Goal: Task Accomplishment & Management: Complete application form

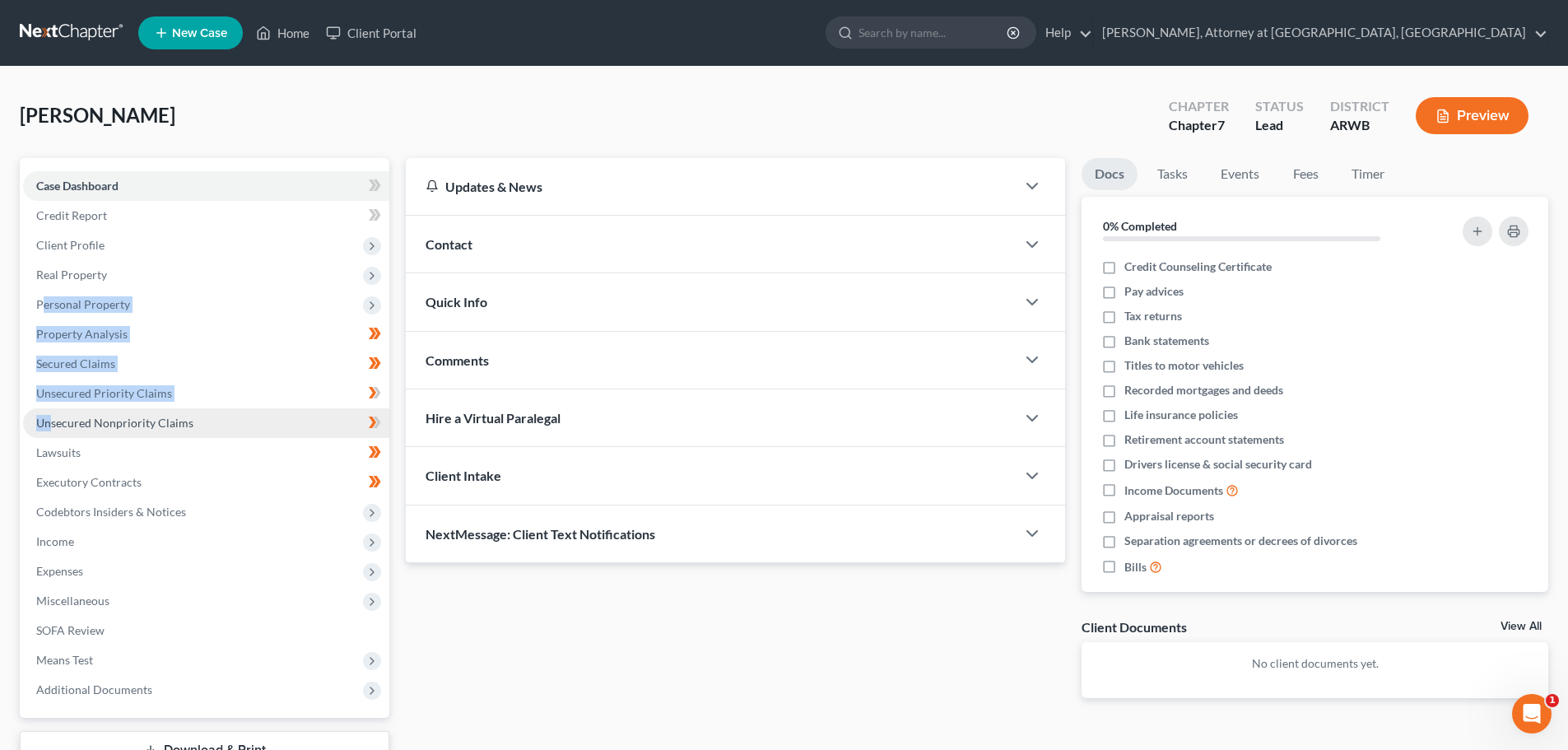
drag, startPoint x: 43, startPoint y: 393, endPoint x: 60, endPoint y: 417, distance: 29.4
click at [60, 417] on ul "Case Dashboard Payments Invoices Payments Payments Credit Report Client Profile" at bounding box center [206, 437] width 367 height 534
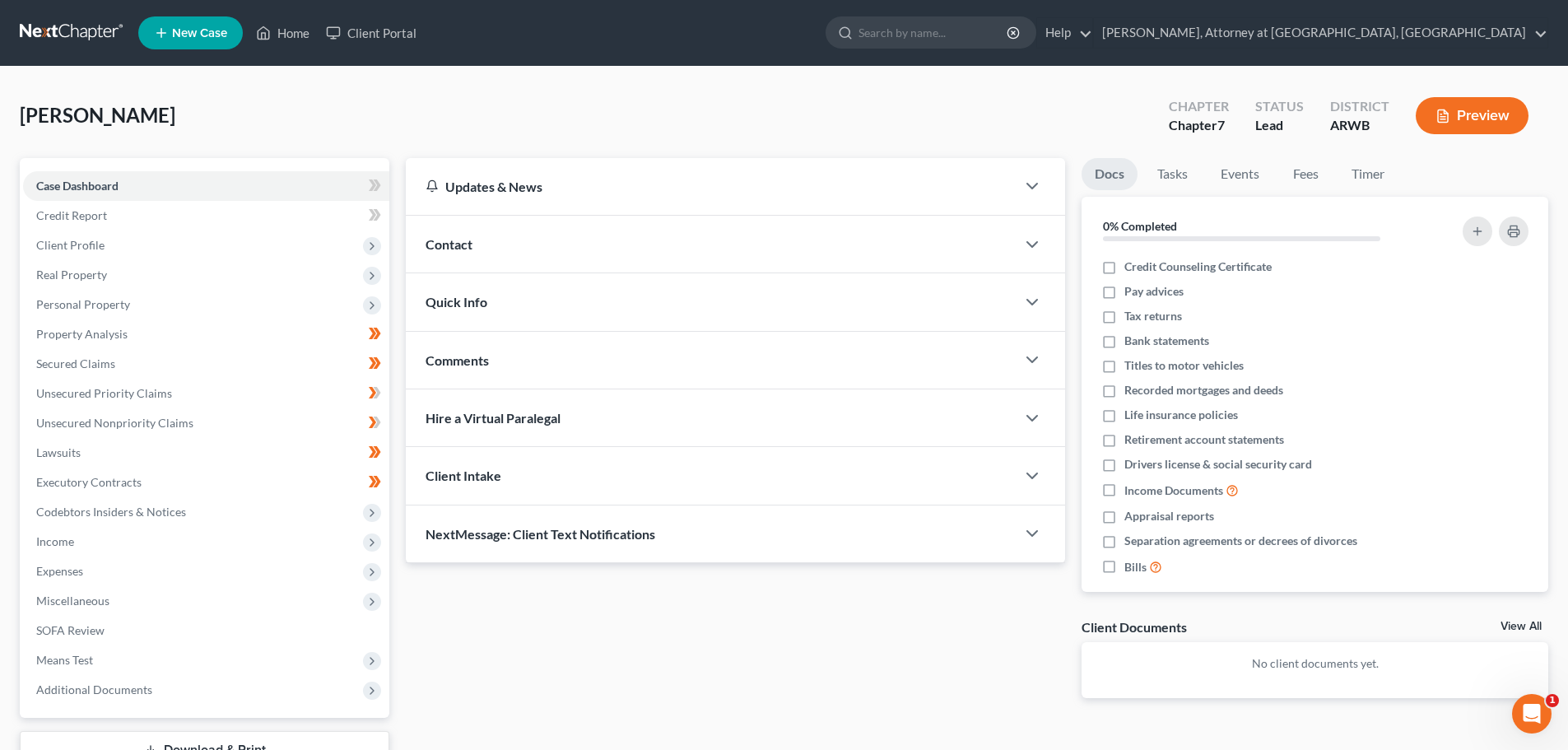
click at [228, 117] on div "[PERSON_NAME] Upgraded Chapter Chapter 7 Status Lead District ARWB Preview" at bounding box center [784, 123] width 1528 height 71
click at [74, 304] on span "Personal Property" at bounding box center [83, 304] width 94 height 14
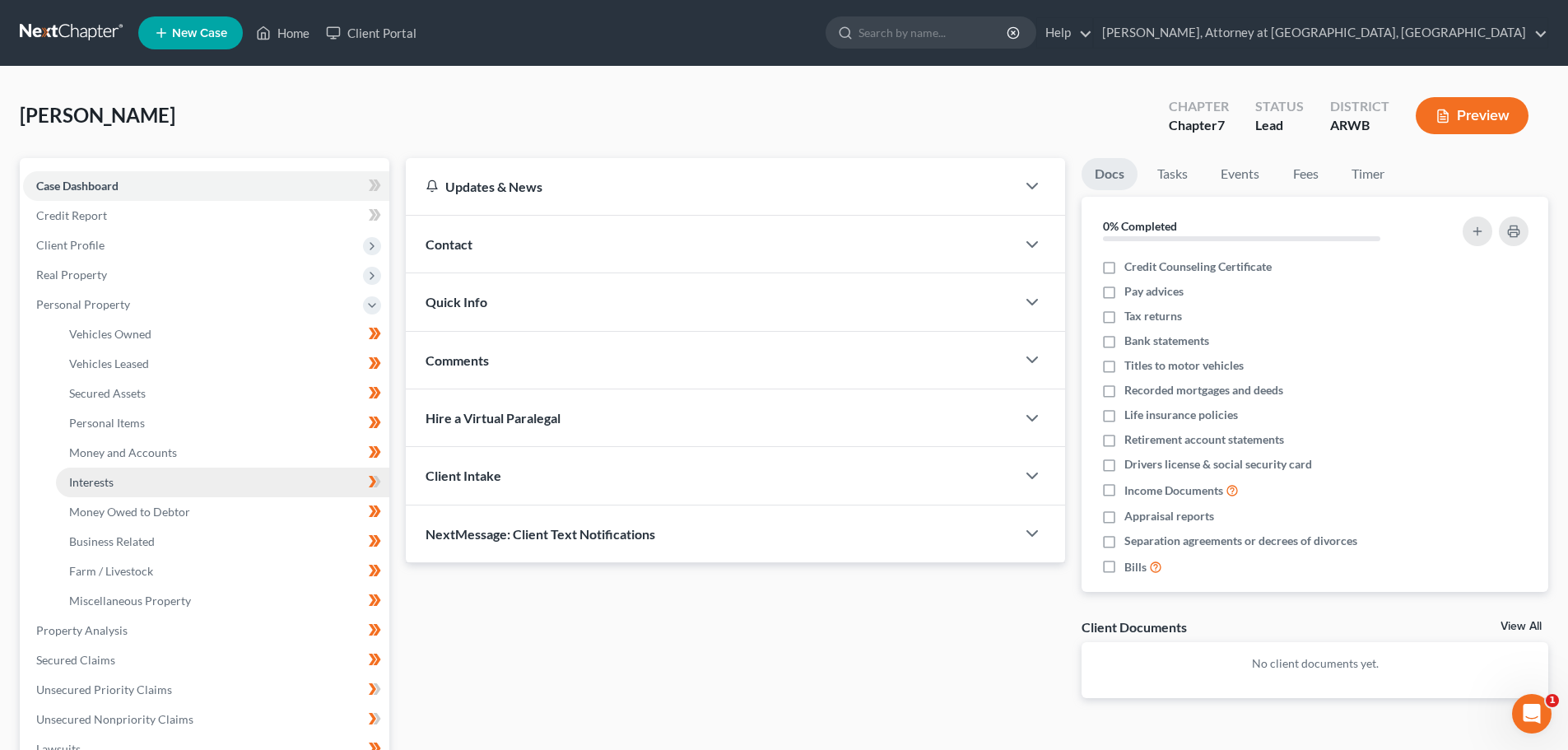
click at [116, 481] on link "Interests" at bounding box center [222, 482] width 333 height 30
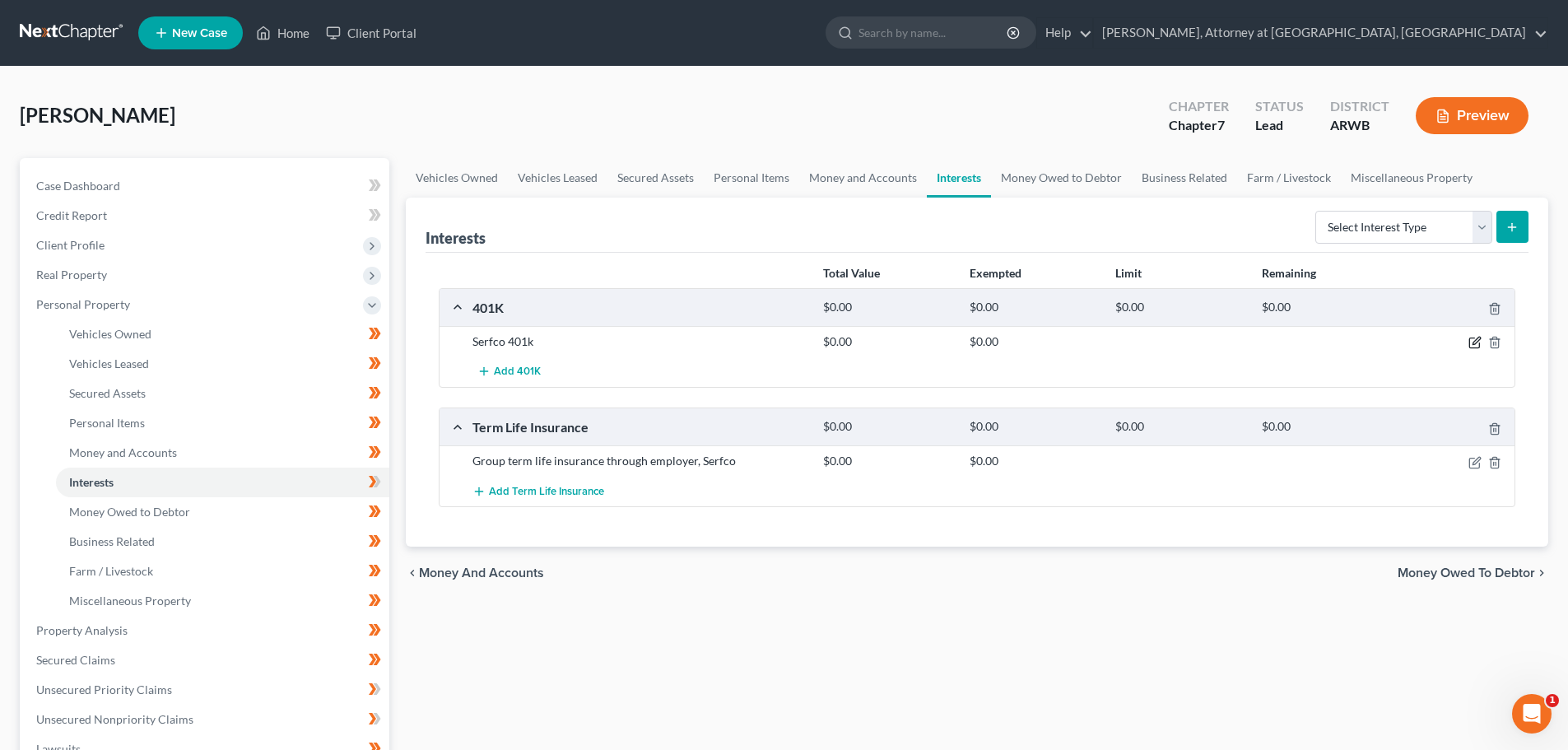
click at [1475, 342] on icon "button" at bounding box center [1475, 343] width 14 height 14
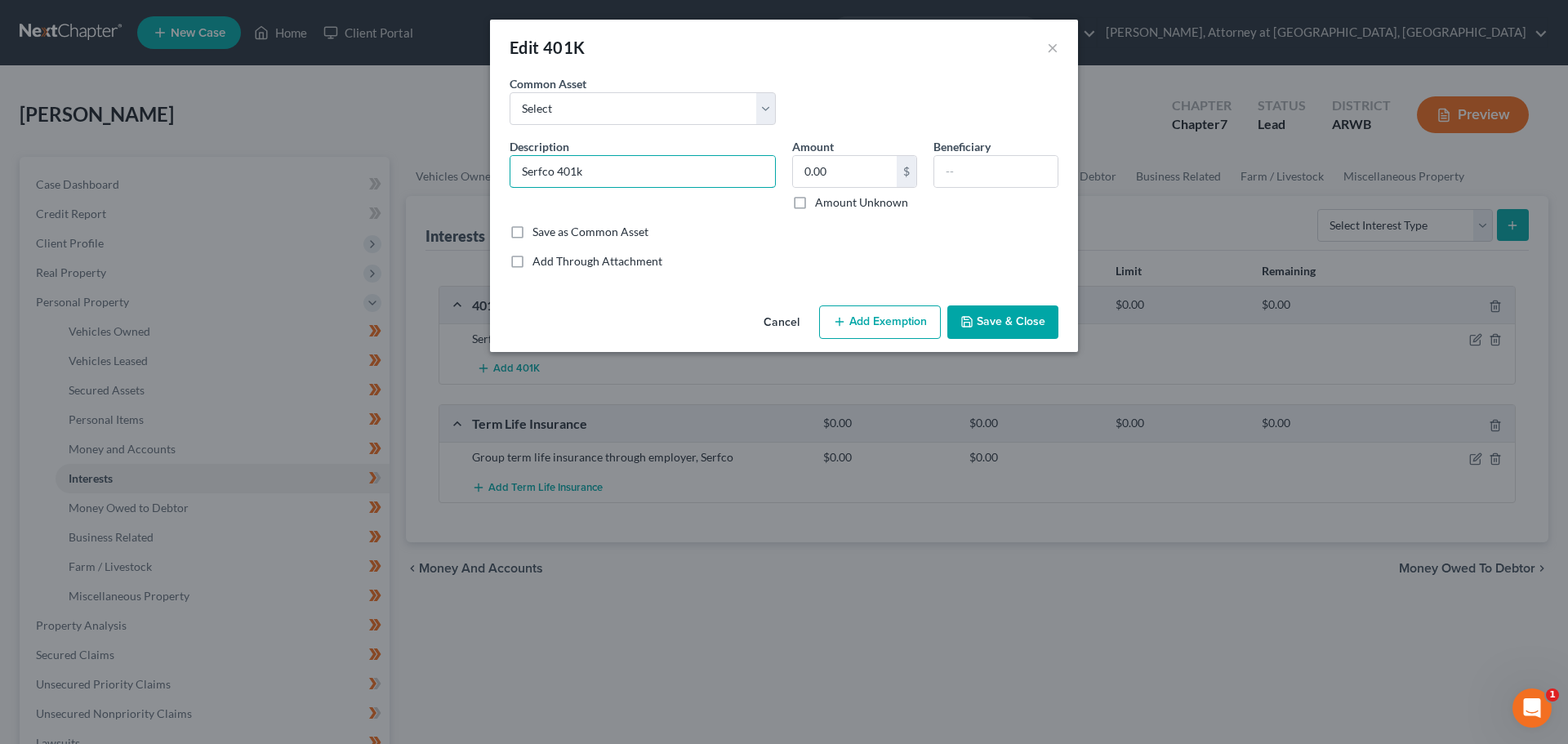
drag, startPoint x: 595, startPoint y: 170, endPoint x: 470, endPoint y: 161, distance: 125.3
click at [470, 161] on div "Edit 401K × An exemption set must first be selected from the Filing Information…" at bounding box center [784, 372] width 1568 height 744
type input "Voya 401k"
type input "12,176.06"
click at [855, 325] on button "Add Exemption" at bounding box center [880, 323] width 122 height 34
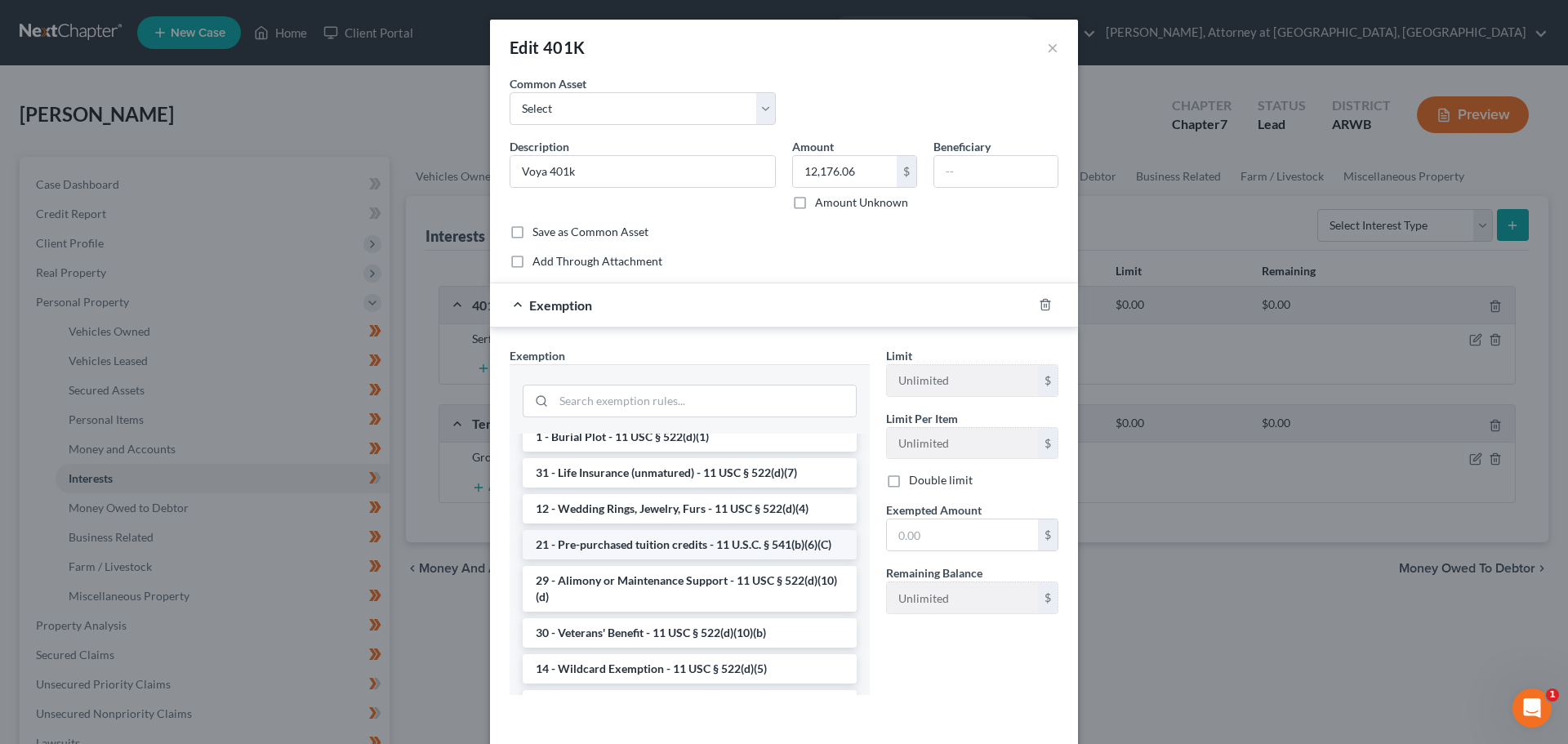
scroll to position [490, 0]
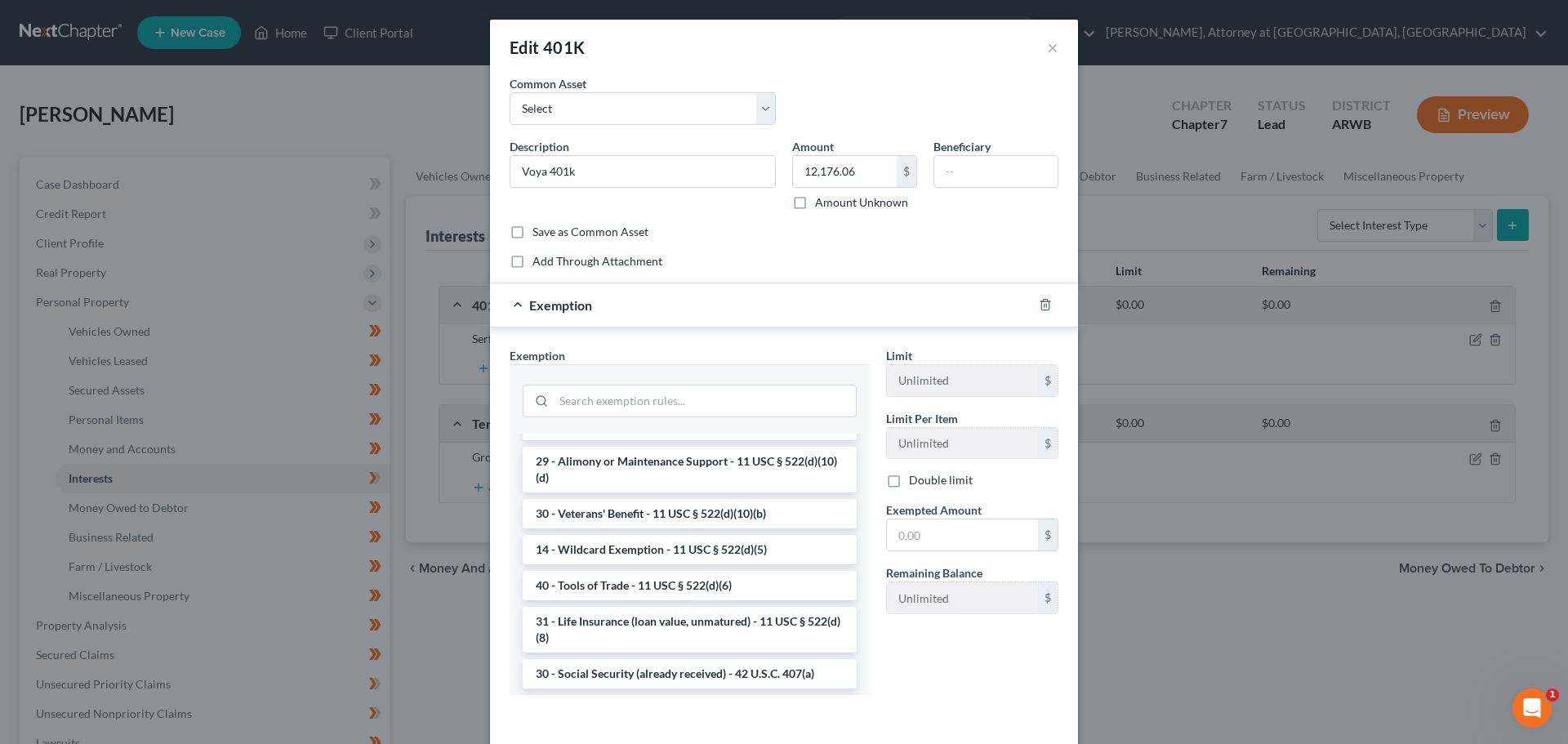
click at [699, 564] on li "14 - Wildcard Exemption - 11 USC § 522(d)(5)" at bounding box center [689, 550] width 334 height 30
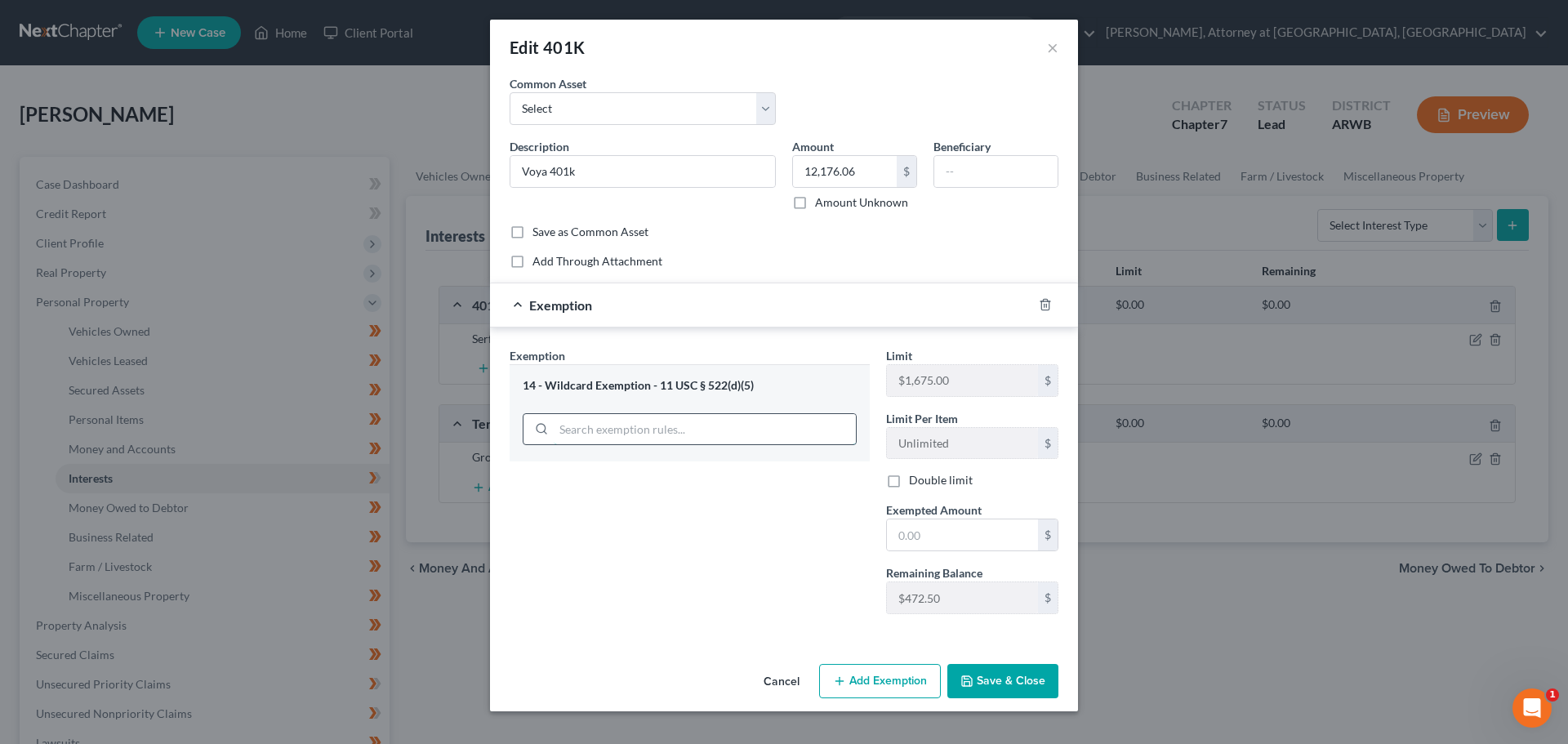
click at [683, 434] on input "search" at bounding box center [705, 429] width 302 height 31
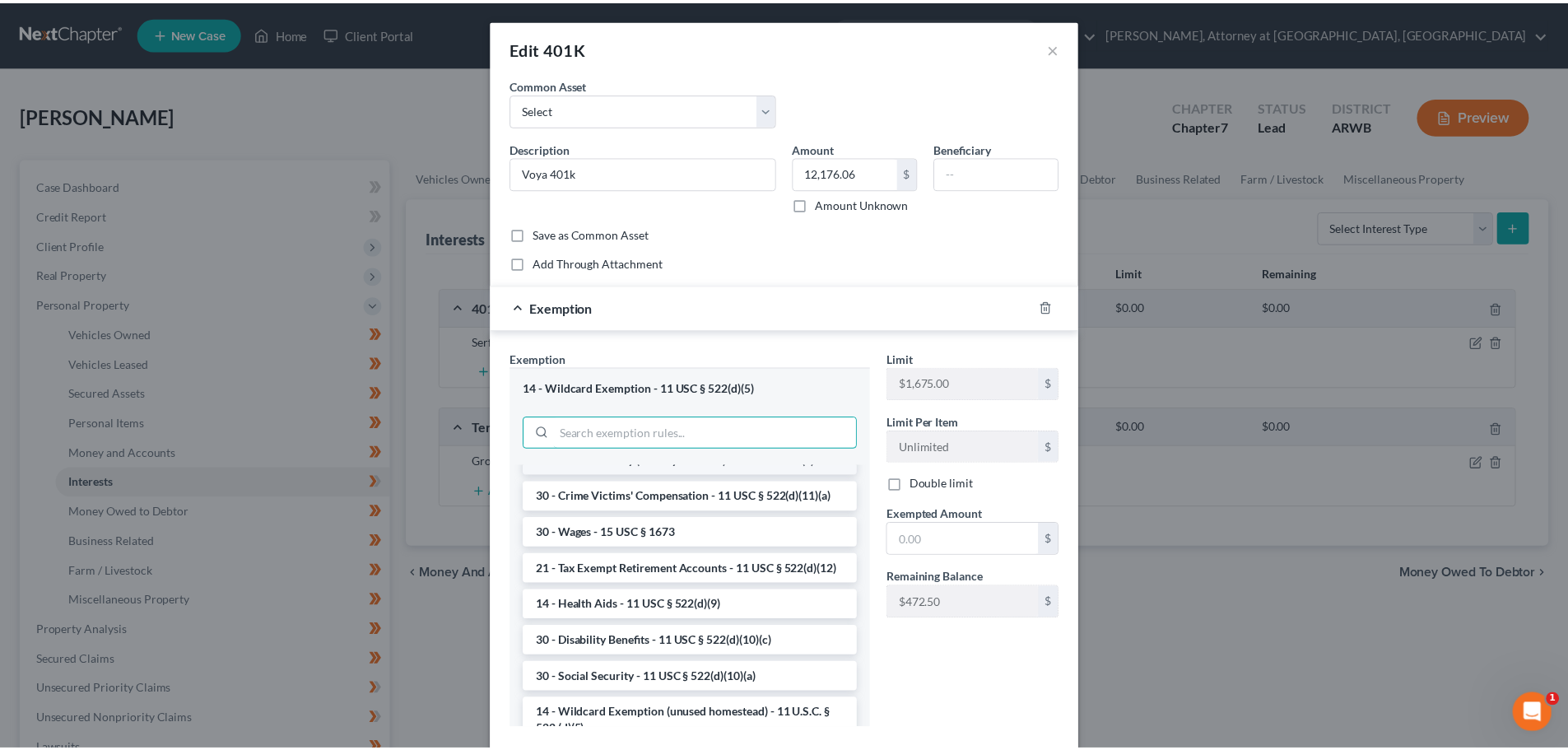
scroll to position [823, 0]
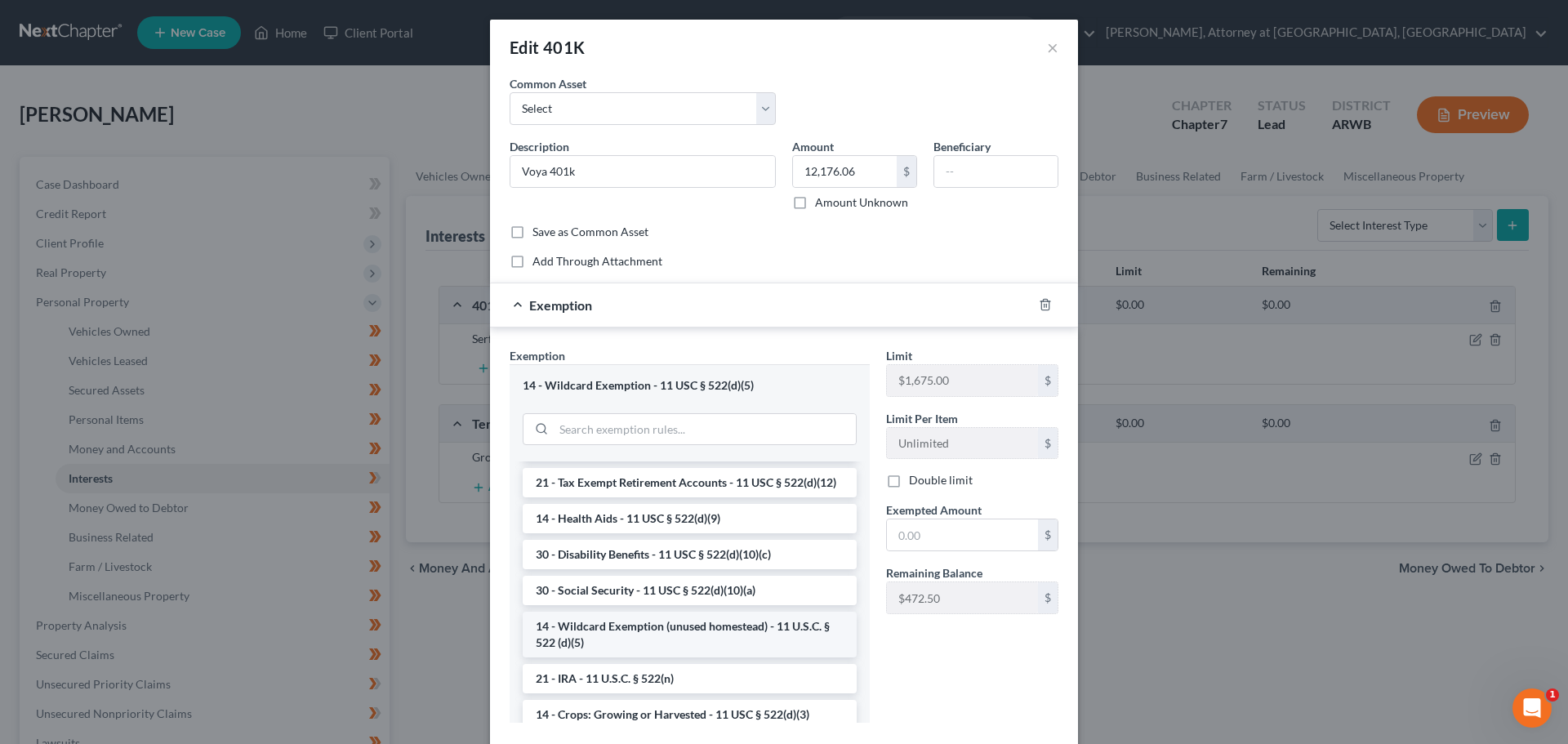
click at [708, 658] on li "14 - Wildcard Exemption (unused homestead) - 11 U.S.C. § 522 (d)(5)" at bounding box center [689, 635] width 334 height 46
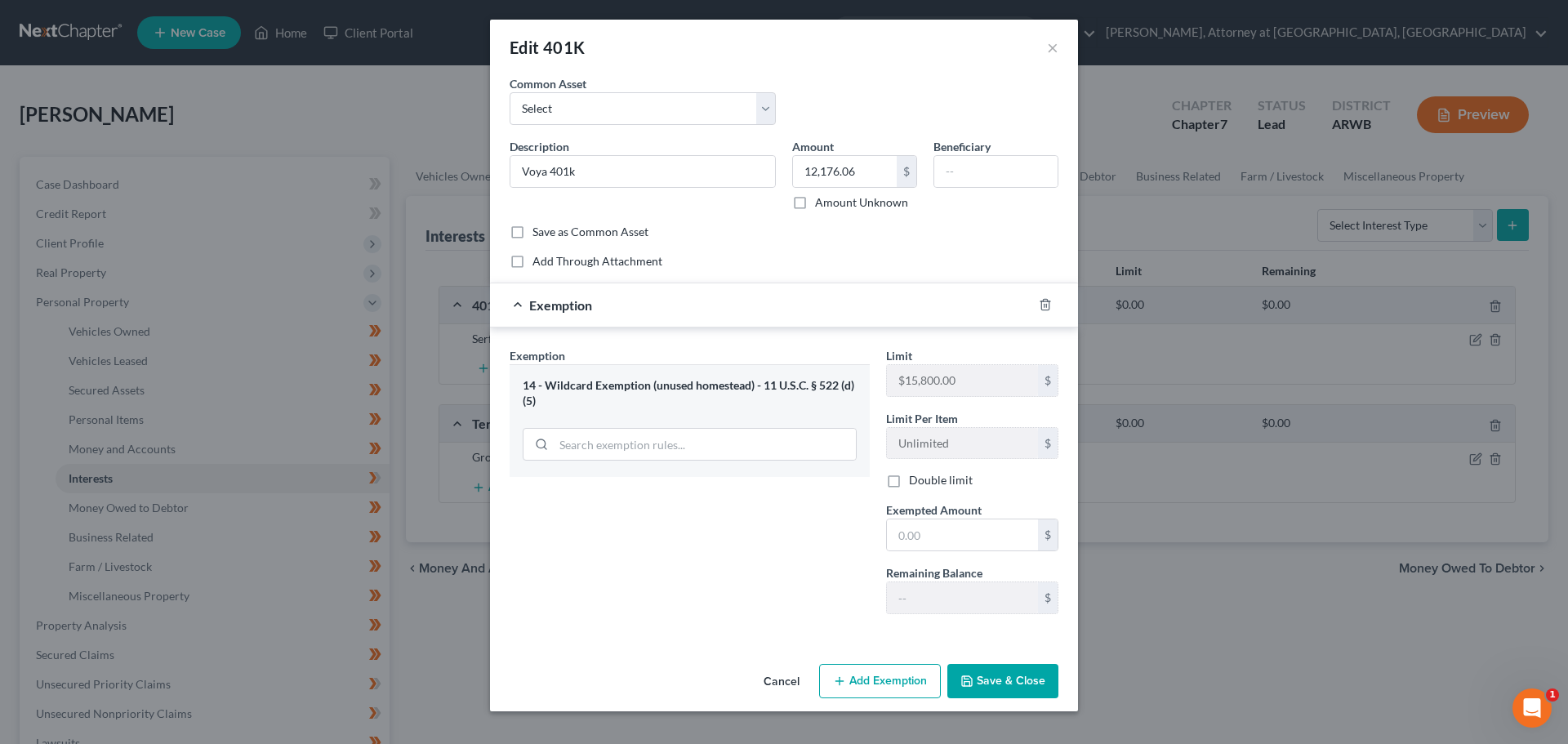
click at [779, 558] on div "Exemption Set must be selected for CA. Exemption * 14 - Wildcard Exemption (unu…" at bounding box center [689, 487] width 376 height 281
click at [1044, 304] on line "button" at bounding box center [1044, 305] width 0 height 3
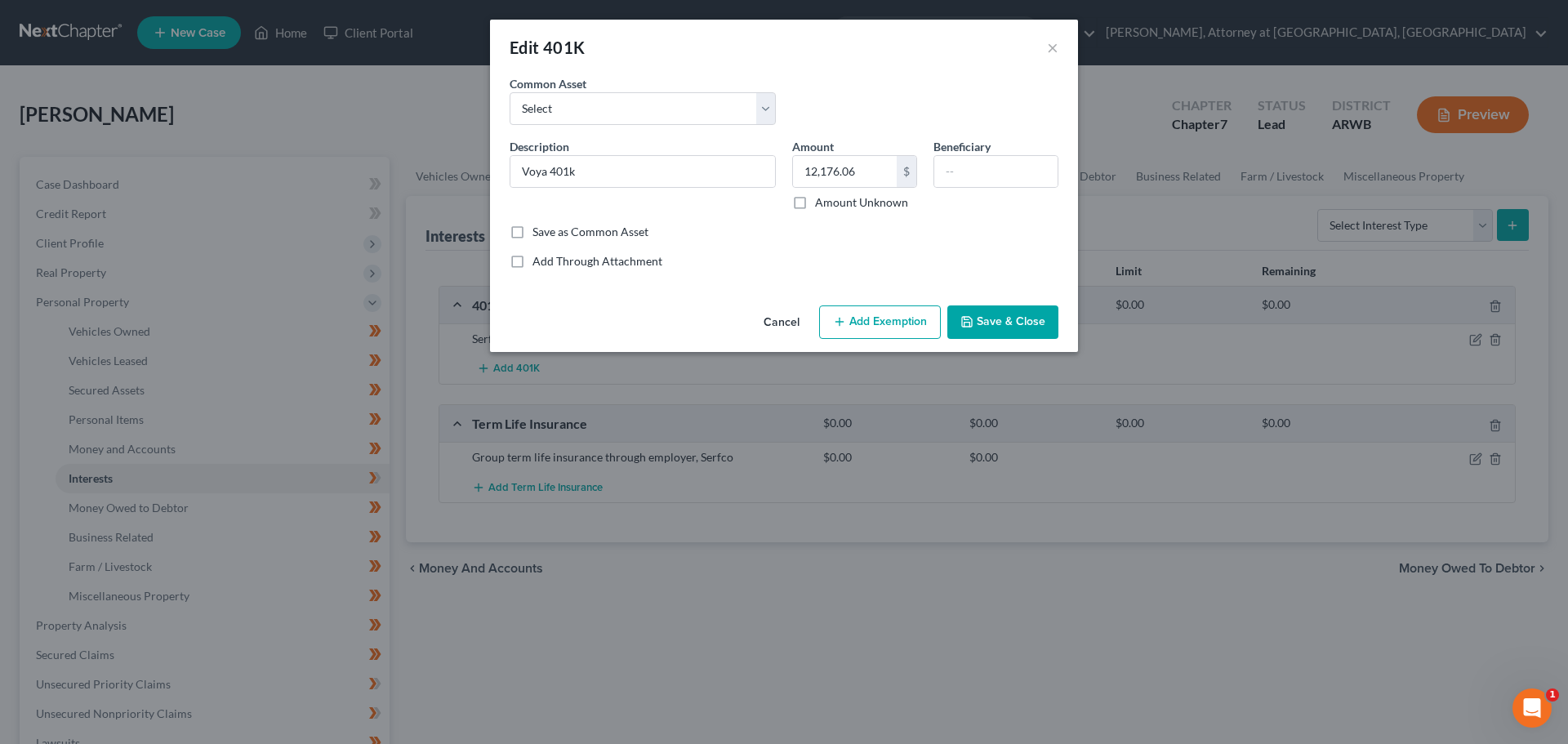
click at [999, 320] on button "Save & Close" at bounding box center [1002, 323] width 111 height 34
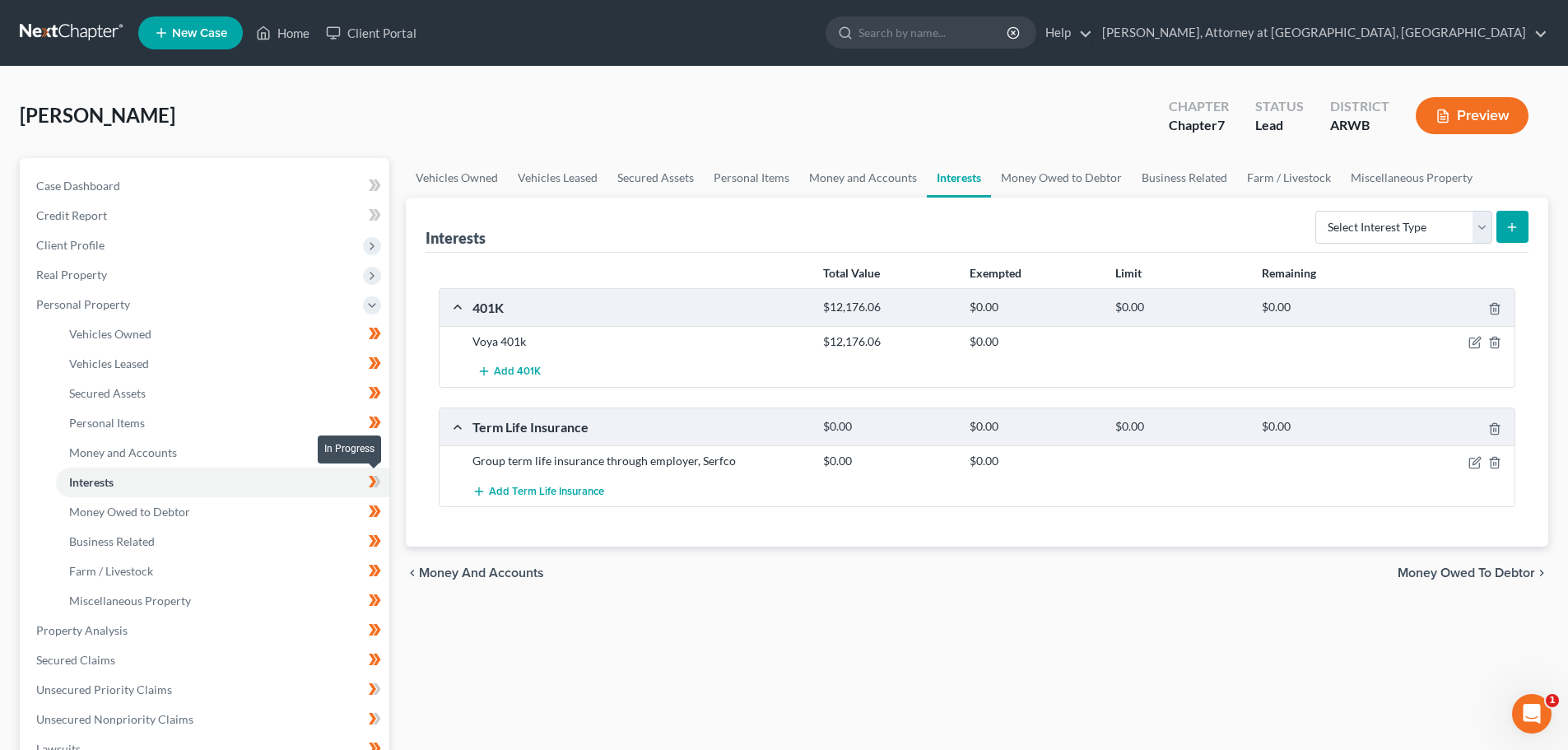
click at [378, 488] on icon at bounding box center [374, 482] width 13 height 20
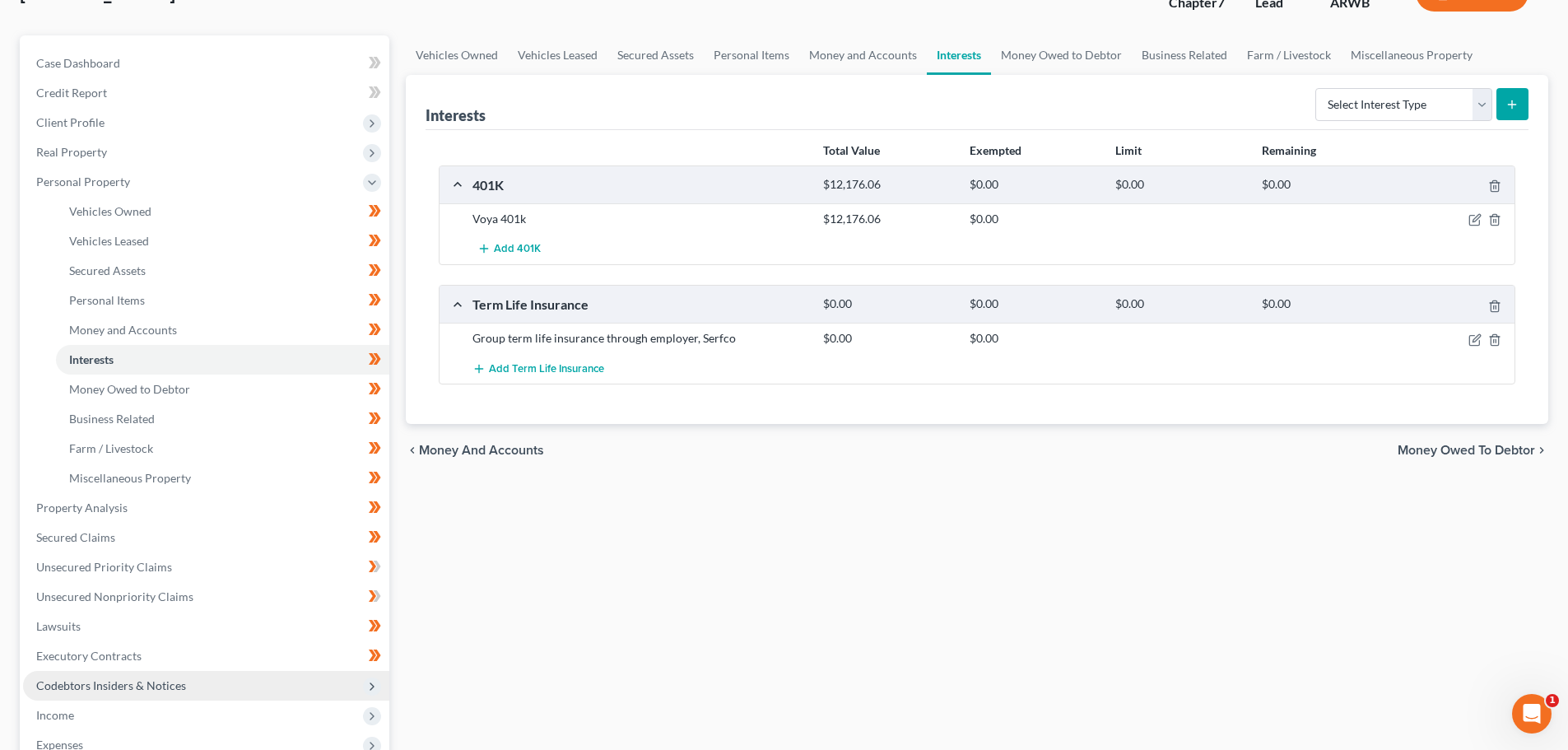
scroll to position [329, 0]
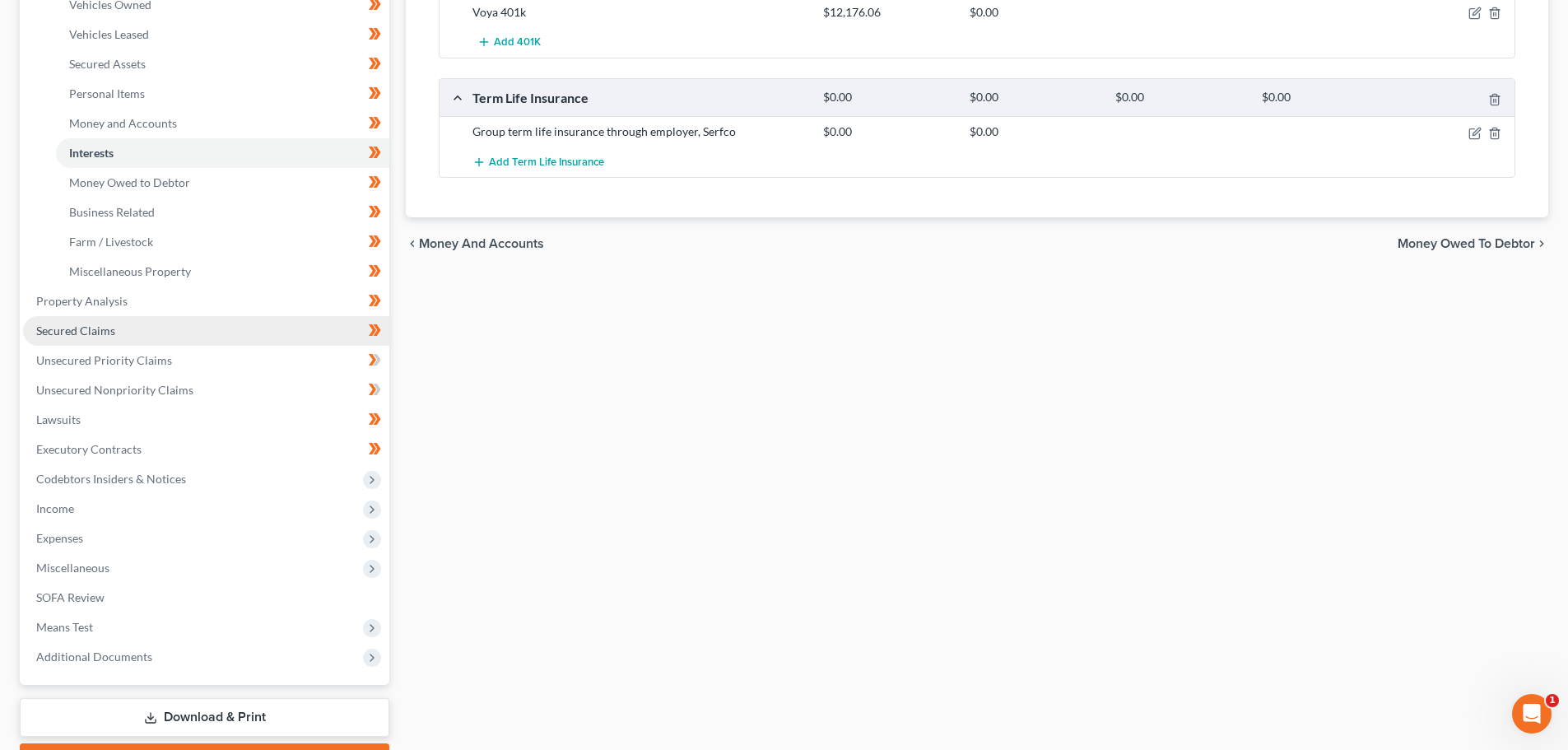
click at [91, 327] on span "Secured Claims" at bounding box center [76, 330] width 79 height 14
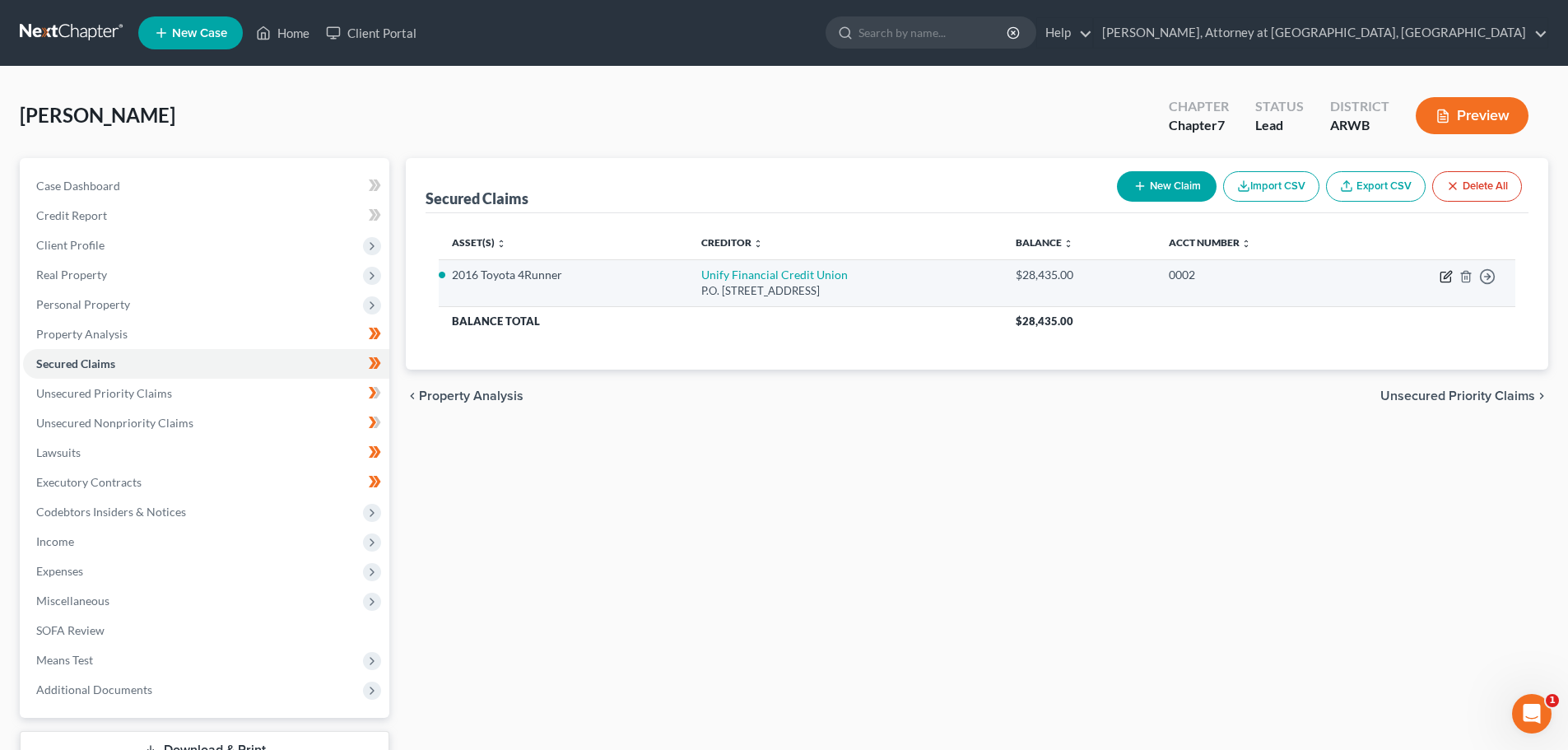
click at [1450, 276] on icon "button" at bounding box center [1446, 277] width 14 height 14
select select "4"
select select "2"
select select "0"
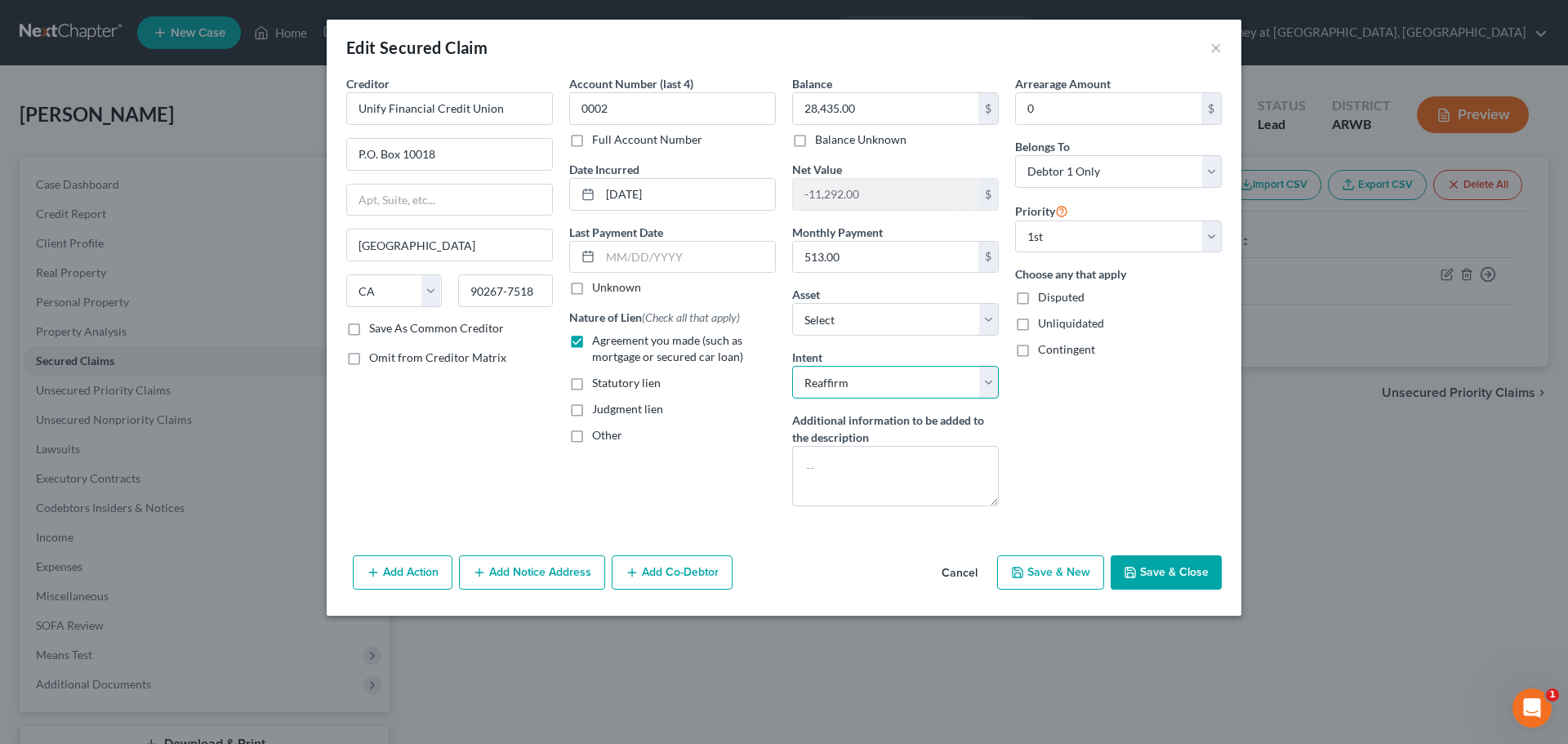
click at [886, 387] on select "Select Surrender Redeem Reaffirm Avoid Other" at bounding box center [895, 382] width 207 height 33
click at [1060, 420] on div "Arrearage Amount 0 $ Belongs To * Select Debtor 1 Only Debtor 2 Only Debtor 1 A…" at bounding box center [1118, 297] width 223 height 444
click at [1169, 573] on button "Save & Close" at bounding box center [1166, 573] width 111 height 34
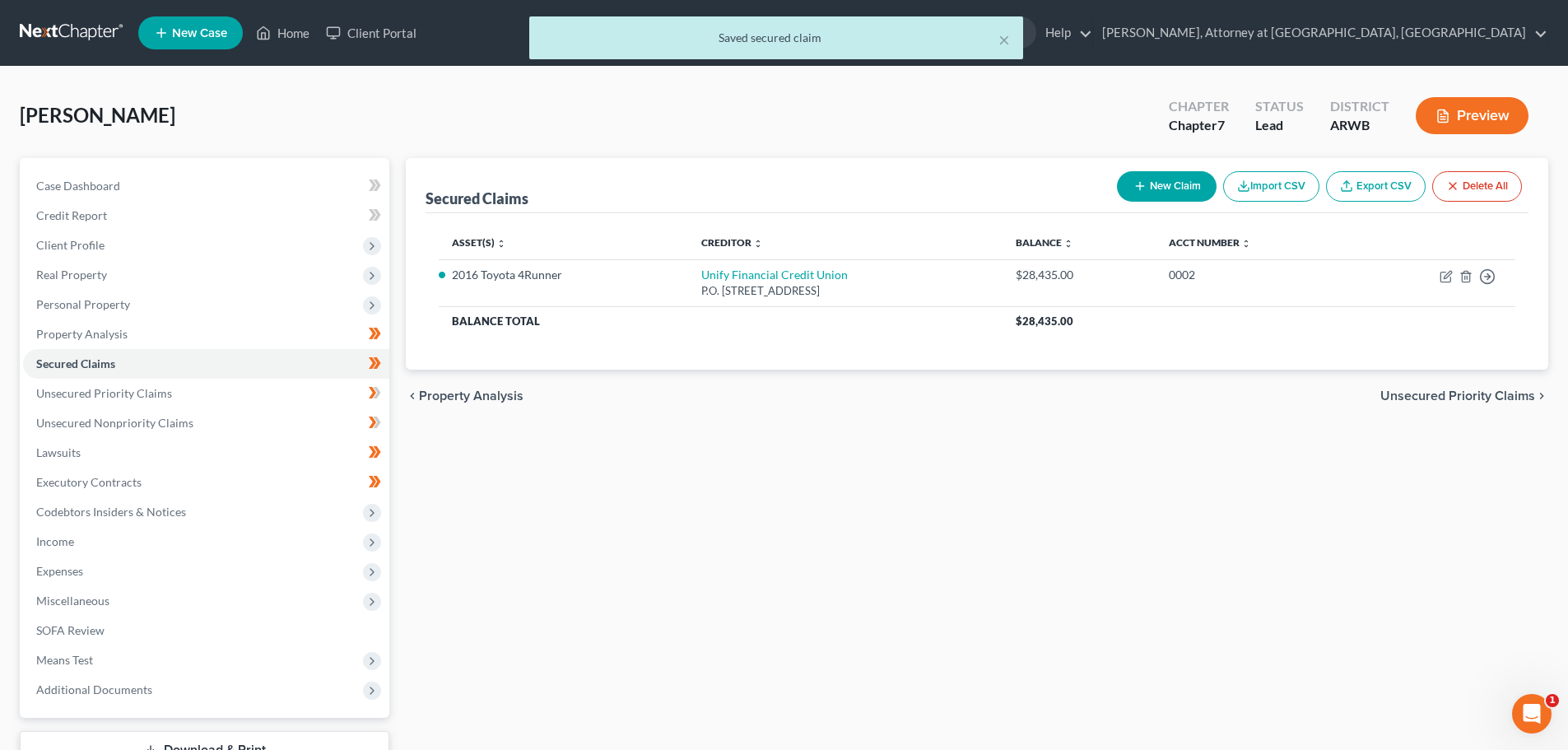
click at [1483, 118] on button "Preview" at bounding box center [1472, 116] width 113 height 37
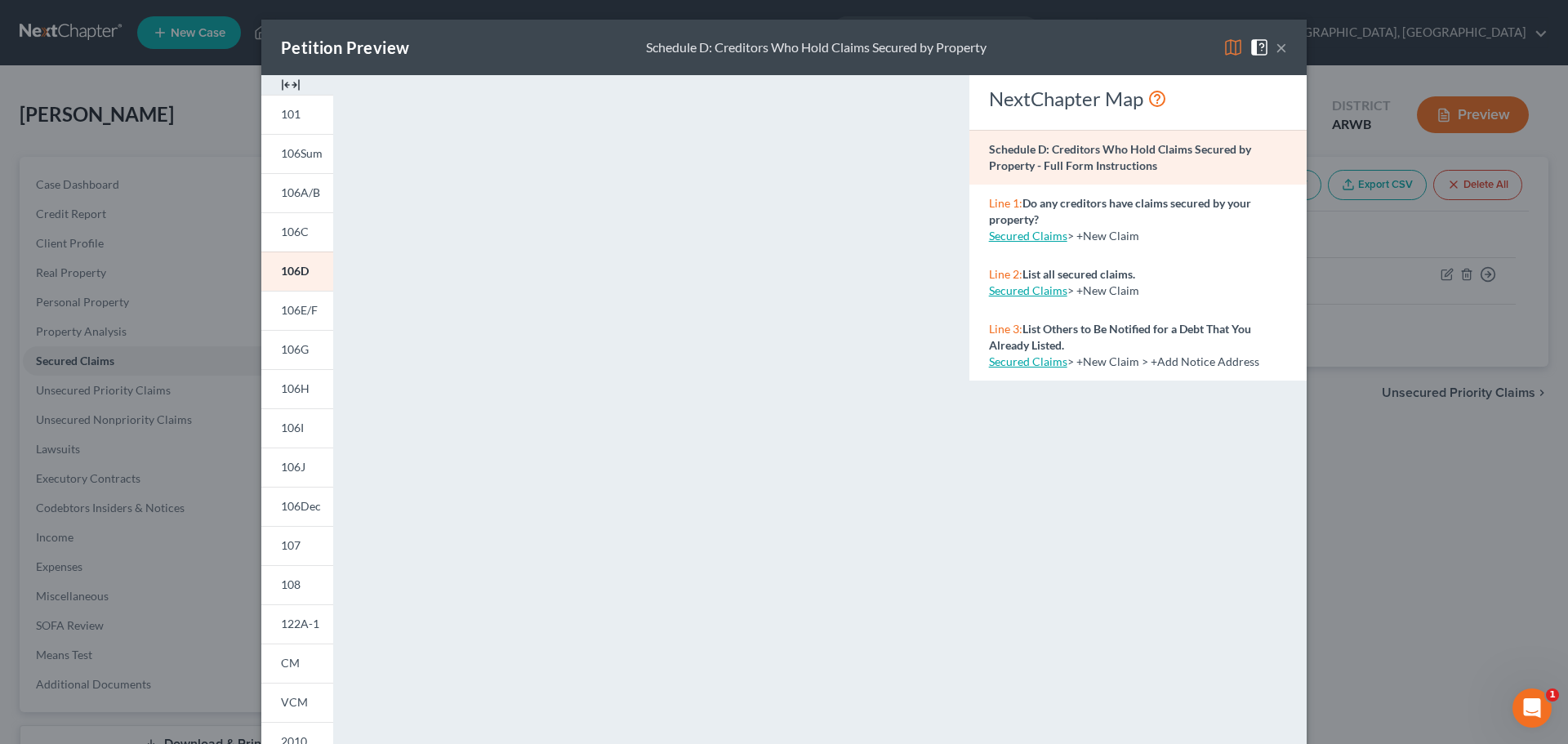
click at [1275, 45] on button "×" at bounding box center [1281, 47] width 11 height 19
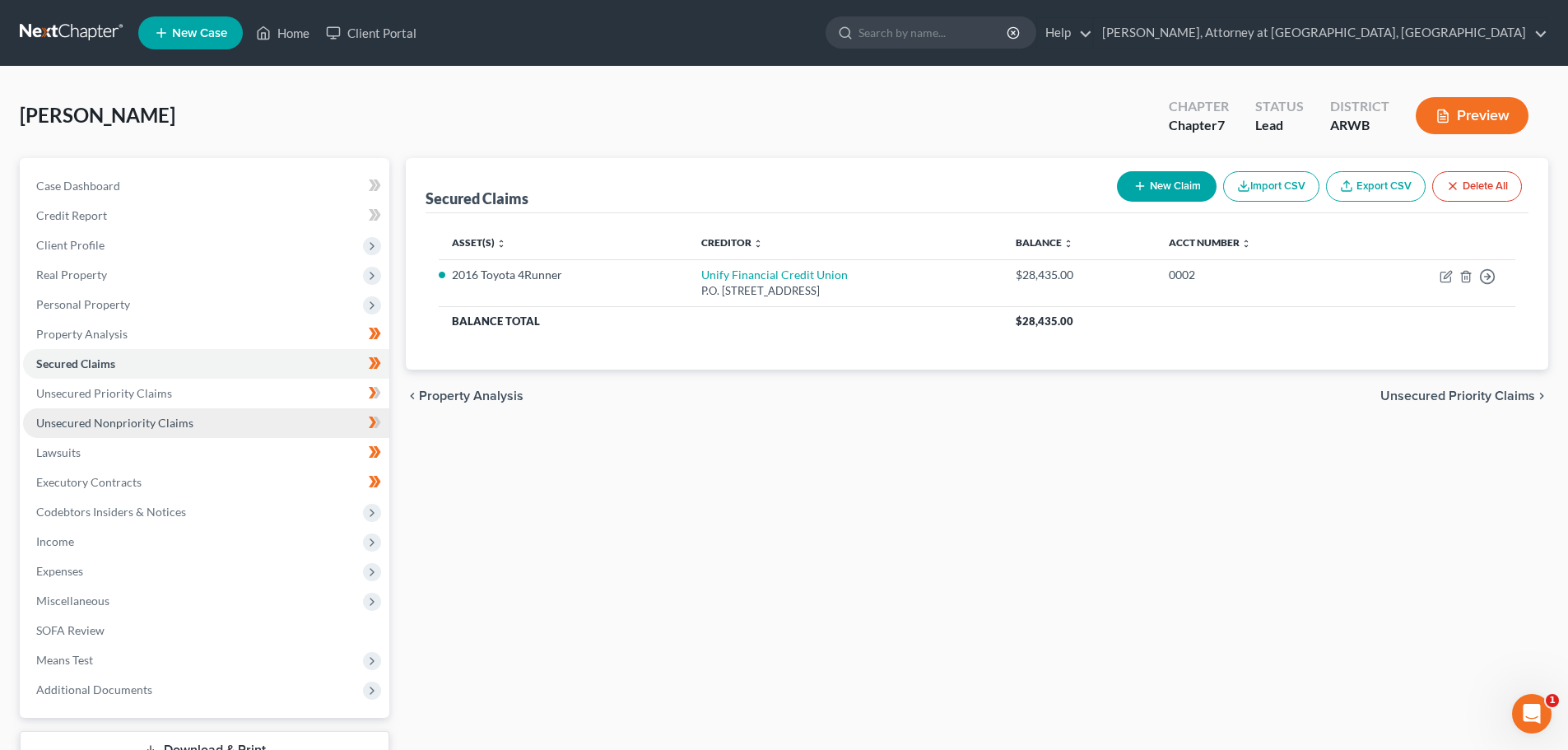
click at [173, 423] on span "Unsecured Nonpriority Claims" at bounding box center [115, 423] width 157 height 14
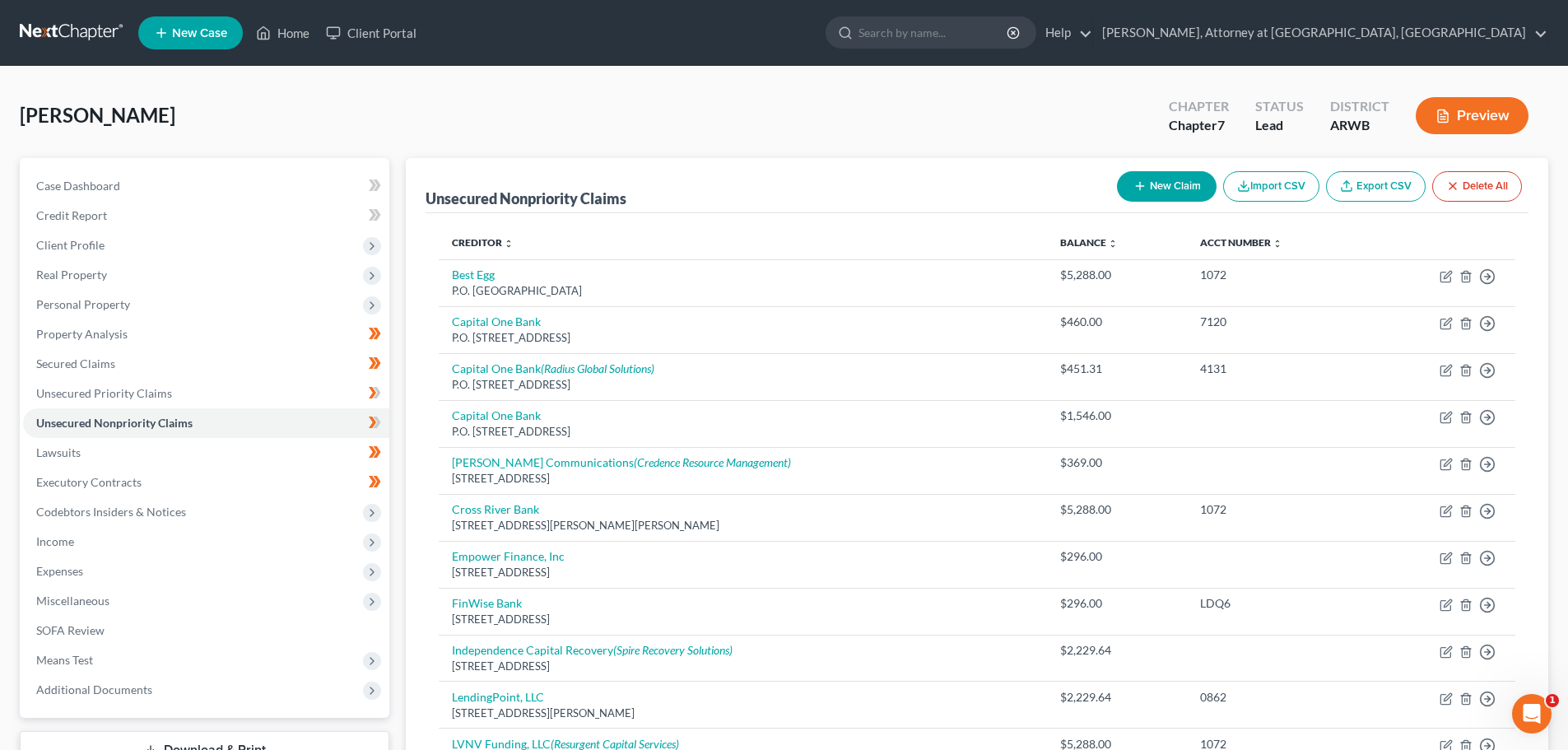
click at [1168, 186] on button "New Claim" at bounding box center [1166, 186] width 99 height 31
select select "0"
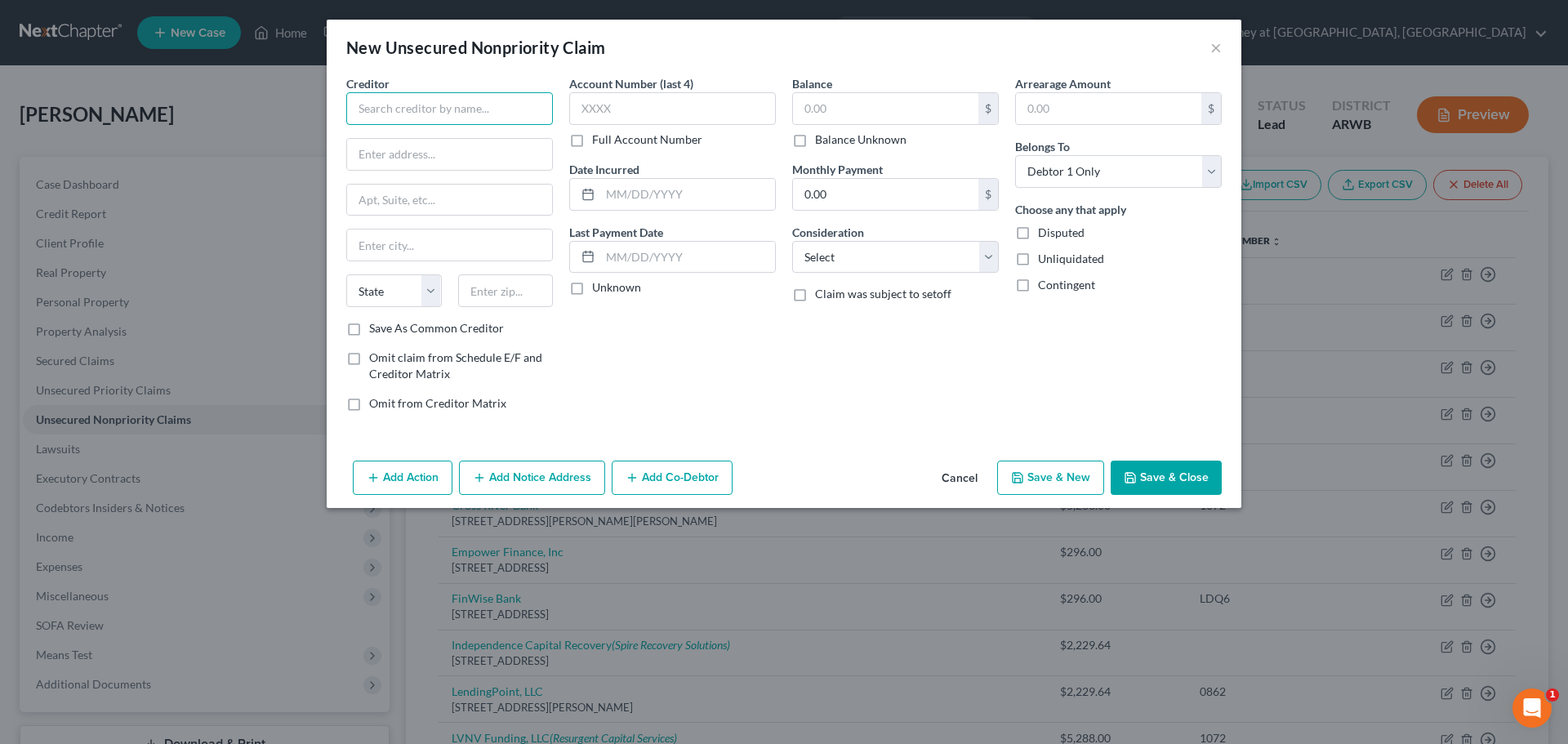
click at [364, 111] on input "text" at bounding box center [450, 108] width 207 height 33
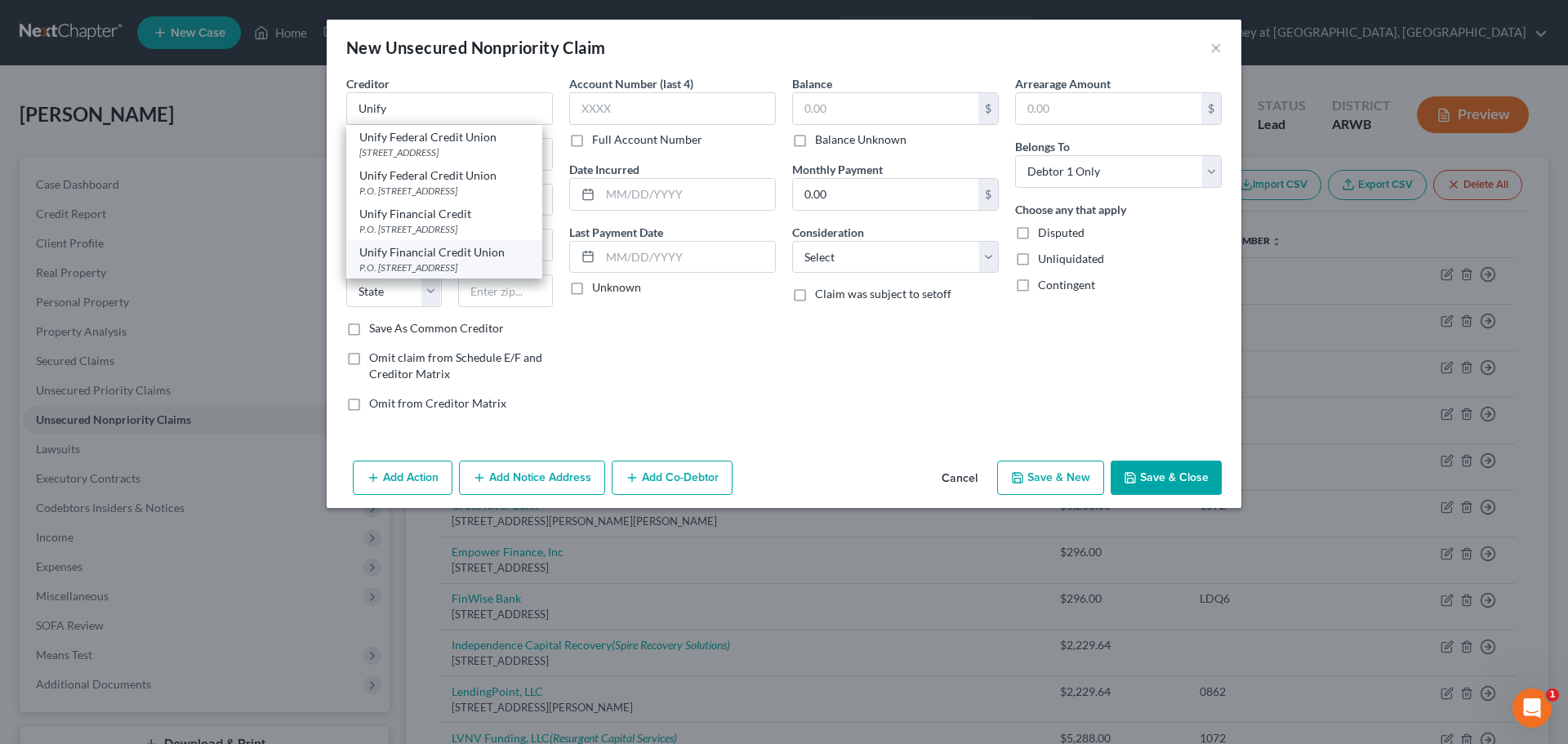
click at [417, 275] on div "P.O. [STREET_ADDRESS]" at bounding box center [443, 267] width 169 height 14
type input "Unify Financial Credit Union"
type input "P.O. Box 10018"
type input "[GEOGRAPHIC_DATA]"
select select "4"
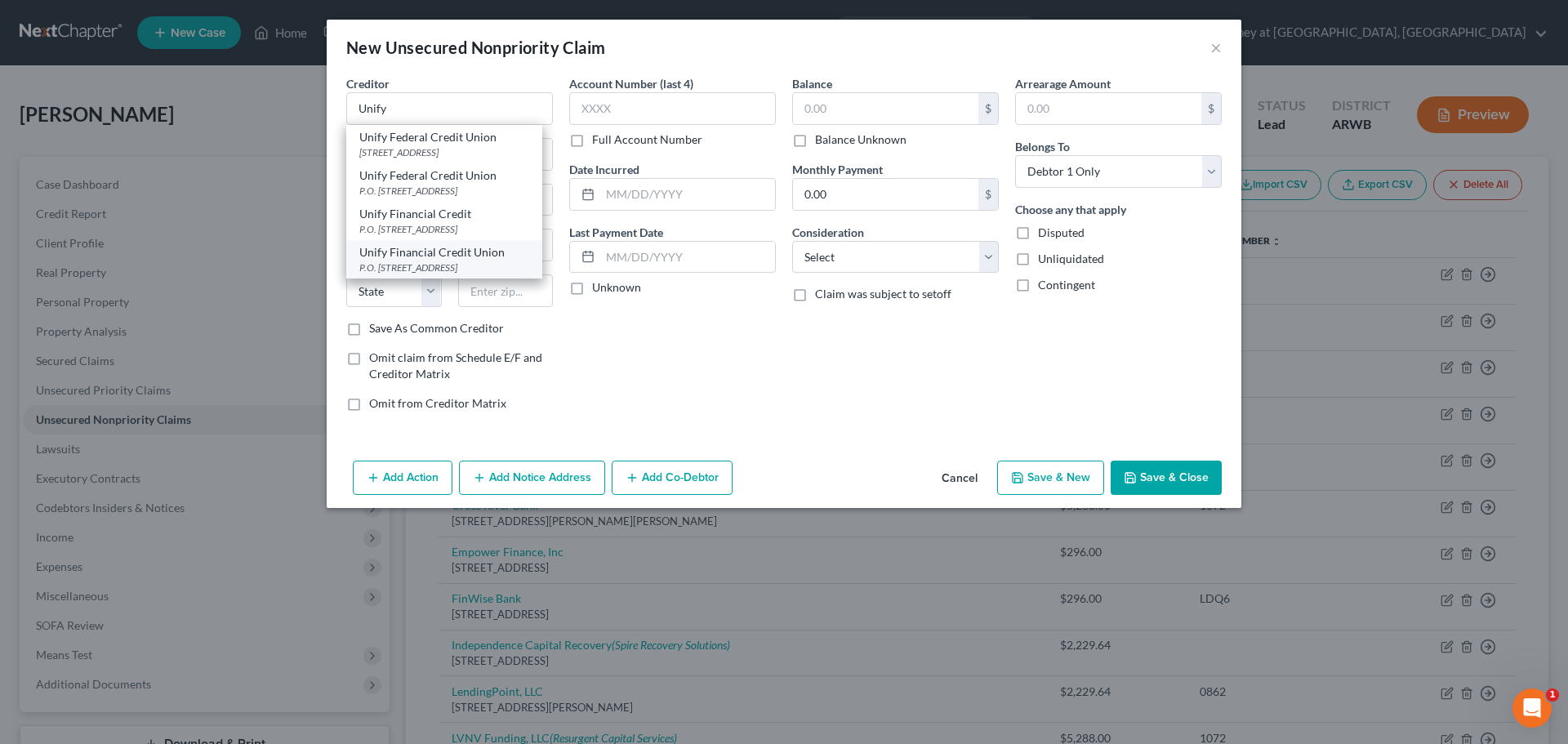
type input "90267-7518"
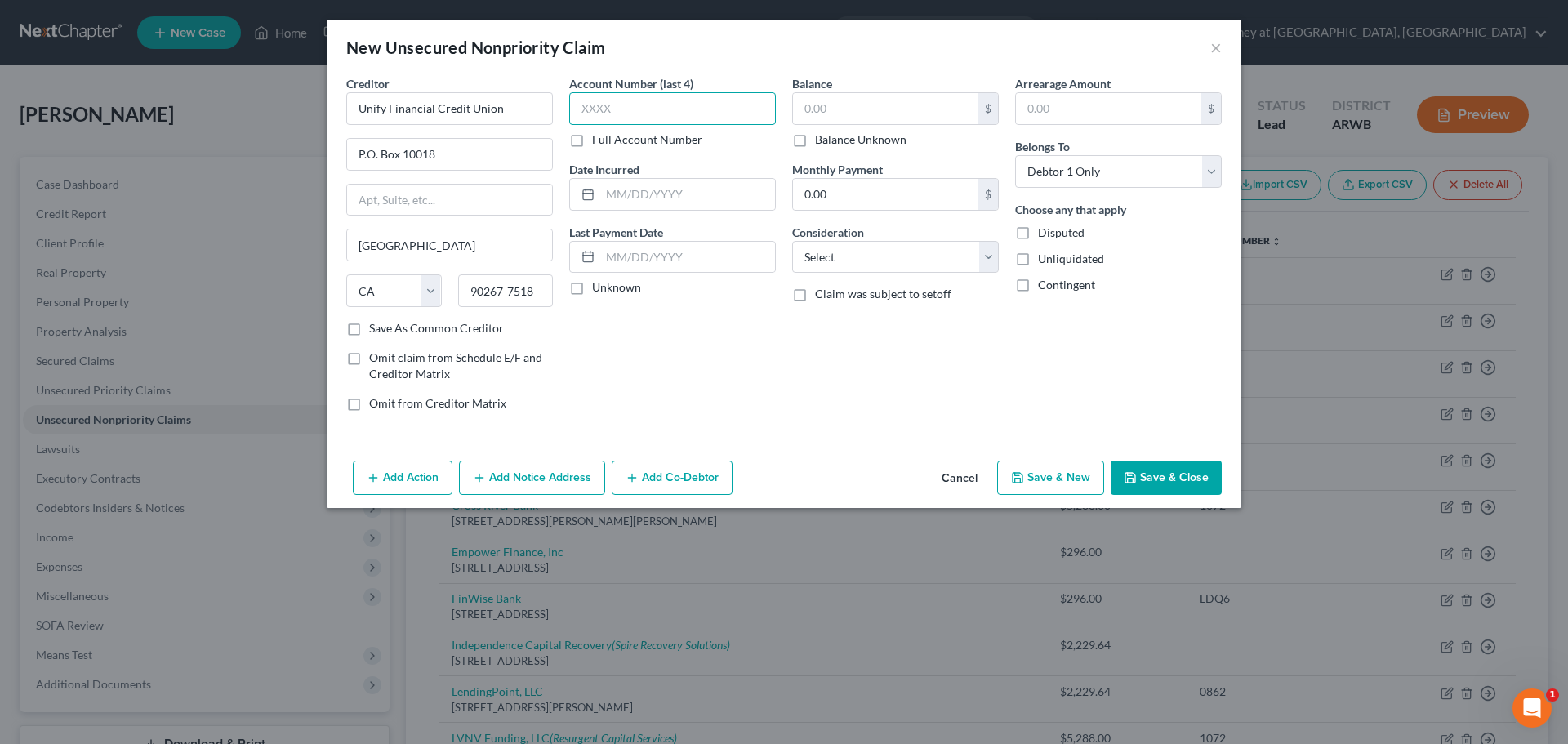
click at [625, 115] on input "text" at bounding box center [673, 108] width 207 height 33
type input "0002"
click at [676, 197] on input "text" at bounding box center [687, 194] width 175 height 31
type input "[DATE]"
click at [832, 102] on input "text" at bounding box center [885, 108] width 186 height 31
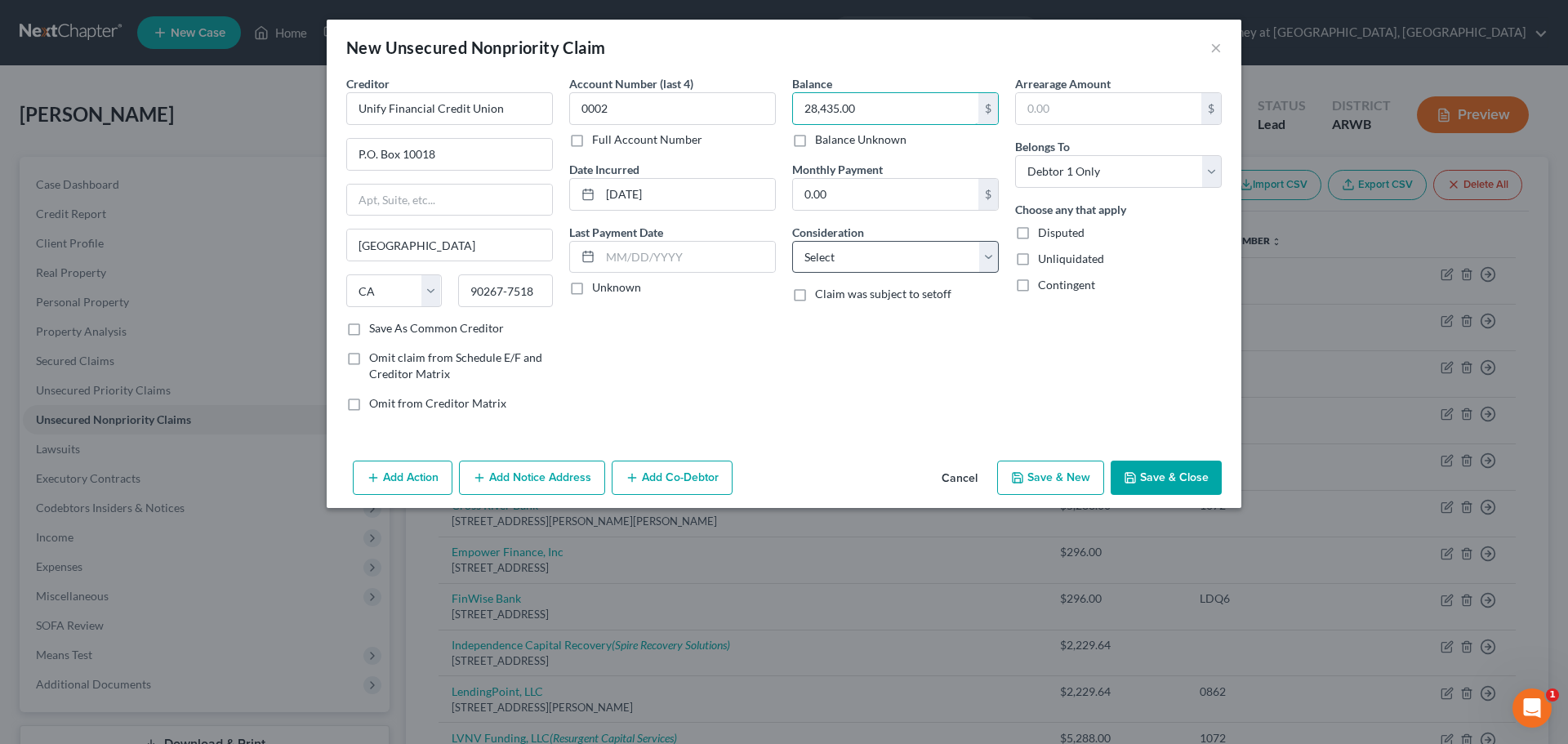
type input "28,435.00"
click at [825, 256] on select "Select Cable / Satellite Services Collection Agency Credit Card Debt Debt Couns…" at bounding box center [895, 258] width 207 height 33
select select "14"
click at [792, 241] on select "Select Cable / Satellite Services Collection Agency Credit Card Debt Debt Couns…" at bounding box center [895, 258] width 207 height 33
click at [858, 320] on input "text" at bounding box center [895, 319] width 205 height 31
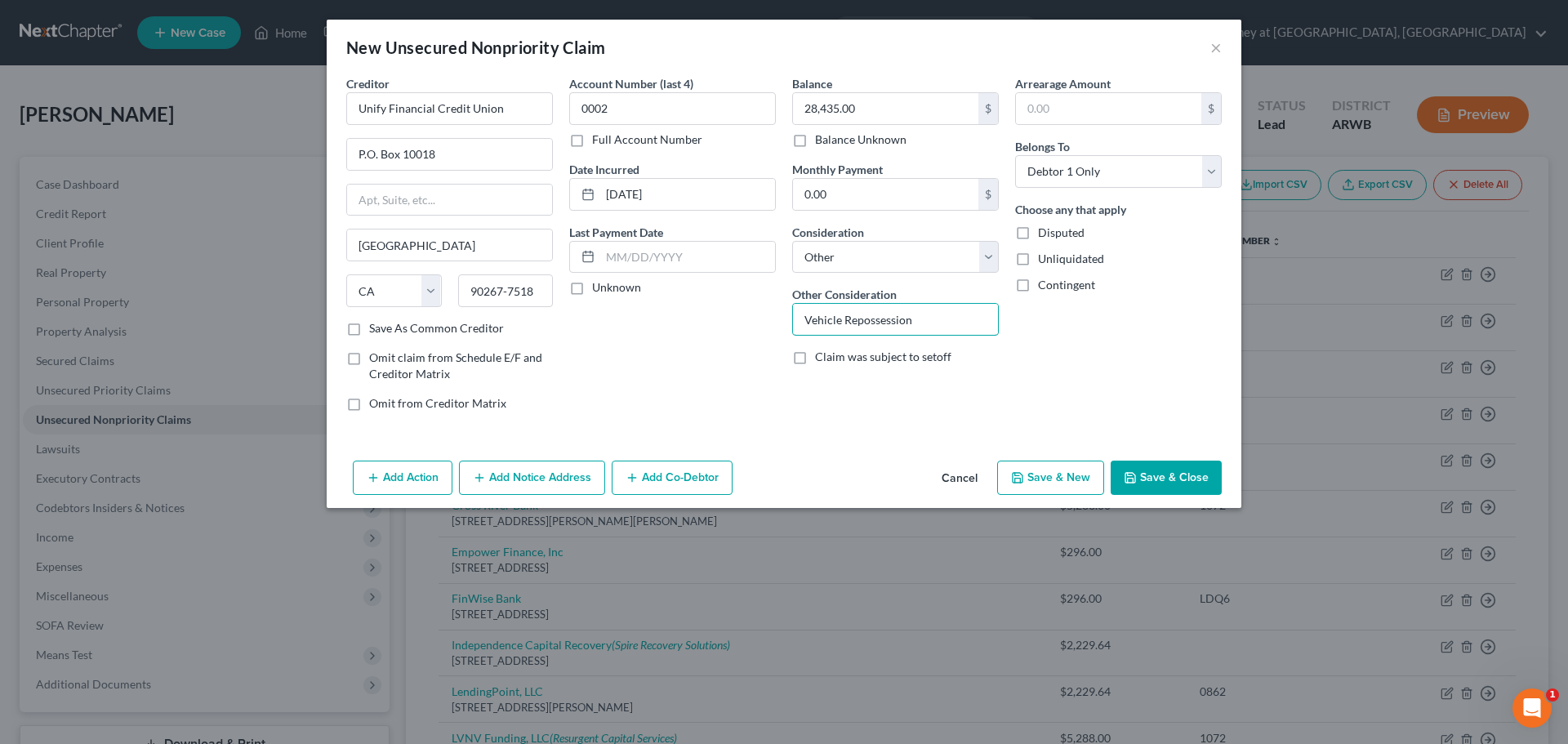
type input "Vehicle Repossession"
click at [1162, 485] on button "Save & Close" at bounding box center [1166, 478] width 111 height 34
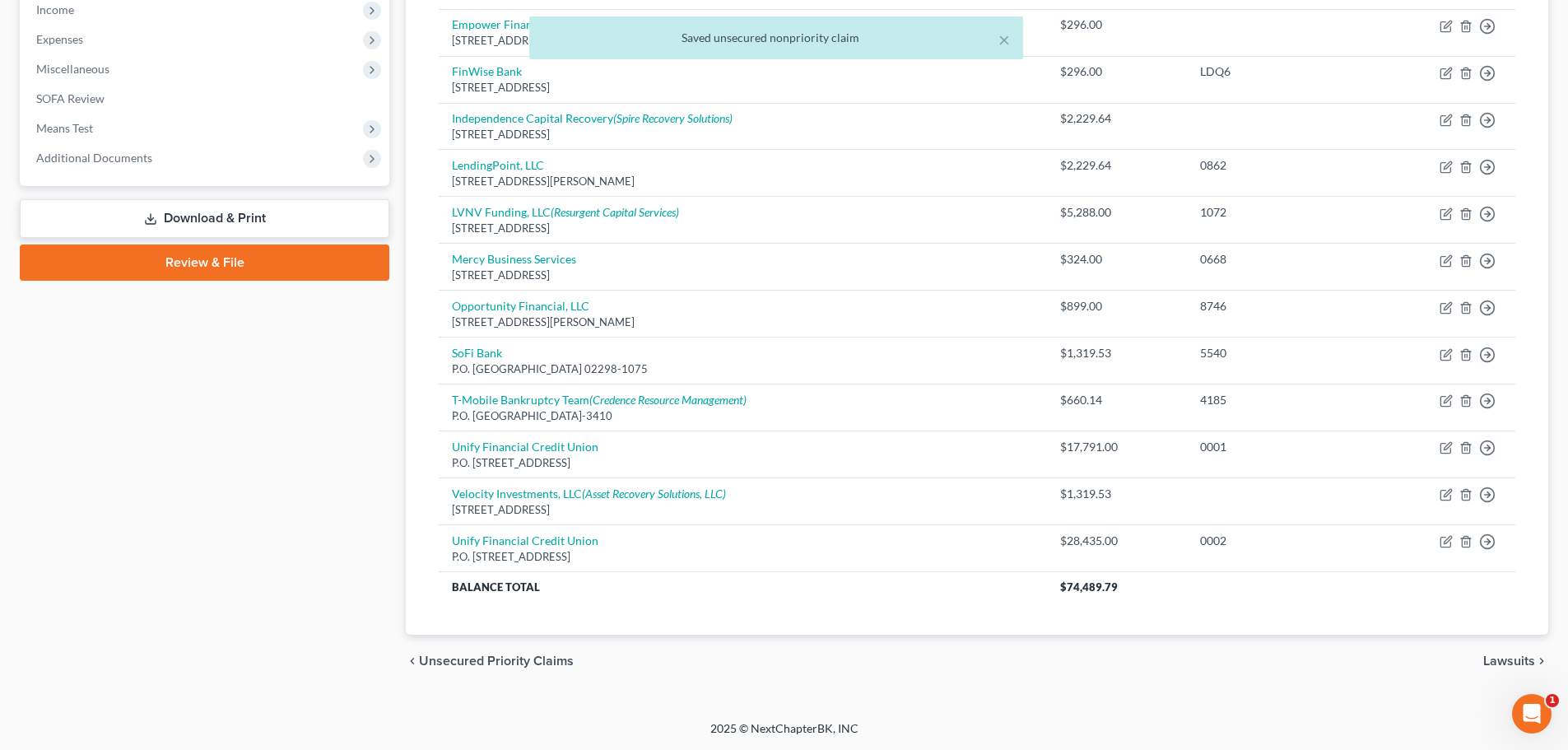
scroll to position [121, 0]
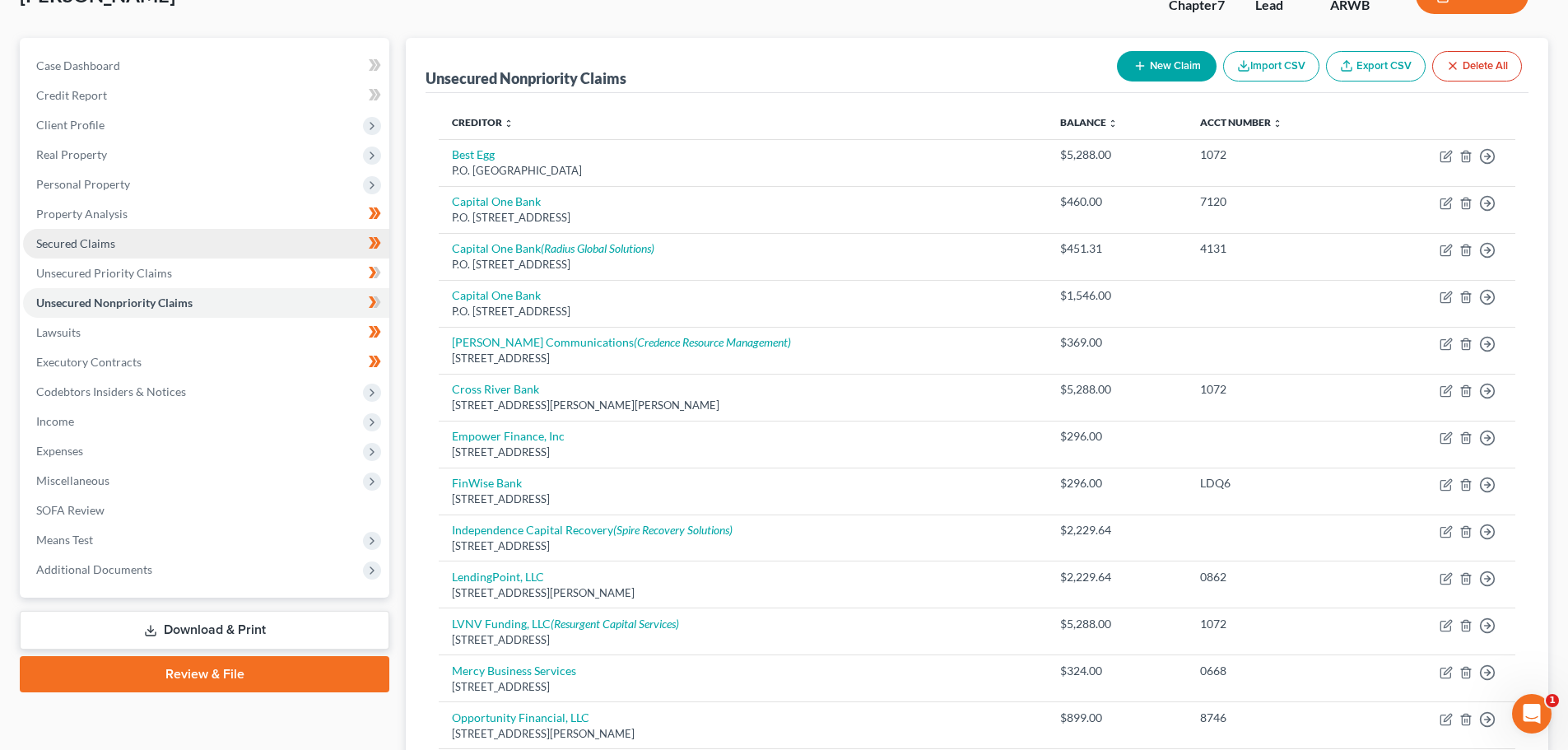
click at [94, 251] on link "Secured Claims" at bounding box center [206, 243] width 367 height 30
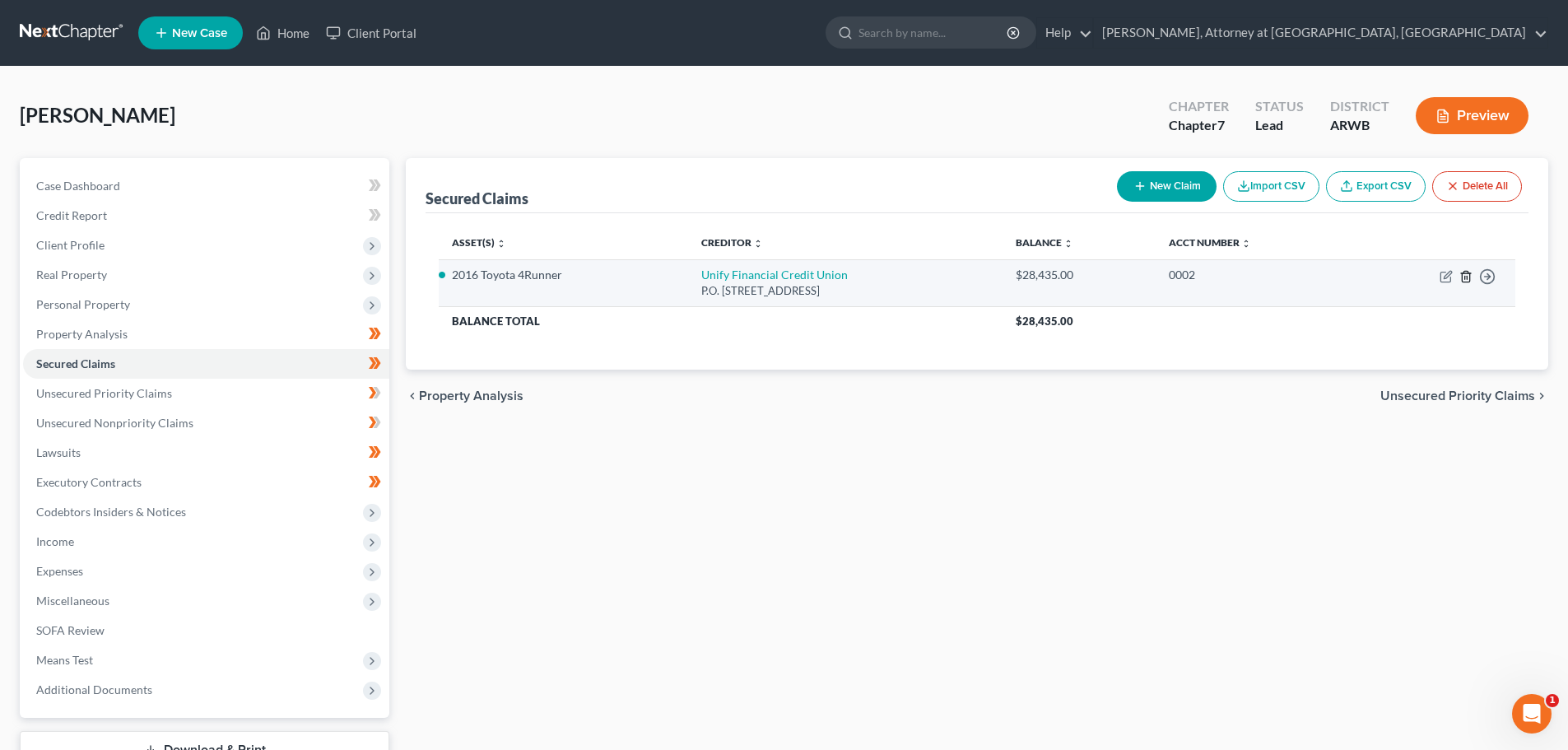
click at [1469, 277] on icon "button" at bounding box center [1466, 277] width 14 height 14
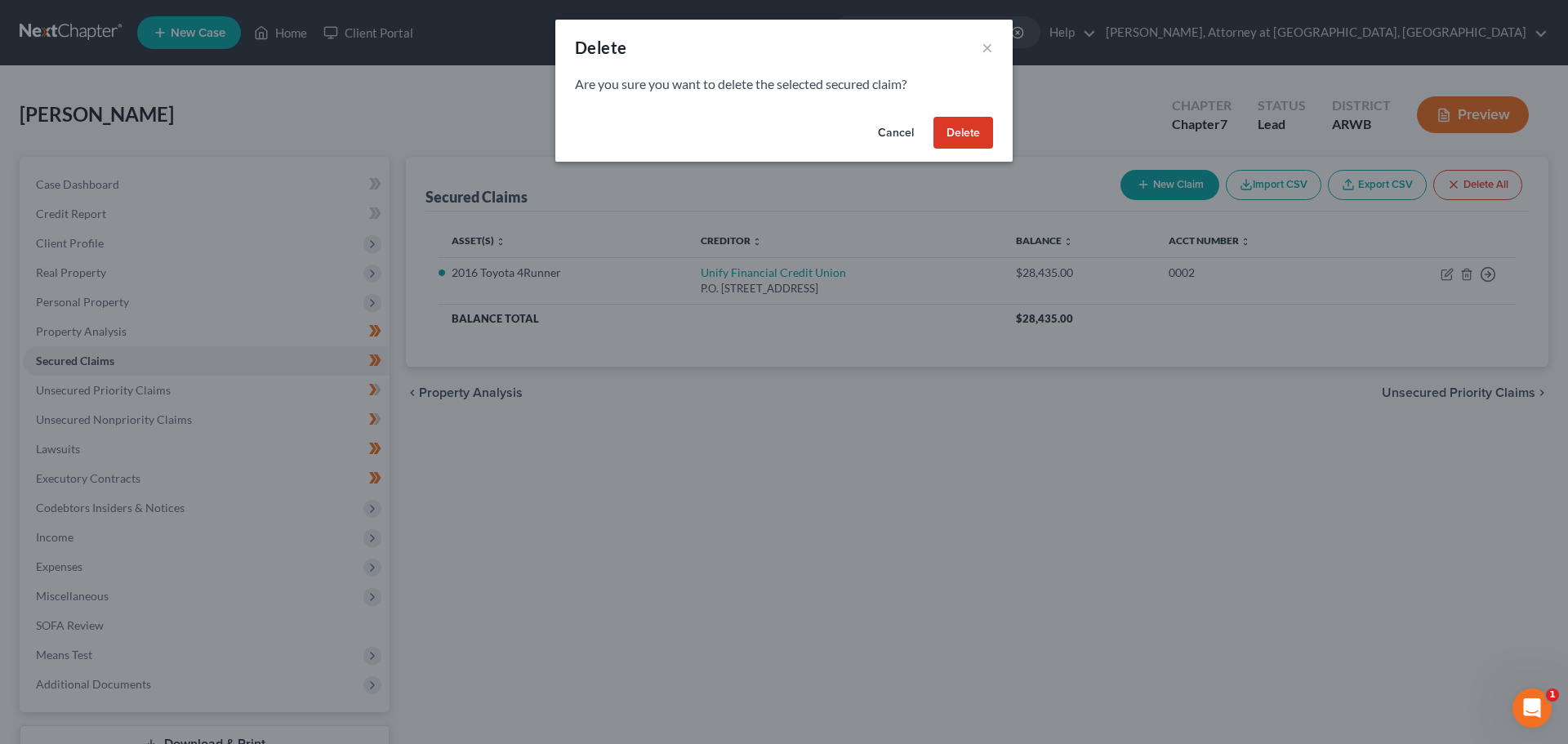
click at [958, 129] on button "Delete" at bounding box center [963, 133] width 59 height 33
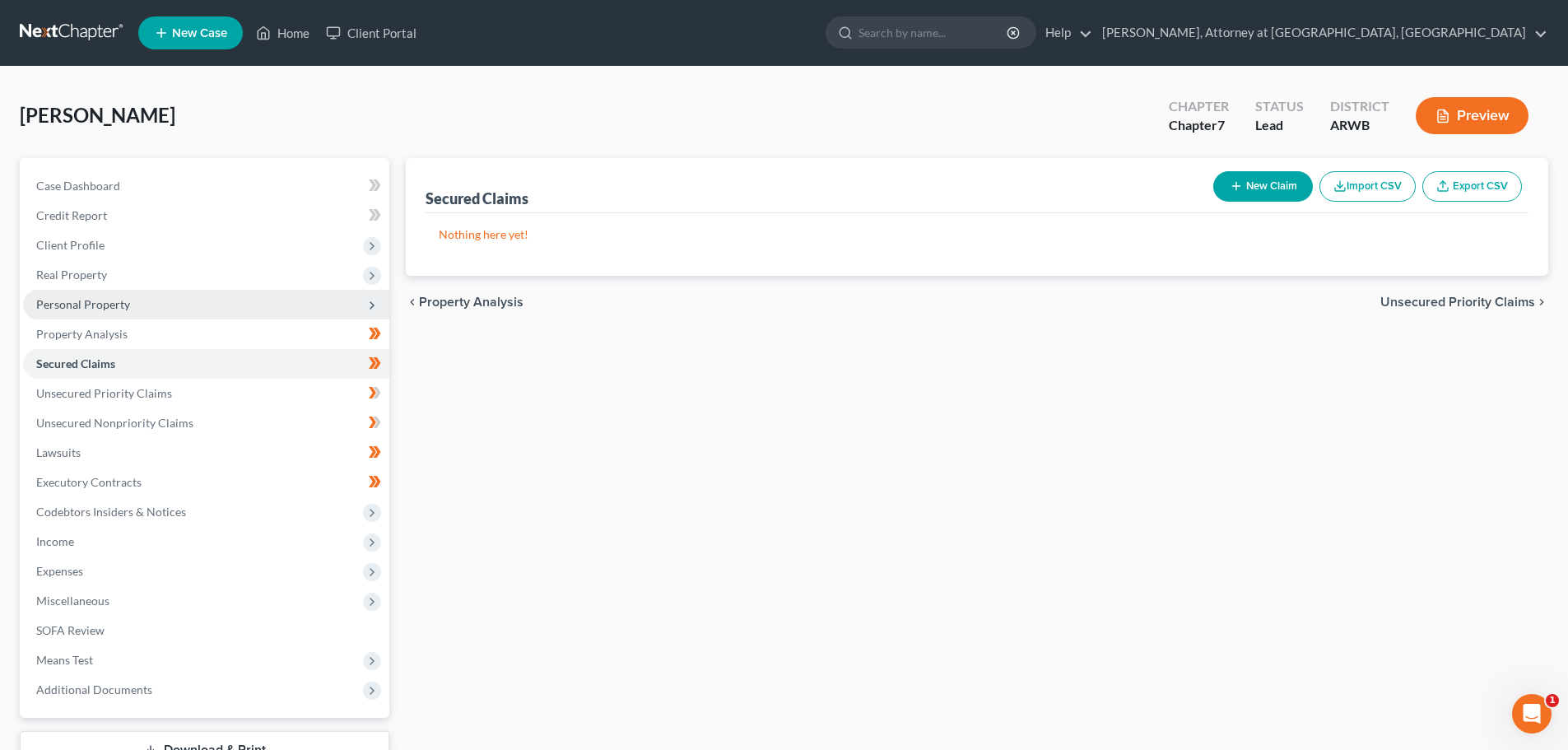
click at [57, 307] on span "Personal Property" at bounding box center [83, 304] width 94 height 14
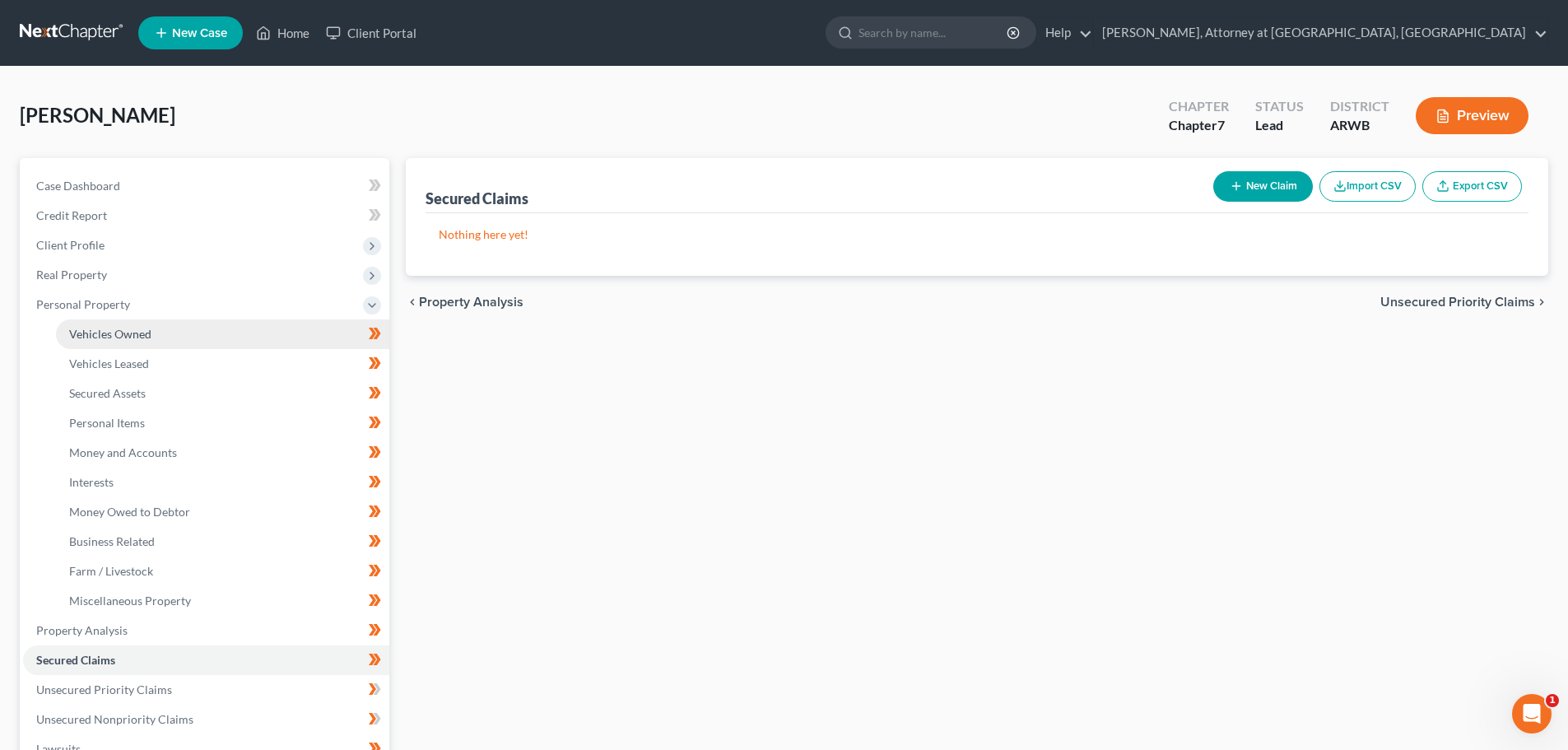
click at [102, 327] on span "Vehicles Owned" at bounding box center [110, 334] width 82 height 14
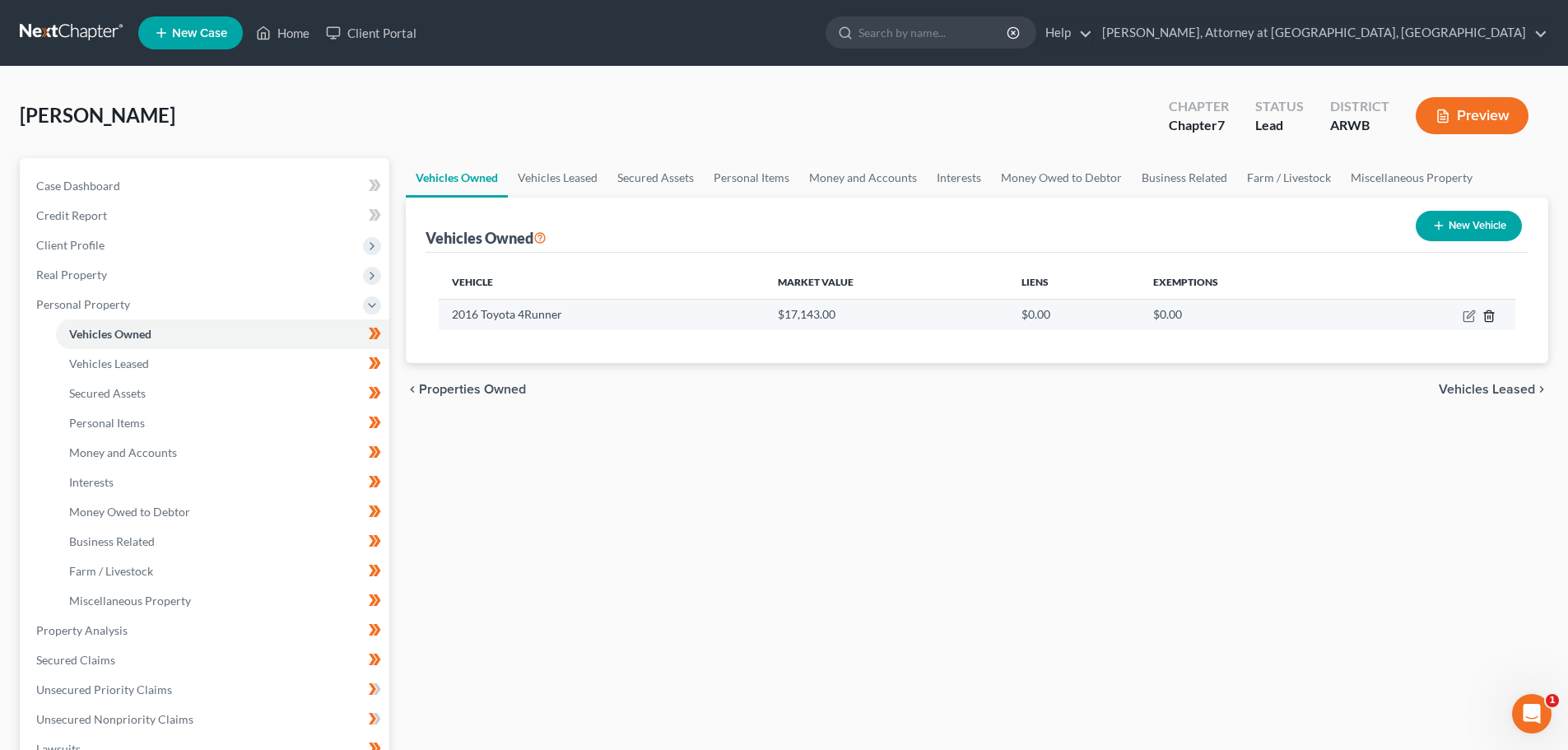
click at [1489, 315] on icon "button" at bounding box center [1489, 317] width 14 height 14
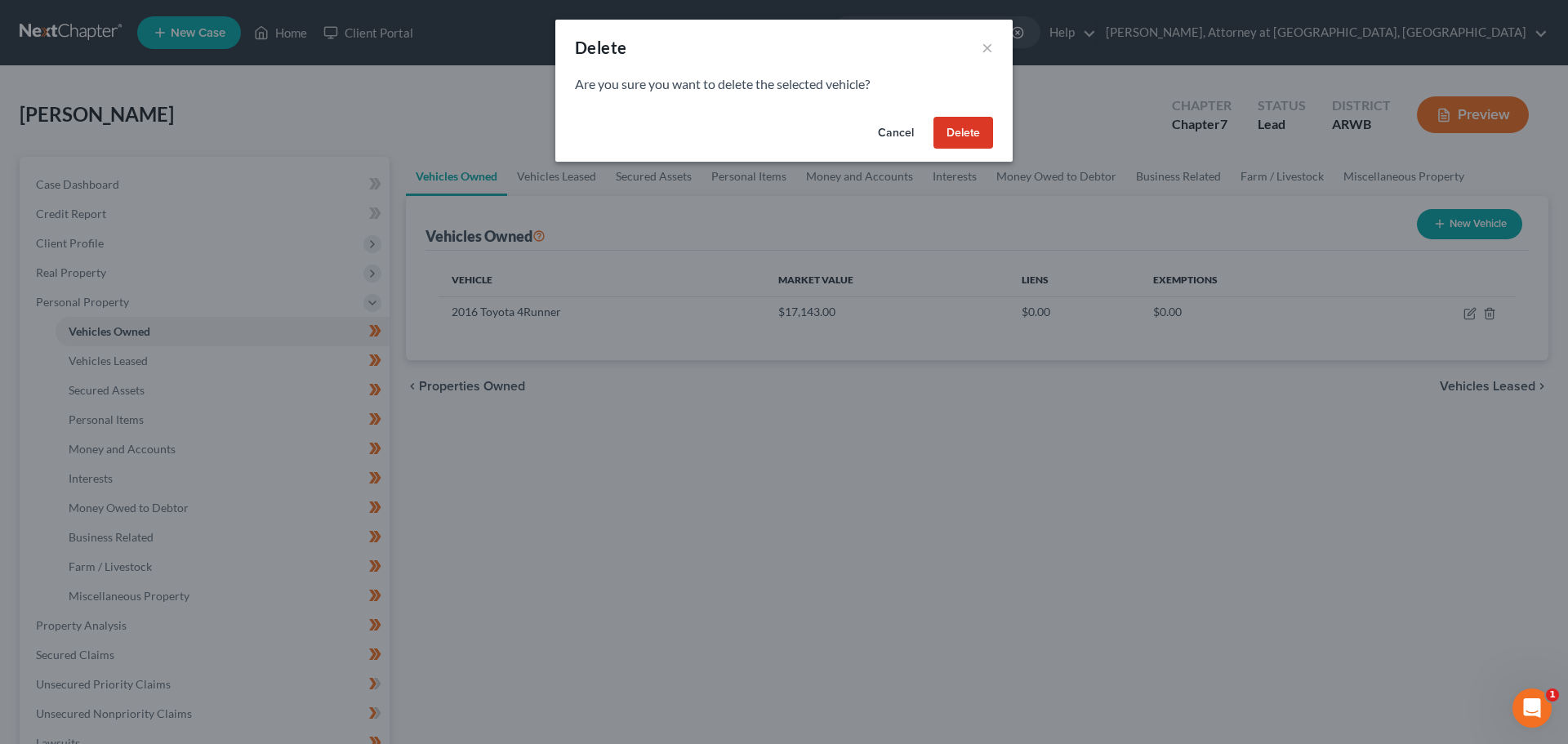
click at [970, 131] on button "Delete" at bounding box center [963, 133] width 59 height 33
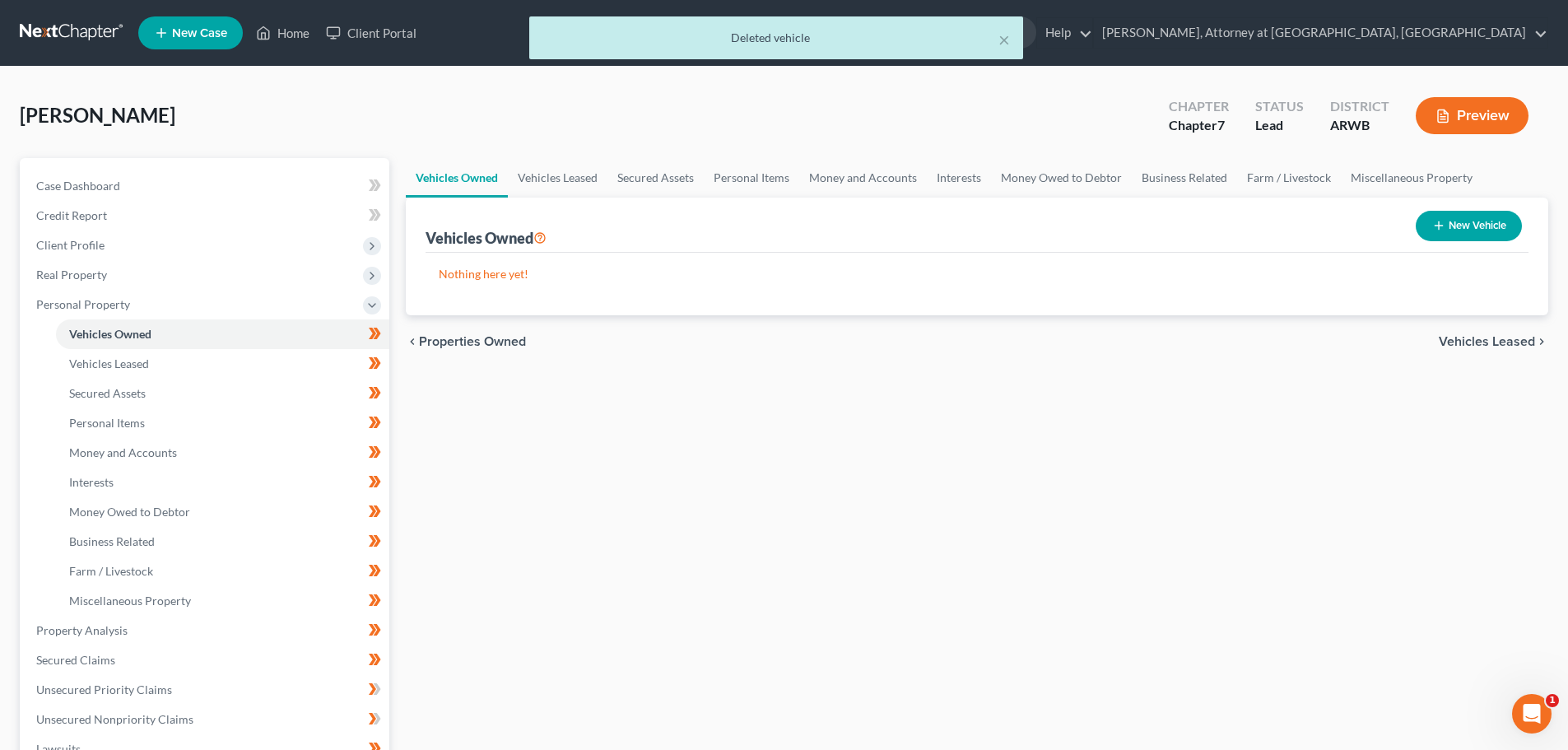
click at [1448, 226] on button "New Vehicle" at bounding box center [1469, 226] width 106 height 31
select select "0"
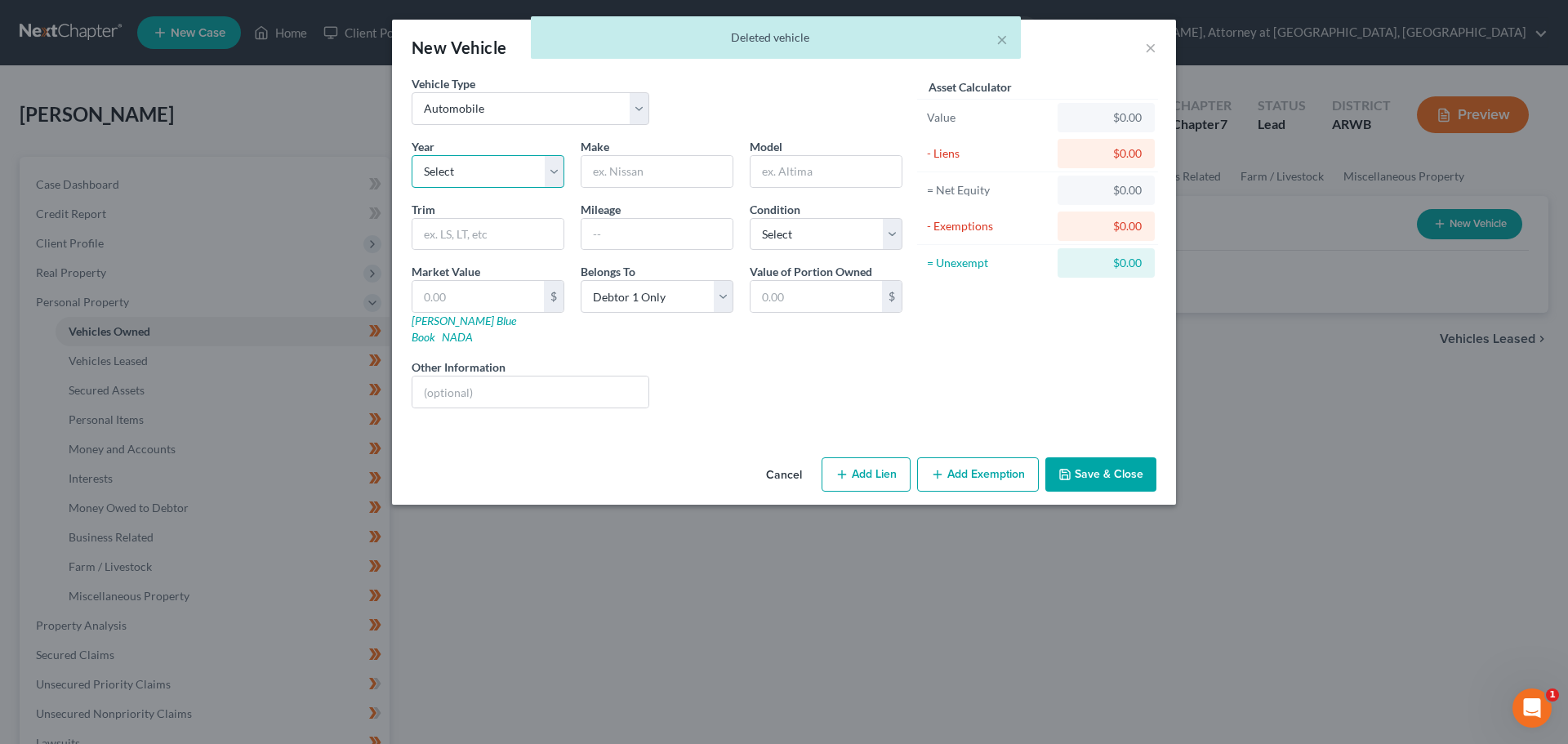
click at [501, 175] on select "Select 2026 2025 2024 2023 2022 2021 2020 2019 2018 2017 2016 2015 2014 2013 20…" at bounding box center [488, 171] width 153 height 33
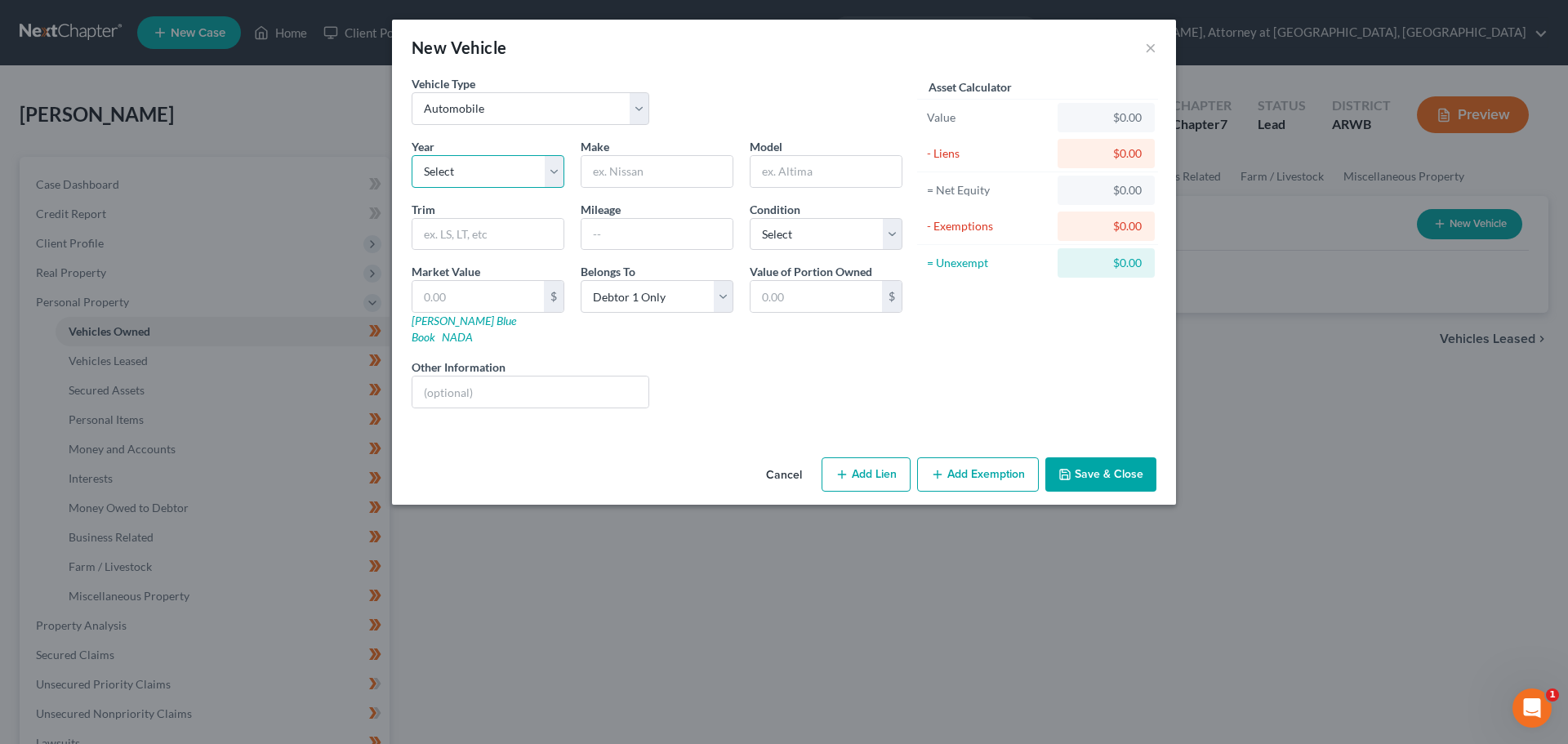
select select "7"
click at [412, 155] on select "Select 2026 2025 2024 2023 2022 2021 2020 2019 2018 2017 2016 2015 2014 2013 20…" at bounding box center [488, 171] width 153 height 33
click at [643, 165] on input "text" at bounding box center [657, 171] width 151 height 31
type input "Toyota"
click at [819, 162] on input "text" at bounding box center [826, 171] width 151 height 31
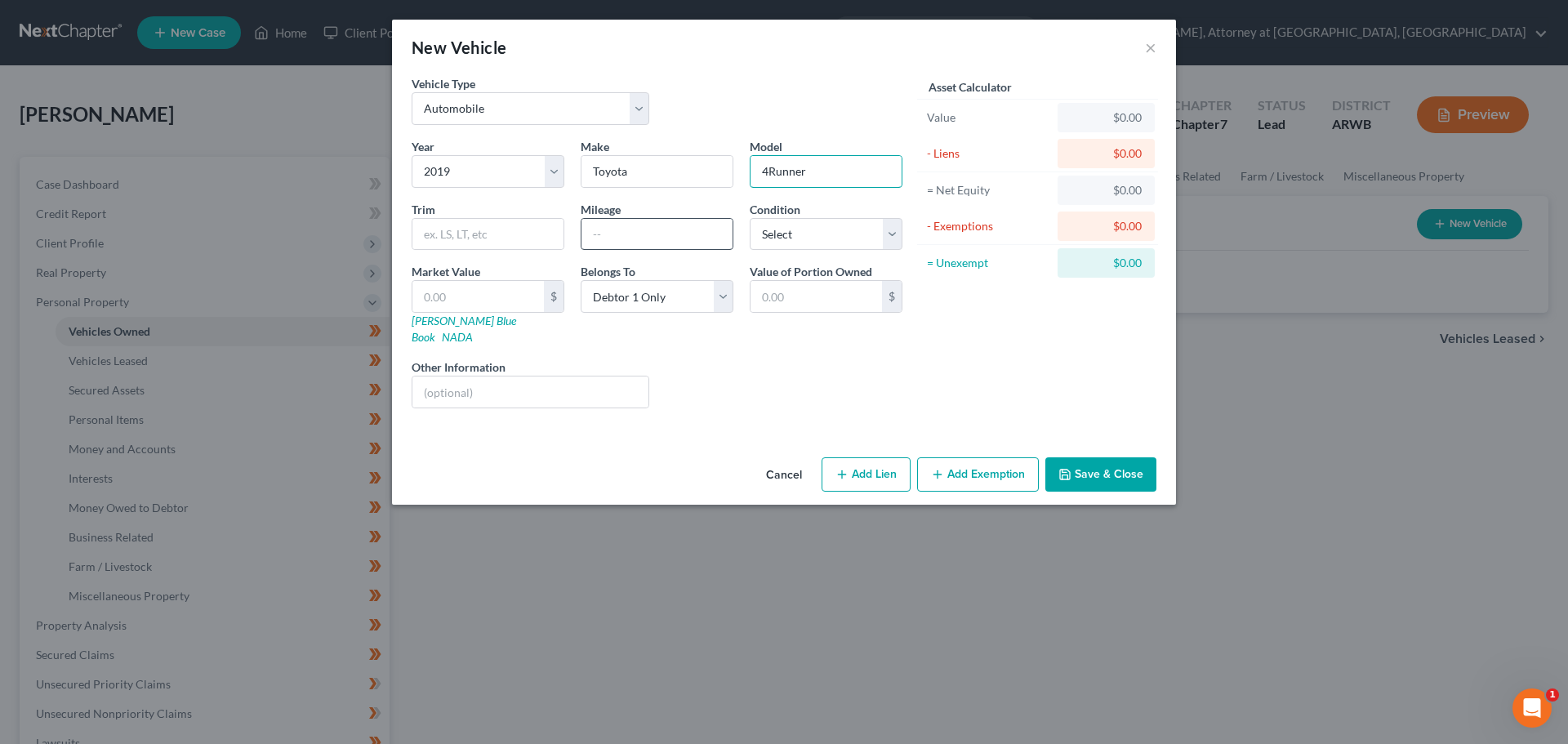
type input "4Runner"
click at [649, 234] on input "text" at bounding box center [657, 235] width 151 height 31
click at [605, 234] on input "96482" at bounding box center [657, 235] width 151 height 31
type input "96,482"
click at [780, 237] on select "Select Excellent Very Good Good Fair Poor" at bounding box center [826, 235] width 153 height 33
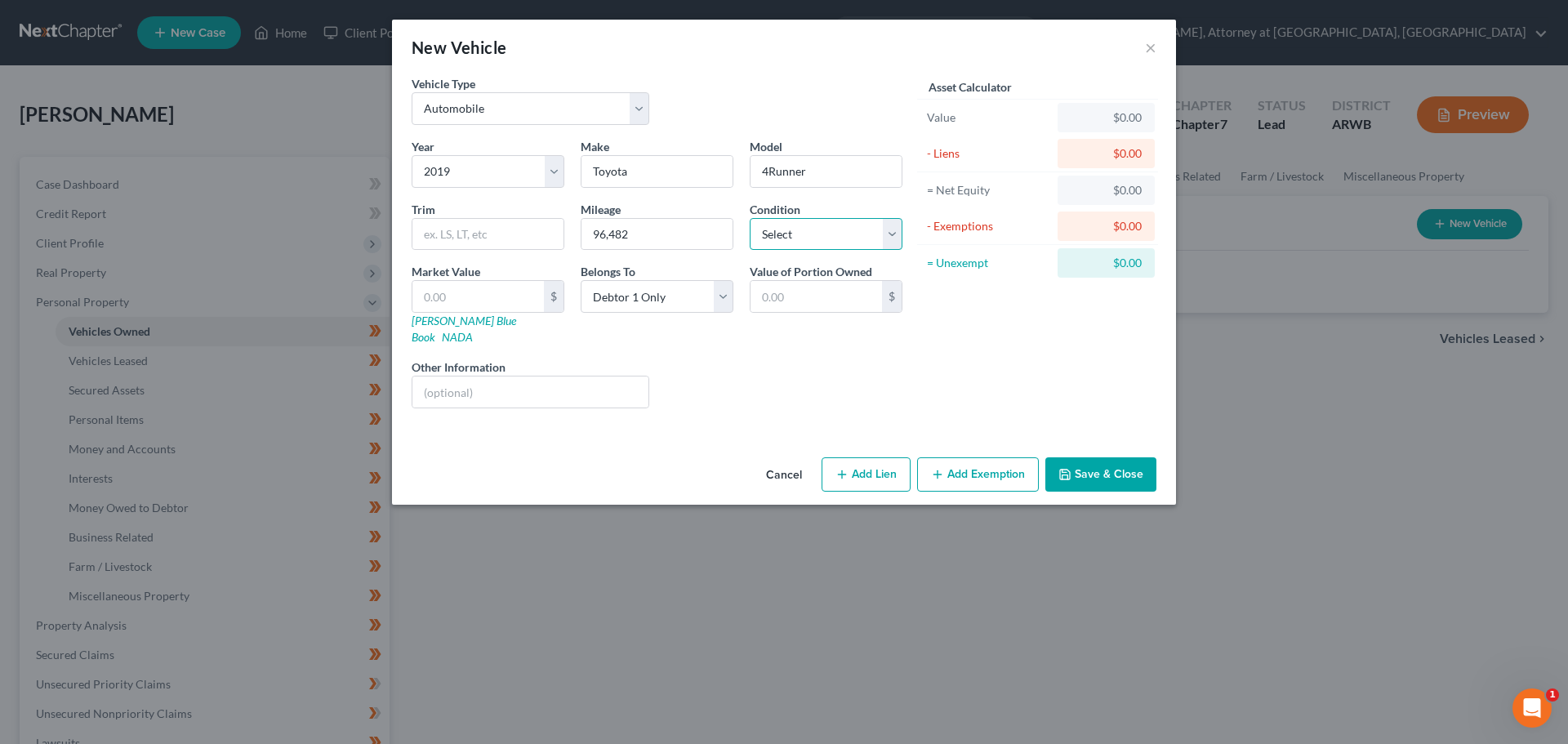
select select "3"
click at [750, 218] on select "Select Excellent Very Good Good Fair Poor" at bounding box center [826, 235] width 153 height 33
click at [682, 296] on select "Select Debtor 1 Only Debtor 2 Only Debtor 1 And Debtor 2 Only At Least One Of T…" at bounding box center [657, 297] width 153 height 33
select select "3"
click at [580, 281] on select "Select Debtor 1 Only Debtor 2 Only Debtor 1 And Debtor 2 Only At Least One Of T…" at bounding box center [657, 297] width 153 height 33
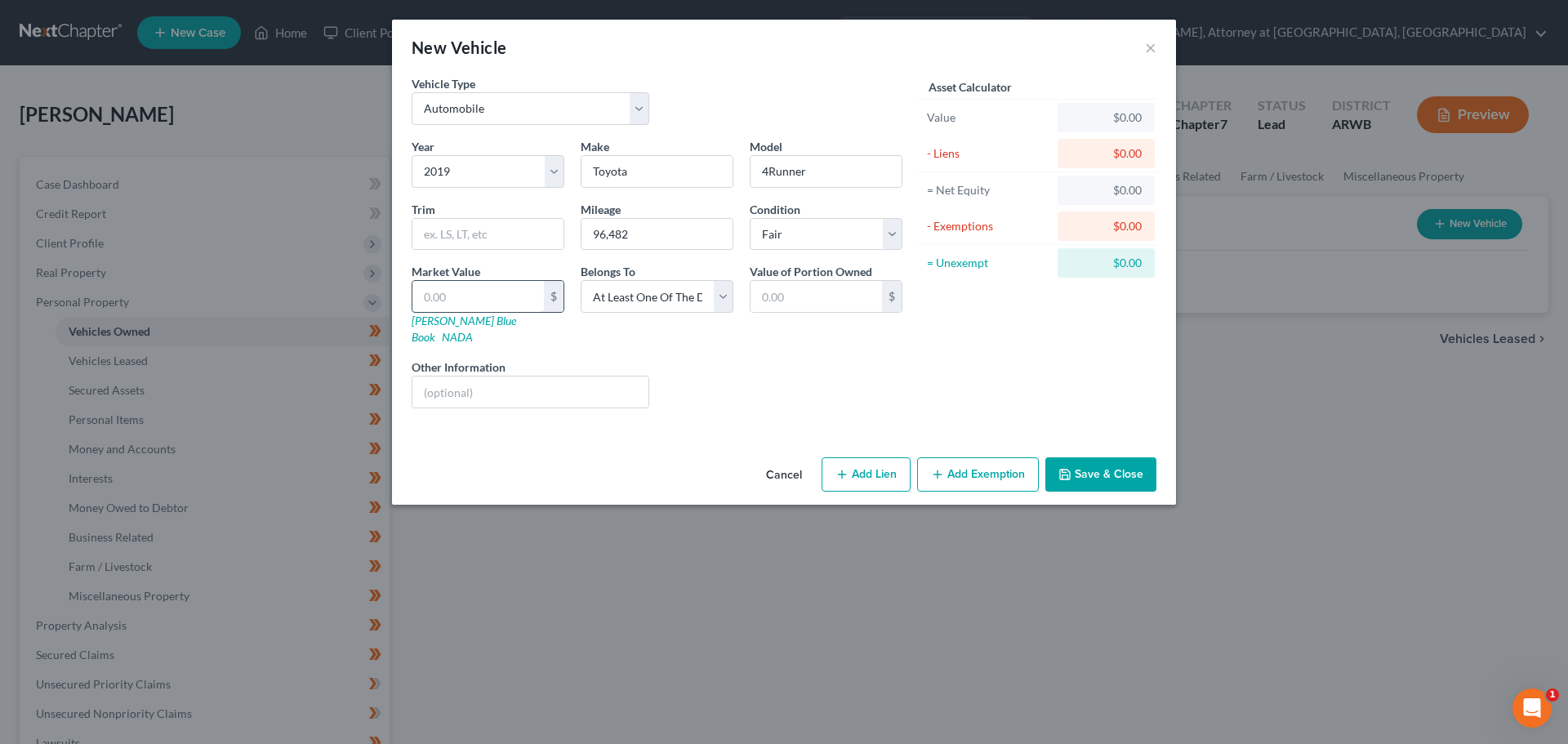
click at [521, 292] on input "text" at bounding box center [478, 296] width 131 height 31
type input "2"
type input "2.00"
type input "28"
type input "28.00"
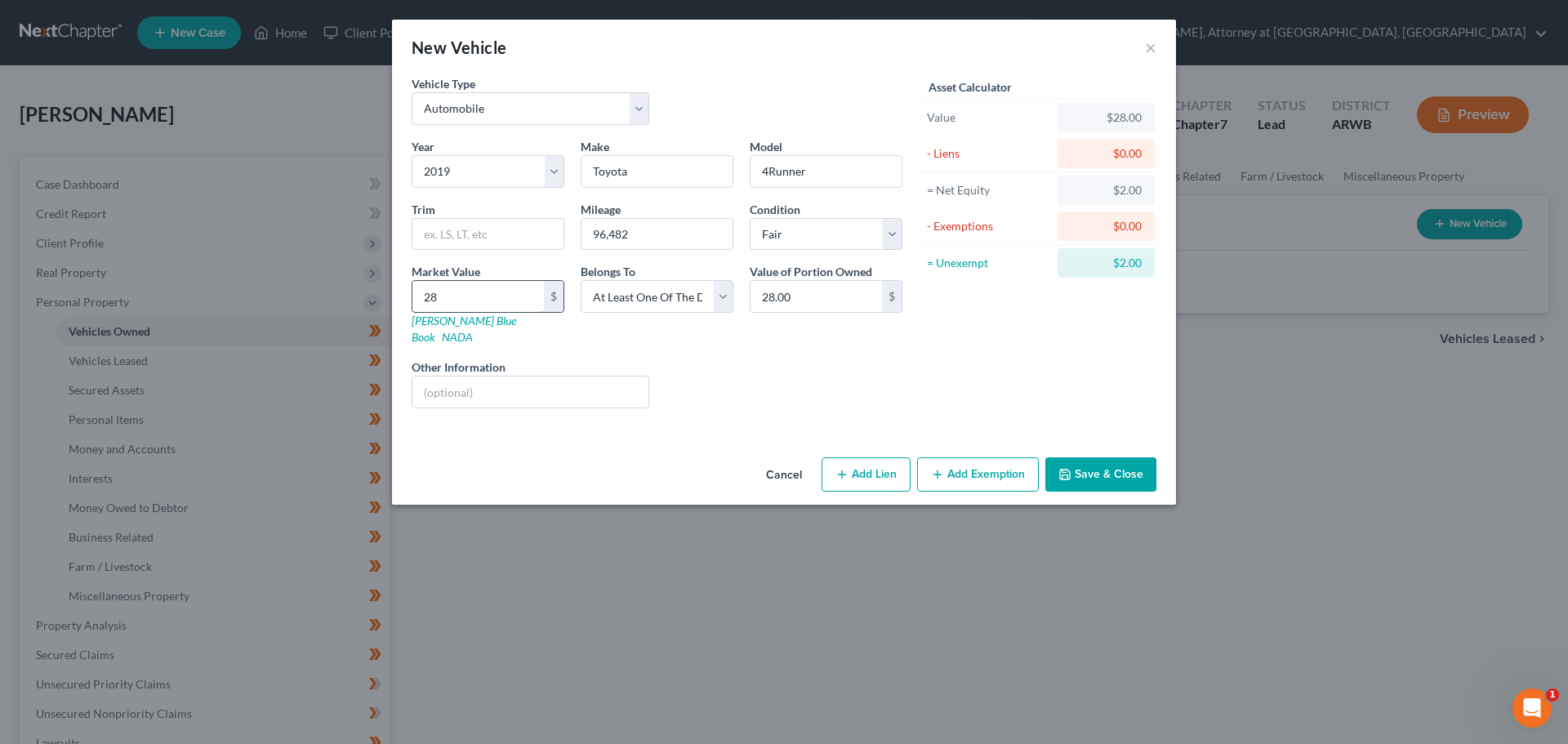
type input "288"
type input "288.00"
type input "2889"
type input "2,889.00"
type input "2,8897"
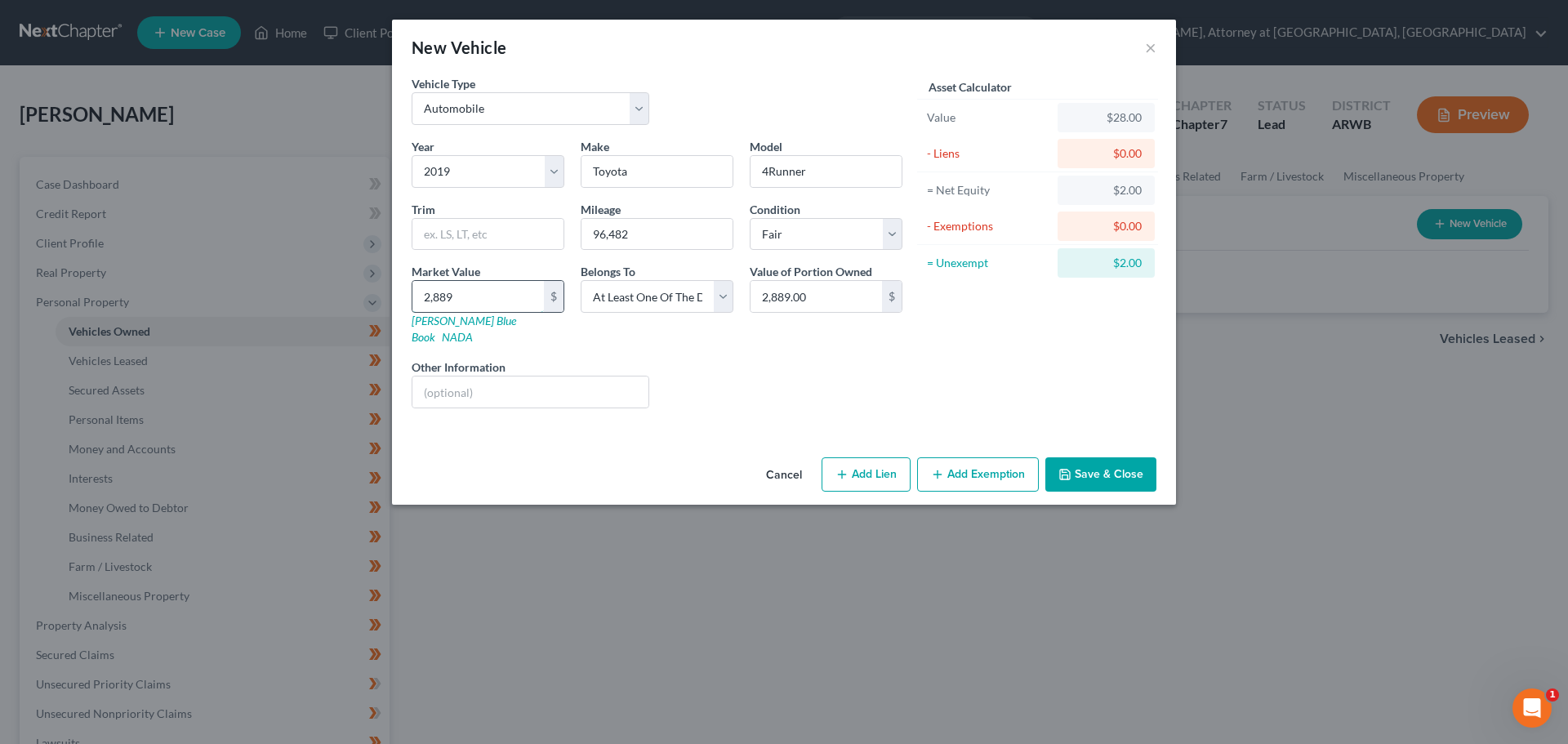
type input "28,897.00"
type input "28,897"
click at [1109, 461] on button "Save & Close" at bounding box center [1101, 475] width 111 height 34
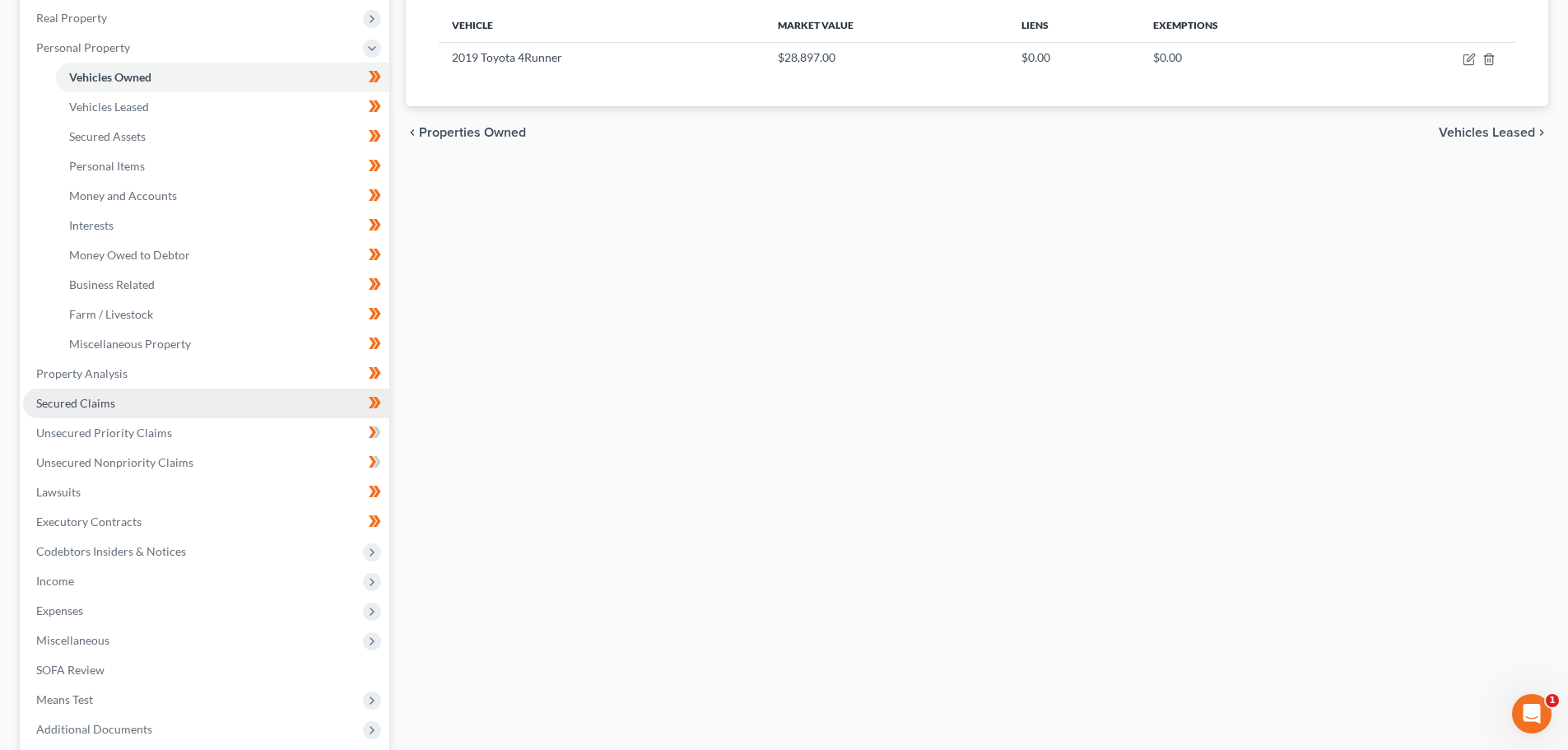
scroll to position [411, 0]
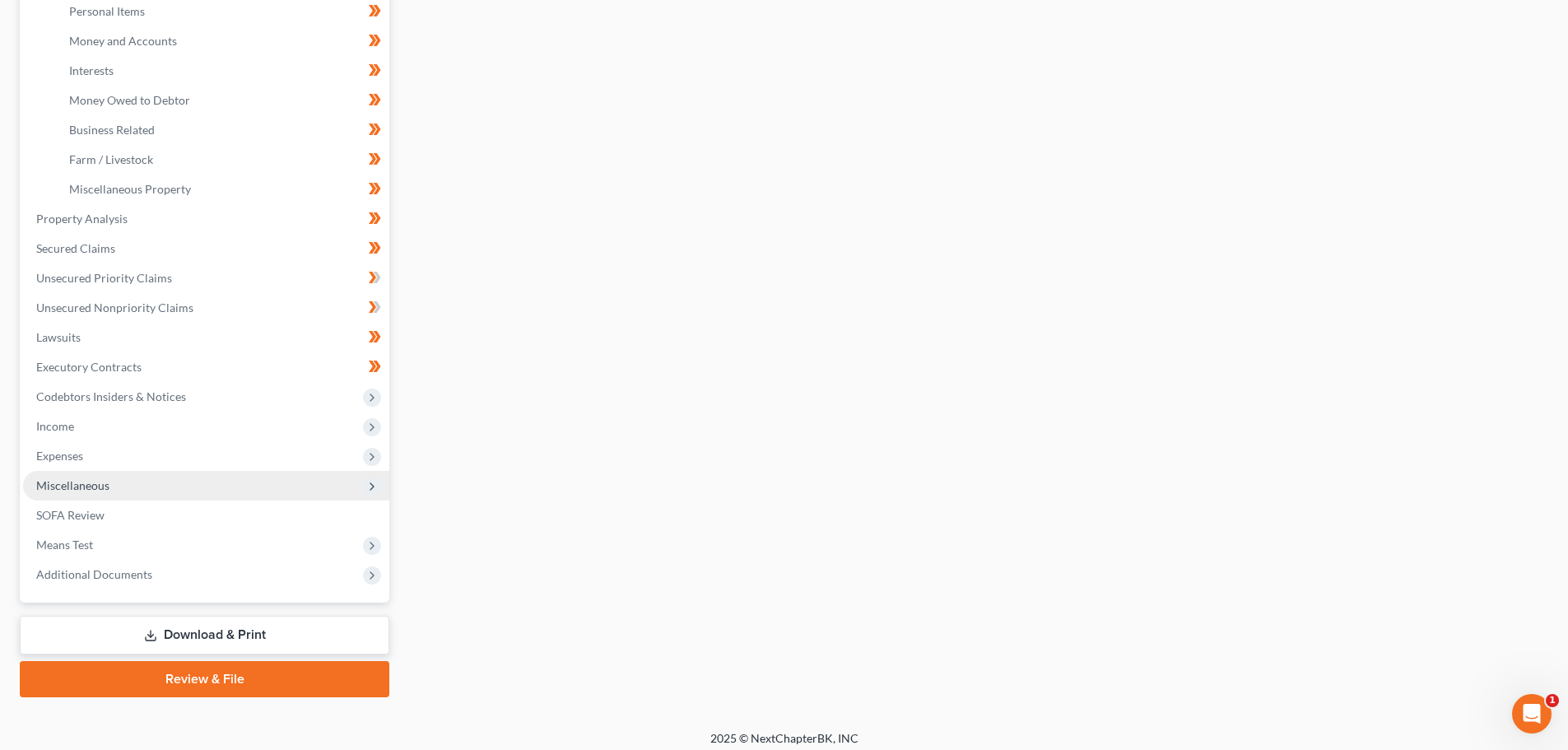
click at [93, 490] on span "Miscellaneous" at bounding box center [73, 486] width 73 height 14
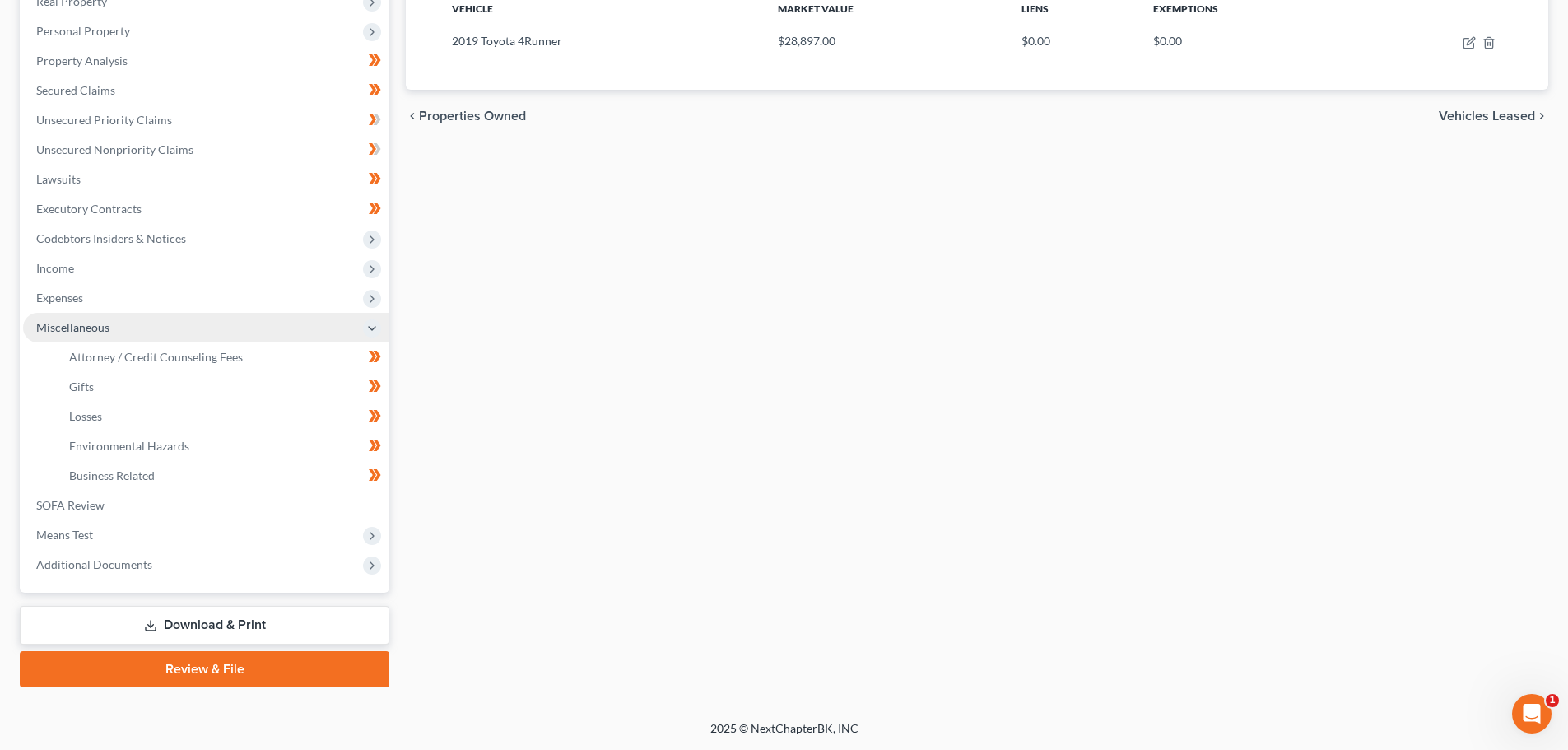
scroll to position [273, 0]
click at [108, 416] on link "Losses" at bounding box center [222, 416] width 333 height 30
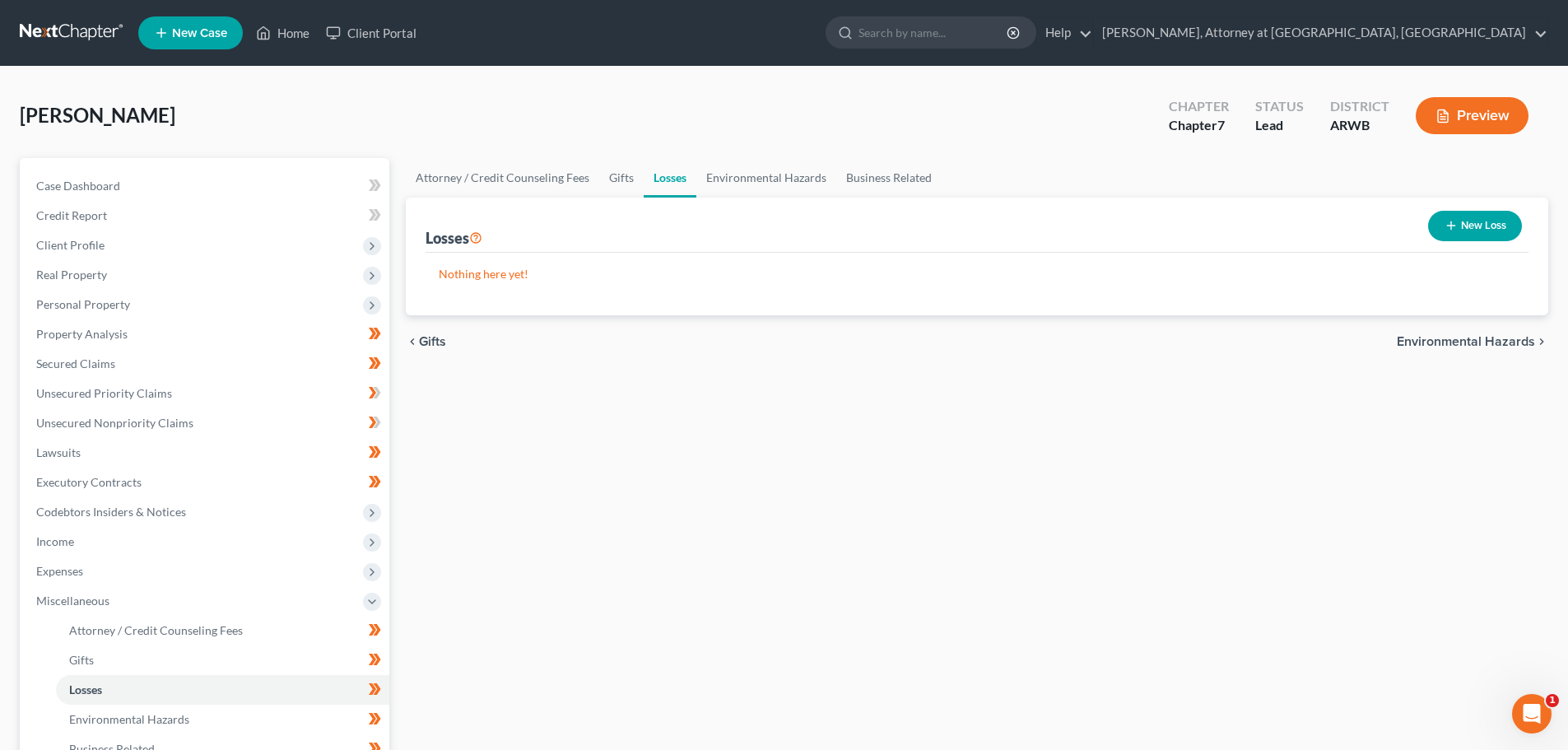
click at [1496, 218] on button "New Loss" at bounding box center [1474, 226] width 94 height 31
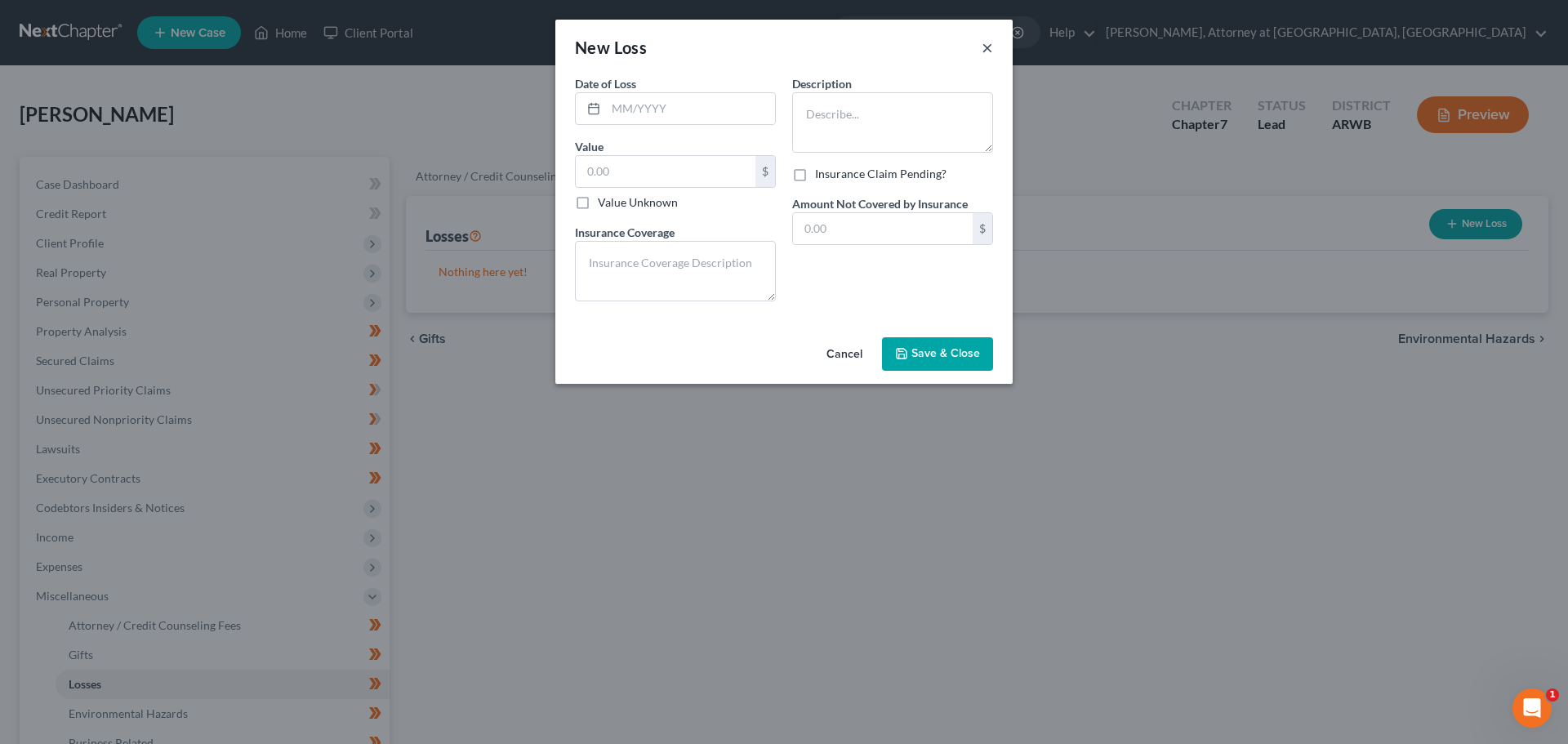
click at [984, 49] on button "×" at bounding box center [987, 47] width 11 height 19
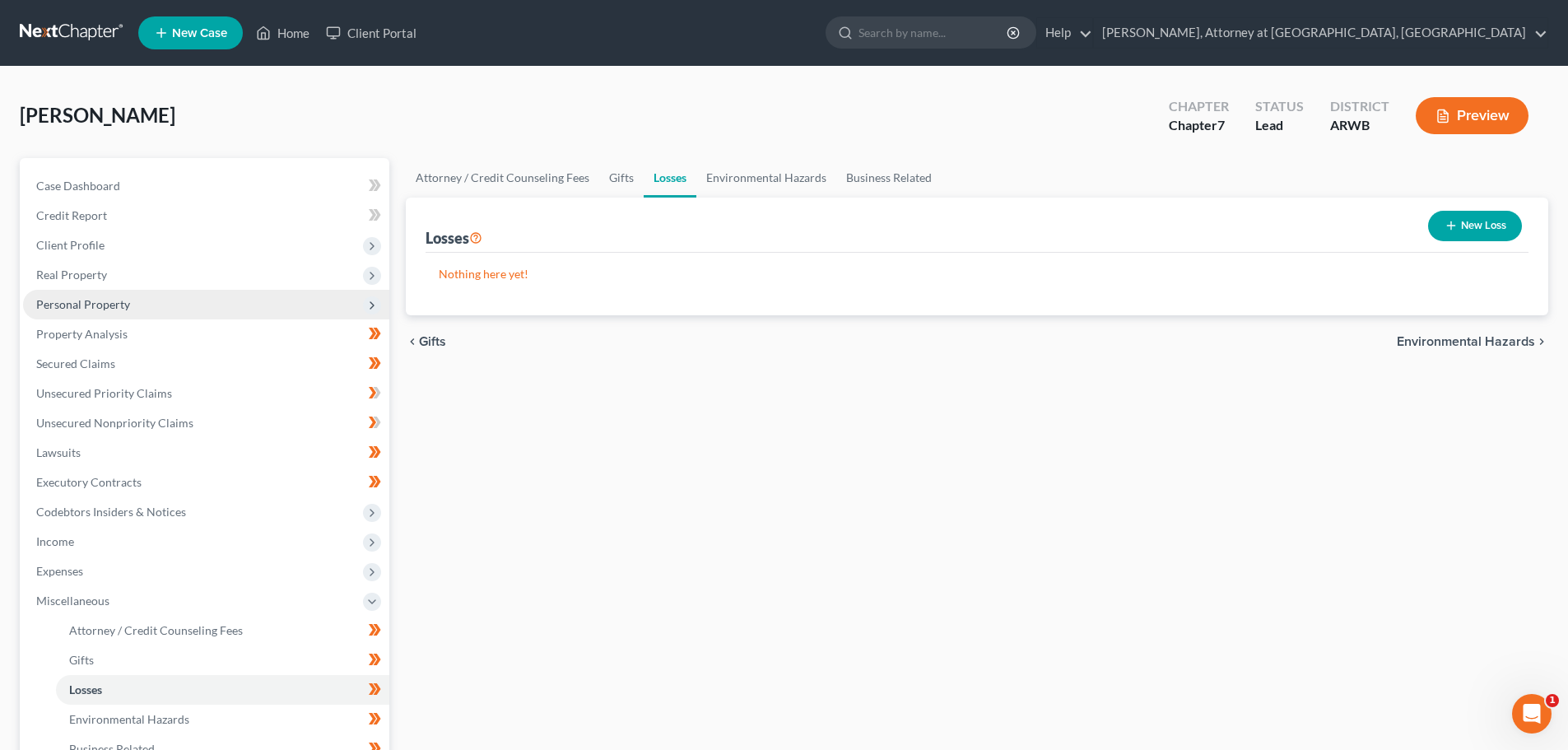
click at [86, 299] on span "Personal Property" at bounding box center [83, 304] width 94 height 14
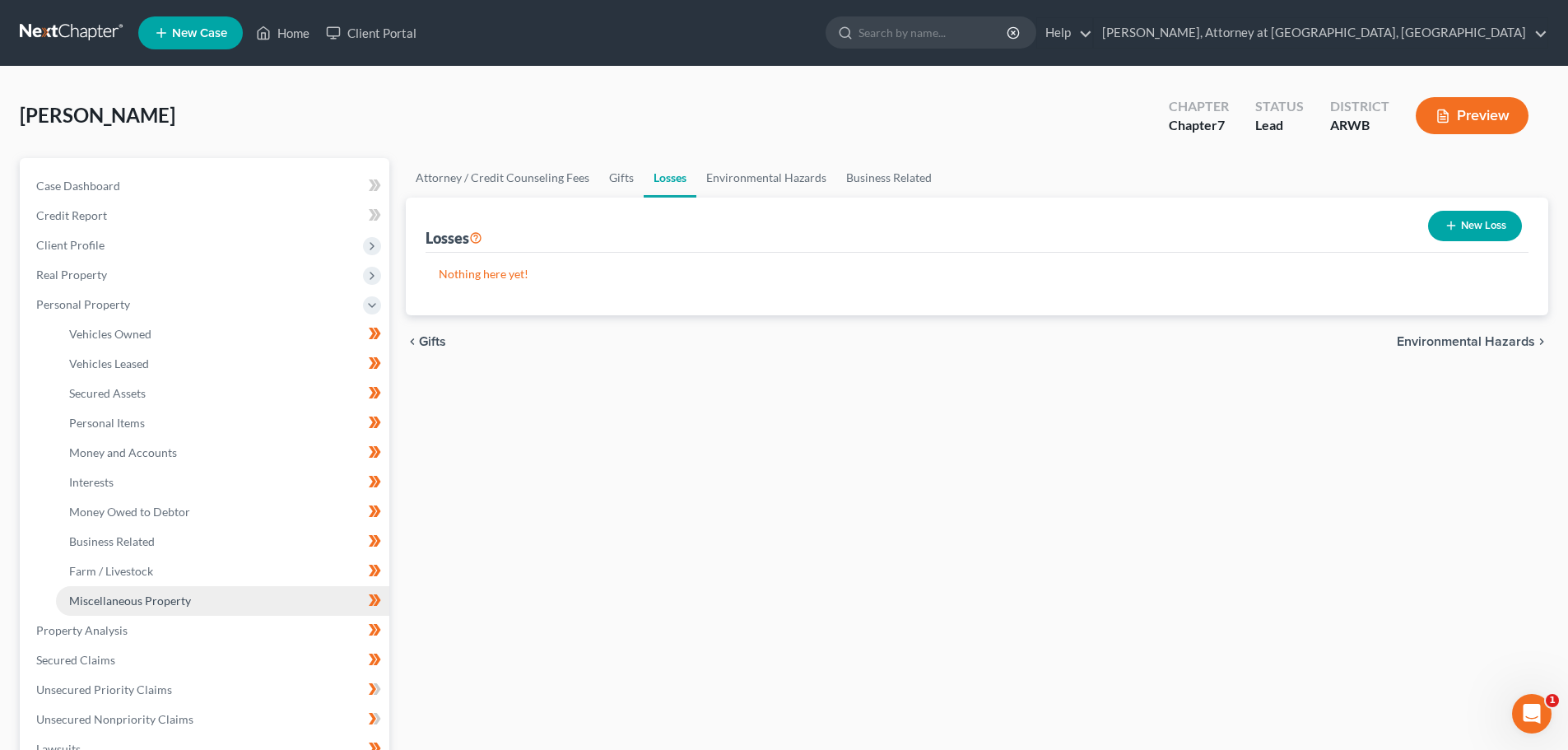
click at [92, 596] on span "Miscellaneous Property" at bounding box center [130, 600] width 122 height 14
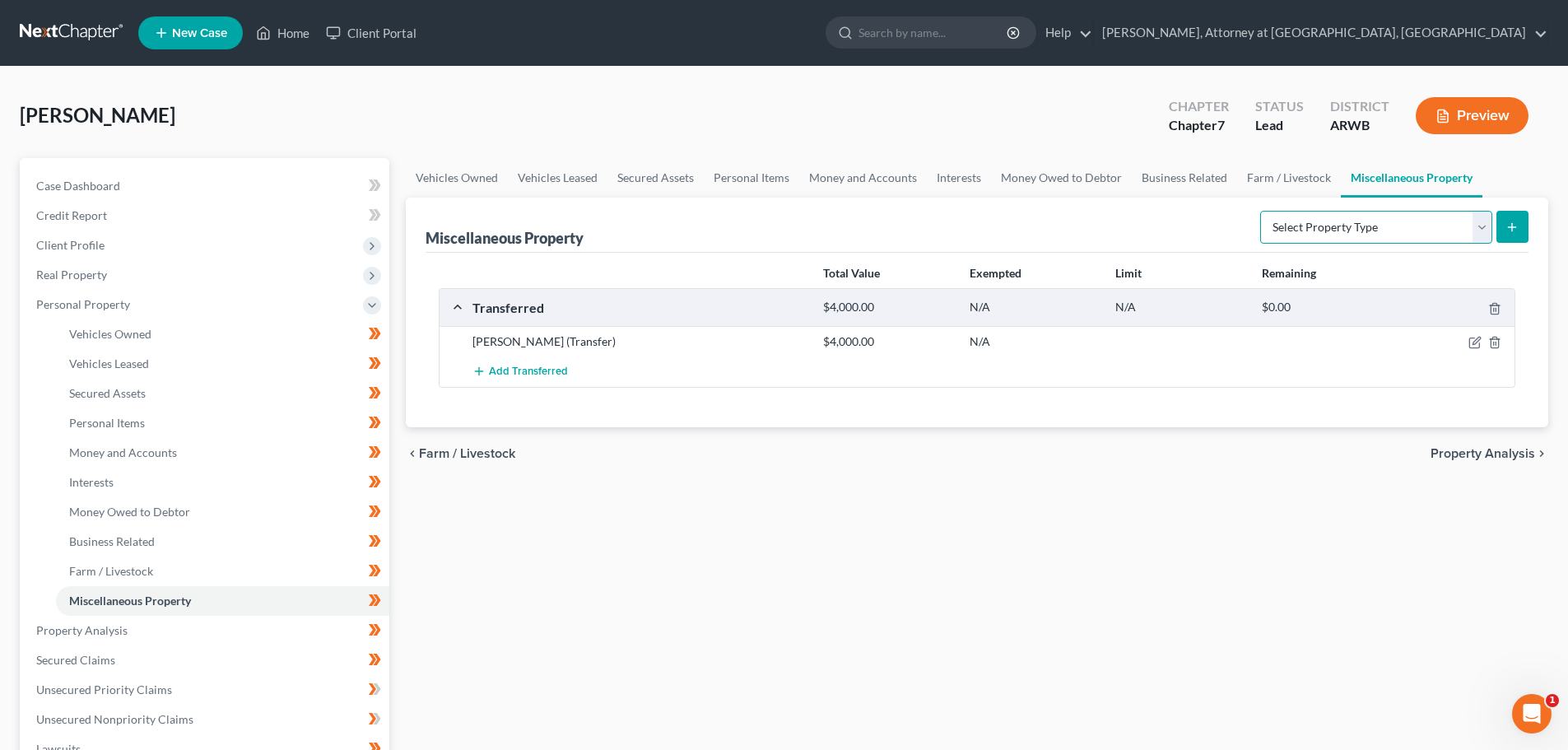
click at [1478, 230] on select "Select Property Type Assigned for Creditor Benefit [DATE] Holding for Another N…" at bounding box center [1376, 227] width 233 height 33
click at [1154, 238] on div "Miscellaneous Property Select Property Type Assigned for Creditor Benefit [DATE…" at bounding box center [977, 225] width 1103 height 55
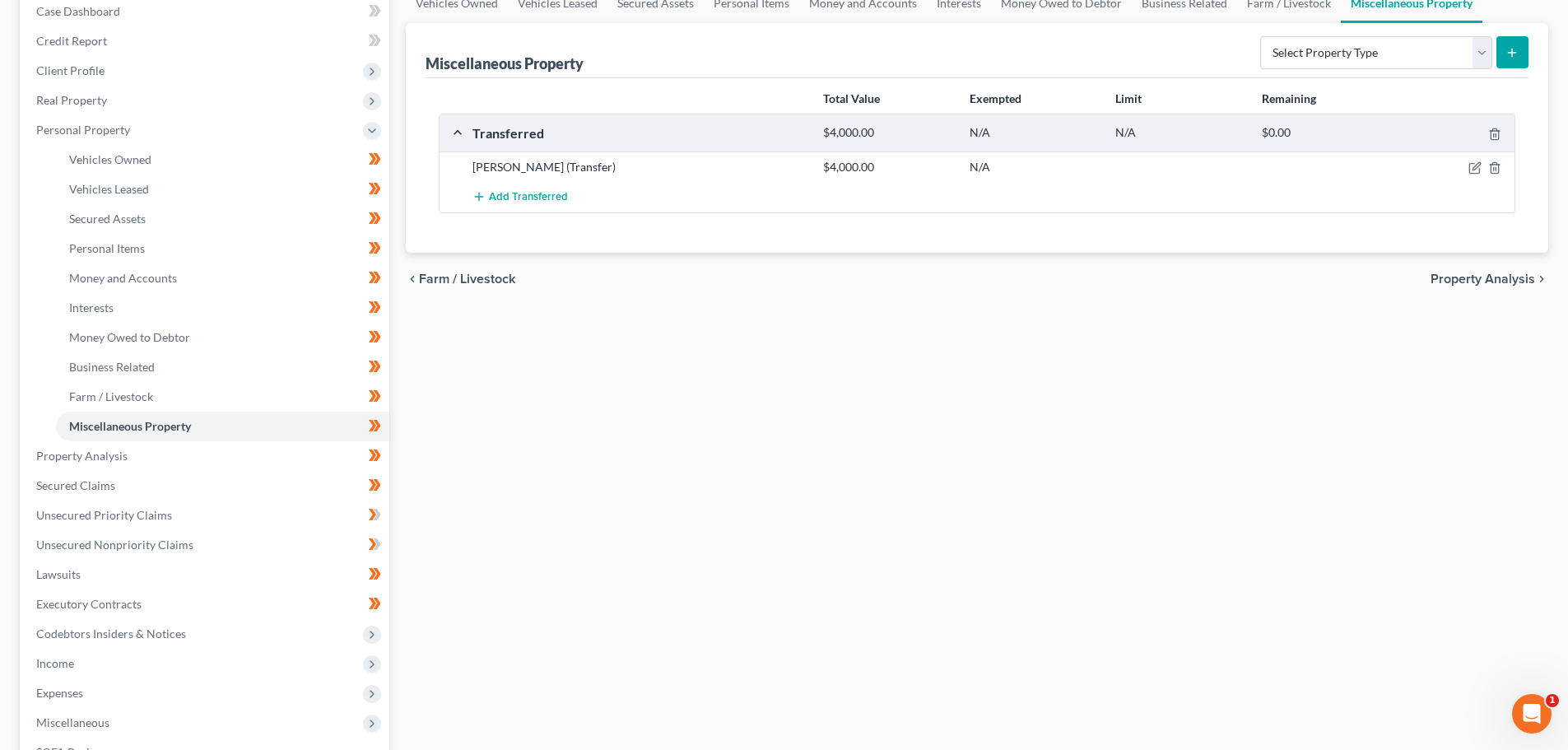
scroll to position [422, 0]
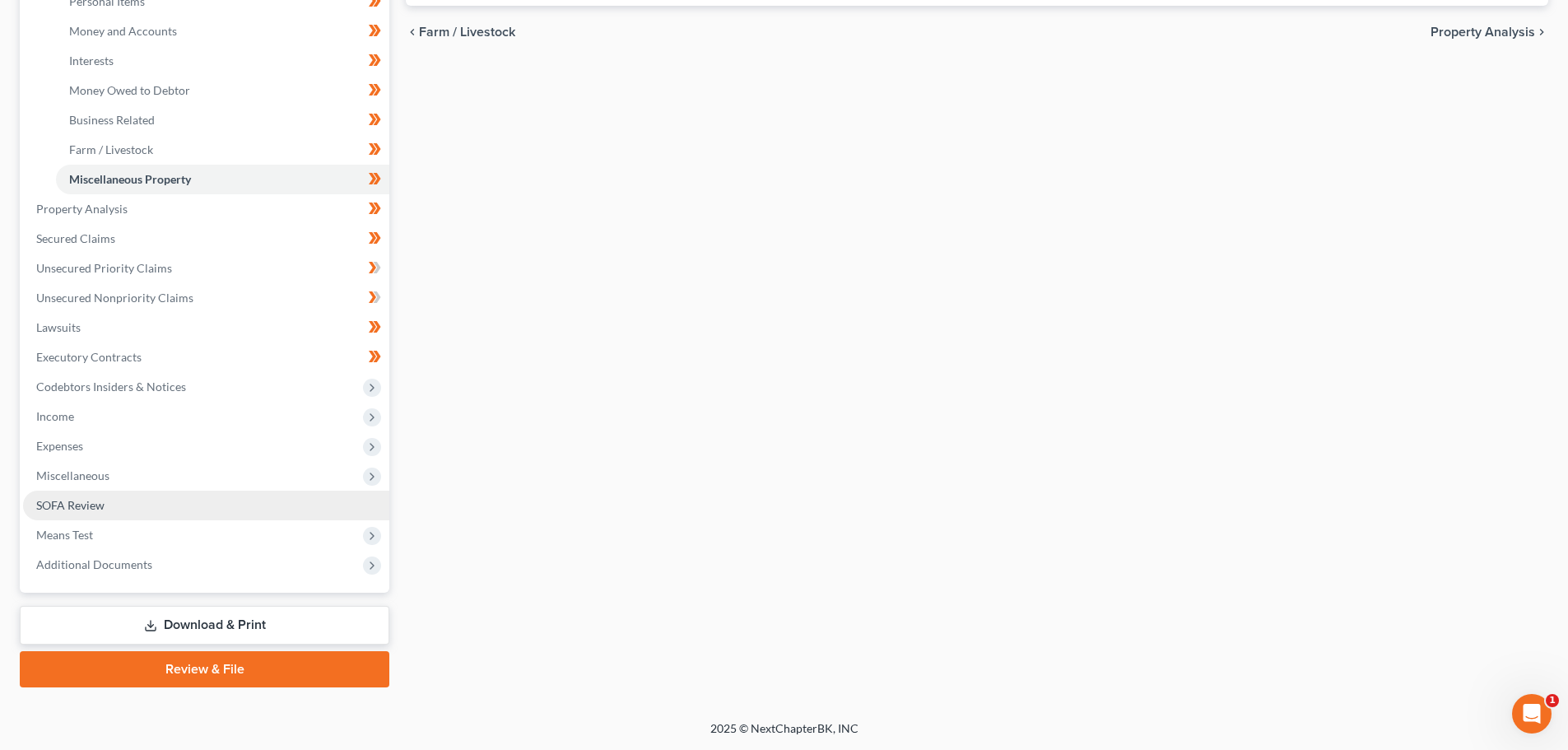
click at [77, 506] on span "SOFA Review" at bounding box center [70, 505] width 69 height 14
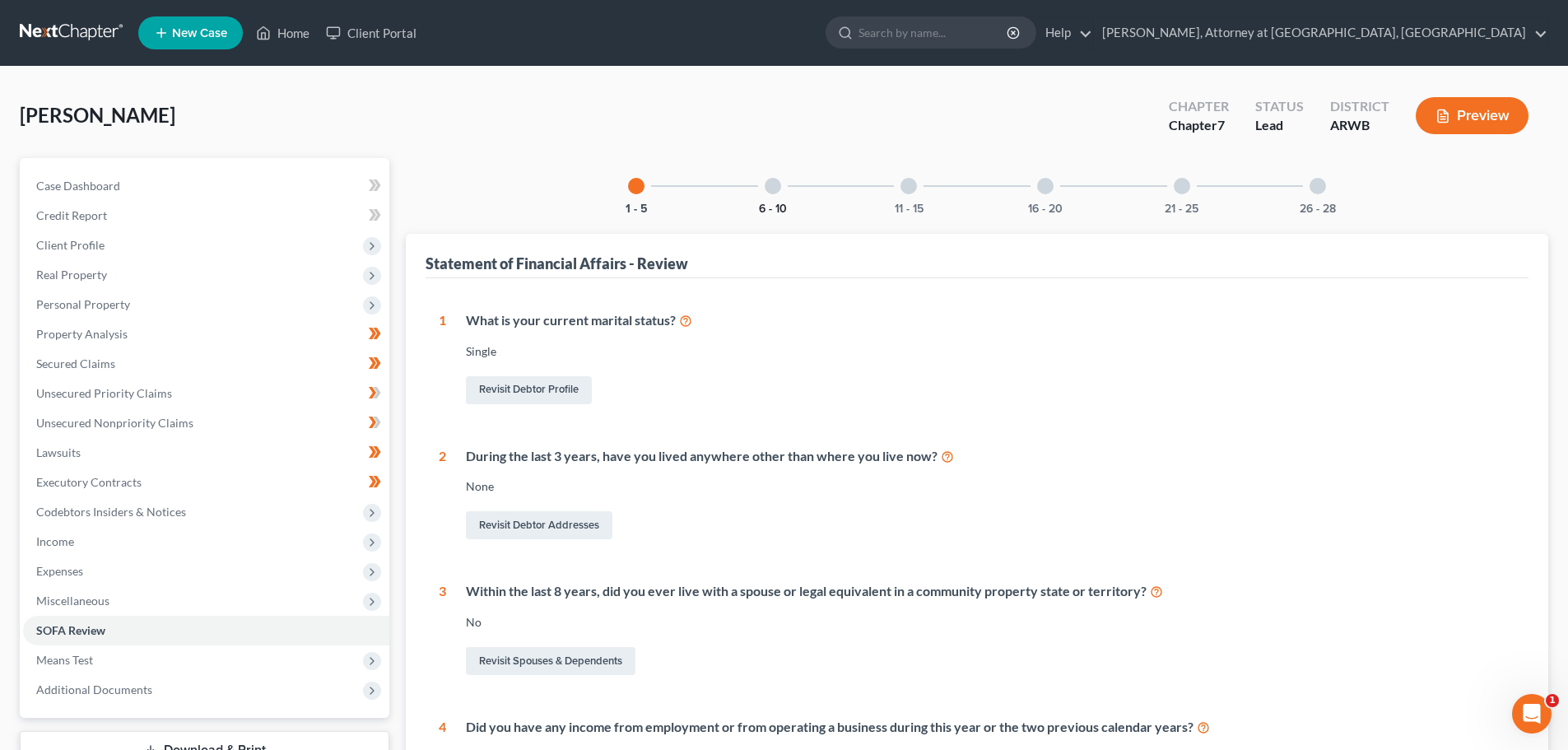
click at [770, 204] on button "6 - 10" at bounding box center [772, 209] width 28 height 12
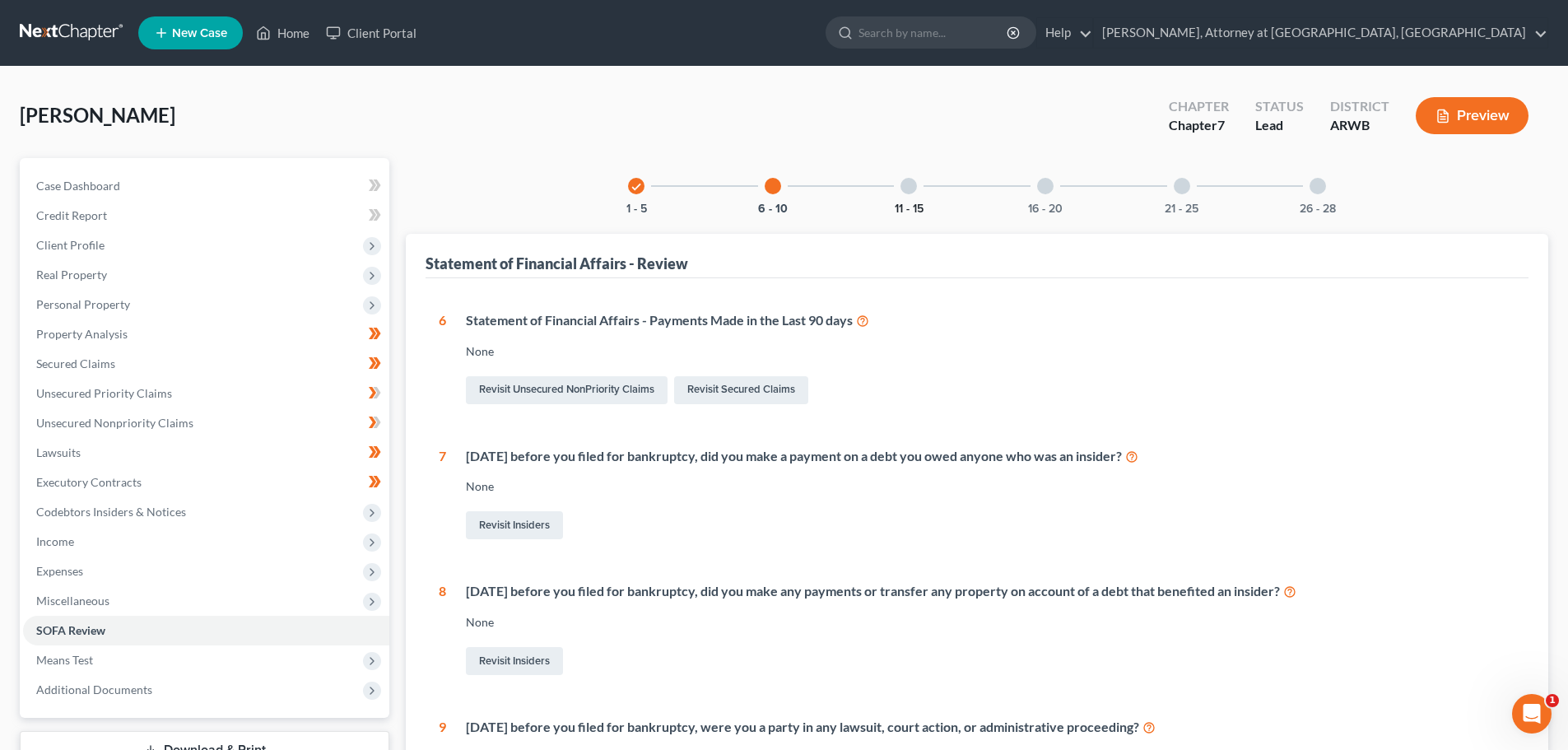
click at [915, 204] on button "11 - 15" at bounding box center [909, 209] width 29 height 12
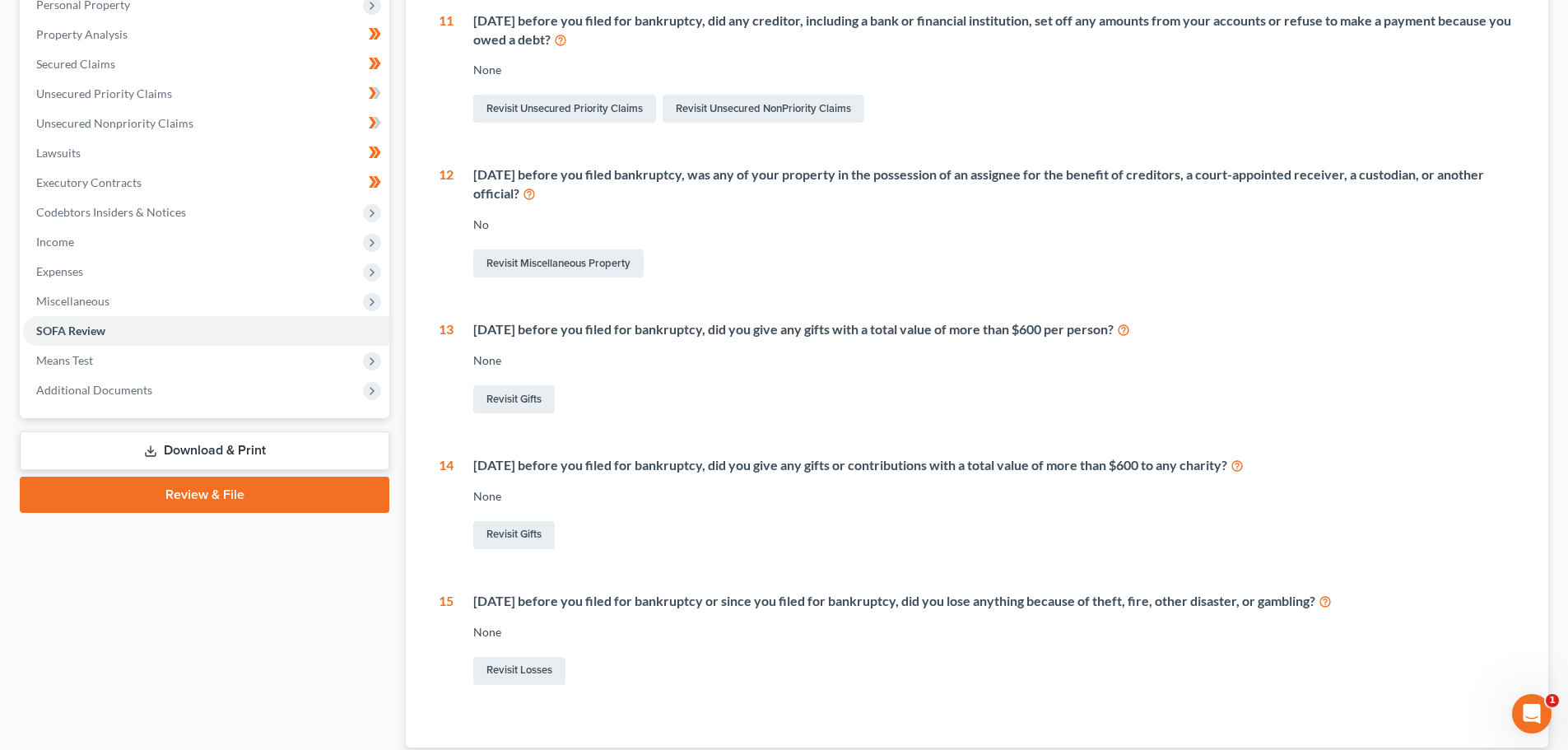
scroll to position [83, 0]
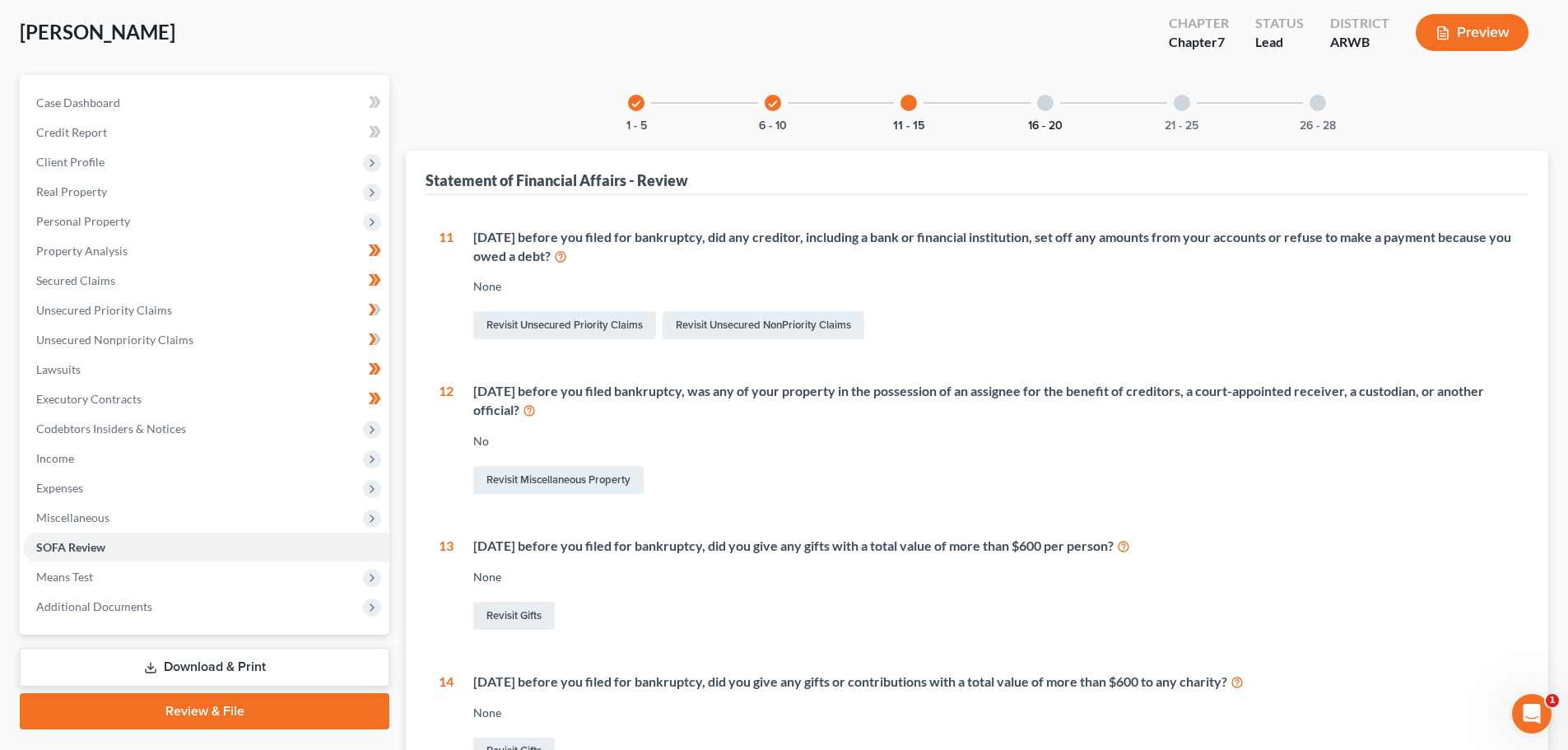
click at [1046, 126] on button "16 - 20" at bounding box center [1045, 126] width 35 height 12
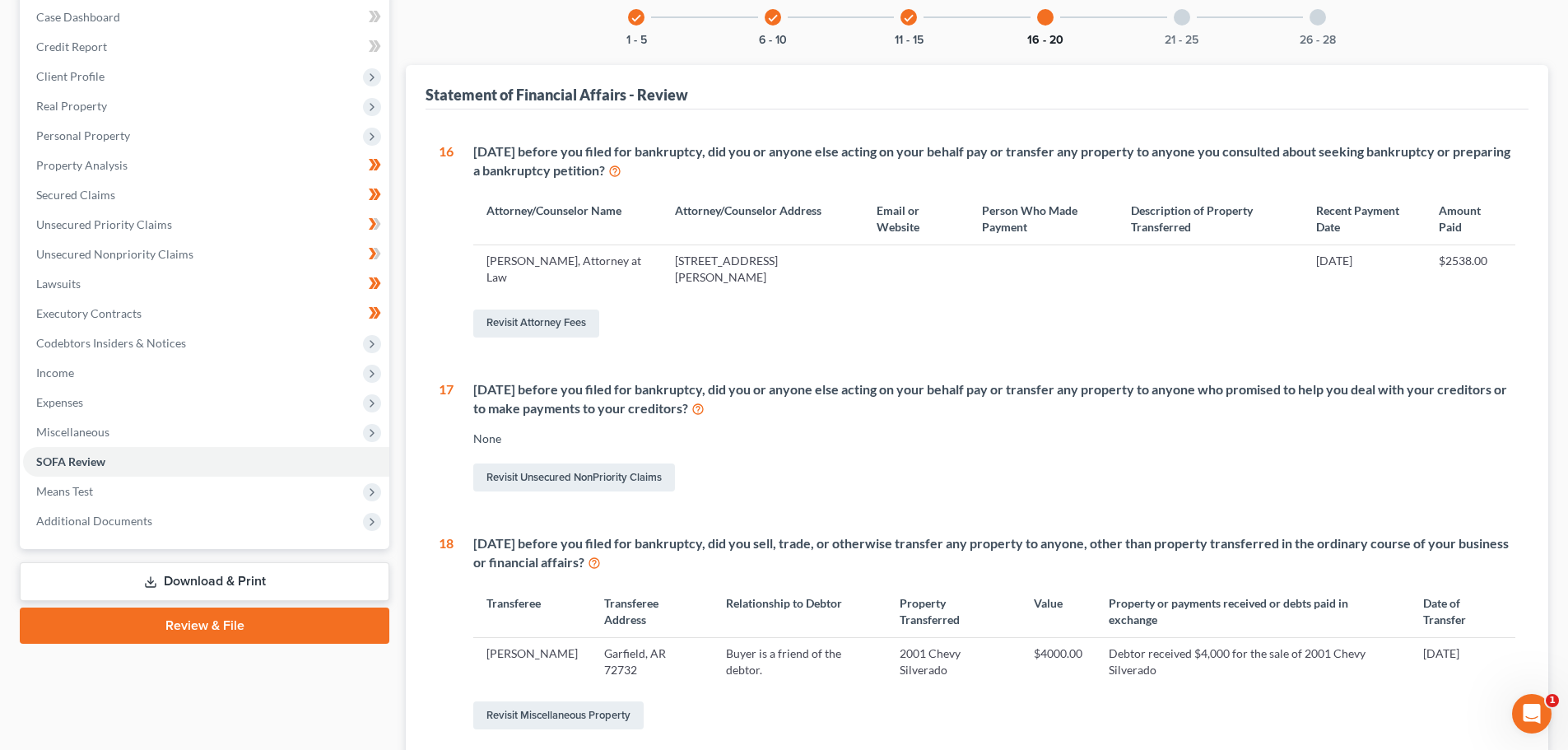
scroll to position [165, 0]
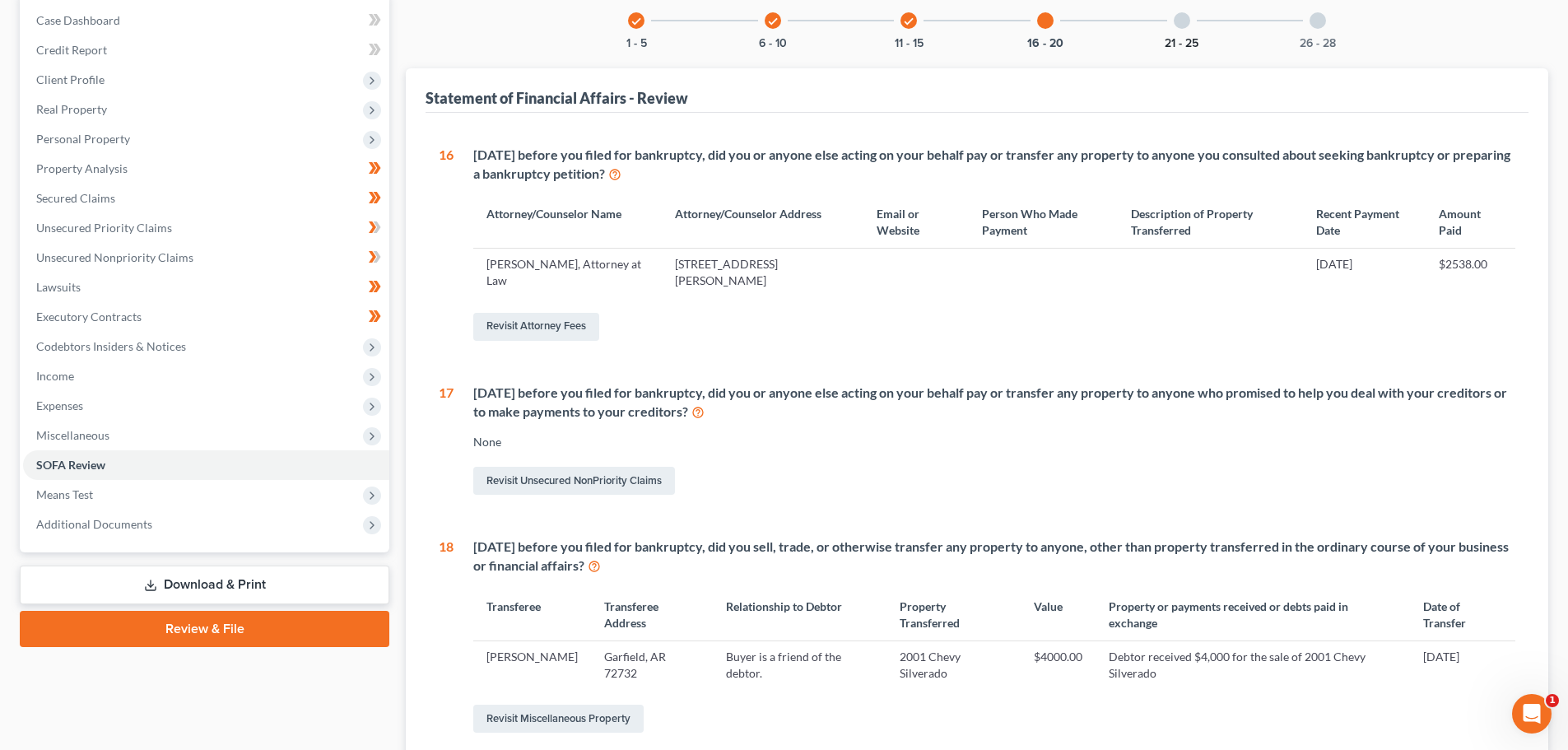
click at [1176, 45] on button "21 - 25" at bounding box center [1181, 43] width 34 height 12
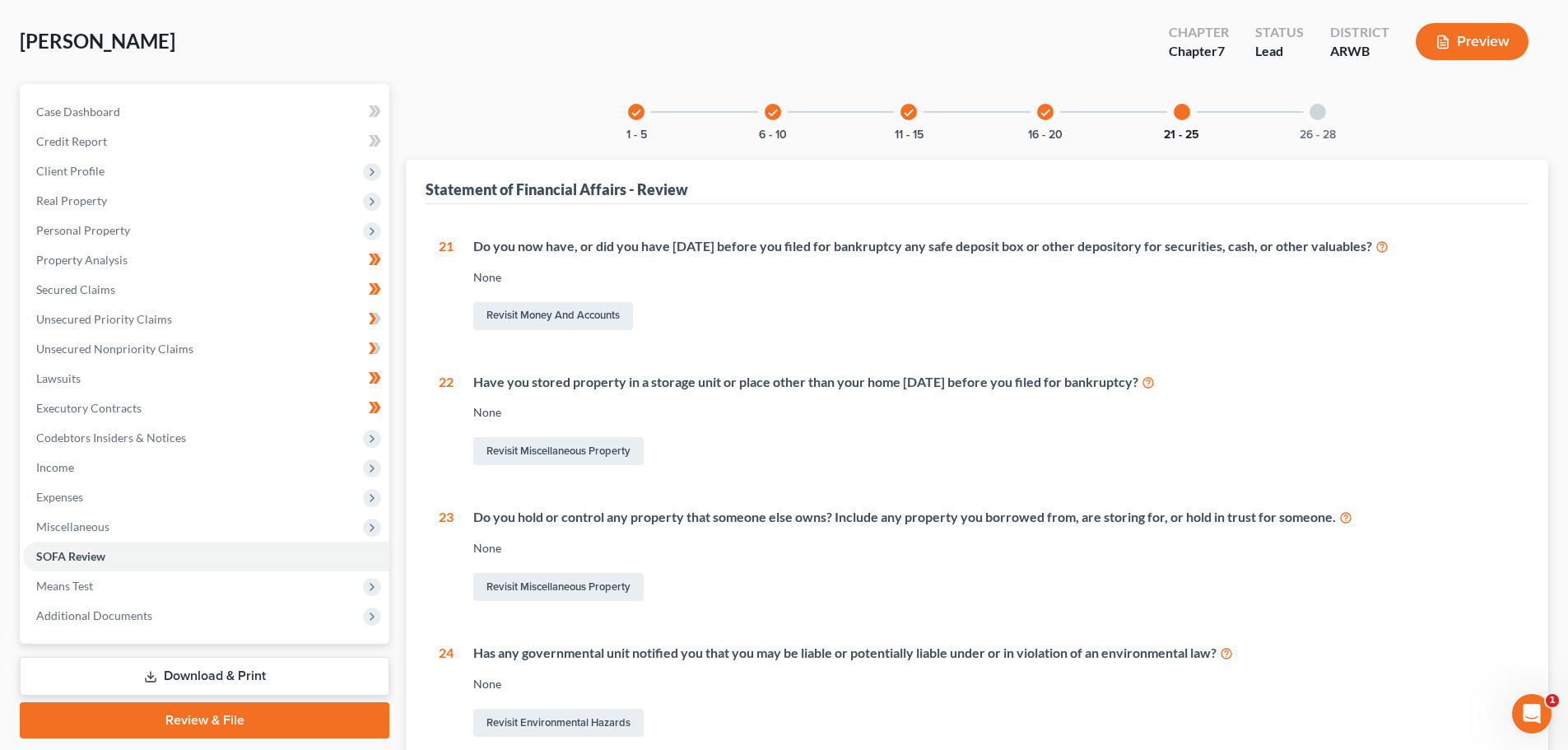
scroll to position [45, 0]
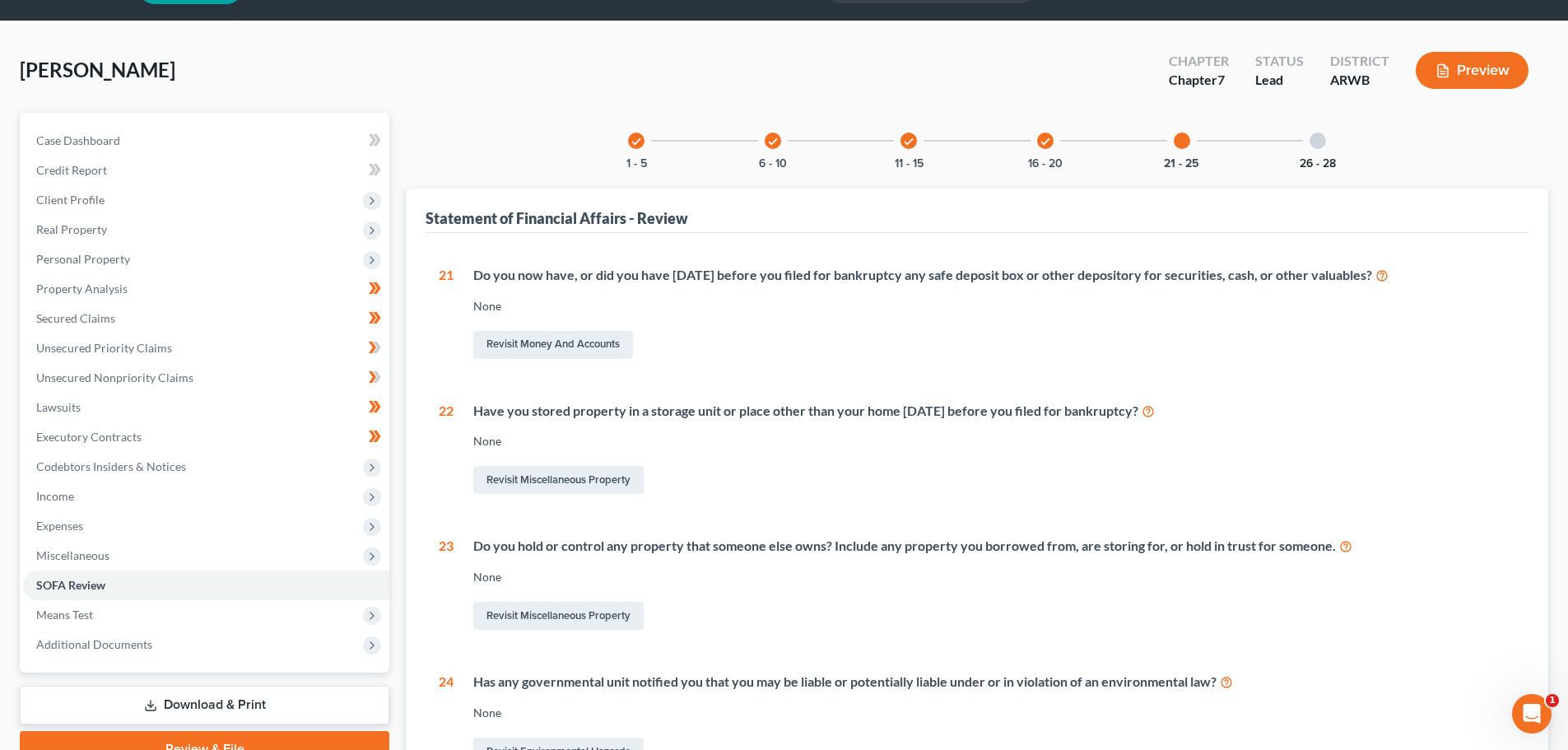
click at [1307, 161] on button "26 - 28" at bounding box center [1318, 164] width 37 height 12
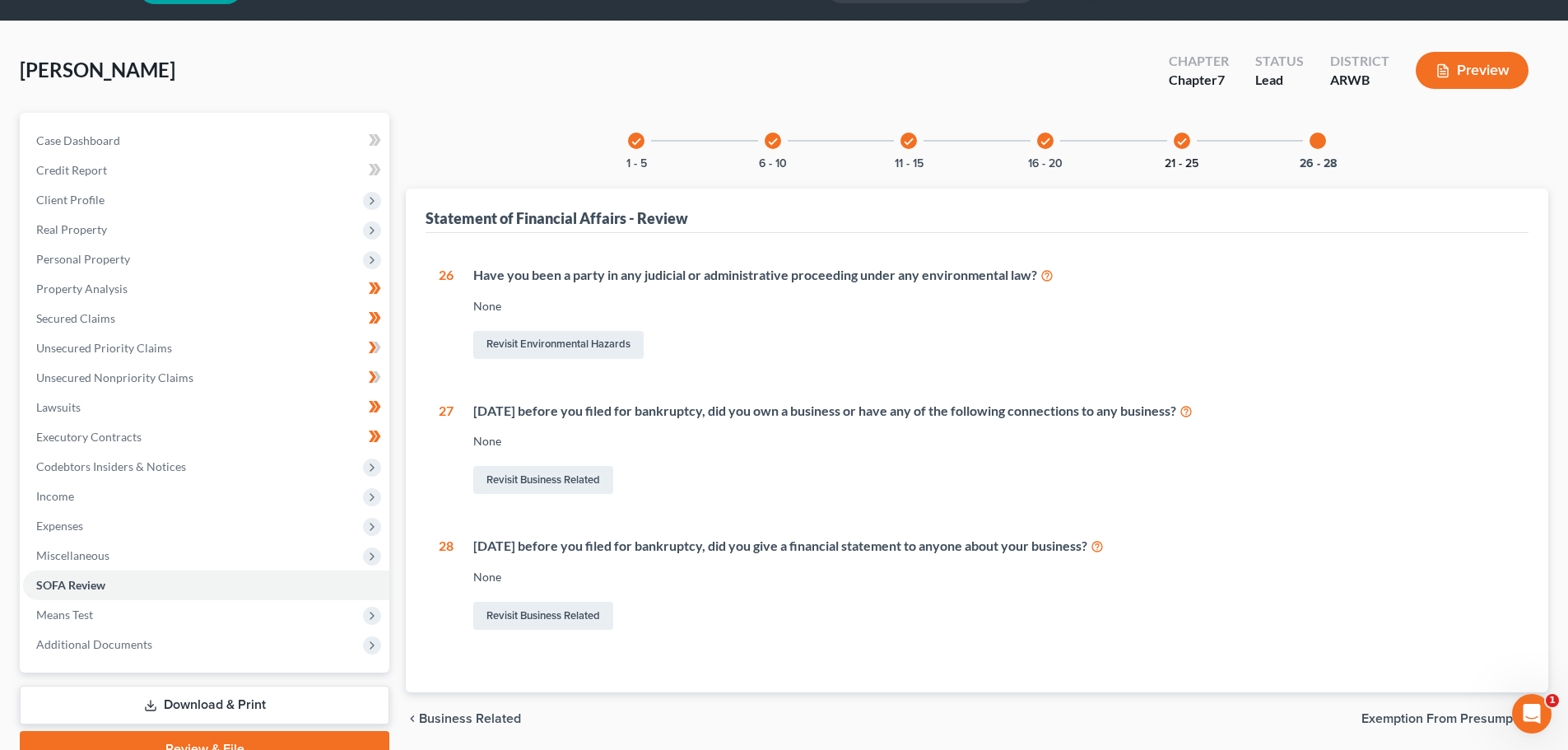
click at [1189, 158] on button "21 - 25" at bounding box center [1181, 164] width 34 height 12
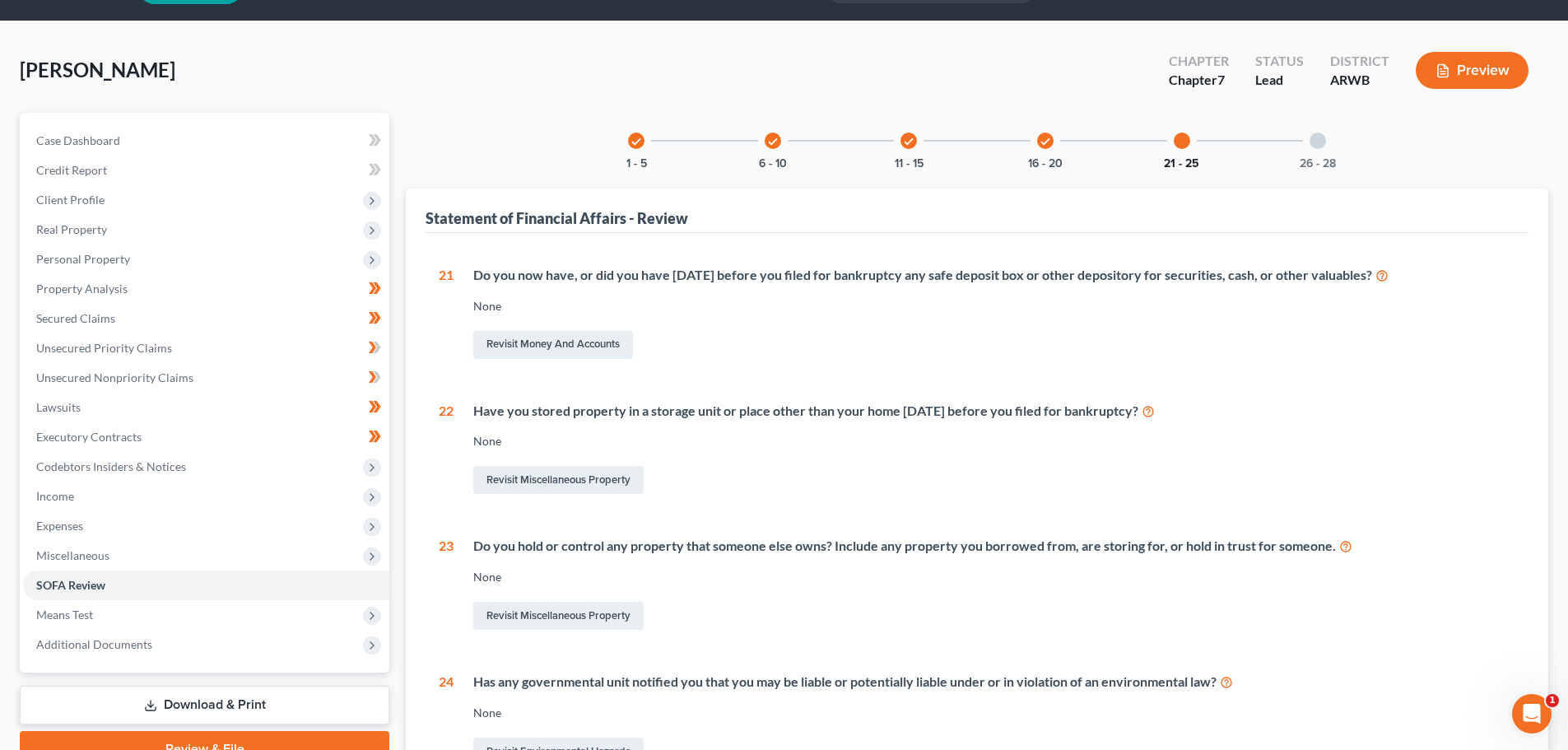
scroll to position [127, 0]
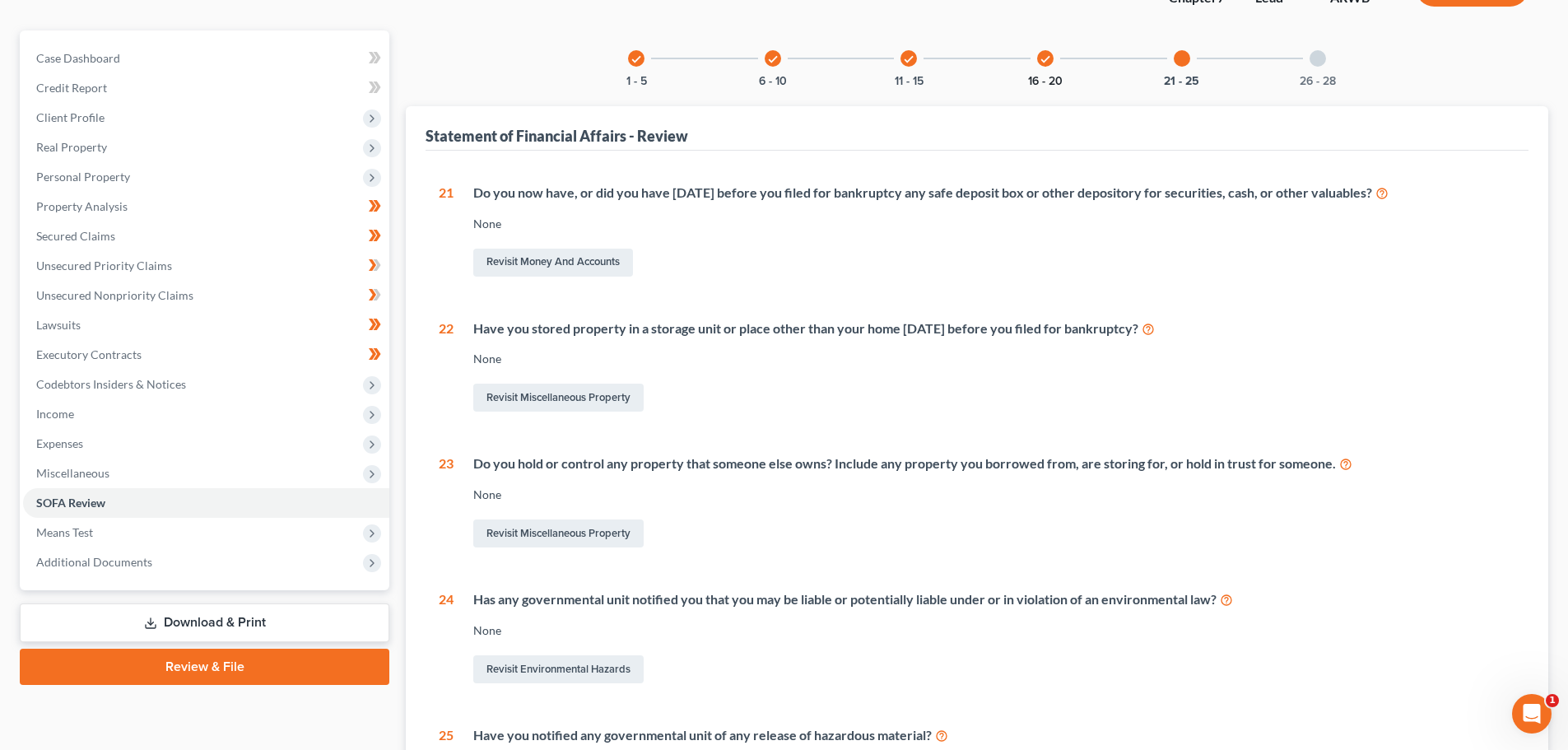
click at [1055, 82] on button "16 - 20" at bounding box center [1045, 81] width 35 height 12
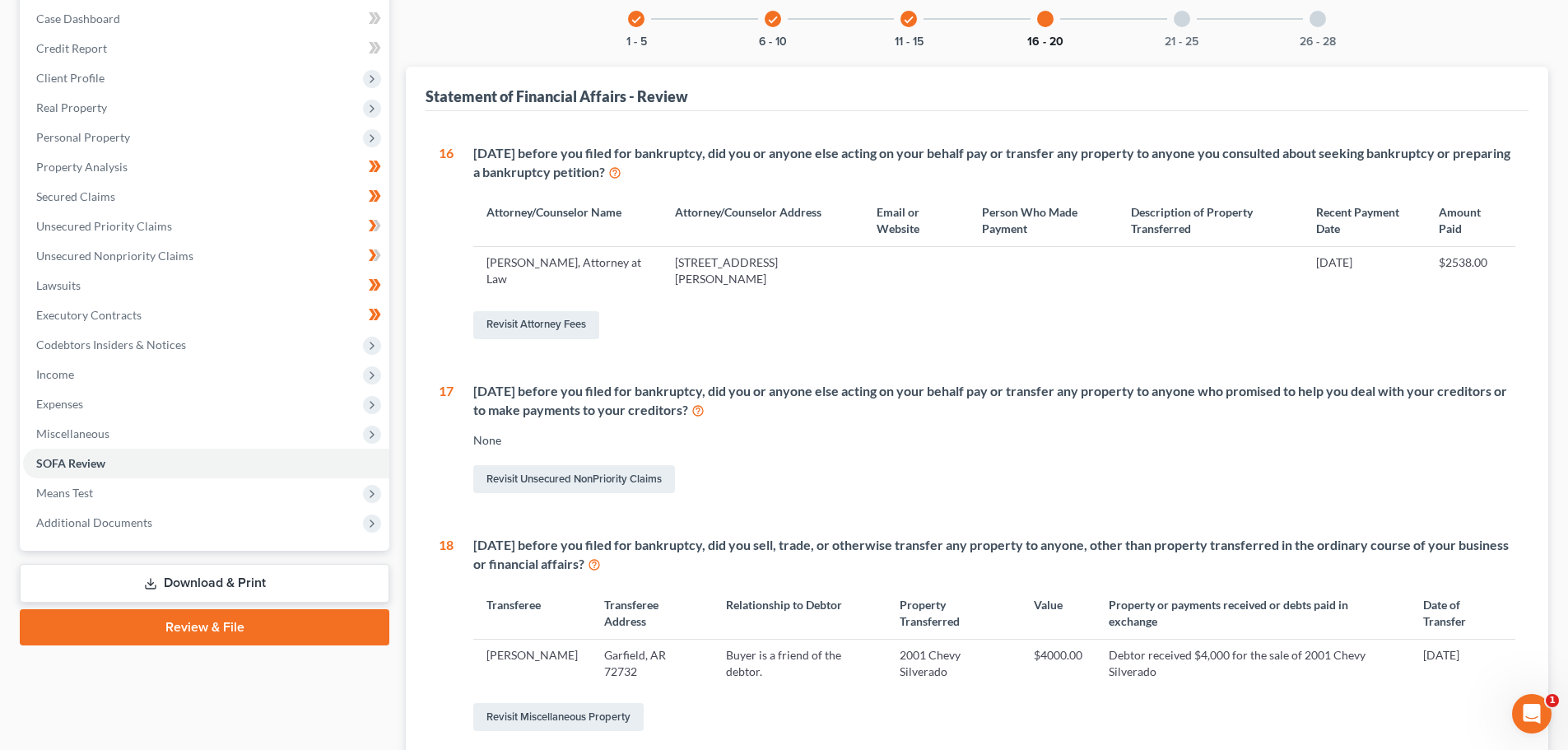
scroll to position [21, 0]
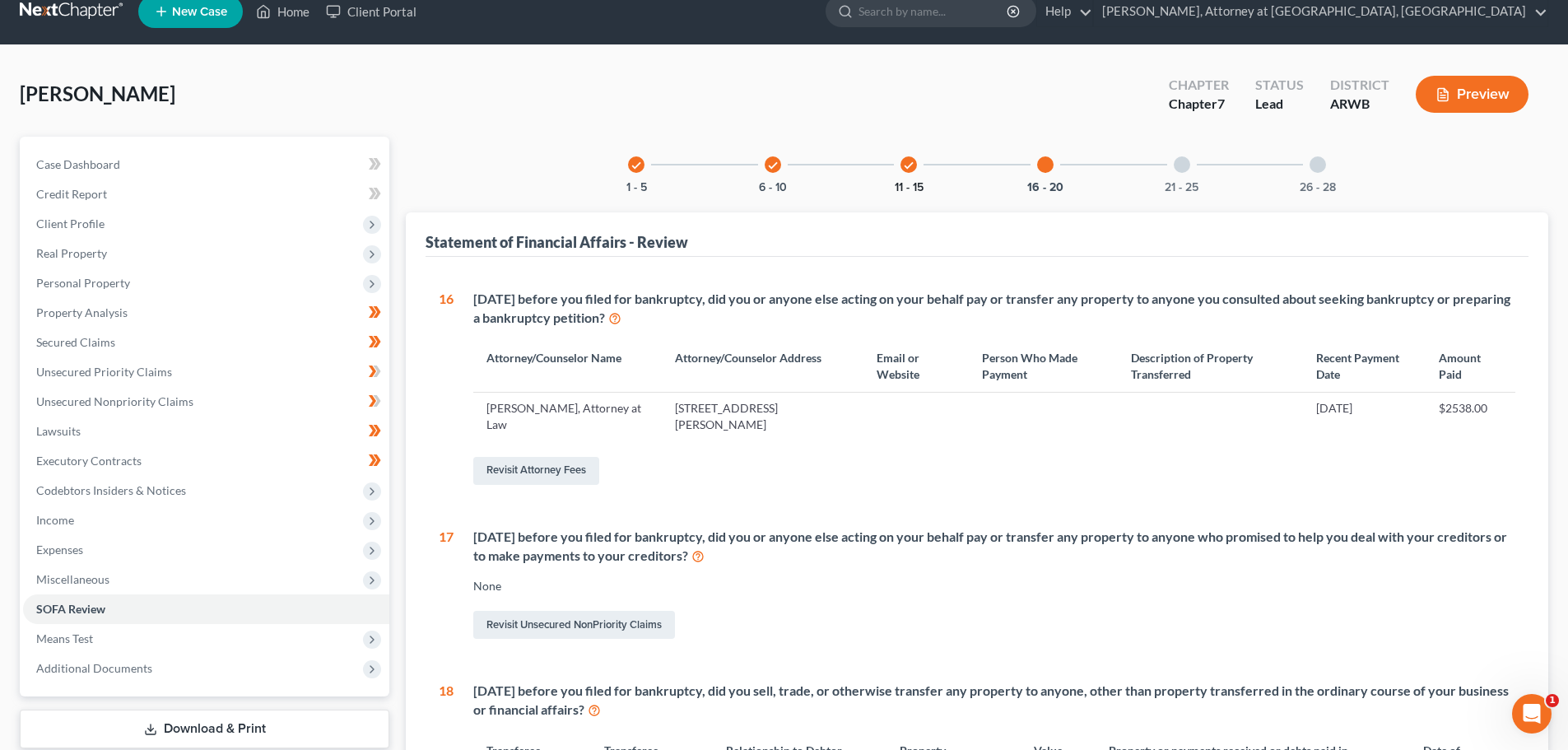
click at [915, 184] on button "11 - 15" at bounding box center [909, 188] width 29 height 12
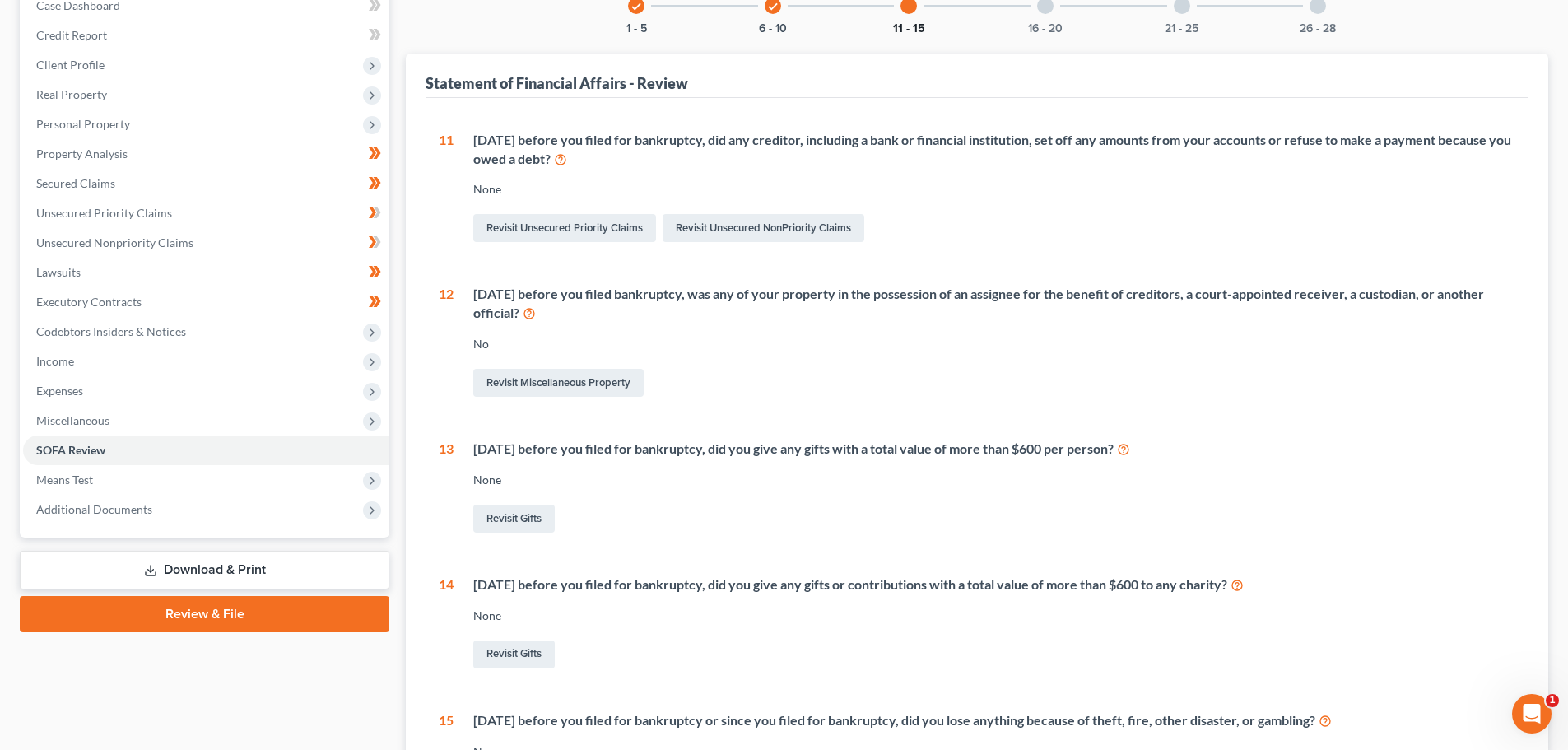
scroll to position [165, 0]
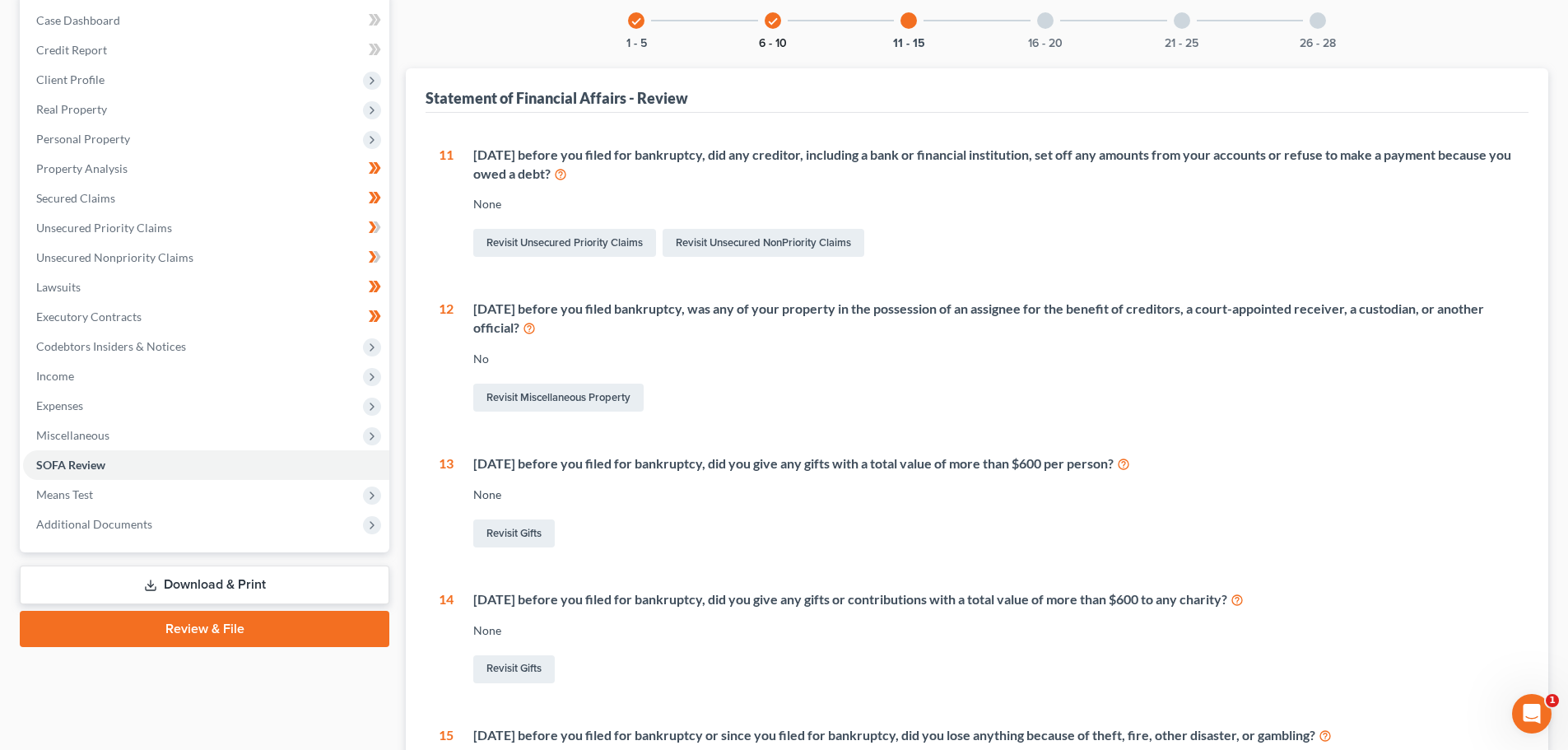
click at [765, 42] on button "6 - 10" at bounding box center [772, 43] width 28 height 12
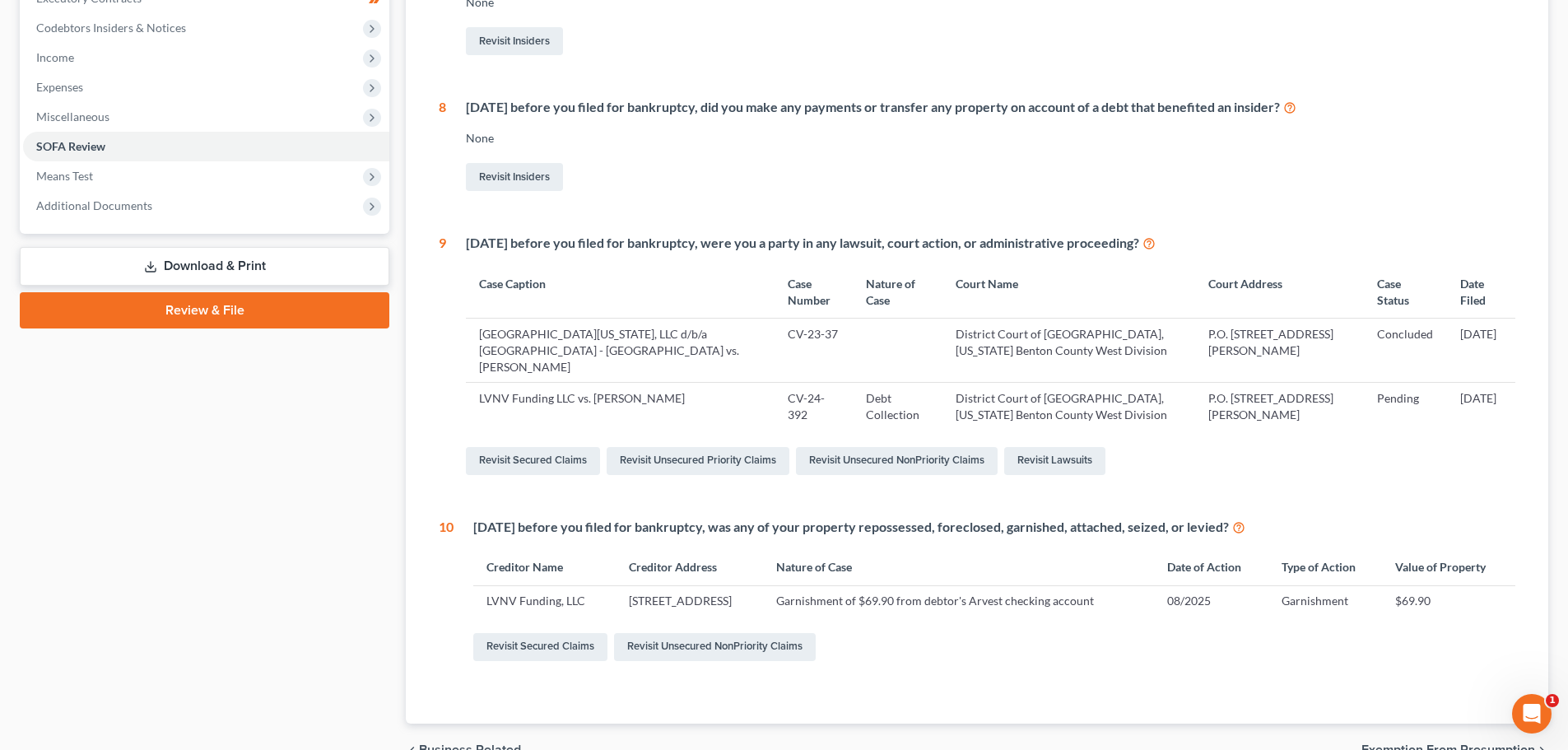
scroll to position [495, 0]
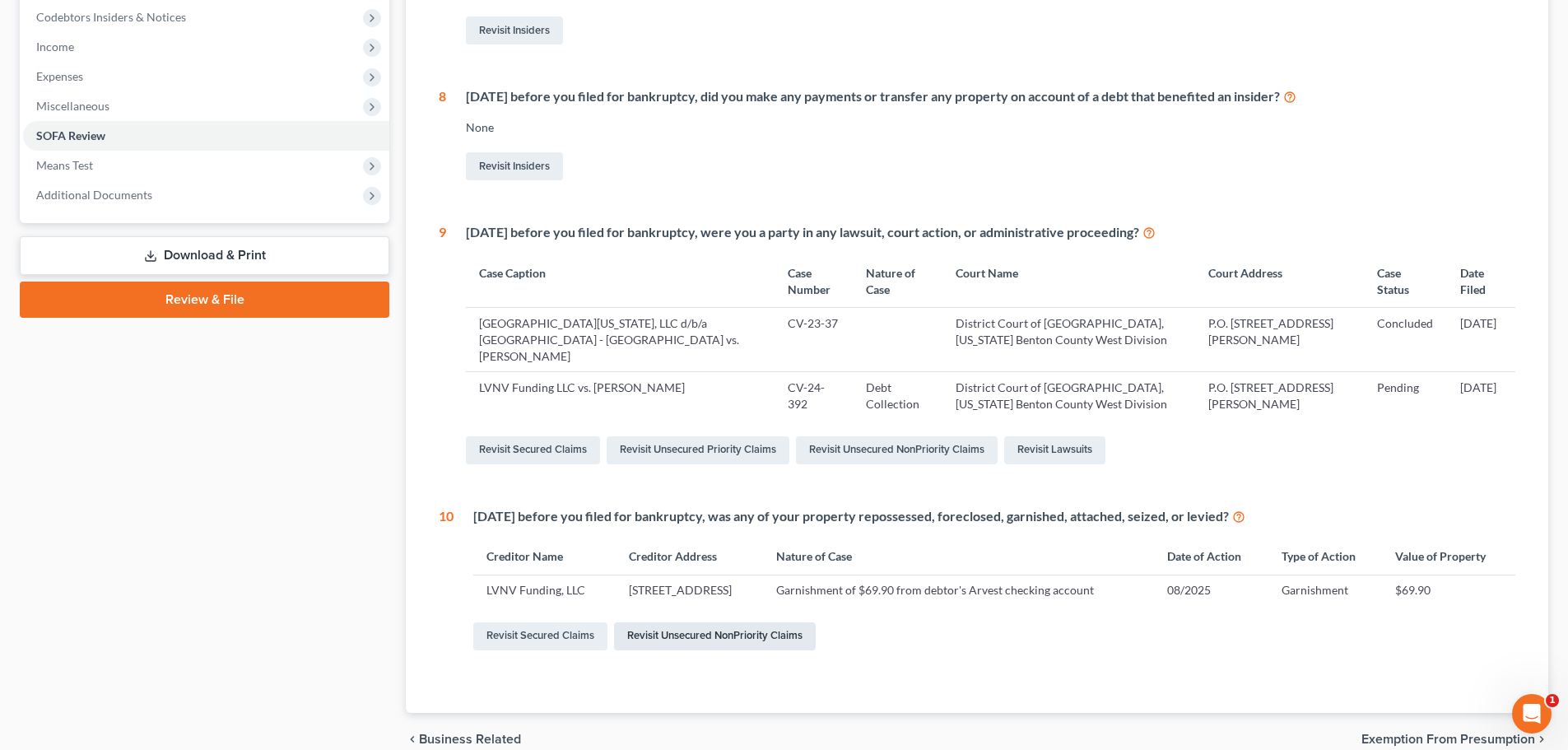
click at [729, 623] on link "Revisit Unsecured NonPriority Claims" at bounding box center [714, 636] width 202 height 28
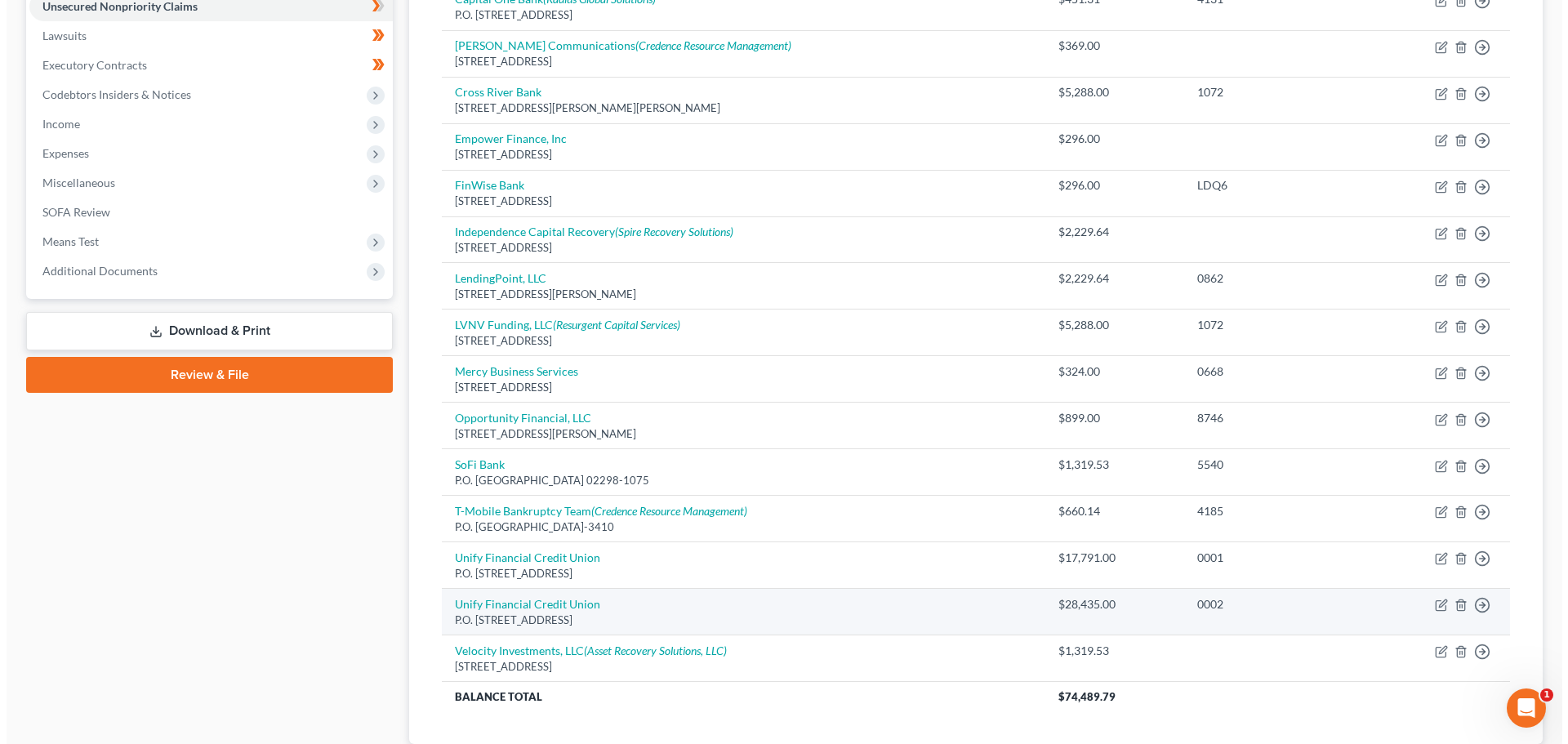
scroll to position [490, 0]
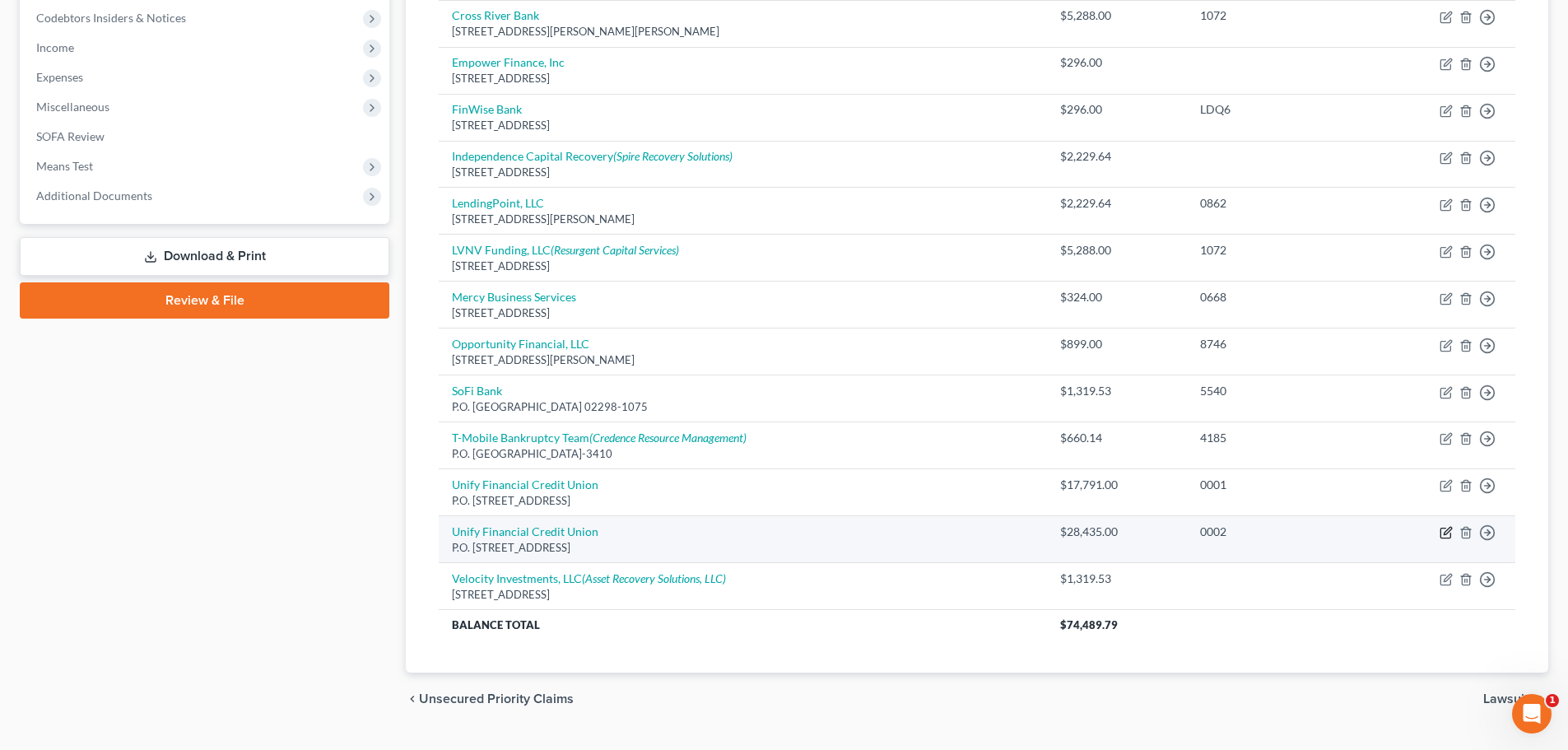
click at [1446, 531] on icon "button" at bounding box center [1446, 533] width 14 height 14
select select "4"
select select "14"
select select "0"
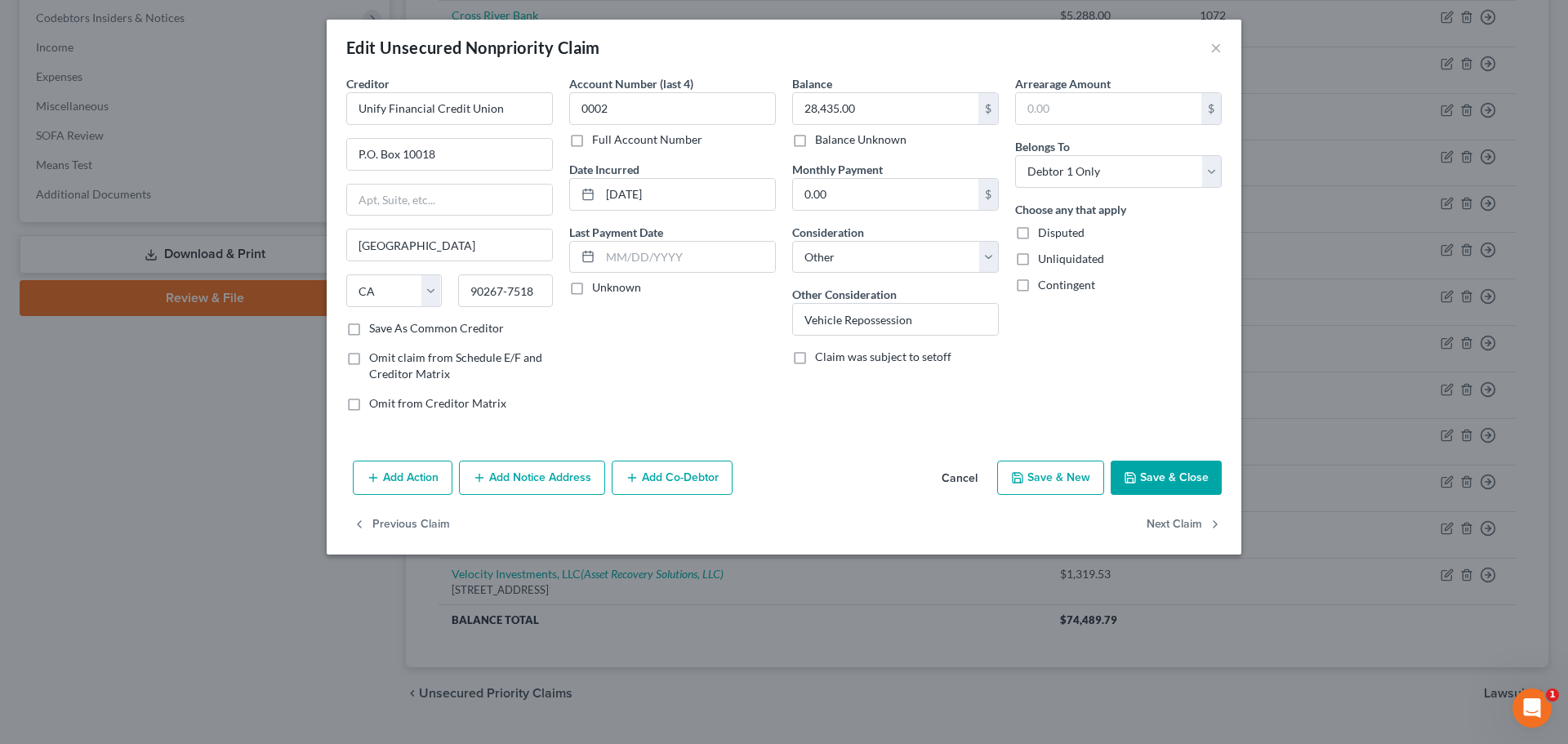
click at [423, 476] on button "Add Action" at bounding box center [402, 478] width 100 height 34
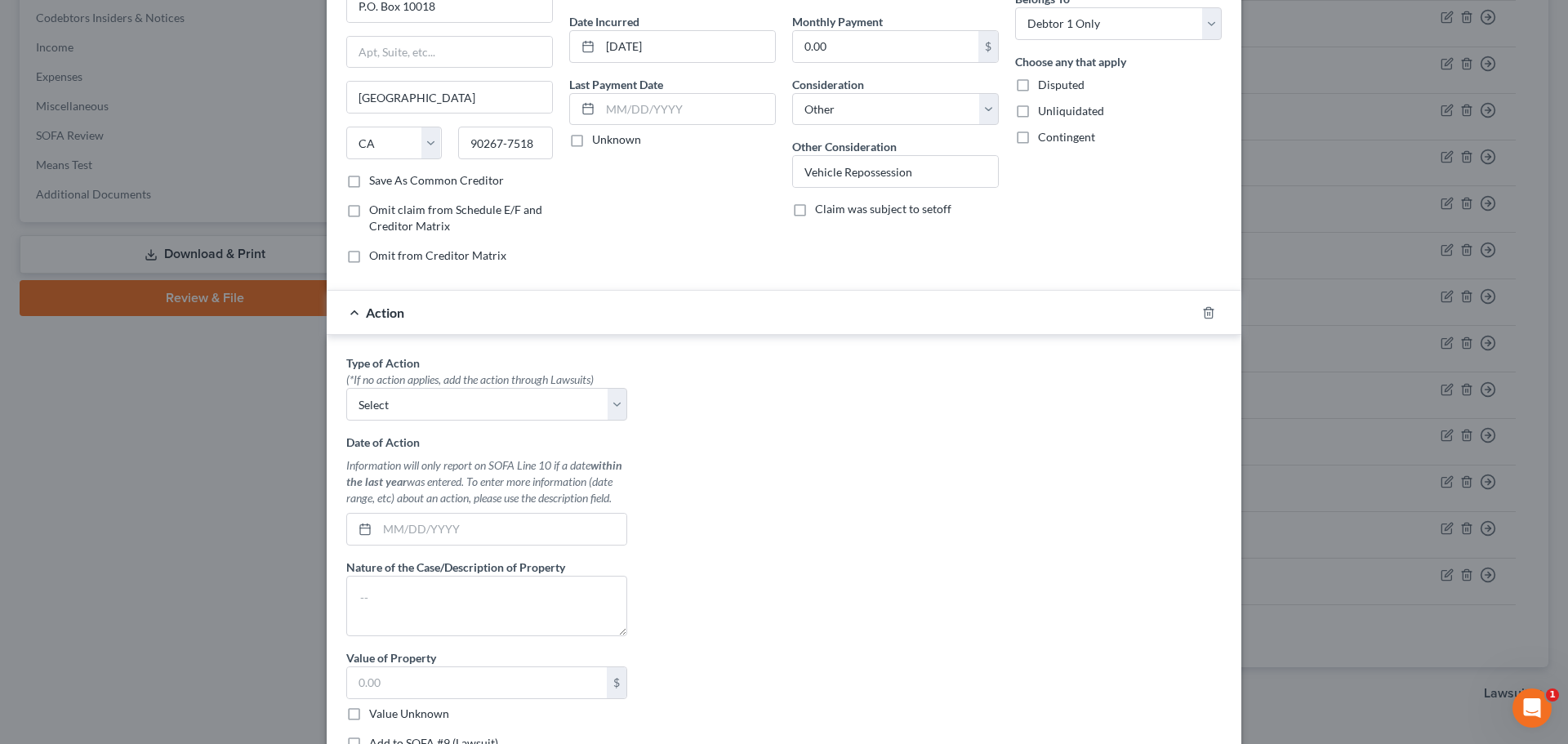
scroll to position [245, 0]
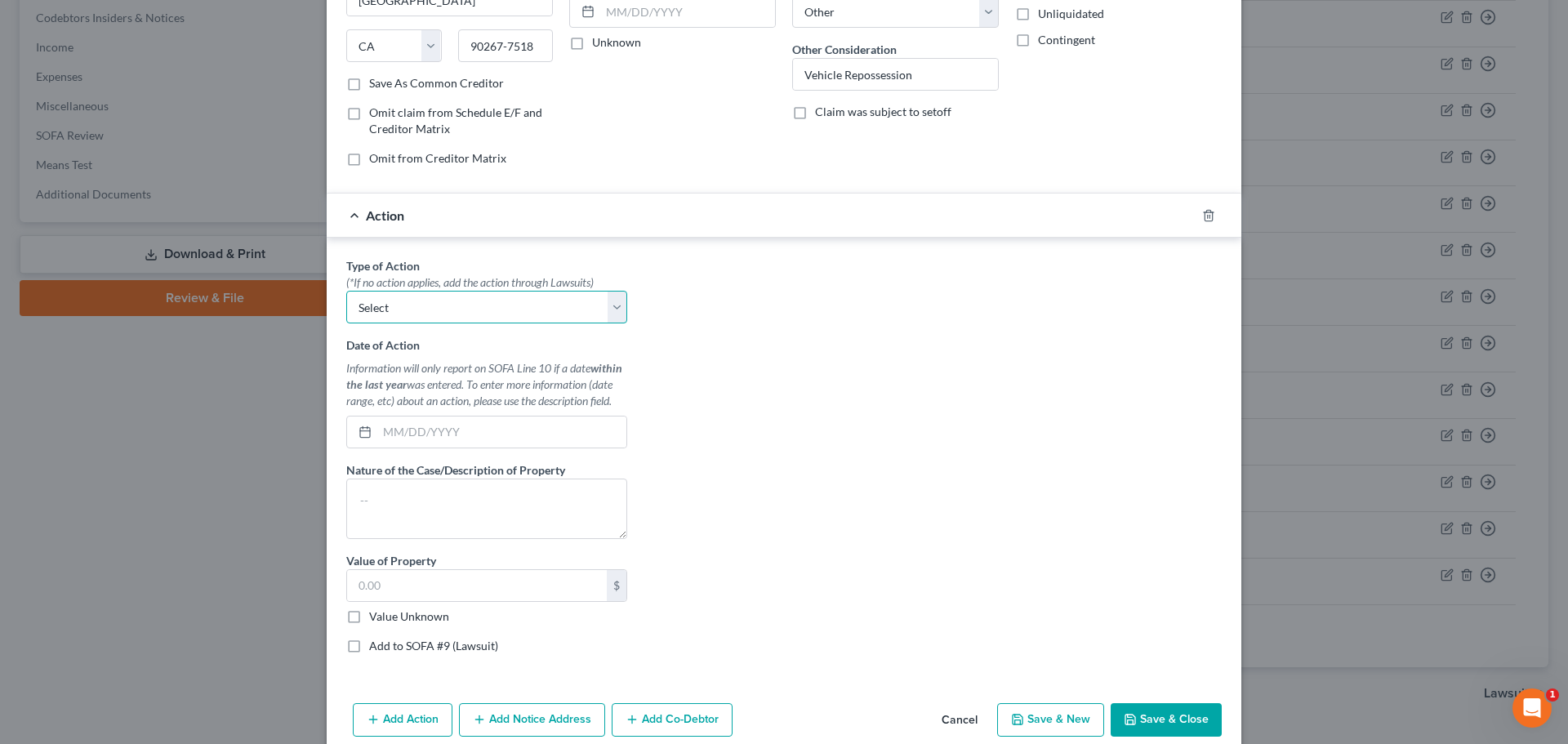
click at [491, 302] on select "Select Repossession Garnishment Foreclosure Personal Injury Attached, Seized, O…" at bounding box center [486, 307] width 280 height 33
select select "0"
click at [347, 291] on select "Select Repossession Garnishment Foreclosure Personal Injury Attached, Seized, O…" at bounding box center [486, 307] width 280 height 33
click at [403, 431] on input "text" at bounding box center [502, 432] width 249 height 31
type input "[DATE]"
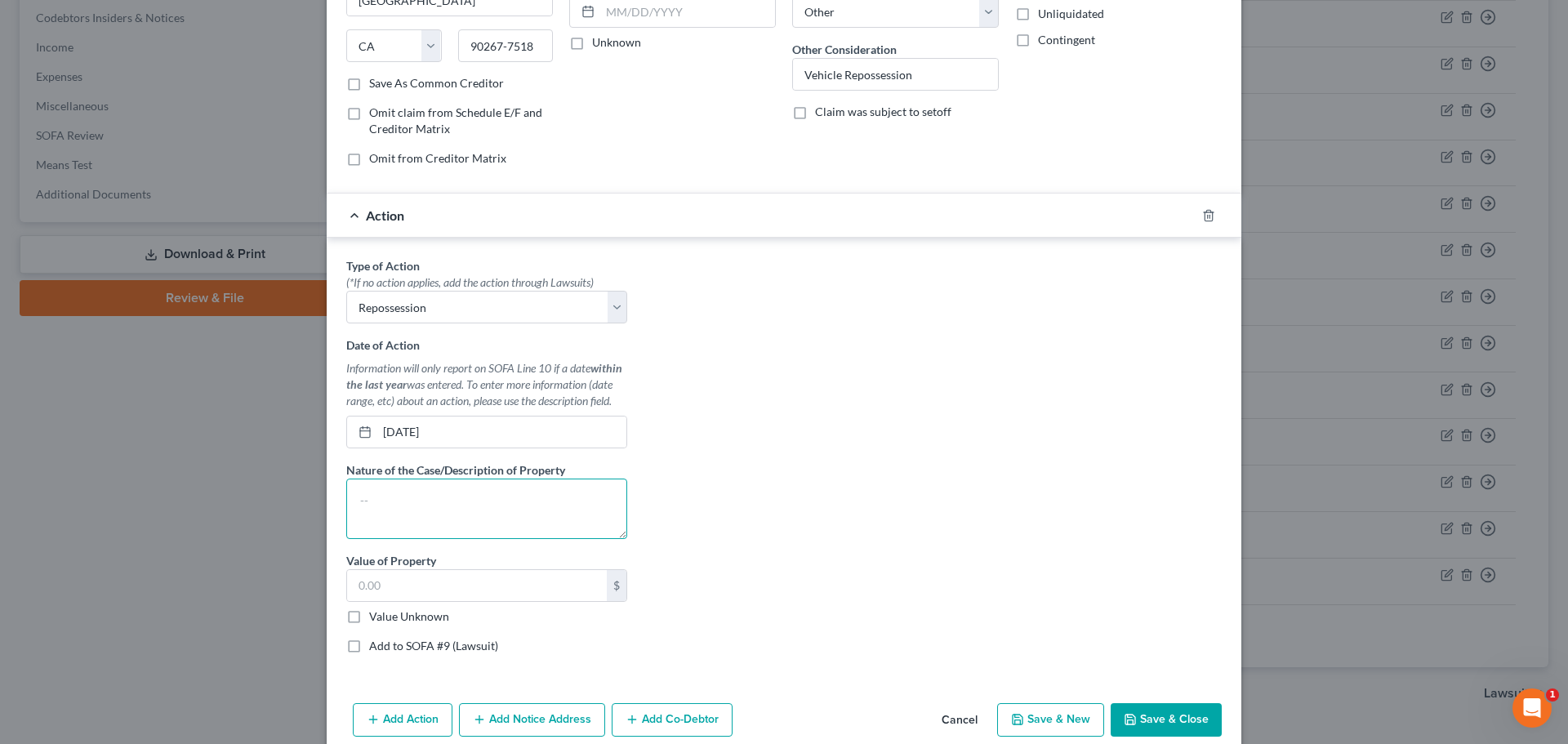
click at [359, 506] on textarea at bounding box center [486, 508] width 280 height 60
type textarea "Repossession of 2016 Toyota 4Runner"
click at [539, 580] on input "text" at bounding box center [477, 585] width 259 height 31
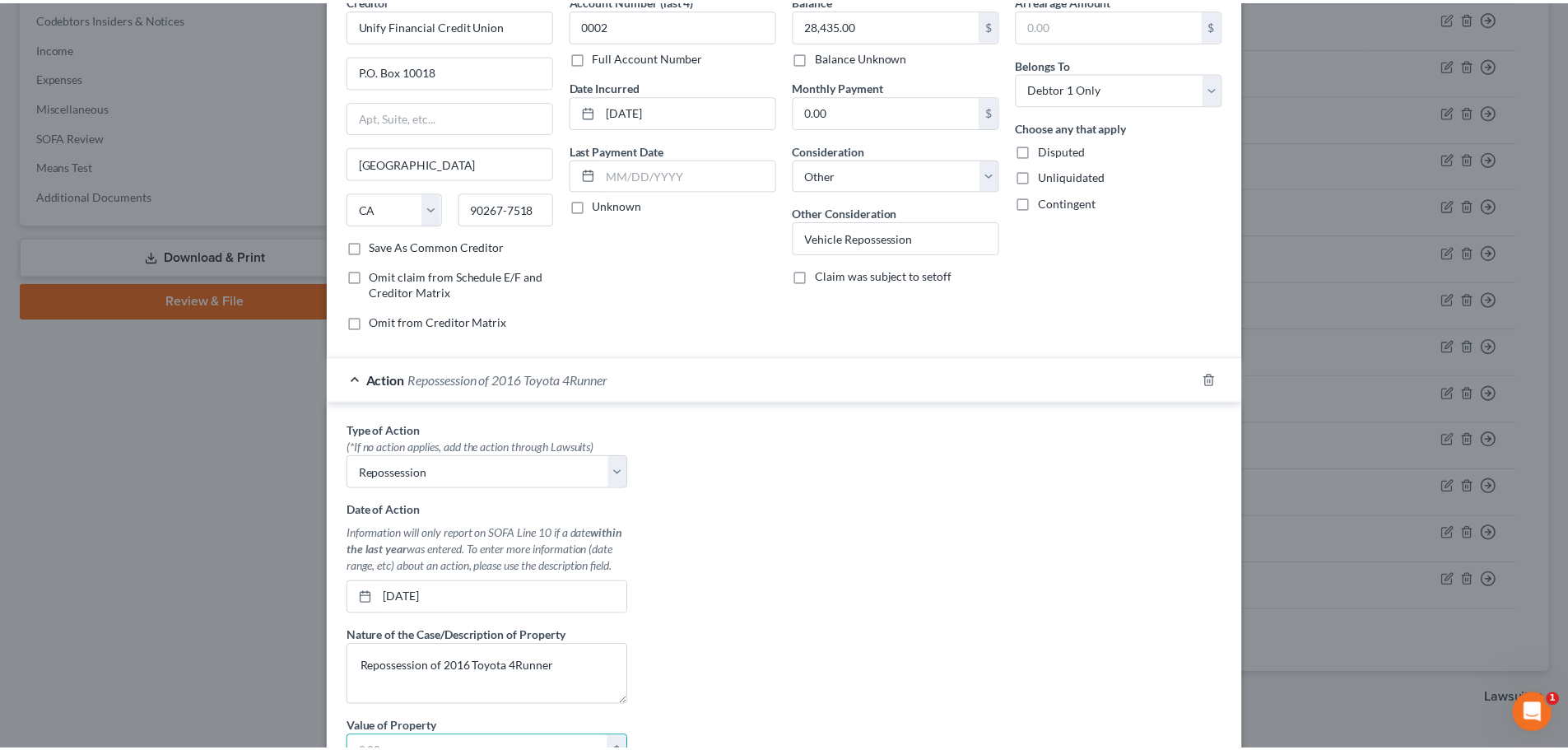
scroll to position [320, 0]
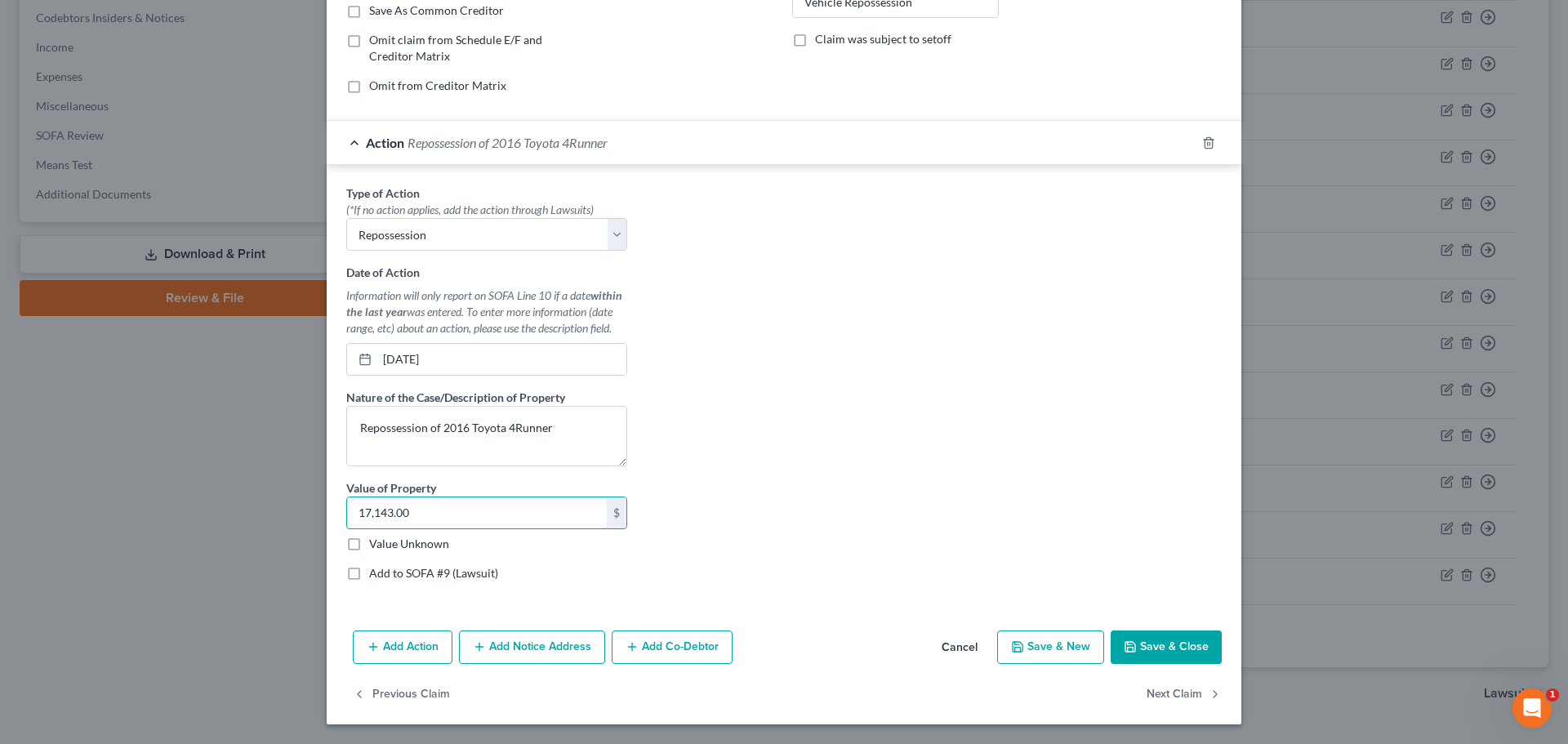
type input "17,143.00"
click at [1169, 645] on button "Save & Close" at bounding box center [1166, 647] width 111 height 34
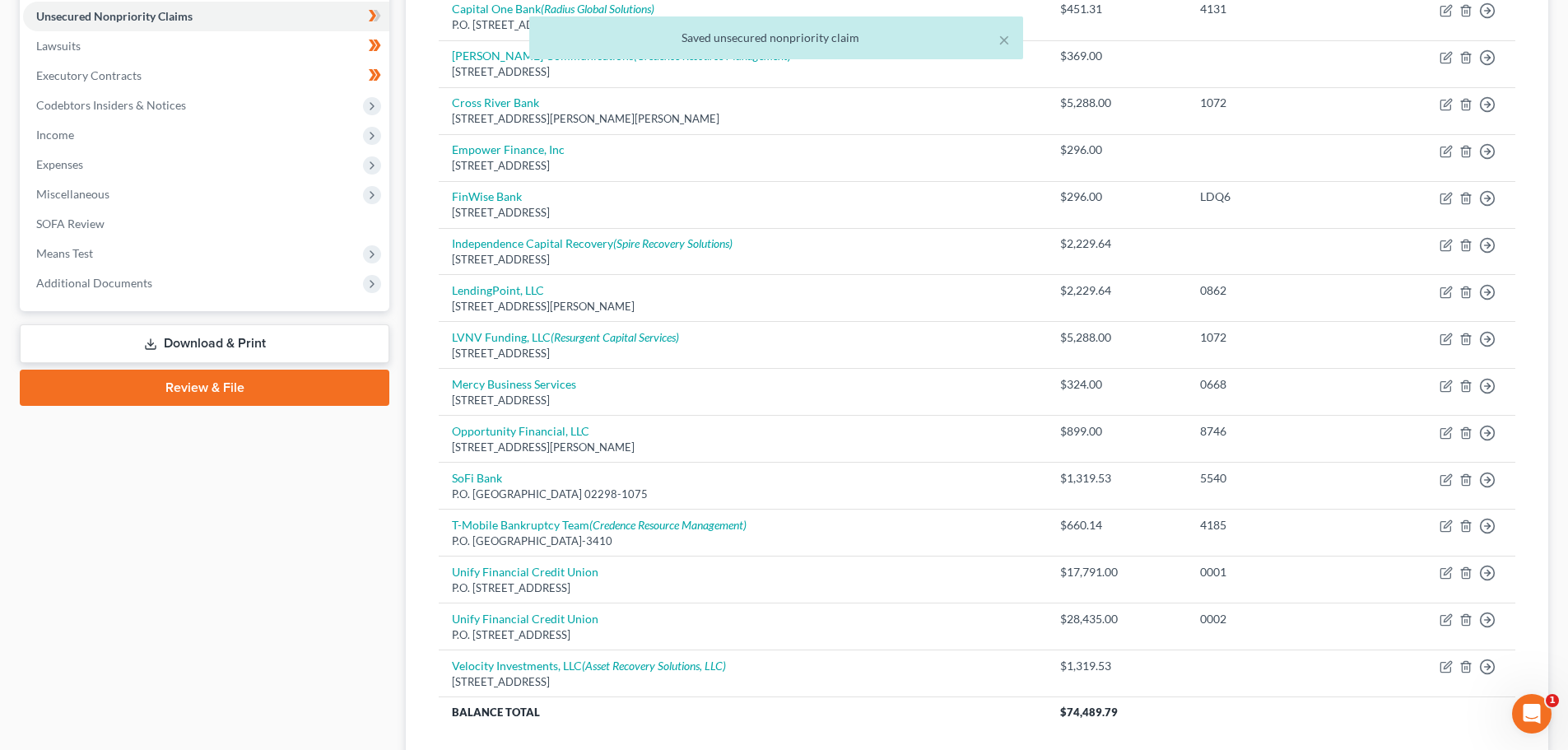
scroll to position [329, 0]
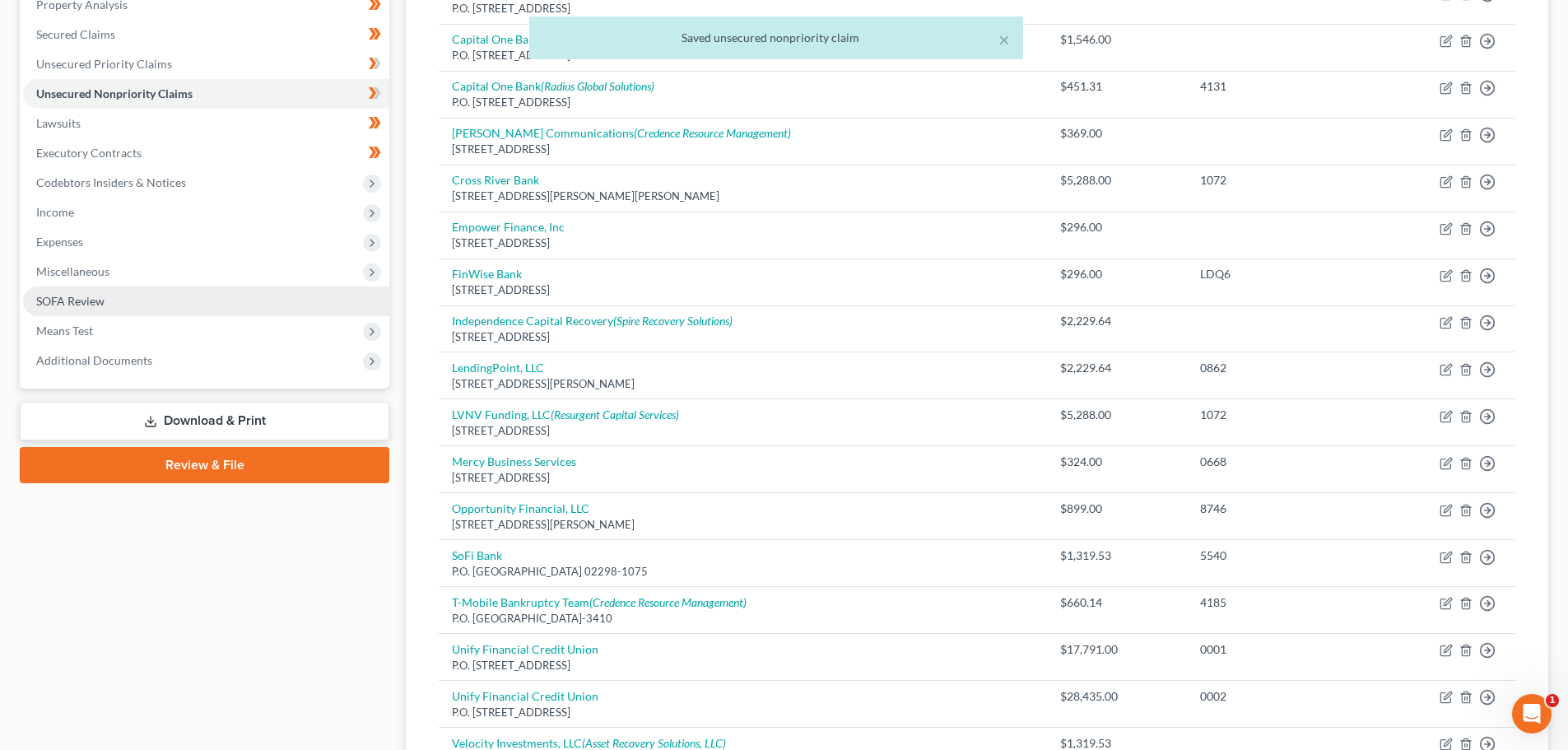
click at [72, 300] on span "SOFA Review" at bounding box center [70, 301] width 69 height 14
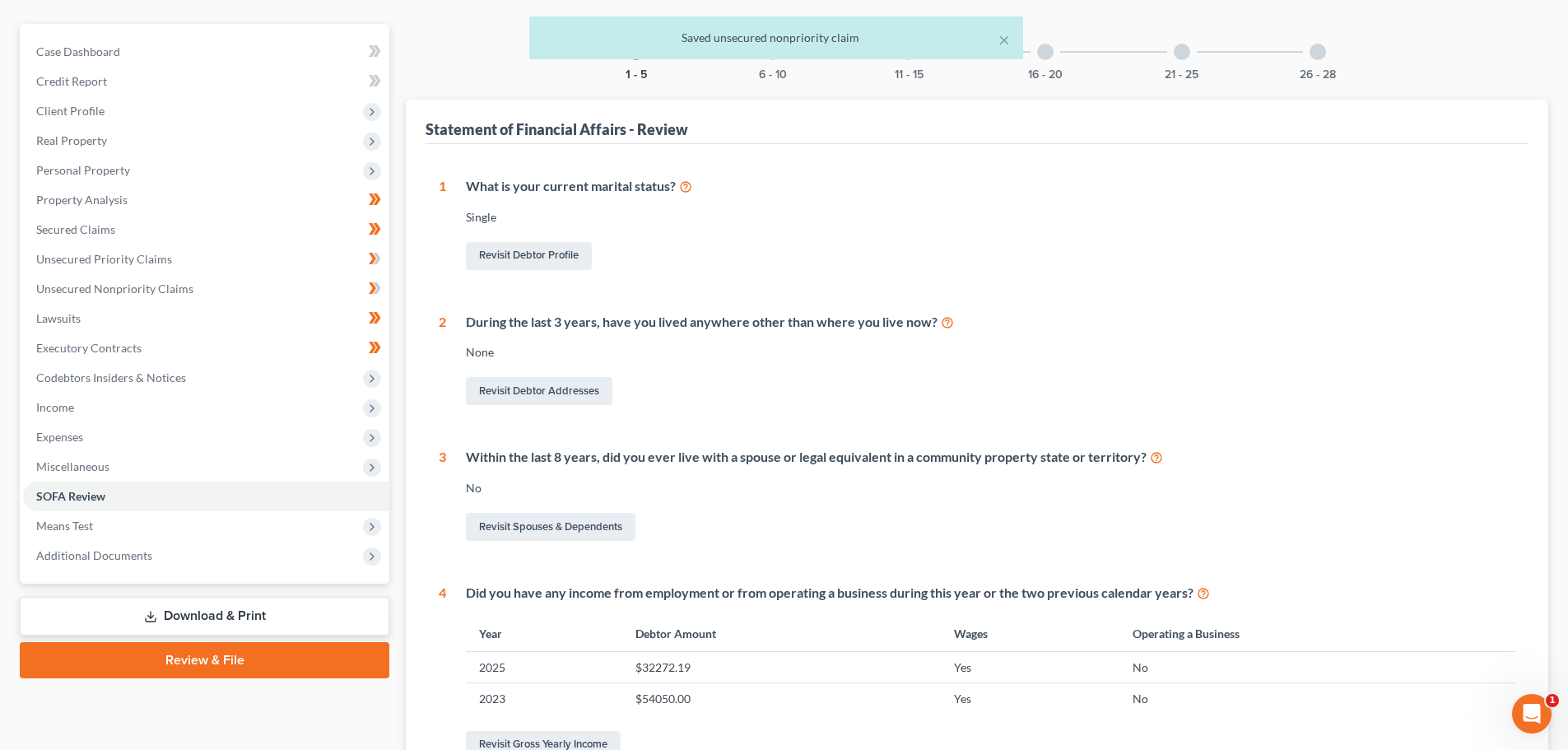
scroll to position [45, 0]
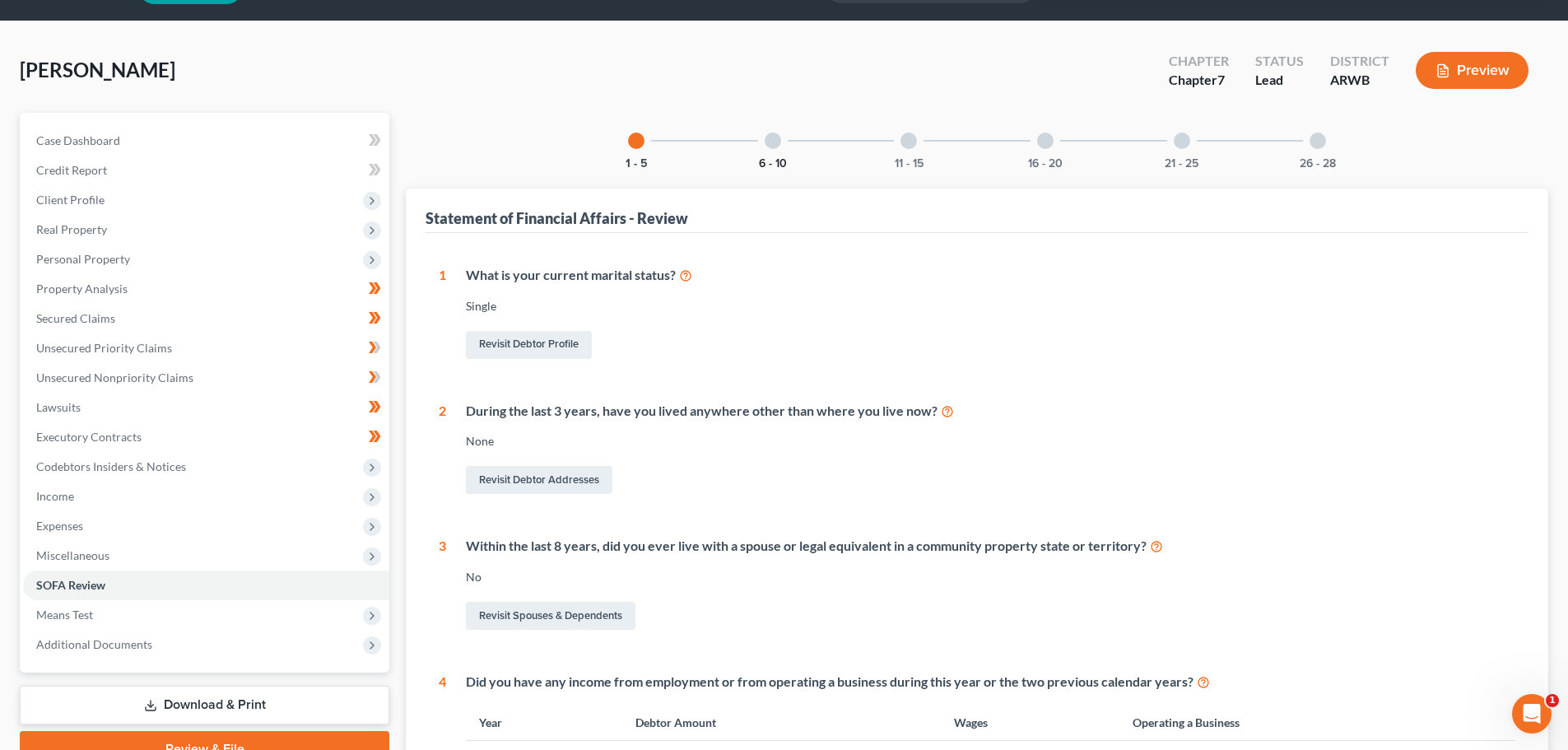
click at [769, 158] on button "6 - 10" at bounding box center [772, 164] width 28 height 12
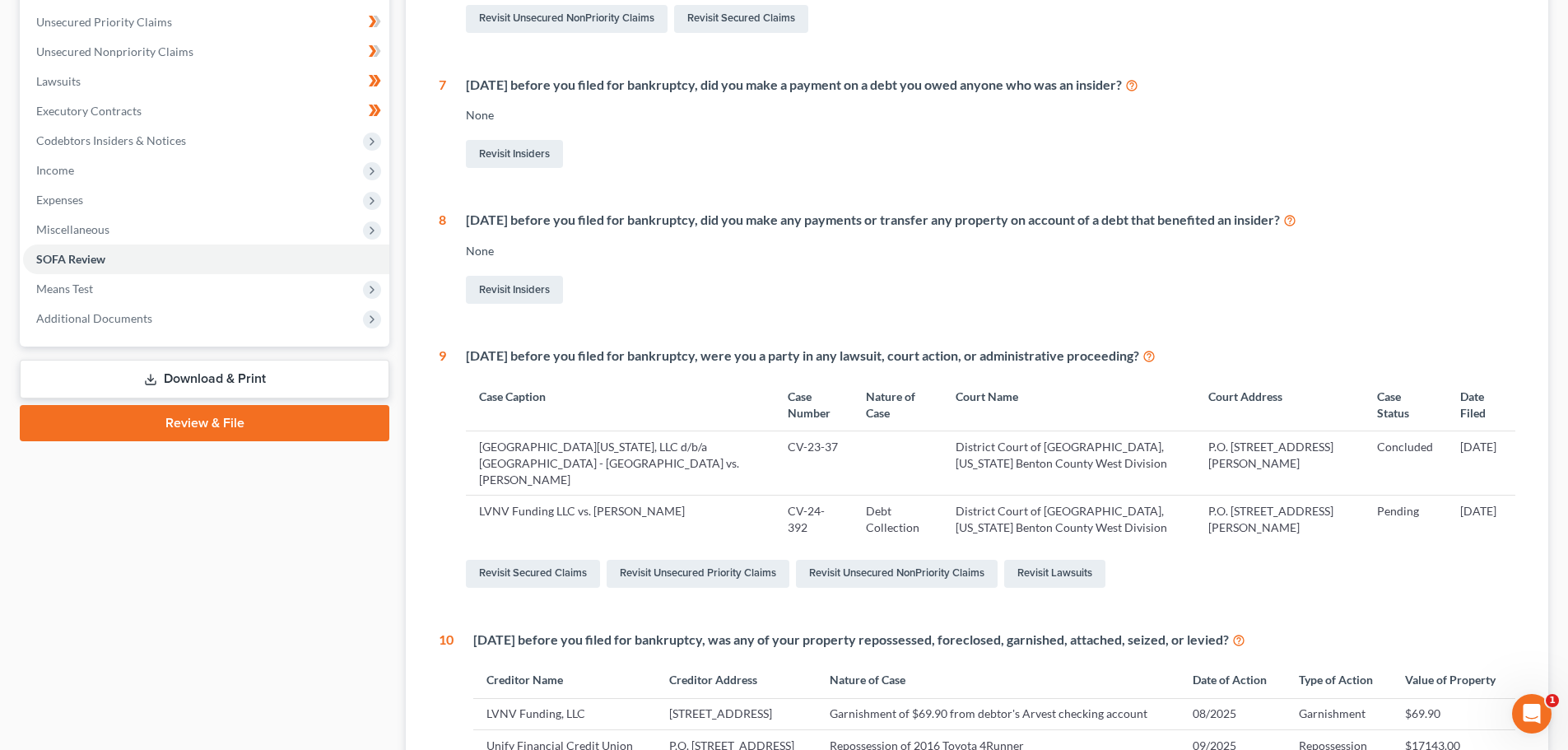
scroll to position [61, 0]
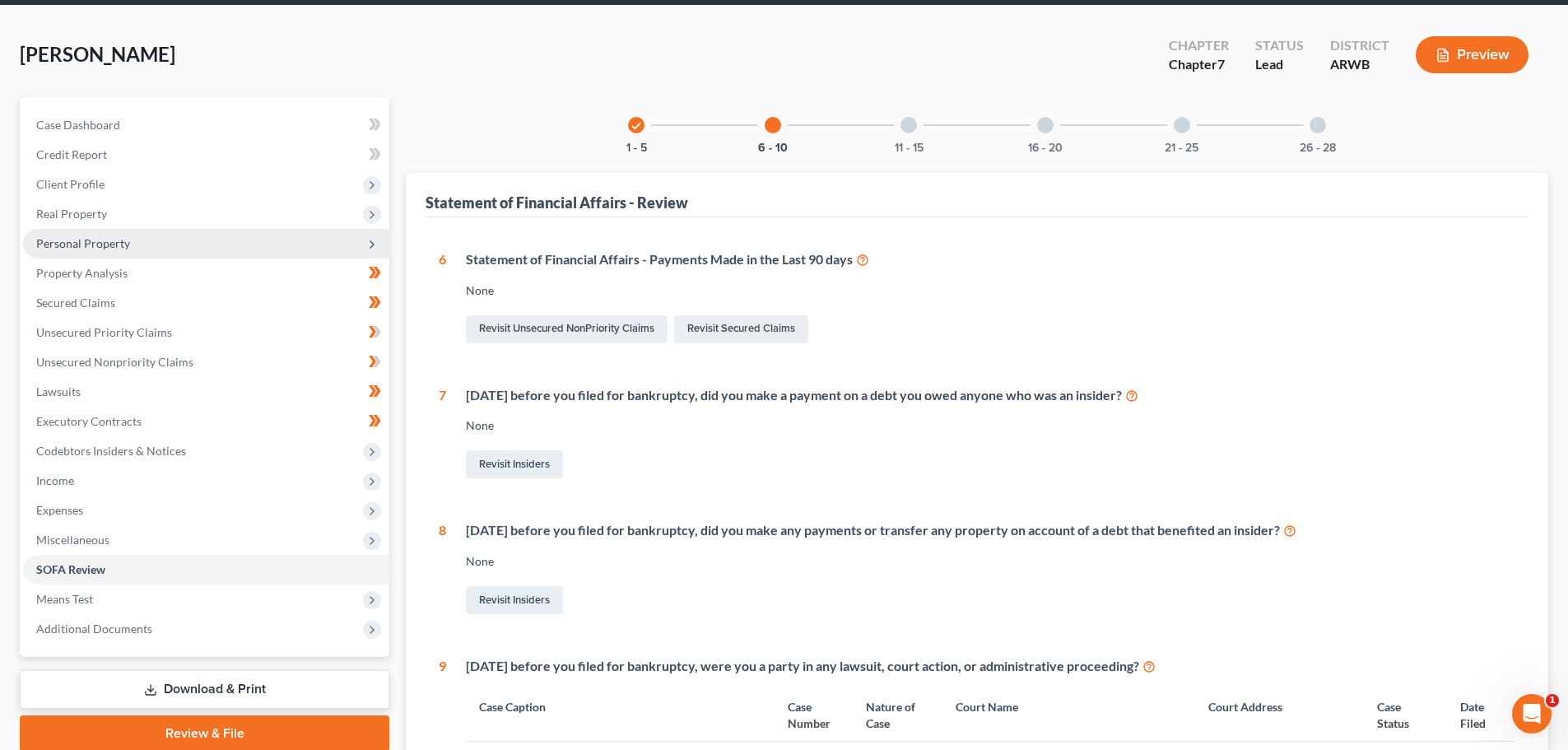
click at [71, 243] on span "Personal Property" at bounding box center [83, 243] width 94 height 14
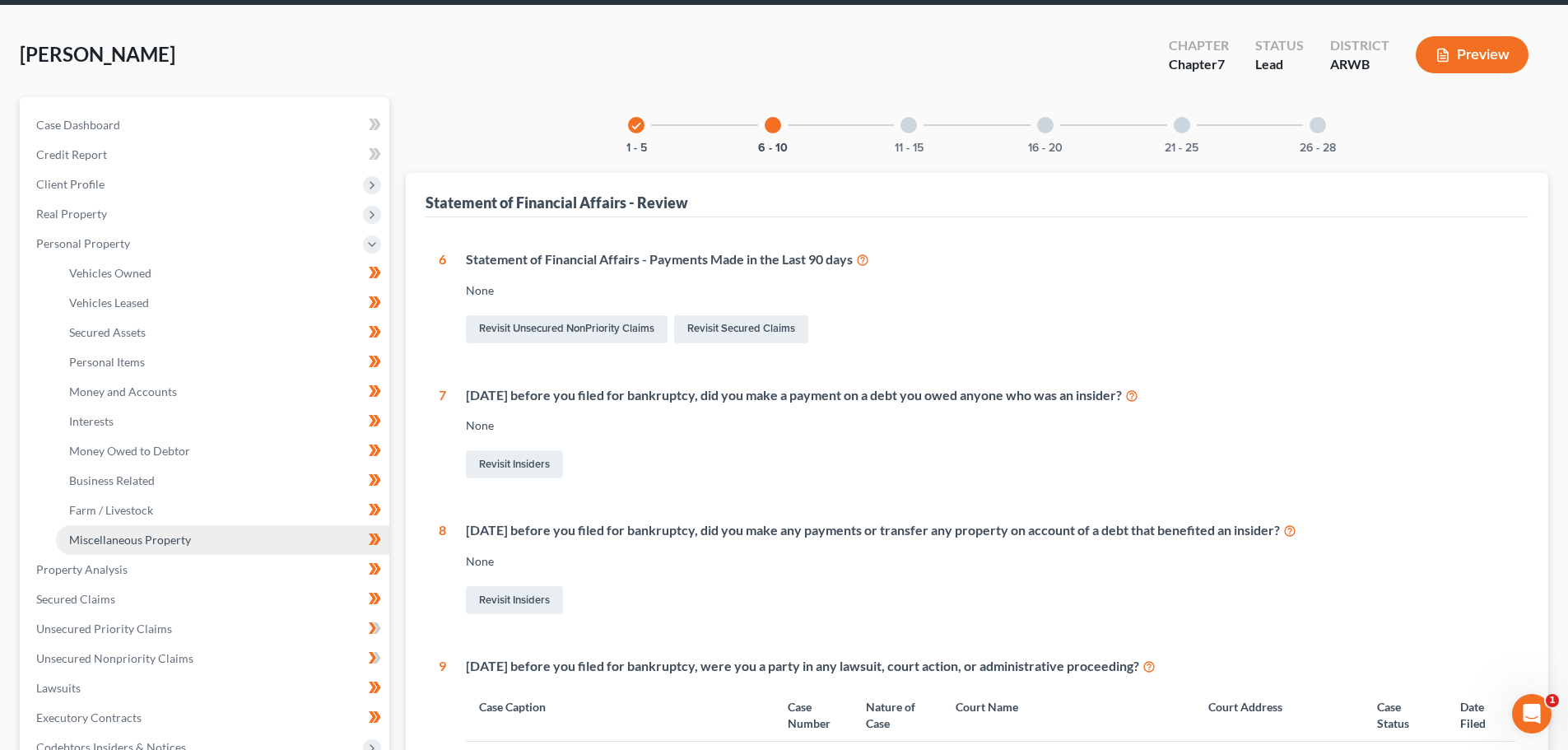
click at [177, 543] on span "Miscellaneous Property" at bounding box center [130, 540] width 122 height 14
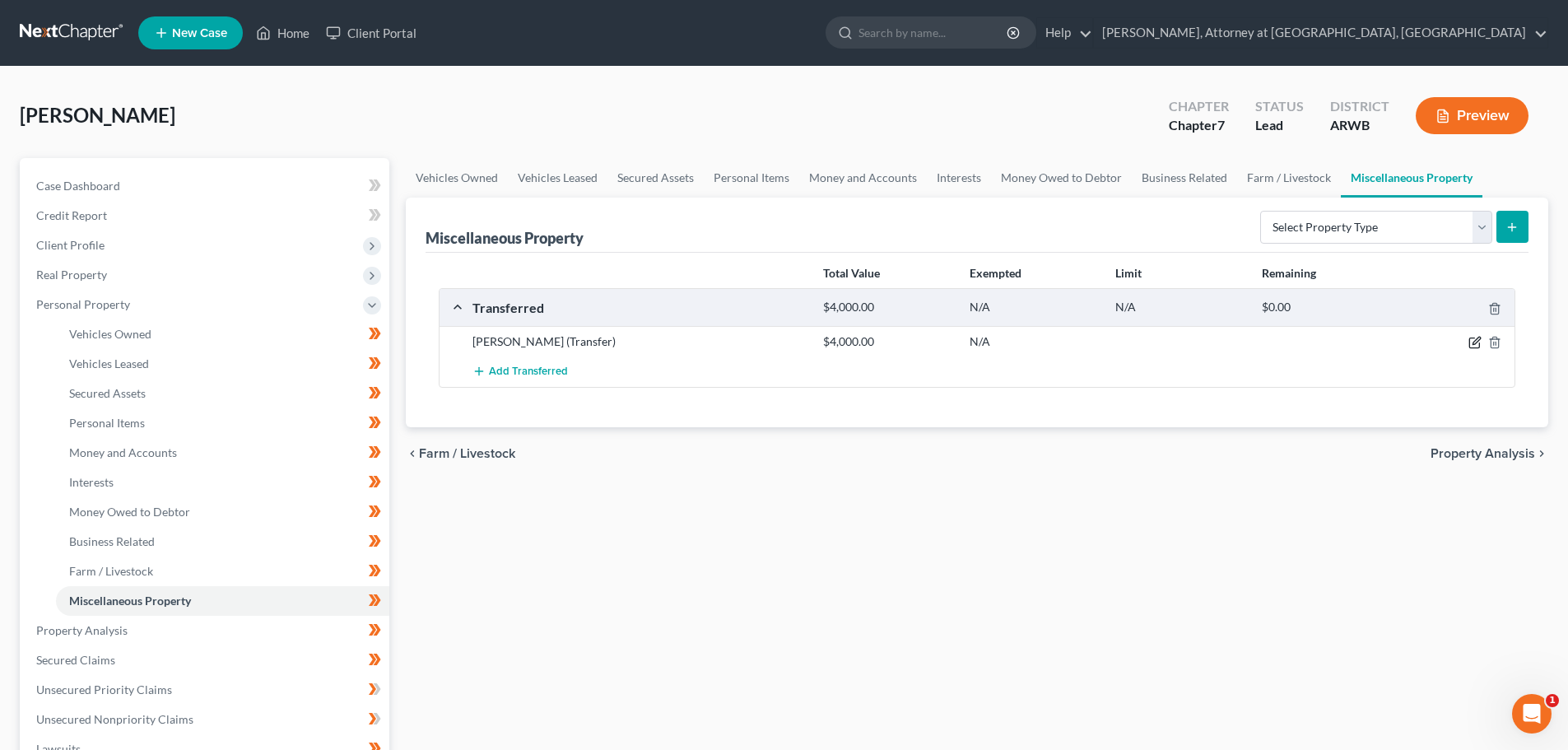
click at [1479, 339] on icon "button" at bounding box center [1475, 343] width 14 height 14
select select "Ordinary ([DATE])"
select select "2"
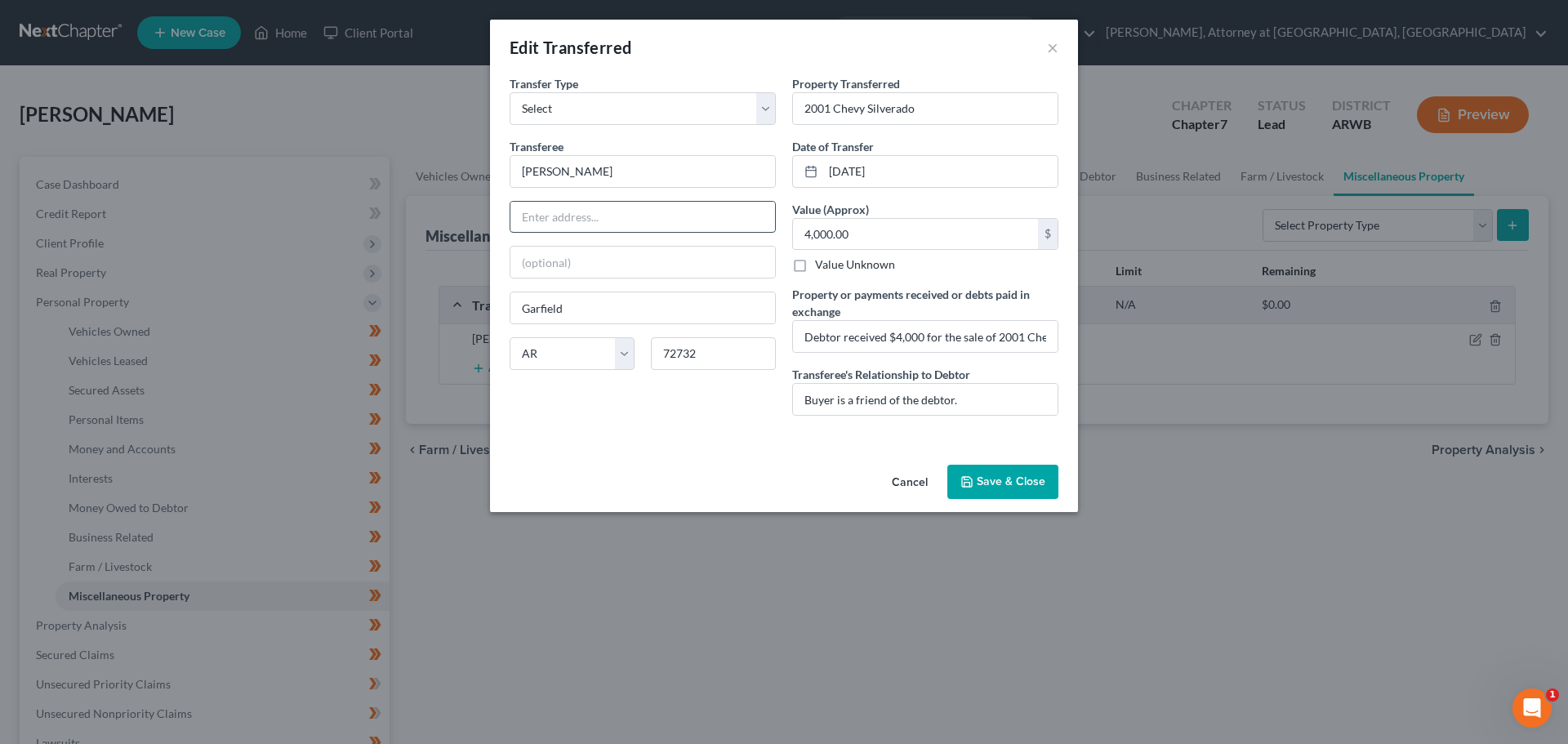
click at [572, 214] on input "text" at bounding box center [642, 217] width 264 height 31
type input "P.O. Box 192"
click at [989, 478] on button "Save & Close" at bounding box center [1002, 482] width 111 height 34
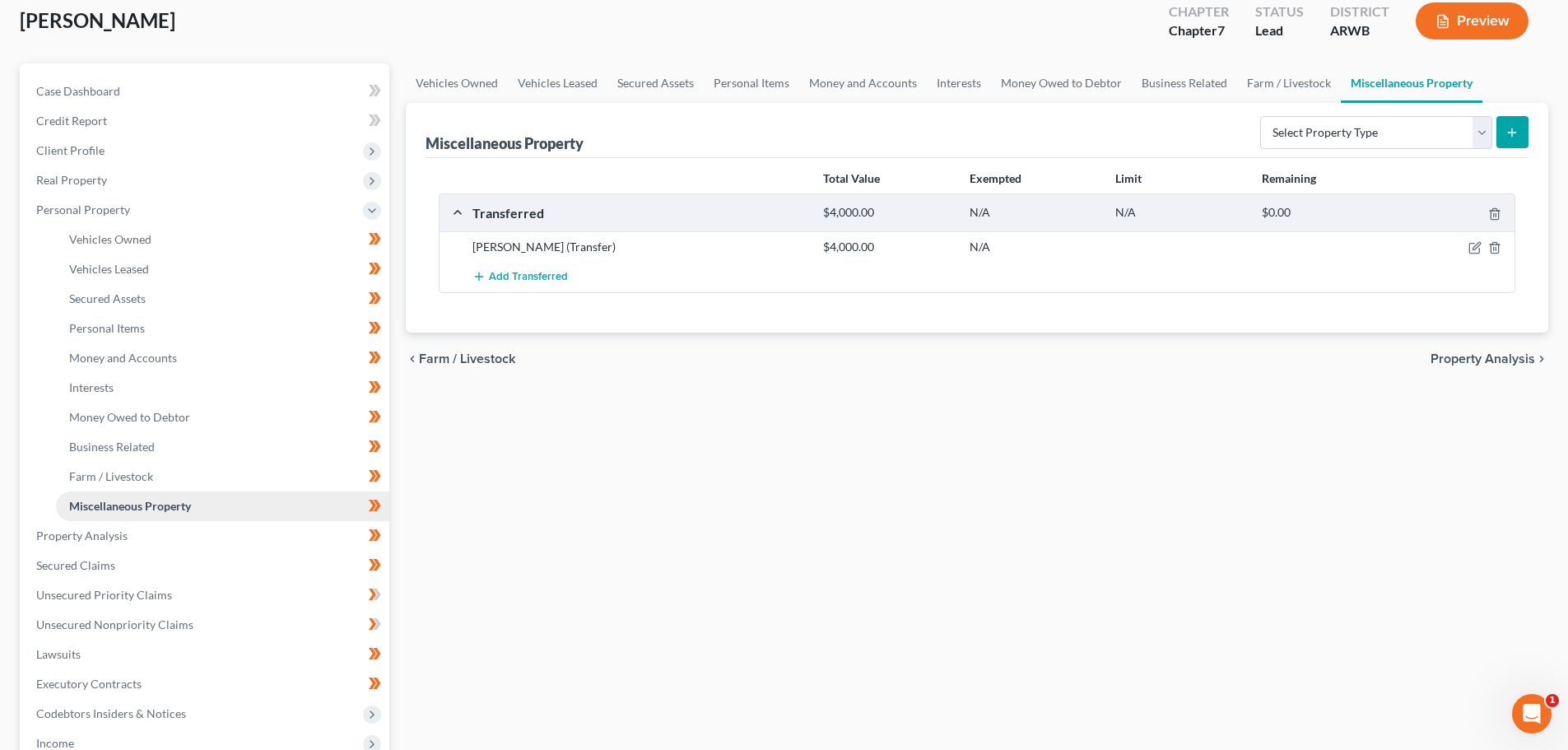
scroll to position [411, 0]
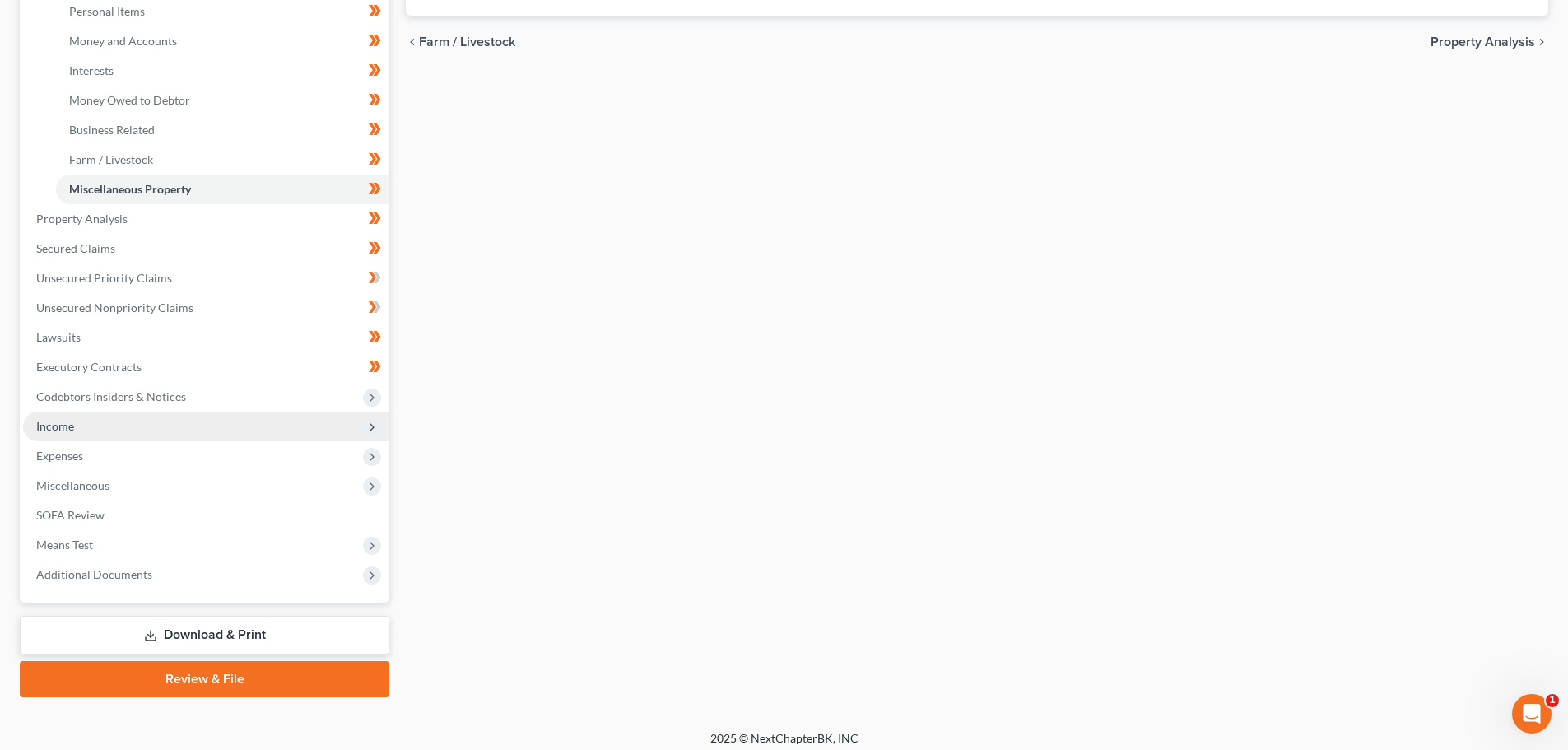
click at [55, 430] on span "Income" at bounding box center [55, 426] width 38 height 14
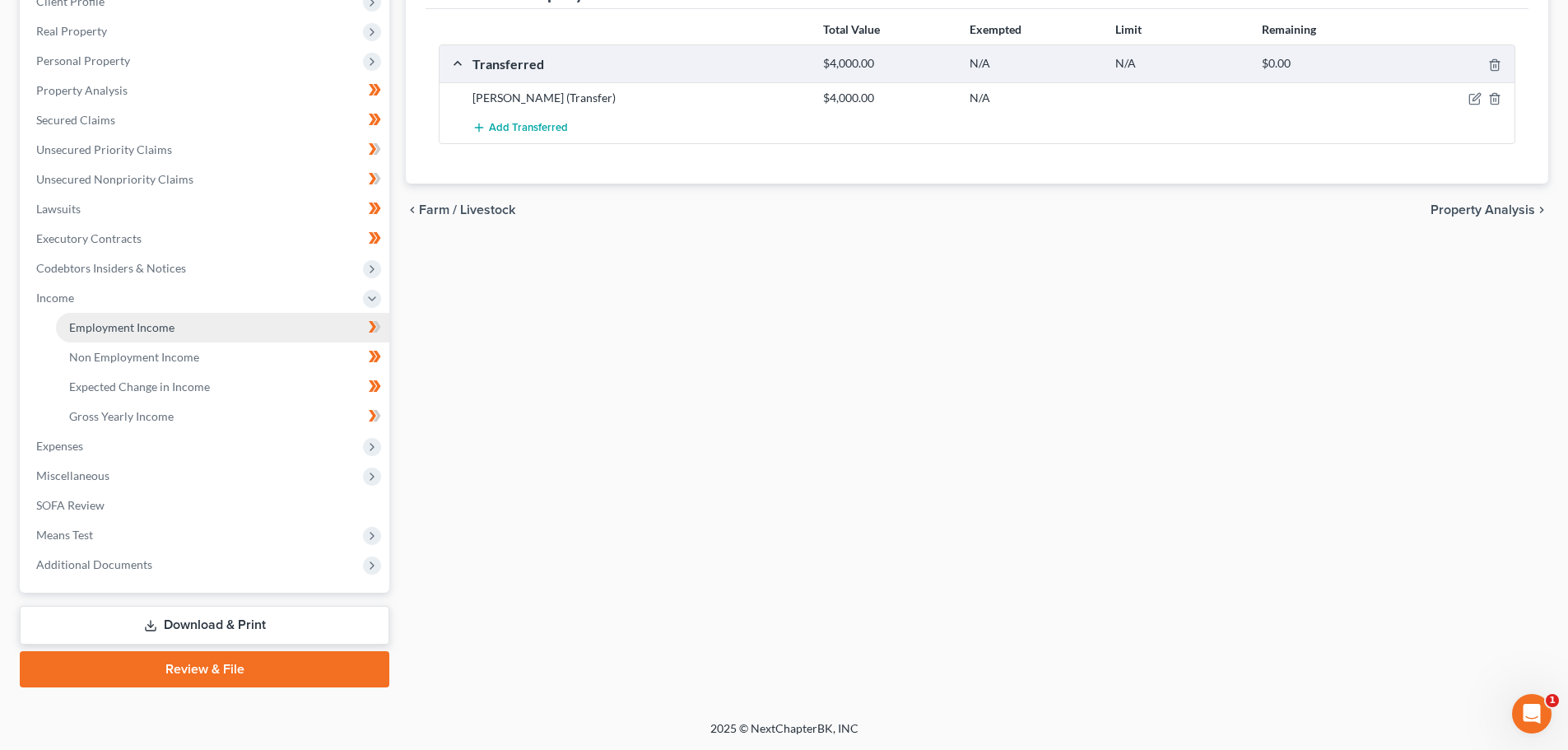
click at [136, 322] on span "Employment Income" at bounding box center [122, 327] width 105 height 14
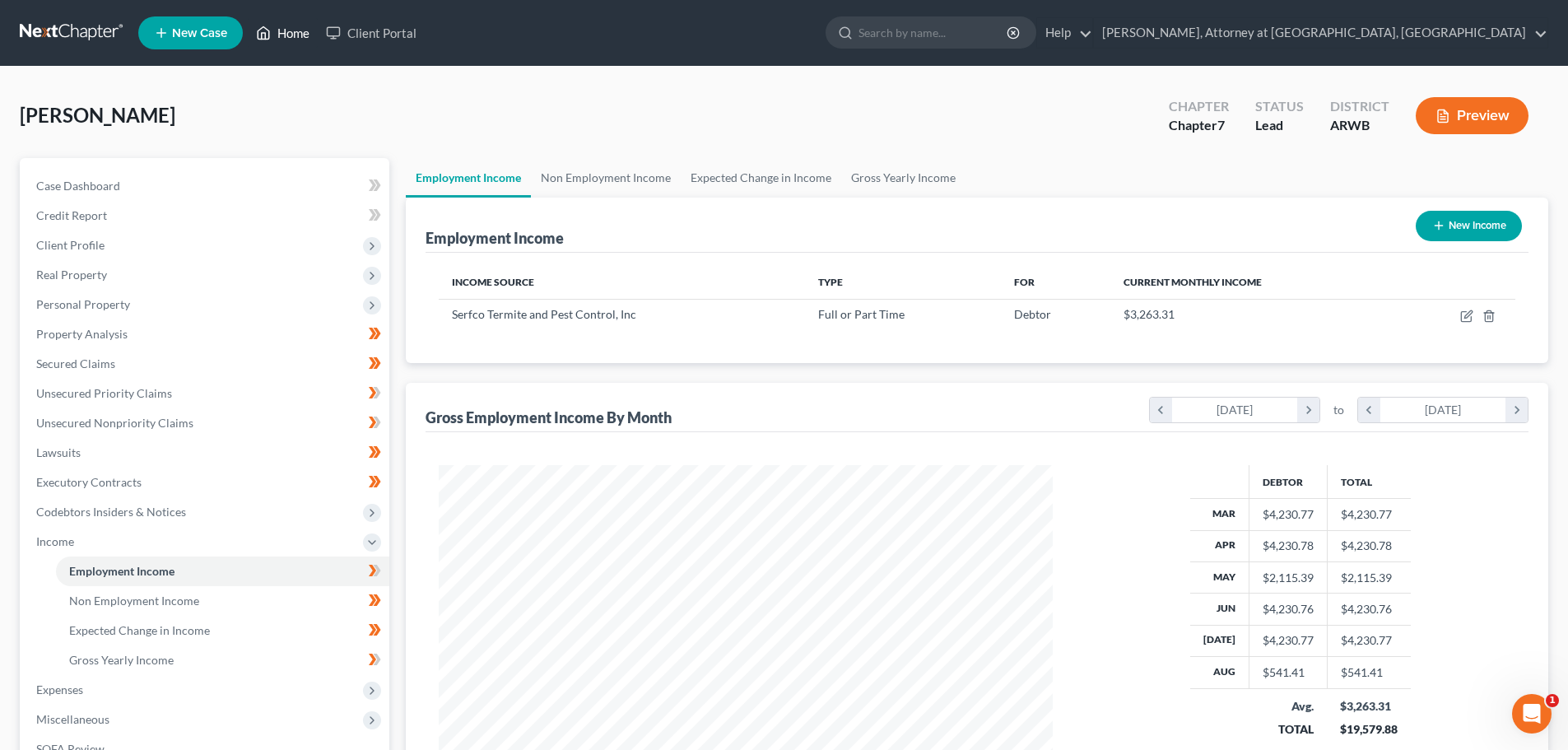
click at [297, 31] on link "Home" at bounding box center [283, 33] width 70 height 30
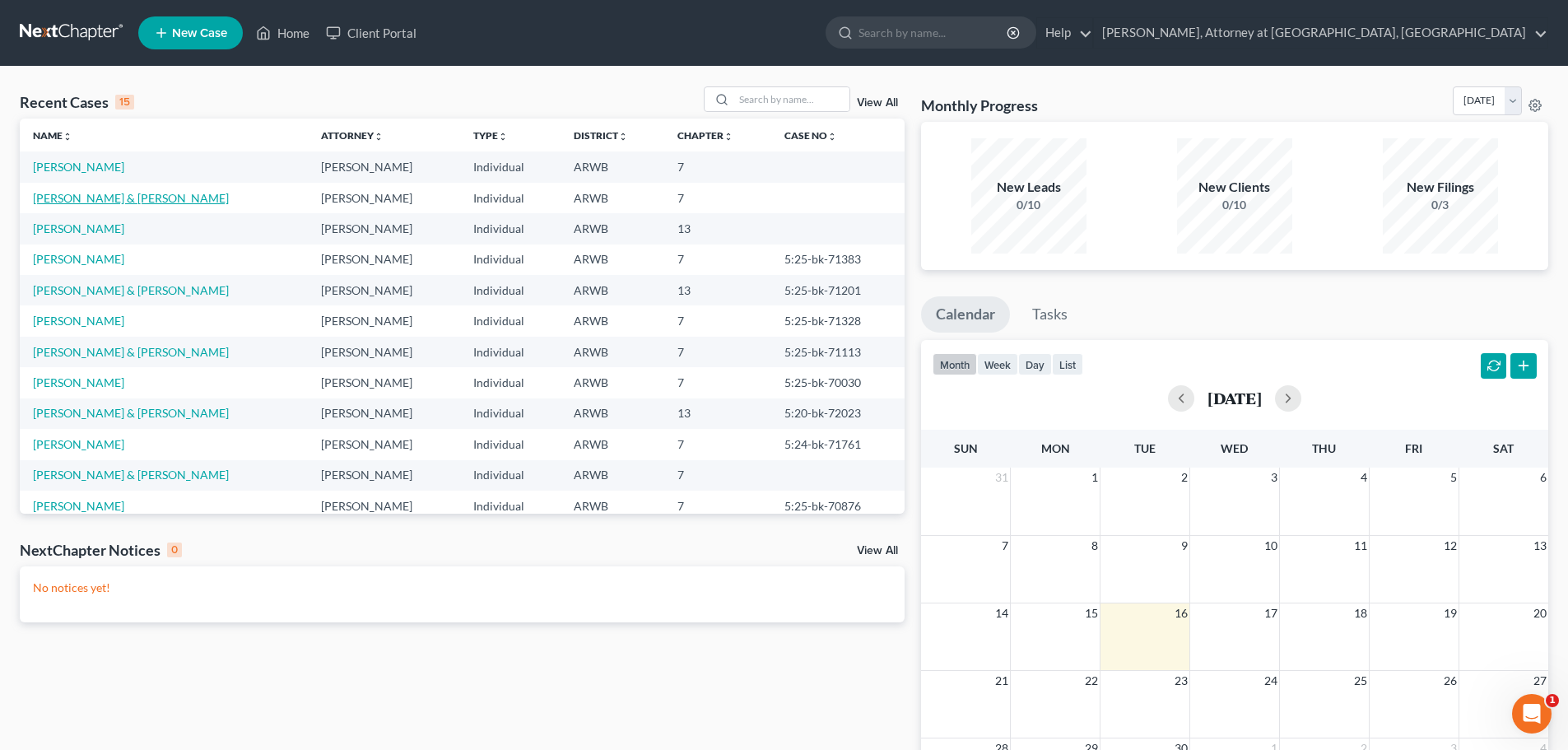
click at [107, 199] on link "[PERSON_NAME] & [PERSON_NAME]" at bounding box center [130, 198] width 196 height 14
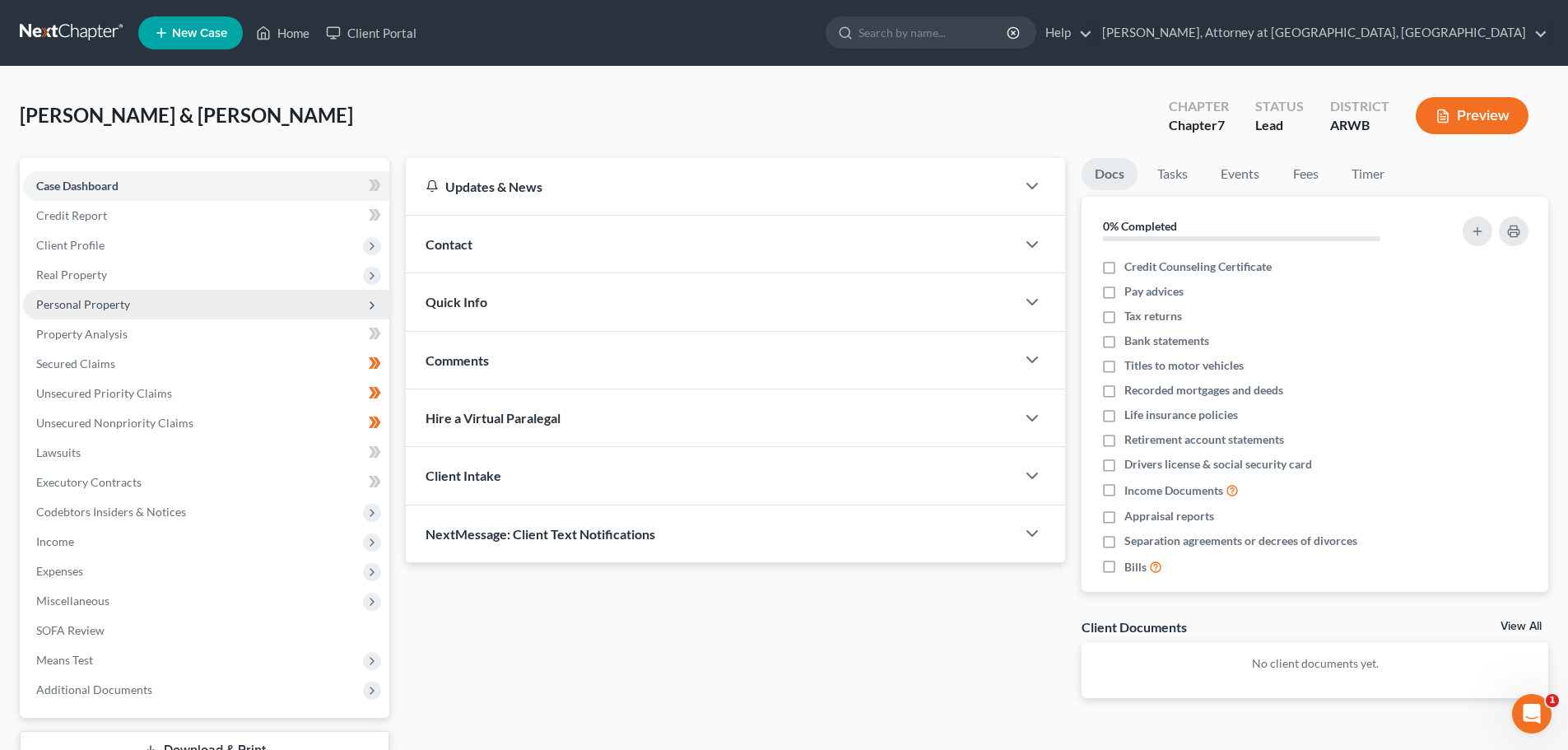
click at [65, 305] on span "Personal Property" at bounding box center [83, 304] width 94 height 14
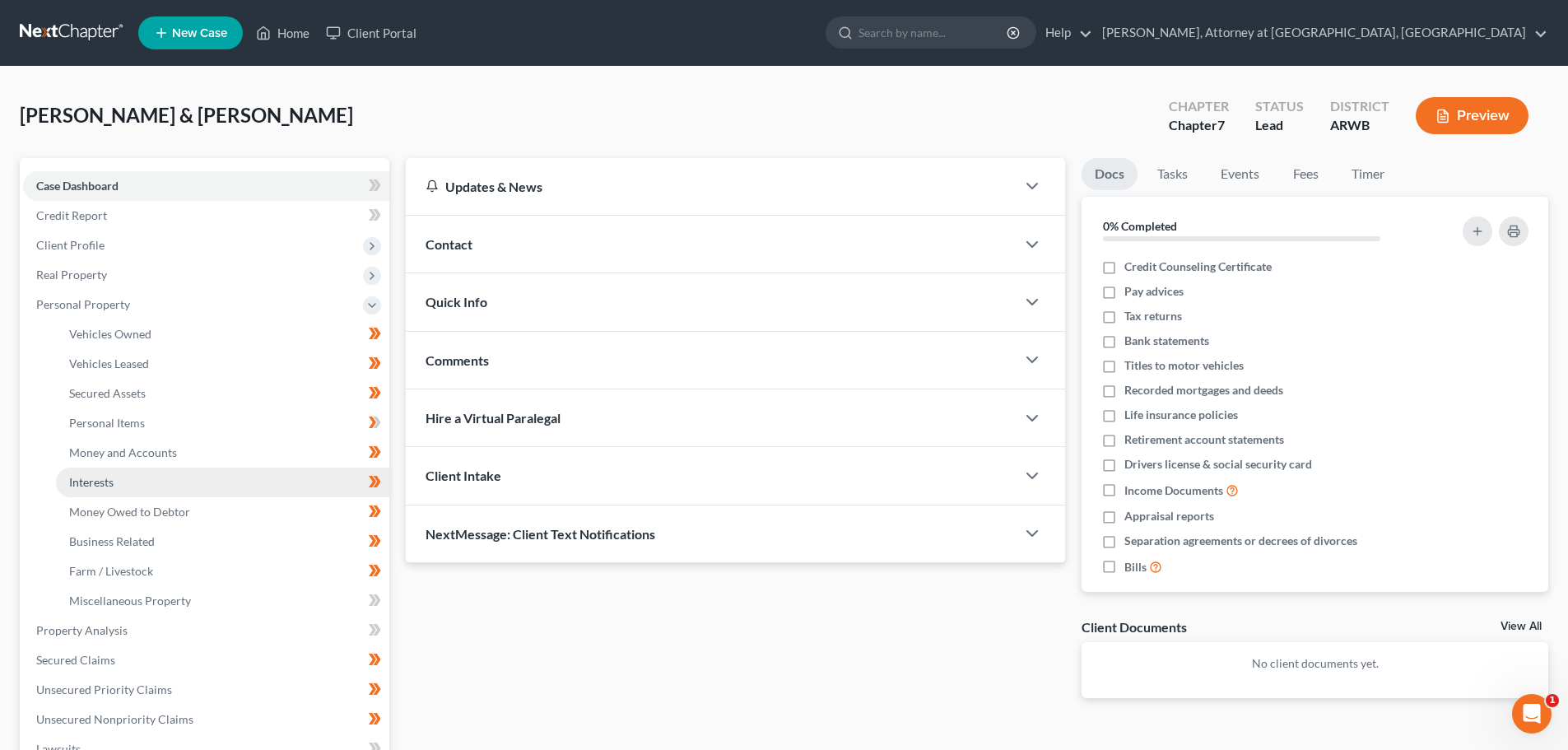
click at [87, 480] on span "Interests" at bounding box center [92, 482] width 44 height 14
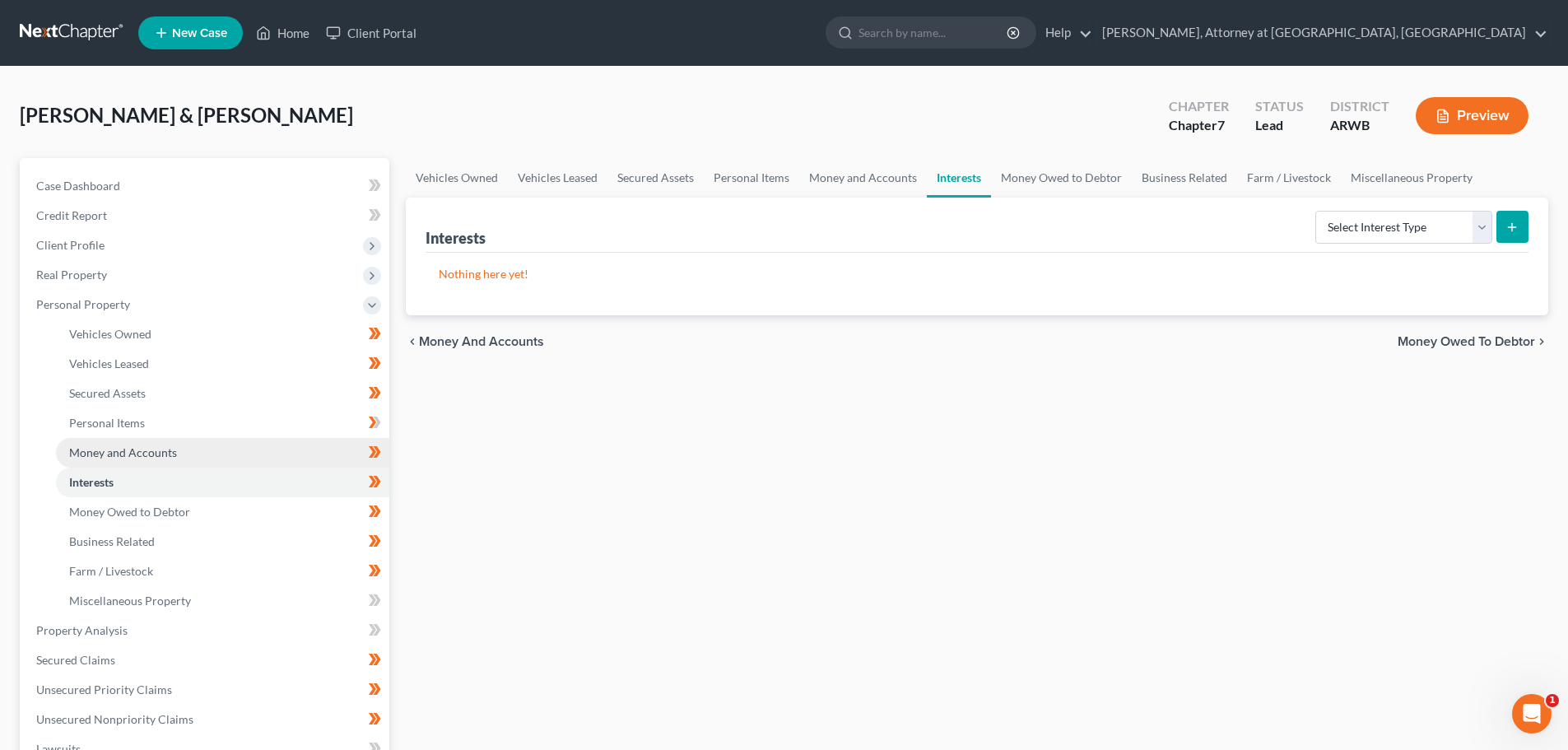
click at [109, 450] on span "Money and Accounts" at bounding box center [124, 452] width 108 height 14
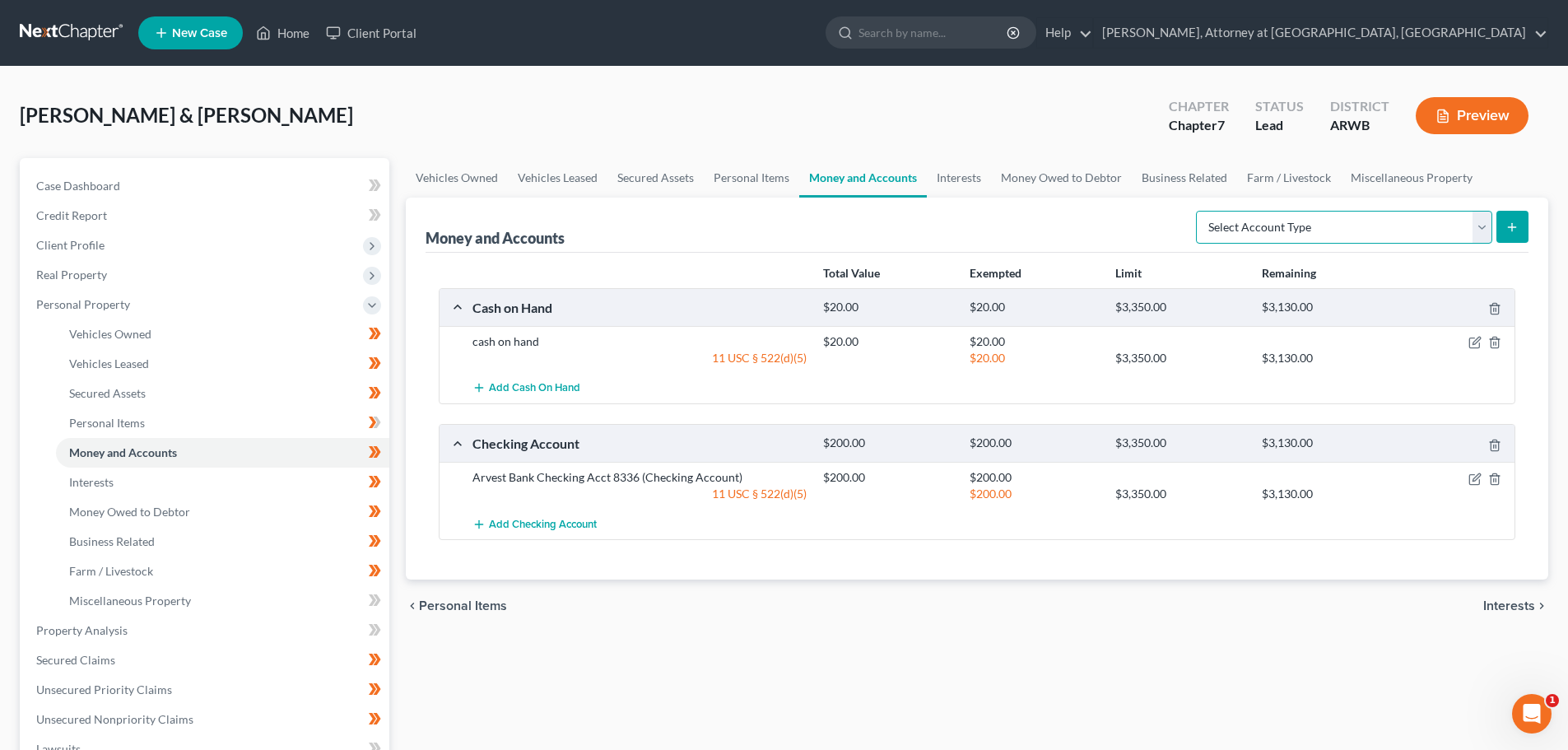
click at [1480, 229] on select "Select Account Type Brokerage Cash on Hand Certificates of Deposit Checking Acc…" at bounding box center [1343, 227] width 296 height 33
select select "savings"
click at [1199, 210] on select "Select Account Type Brokerage Cash on Hand Certificates of Deposit Checking Acc…" at bounding box center [1343, 227] width 296 height 33
click at [1505, 225] on icon "submit" at bounding box center [1512, 228] width 14 height 14
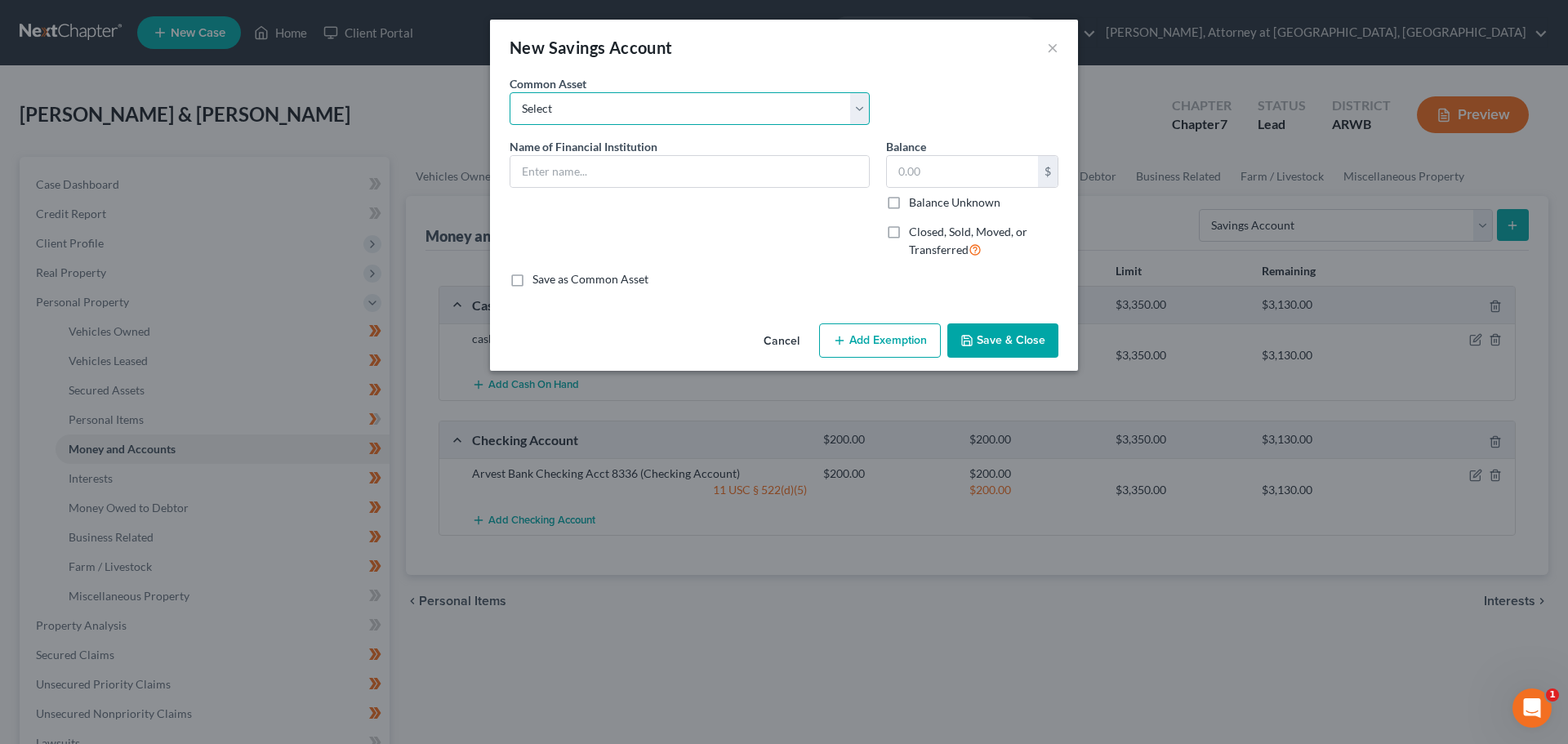
click at [640, 105] on select "Select First Community Bank [PERSON_NAME] Bank Centennial Bank Saving Bank of A…" at bounding box center [689, 108] width 360 height 33
click at [893, 58] on div "New Savings Account ×" at bounding box center [784, 47] width 588 height 56
click at [573, 177] on input "text" at bounding box center [689, 171] width 358 height 31
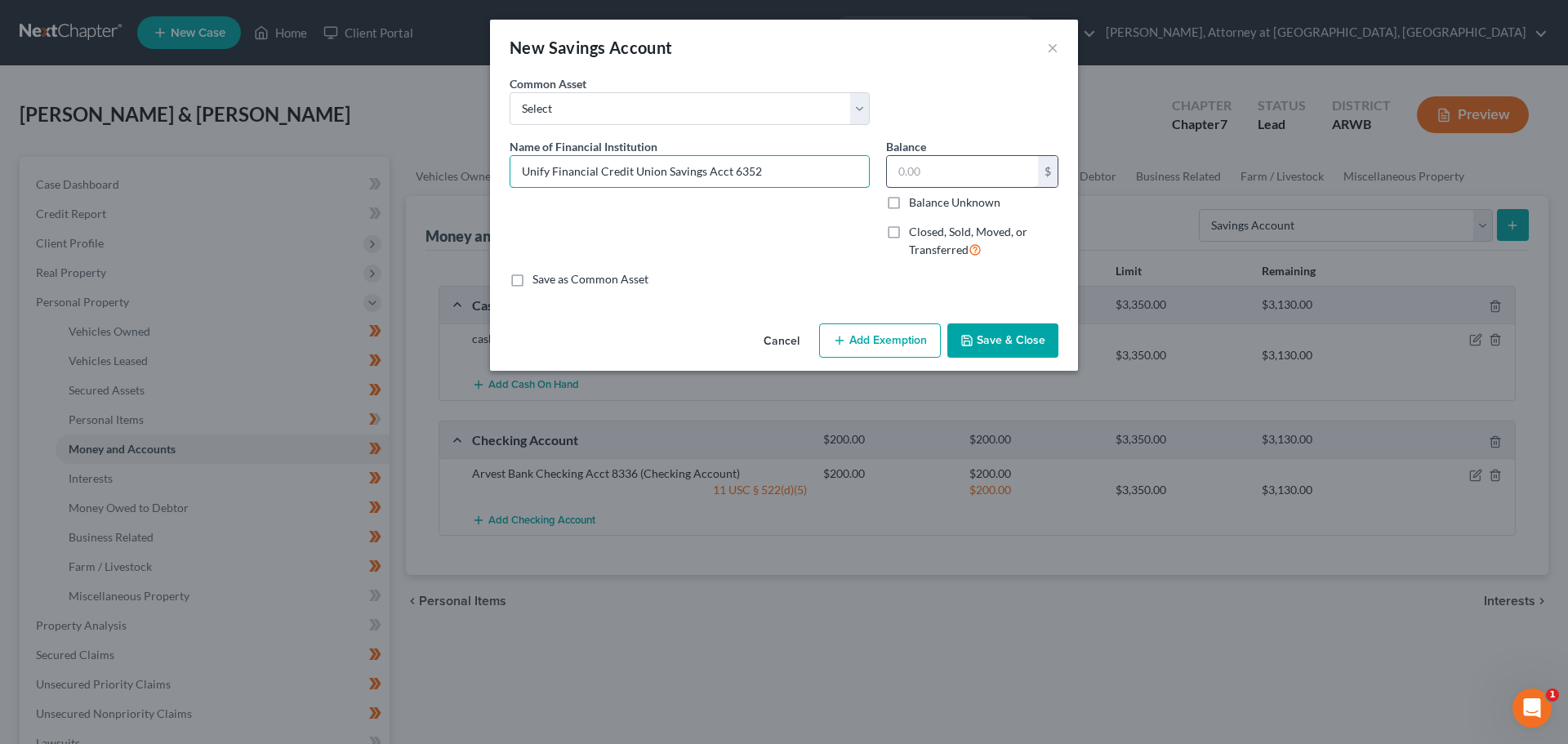
type input "Unify Financial Credit Union Savings Acct 6352"
click at [974, 172] on input "text" at bounding box center [962, 171] width 151 height 31
type input "5.00"
click at [874, 349] on button "Add Exemption" at bounding box center [880, 341] width 122 height 34
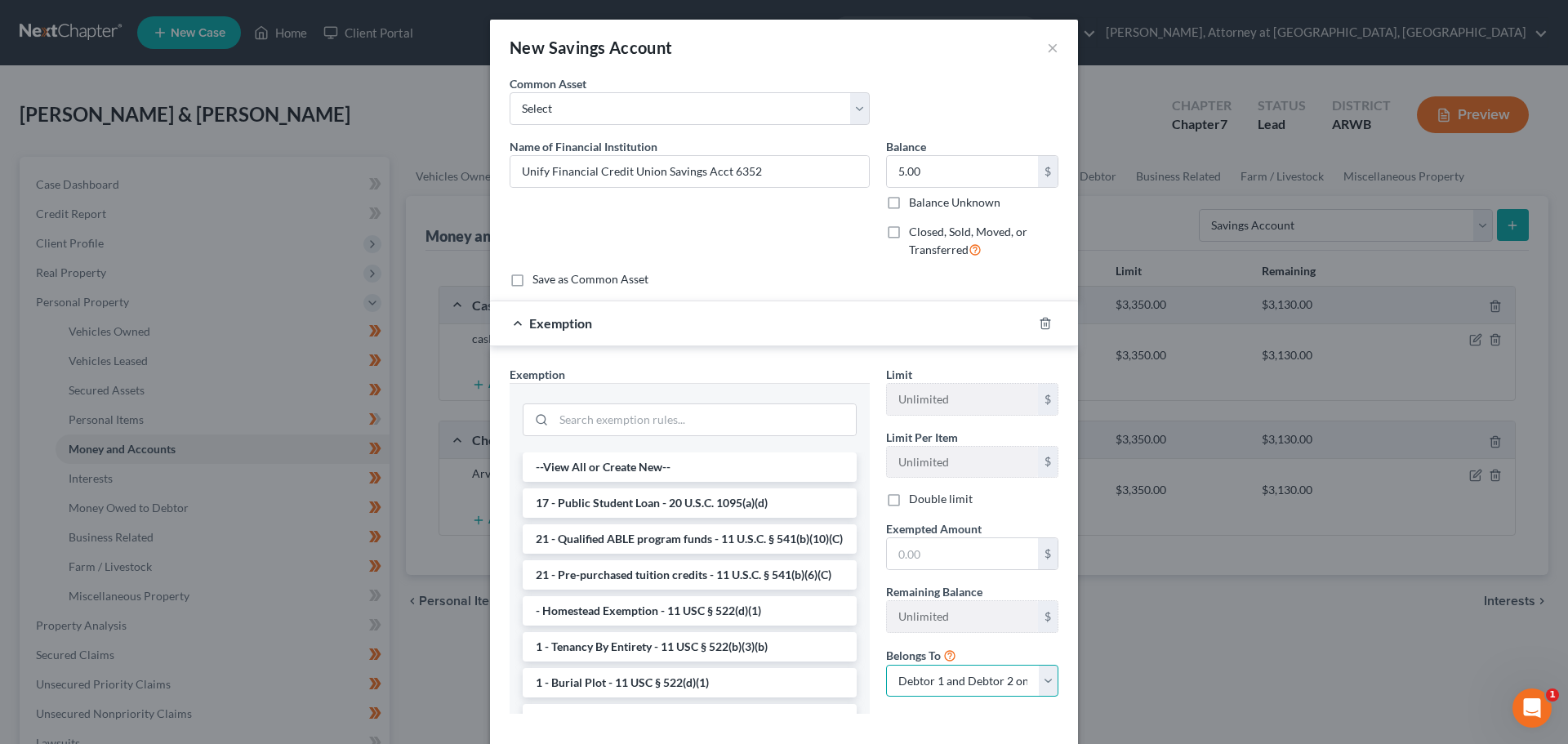
click at [928, 686] on select "Debtor 1 only Debtor 2 only Debtor 1 and Debtor 2 only" at bounding box center [972, 681] width 172 height 33
select select "0"
click at [885, 665] on select "Debtor 1 only Debtor 2 only Debtor 1 and Debtor 2 only" at bounding box center [972, 681] width 172 height 33
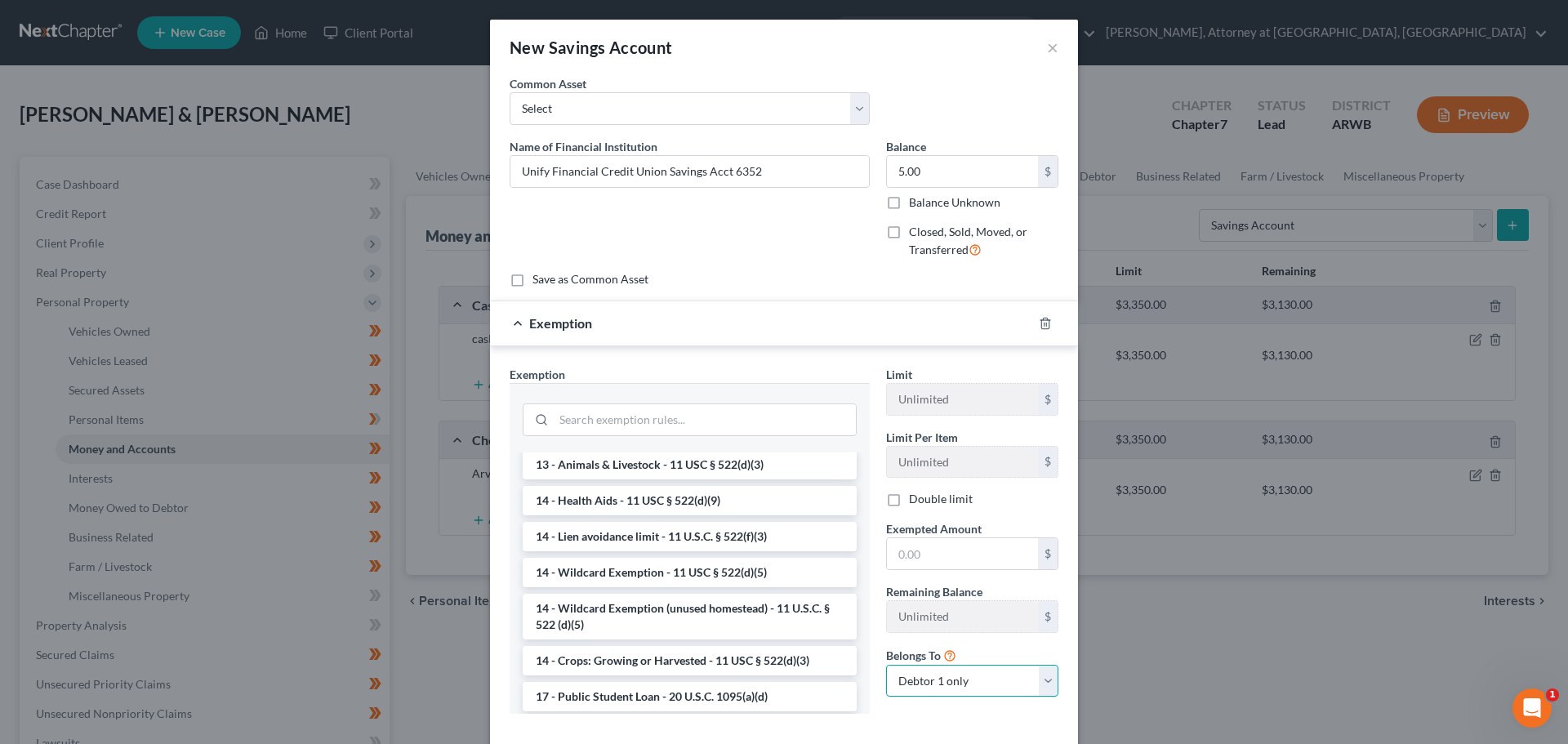
scroll to position [327, 0]
click at [671, 586] on li "14 - Wildcard Exemption - 11 USC § 522(d)(5)" at bounding box center [689, 572] width 334 height 30
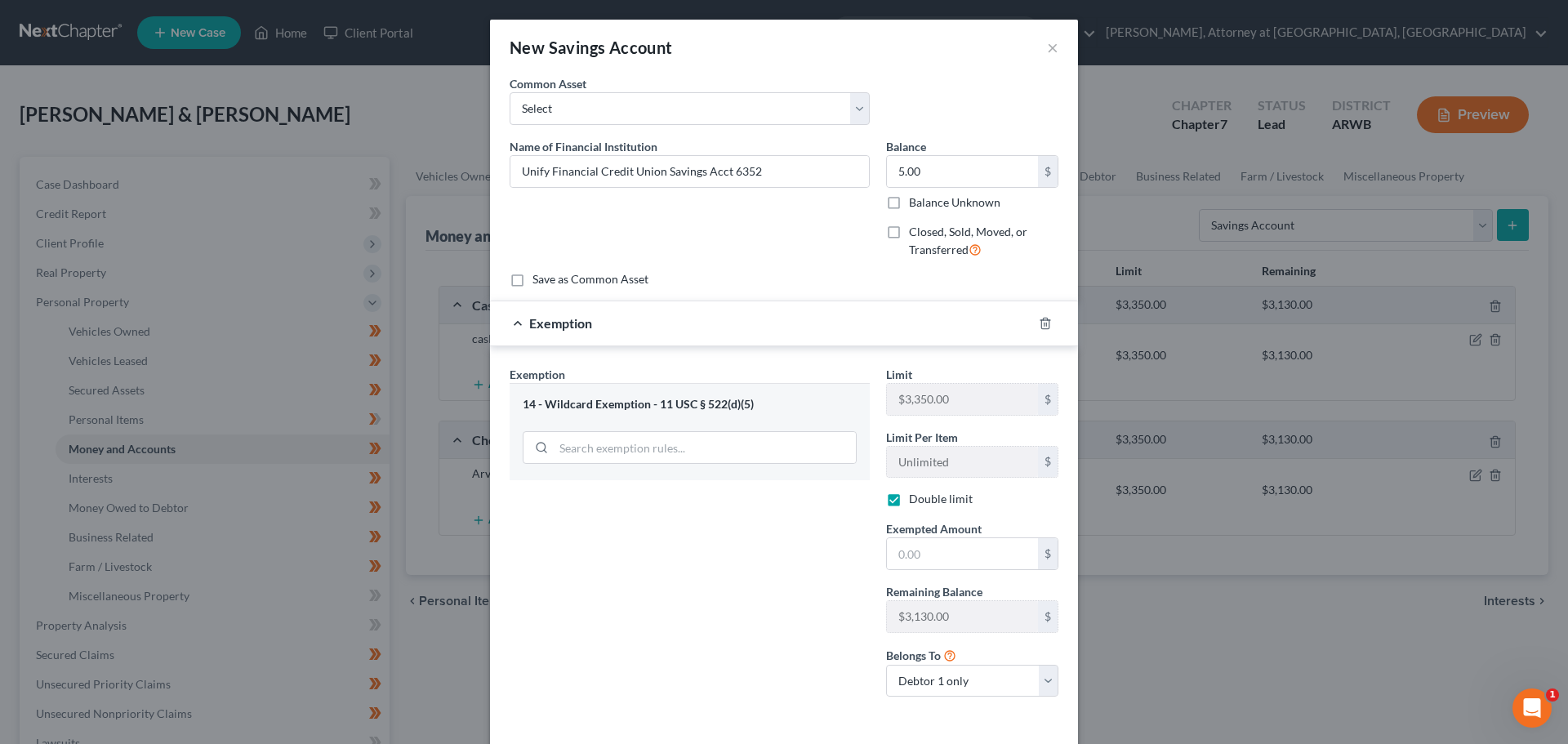
click at [908, 504] on label "Double limit" at bounding box center [940, 499] width 64 height 16
click at [915, 502] on input "Double limit" at bounding box center [920, 496] width 11 height 11
checkbox input "false"
click at [900, 551] on input "text" at bounding box center [962, 553] width 151 height 31
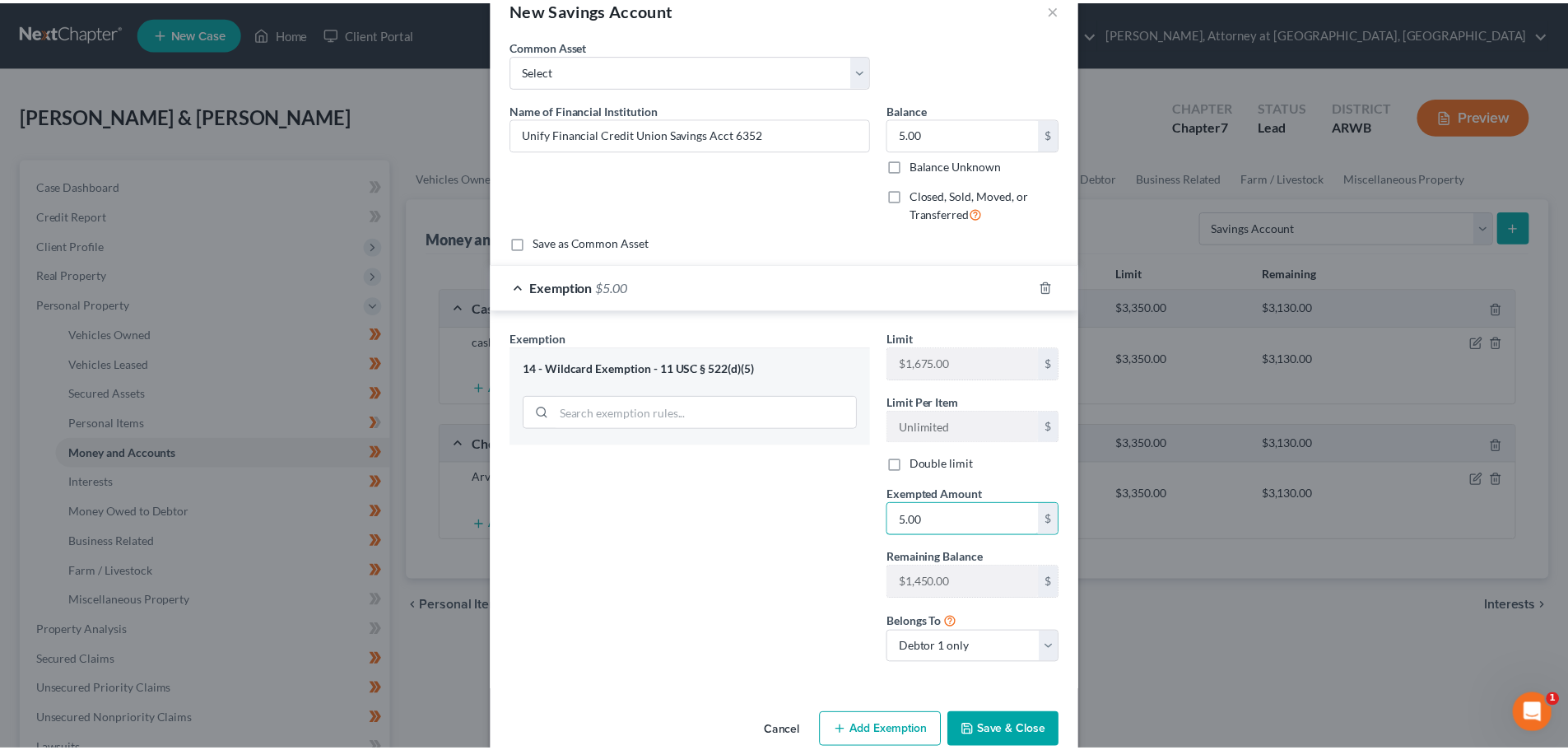
scroll to position [70, 0]
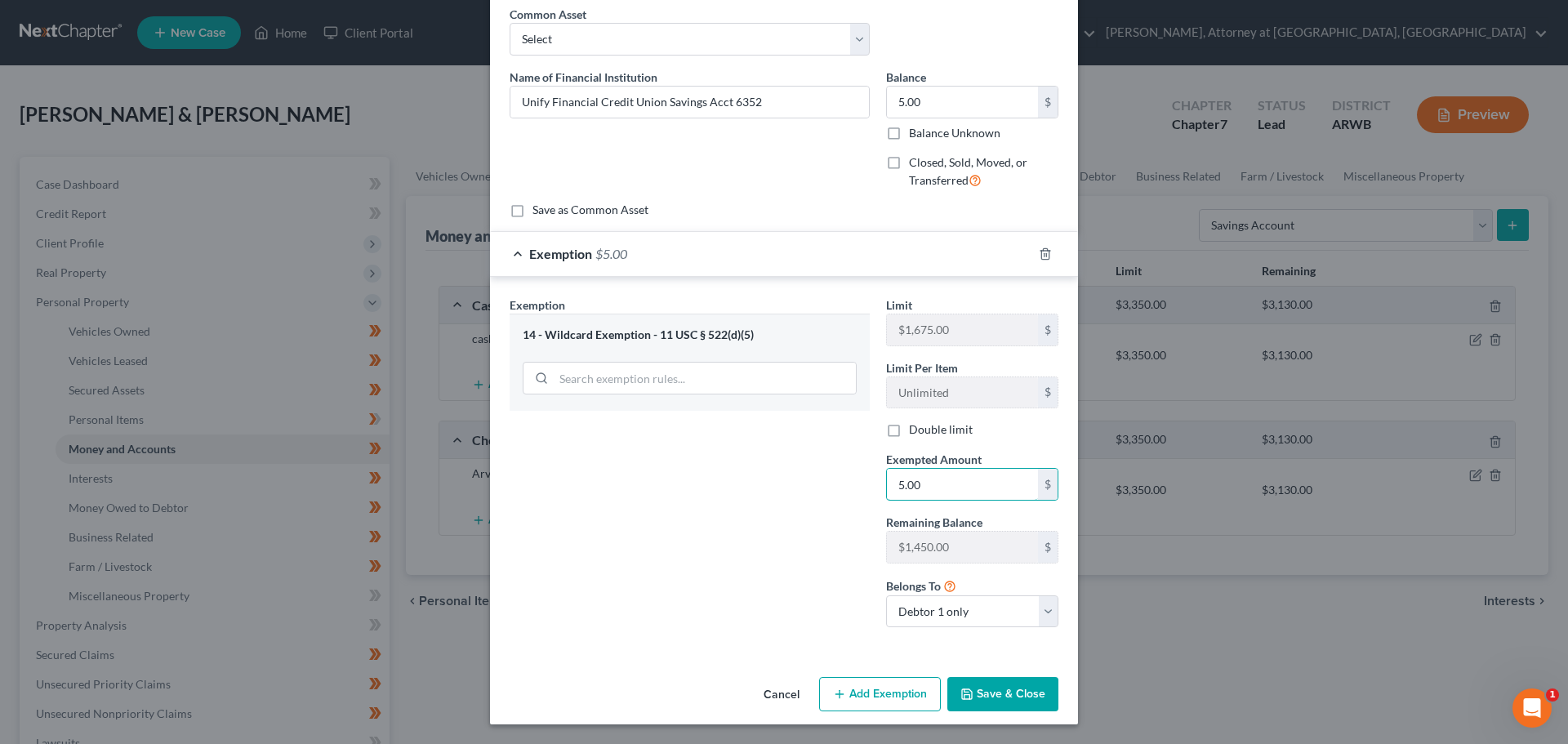
type input "5.00"
click at [1015, 693] on button "Save & Close" at bounding box center [1002, 694] width 111 height 34
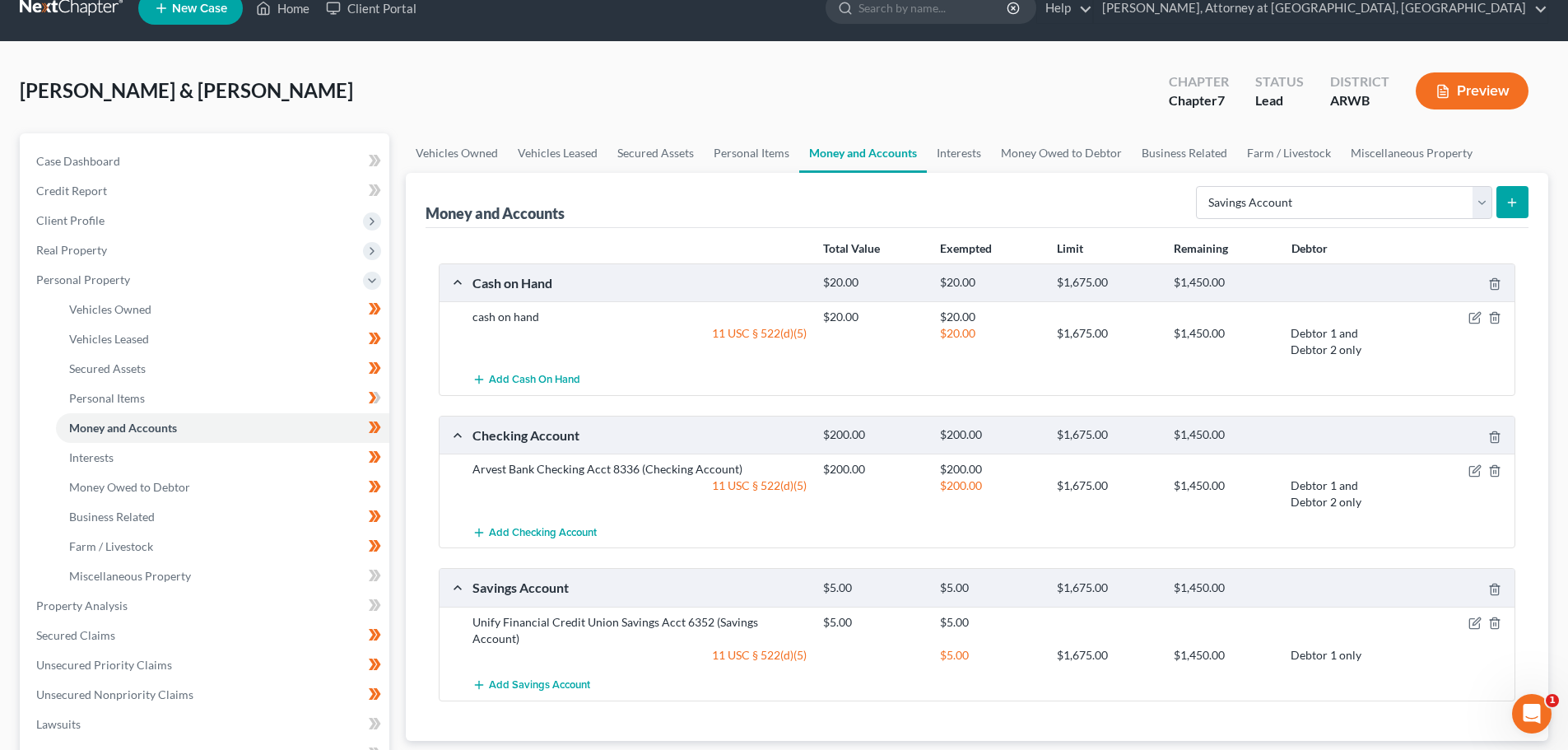
scroll to position [0, 0]
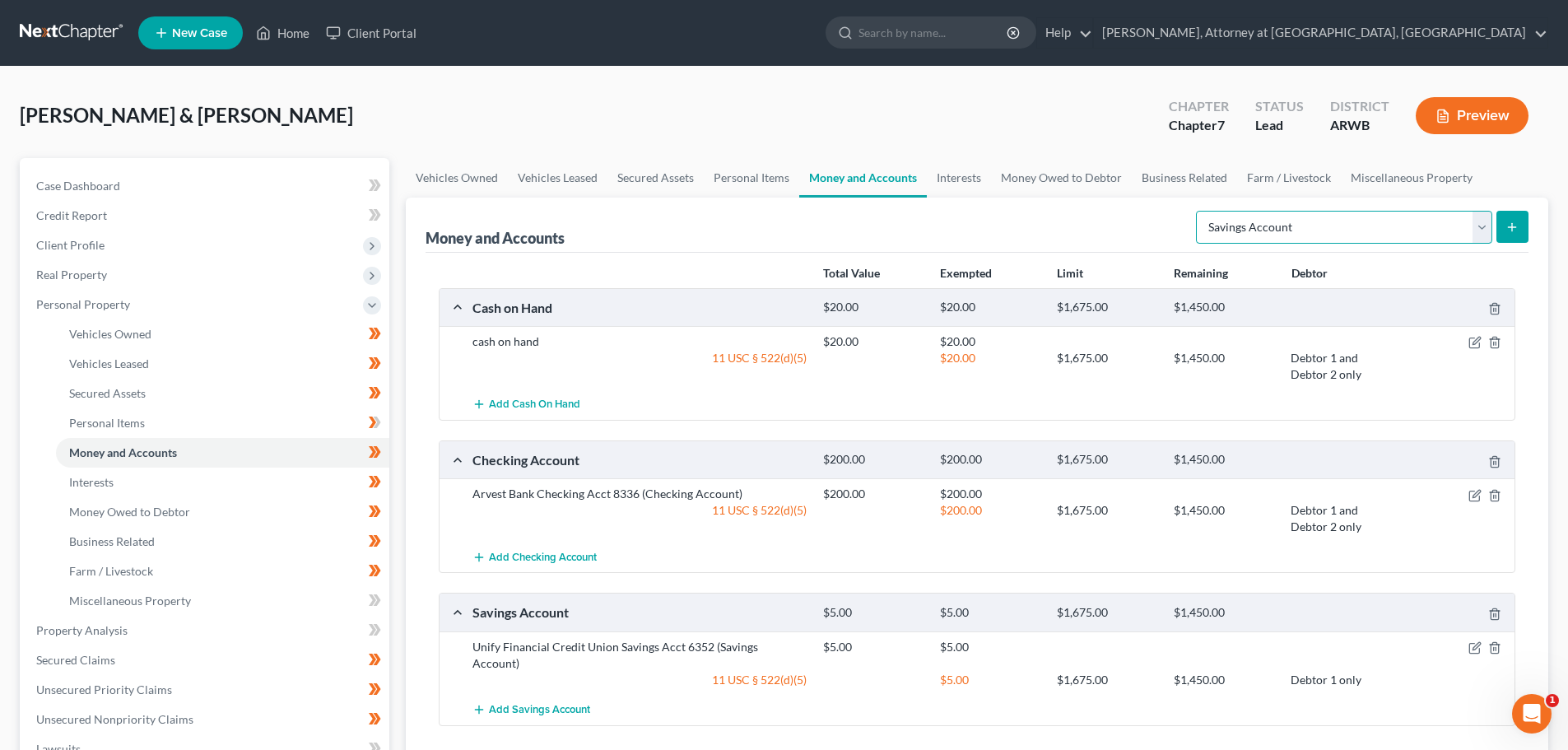
click at [1480, 234] on select "Select Account Type Brokerage Cash on Hand Certificates of Deposit Checking Acc…" at bounding box center [1343, 227] width 296 height 33
select select "checking"
click at [1199, 210] on select "Select Account Type Brokerage Cash on Hand Certificates of Deposit Checking Acc…" at bounding box center [1343, 227] width 296 height 33
click at [1518, 218] on button "submit" at bounding box center [1512, 226] width 32 height 32
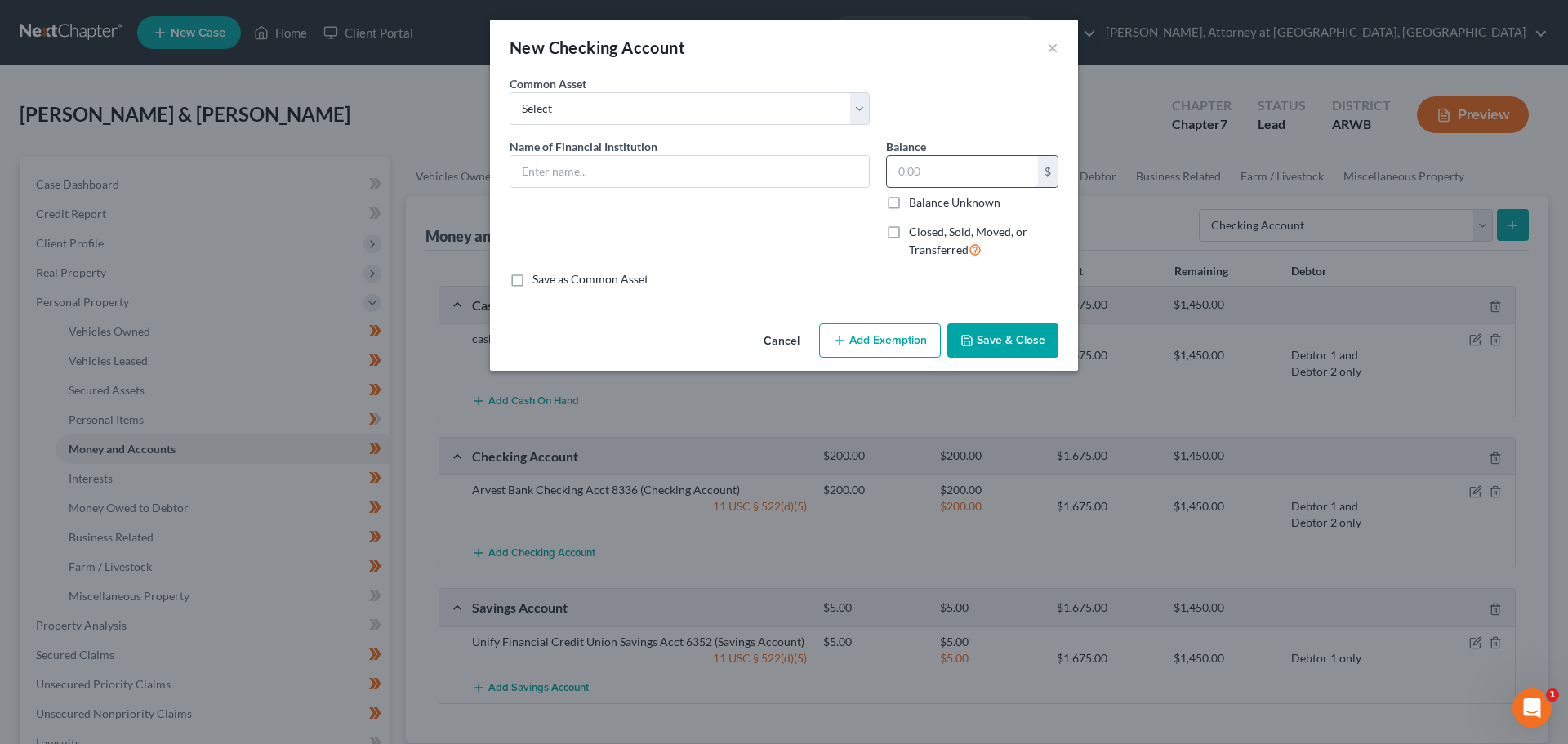
click at [908, 236] on label "Closed, Sold, Moved, or Transferred" at bounding box center [983, 241] width 149 height 35
click at [915, 235] on input "Closed, Sold, Moved, or Transferred" at bounding box center [920, 229] width 11 height 11
checkbox input "true"
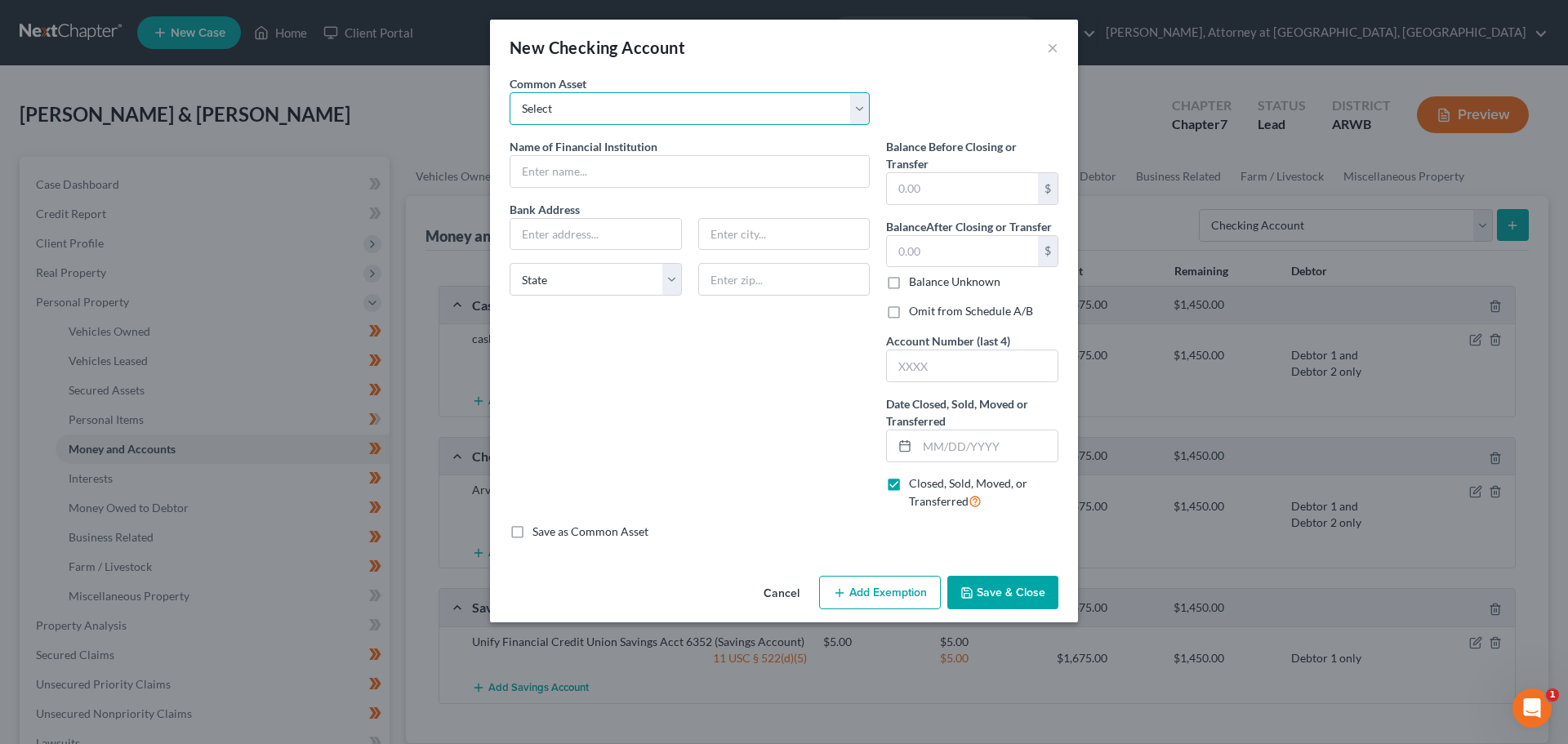
click at [572, 117] on select "Select Arvest Bank Bank OZK Bank of Fayetteville Arvest Bank [PERSON_NAME] Bank…" at bounding box center [689, 108] width 360 height 33
click at [762, 73] on div "New Checking Account ×" at bounding box center [784, 47] width 588 height 56
click at [601, 164] on input "text" at bounding box center [689, 171] width 358 height 31
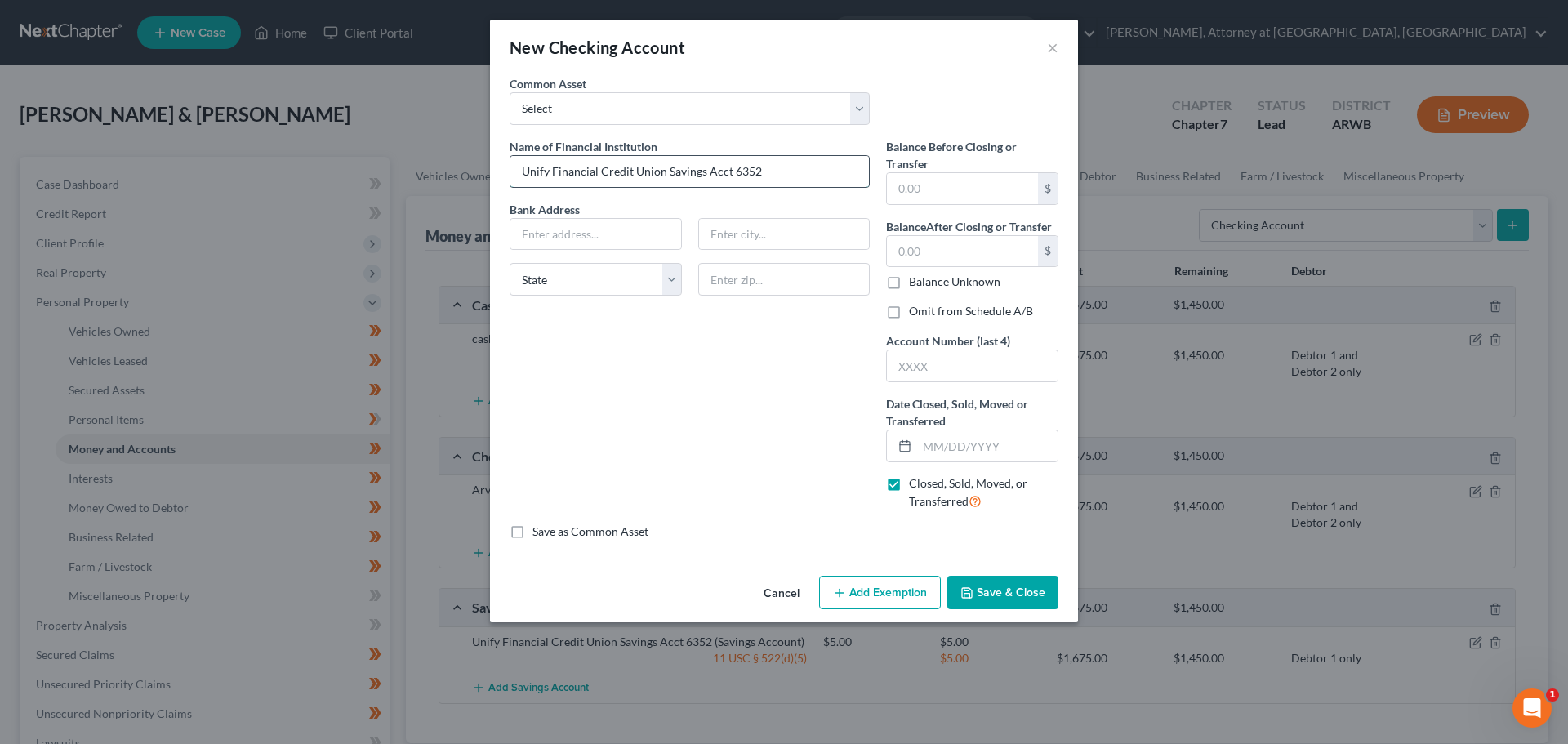
drag, startPoint x: 769, startPoint y: 175, endPoint x: 668, endPoint y: 172, distance: 101.0
click at [668, 172] on input "Unify Financial Credit Union Savings Acct 6352" at bounding box center [689, 171] width 358 height 31
type input "Unify Financial Credit Union Checking Acct 6352"
click at [562, 237] on input "text" at bounding box center [595, 235] width 170 height 31
type input "P.O. Box 10018"
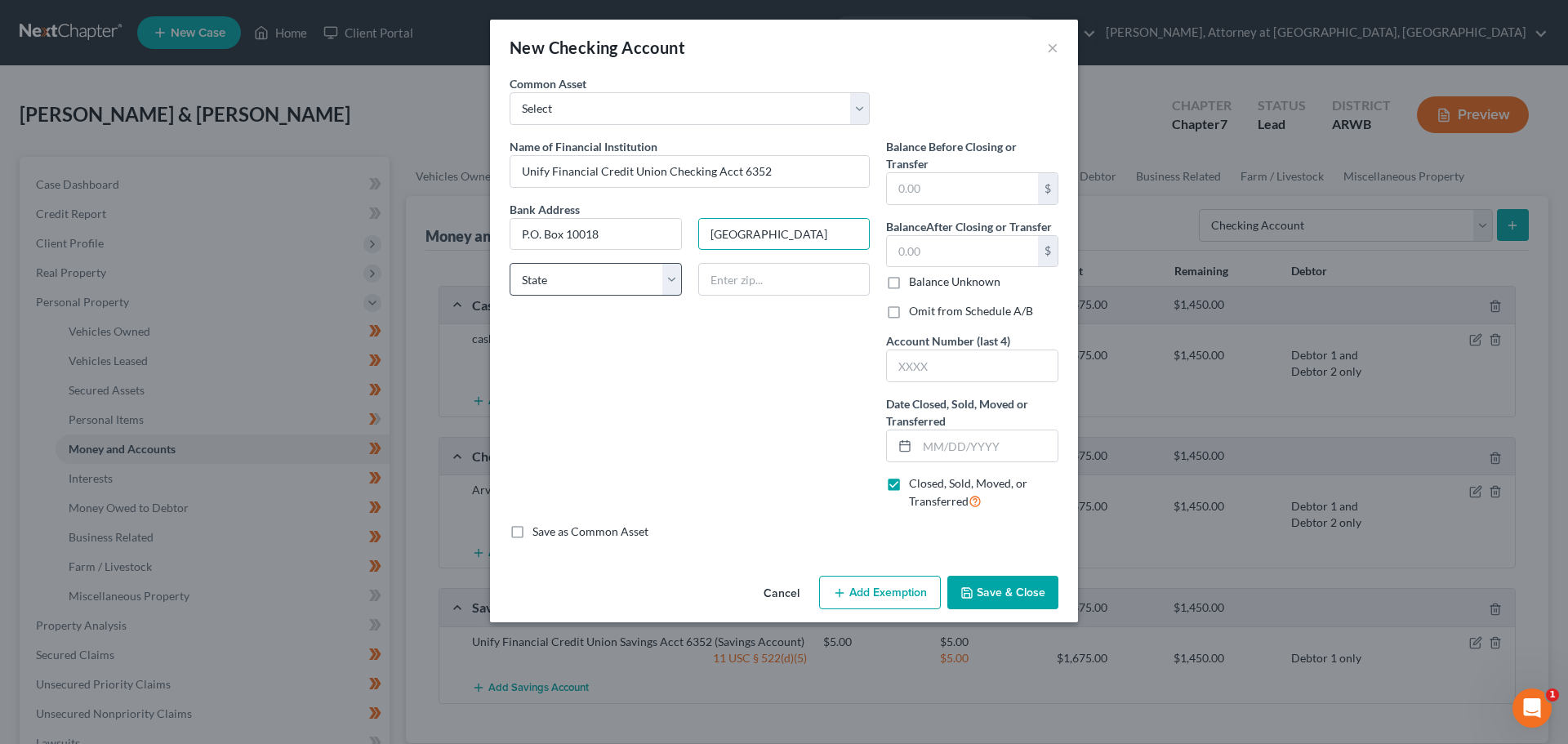
type input "[GEOGRAPHIC_DATA]"
click at [607, 289] on select "State [US_STATE] AK AR AZ CA CO CT DE DC [GEOGRAPHIC_DATA] [GEOGRAPHIC_DATA] GU…" at bounding box center [595, 280] width 172 height 33
select select "4"
click at [509, 263] on select "State [US_STATE] AK AR AZ CA CO CT DE DC [GEOGRAPHIC_DATA] [GEOGRAPHIC_DATA] GU…" at bounding box center [595, 280] width 172 height 33
click at [763, 275] on input "text" at bounding box center [784, 280] width 172 height 33
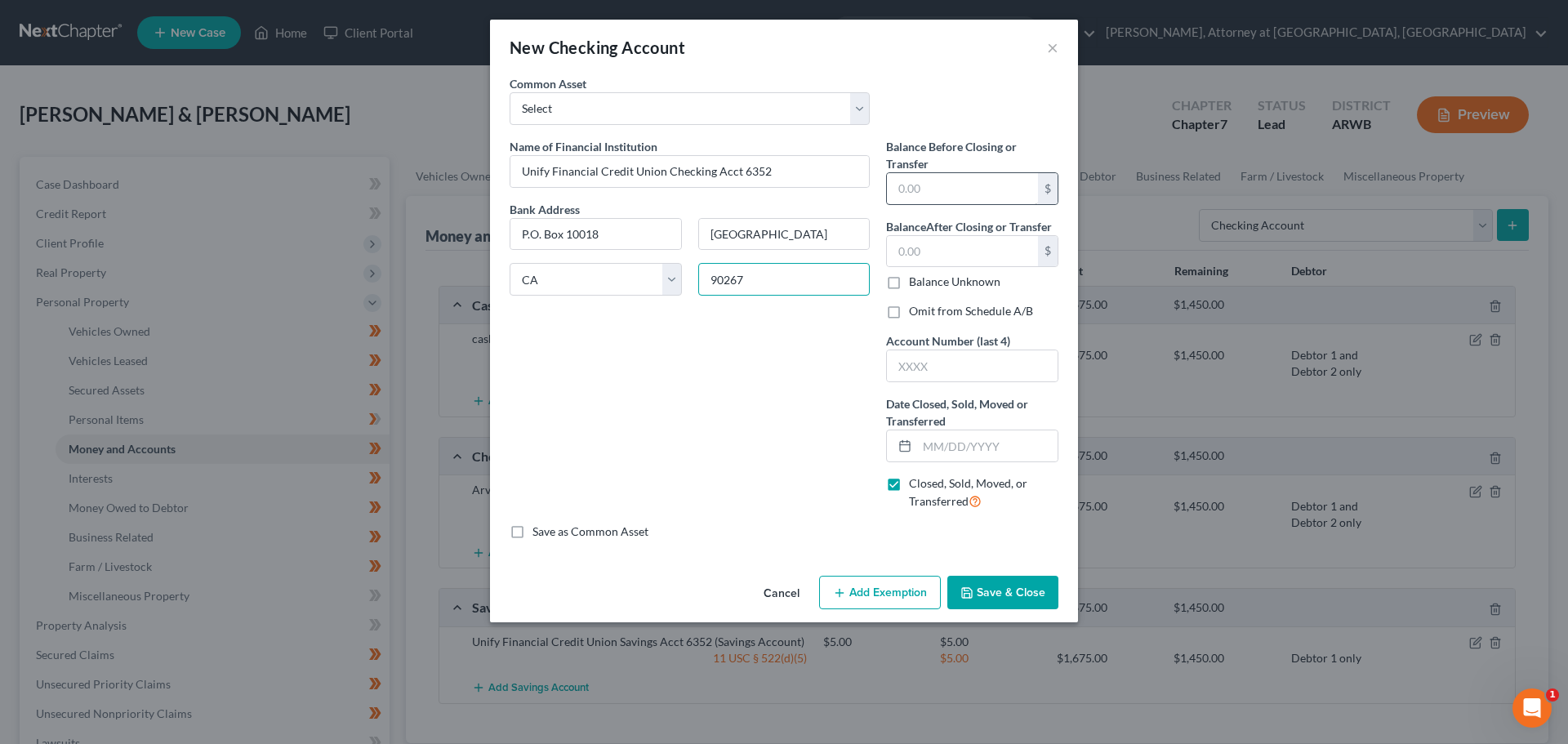
type input "90267"
click at [946, 181] on input "text" at bounding box center [962, 189] width 151 height 31
type input "0.00"
click at [913, 253] on input "text" at bounding box center [962, 252] width 151 height 31
type input "0.00"
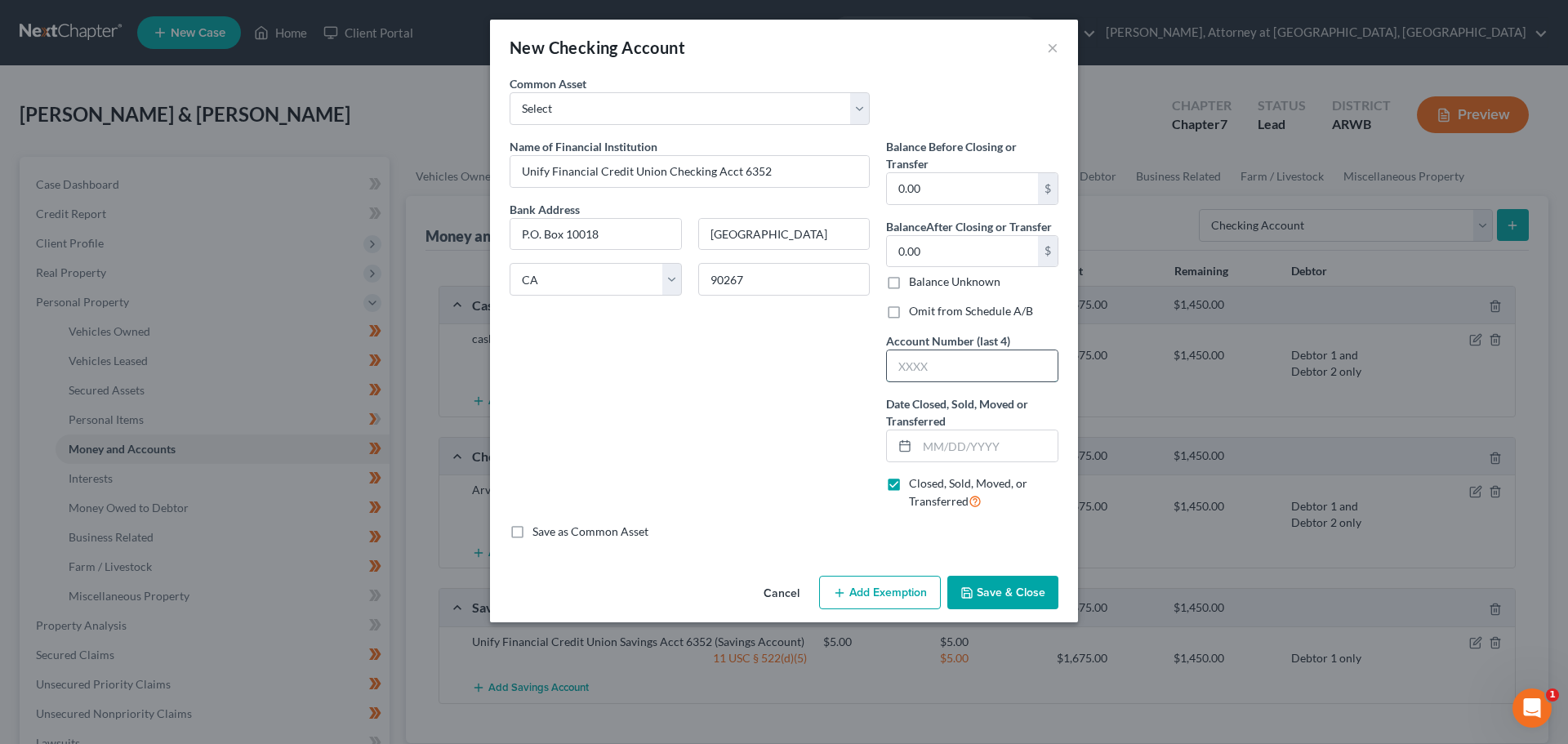
click at [907, 372] on input "text" at bounding box center [972, 366] width 170 height 31
type input "6352"
click at [919, 446] on input "text" at bounding box center [987, 446] width 141 height 31
type input "[DATE]"
click at [1019, 592] on button "Save & Close" at bounding box center [1002, 593] width 111 height 34
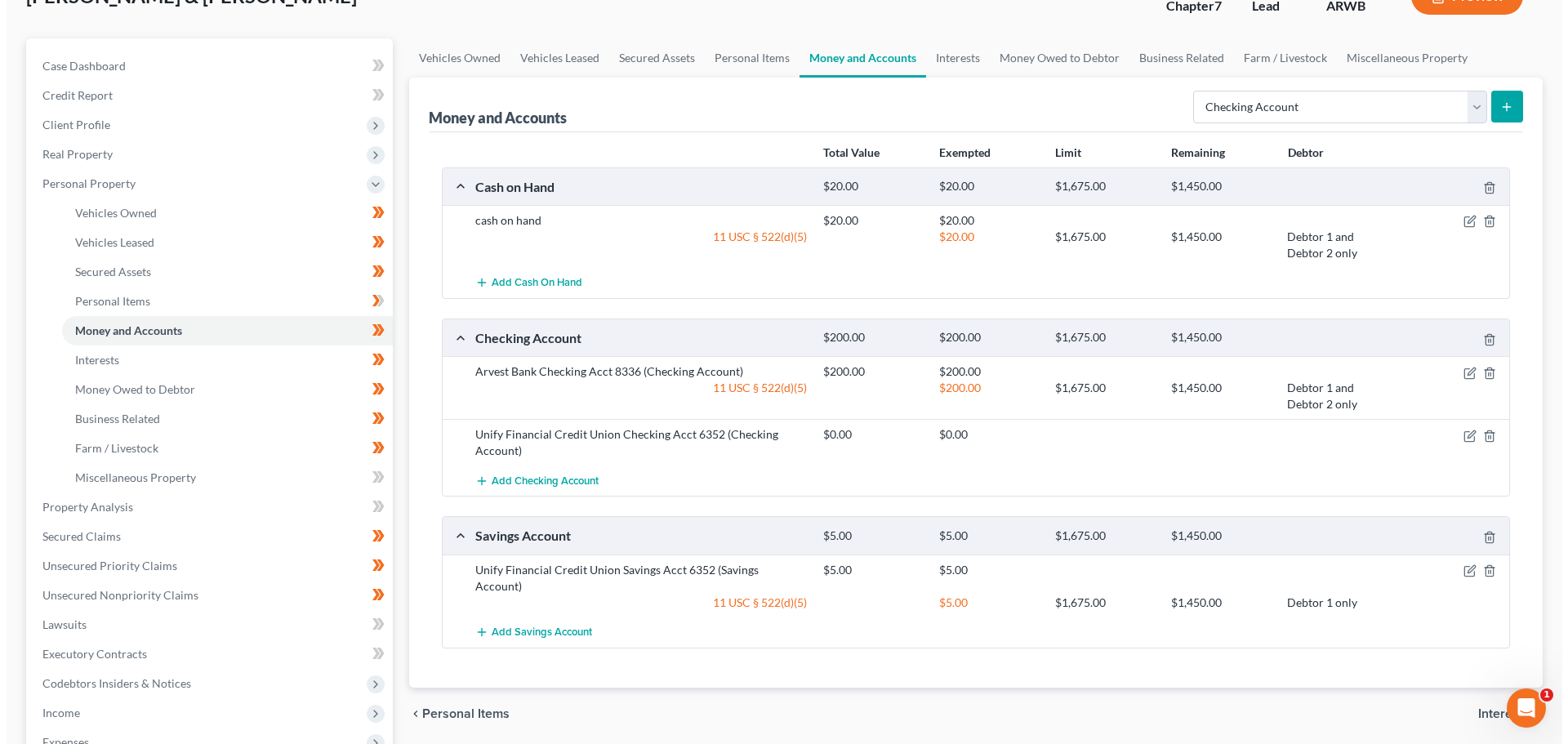
scroll to position [81, 0]
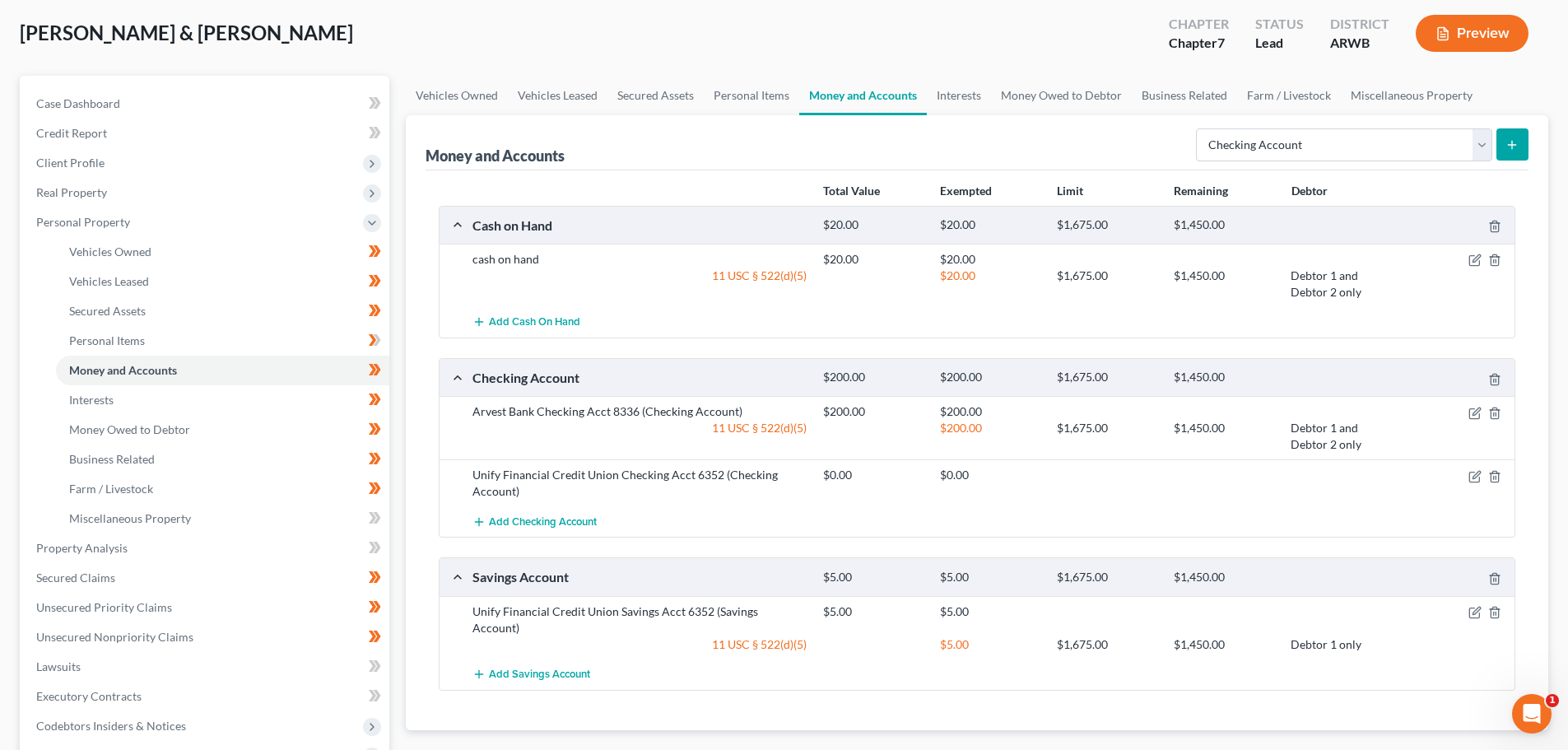
click at [1508, 145] on icon "submit" at bounding box center [1512, 145] width 14 height 14
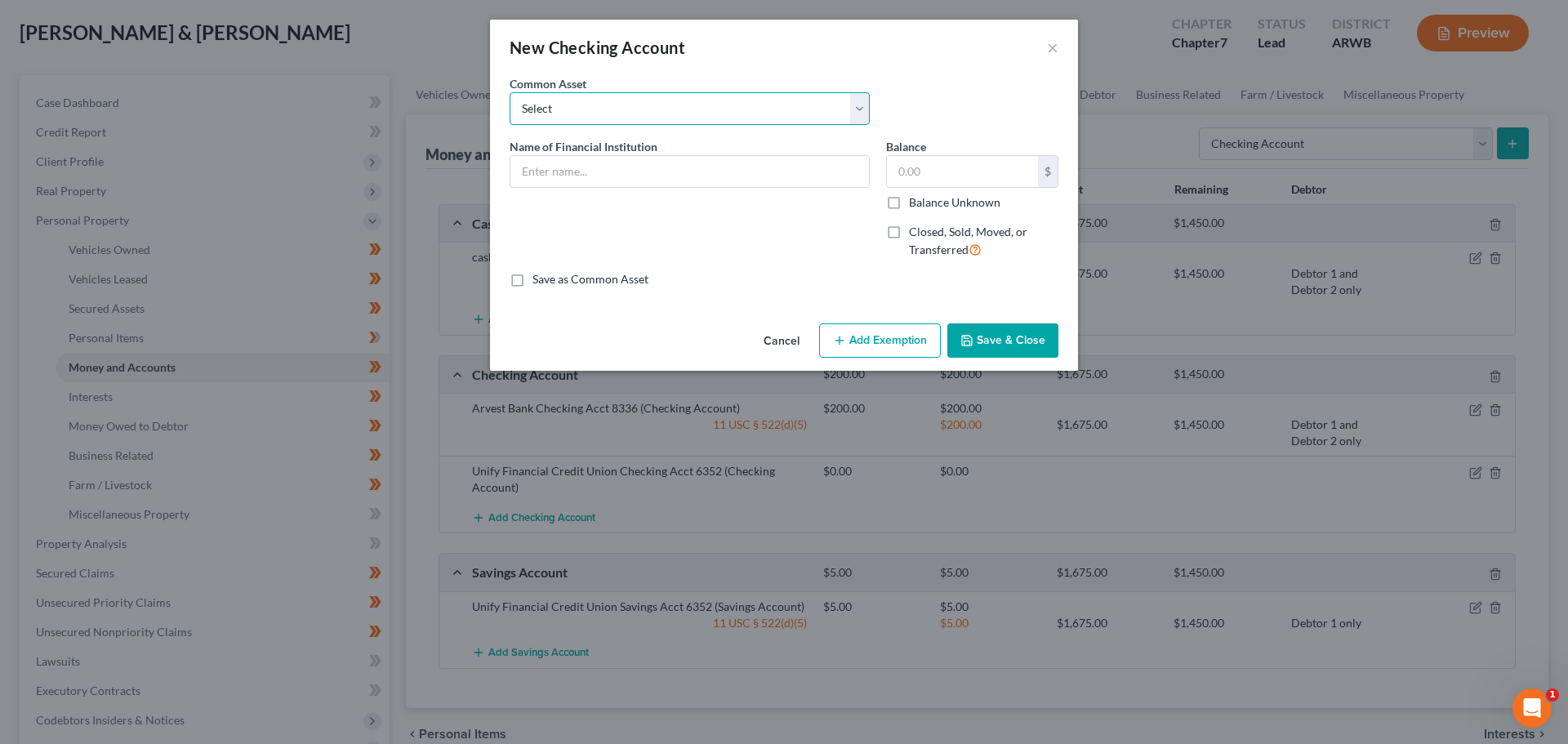
click at [622, 114] on select "Select Arvest Bank Bank OZK Bank of Fayetteville Arvest Bank [PERSON_NAME] Bank…" at bounding box center [689, 108] width 360 height 33
select select "0"
click at [509, 92] on select "Select Arvest Bank Bank OZK Bank of Fayetteville Arvest Bank [PERSON_NAME] Bank…" at bounding box center [689, 108] width 360 height 33
type input "Arvest Bank"
click at [955, 175] on input "870.00" at bounding box center [962, 171] width 151 height 31
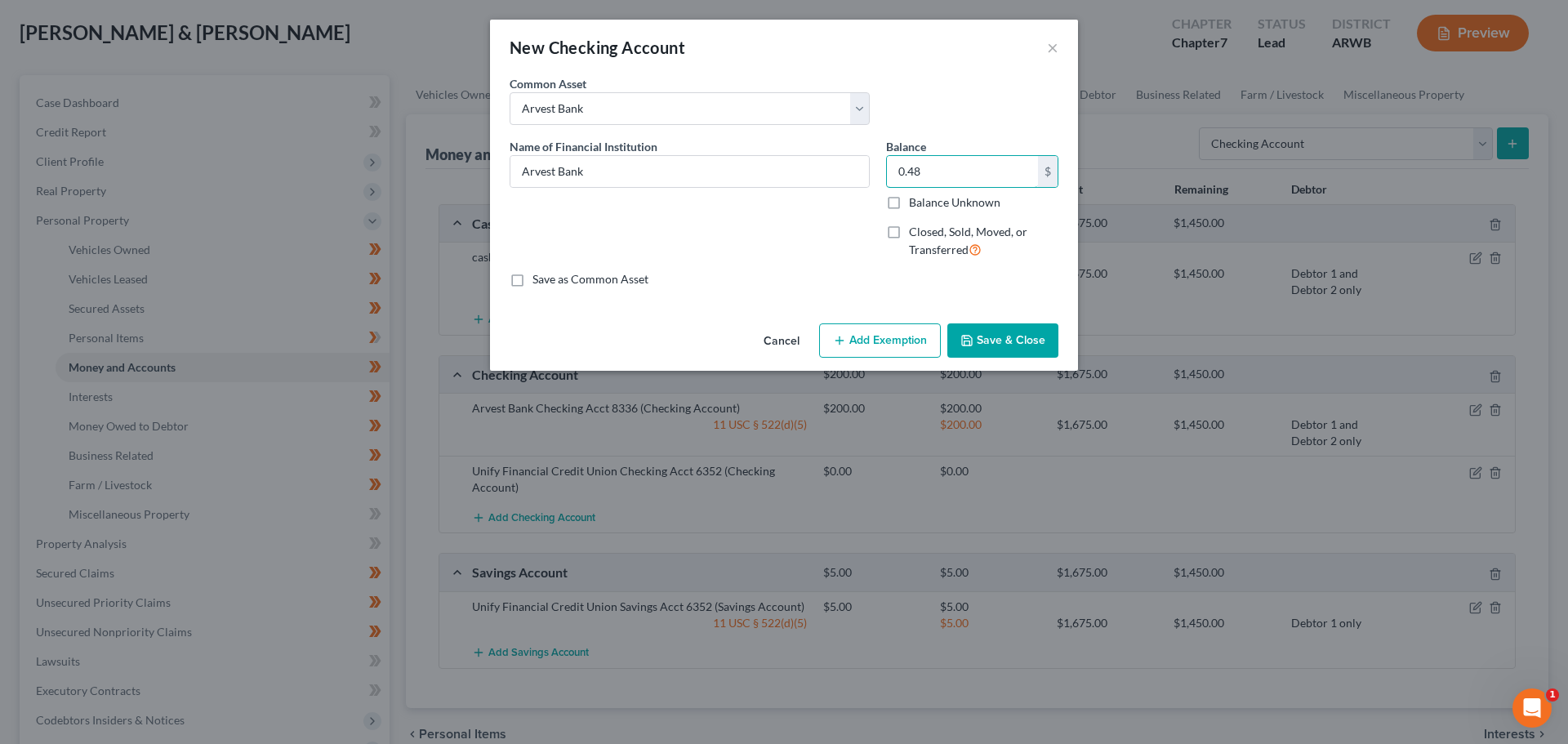
type input "0.48"
click at [882, 349] on button "Add Exemption" at bounding box center [880, 341] width 122 height 34
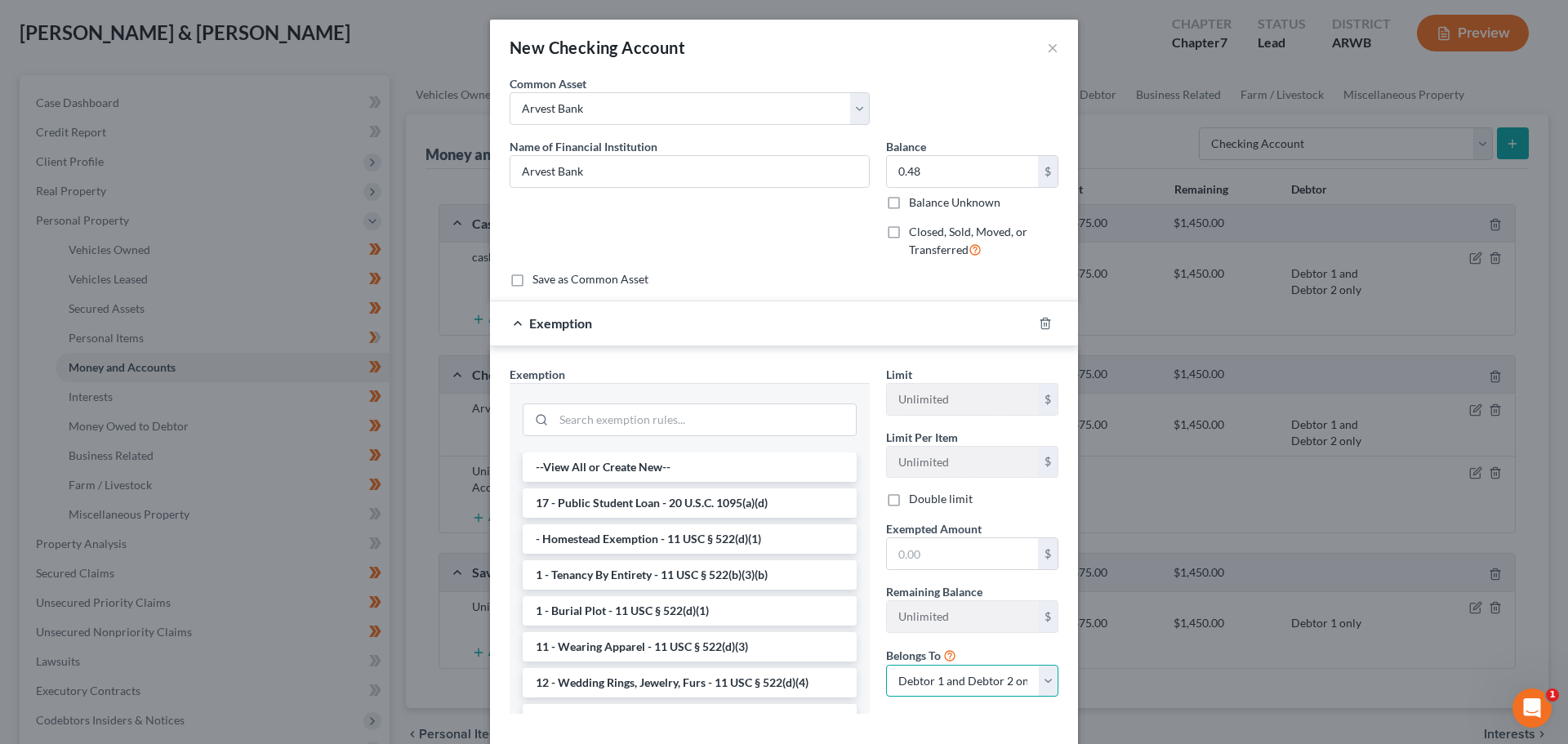
click at [939, 674] on select "Debtor 1 only Debtor 2 only Debtor 1 and Debtor 2 only" at bounding box center [972, 681] width 172 height 33
click at [947, 712] on div "Limit Unlimited $ Limit Per Item Unlimited $ Double limit Exempted Amount * $ R…" at bounding box center [972, 546] width 189 height 361
click at [942, 680] on select "Debtor 1 only Debtor 2 only Debtor 1 and Debtor 2 only" at bounding box center [972, 681] width 172 height 33
select select "0"
click at [885, 665] on select "Debtor 1 only Debtor 2 only Debtor 1 and Debtor 2 only" at bounding box center [972, 681] width 172 height 33
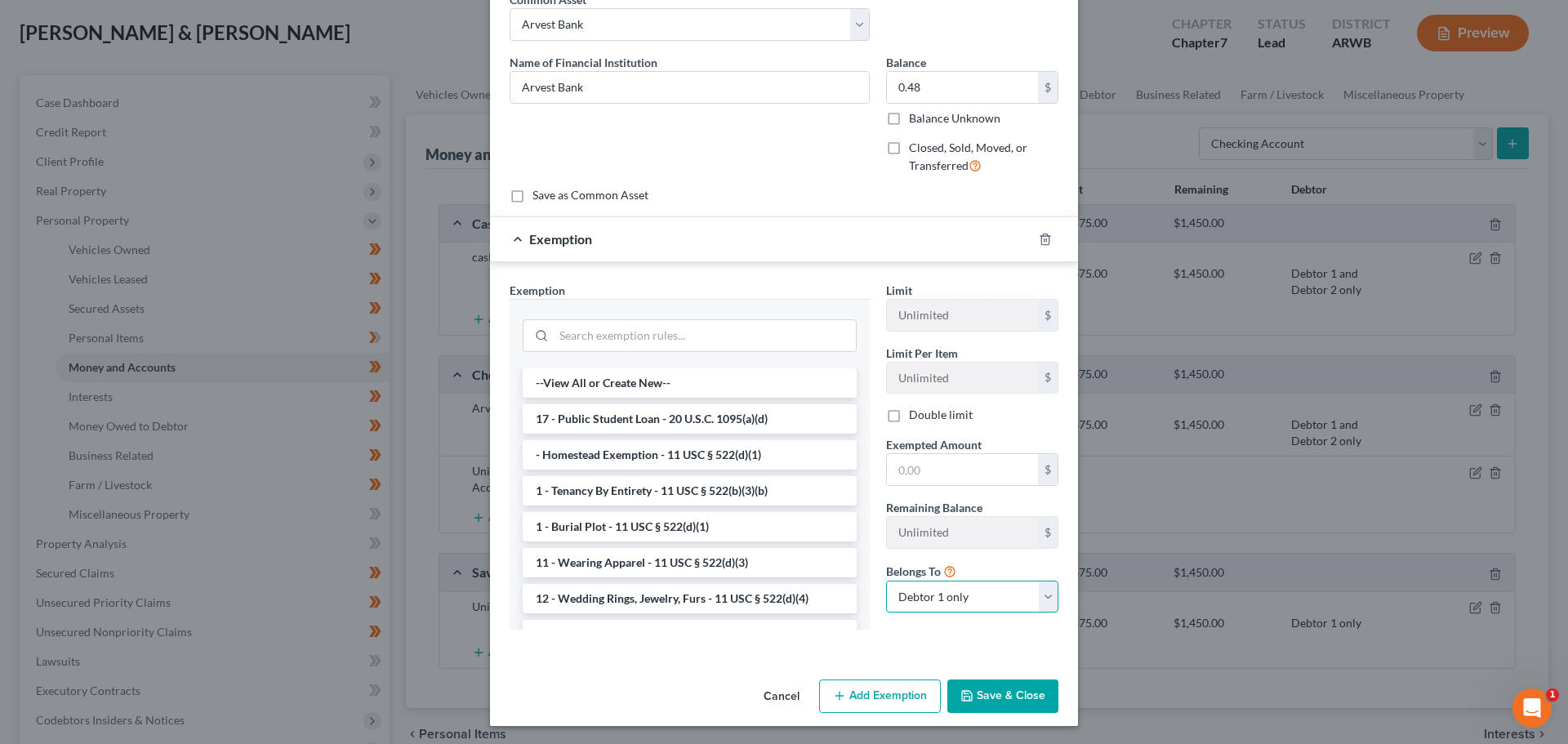
scroll to position [86, 0]
click at [942, 598] on select "Debtor 1 only Debtor 2 only Debtor 1 and Debtor 2 only" at bounding box center [972, 596] width 172 height 33
click at [885, 579] on select "Debtor 1 only Debtor 2 only Debtor 1 and Debtor 2 only" at bounding box center [972, 596] width 172 height 33
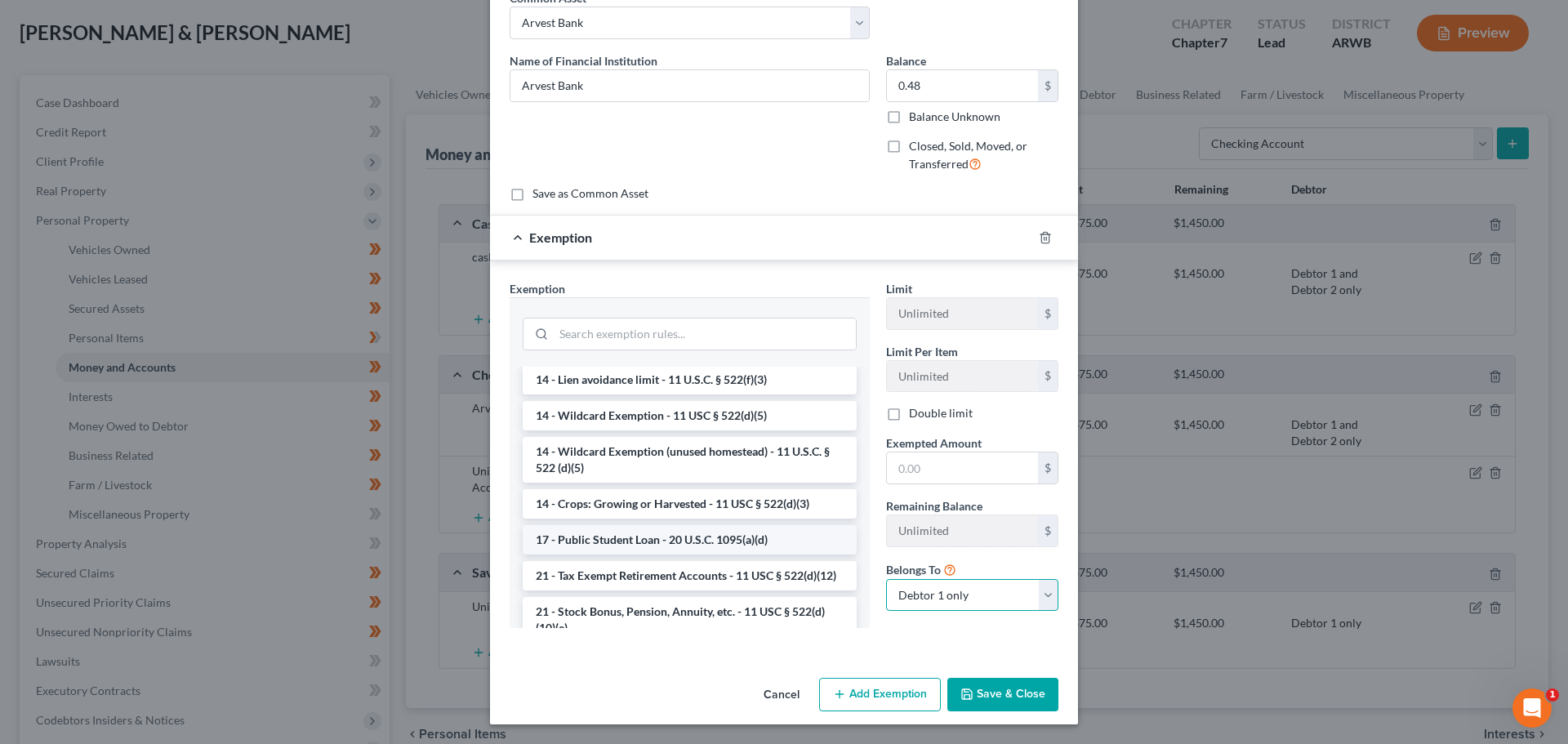
scroll to position [327, 0]
click at [657, 419] on li "14 - Wildcard Exemption - 11 USC § 522(d)(5)" at bounding box center [689, 414] width 334 height 30
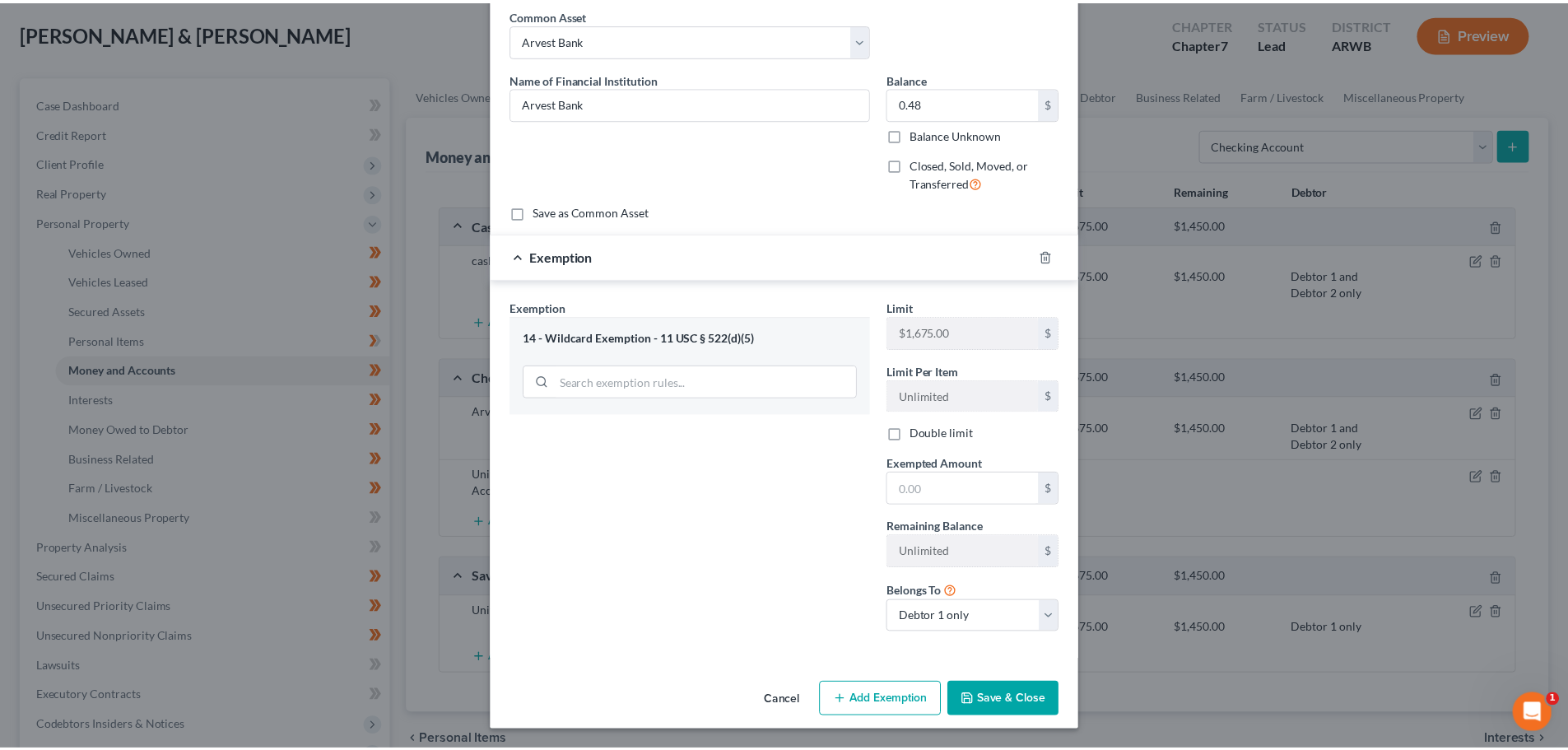
scroll to position [70, 0]
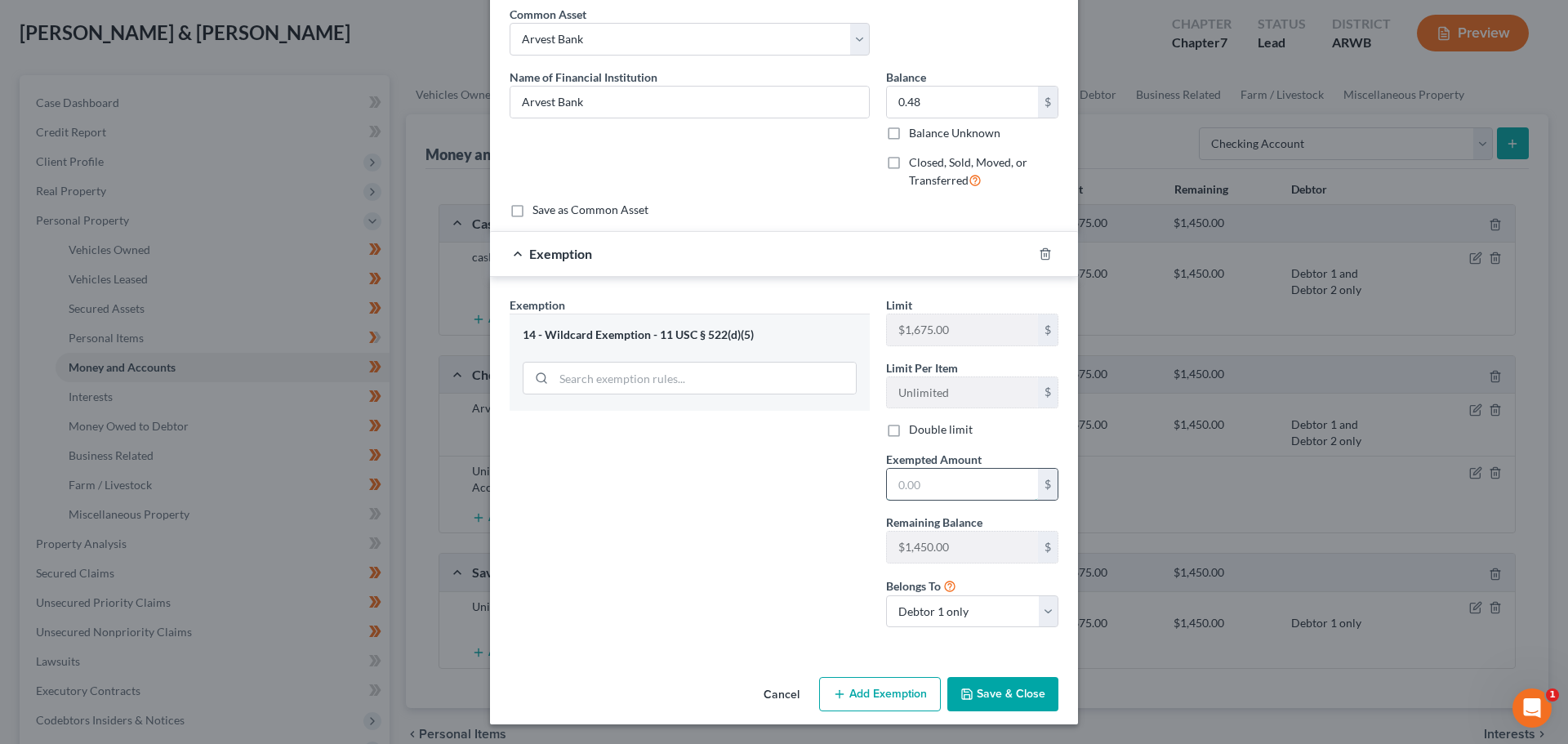
click at [908, 486] on input "text" at bounding box center [962, 485] width 151 height 31
type input "0.48"
click at [1020, 695] on button "Save & Close" at bounding box center [1002, 694] width 111 height 34
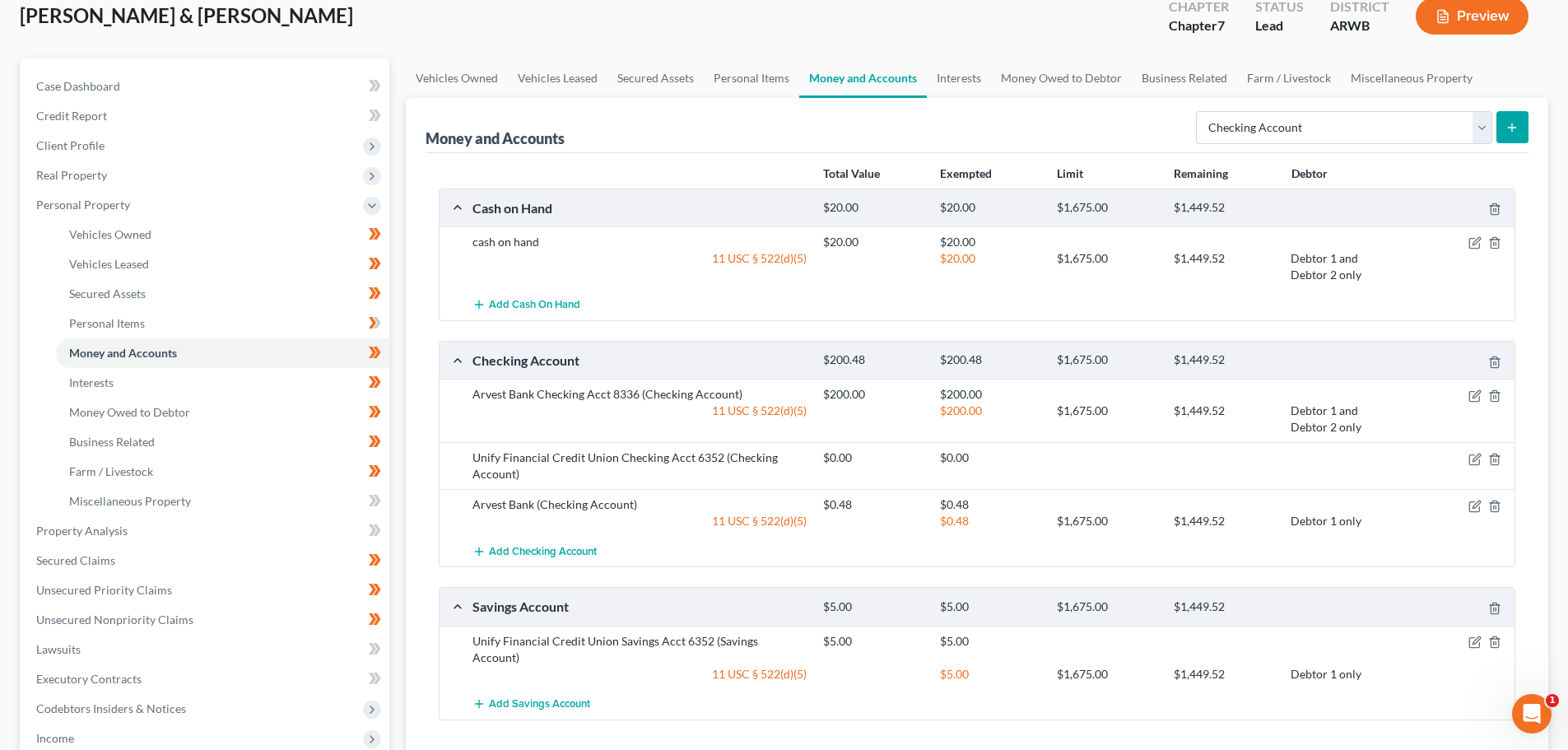
scroll to position [82, 0]
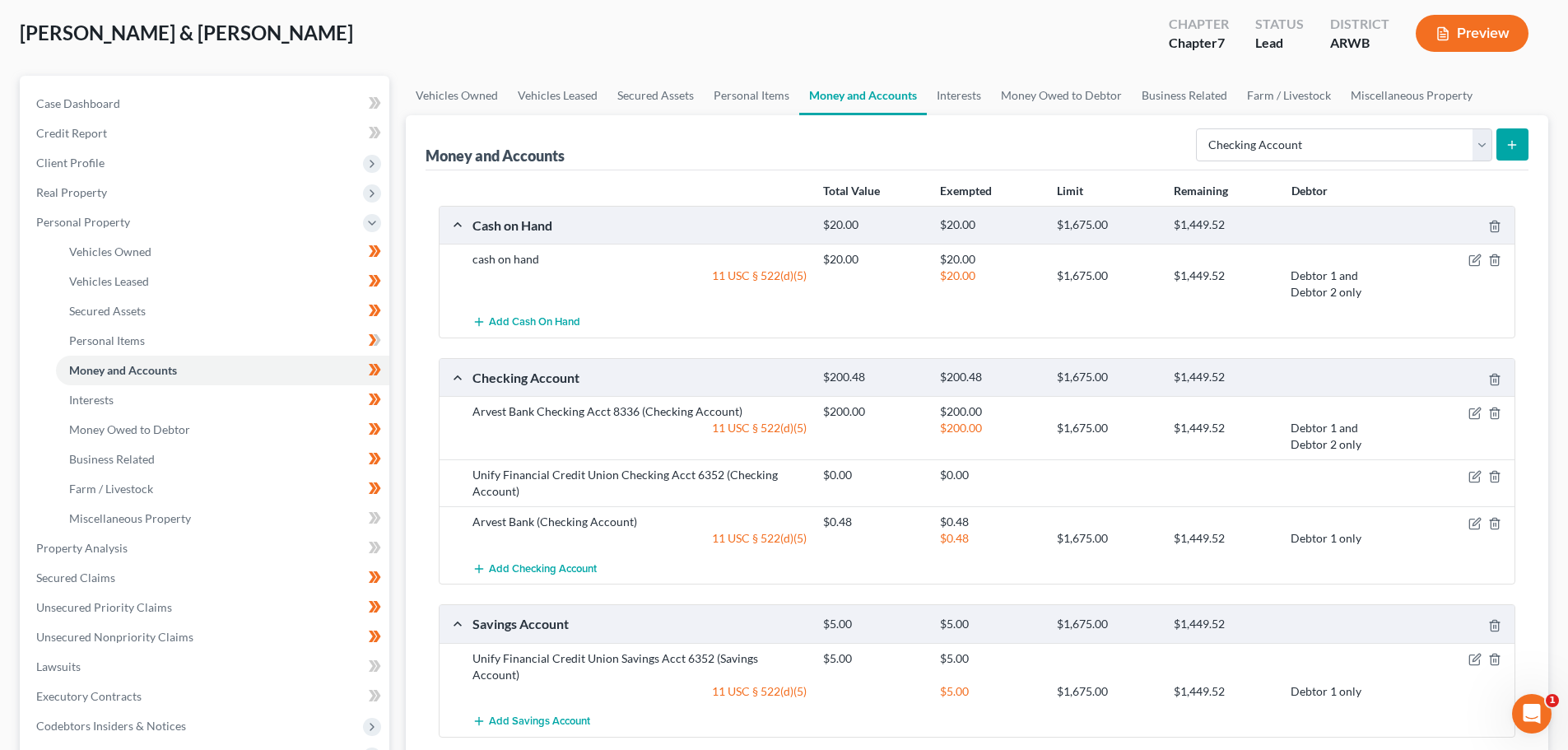
click at [1525, 145] on button "submit" at bounding box center [1512, 144] width 32 height 32
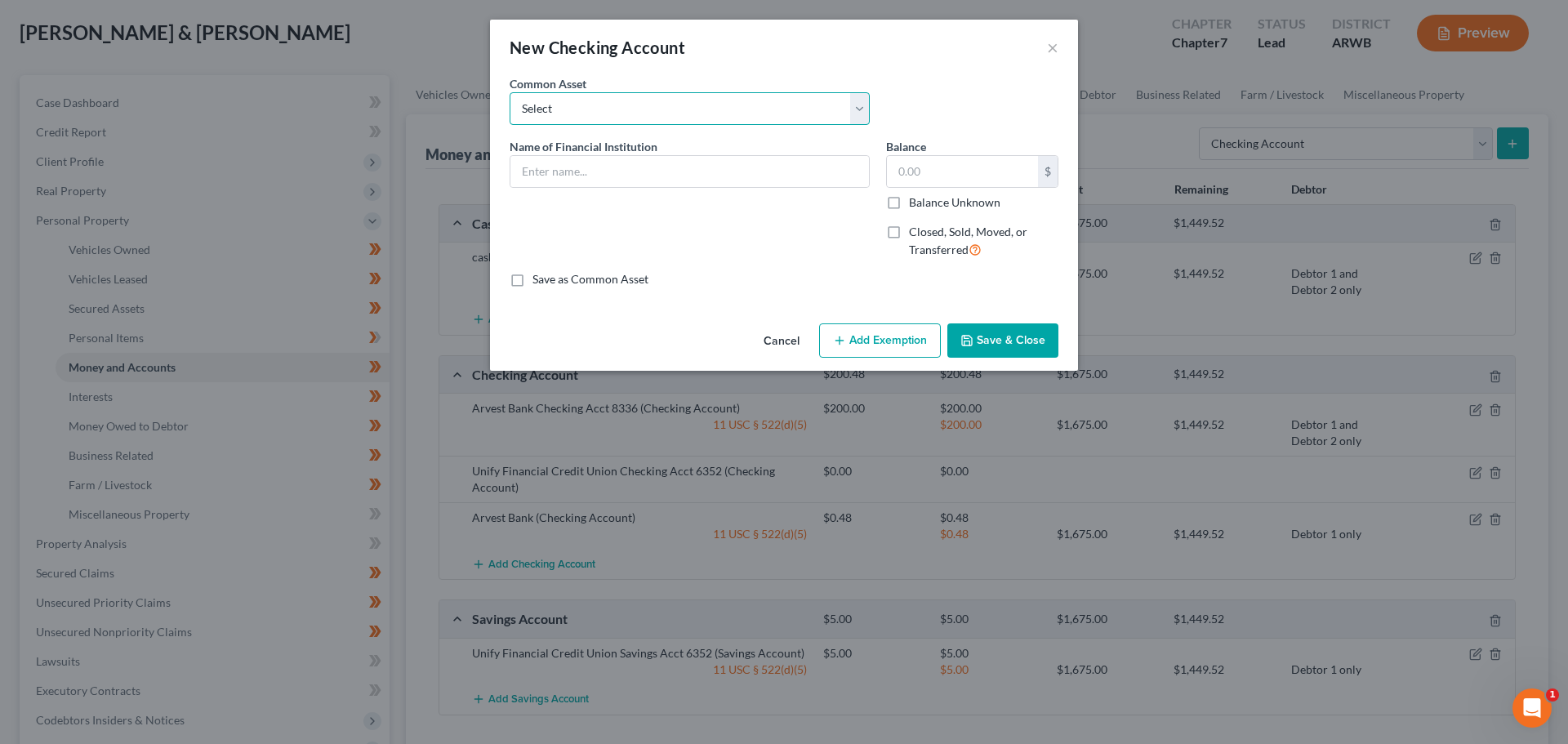
click at [628, 112] on select "Select Arvest Bank Bank OZK Bank of Fayetteville Arvest Bank [PERSON_NAME] Bank…" at bounding box center [689, 108] width 360 height 33
select select "0"
click at [509, 92] on select "Select Arvest Bank Bank OZK Bank of Fayetteville Arvest Bank [PERSON_NAME] Bank…" at bounding box center [689, 108] width 360 height 33
type input "Arvest Bank"
type input "870.00"
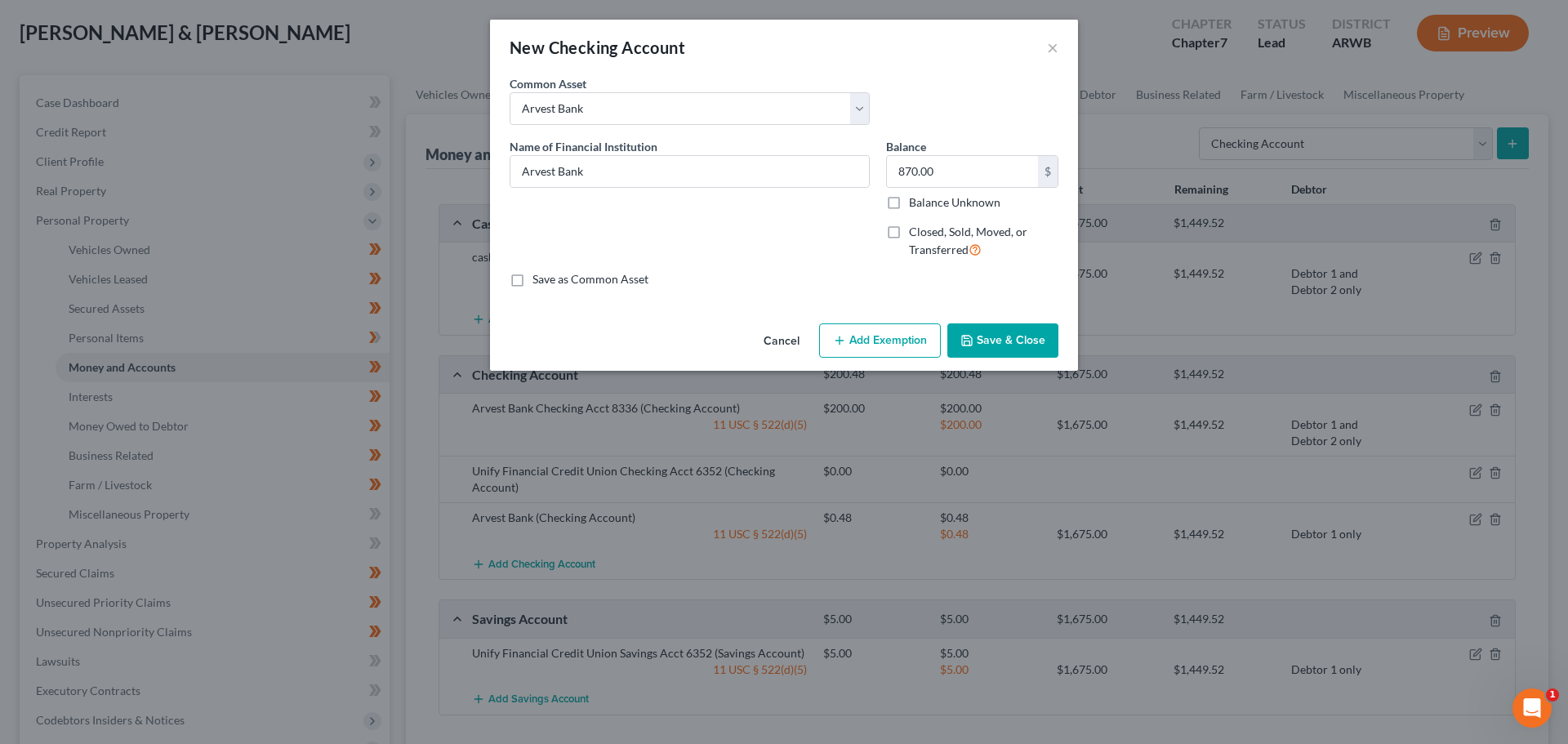
click at [908, 236] on label "Closed, Sold, Moved, or Transferred" at bounding box center [983, 241] width 149 height 35
click at [915, 235] on input "Closed, Sold, Moved, or Transferred" at bounding box center [920, 229] width 11 height 11
checkbox input "true"
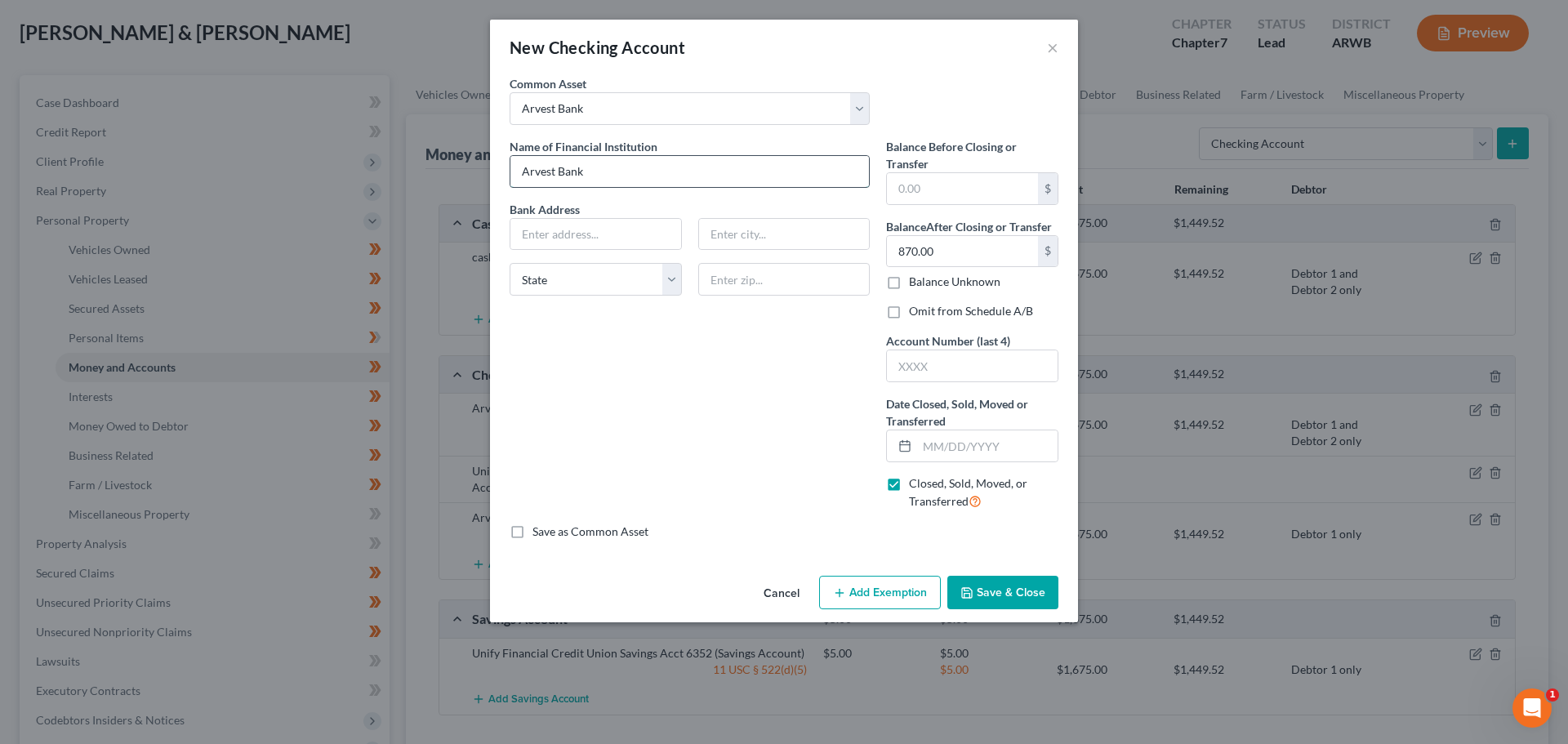
click at [654, 175] on input "Arvest Bank" at bounding box center [689, 171] width 358 height 31
drag, startPoint x: 704, startPoint y: 175, endPoint x: 659, endPoint y: 169, distance: 45.4
click at [659, 169] on input "Arvest Bank Checking Acct 1261" at bounding box center [689, 171] width 358 height 31
type input "Arvest Bank Checking Acct 3000"
click at [612, 241] on input "text" at bounding box center [595, 235] width 170 height 31
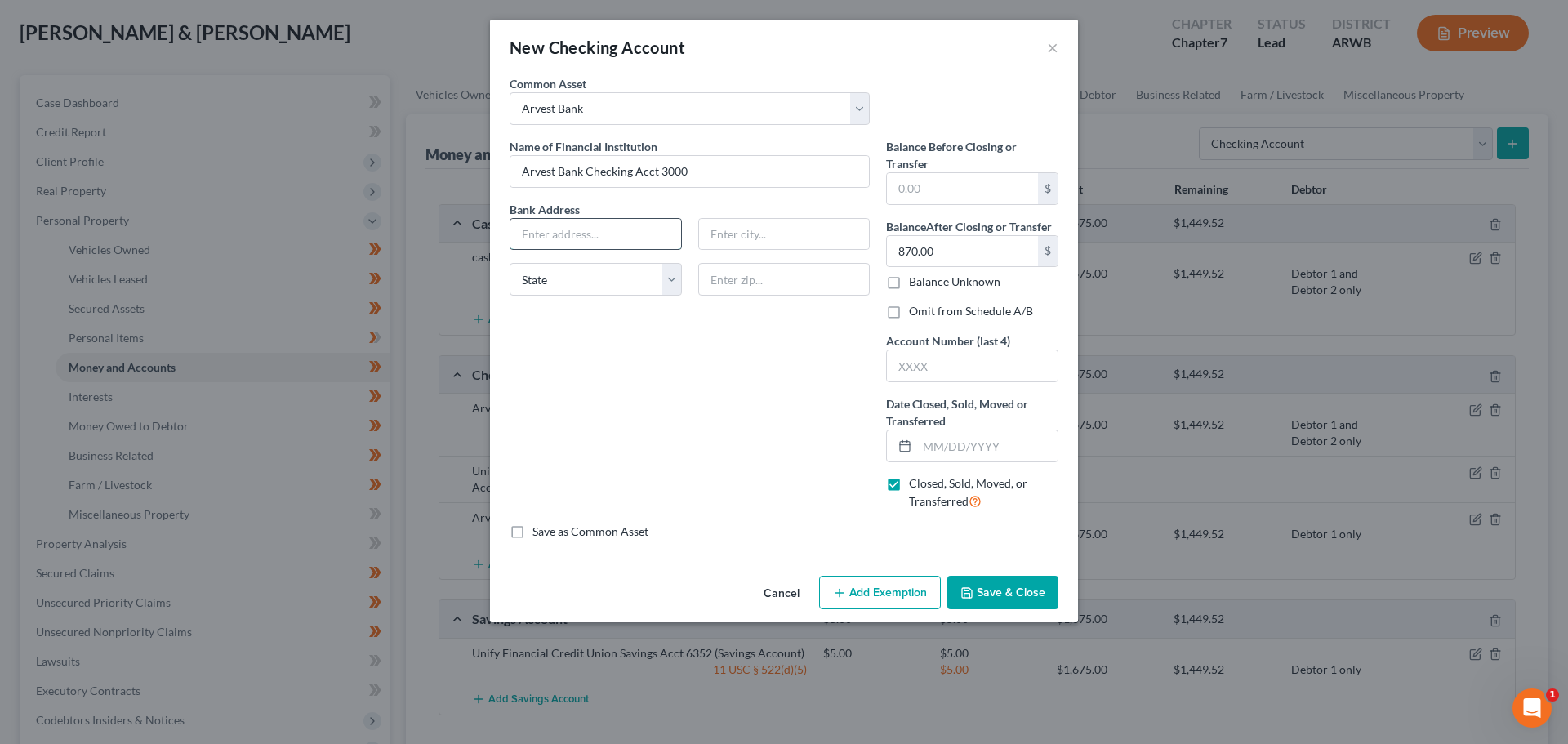
type input "P"
type input "P.O. Box 799"
click at [730, 231] on input "text" at bounding box center [784, 235] width 170 height 31
type input "[PERSON_NAME]"
click at [600, 286] on select "State [US_STATE] AK AR AZ CA CO CT DE DC [GEOGRAPHIC_DATA] [GEOGRAPHIC_DATA] GU…" at bounding box center [595, 280] width 172 height 33
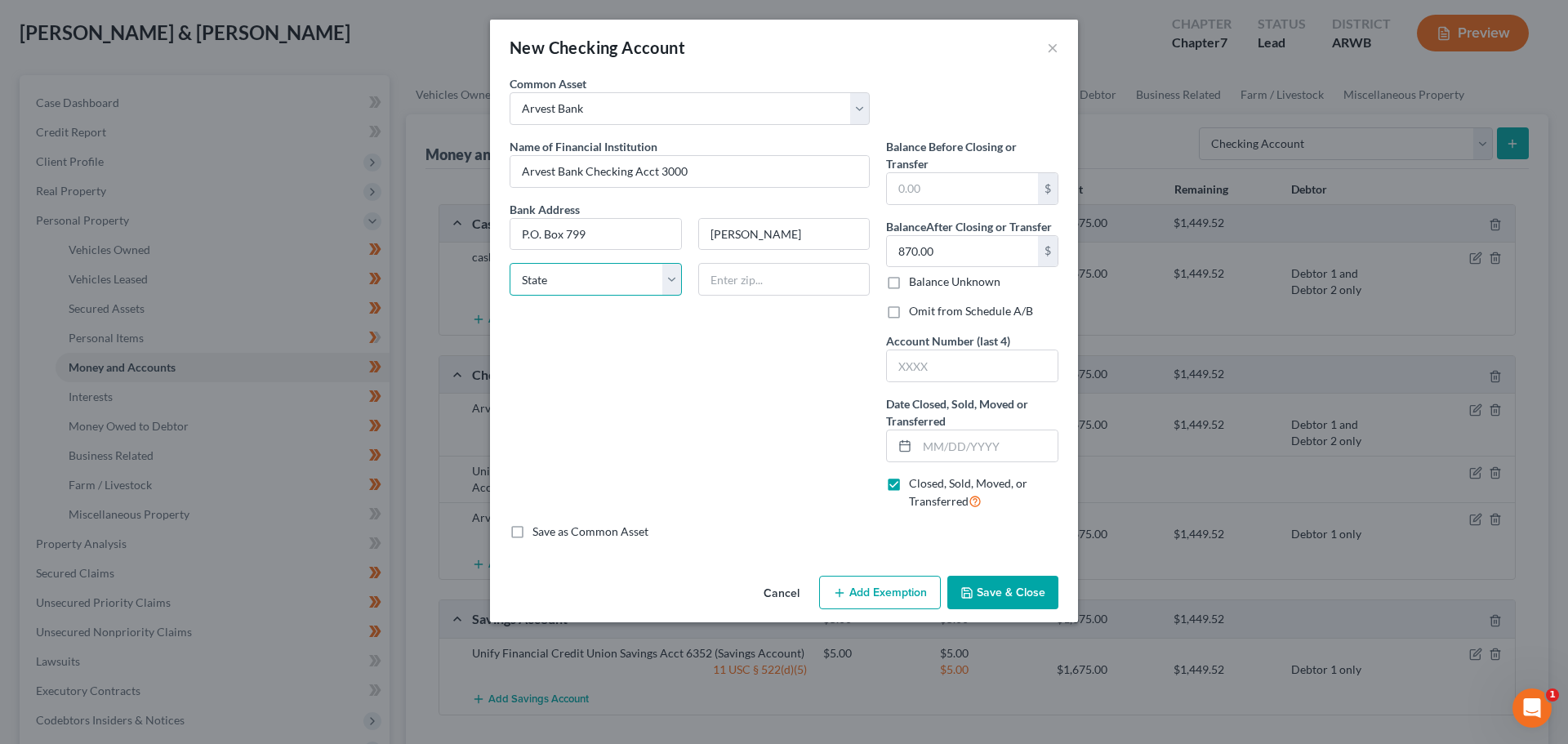
select select "1"
click at [509, 263] on select "State [US_STATE] AK AR AZ CA CO CT DE DC [GEOGRAPHIC_DATA] [GEOGRAPHIC_DATA] GU…" at bounding box center [595, 280] width 172 height 33
click at [704, 281] on input "text" at bounding box center [784, 280] width 172 height 33
type input "72745"
select select "2"
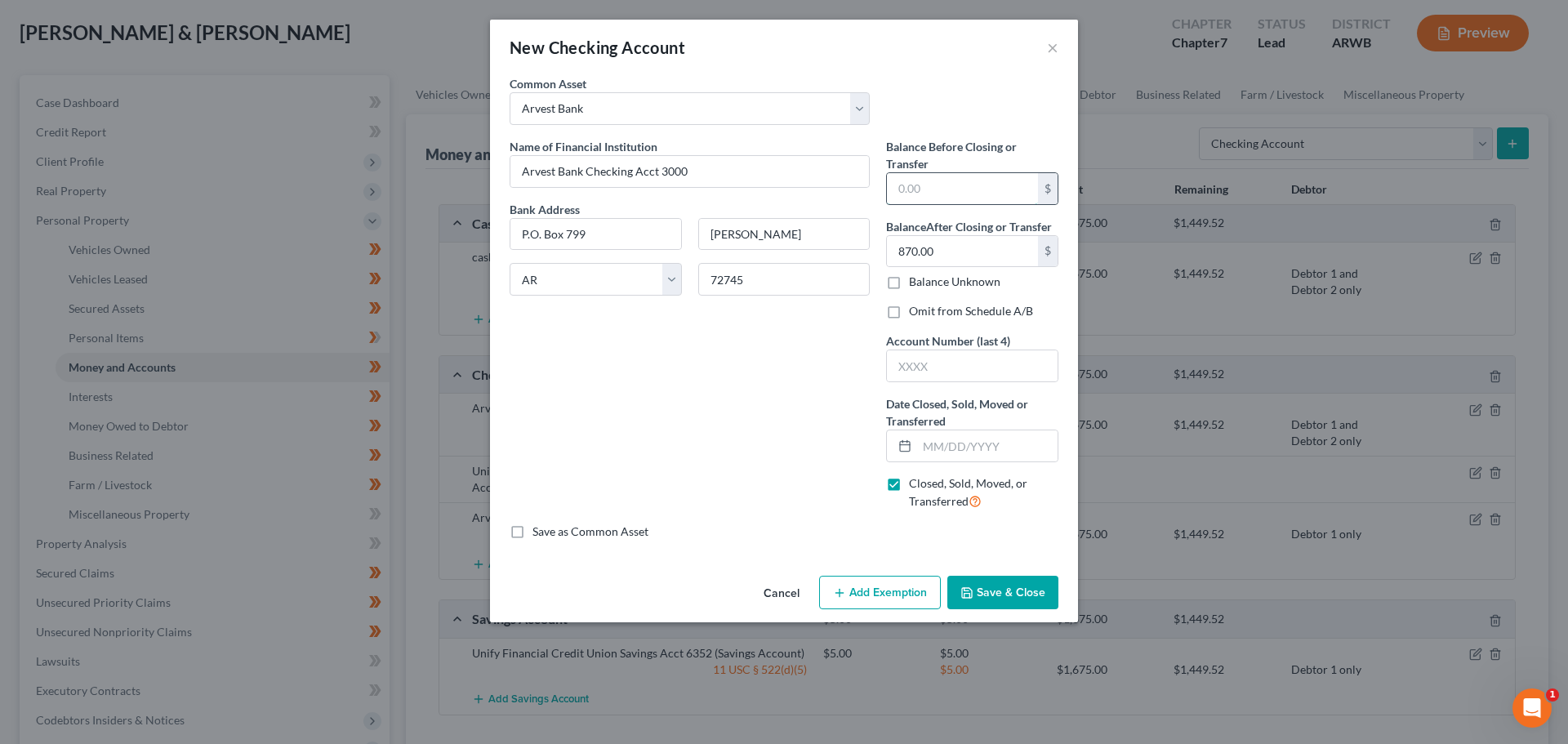
click at [923, 184] on input "text" at bounding box center [962, 189] width 151 height 31
type input "0.00"
click at [935, 259] on input "870.00" at bounding box center [962, 252] width 151 height 31
type input "0.00"
click at [919, 375] on input "text" at bounding box center [972, 366] width 170 height 31
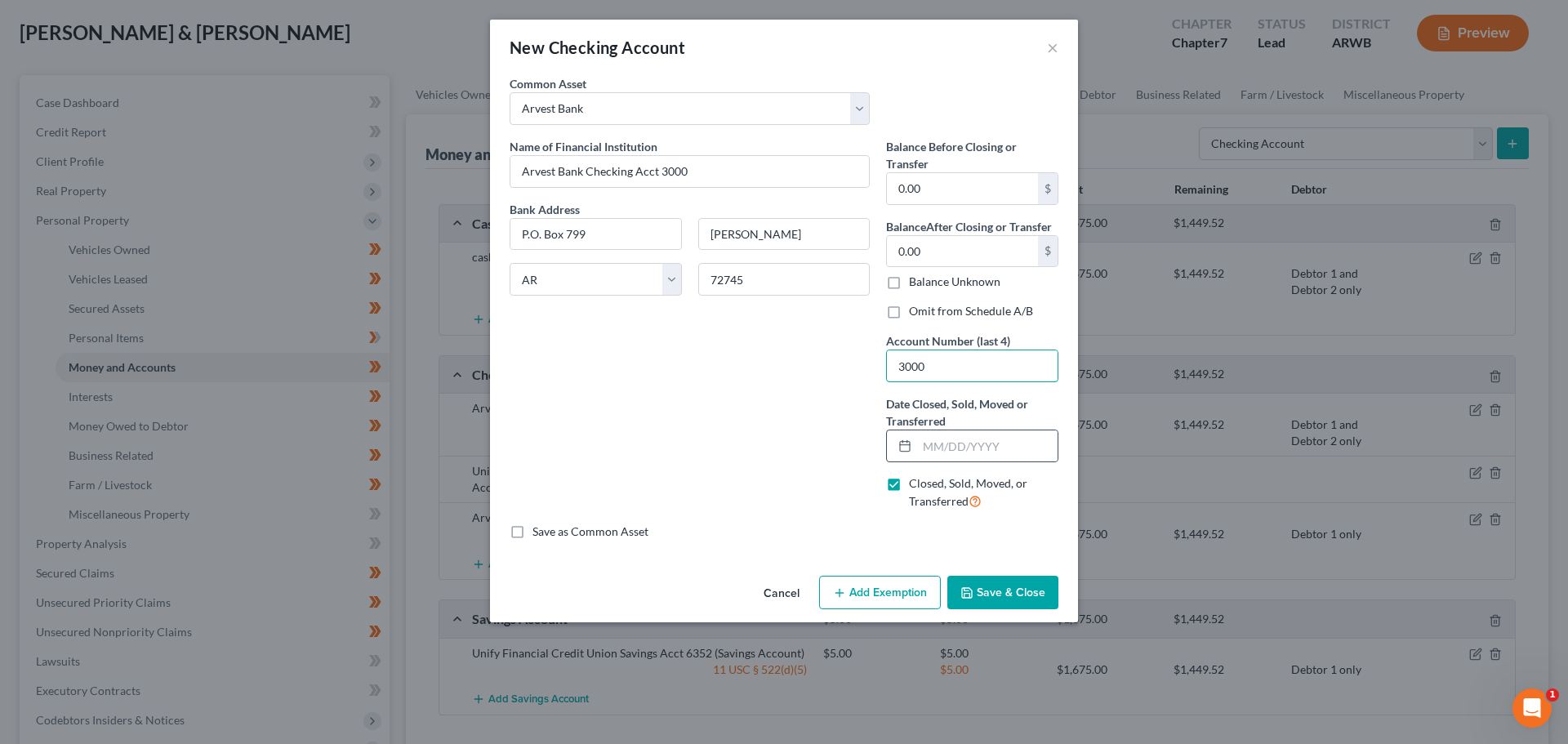
type input "3000"
click at [912, 442] on div at bounding box center [902, 446] width 31 height 31
click at [931, 440] on input "text" at bounding box center [987, 446] width 141 height 31
type input "[DATE]"
click at [979, 580] on button "Save & Close" at bounding box center [1002, 593] width 111 height 34
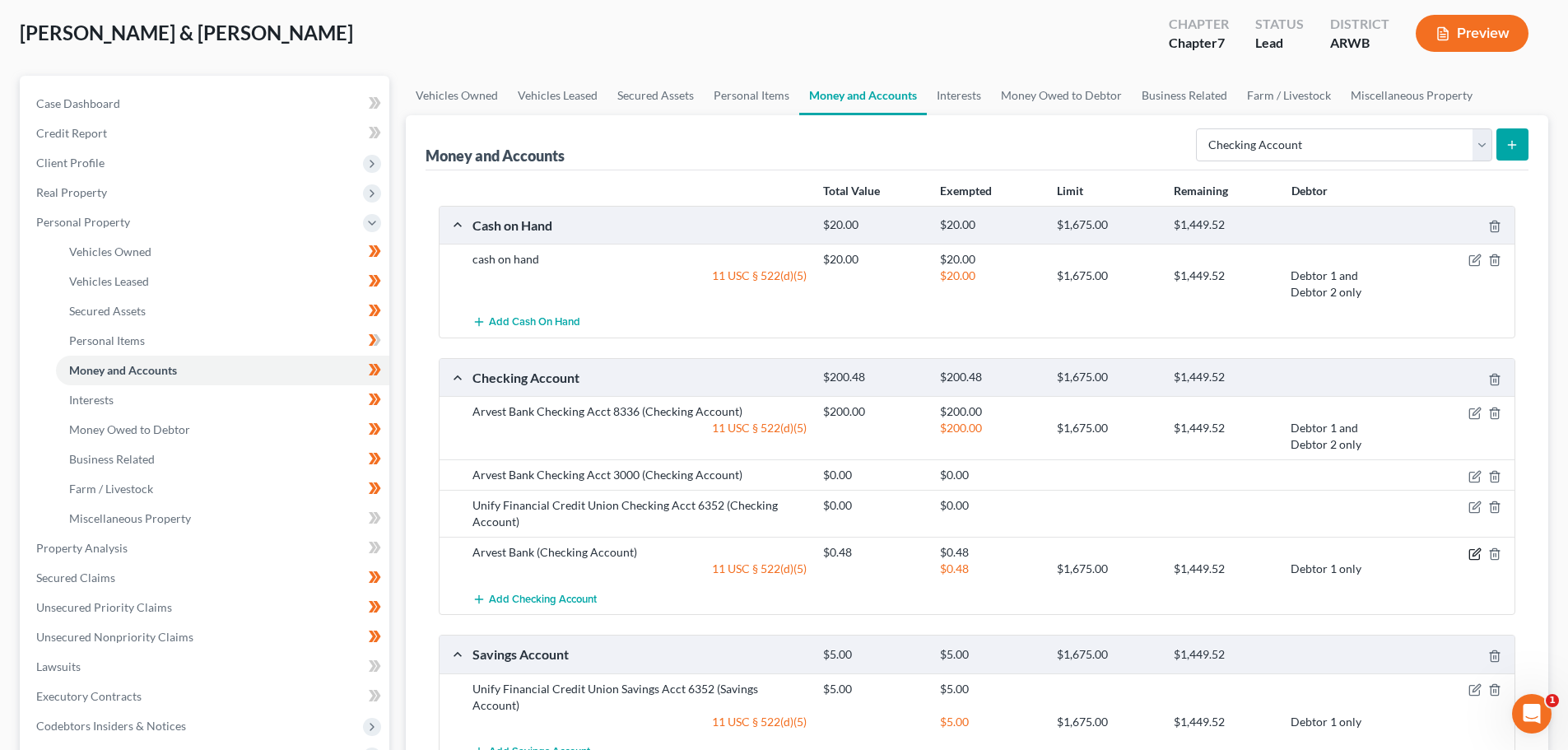
click at [1480, 554] on icon "button" at bounding box center [1475, 554] width 14 height 14
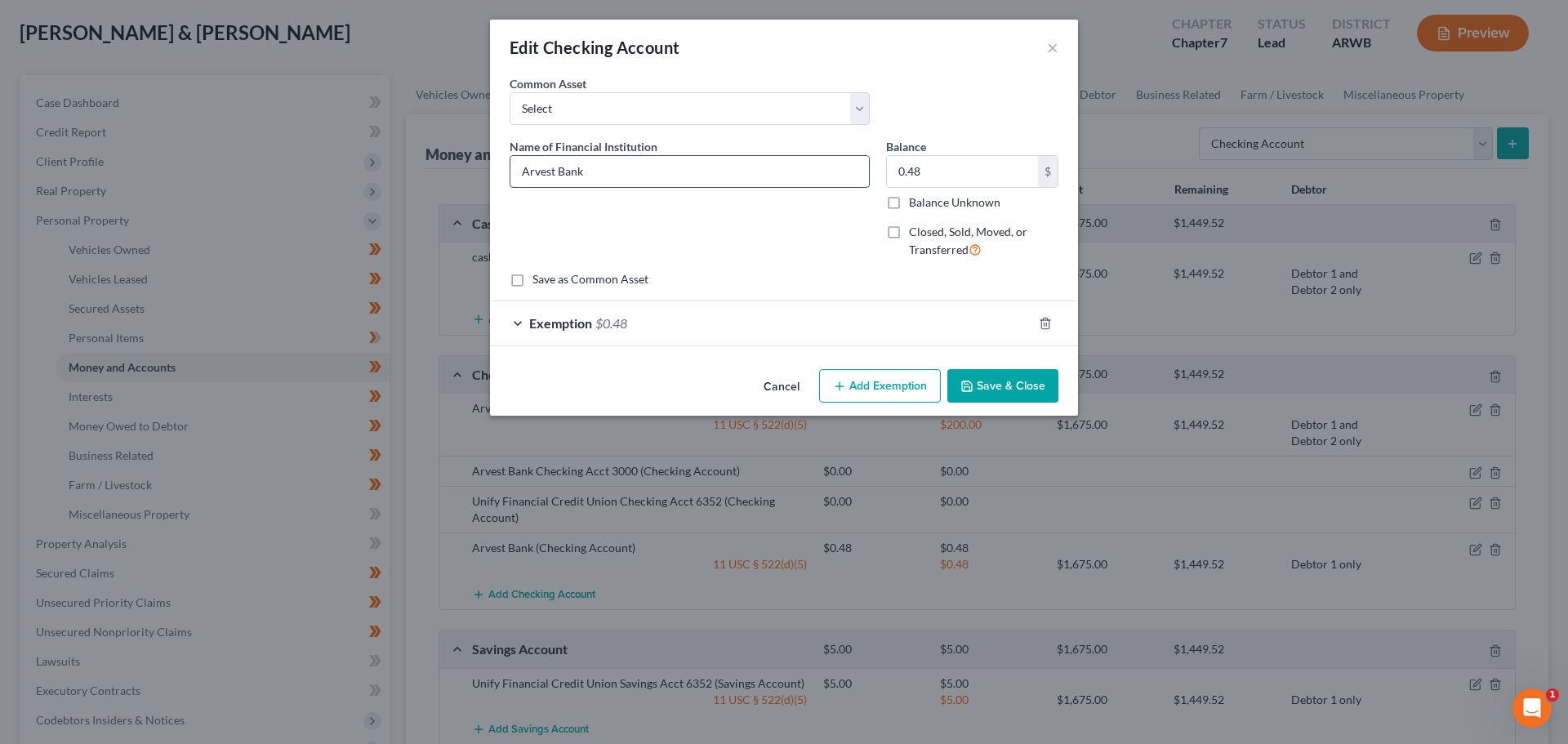
click at [641, 170] on input "Arvest Bank" at bounding box center [689, 171] width 358 height 31
type input "Arvest Bank Checking Acct 2917"
click at [988, 383] on button "Save & Close" at bounding box center [1002, 387] width 111 height 34
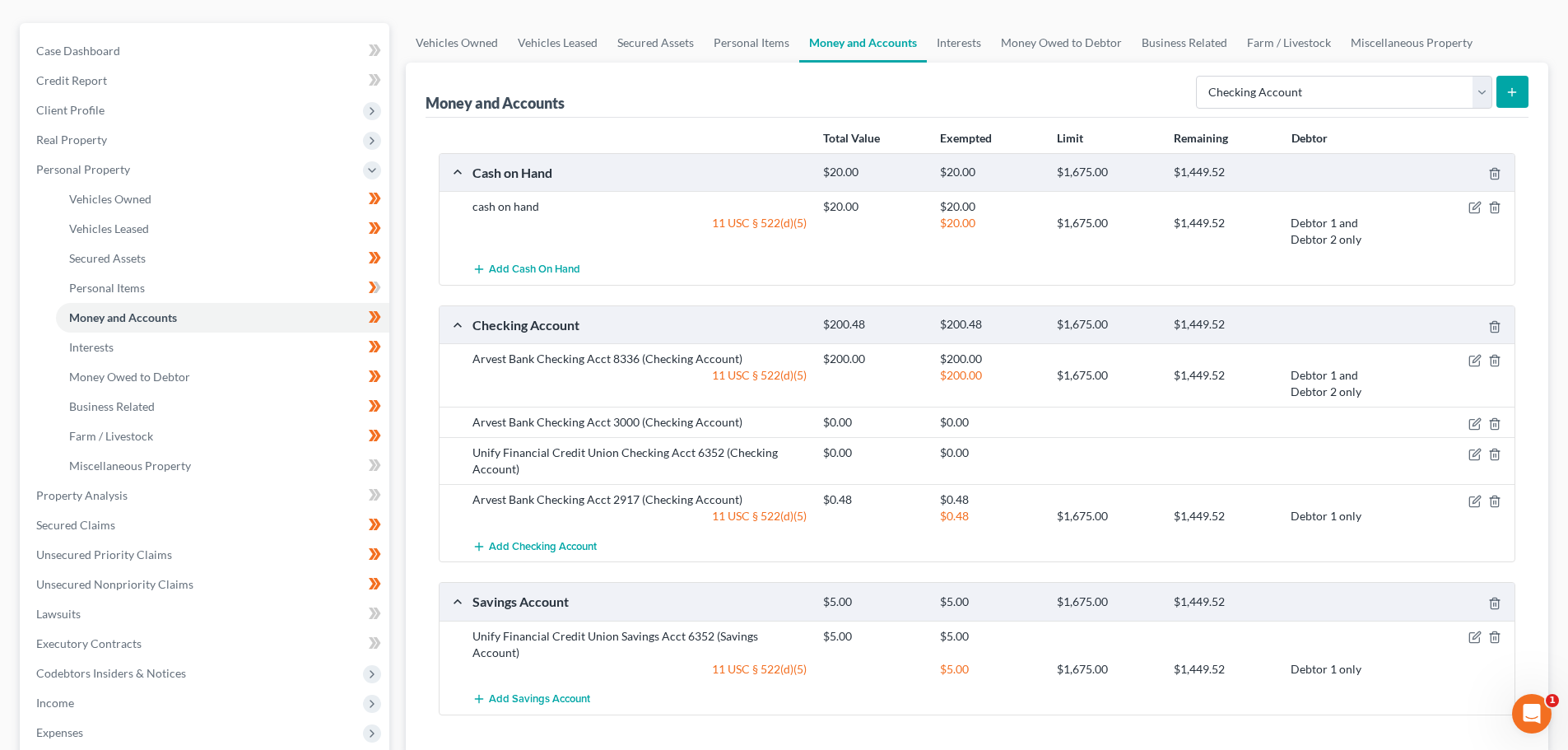
scroll to position [165, 0]
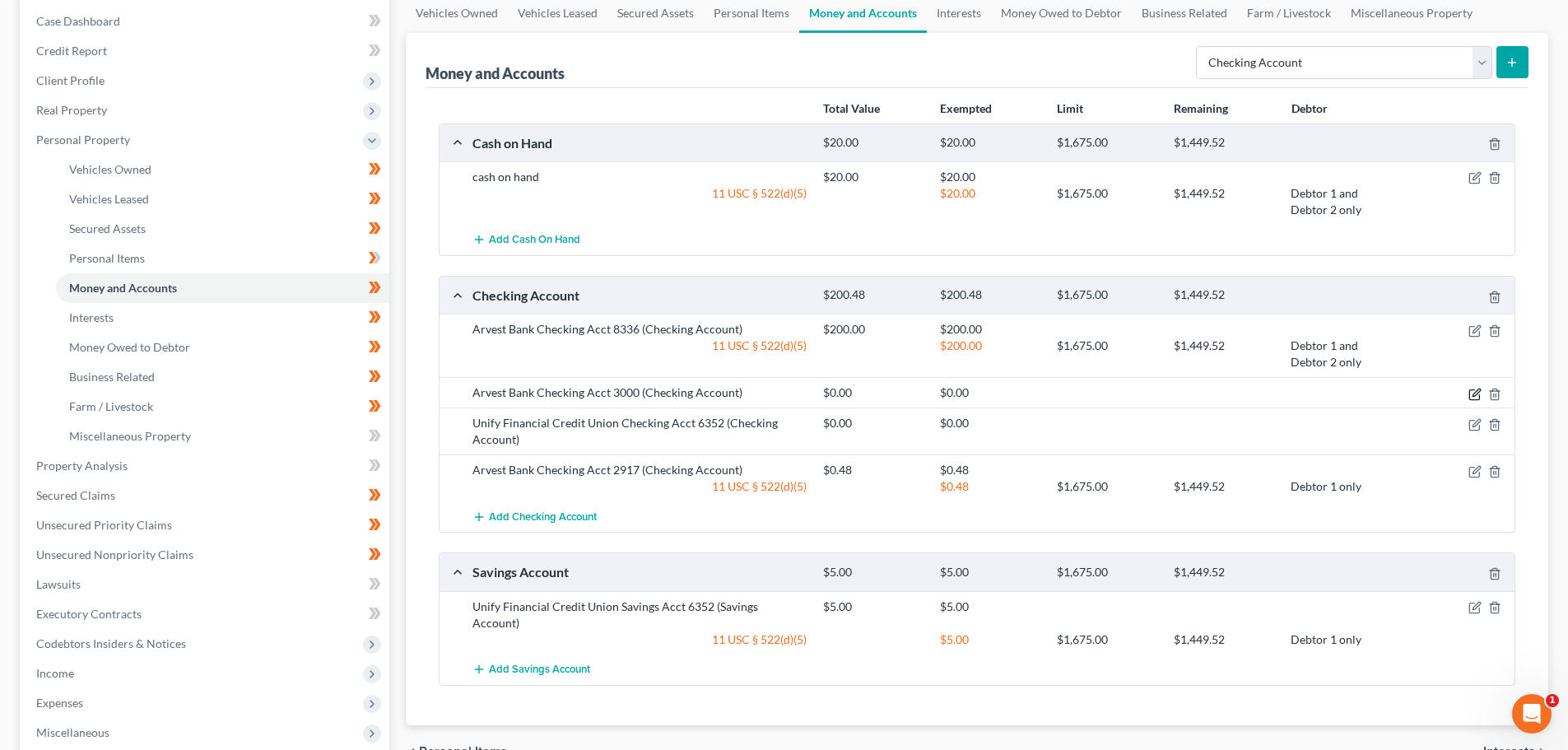
click at [1470, 389] on icon "button" at bounding box center [1475, 395] width 14 height 14
select select "2"
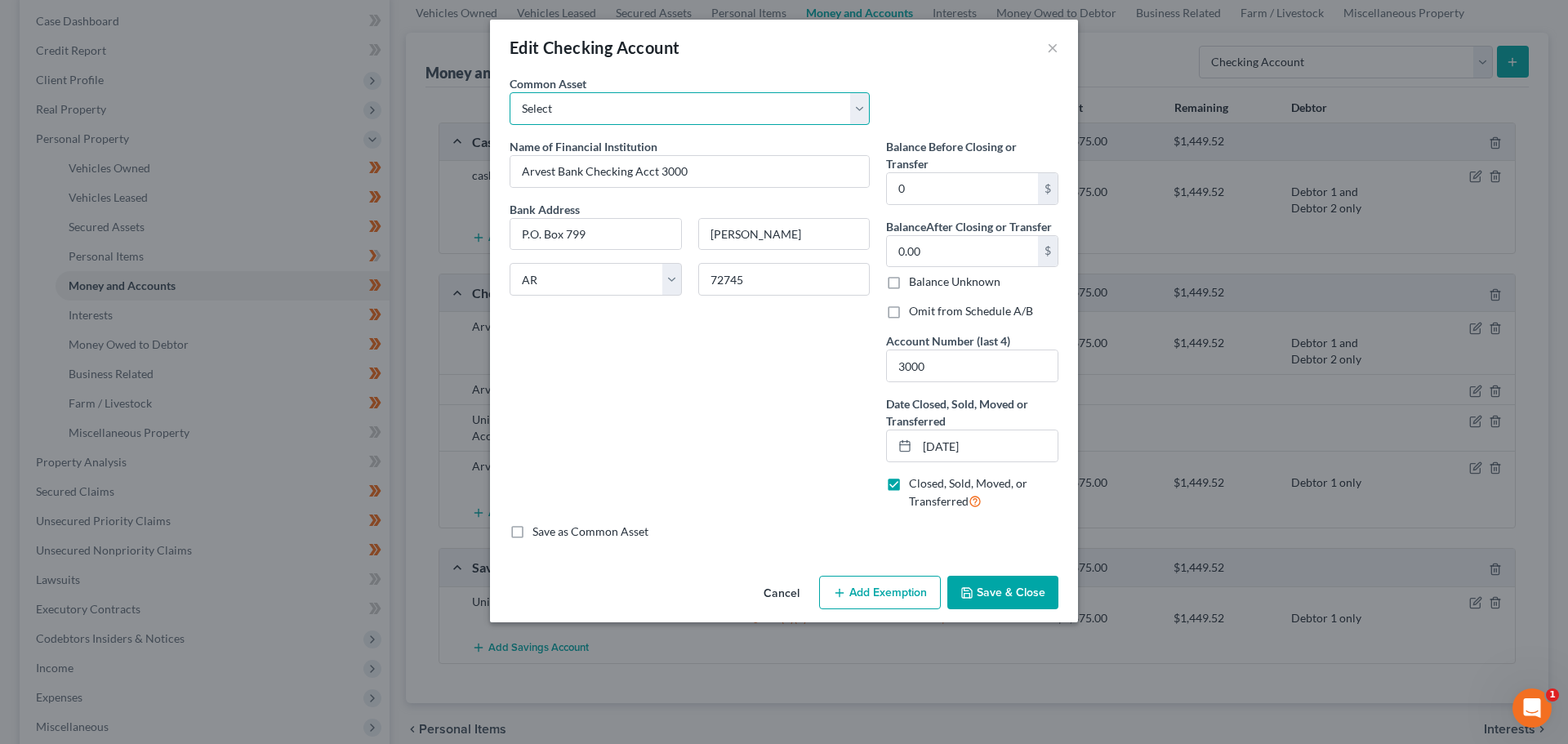
click at [752, 102] on select "Select Arvest Bank Bank OZK Bank of Fayetteville Arvest Bank [PERSON_NAME] Bank…" at bounding box center [689, 108] width 360 height 33
click at [828, 71] on div "Edit Checking Account ×" at bounding box center [784, 47] width 588 height 56
click at [1052, 43] on button "×" at bounding box center [1052, 47] width 11 height 19
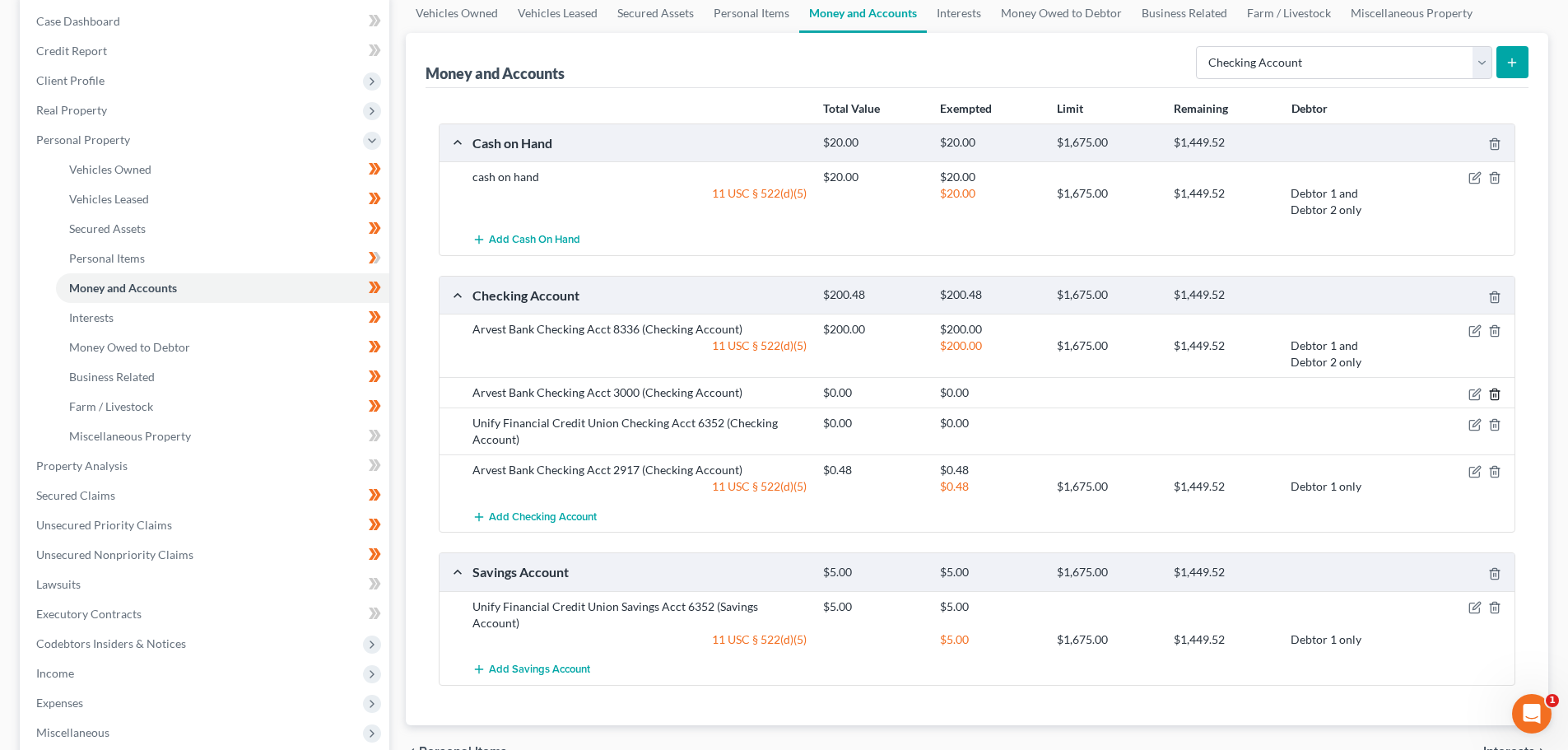
click at [1497, 394] on icon "button" at bounding box center [1495, 395] width 14 height 14
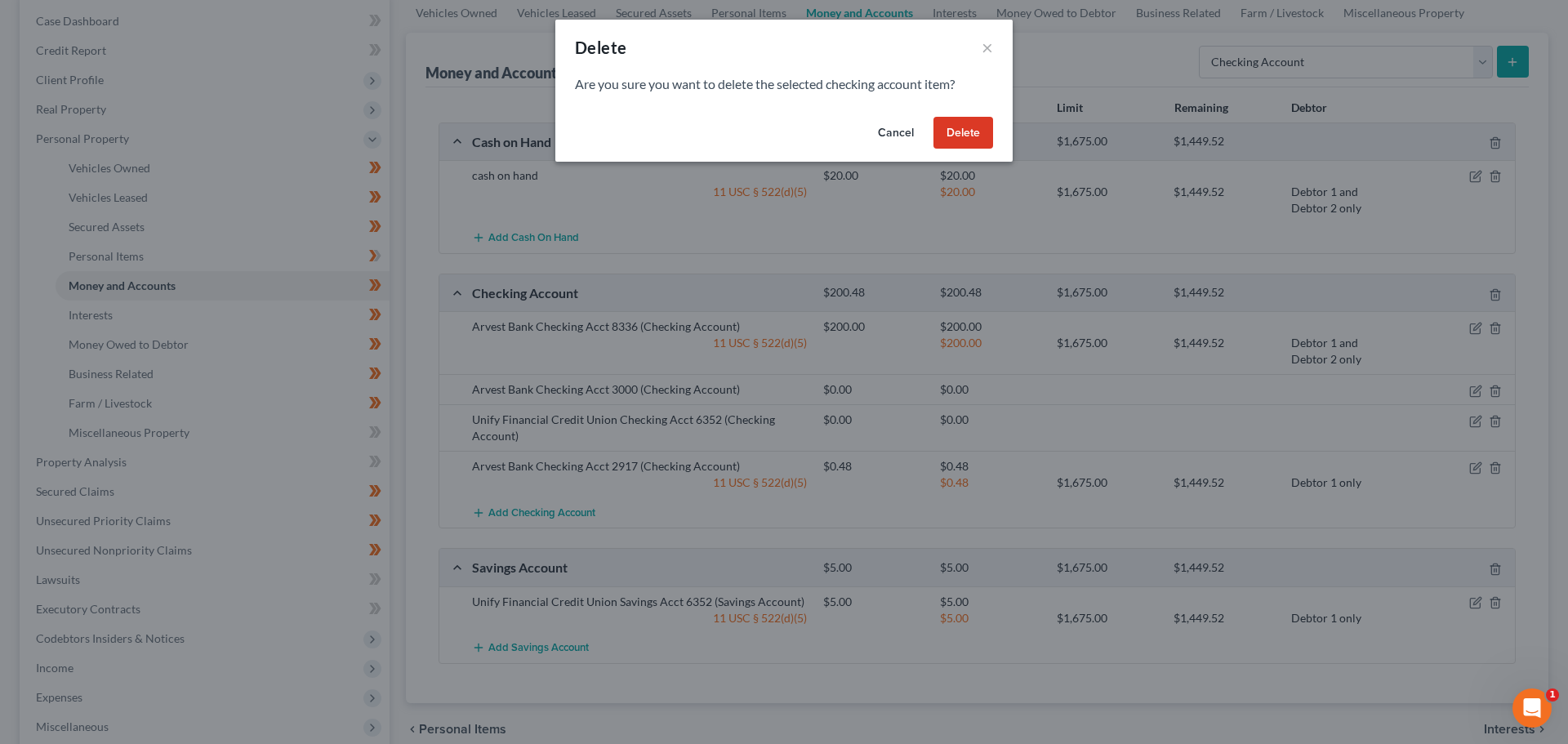
click at [948, 127] on button "Delete" at bounding box center [963, 133] width 59 height 33
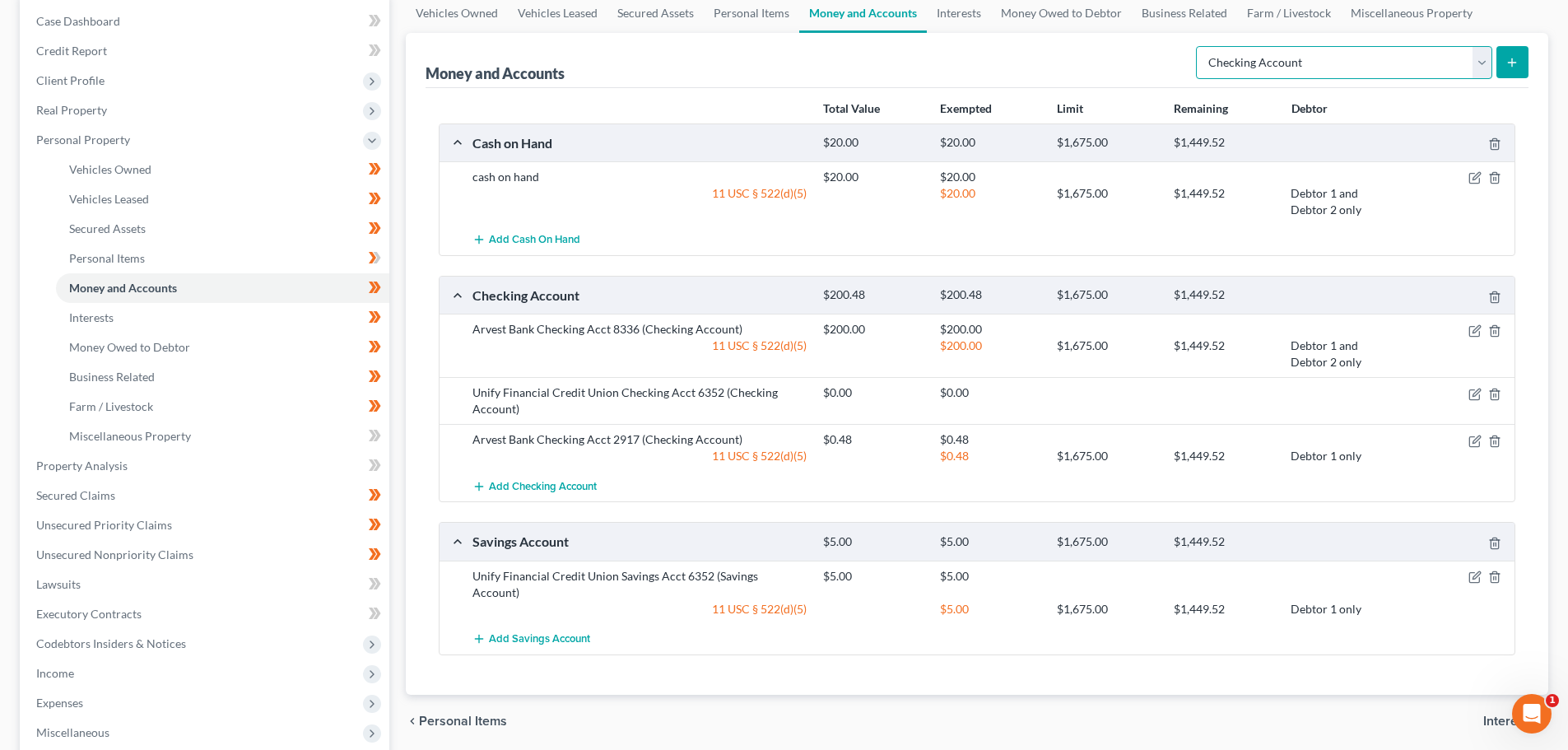
click at [1477, 61] on select "Select Account Type Brokerage Cash on Hand Certificates of Deposit Checking Acc…" at bounding box center [1343, 63] width 296 height 33
select select "savings"
click at [1199, 46] on select "Select Account Type Brokerage Cash on Hand Certificates of Deposit Checking Acc…" at bounding box center [1343, 63] width 296 height 33
click at [1516, 68] on icon "submit" at bounding box center [1512, 63] width 14 height 14
click at [1503, 59] on button "submit" at bounding box center [1512, 62] width 32 height 32
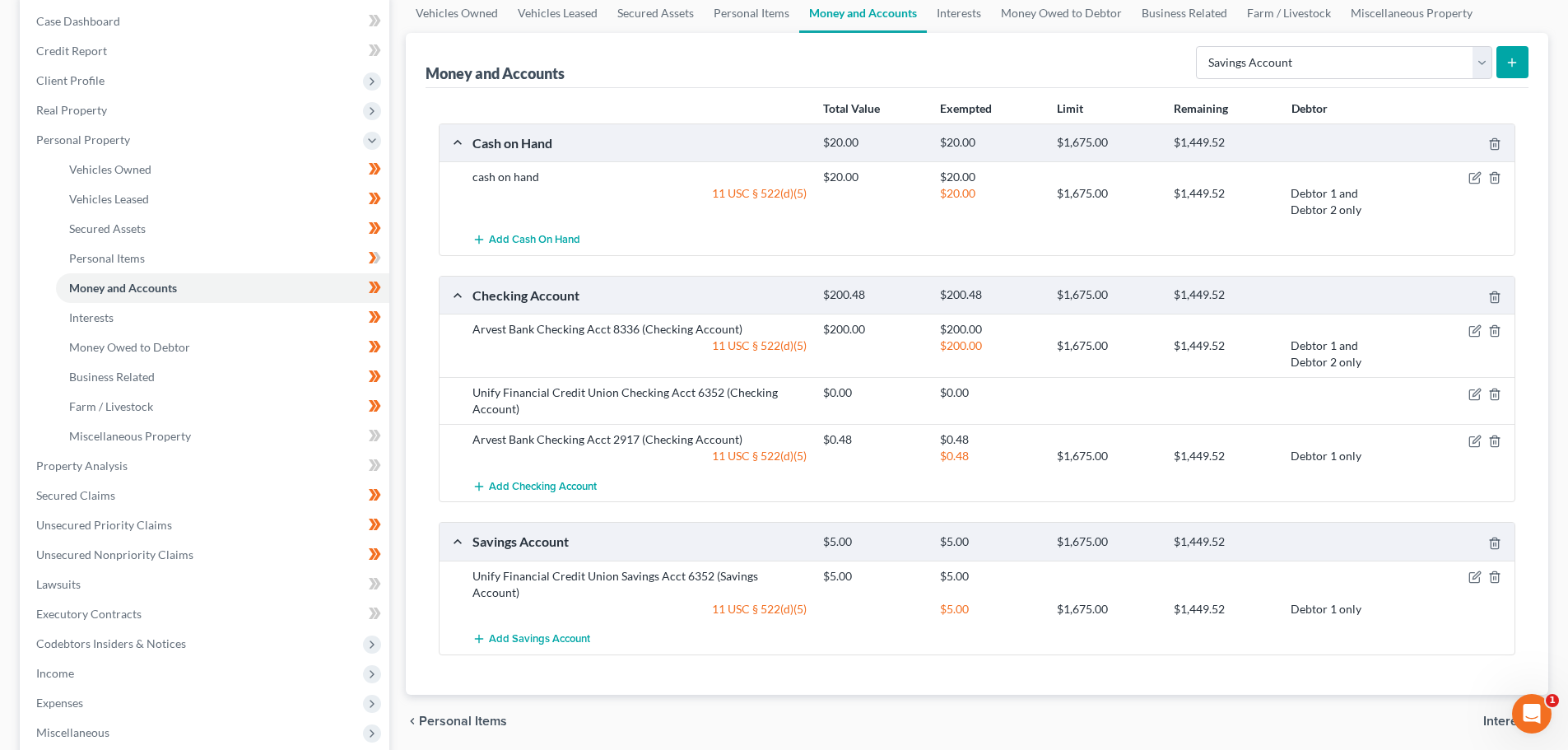
click at [1507, 56] on icon "submit" at bounding box center [1512, 63] width 14 height 14
click at [1508, 56] on icon "submit" at bounding box center [1512, 63] width 14 height 14
click at [1509, 56] on icon "submit" at bounding box center [1512, 63] width 14 height 14
click at [126, 251] on span "Personal Items" at bounding box center [107, 258] width 75 height 14
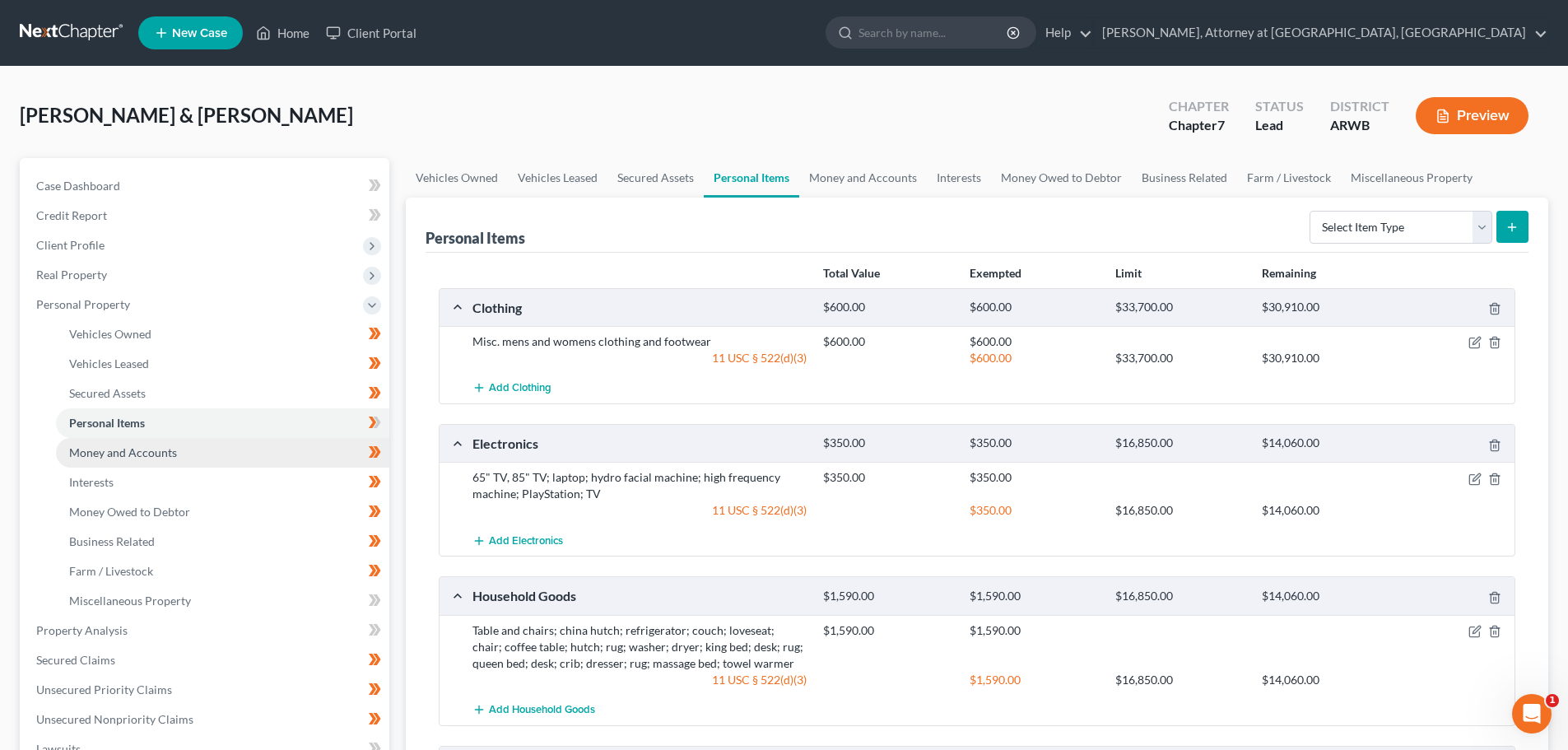
click at [120, 450] on span "Money and Accounts" at bounding box center [124, 452] width 108 height 14
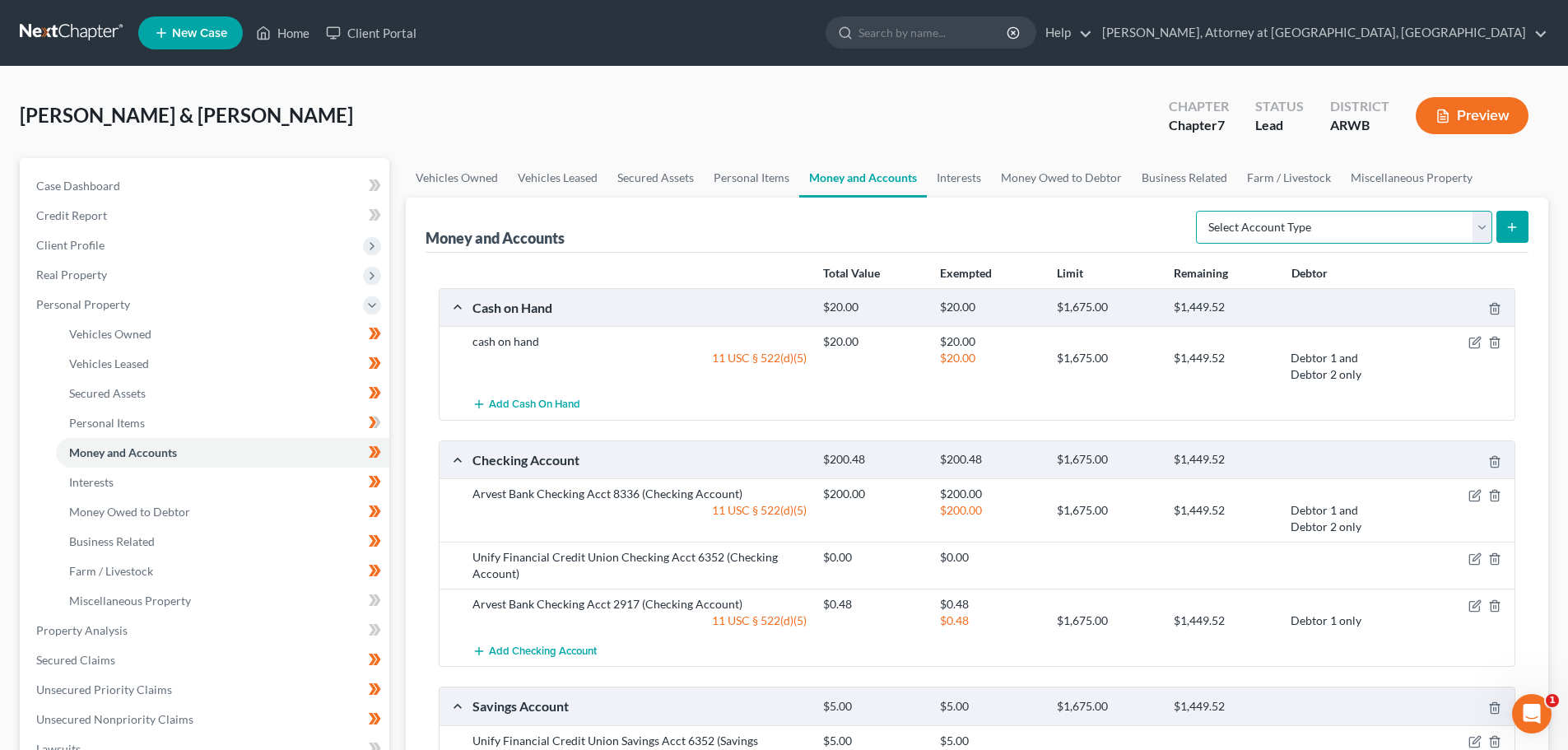
click at [1482, 216] on select "Select Account Type Brokerage Cash on Hand Certificates of Deposit Checking Acc…" at bounding box center [1343, 227] width 296 height 33
select select "savings"
click at [1199, 210] on select "Select Account Type Brokerage Cash on Hand Certificates of Deposit Checking Acc…" at bounding box center [1343, 227] width 296 height 33
click at [1509, 221] on icon "submit" at bounding box center [1512, 228] width 14 height 14
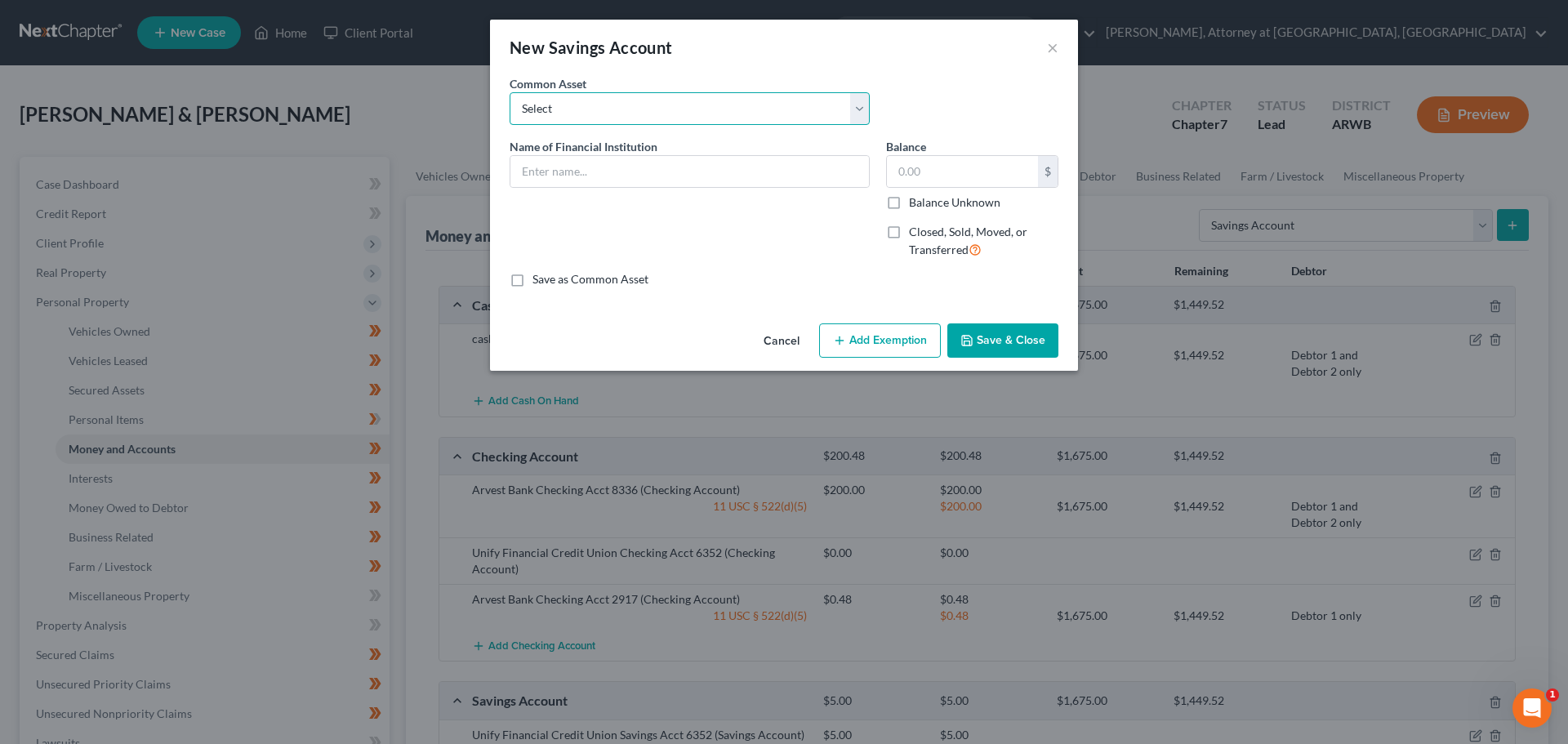
click at [726, 118] on select "Select First Community Bank [PERSON_NAME] Bank Centennial Bank Saving Bank of A…" at bounding box center [689, 108] width 360 height 33
select select "5"
click at [509, 92] on select "Select First Community Bank [PERSON_NAME] Bank Centennial Bank Saving Bank of A…" at bounding box center [689, 108] width 360 height 33
type input "Arvest Bank"
type input "100.00"
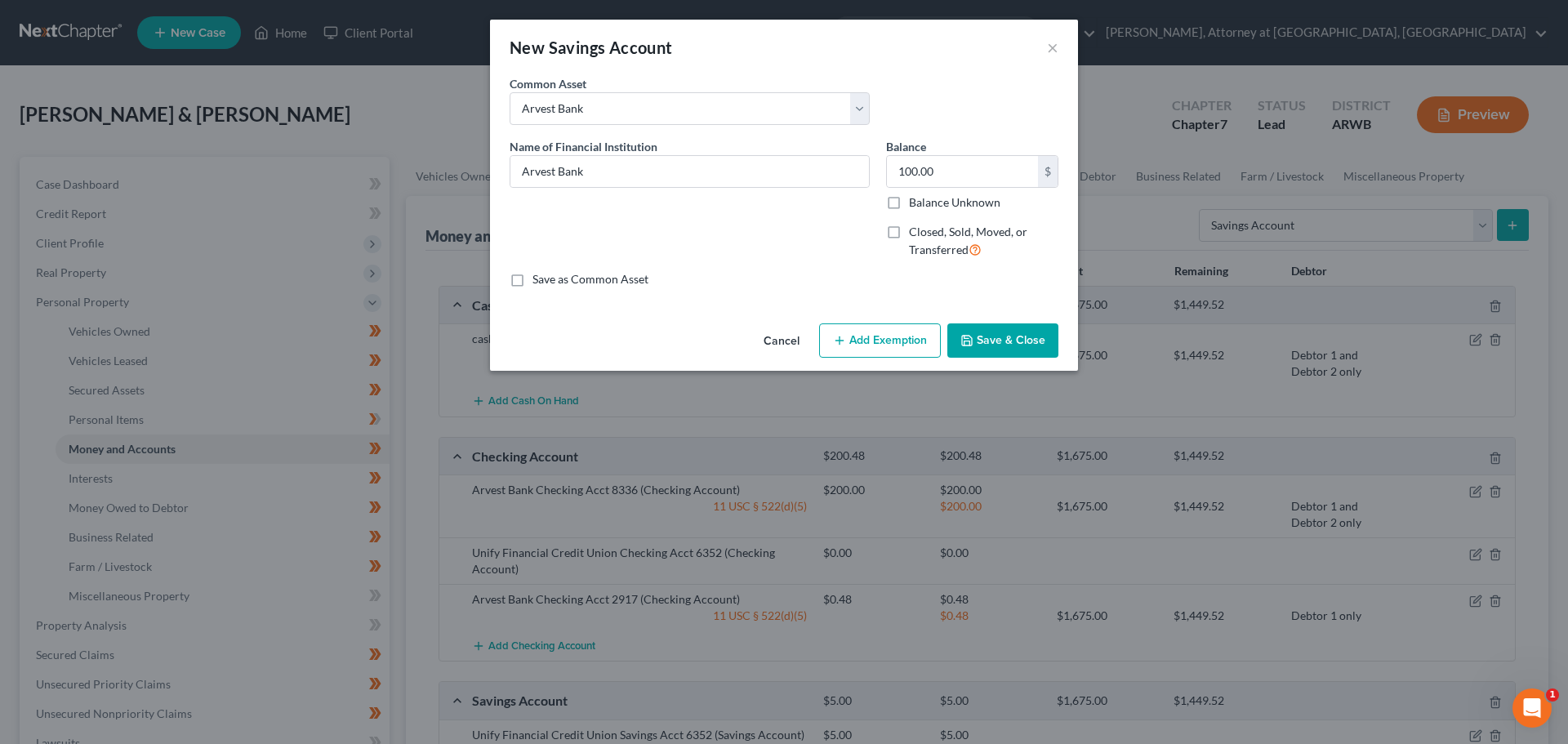
drag, startPoint x: 891, startPoint y: 234, endPoint x: 895, endPoint y: 225, distance: 9.8
click at [908, 234] on label "Closed, Sold, Moved, or Transferred" at bounding box center [983, 241] width 149 height 35
click at [915, 234] on input "Closed, Sold, Moved, or Transferred" at bounding box center [920, 229] width 11 height 11
checkbox input "true"
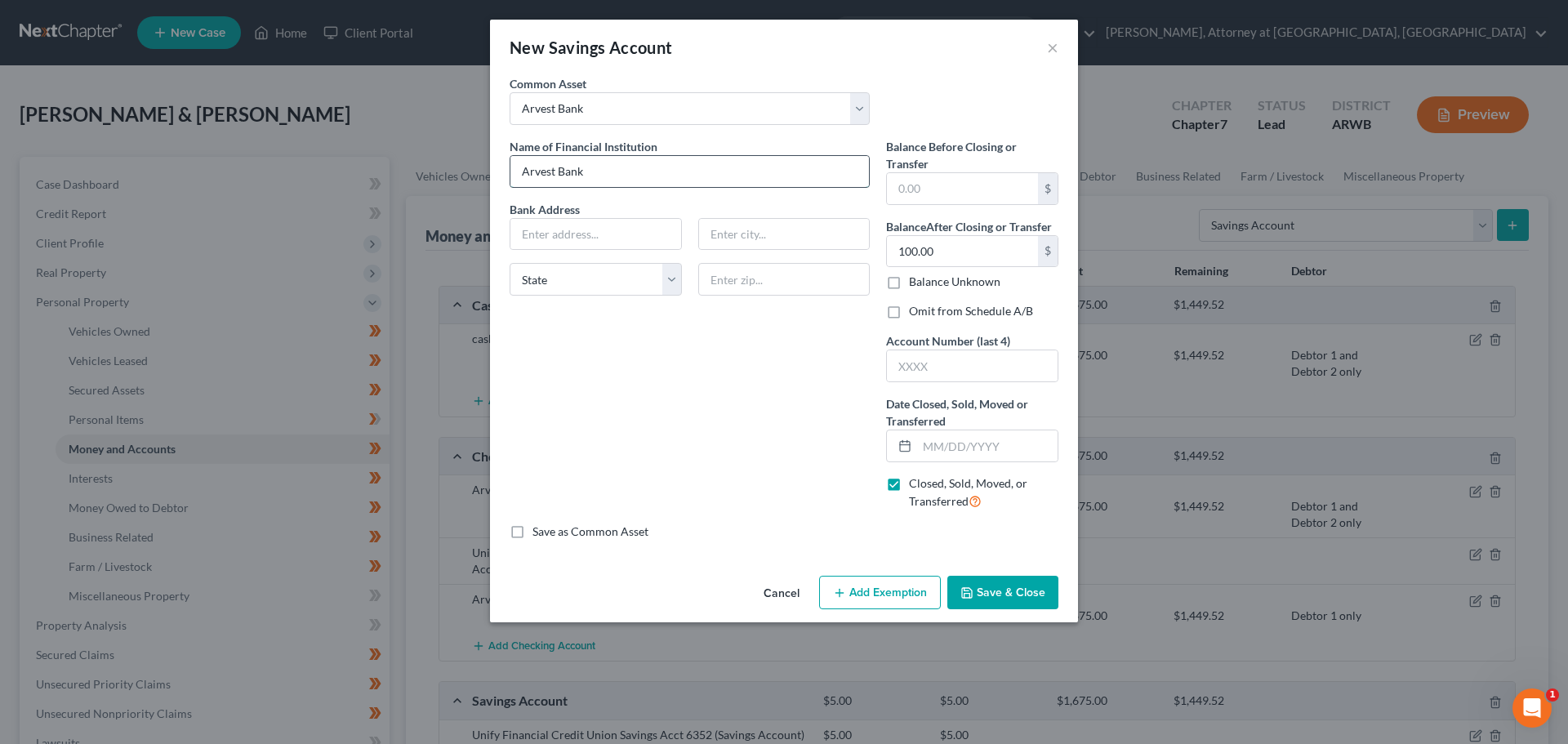
click at [618, 181] on input "Arvest Bank" at bounding box center [689, 171] width 358 height 31
type input "Arvest Bank Savings Acct 3000"
click at [586, 231] on input "text" at bounding box center [595, 235] width 170 height 31
type input "P.O. Box 799"
click at [730, 236] on input "text" at bounding box center [784, 235] width 170 height 31
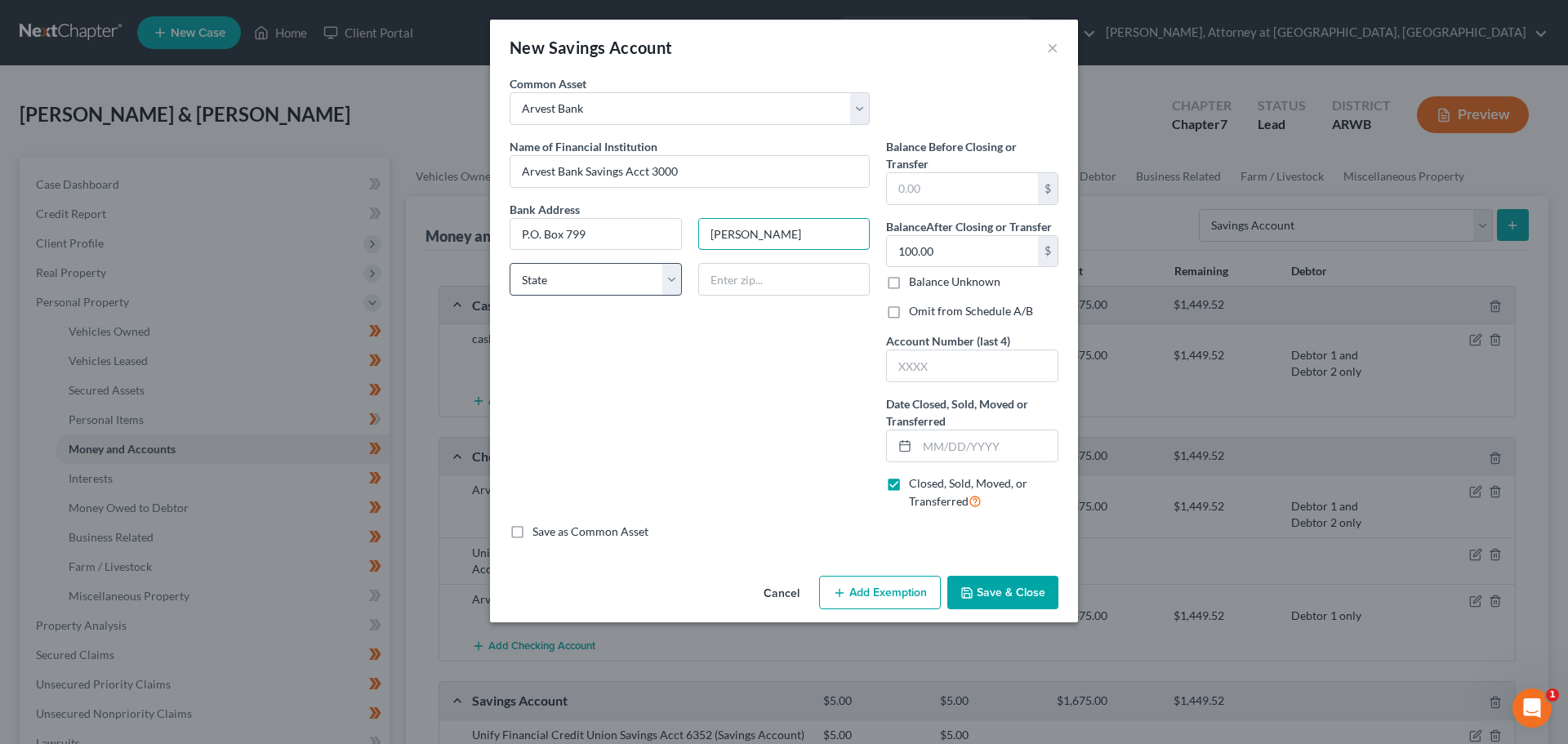
type input "[PERSON_NAME]"
click at [627, 284] on select "State [US_STATE] AK AR AZ CA CO CT DE DC [GEOGRAPHIC_DATA] [GEOGRAPHIC_DATA] GU…" at bounding box center [595, 280] width 172 height 33
select select "2"
click at [509, 263] on select "State [US_STATE] AK AR AZ CA CO CT DE DC [GEOGRAPHIC_DATA] [GEOGRAPHIC_DATA] GU…" at bounding box center [595, 280] width 172 height 33
click at [726, 281] on input "text" at bounding box center [784, 280] width 172 height 33
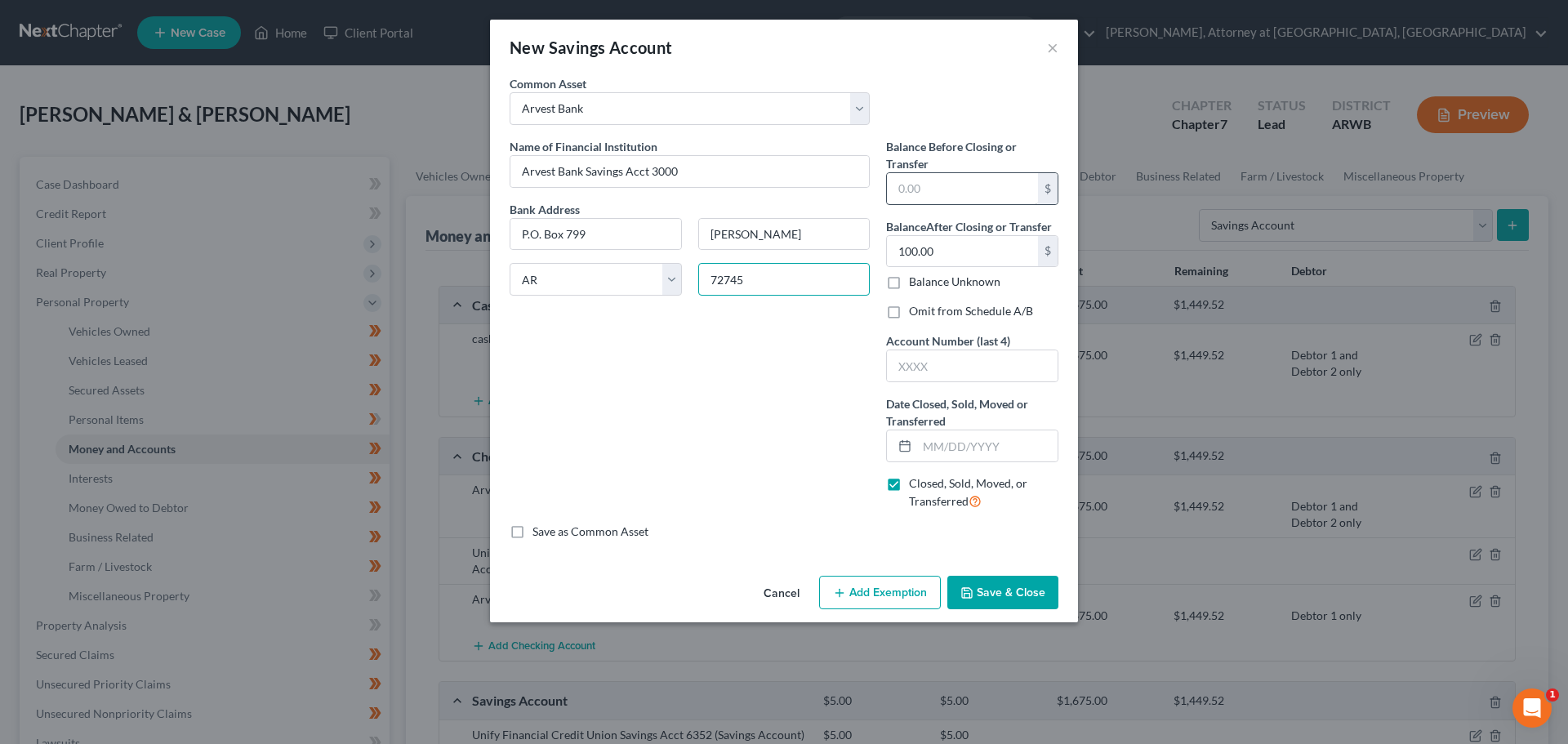
type input "72745"
click at [932, 183] on input "text" at bounding box center [962, 189] width 151 height 31
type input "0.00"
click at [972, 371] on input "text" at bounding box center [972, 366] width 170 height 31
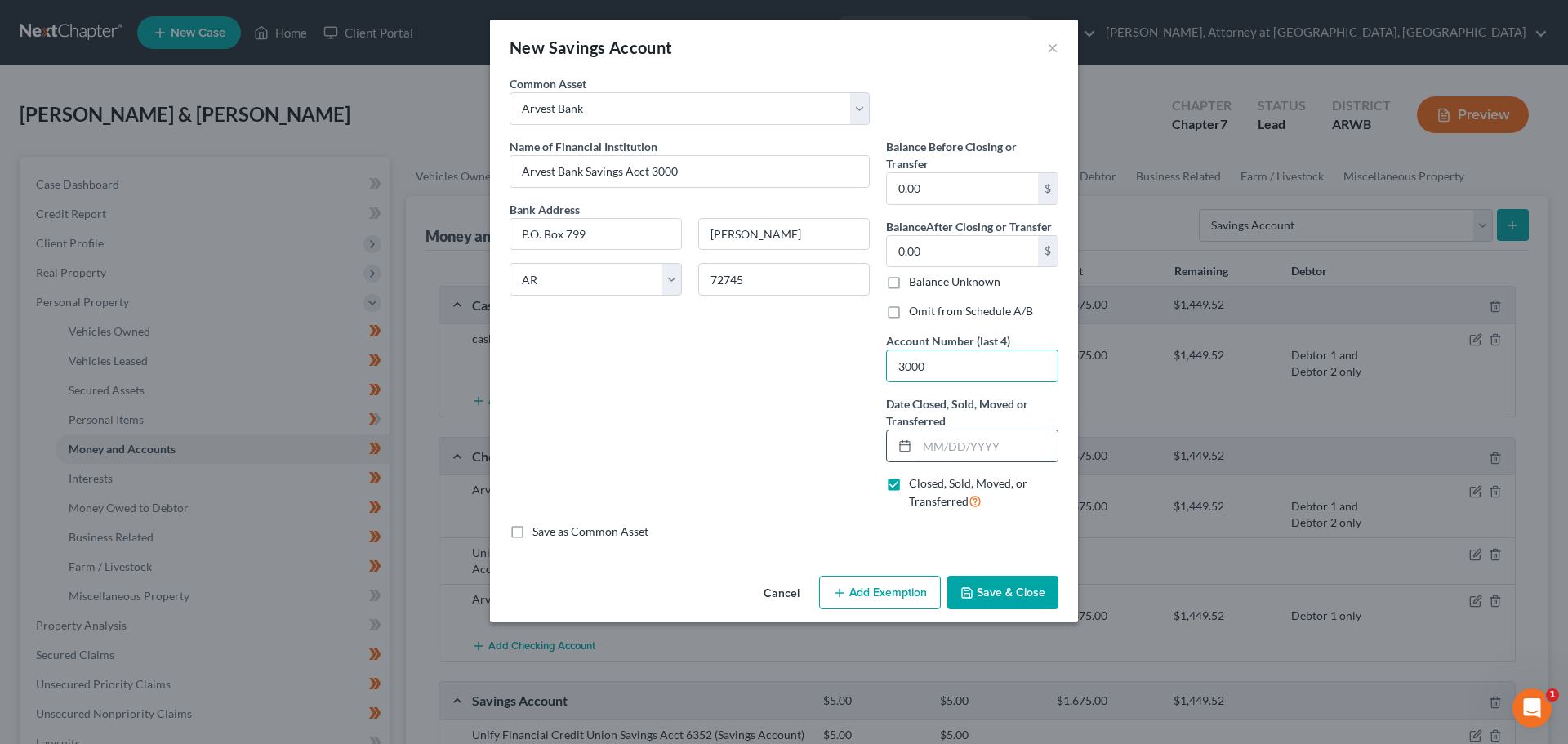
type input "3000"
click at [970, 448] on input "text" at bounding box center [987, 446] width 141 height 31
type input "[DATE]"
click at [986, 591] on button "Save & Close" at bounding box center [1002, 593] width 111 height 34
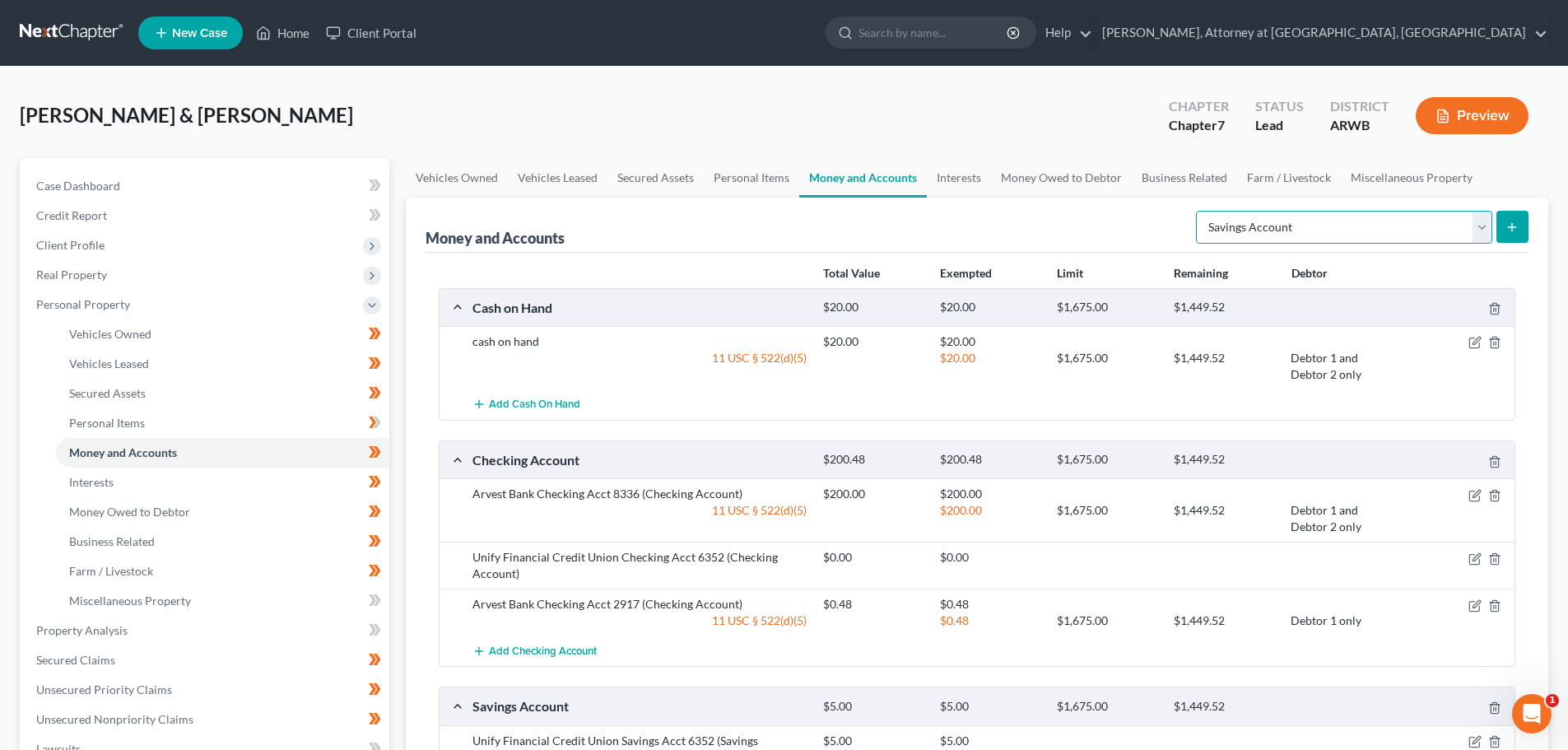
click at [1487, 225] on select "Select Account Type Brokerage Cash on Hand Certificates of Deposit Checking Acc…" at bounding box center [1343, 227] width 296 height 33
select select "checking"
click at [1199, 210] on select "Select Account Type Brokerage Cash on Hand Certificates of Deposit Checking Acc…" at bounding box center [1343, 227] width 296 height 33
click at [1508, 227] on icon "submit" at bounding box center [1512, 228] width 14 height 14
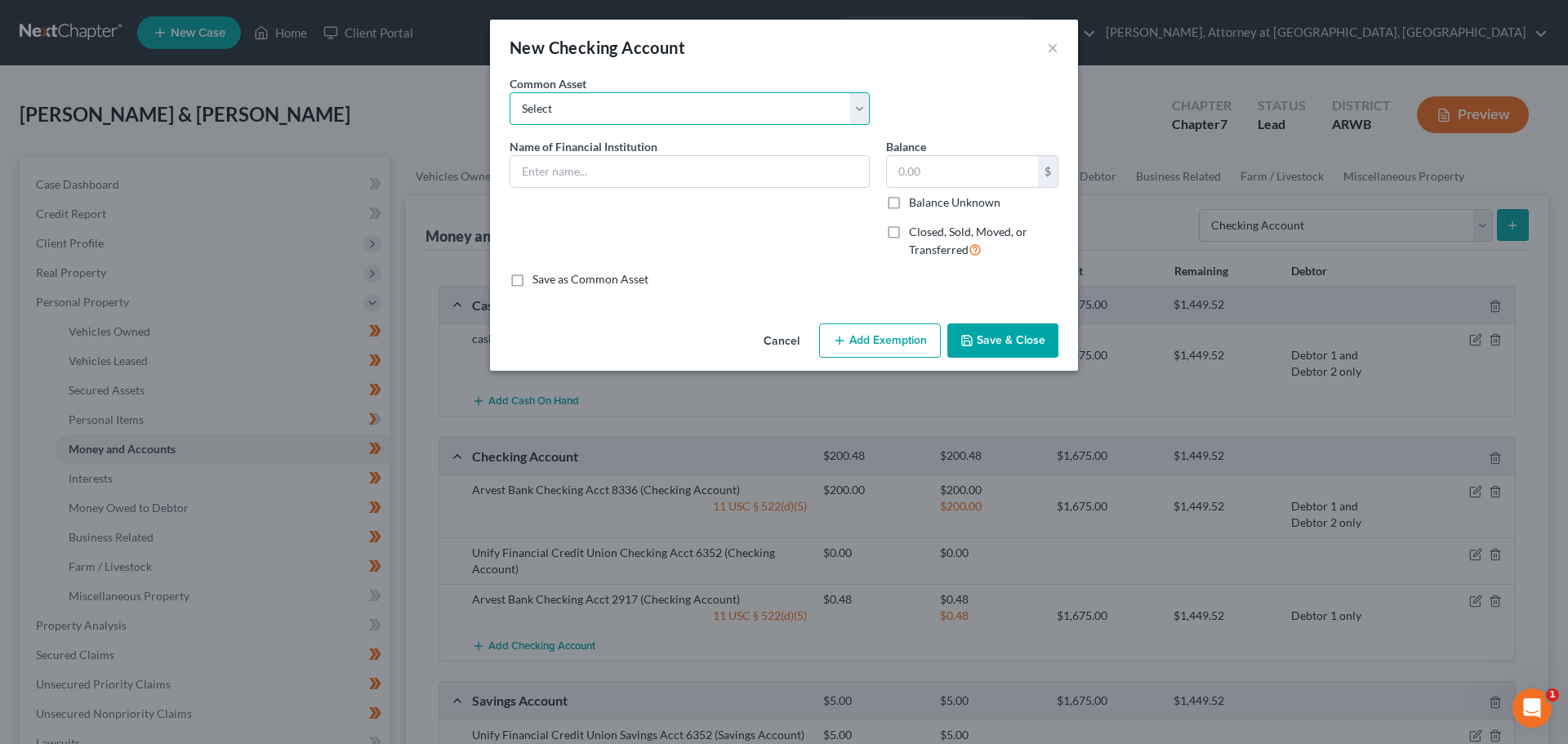
click at [640, 101] on select "Select Arvest Bank Bank OZK Bank of Fayetteville Arvest Bank [PERSON_NAME] Bank…" at bounding box center [689, 108] width 360 height 33
select select "0"
click at [509, 92] on select "Select Arvest Bank Bank OZK Bank of Fayetteville Arvest Bank [PERSON_NAME] Bank…" at bounding box center [689, 108] width 360 height 33
type input "Arvest Bank"
type input "870.00"
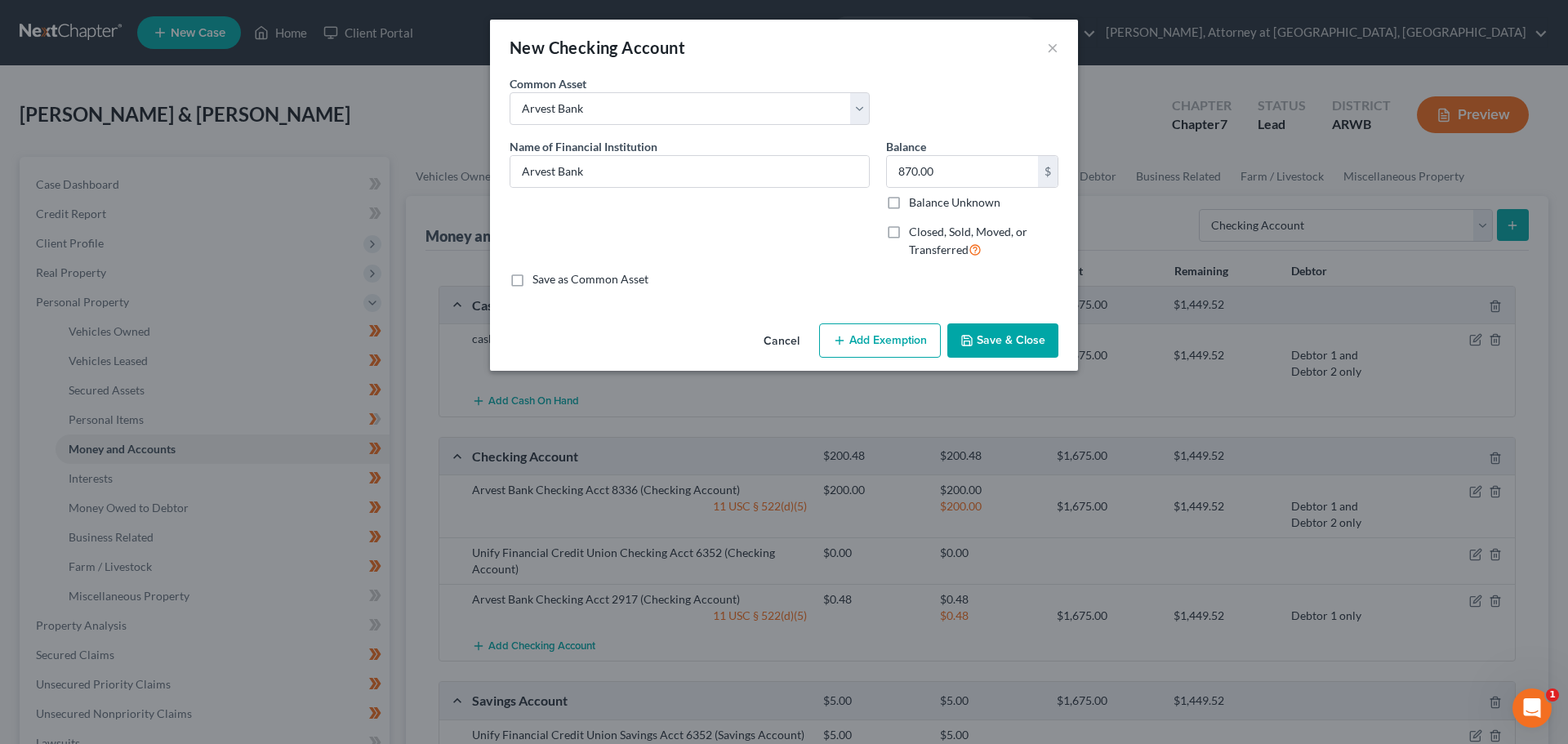
click at [908, 228] on label "Closed, Sold, Moved, or Transferred" at bounding box center [983, 241] width 149 height 35
click at [915, 228] on input "Closed, Sold, Moved, or Transferred" at bounding box center [920, 229] width 11 height 11
checkbox input "true"
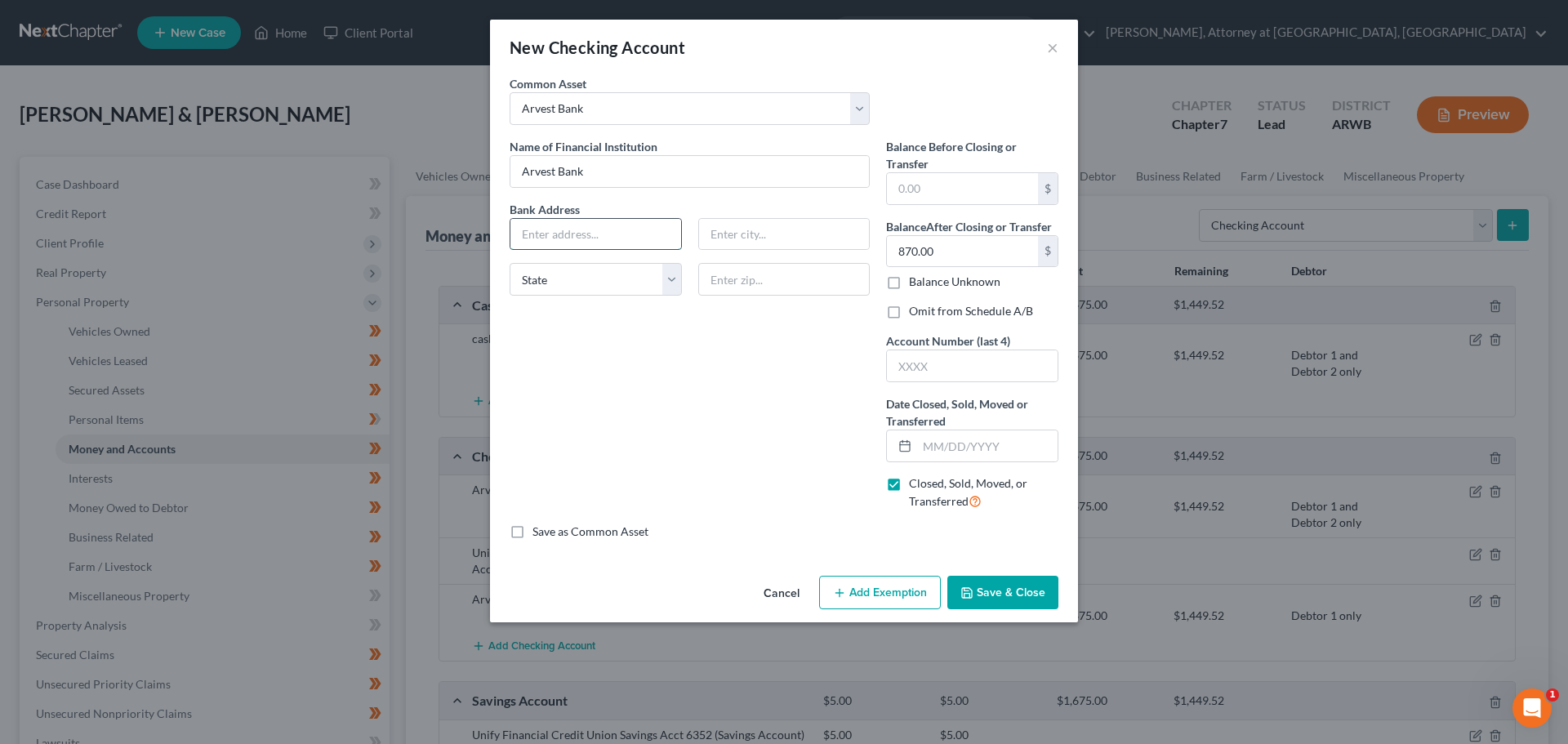
click at [609, 239] on input "text" at bounding box center [595, 235] width 170 height 31
type input "P.O. Box 799"
click at [769, 238] on input "text" at bounding box center [784, 235] width 170 height 31
type input "[PERSON_NAME]"
click at [546, 272] on select "State [US_STATE] AK AR AZ CA CO CT DE DC [GEOGRAPHIC_DATA] [GEOGRAPHIC_DATA] GU…" at bounding box center [595, 280] width 172 height 33
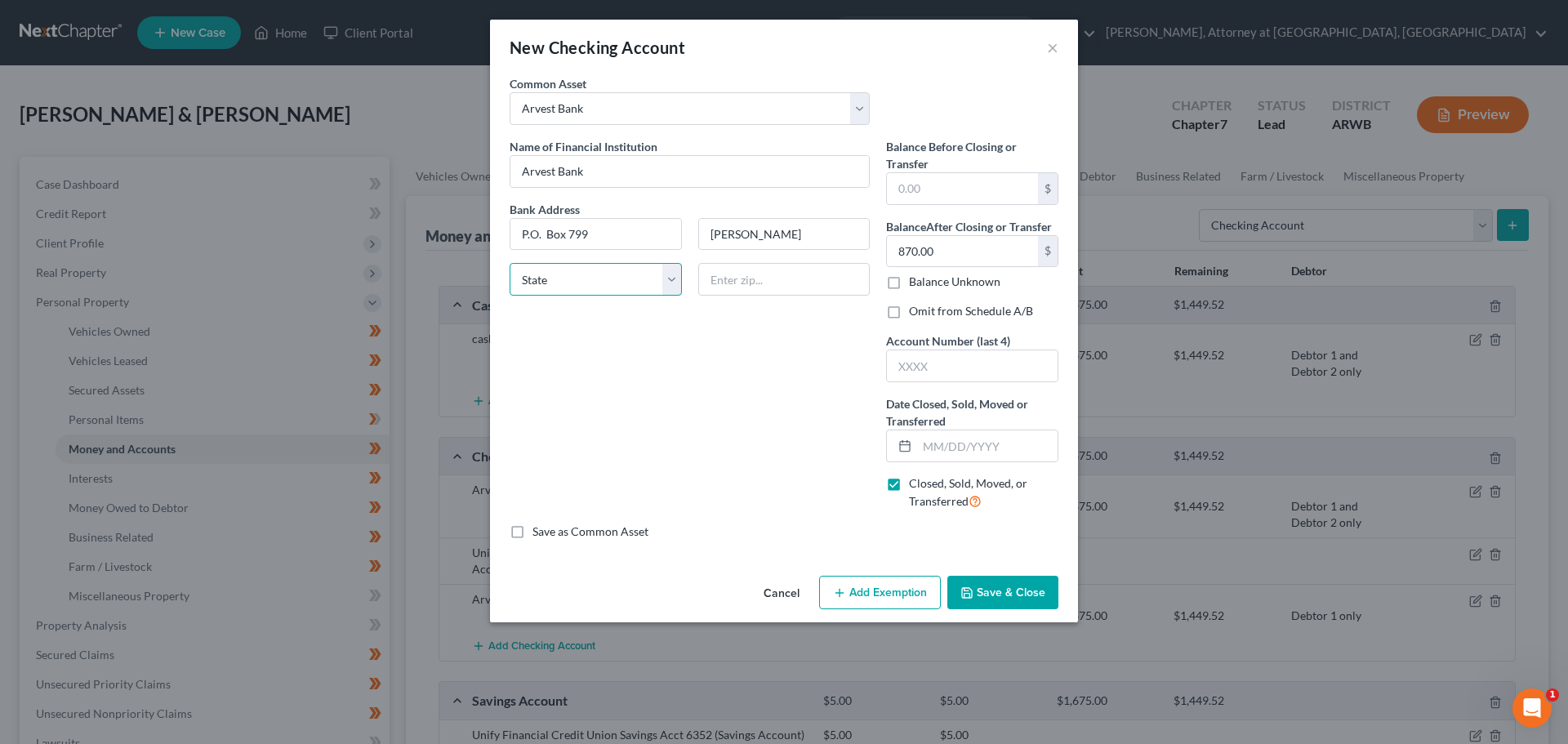
select select "2"
click at [509, 263] on select "State [US_STATE] AK AR AZ CA CO CT DE DC [GEOGRAPHIC_DATA] [GEOGRAPHIC_DATA] GU…" at bounding box center [595, 280] width 172 height 33
click at [744, 280] on input "text" at bounding box center [784, 280] width 172 height 33
type input "72745"
click at [927, 185] on input "text" at bounding box center [962, 189] width 151 height 31
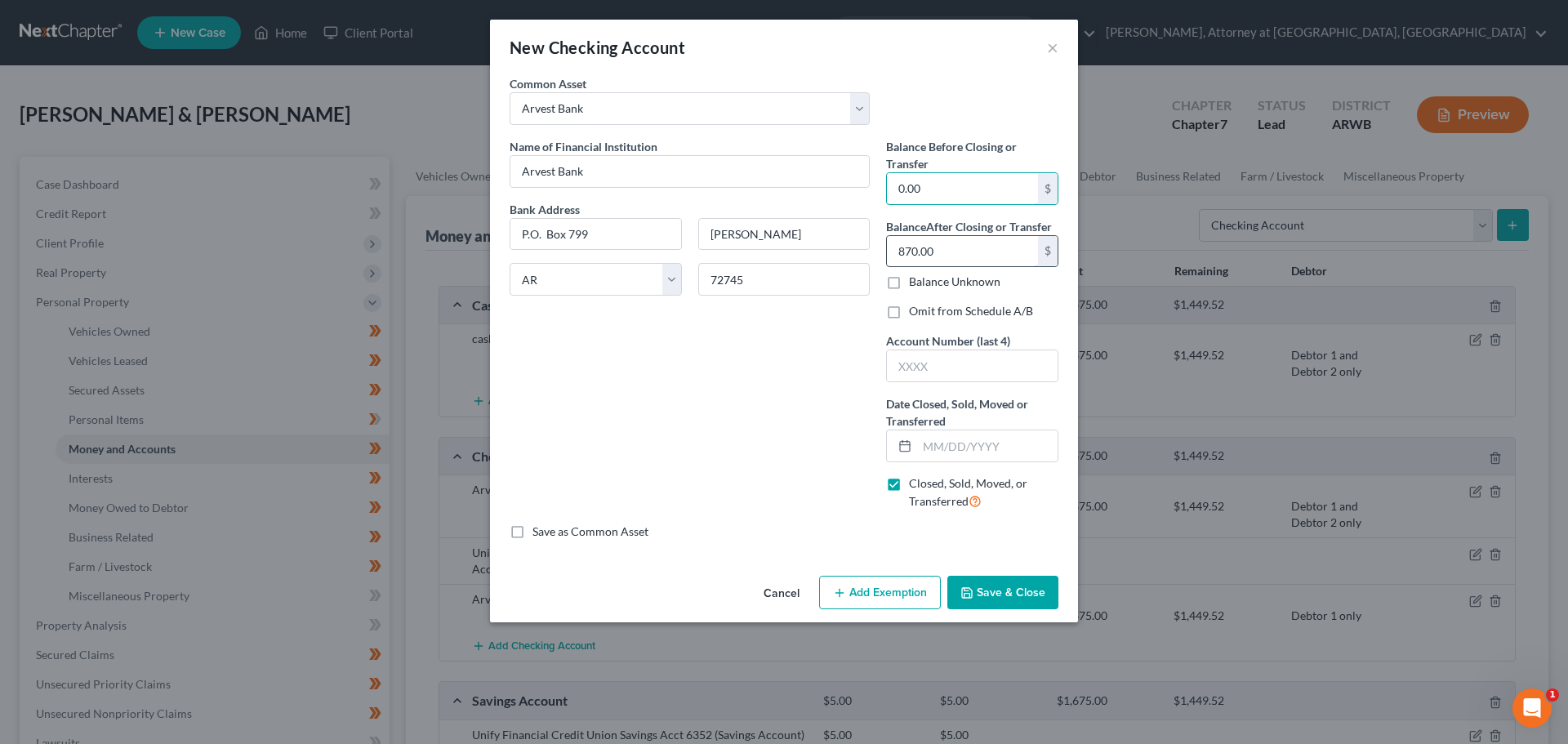
type input "0.00"
click at [957, 367] on input "text" at bounding box center [972, 366] width 170 height 31
type input "4162"
click at [946, 454] on input "text" at bounding box center [987, 446] width 141 height 31
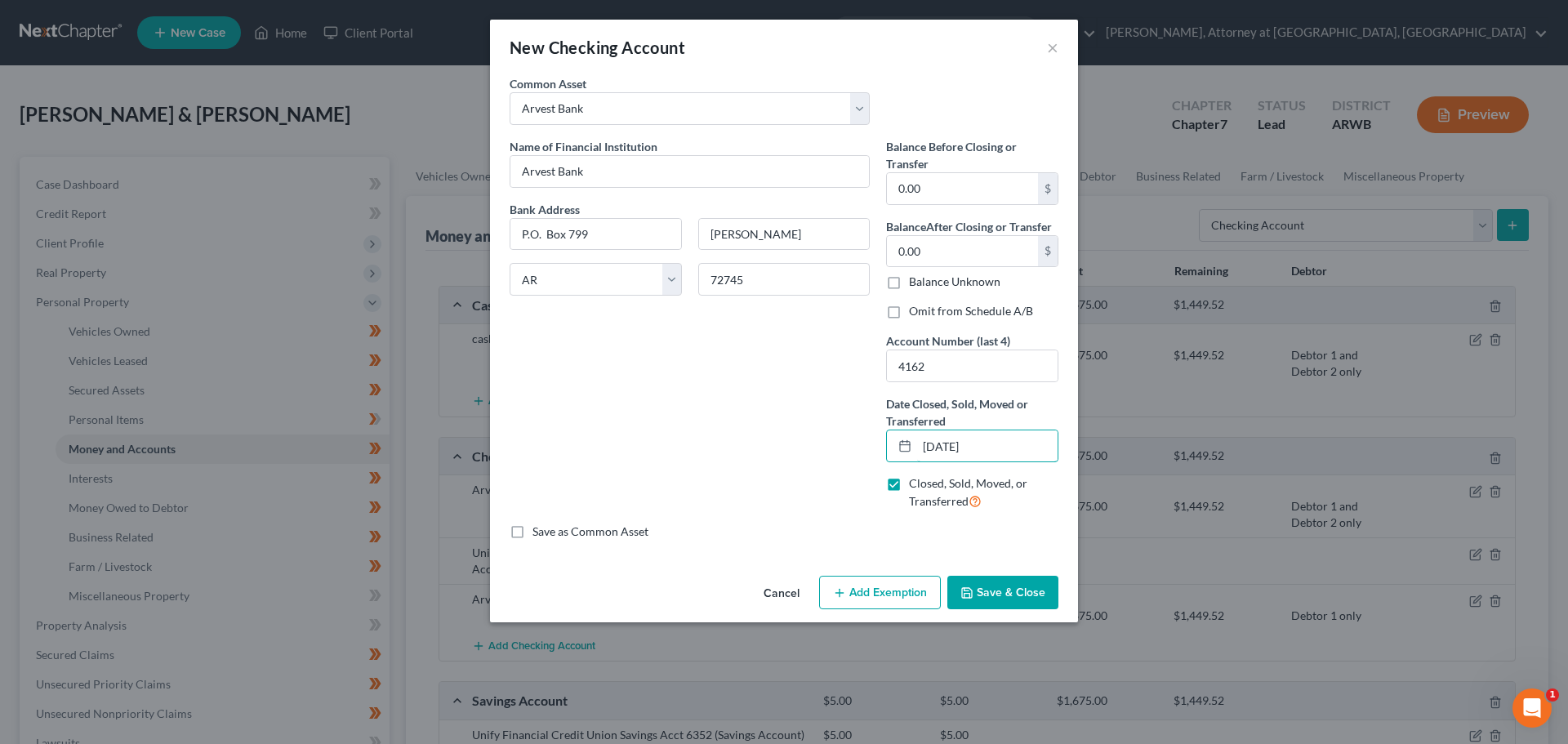
type input "[DATE]"
click at [1002, 589] on button "Save & Close" at bounding box center [1002, 593] width 111 height 34
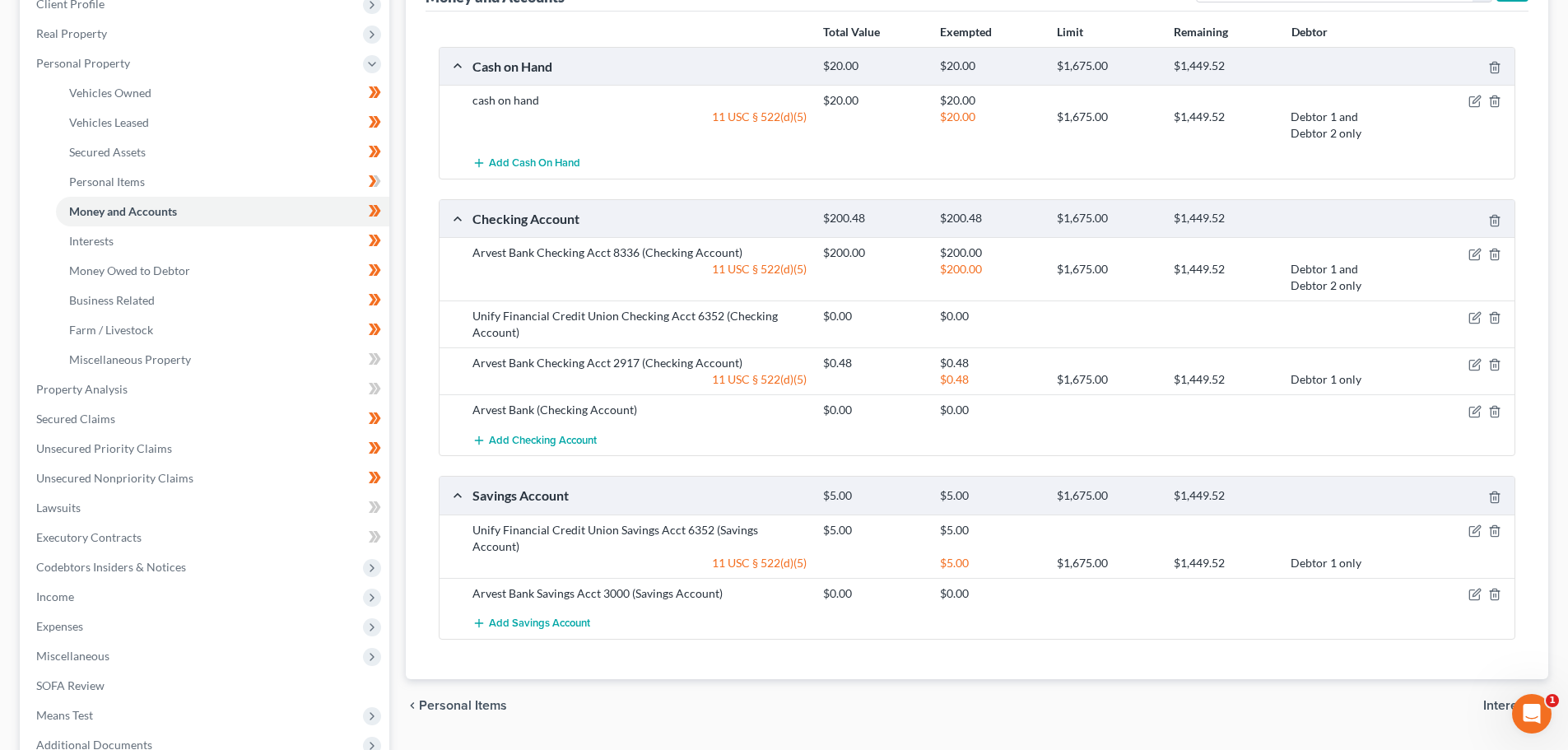
scroll to position [247, 0]
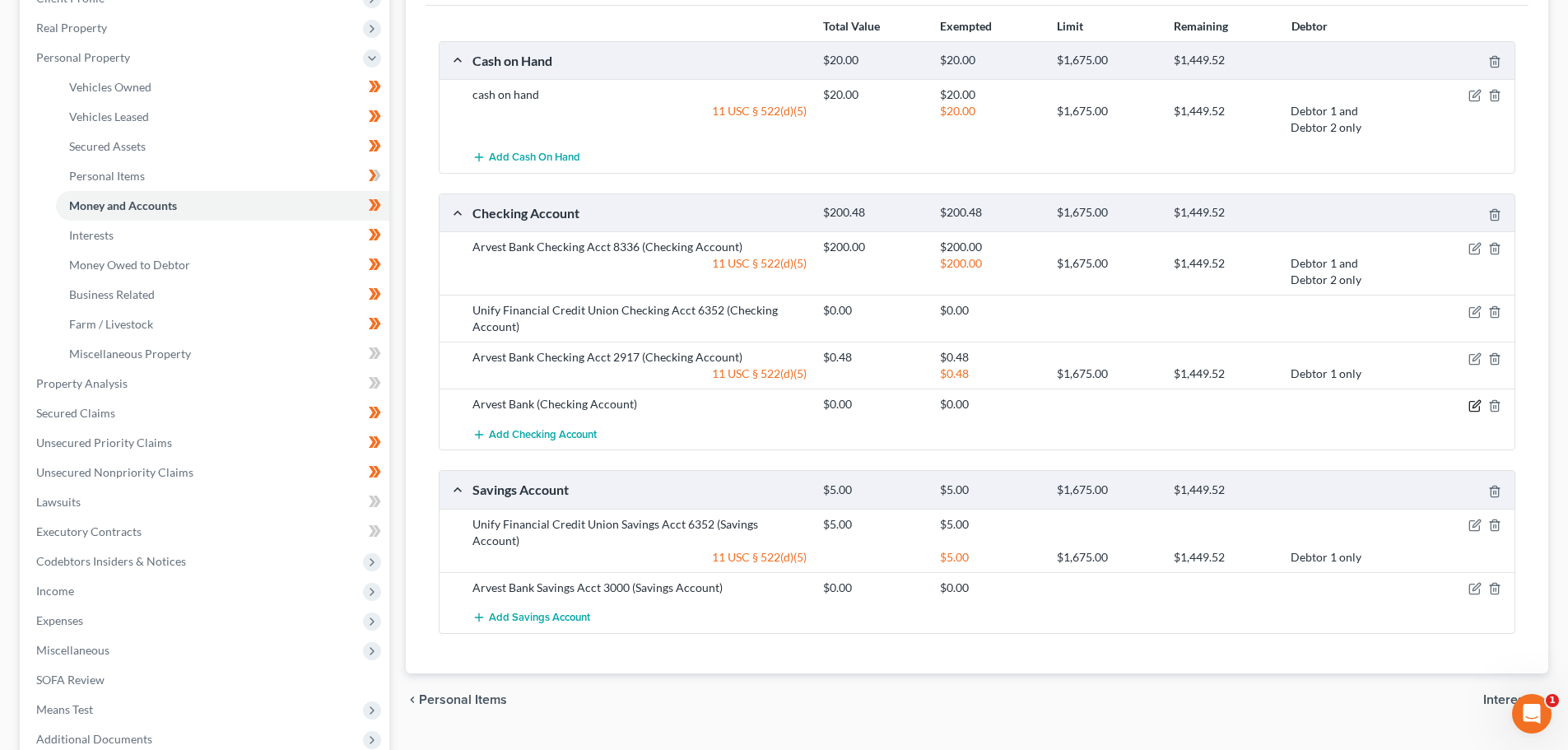
click at [1472, 405] on icon "button" at bounding box center [1475, 406] width 14 height 14
select select "2"
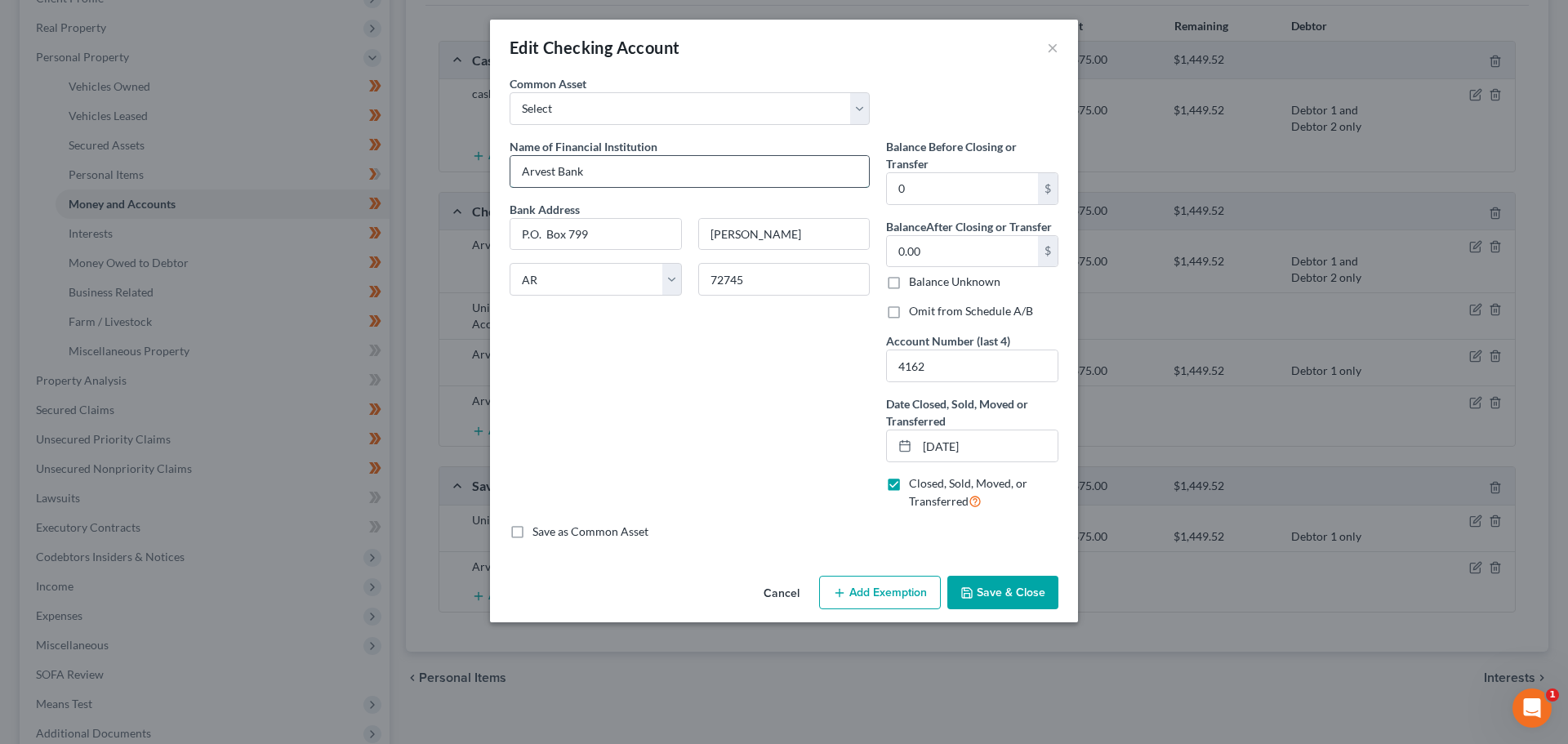
click at [641, 173] on input "Arvest Bank" at bounding box center [689, 171] width 358 height 31
type input "Arvest Bank Checking Acct 4162"
click at [925, 181] on input "0" at bounding box center [962, 189] width 151 height 31
type input "0.00"
click at [1001, 593] on button "Save & Close" at bounding box center [1002, 593] width 111 height 34
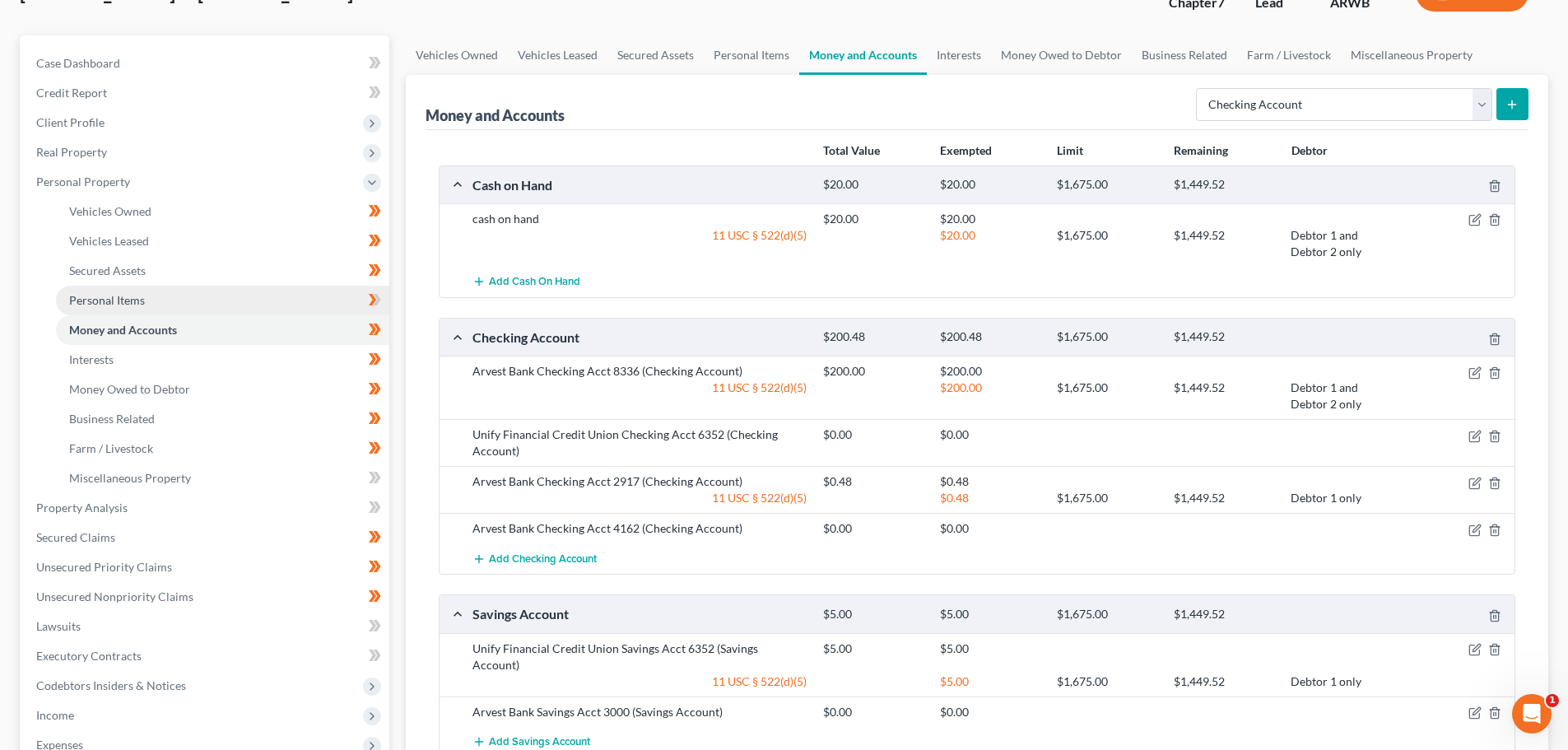
scroll to position [82, 0]
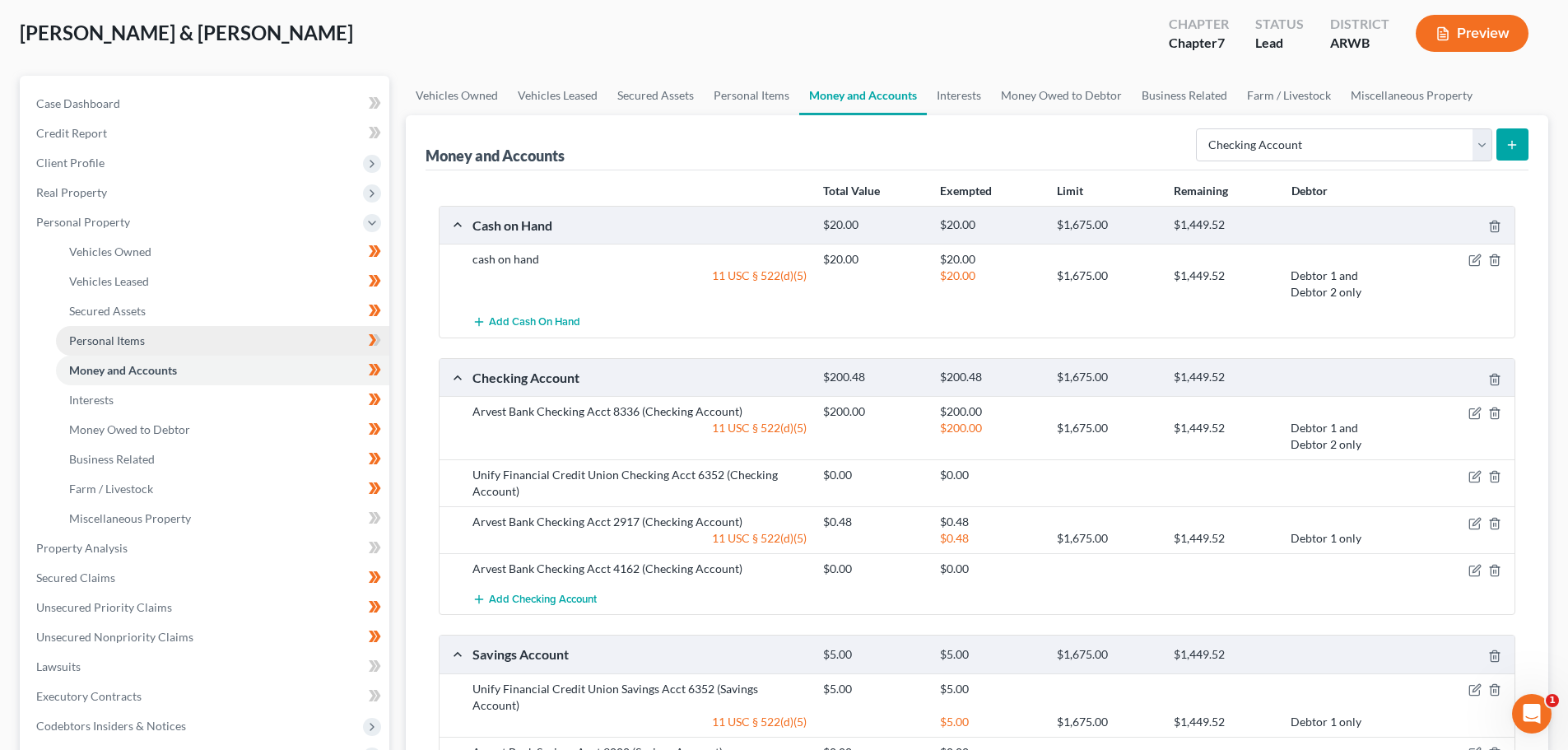
click at [124, 341] on span "Personal Items" at bounding box center [107, 340] width 75 height 14
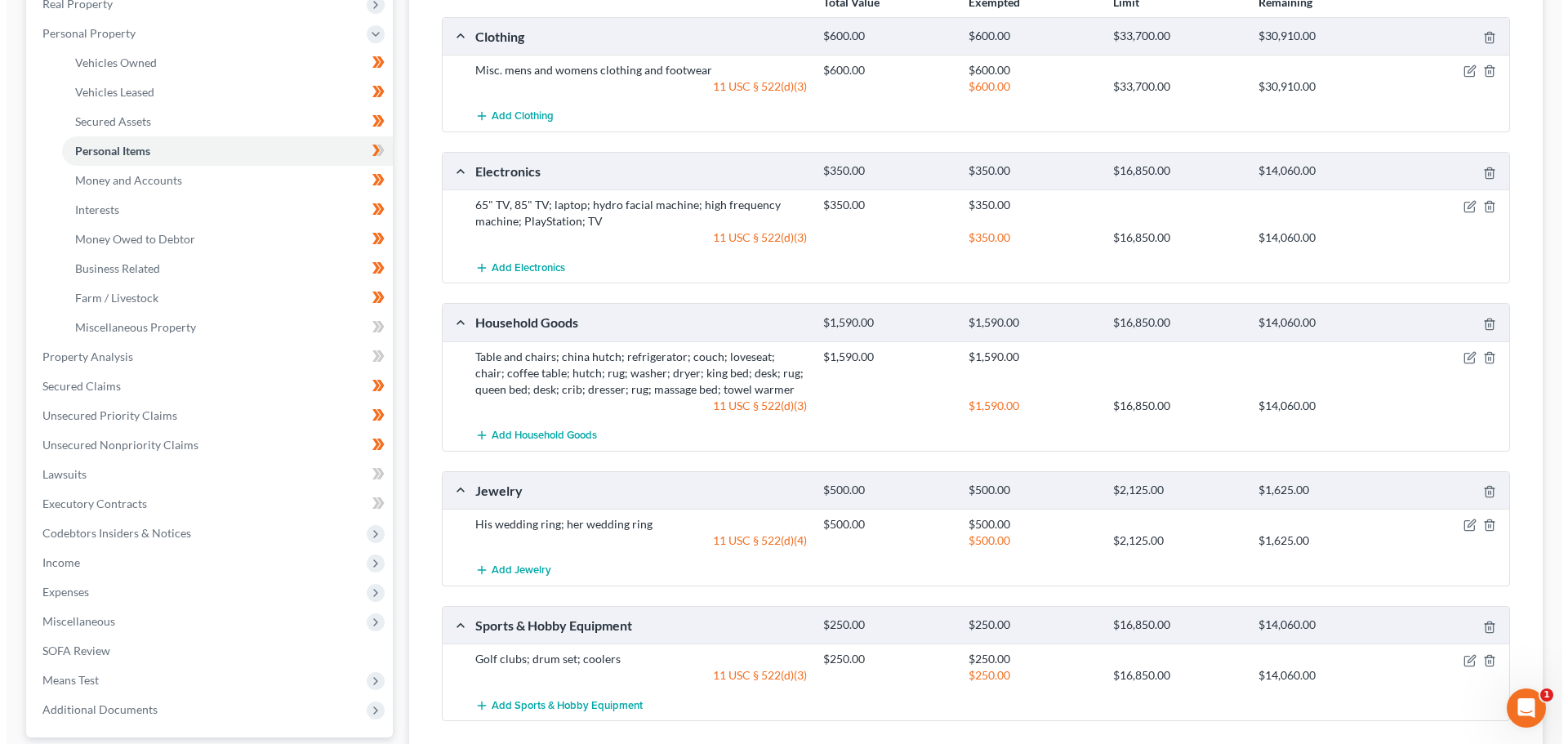
scroll to position [327, 0]
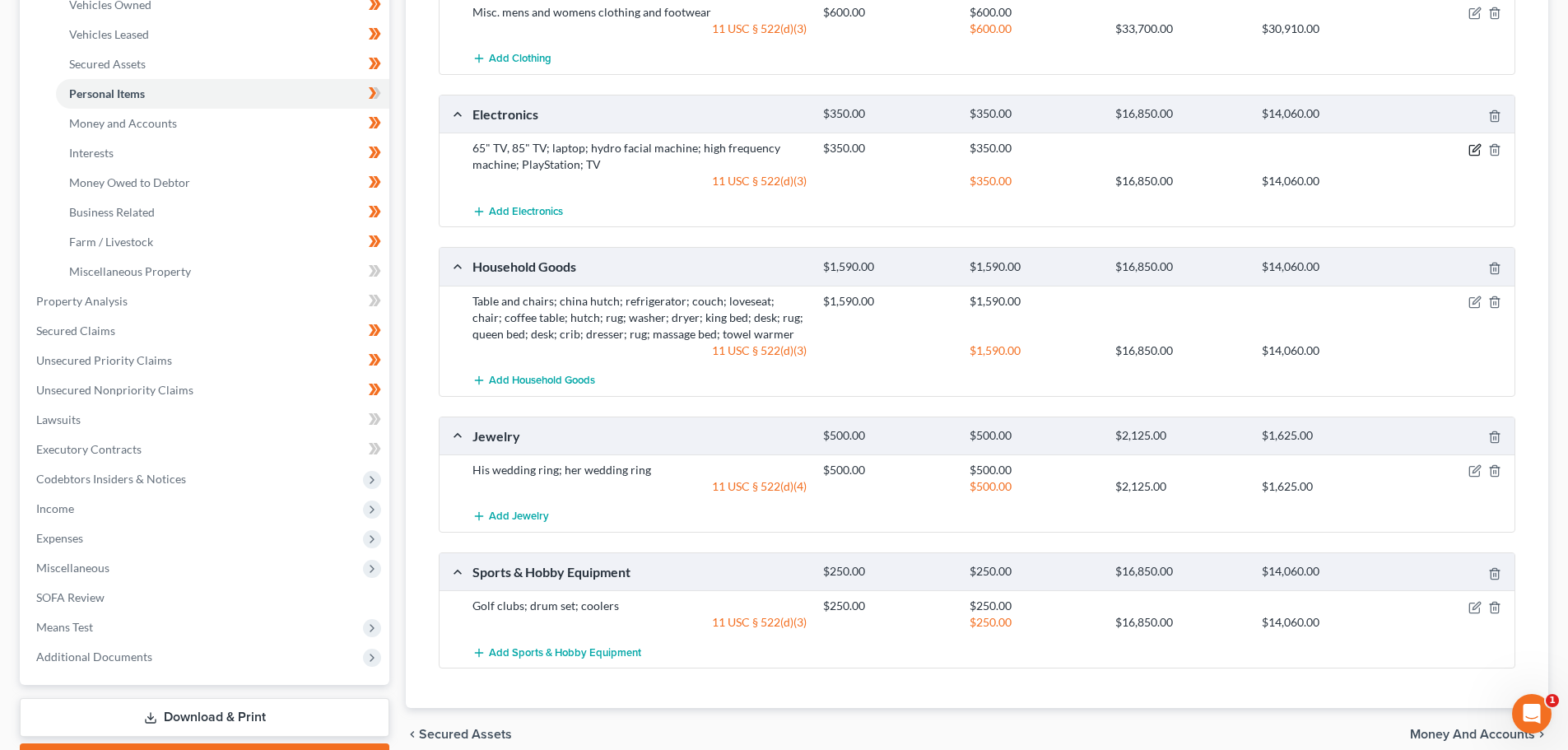
click at [1477, 152] on icon "button" at bounding box center [1475, 150] width 14 height 14
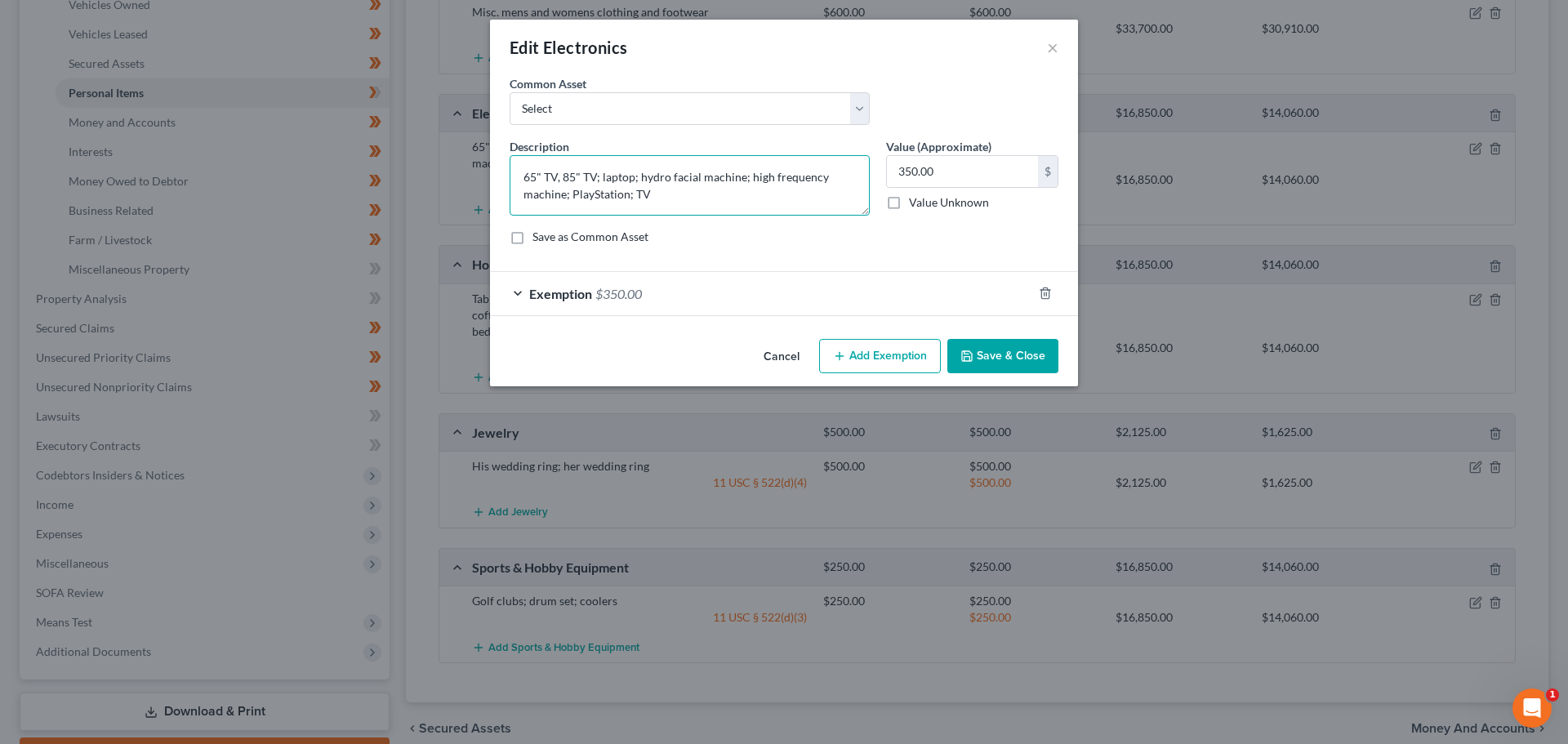
drag, startPoint x: 570, startPoint y: 195, endPoint x: 627, endPoint y: 197, distance: 57.0
click at [627, 197] on textarea "65" TV, 85" TV; laptop; hydro facial machine; high frequency machine; PlayStati…" at bounding box center [689, 185] width 360 height 60
click at [636, 191] on textarea "65" TV, 85" TV; laptop; hydro facial machine; high frequency machine; Xbox 360;…" at bounding box center [689, 185] width 360 height 60
type textarea "65" TV, 85" TV; laptop; hydro facial machine; high frequency machine; Xbox 360;…"
type input "500.00"
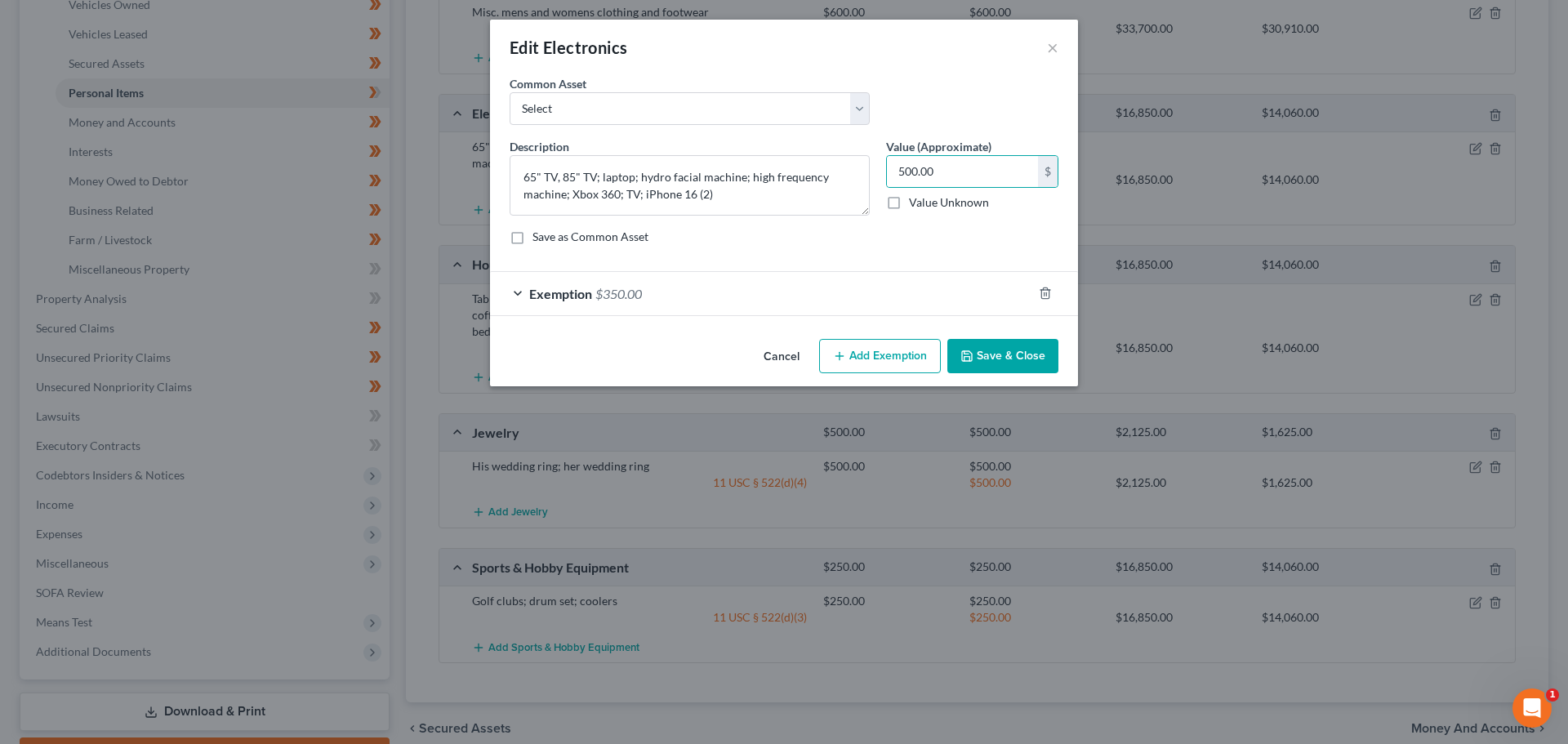
click at [751, 294] on div "Exemption $350.00" at bounding box center [761, 293] width 542 height 43
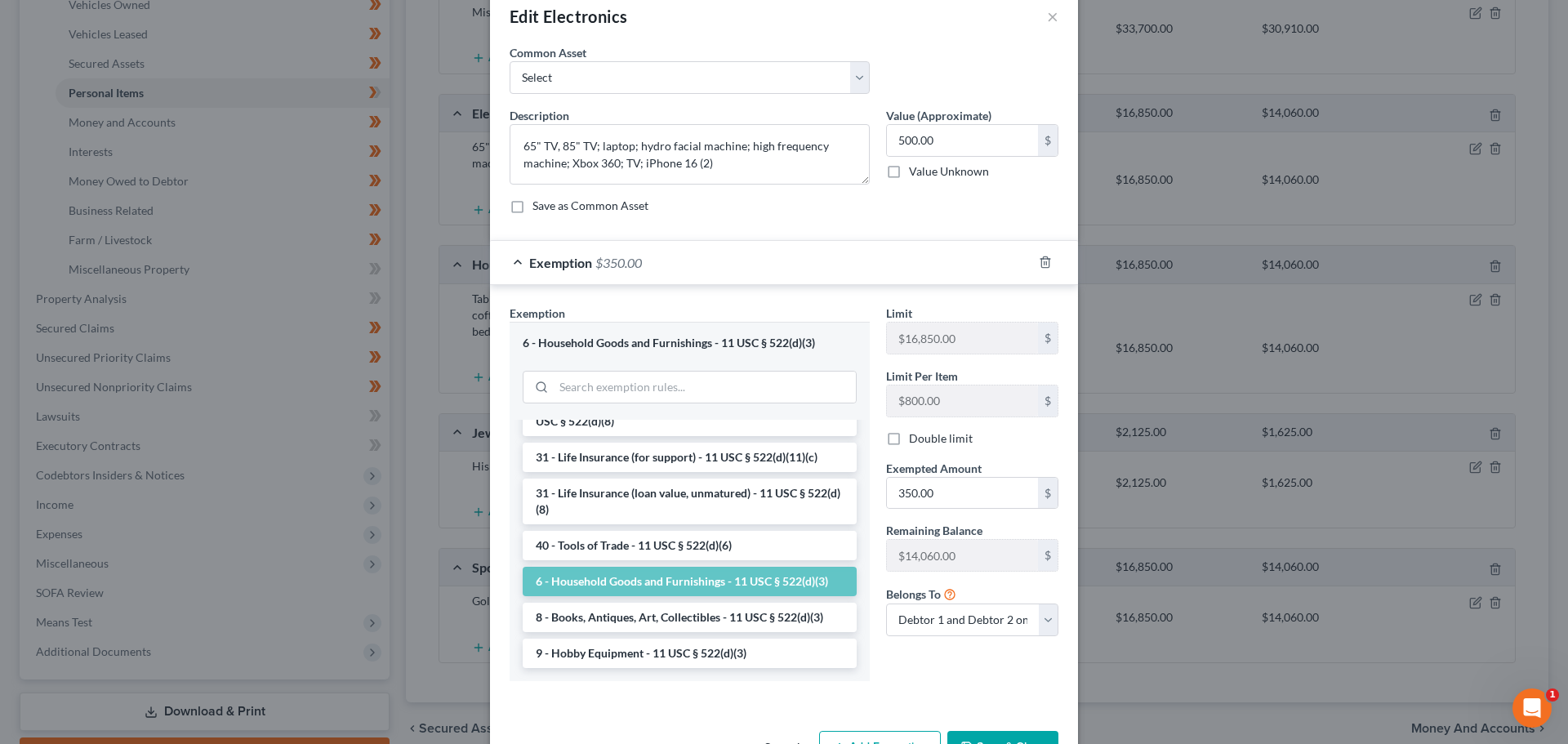
scroll to position [84, 0]
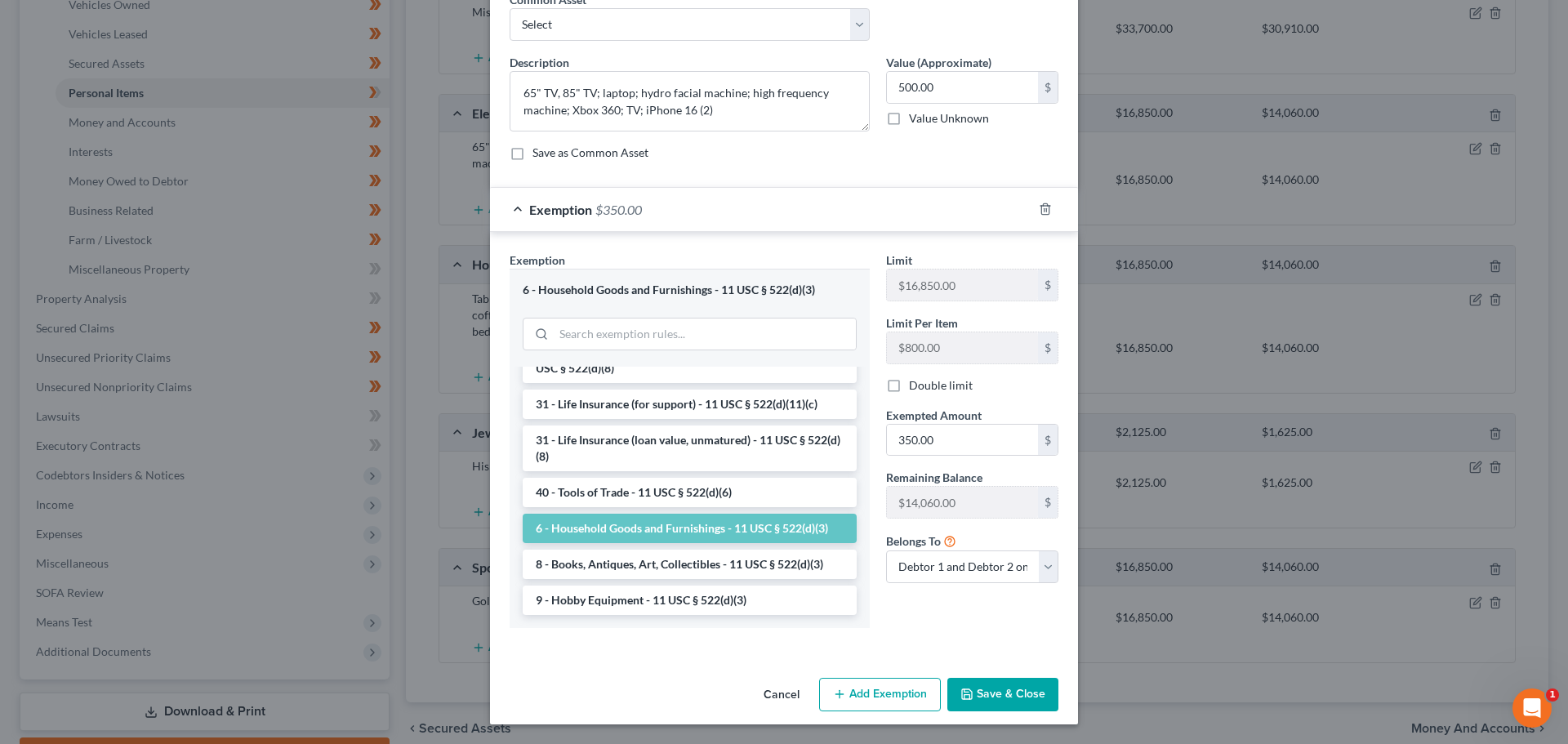
click at [633, 530] on li "6 - Household Goods and Furnishings - 11 USC § 522(d)(3)" at bounding box center [689, 529] width 334 height 30
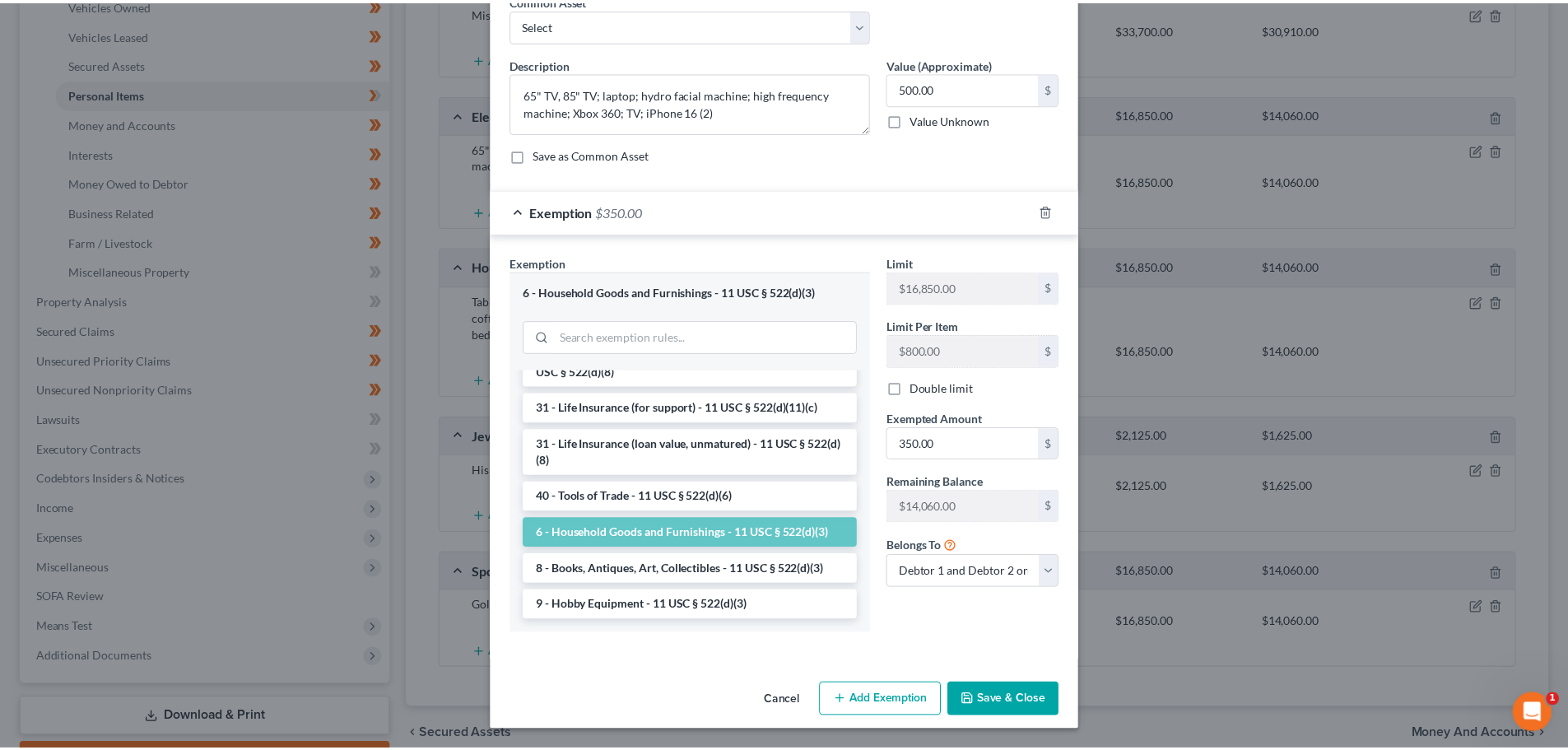
scroll to position [40, 0]
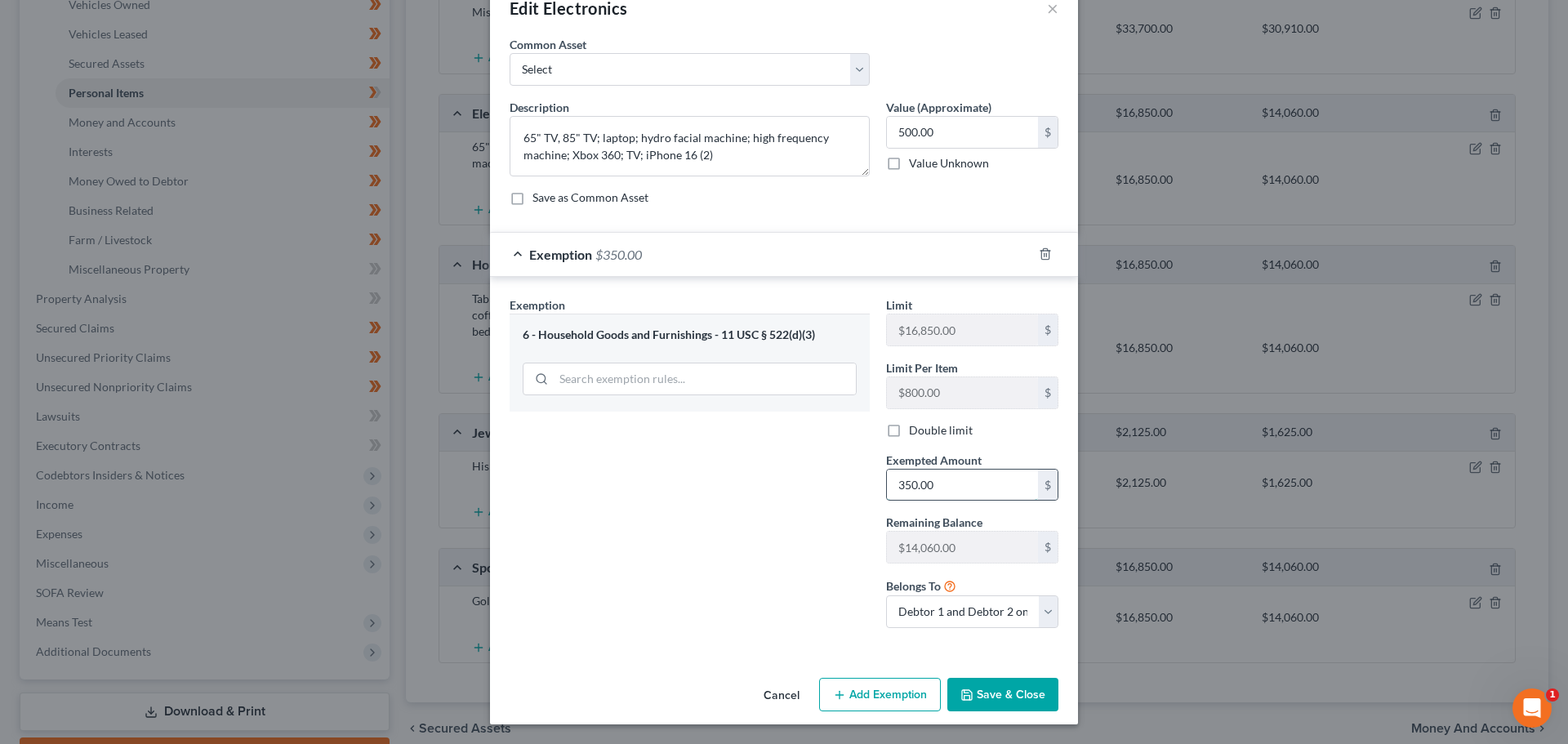
click at [932, 485] on input "350.00" at bounding box center [962, 485] width 151 height 31
type input "500.00"
click at [1009, 704] on button "Save & Close" at bounding box center [1002, 695] width 111 height 34
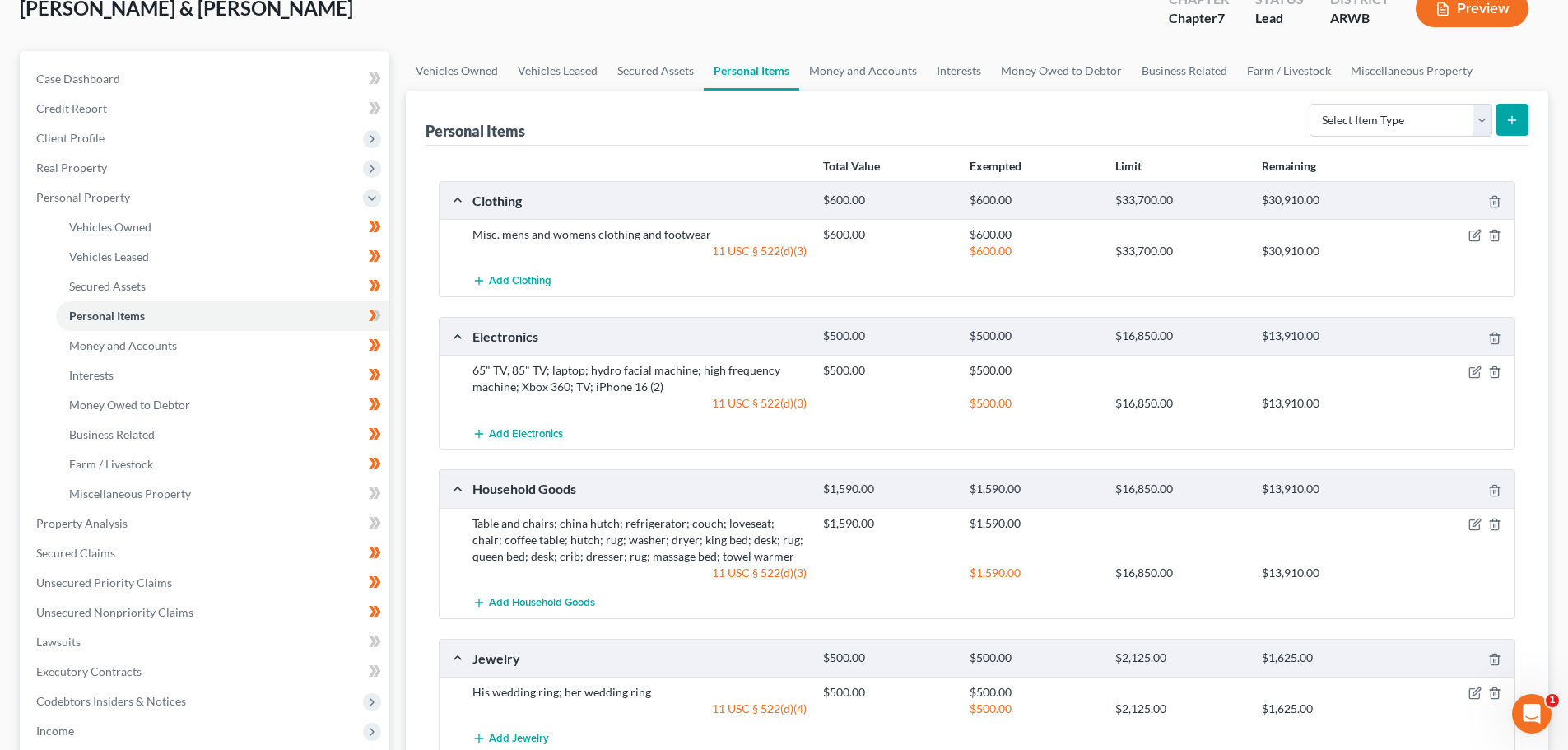
scroll to position [82, 0]
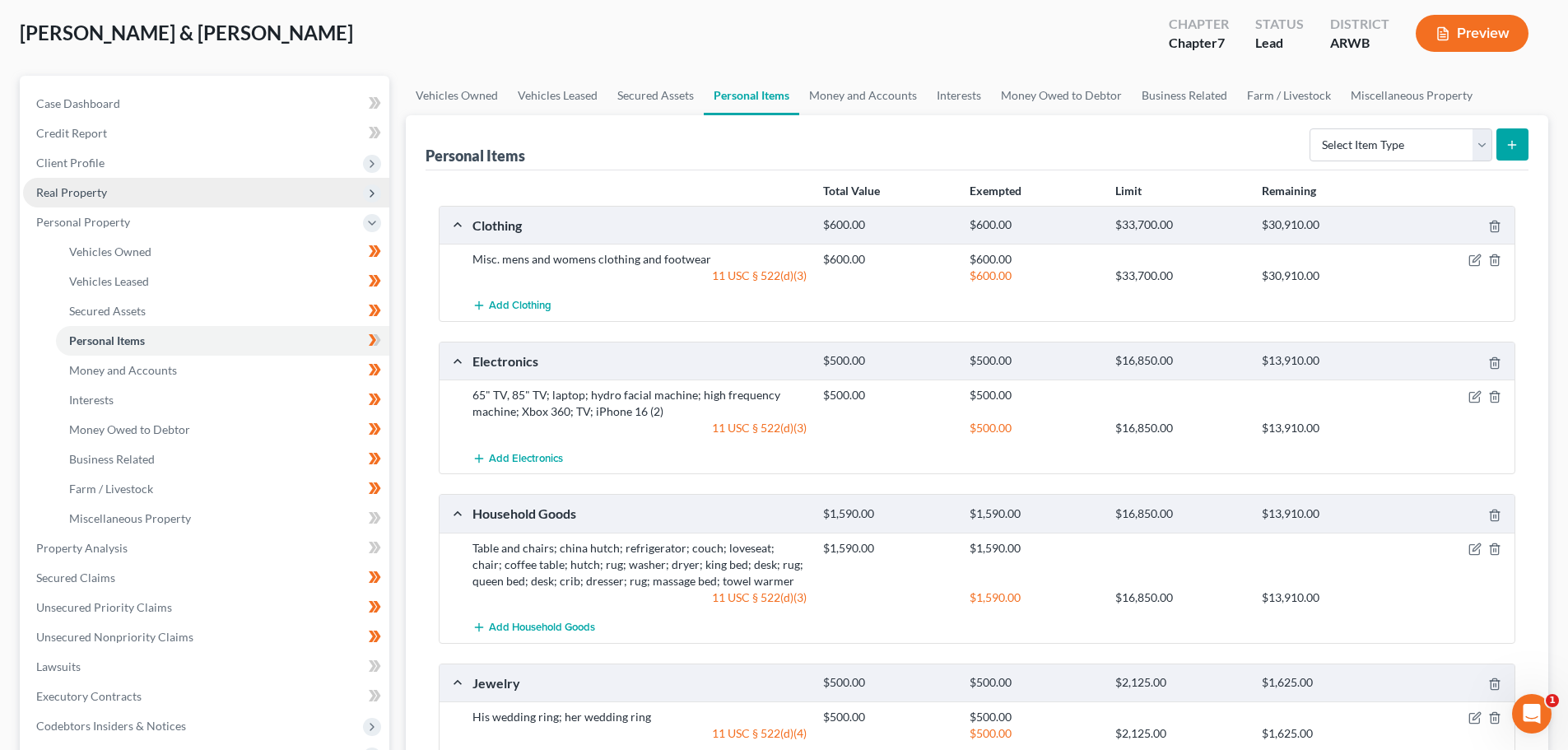
click at [50, 185] on span "Real Property" at bounding box center [71, 192] width 70 height 14
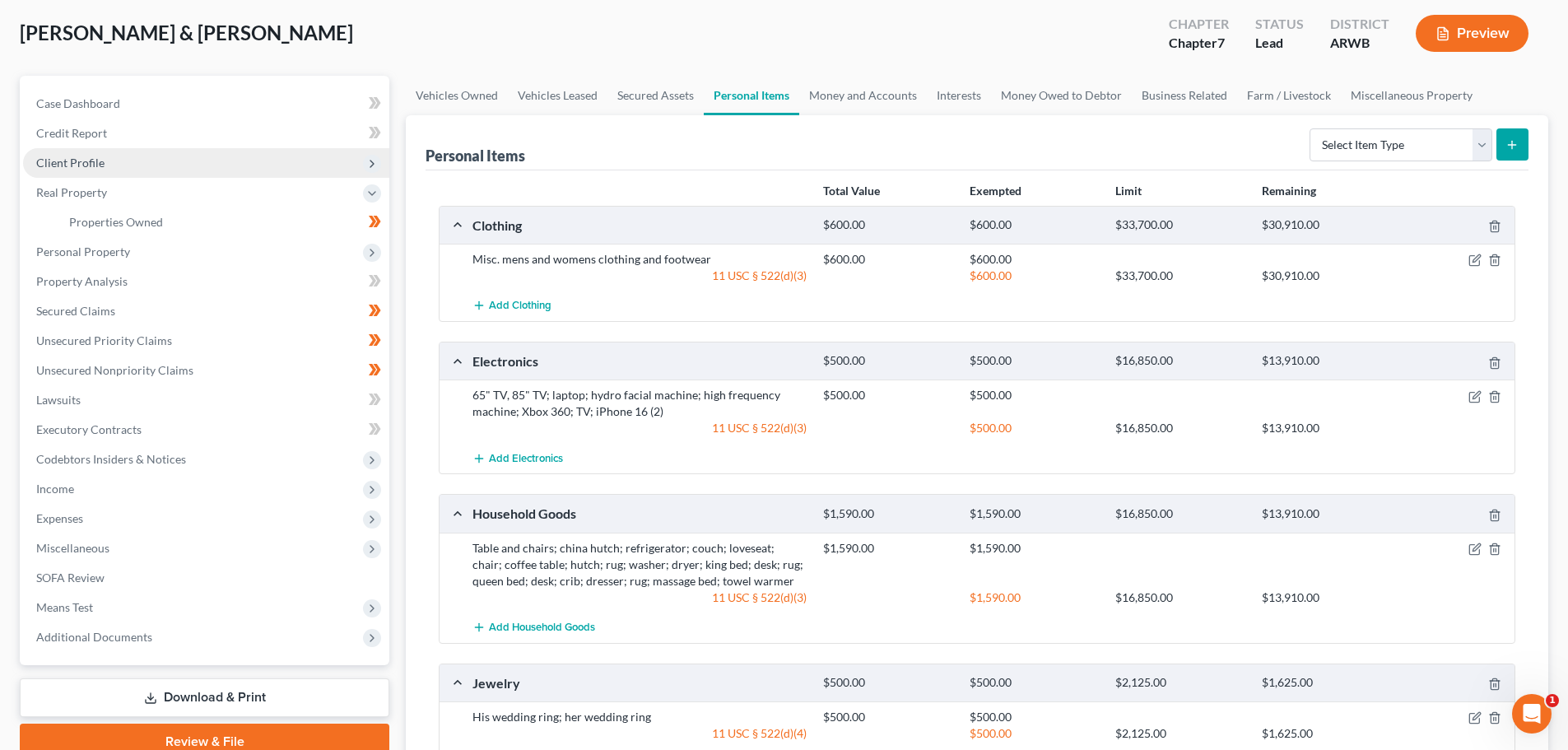
click at [61, 156] on span "Client Profile" at bounding box center [70, 162] width 69 height 14
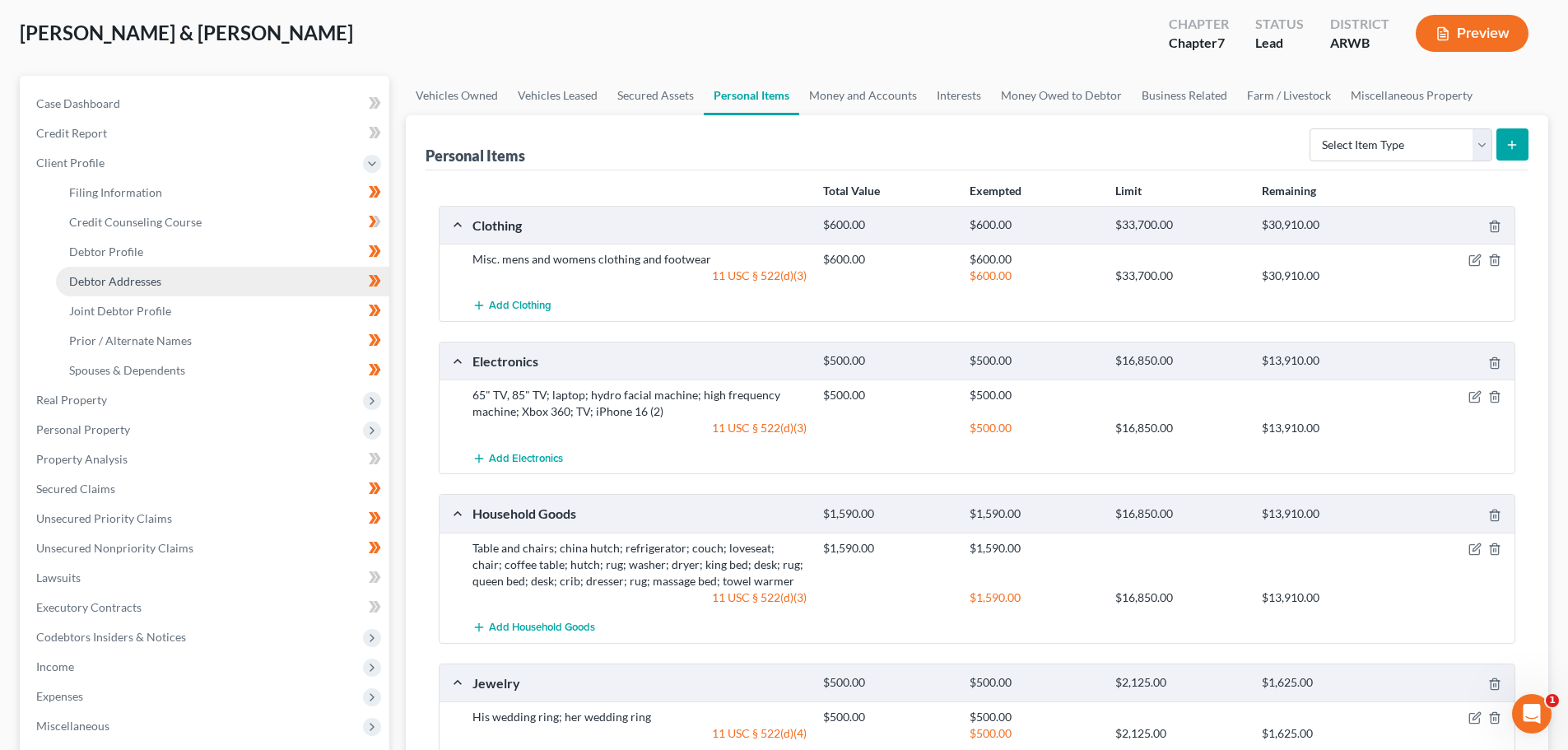
click at [140, 283] on span "Debtor Addresses" at bounding box center [116, 281] width 93 height 14
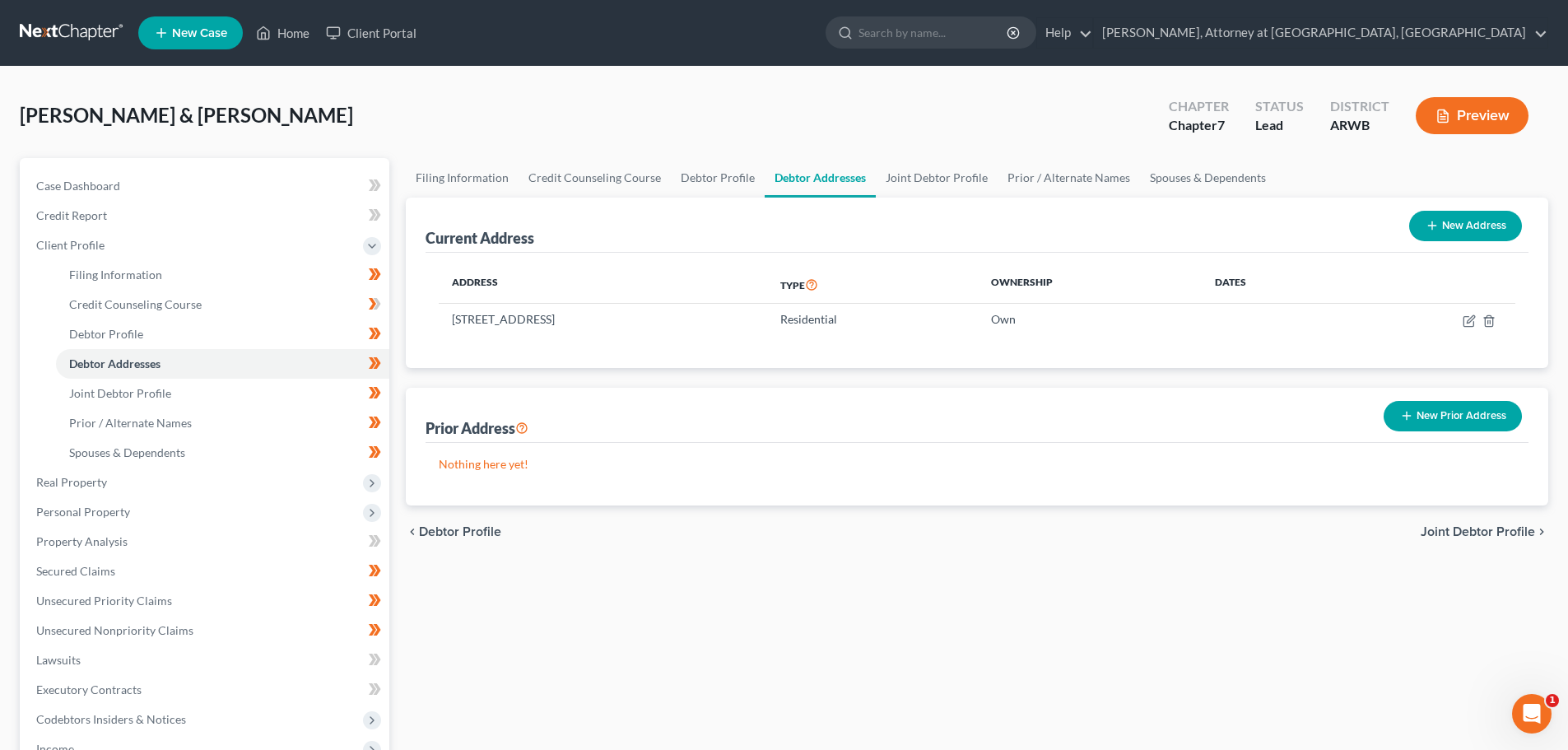
click at [1432, 414] on button "New Prior Address" at bounding box center [1452, 416] width 138 height 31
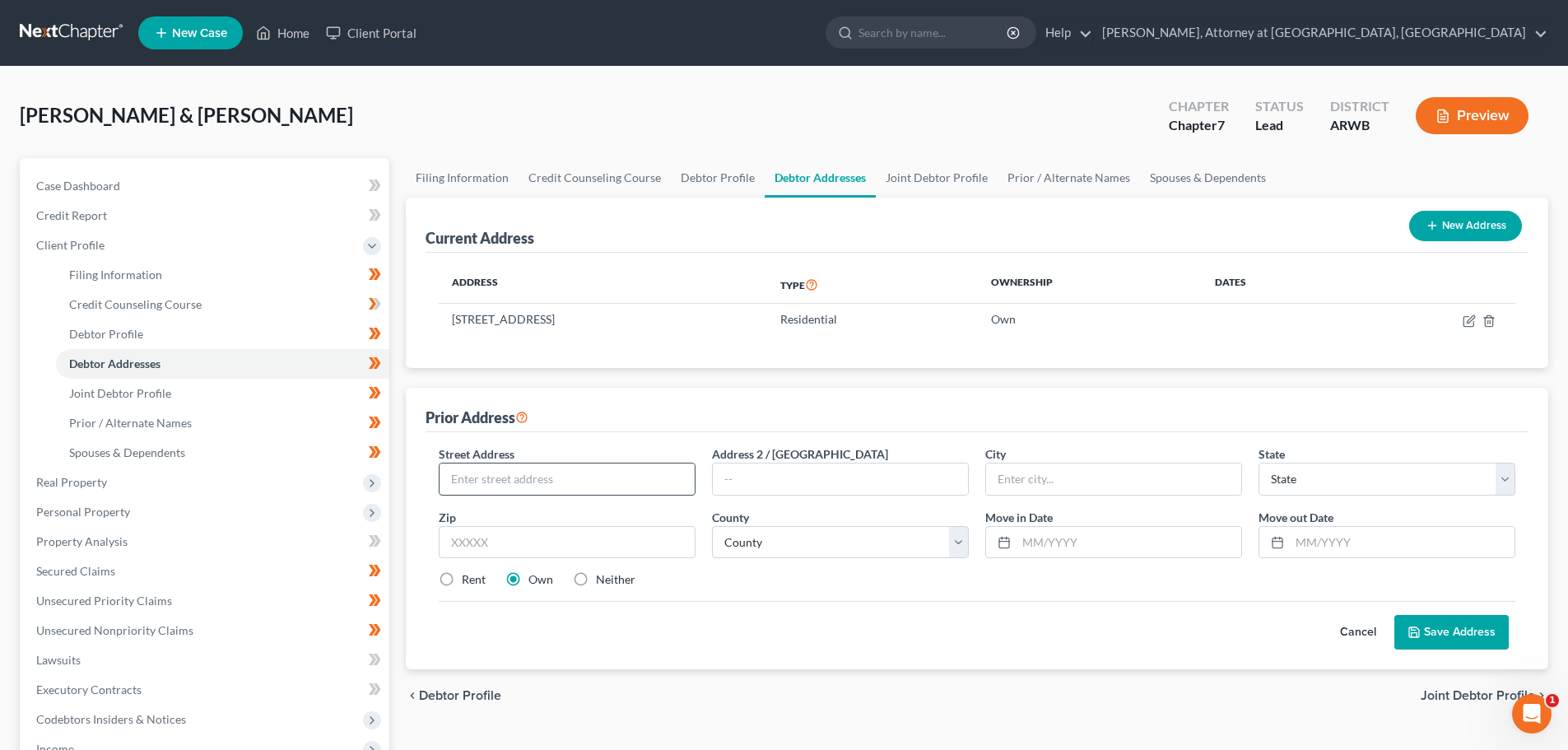
click at [591, 477] on input "text" at bounding box center [566, 479] width 255 height 31
type input "[STREET_ADDRESS]"
type input "Neosho"
click at [1268, 472] on select "State [US_STATE] AK AR AZ CA CO CT DE DC [GEOGRAPHIC_DATA] [GEOGRAPHIC_DATA] GU…" at bounding box center [1387, 479] width 257 height 33
select select "26"
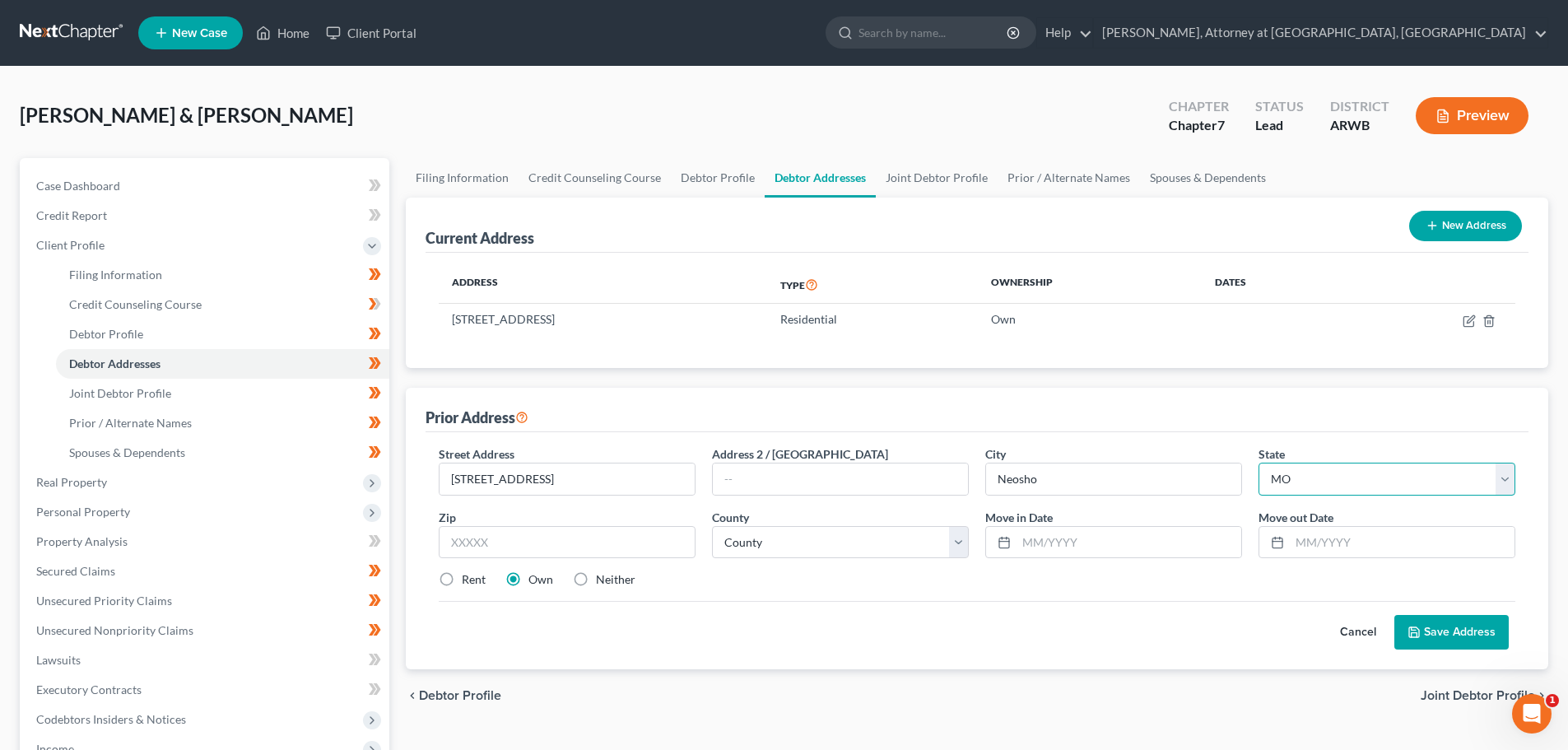
click at [1258, 462] on select "State [US_STATE] AK AR AZ CA CO CT DE DC [GEOGRAPHIC_DATA] [GEOGRAPHIC_DATA] GU…" at bounding box center [1387, 479] width 257 height 33
click at [568, 542] on input "text" at bounding box center [567, 542] width 257 height 33
type input "64850"
click at [764, 547] on select "County [GEOGRAPHIC_DATA] [GEOGRAPHIC_DATA] [GEOGRAPHIC_DATA] [GEOGRAPHIC_DATA] …" at bounding box center [840, 542] width 257 height 33
select select "72"
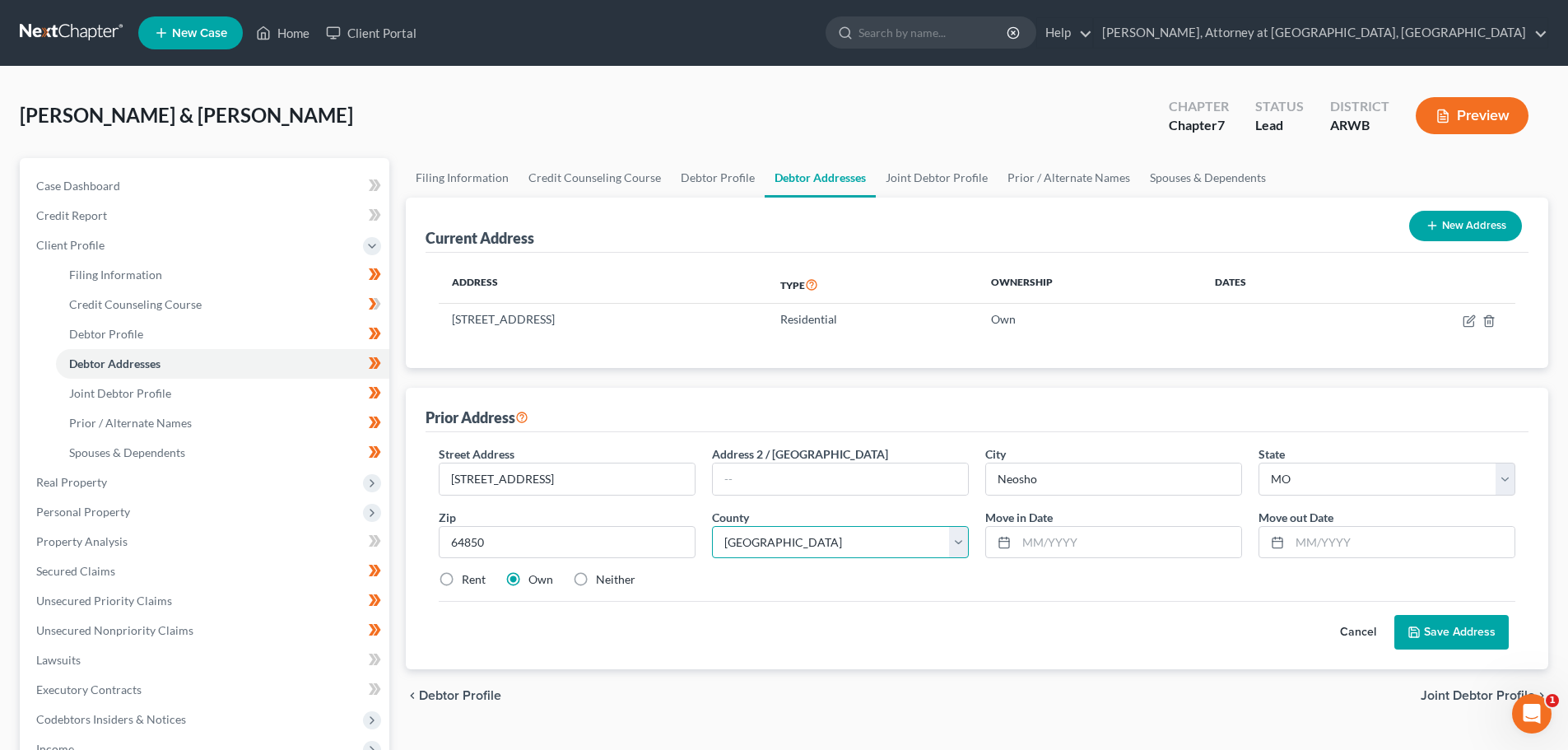
click at [712, 526] on select "County [GEOGRAPHIC_DATA] [GEOGRAPHIC_DATA] [GEOGRAPHIC_DATA] [GEOGRAPHIC_DATA] …" at bounding box center [840, 542] width 257 height 33
click at [1059, 541] on input "text" at bounding box center [1128, 542] width 225 height 31
type input "10/2022"
click at [1301, 539] on input "text" at bounding box center [1402, 542] width 225 height 31
type input "06/2023"
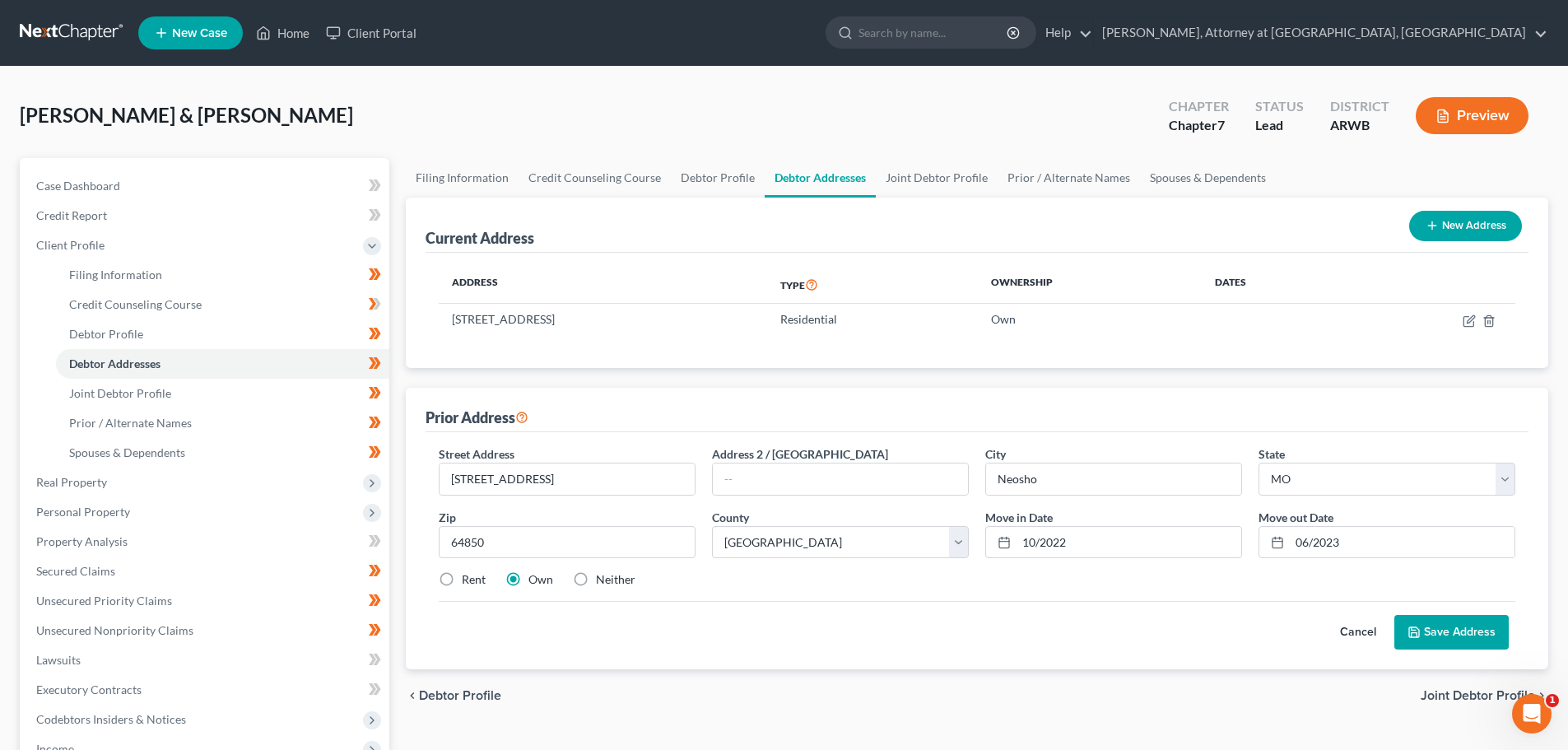
click at [596, 576] on label "Neither" at bounding box center [616, 579] width 40 height 16
click at [602, 576] on input "Neither" at bounding box center [607, 576] width 11 height 11
radio input "true"
click at [1436, 636] on button "Save Address" at bounding box center [1451, 632] width 115 height 35
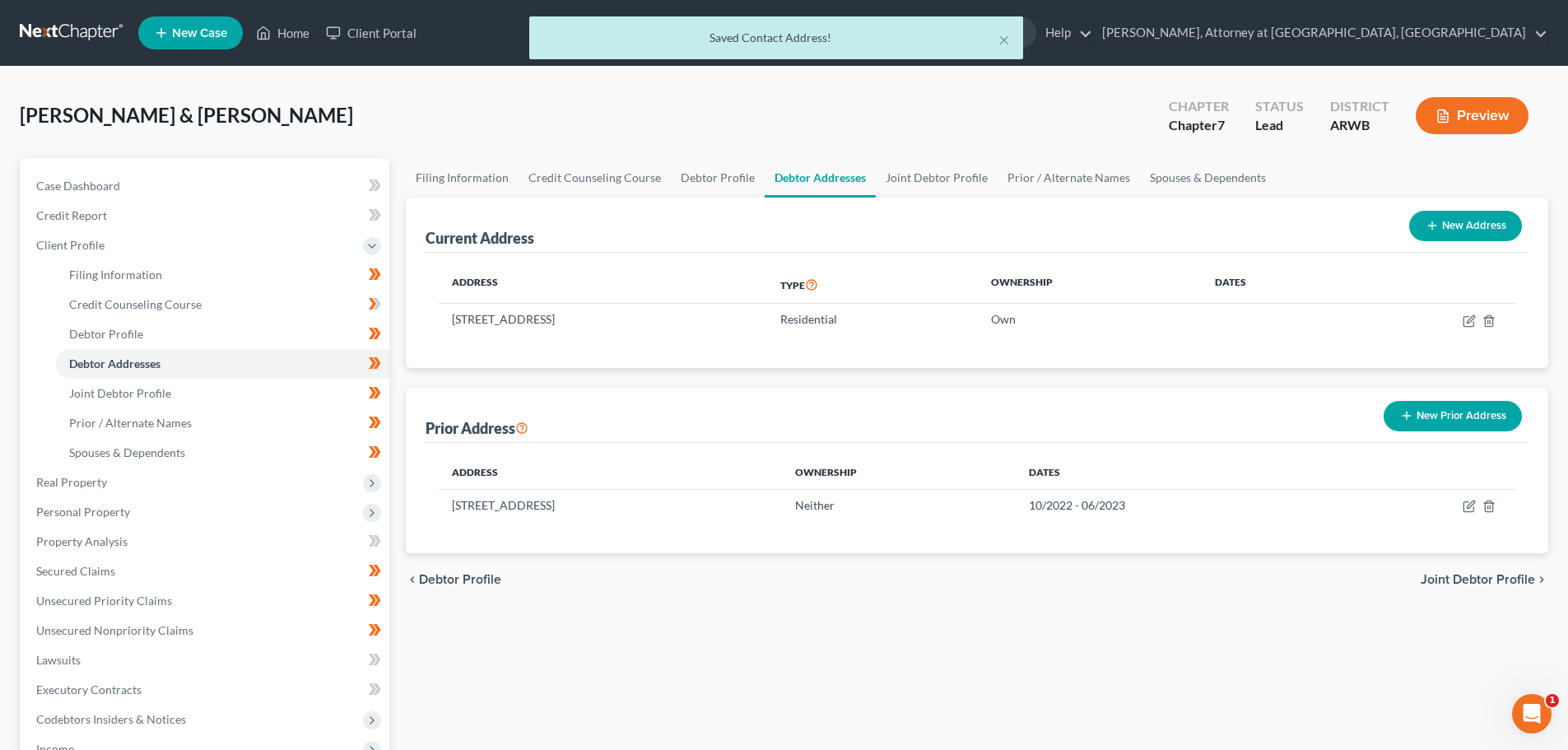
click at [1443, 408] on button "New Prior Address" at bounding box center [1452, 416] width 138 height 31
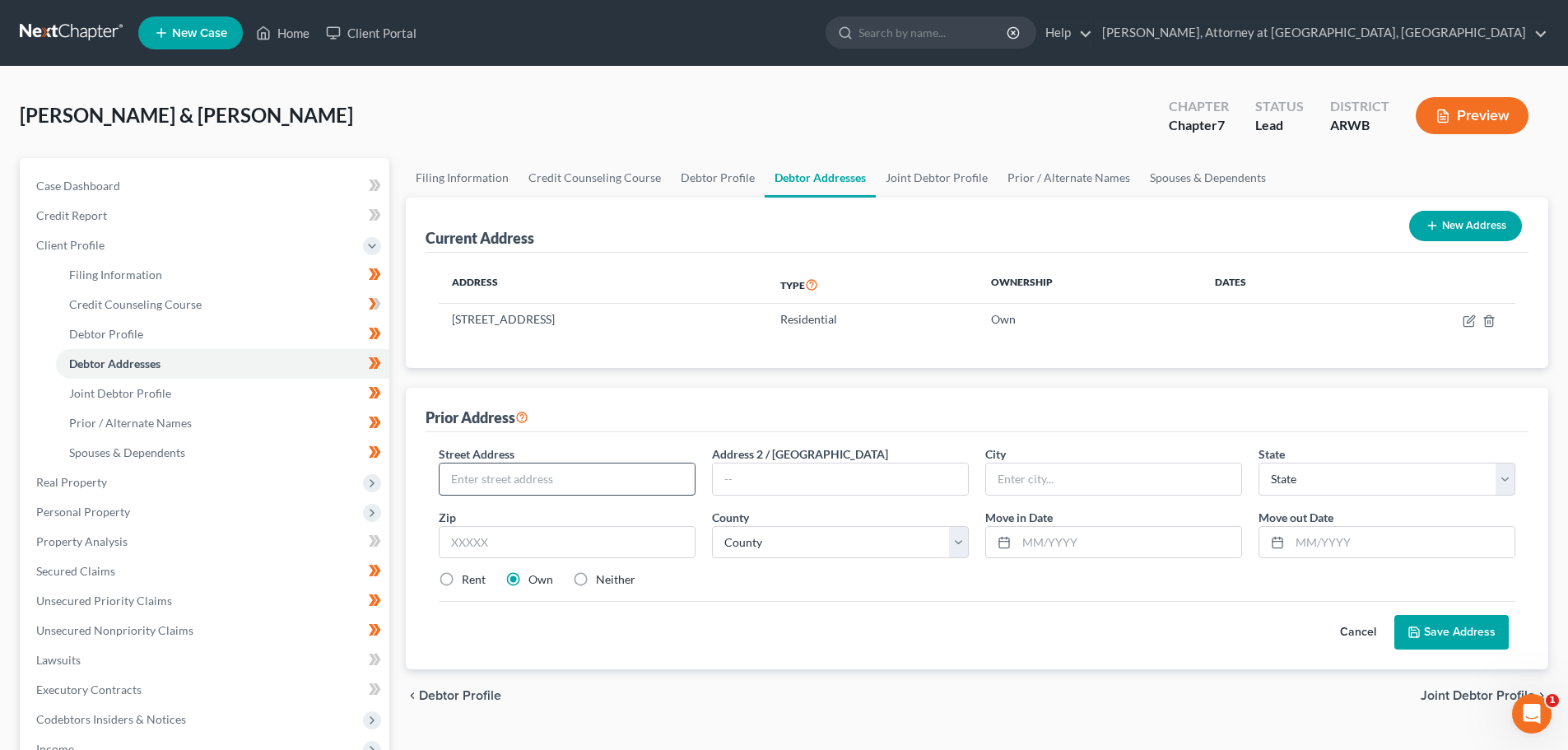
click at [563, 479] on input "text" at bounding box center [566, 479] width 255 height 31
type input "[STREET_ADDRESS]"
type input "[PERSON_NAME]"
click at [1382, 467] on select "State [US_STATE] AK AR AZ CA CO CT DE DC [GEOGRAPHIC_DATA] [GEOGRAPHIC_DATA] GU…" at bounding box center [1387, 479] width 257 height 33
select select "2"
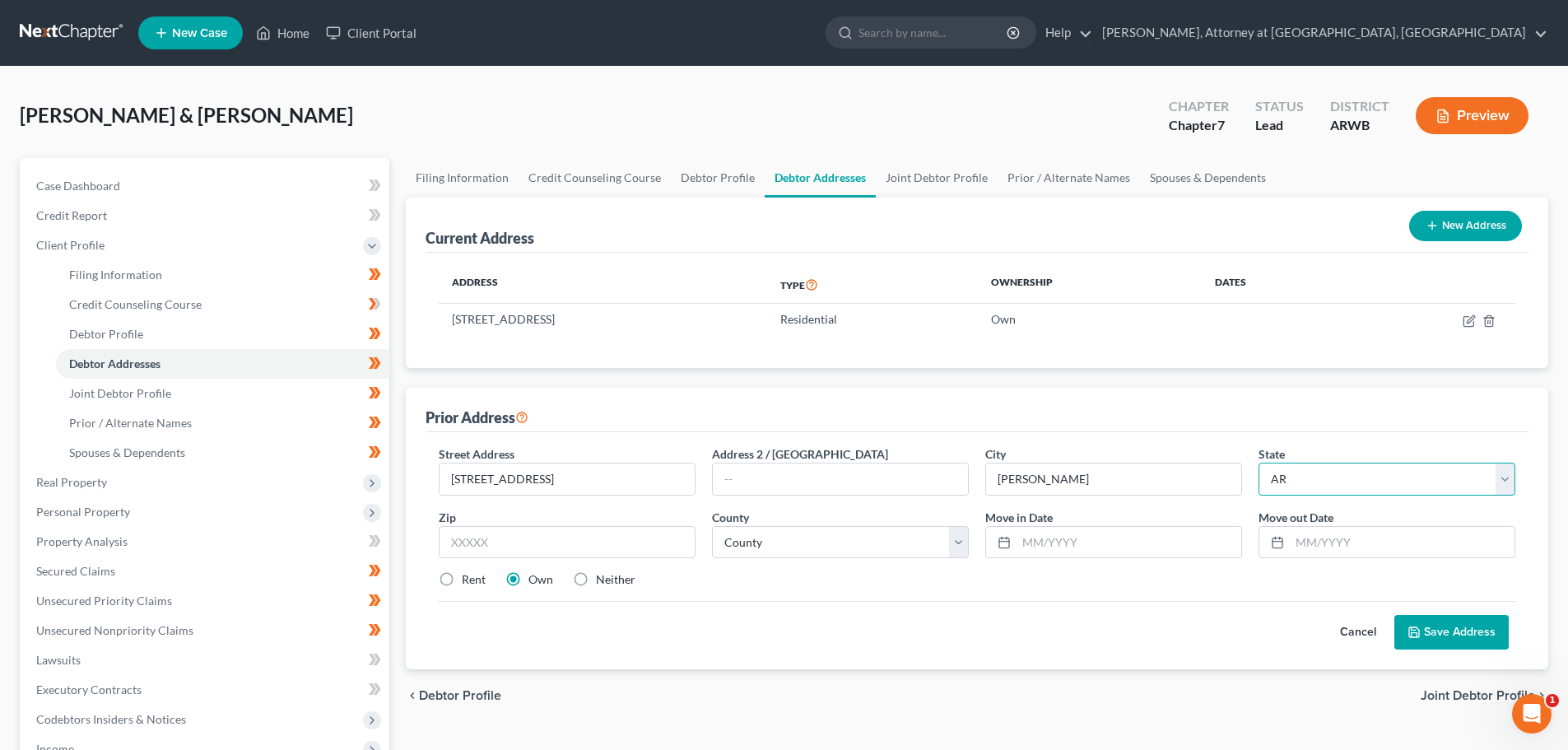
click at [1258, 462] on select "State [US_STATE] AK AR AZ CA CO CT DE DC [GEOGRAPHIC_DATA] [GEOGRAPHIC_DATA] GU…" at bounding box center [1387, 479] width 257 height 33
click at [469, 546] on input "text" at bounding box center [567, 542] width 257 height 33
type input "72756"
click at [791, 535] on select "County [US_STATE][GEOGRAPHIC_DATA] [GEOGRAPHIC_DATA] [GEOGRAPHIC_DATA] [GEOGRAP…" at bounding box center [840, 542] width 257 height 33
select select "3"
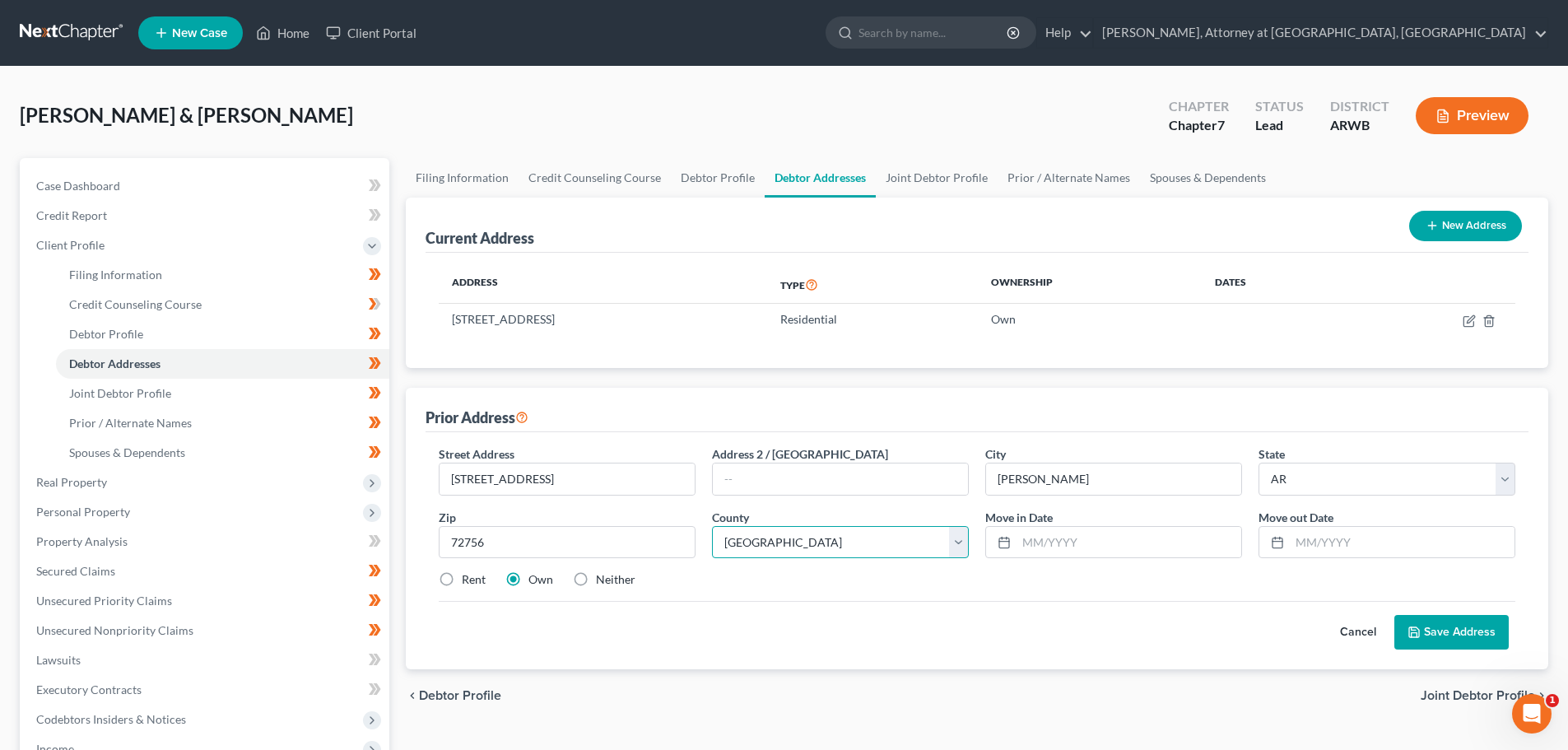
click at [712, 526] on select "County [US_STATE][GEOGRAPHIC_DATA] [GEOGRAPHIC_DATA] [GEOGRAPHIC_DATA] [GEOGRAP…" at bounding box center [840, 542] width 257 height 33
click at [1045, 539] on input "text" at bounding box center [1128, 542] width 225 height 31
click at [1023, 545] on input "6/2023" at bounding box center [1128, 542] width 225 height 31
type input "06/2023"
click at [1362, 542] on input "text" at bounding box center [1402, 542] width 225 height 31
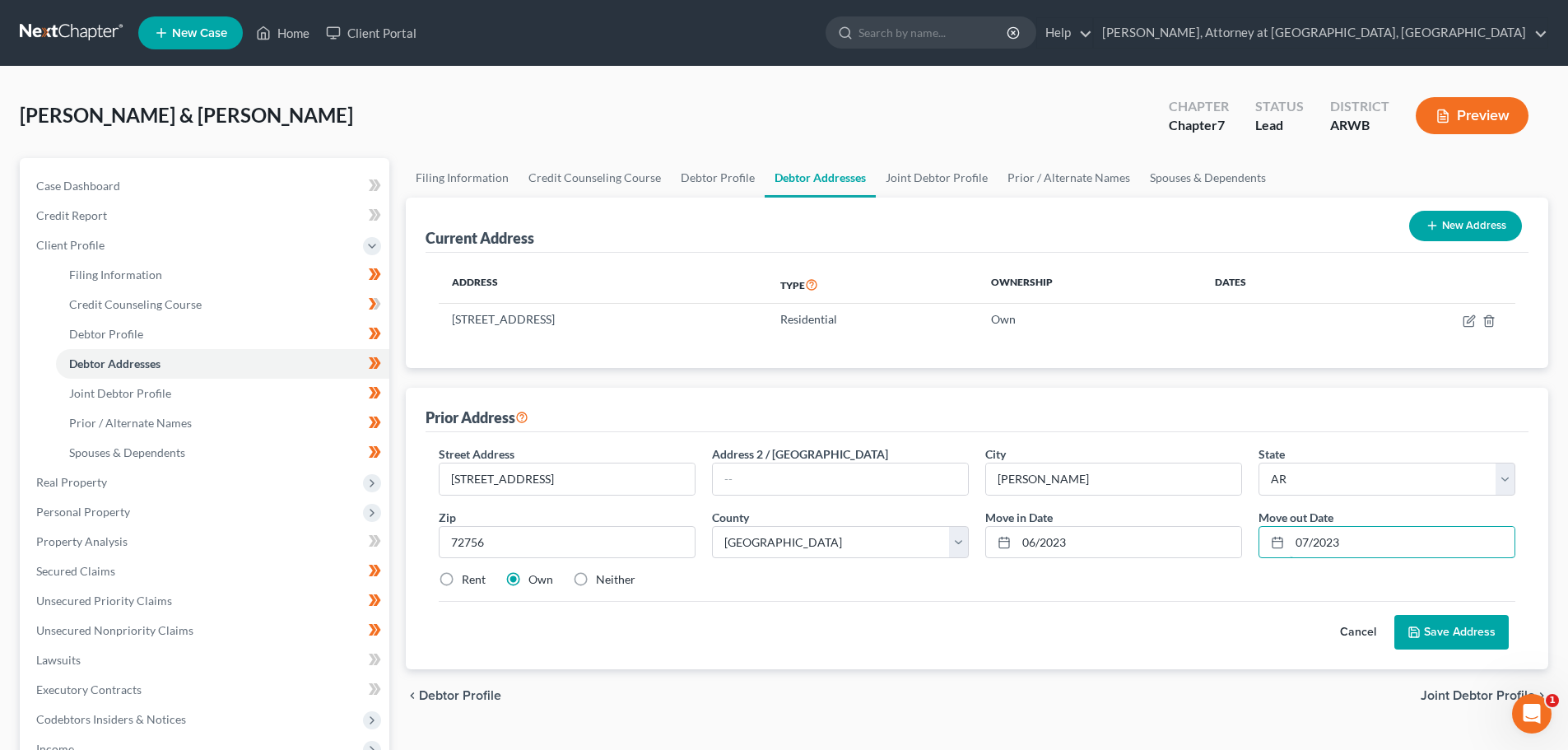
type input "07/2023"
click at [596, 577] on label "Neither" at bounding box center [616, 579] width 40 height 16
click at [602, 577] on input "Neither" at bounding box center [607, 576] width 11 height 11
radio input "true"
click at [1433, 640] on button "Save Address" at bounding box center [1451, 632] width 115 height 35
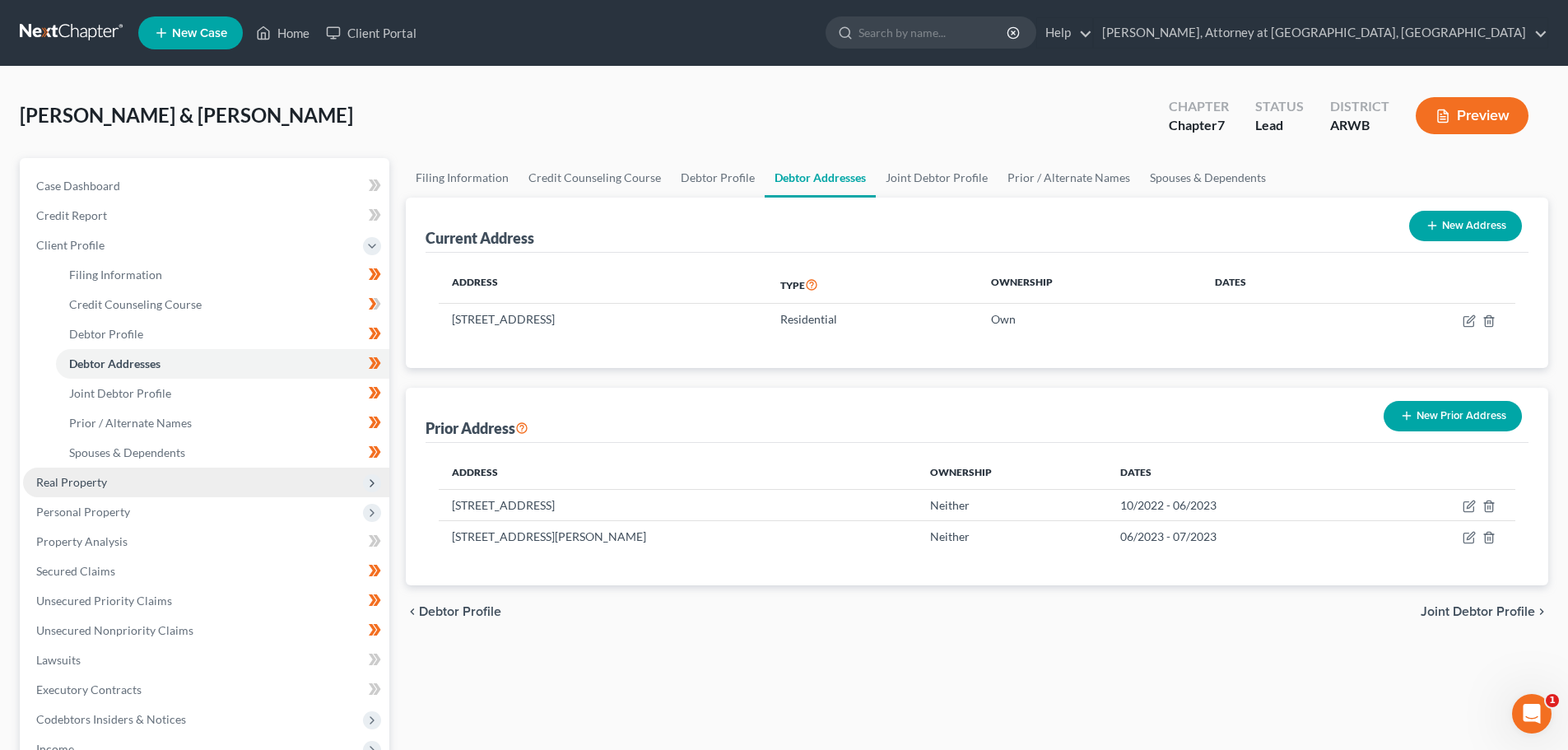
click at [97, 486] on span "Real Property" at bounding box center [71, 482] width 70 height 14
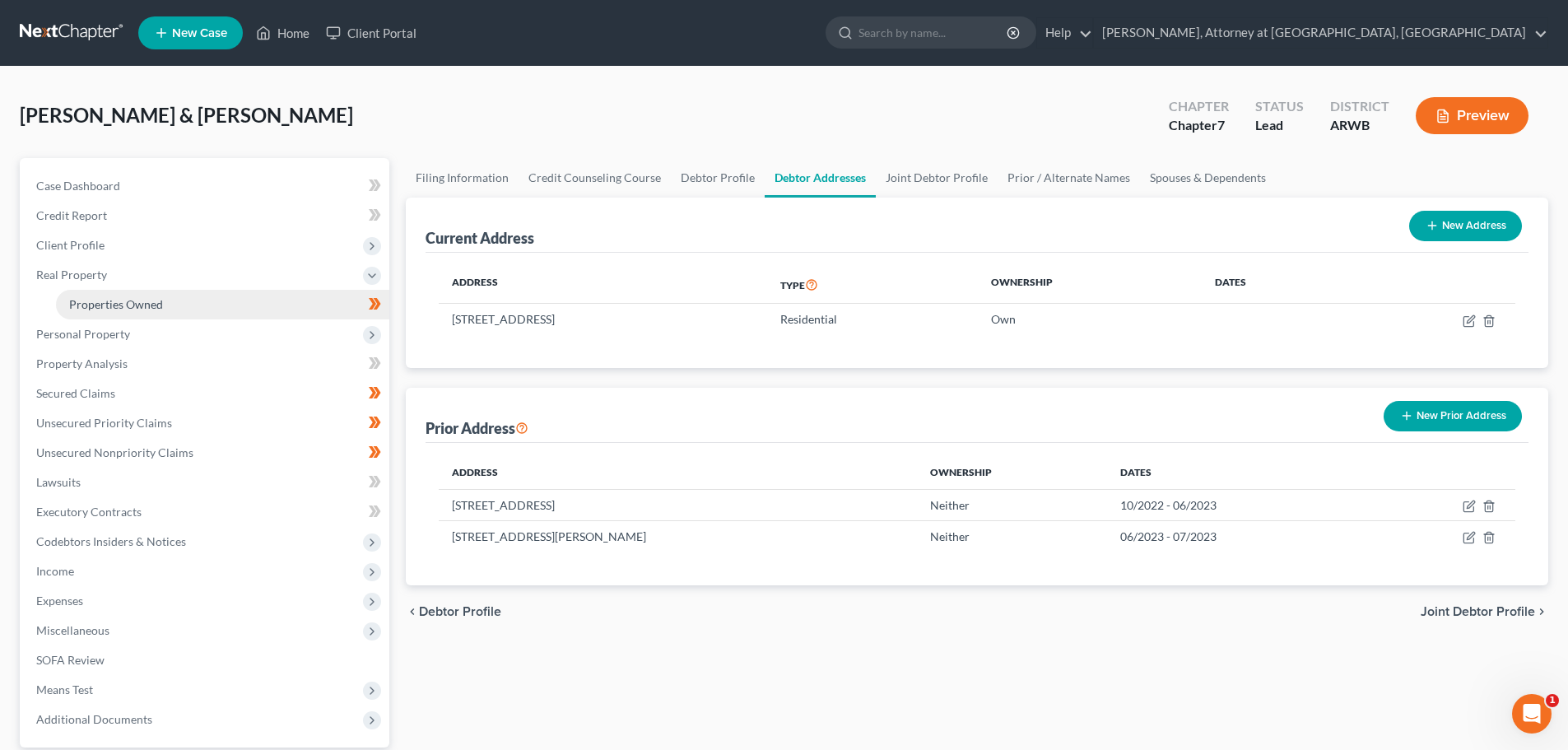
click at [133, 311] on span "Properties Owned" at bounding box center [116, 304] width 94 height 14
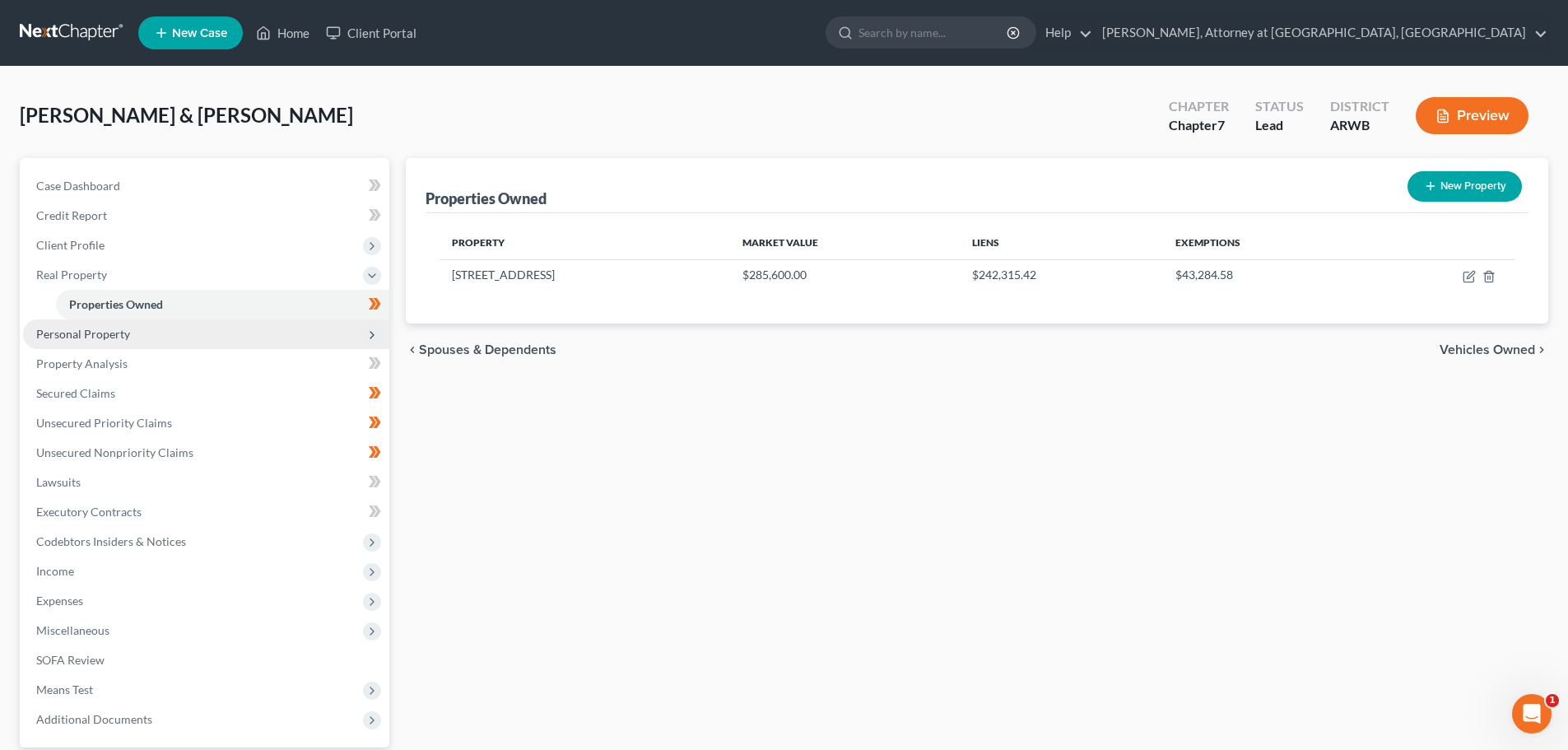
click at [106, 335] on span "Personal Property" at bounding box center [83, 334] width 94 height 14
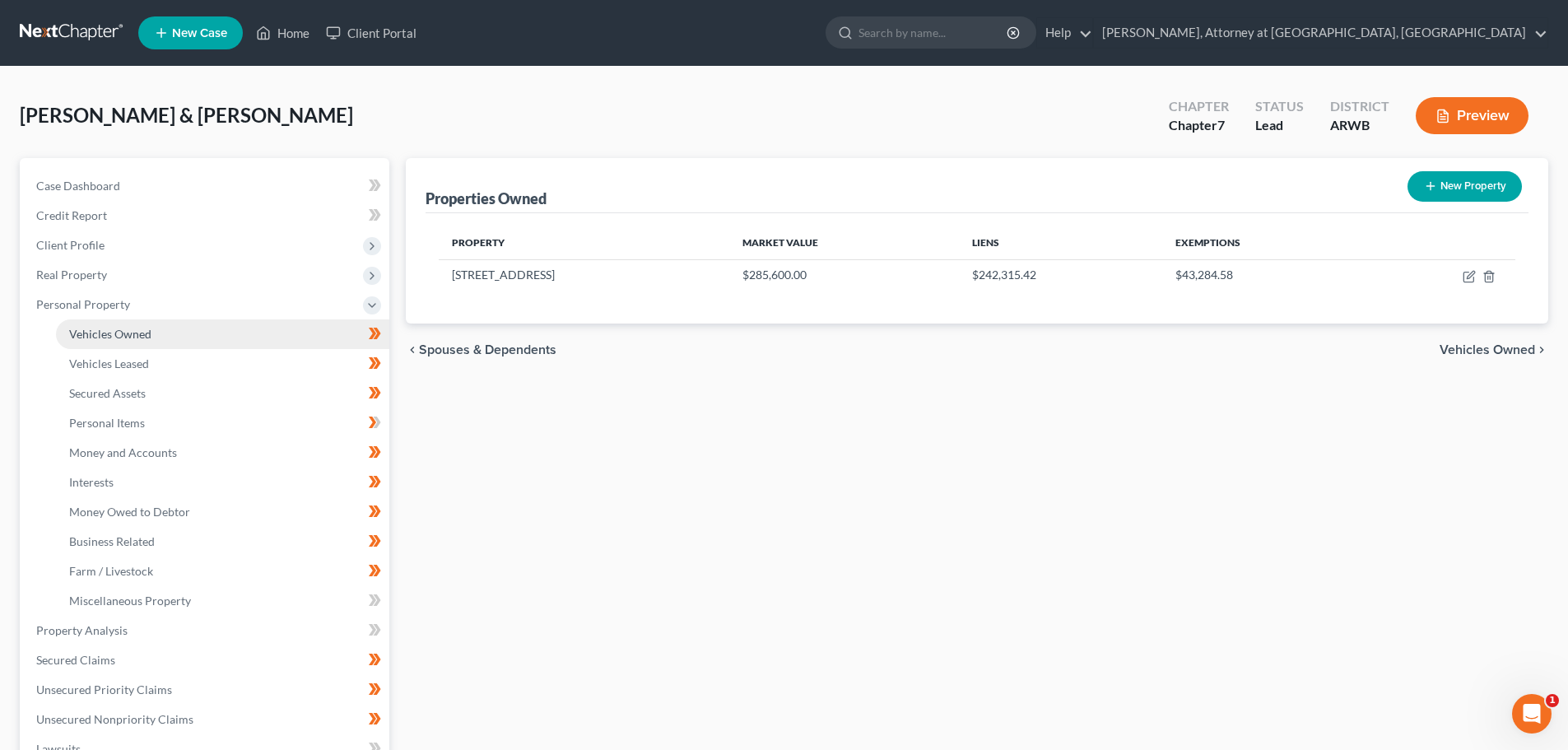
click at [142, 327] on span "Vehicles Owned" at bounding box center [110, 334] width 82 height 14
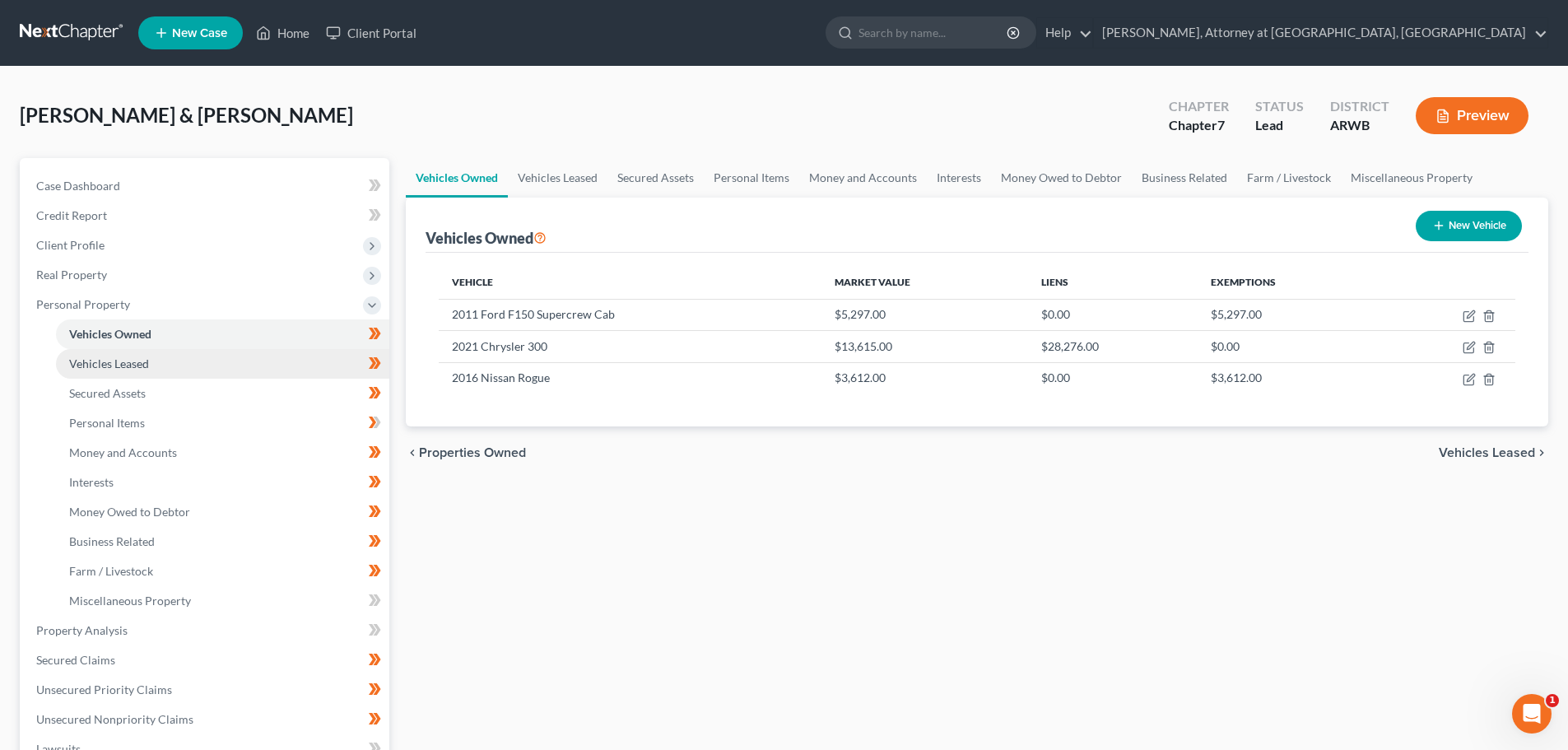
click at [119, 368] on span "Vehicles Leased" at bounding box center [109, 363] width 80 height 14
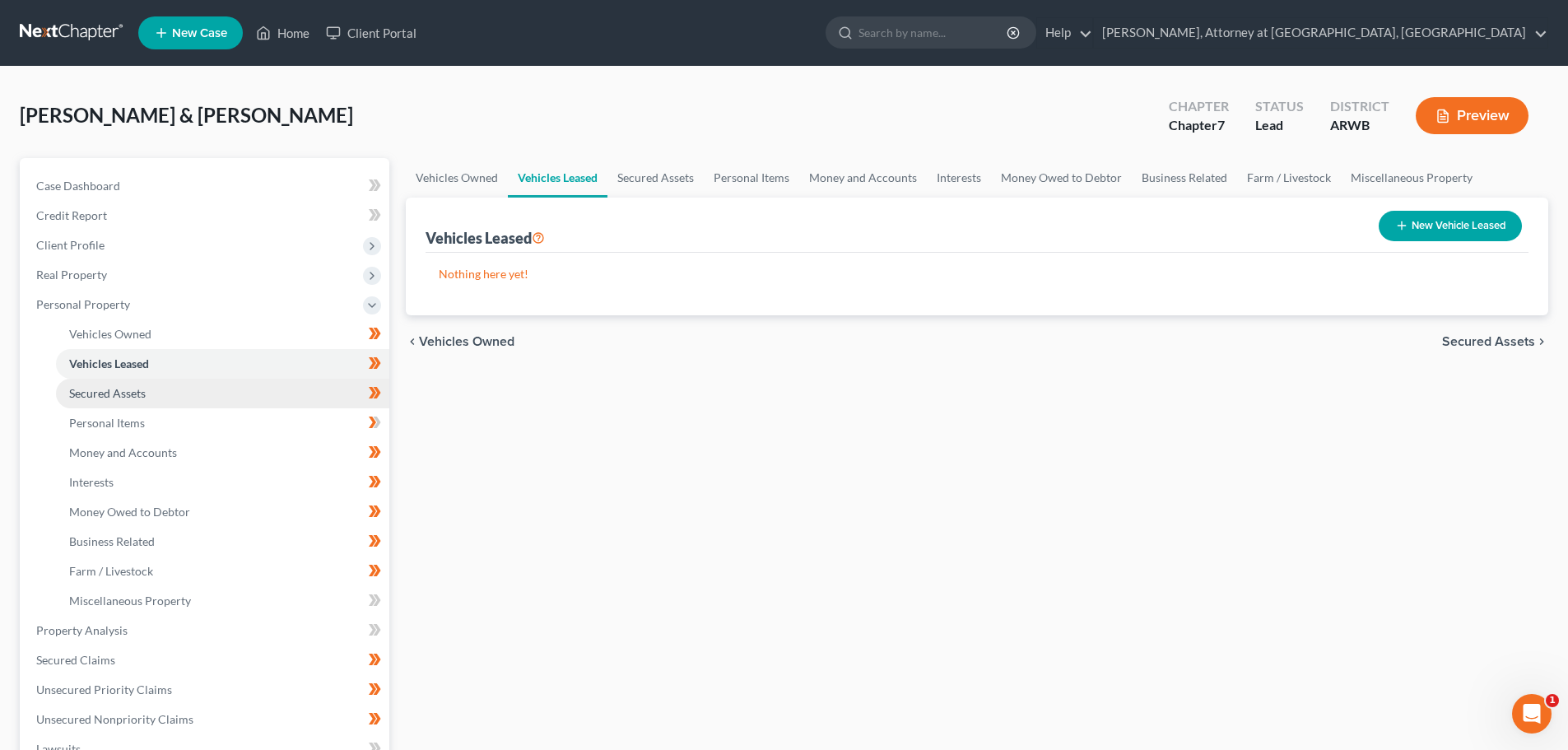
click at [124, 395] on span "Secured Assets" at bounding box center [107, 393] width 76 height 14
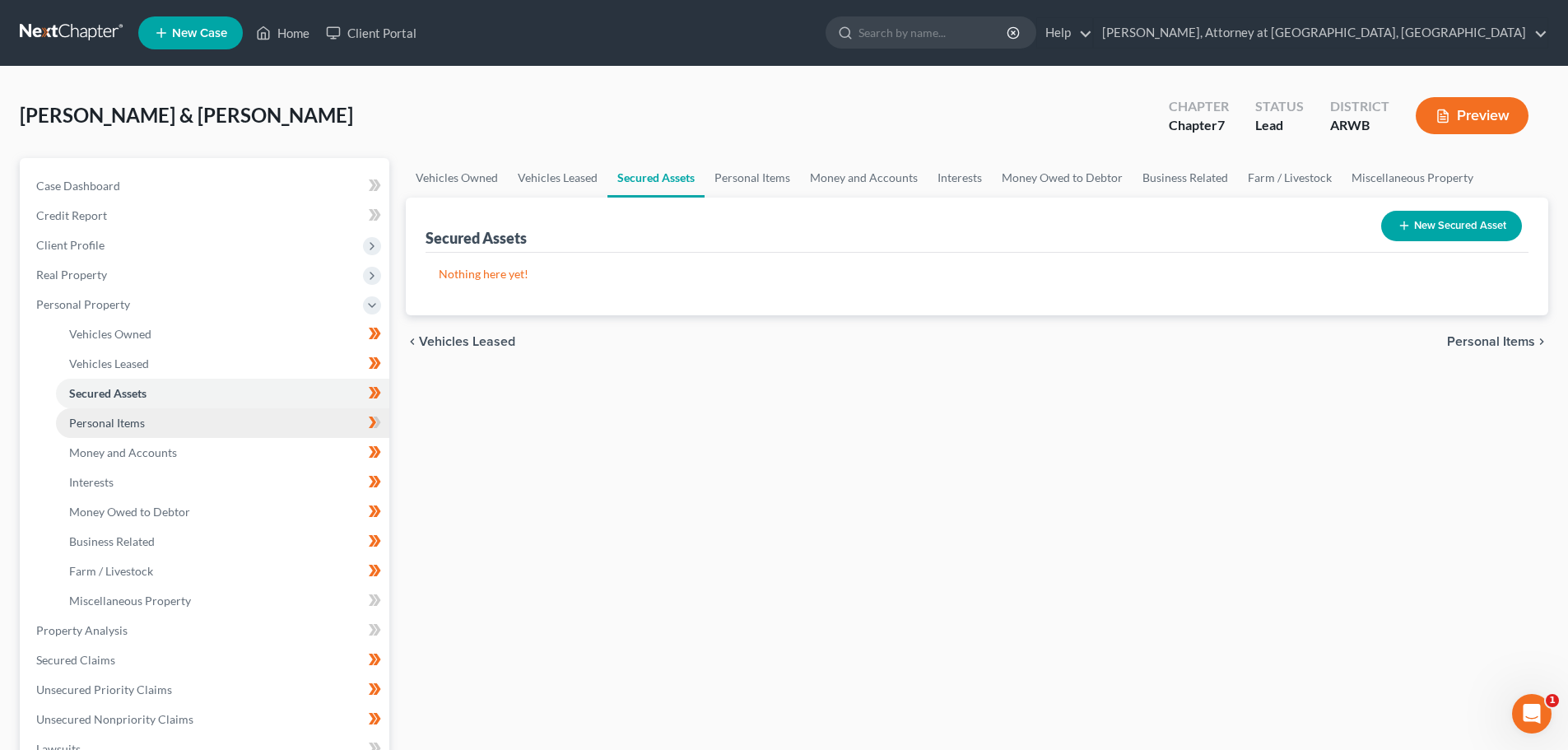
click at [132, 432] on link "Personal Items" at bounding box center [222, 423] width 333 height 30
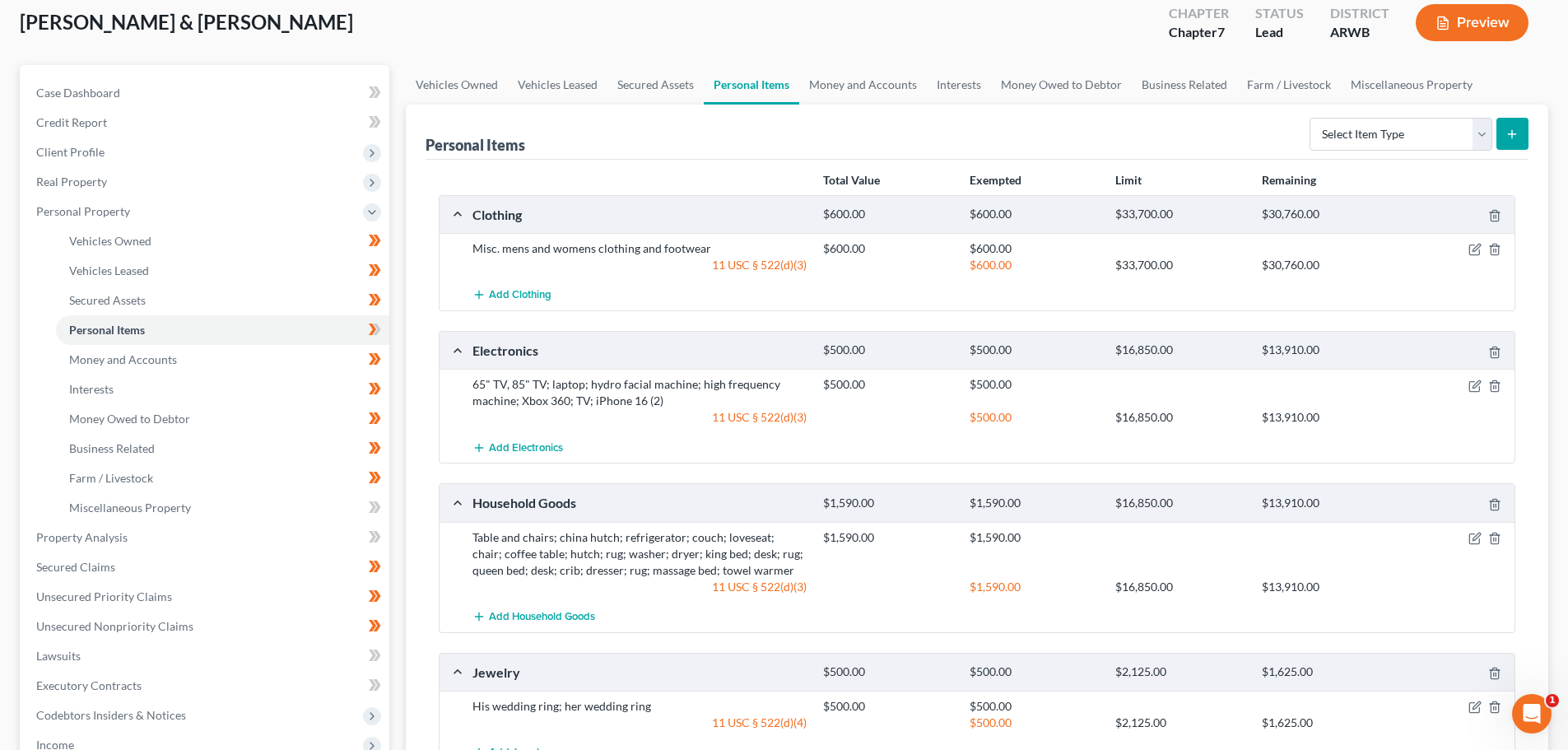
scroll to position [93, 0]
click at [129, 367] on span "Money and Accounts" at bounding box center [124, 360] width 108 height 14
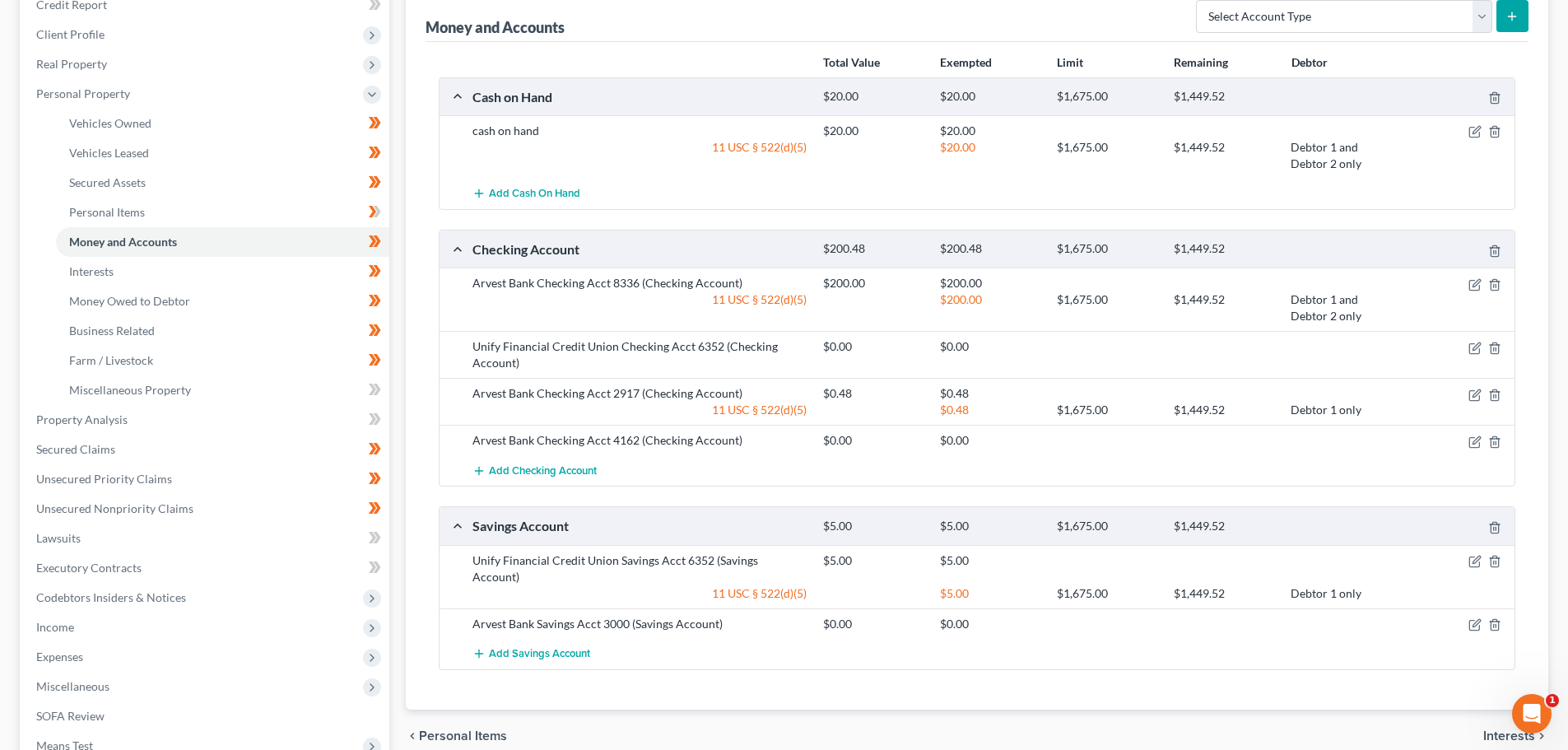
scroll to position [247, 0]
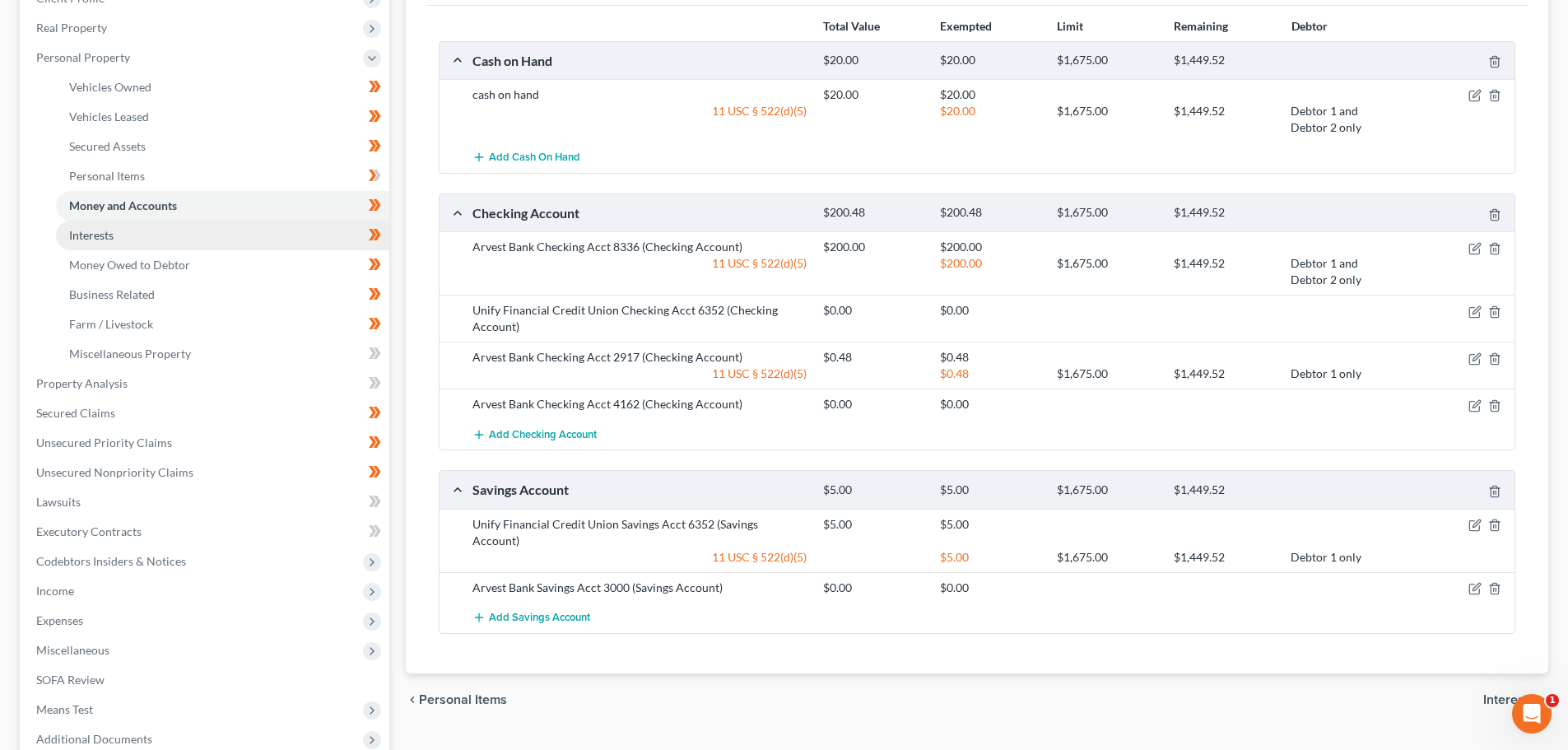
click at [103, 236] on span "Interests" at bounding box center [92, 235] width 44 height 14
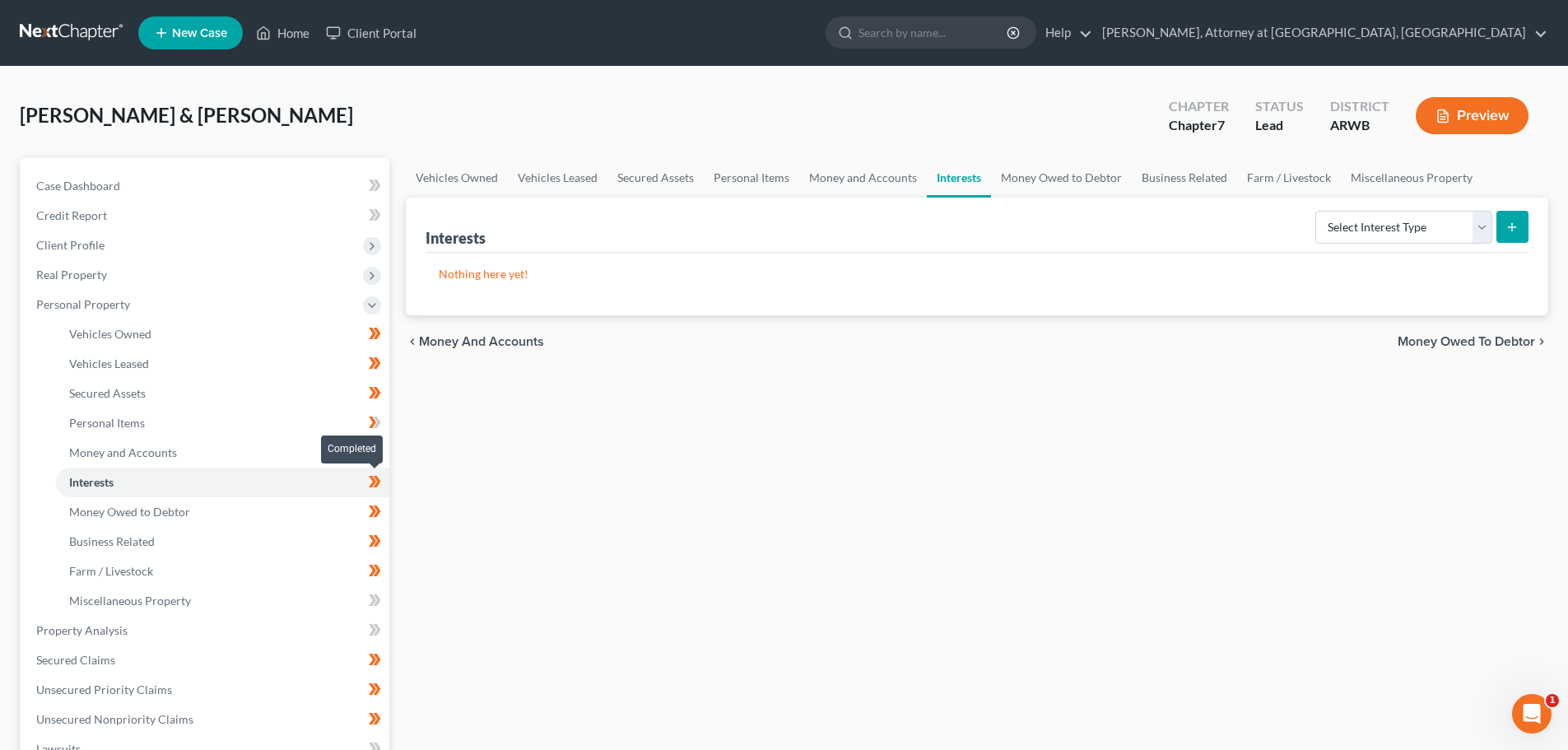
click at [375, 477] on icon at bounding box center [377, 482] width 8 height 12
click at [172, 517] on span "Money Owed to Debtor" at bounding box center [129, 512] width 121 height 14
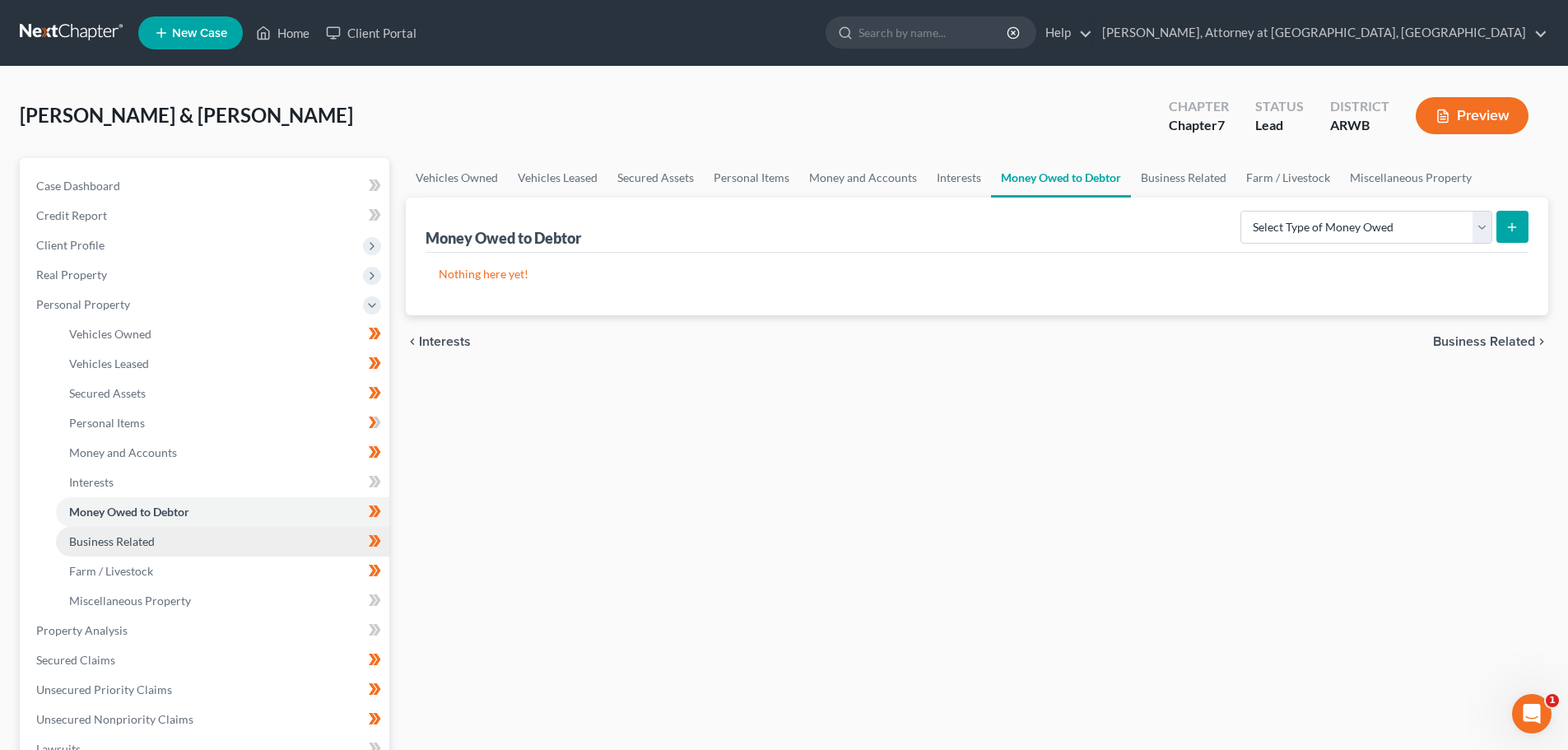
click at [135, 542] on span "Business Related" at bounding box center [112, 542] width 86 height 14
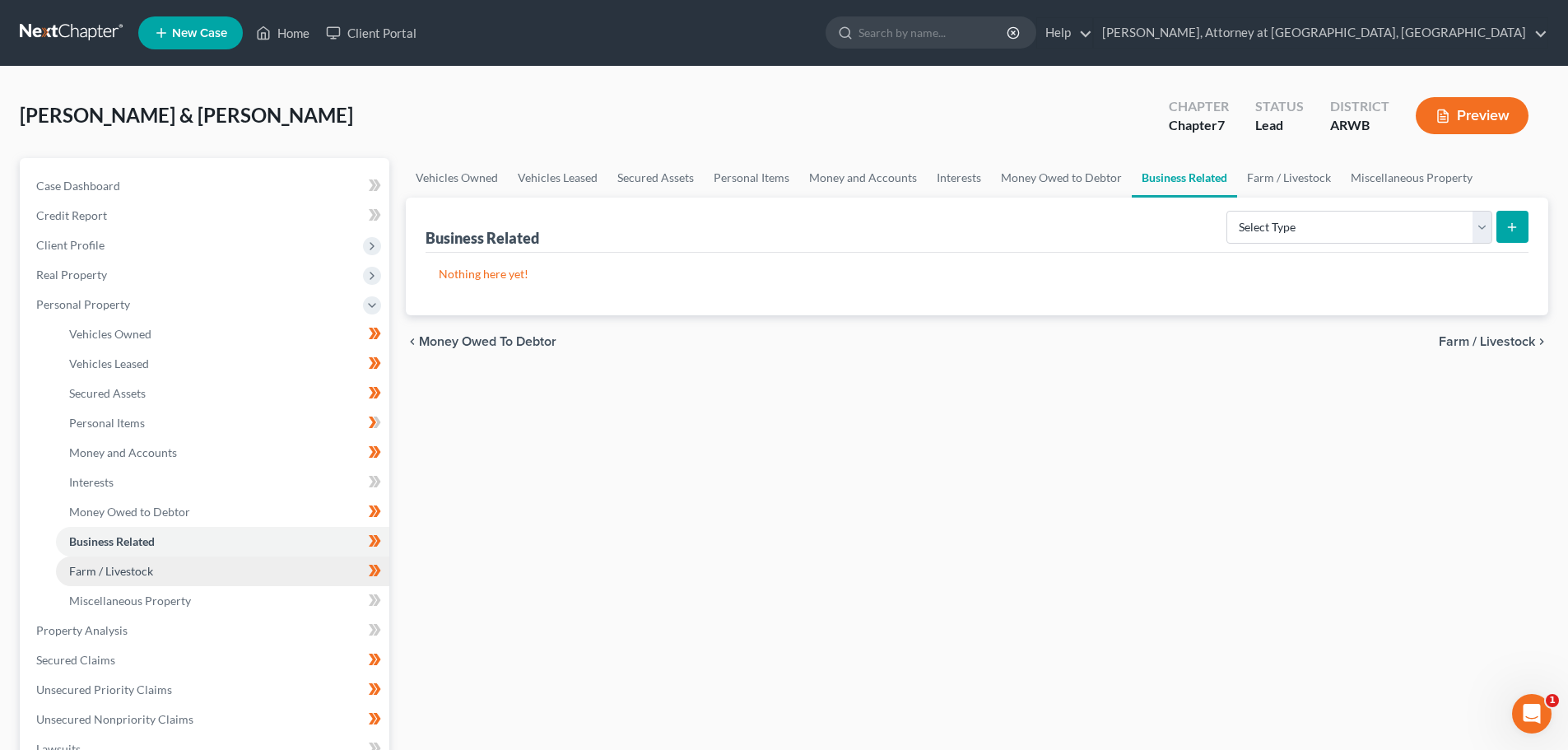
click at [132, 574] on span "Farm / Livestock" at bounding box center [111, 570] width 84 height 14
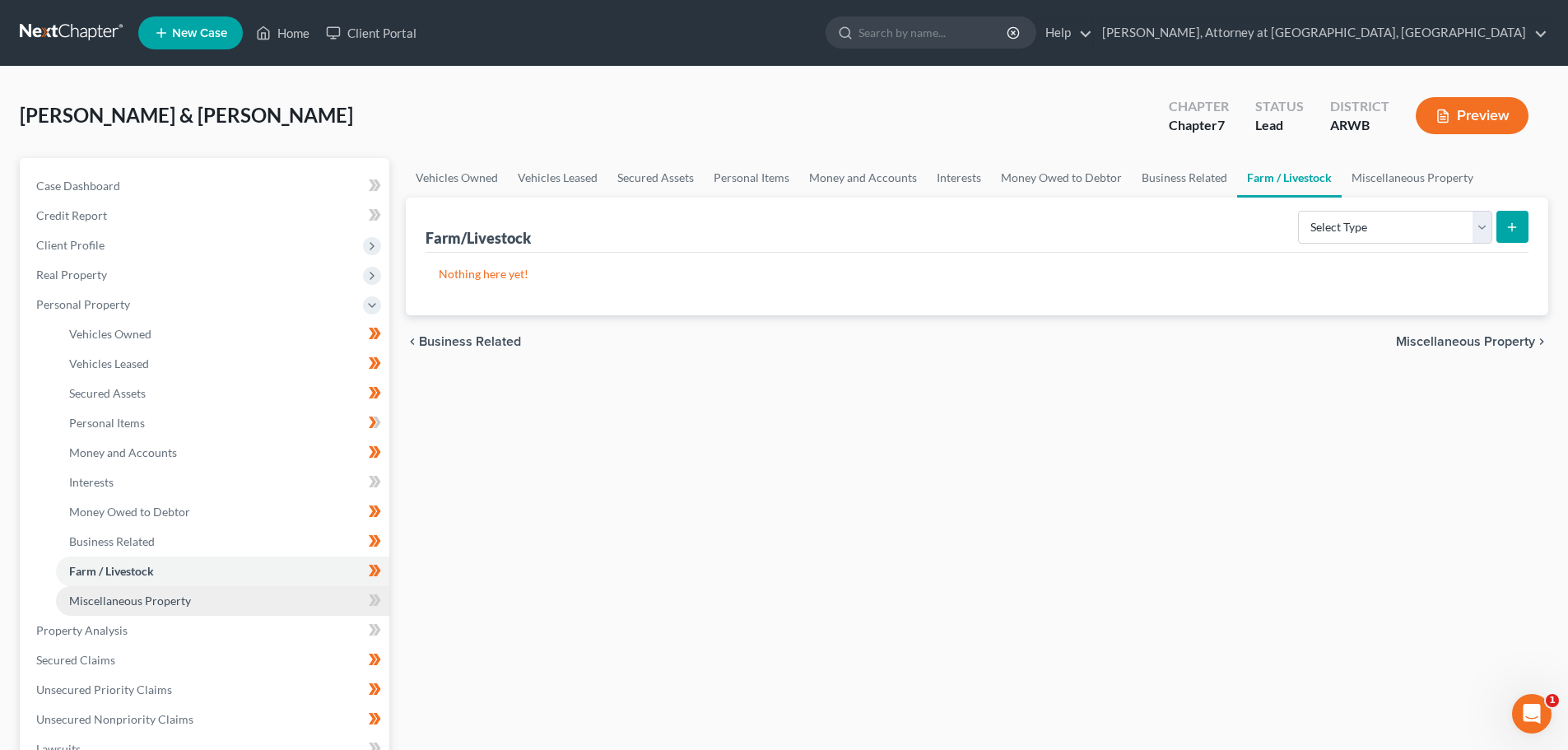
click at [139, 601] on span "Miscellaneous Property" at bounding box center [130, 600] width 122 height 14
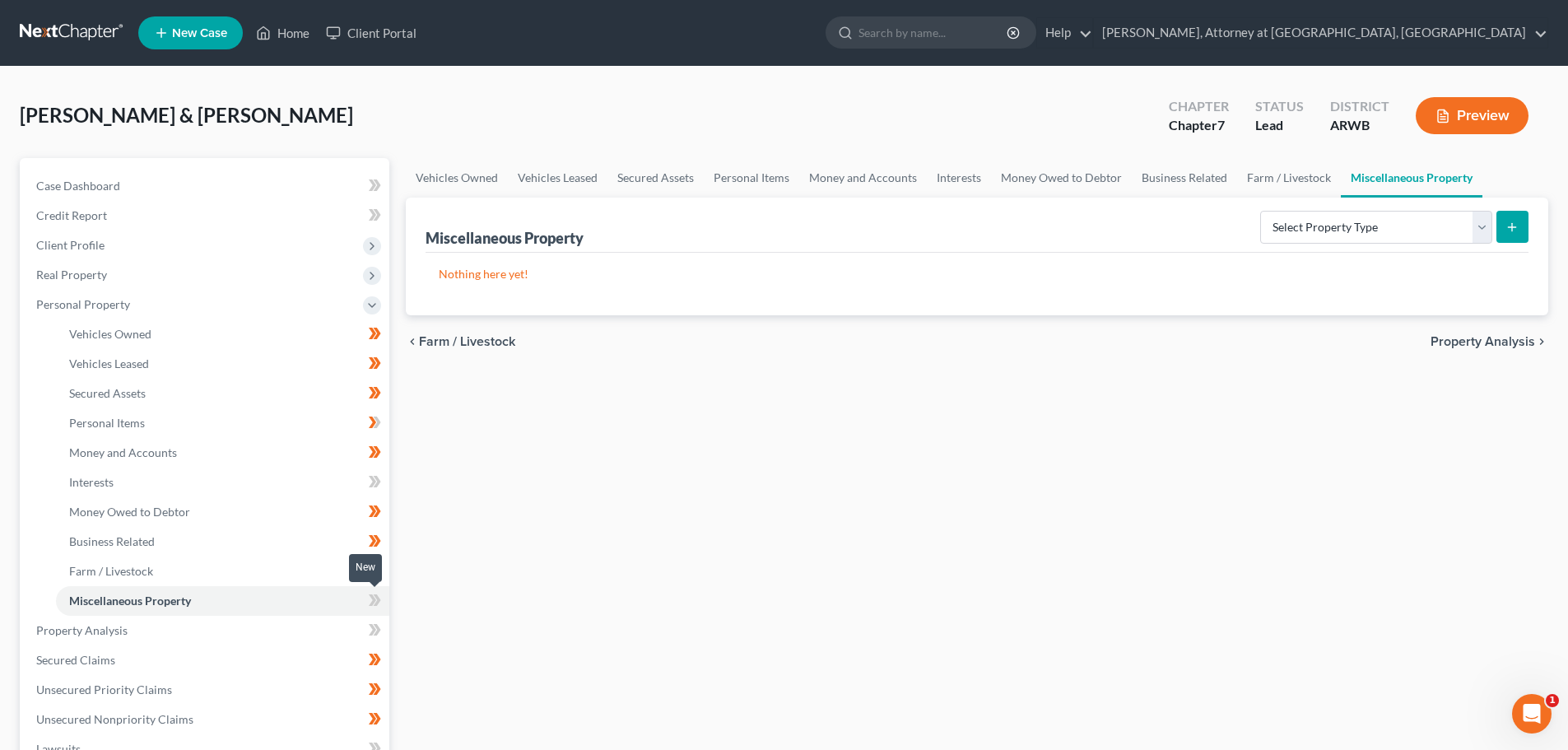
click at [375, 602] on icon at bounding box center [374, 600] width 13 height 20
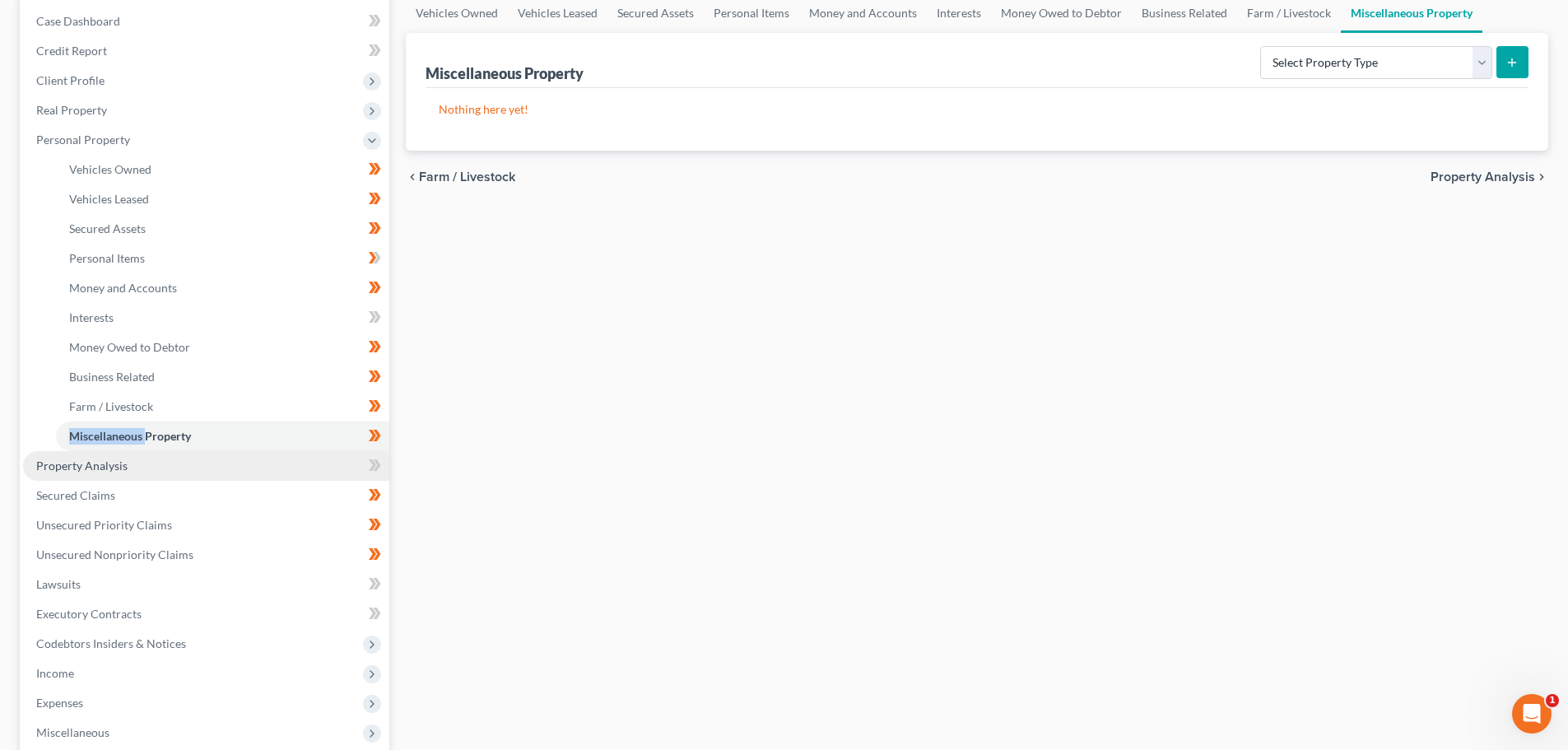
click at [79, 472] on span "Property Analysis" at bounding box center [82, 465] width 92 height 14
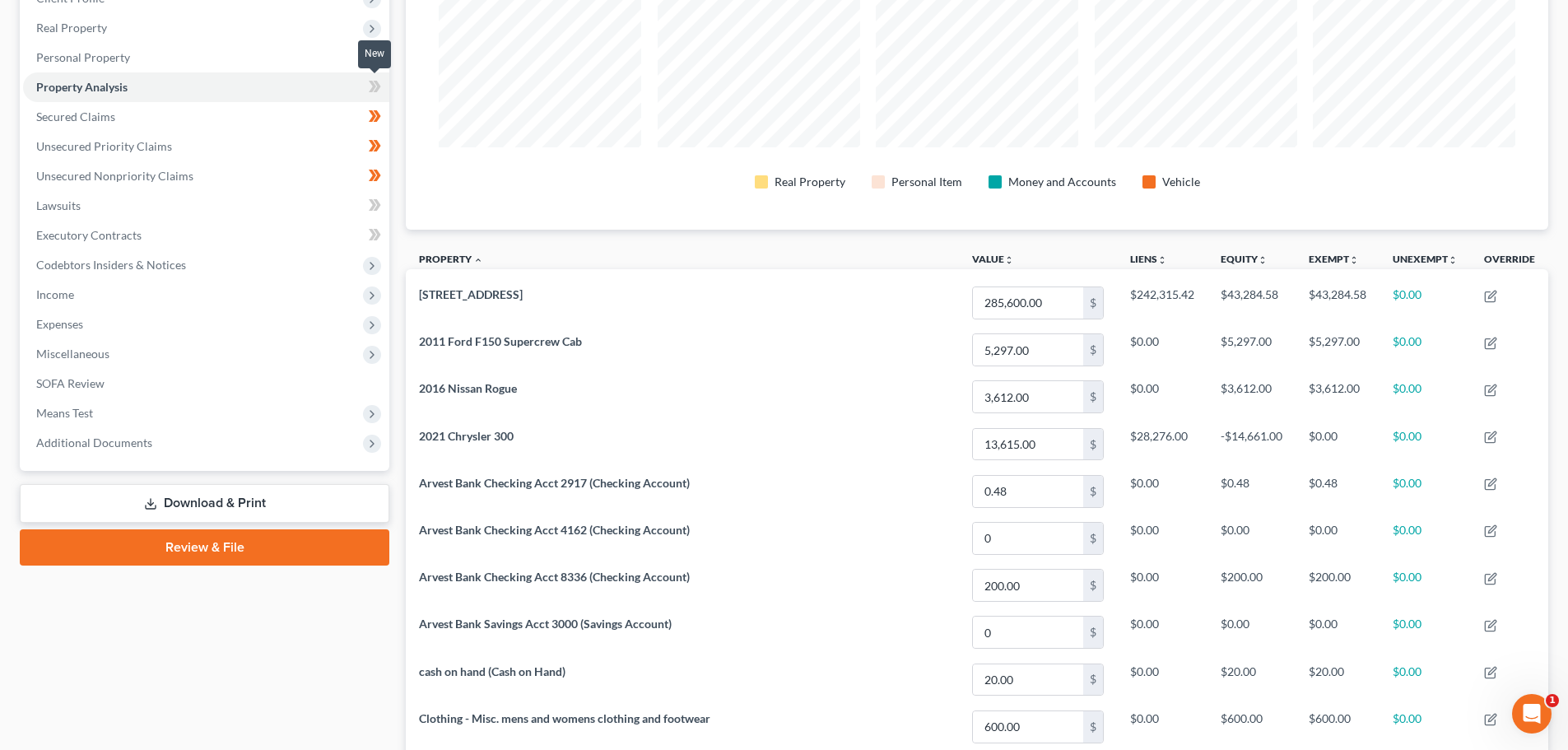
click at [372, 87] on icon at bounding box center [372, 87] width 8 height 12
click at [373, 87] on icon at bounding box center [372, 87] width 8 height 12
click at [166, 117] on link "Secured Claims" at bounding box center [206, 117] width 367 height 30
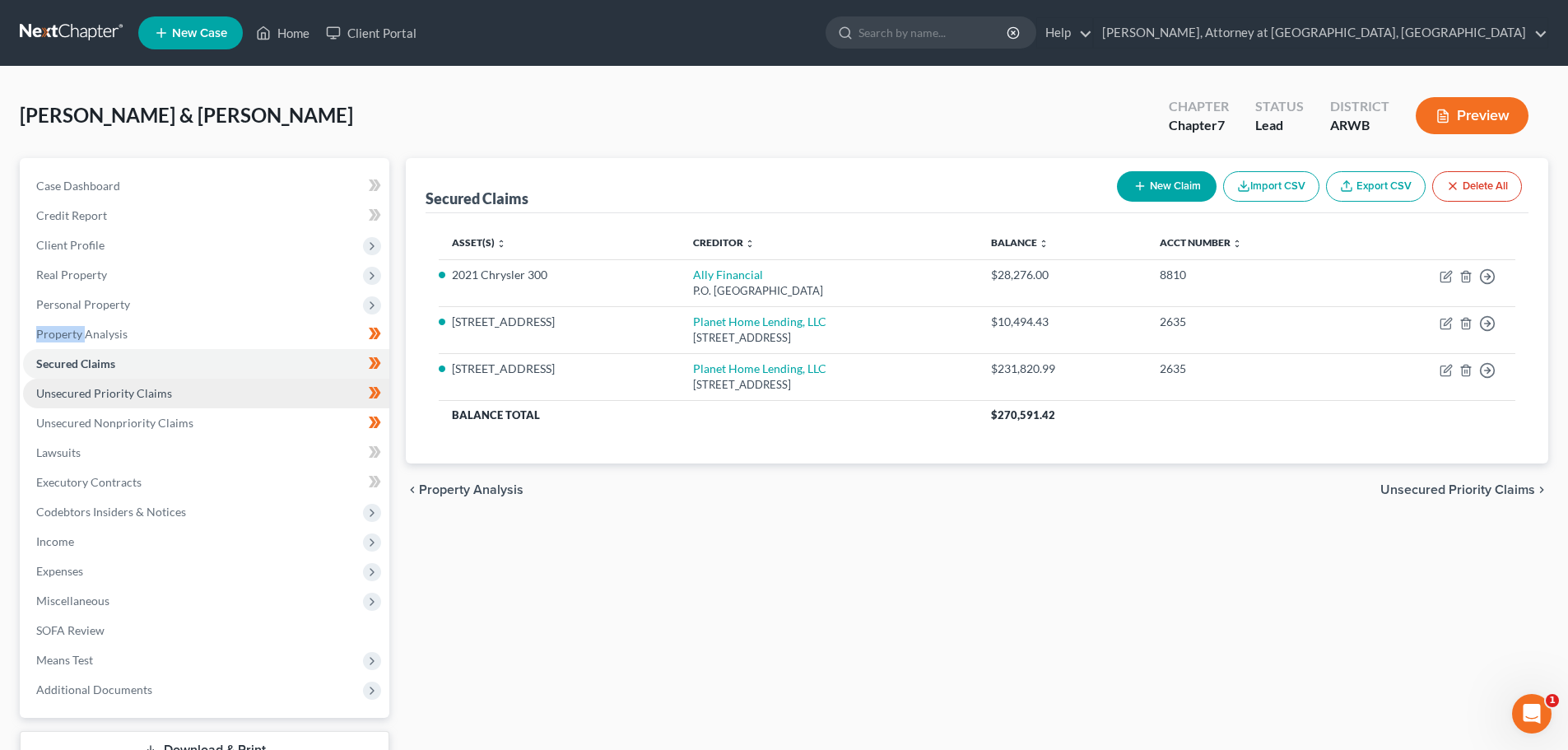
click at [168, 395] on span "Unsecured Priority Claims" at bounding box center [104, 393] width 136 height 14
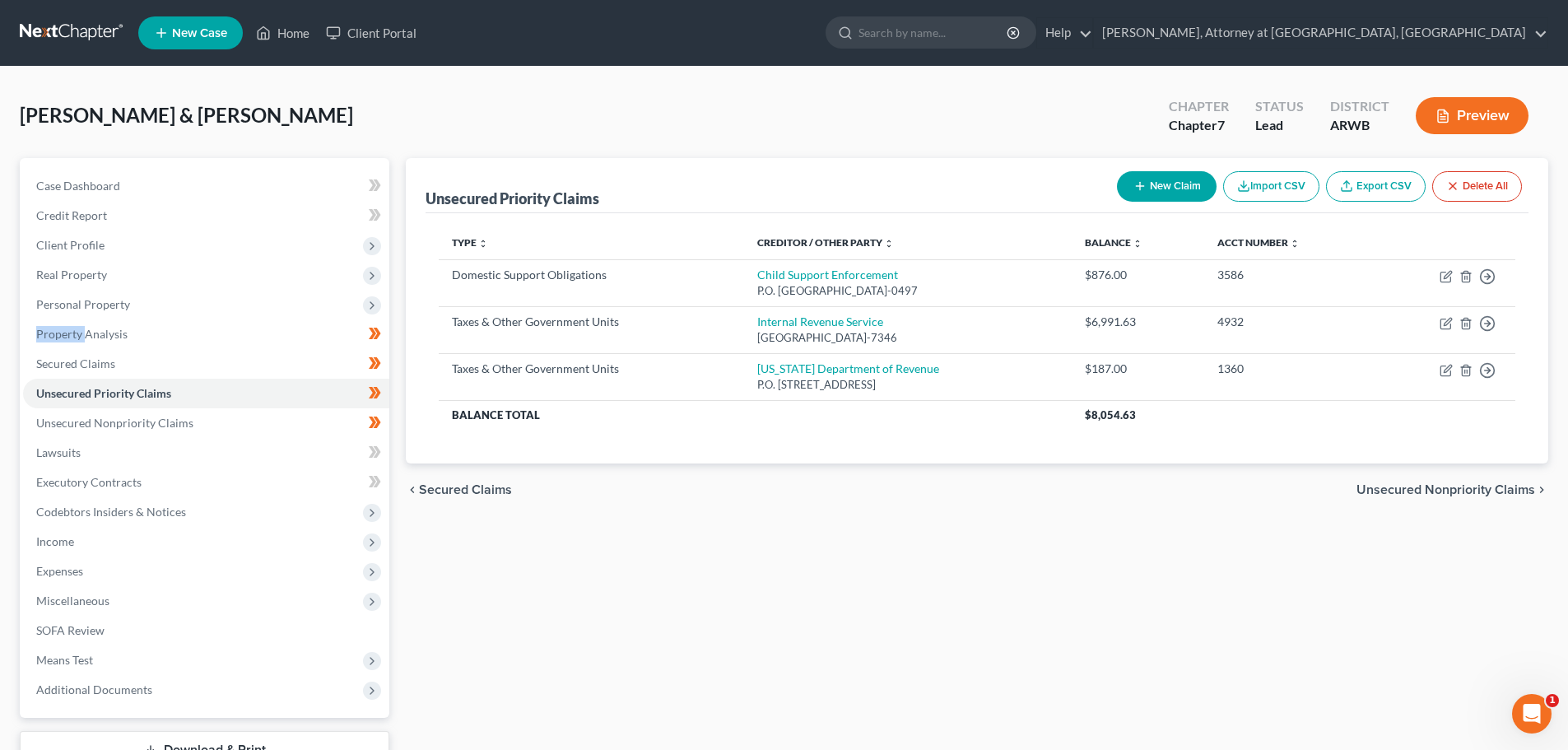
click at [1151, 183] on button "New Claim" at bounding box center [1166, 186] width 99 height 31
select select "2"
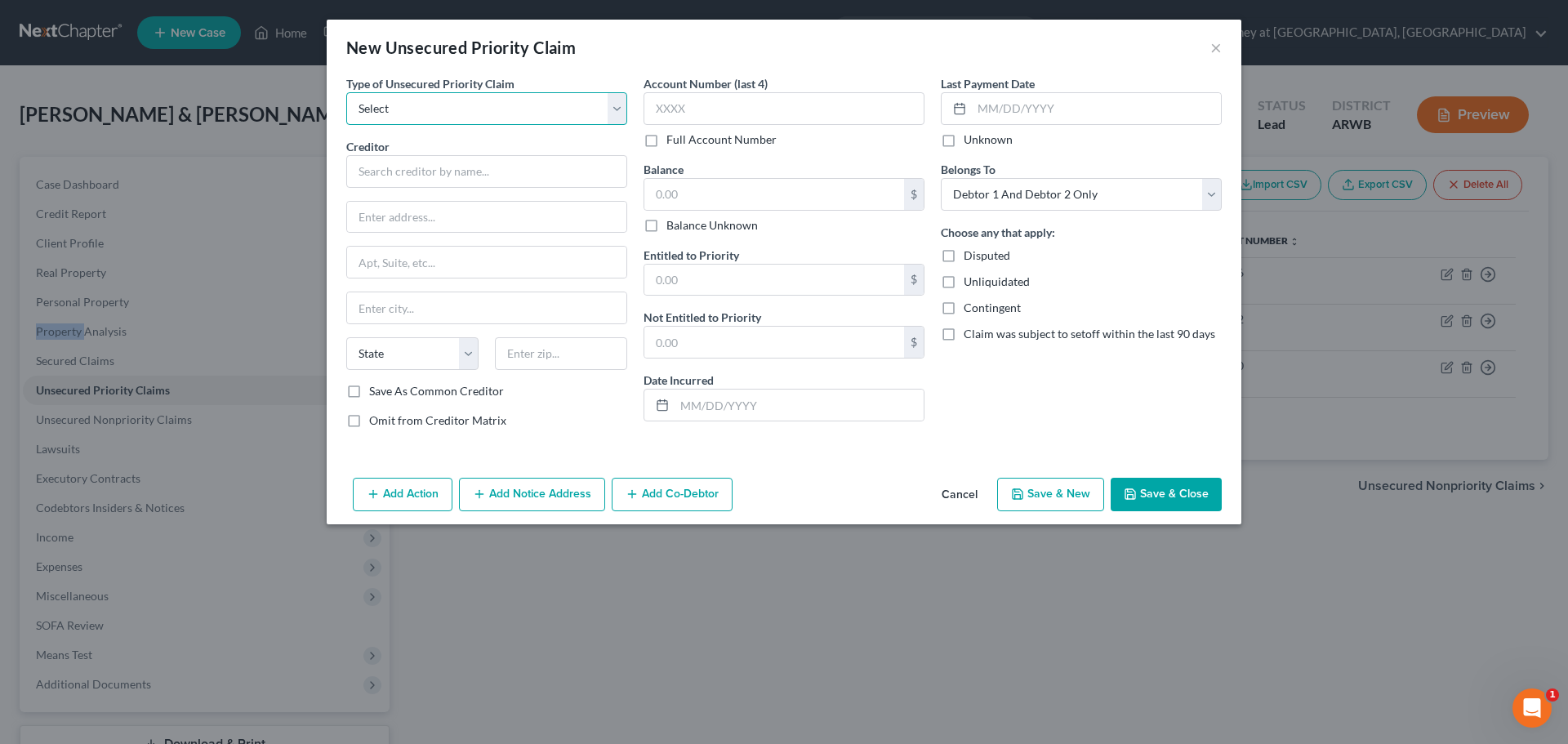
click at [498, 116] on select "Select Taxes & Other Government Units Domestic Support Obligations Extensions o…" at bounding box center [486, 108] width 280 height 33
select select "1"
click at [347, 92] on select "Select Taxes & Other Government Units Domestic Support Obligations Extensions o…" at bounding box center [486, 108] width 280 height 33
click at [450, 175] on input "text" at bounding box center [486, 171] width 280 height 33
click at [1213, 52] on button "×" at bounding box center [1216, 47] width 11 height 19
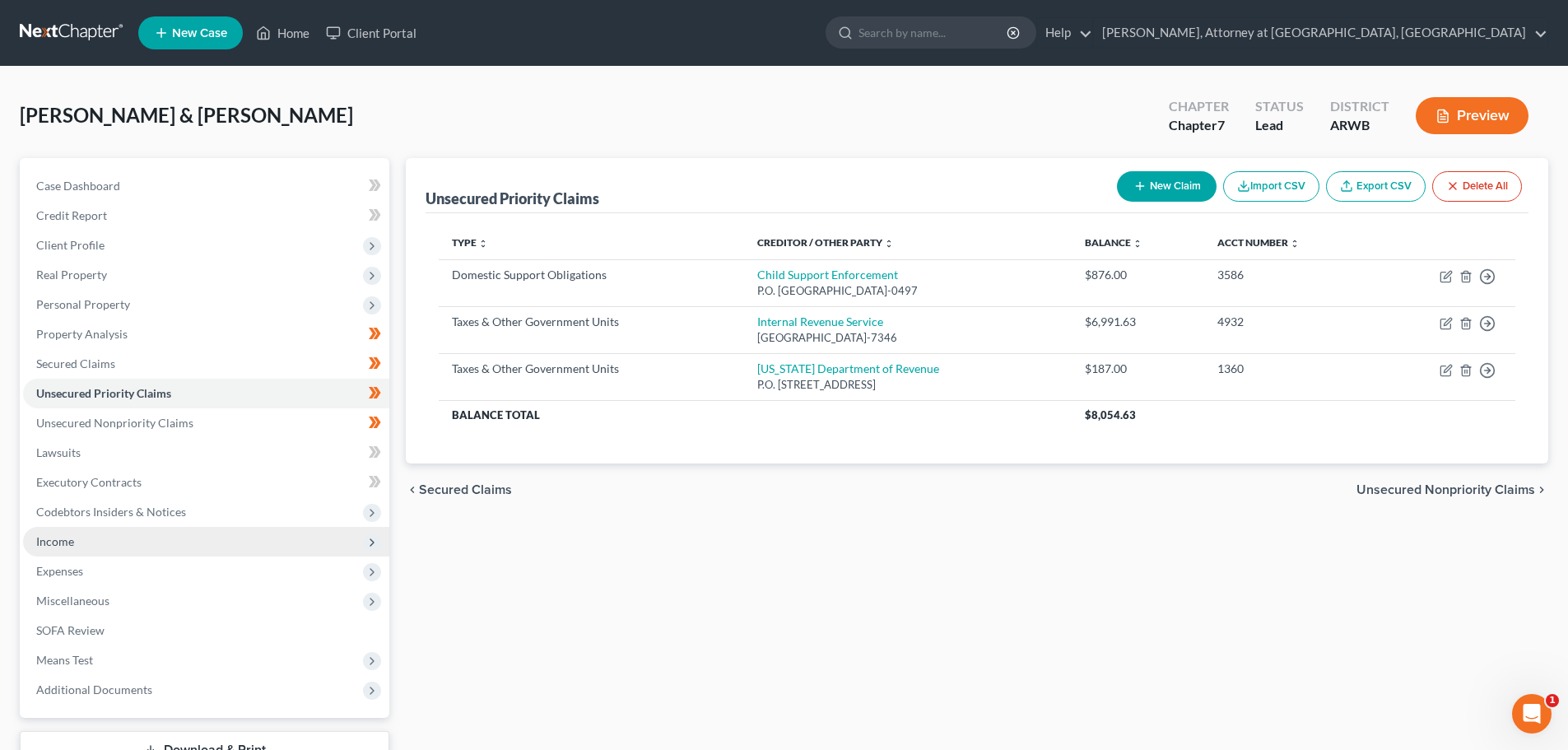
click at [71, 541] on span "Income" at bounding box center [55, 542] width 38 height 14
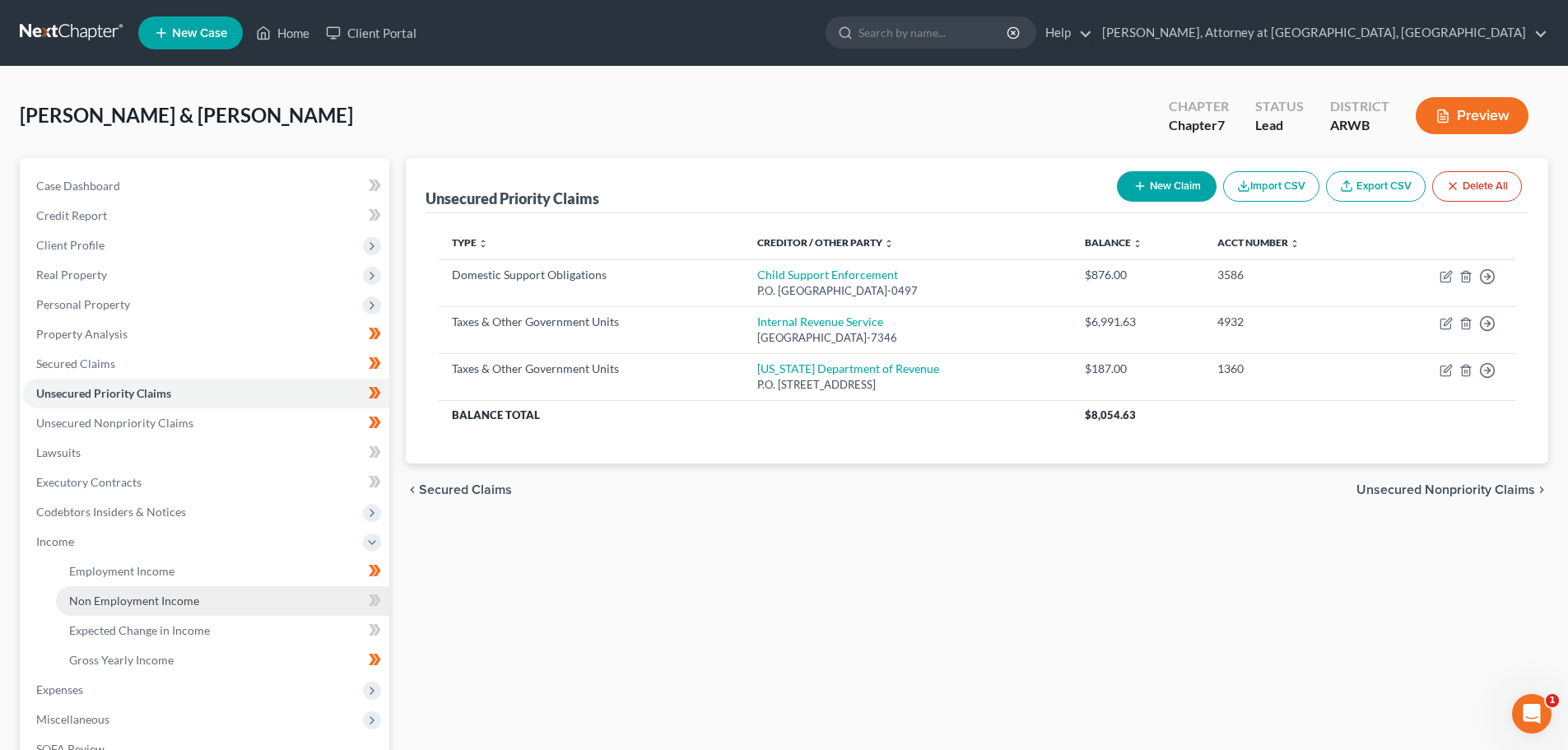
click at [108, 602] on span "Non Employment Income" at bounding box center [134, 600] width 130 height 14
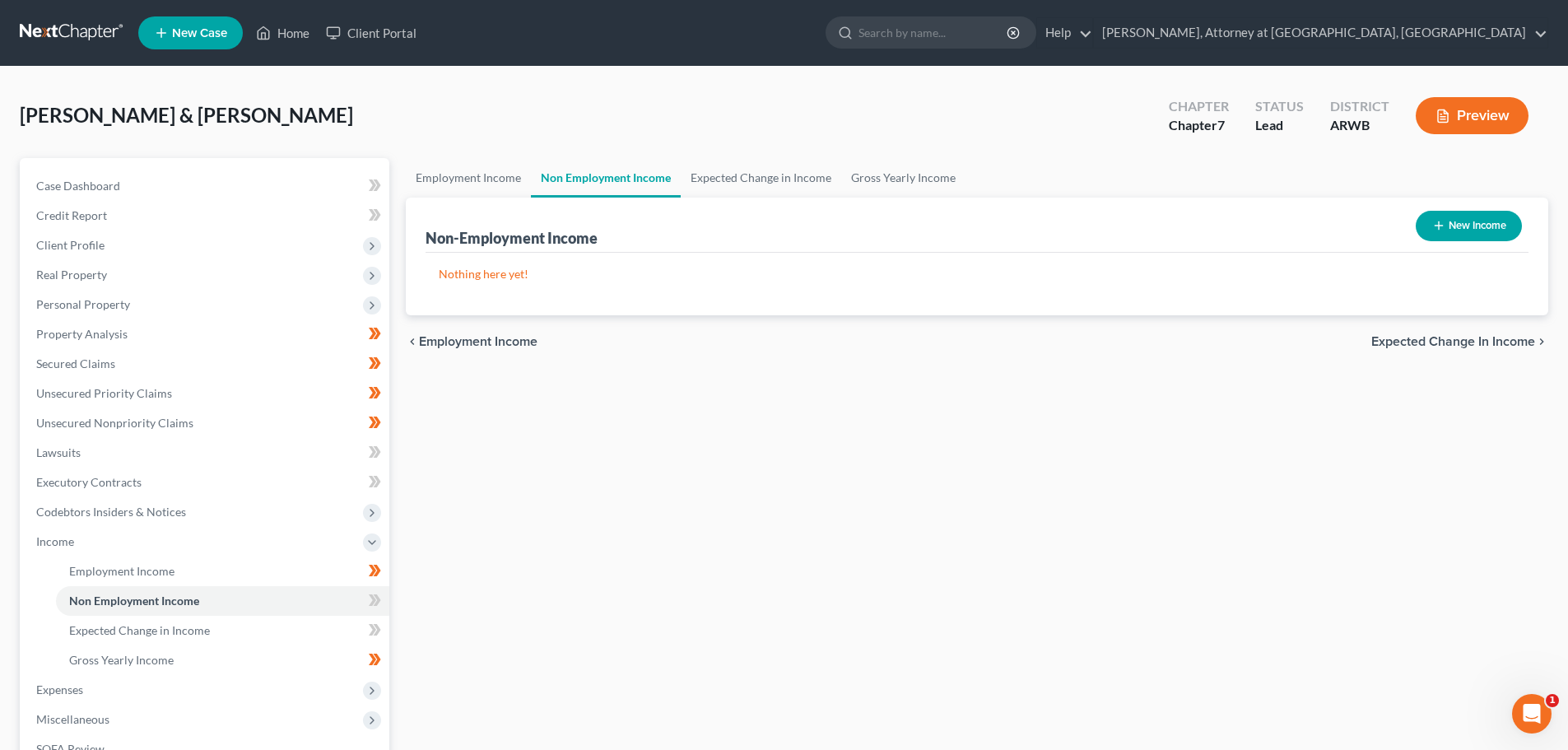
click at [1424, 217] on button "New Income" at bounding box center [1469, 226] width 106 height 31
select select "0"
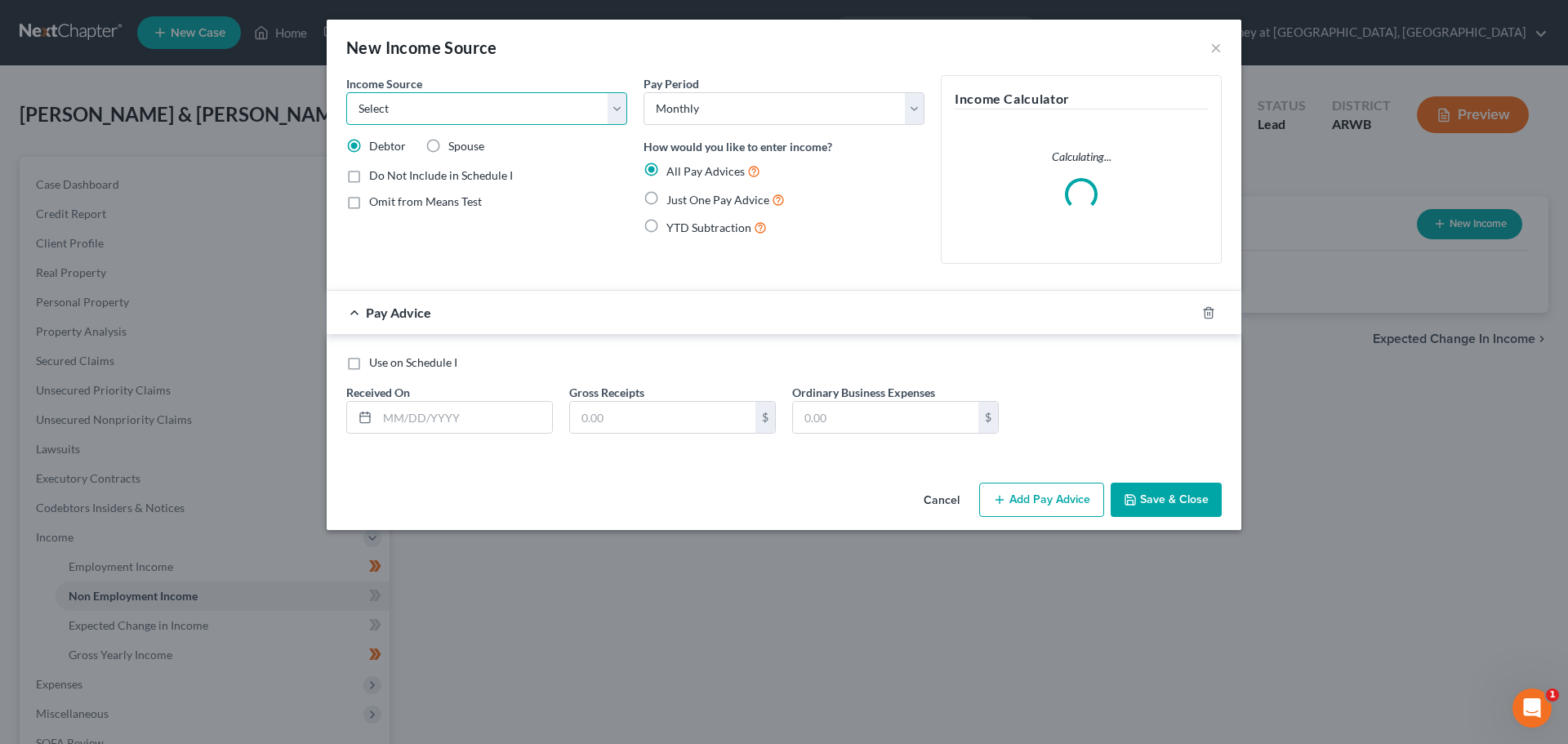
click at [512, 108] on select "Select Unemployment Disability (from employer) Pension Retirement Social Securi…" at bounding box center [486, 108] width 280 height 33
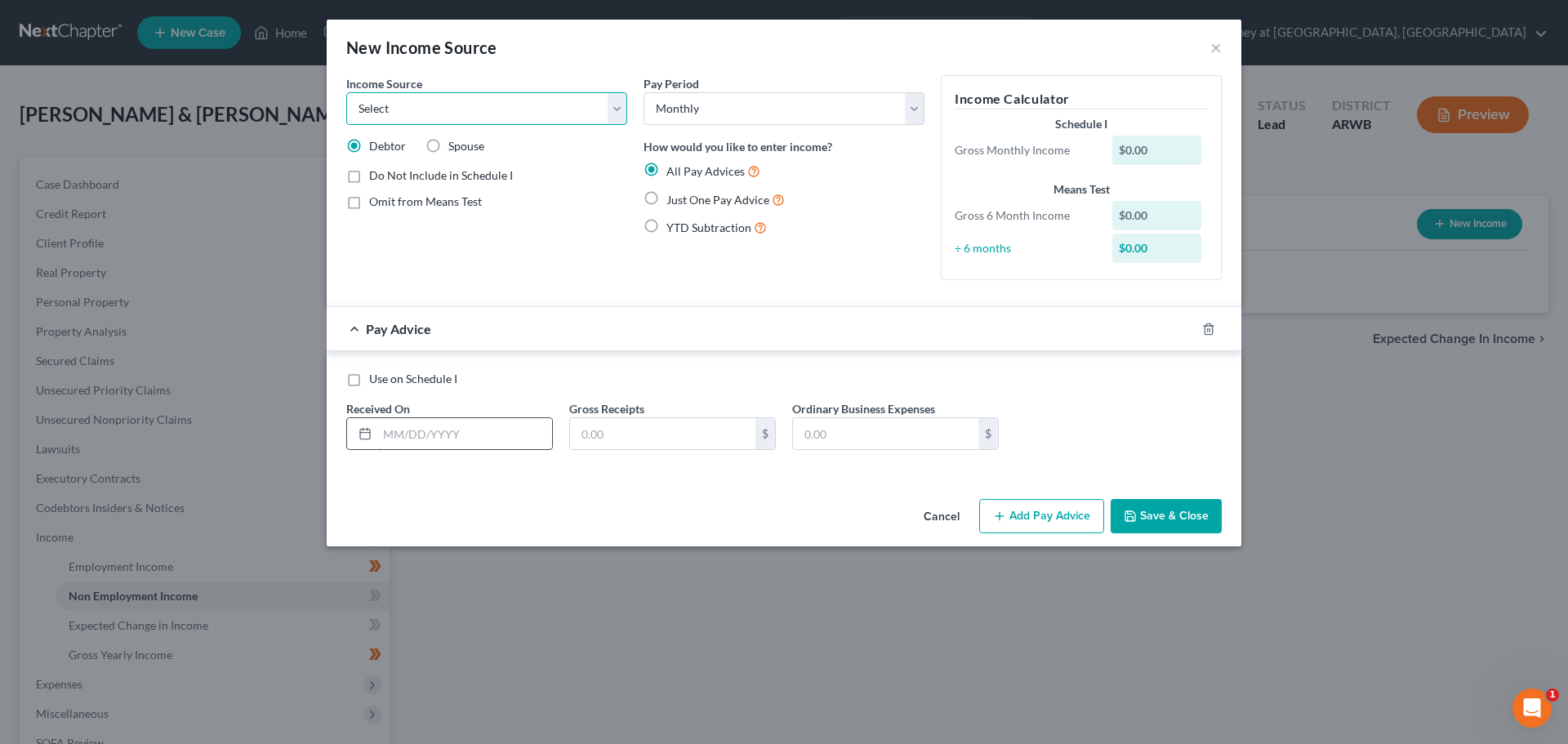
select select "13"
click at [347, 92] on select "Select Unemployment Disability (from employer) Pension Retirement Social Securi…" at bounding box center [486, 108] width 280 height 33
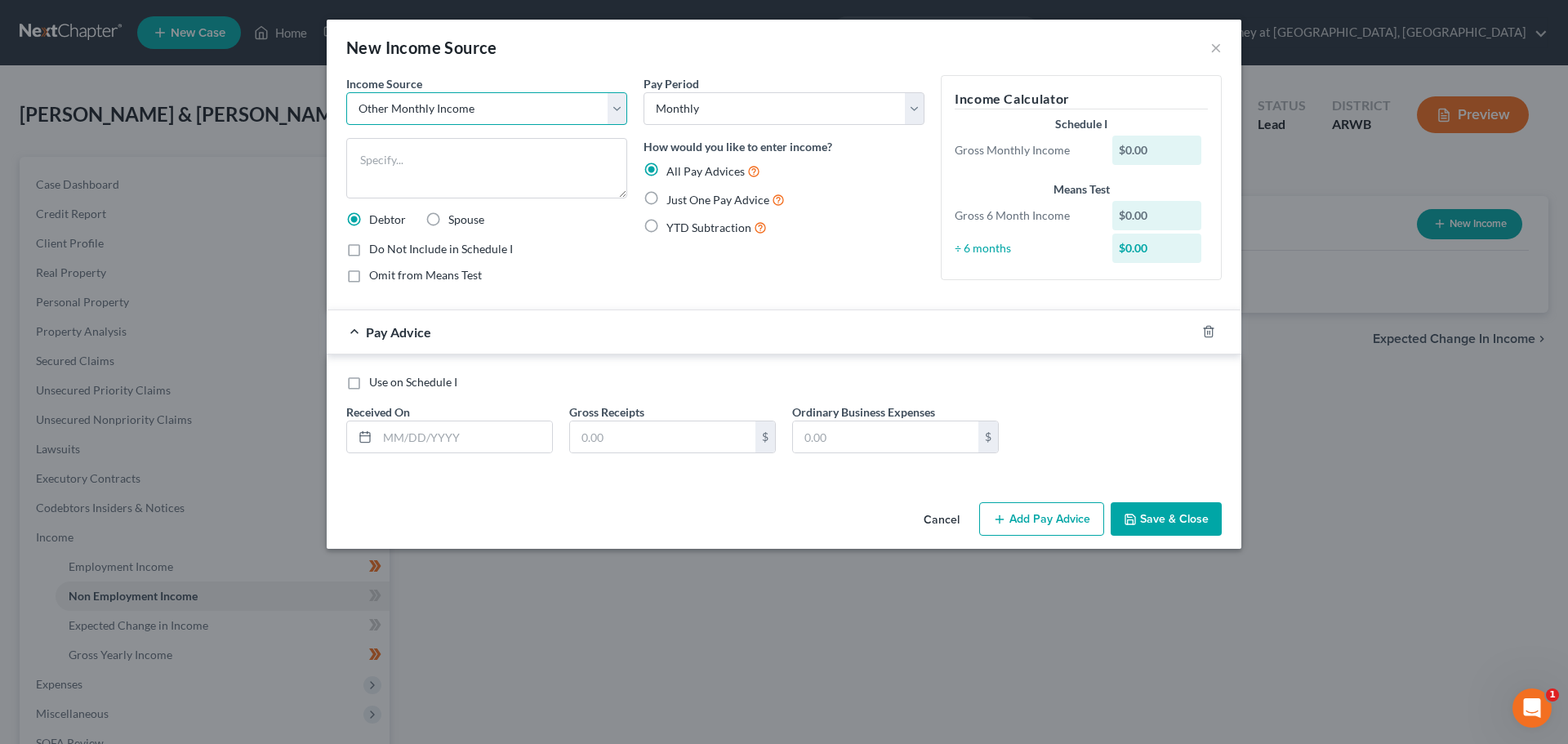
click at [616, 107] on select "Select Unemployment Disability (from employer) Pension Retirement Social Securi…" at bounding box center [486, 108] width 280 height 33
click at [717, 578] on div "New Income Source × Income Source * Select Unemployment Disability (from employ…" at bounding box center [784, 372] width 1568 height 744
click at [1218, 51] on button "×" at bounding box center [1216, 47] width 11 height 19
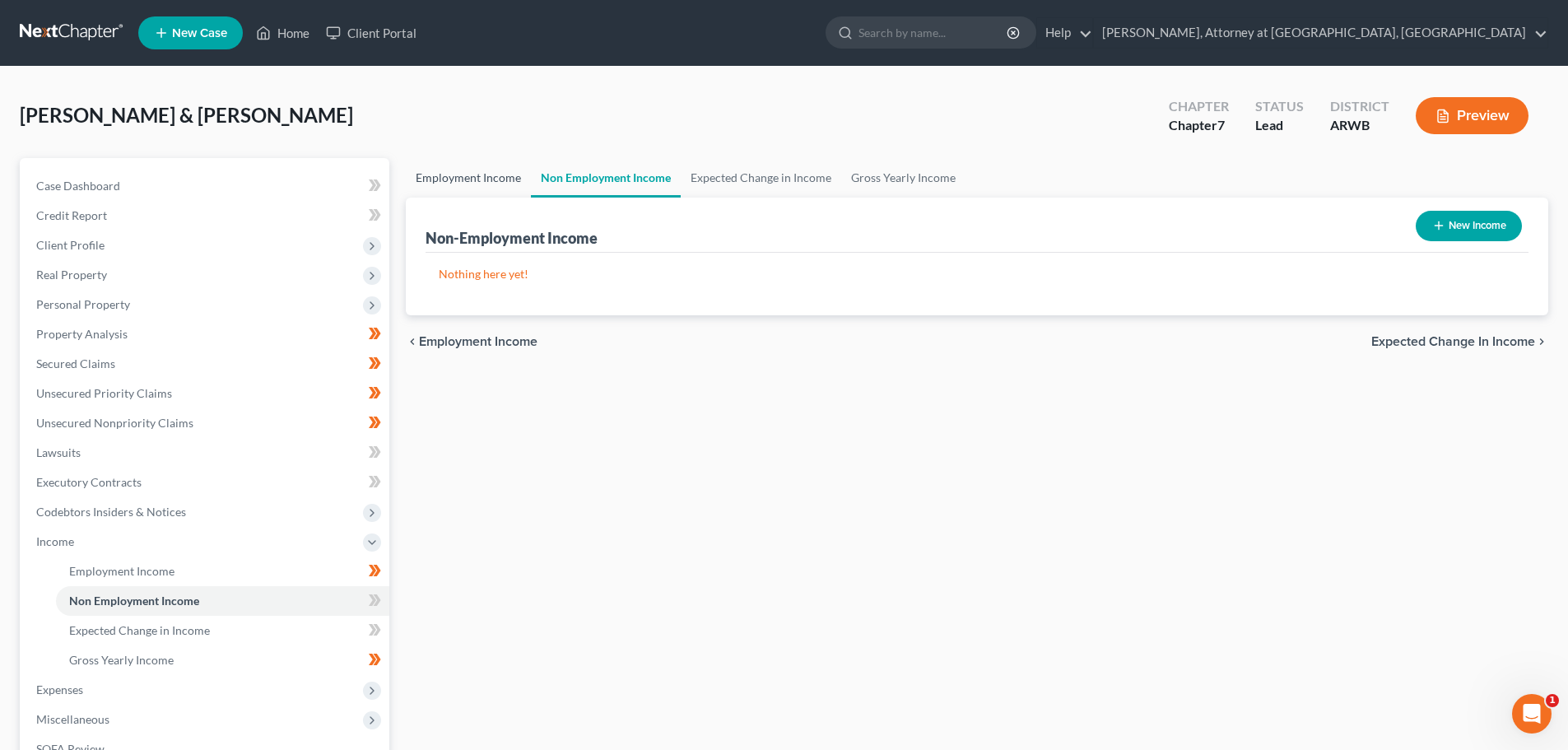
click at [467, 185] on link "Employment Income" at bounding box center [469, 178] width 125 height 40
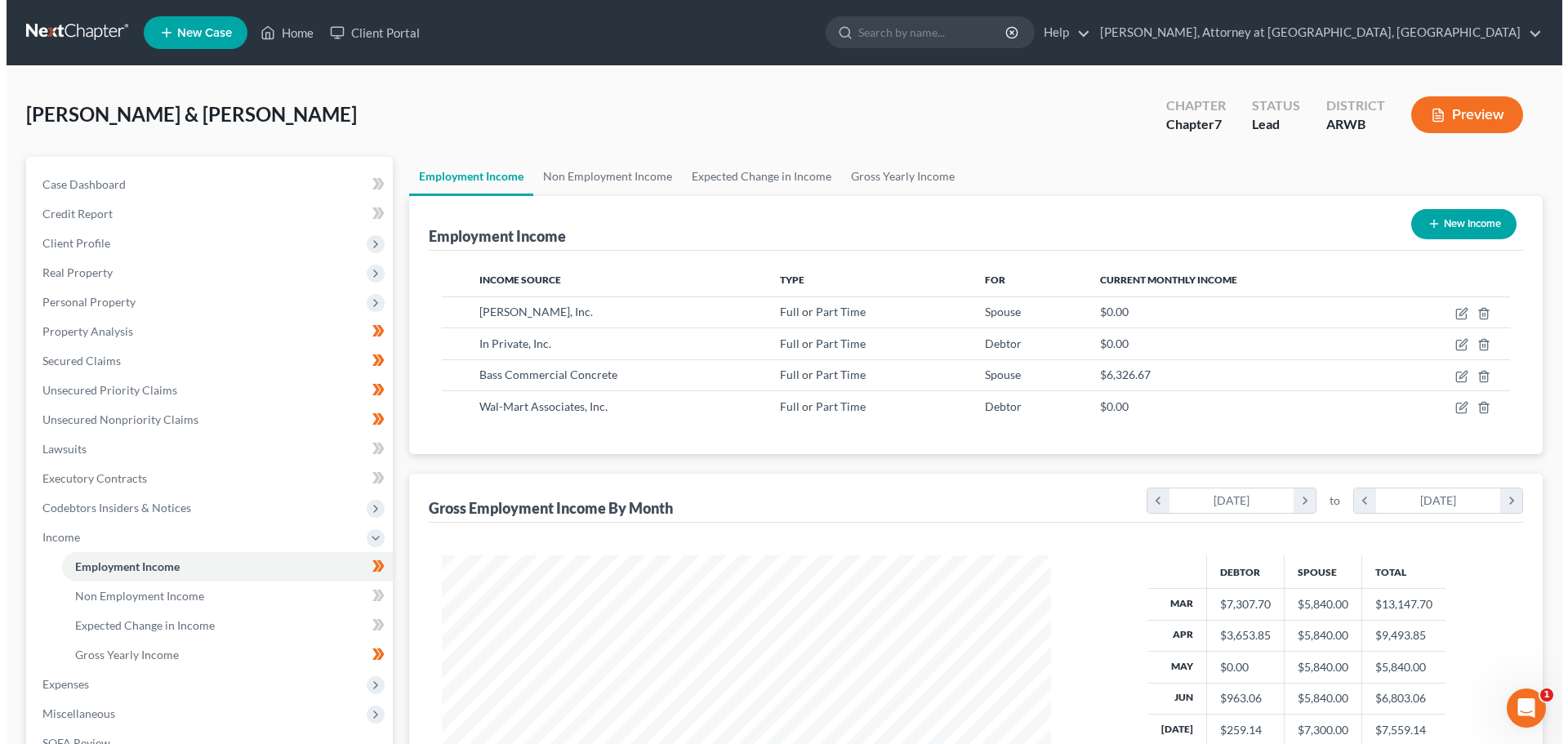
scroll to position [304, 641]
click at [594, 172] on link "Non Employment Income" at bounding box center [600, 176] width 148 height 39
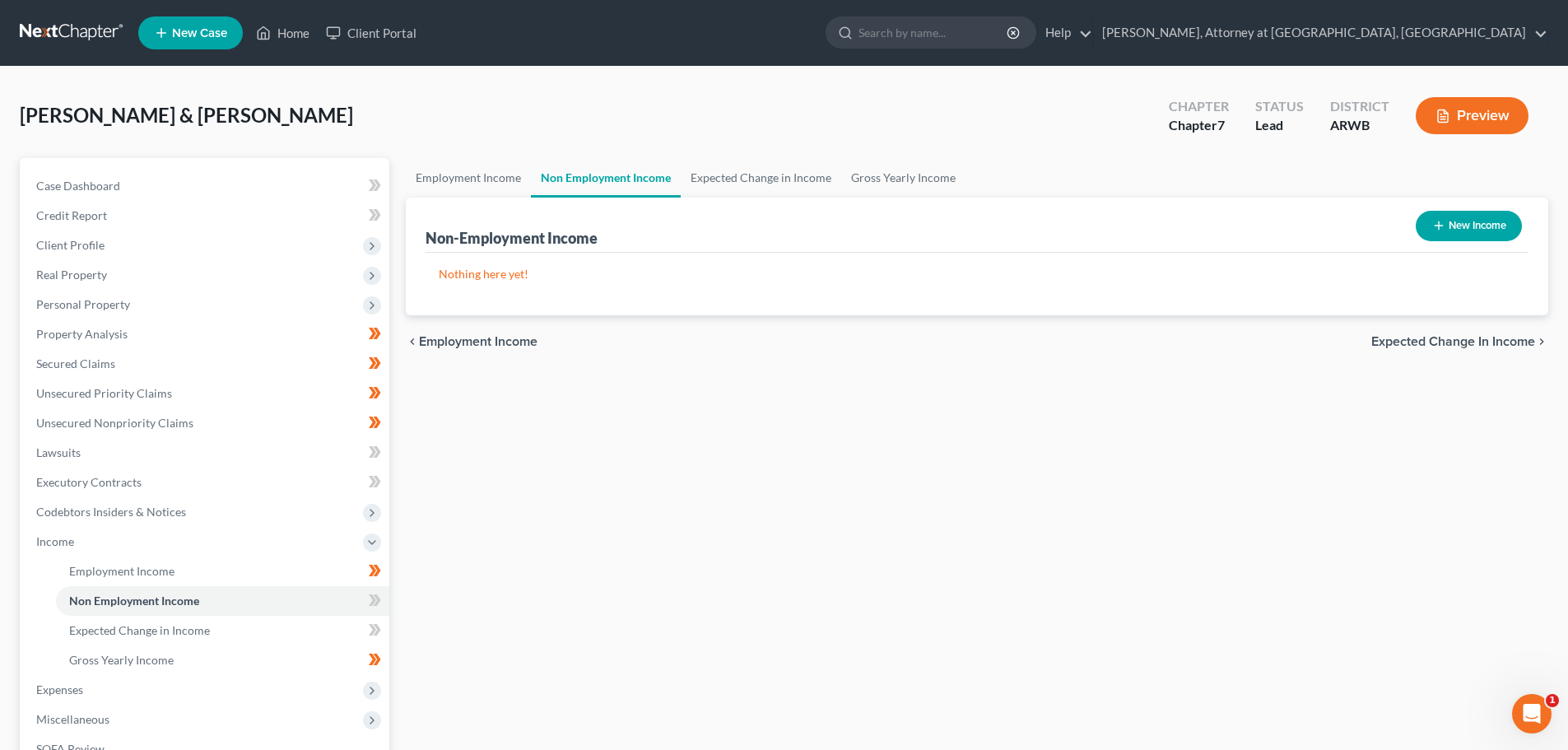
click at [1457, 230] on button "New Income" at bounding box center [1469, 226] width 106 height 31
select select "0"
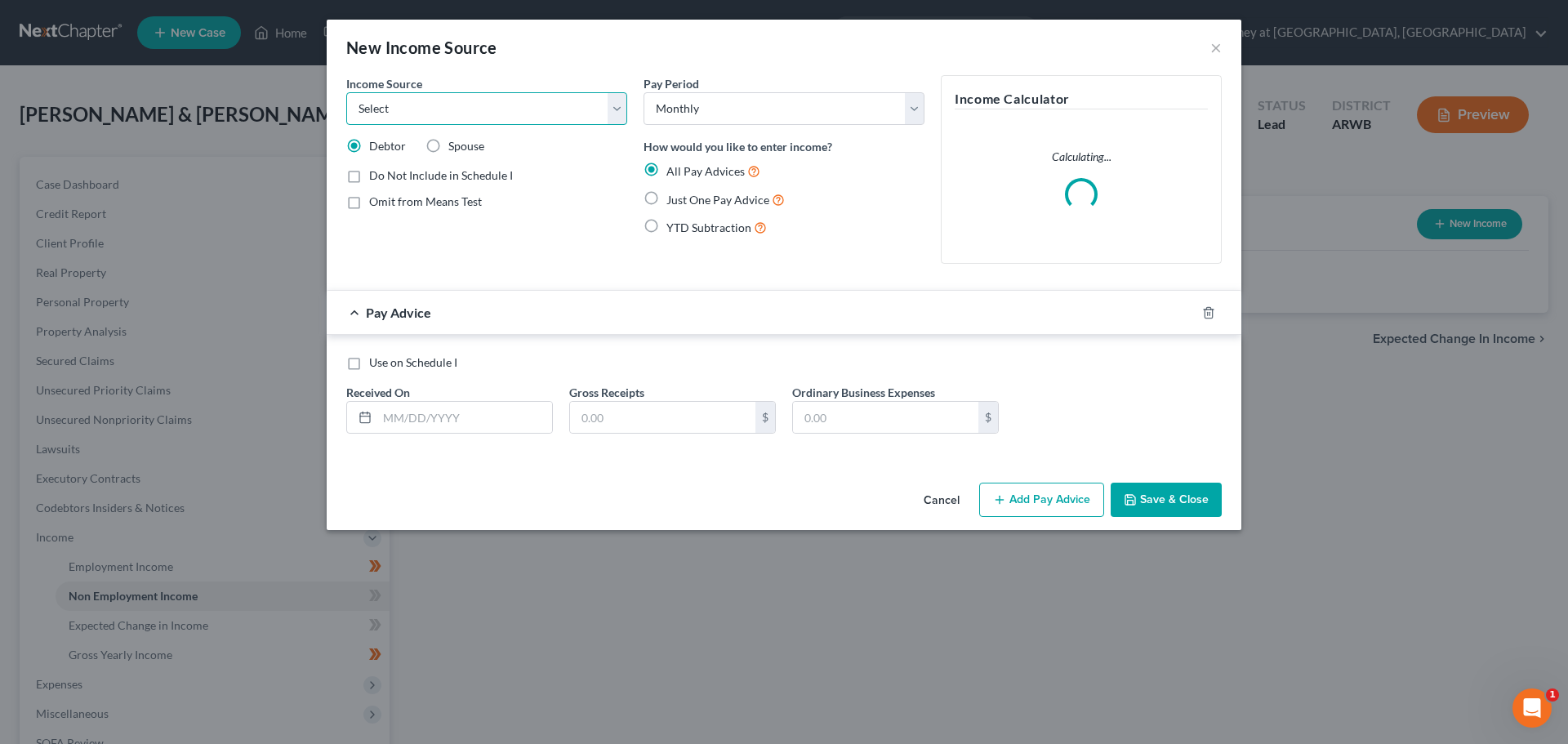
click at [455, 120] on select "Select Unemployment Disability (from employer) Pension Retirement Social Securi…" at bounding box center [486, 108] width 280 height 33
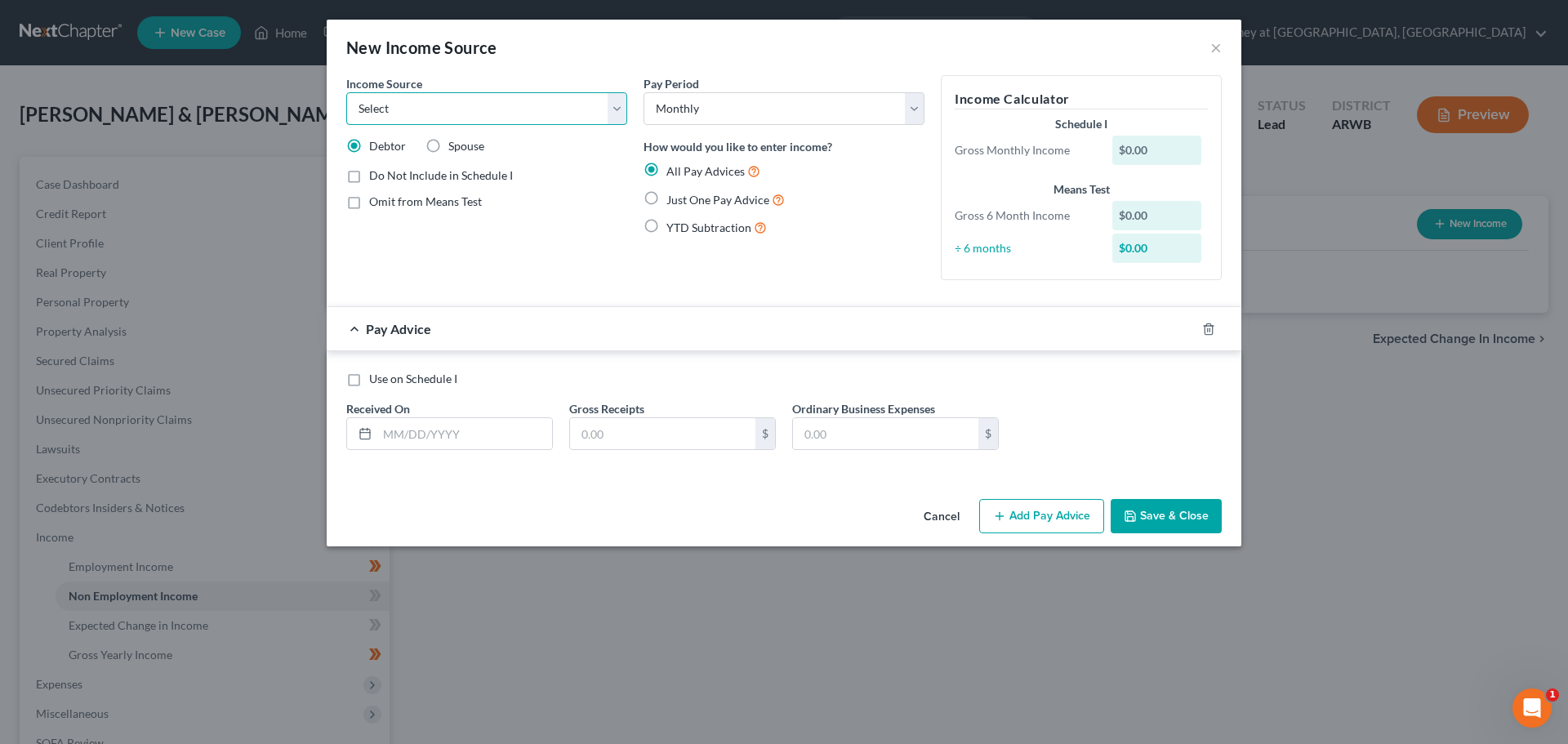
select select "13"
click at [347, 92] on select "Select Unemployment Disability (from employer) Pension Retirement Social Securi…" at bounding box center [486, 108] width 280 height 33
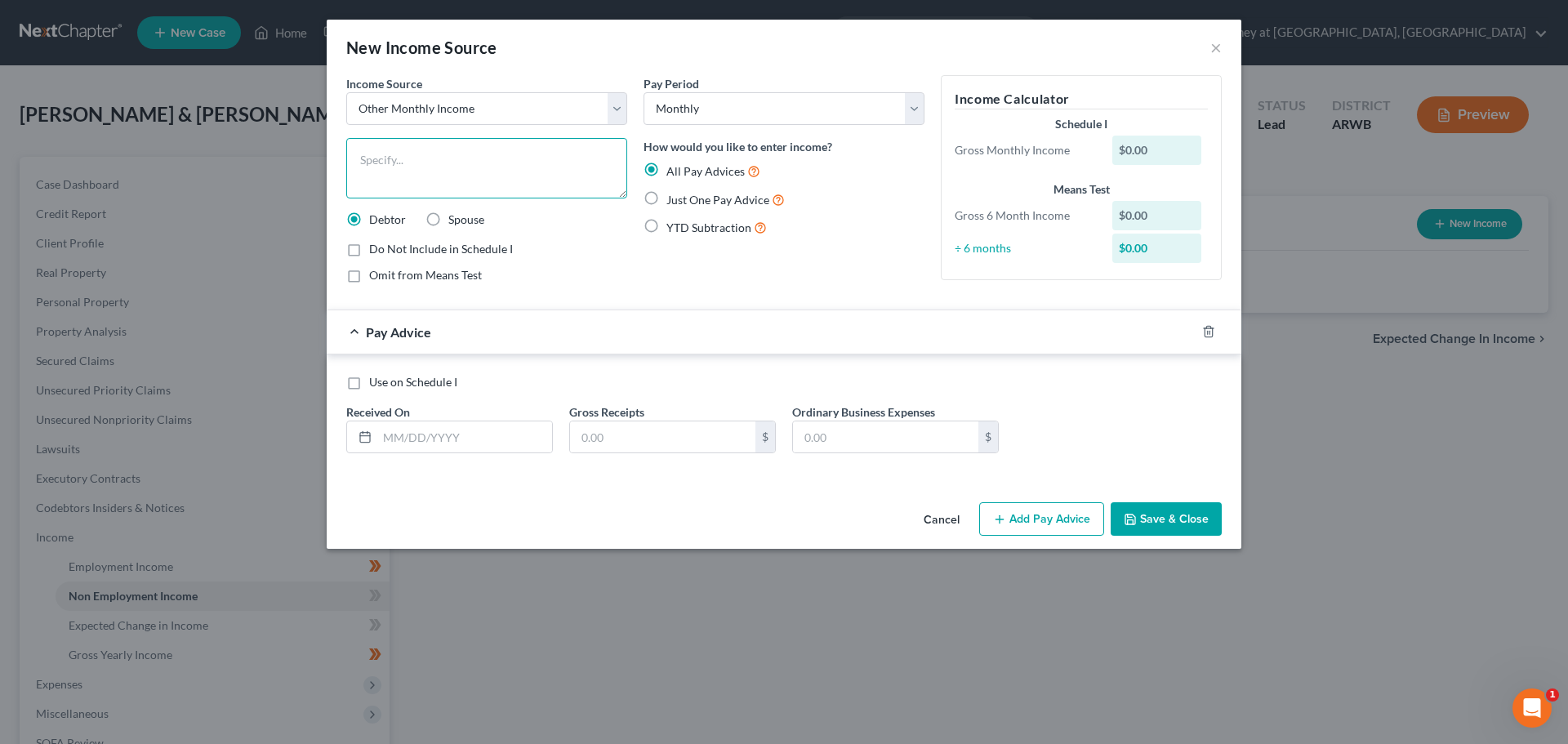
click at [445, 166] on textarea at bounding box center [486, 168] width 280 height 60
click at [414, 157] on textarea "Referee at [PERSON_NAME][GEOGRAPHIC_DATA]" at bounding box center [486, 168] width 280 height 60
click at [618, 164] on textarea "Referee for [PERSON_NAME] Community School Recreation" at bounding box center [486, 168] width 280 height 60
type textarea "Referee for [PERSON_NAME] Community School Recreation Association"
click at [448, 219] on label "Spouse" at bounding box center [466, 219] width 36 height 16
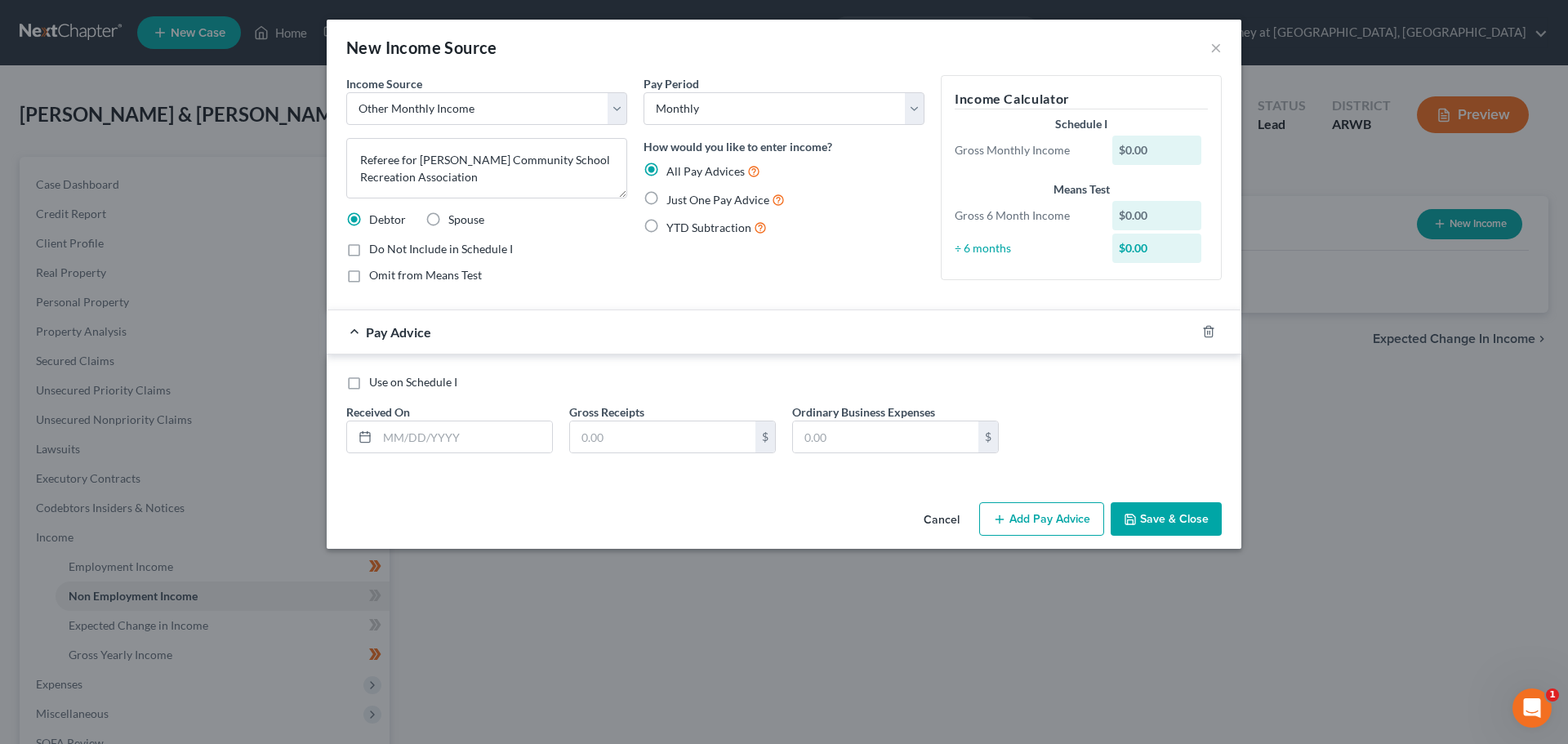
click at [455, 219] on input "Spouse" at bounding box center [459, 216] width 11 height 11
radio input "true"
click at [732, 104] on select "Select Monthly Twice Monthly Every Other Week Weekly" at bounding box center [783, 108] width 280 height 33
click at [724, 43] on div "New Income Source ×" at bounding box center [783, 47] width 914 height 56
click at [422, 431] on input "text" at bounding box center [464, 437] width 175 height 31
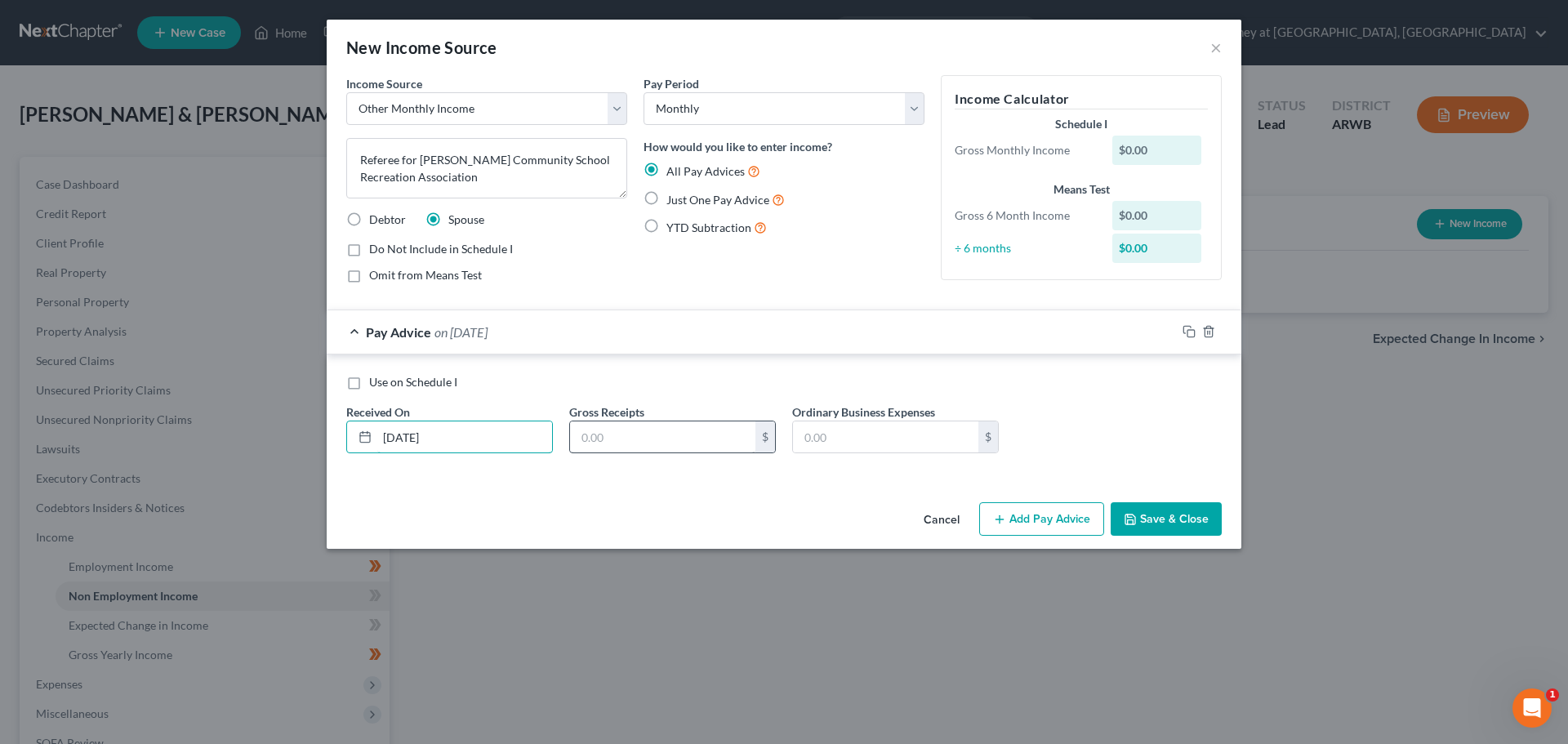
type input "[DATE]"
click at [601, 434] on input "text" at bounding box center [662, 437] width 186 height 31
type input "260.00"
click at [1036, 508] on button "Add Pay Advice" at bounding box center [1042, 520] width 125 height 34
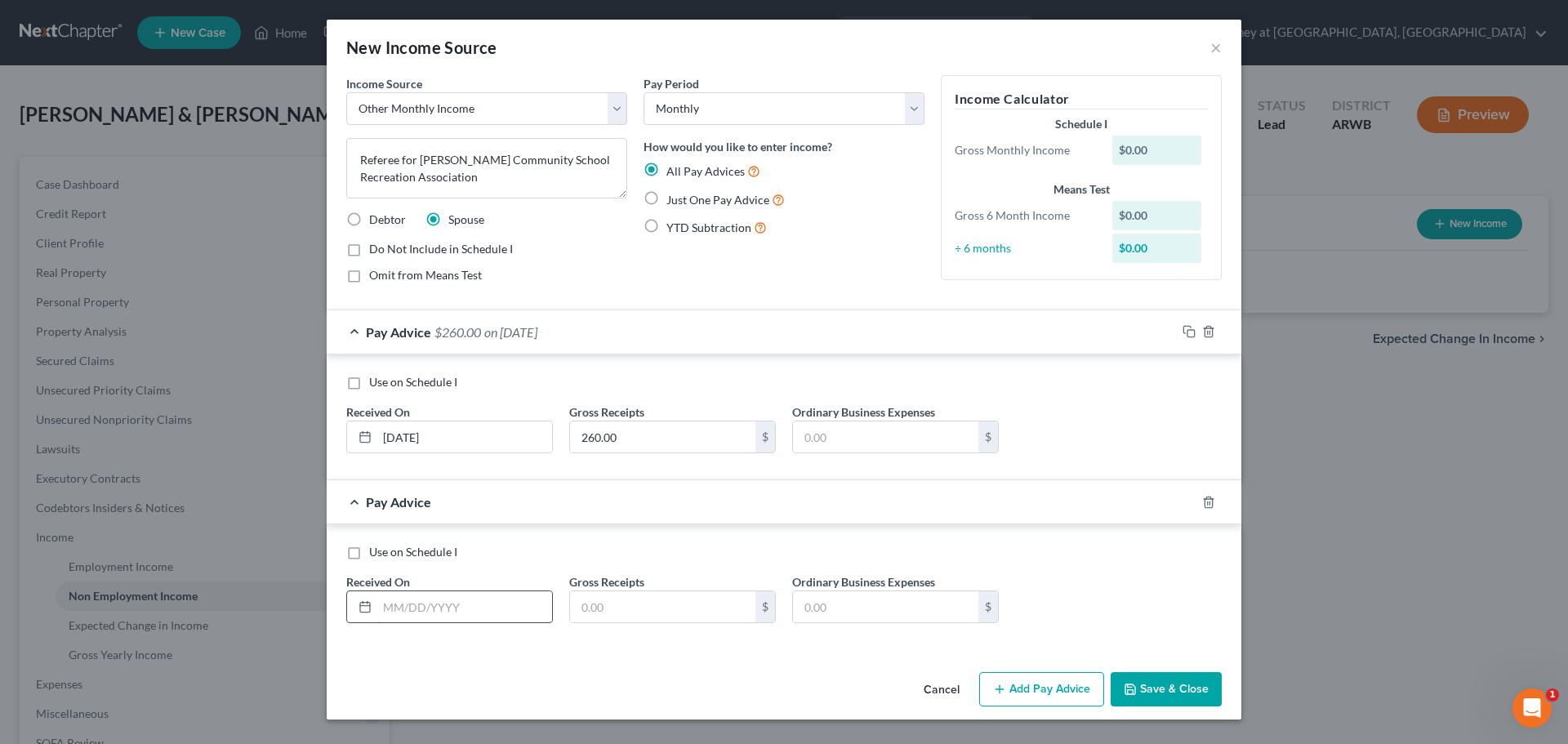
click at [408, 606] on input "text" at bounding box center [464, 607] width 175 height 31
type input "[DATE]"
click at [602, 606] on input "text" at bounding box center [662, 607] width 186 height 31
type input "140.00"
click at [1050, 683] on button "Add Pay Advice" at bounding box center [1042, 689] width 125 height 34
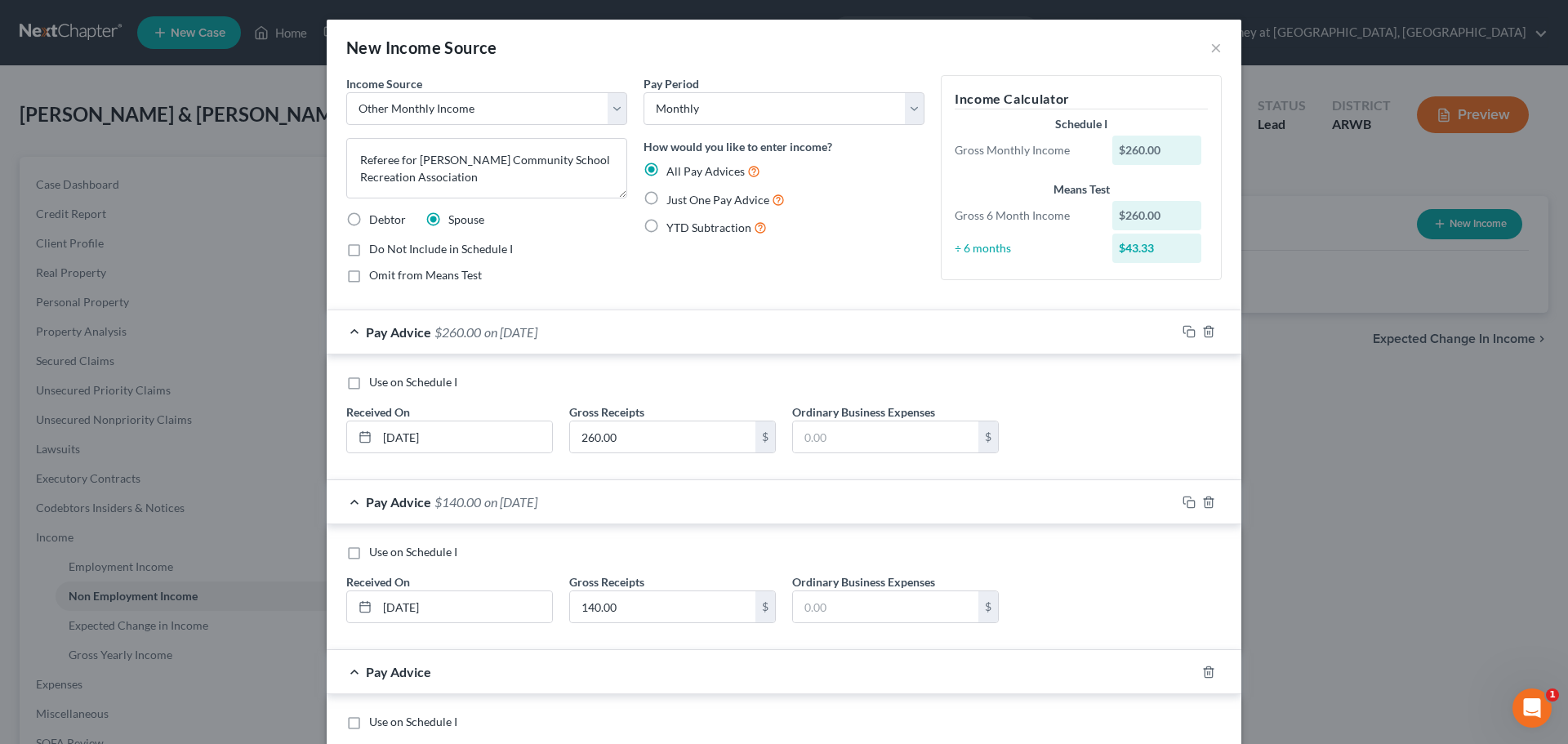
scroll to position [165, 0]
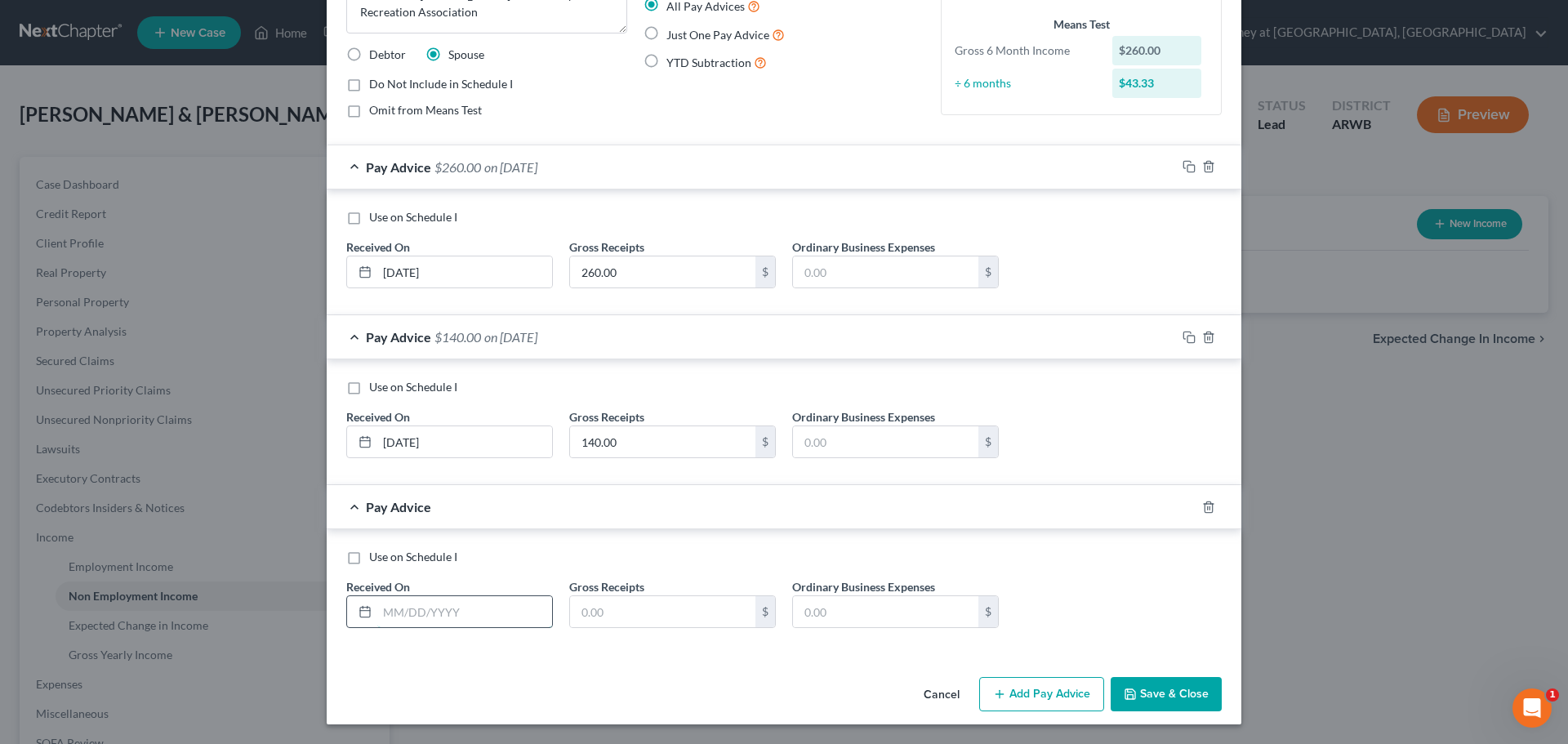
click at [403, 611] on input "text" at bounding box center [464, 612] width 175 height 31
type input "[DATE]"
click at [649, 608] on input "text" at bounding box center [662, 612] width 186 height 31
type input "280.00"
click at [1019, 693] on button "Add Pay Advice" at bounding box center [1042, 694] width 125 height 34
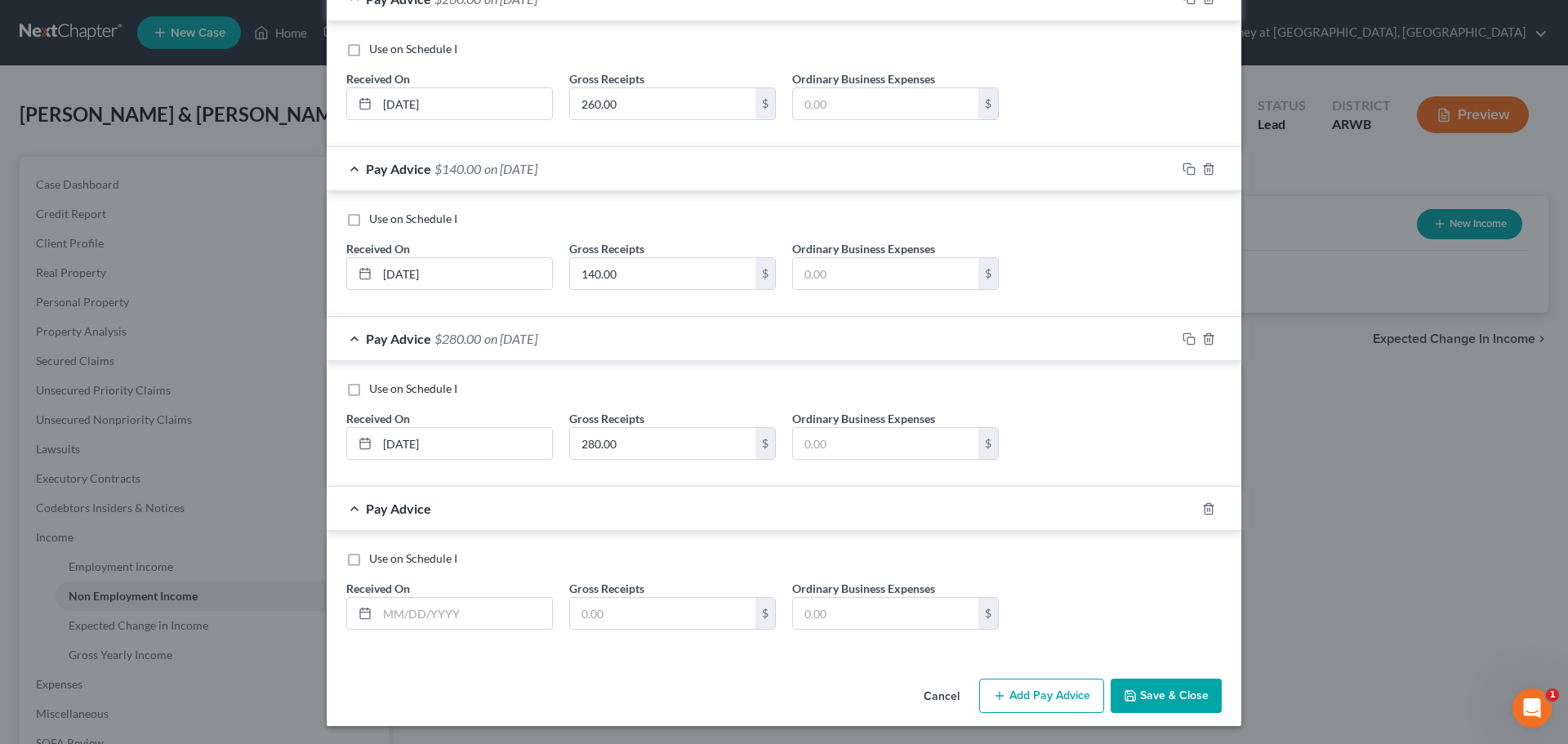
scroll to position [335, 0]
click at [403, 620] on input "text" at bounding box center [464, 612] width 175 height 31
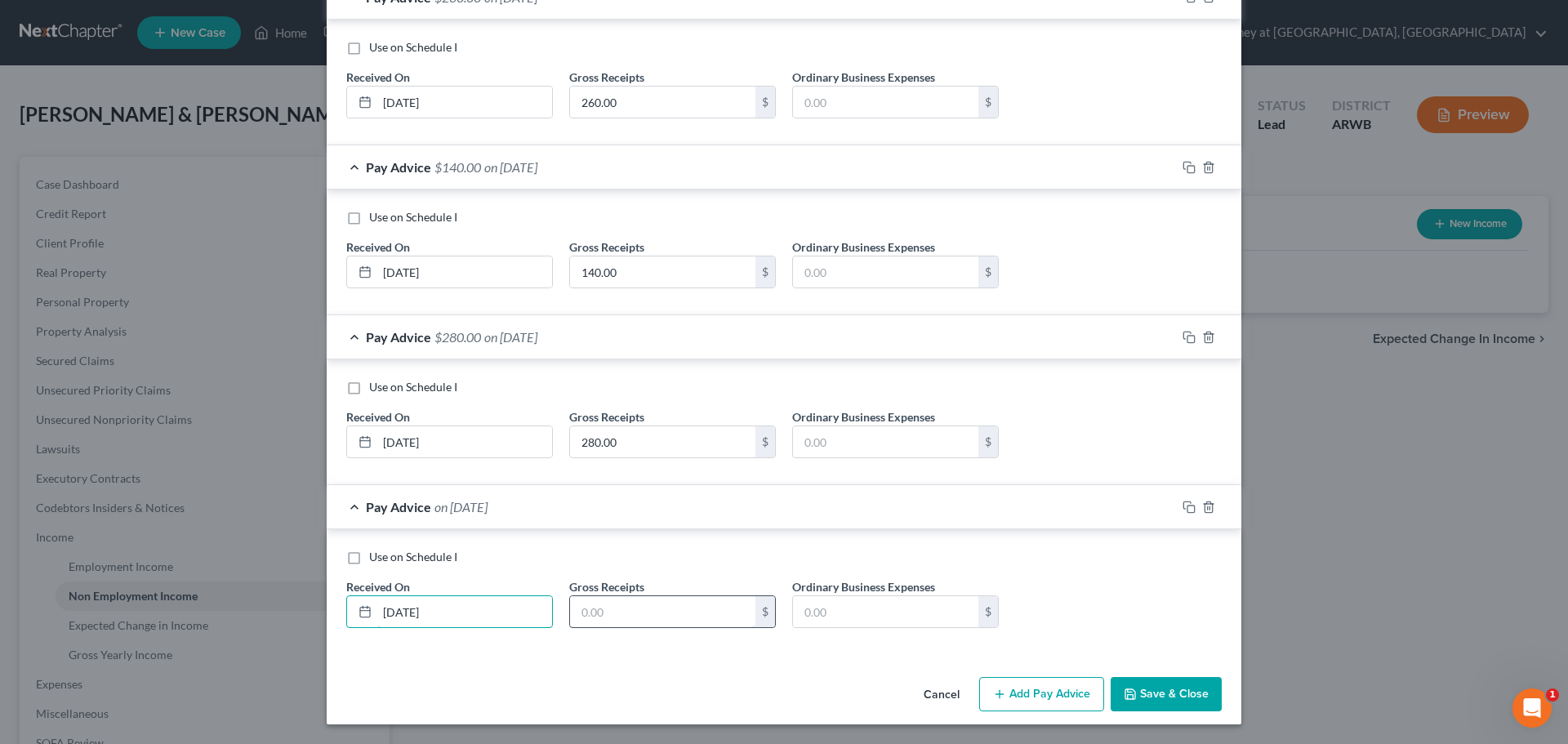
type input "[DATE]"
click at [601, 614] on input "text" at bounding box center [662, 612] width 186 height 31
type input "280.00"
click at [1031, 692] on button "Add Pay Advice" at bounding box center [1042, 694] width 125 height 34
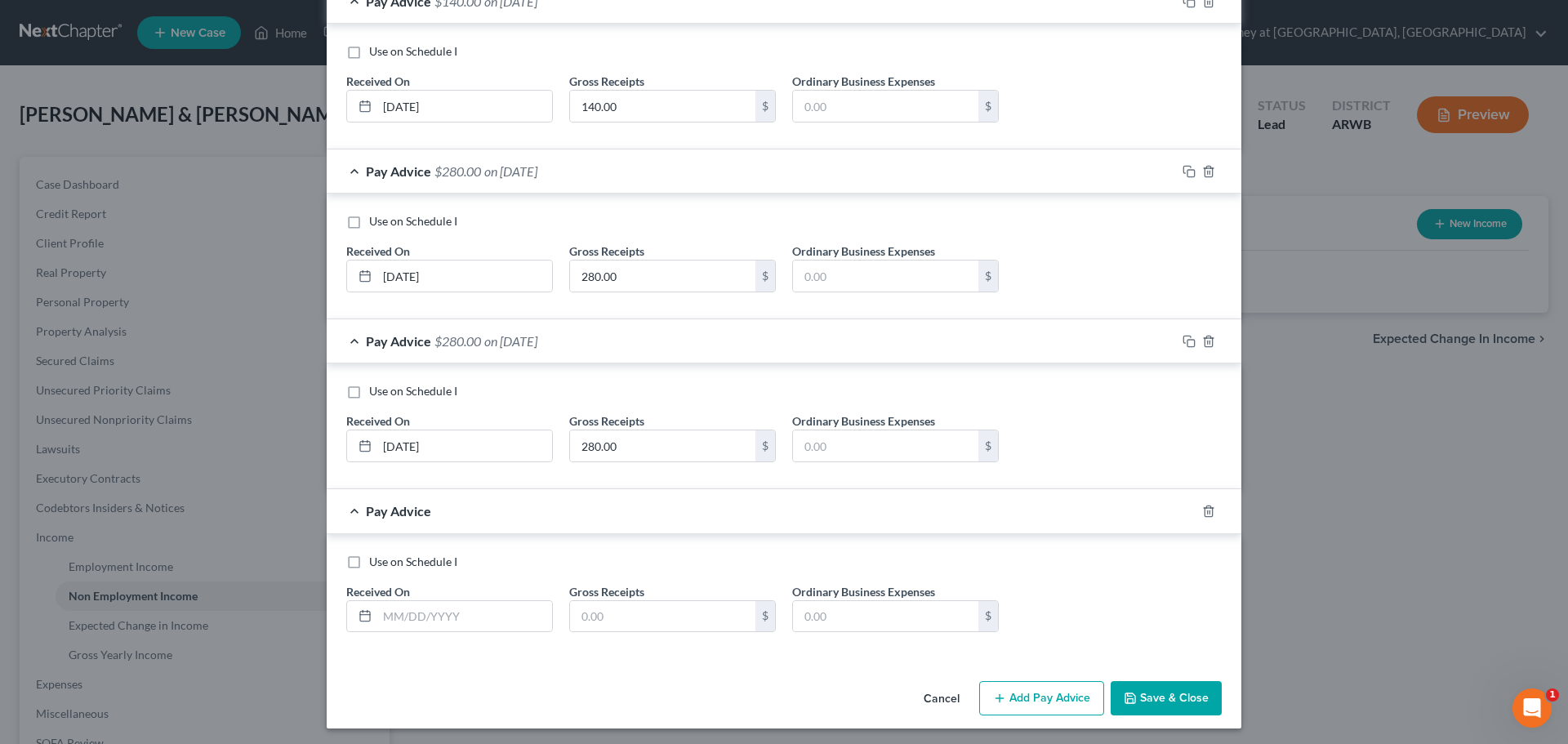
scroll to position [505, 0]
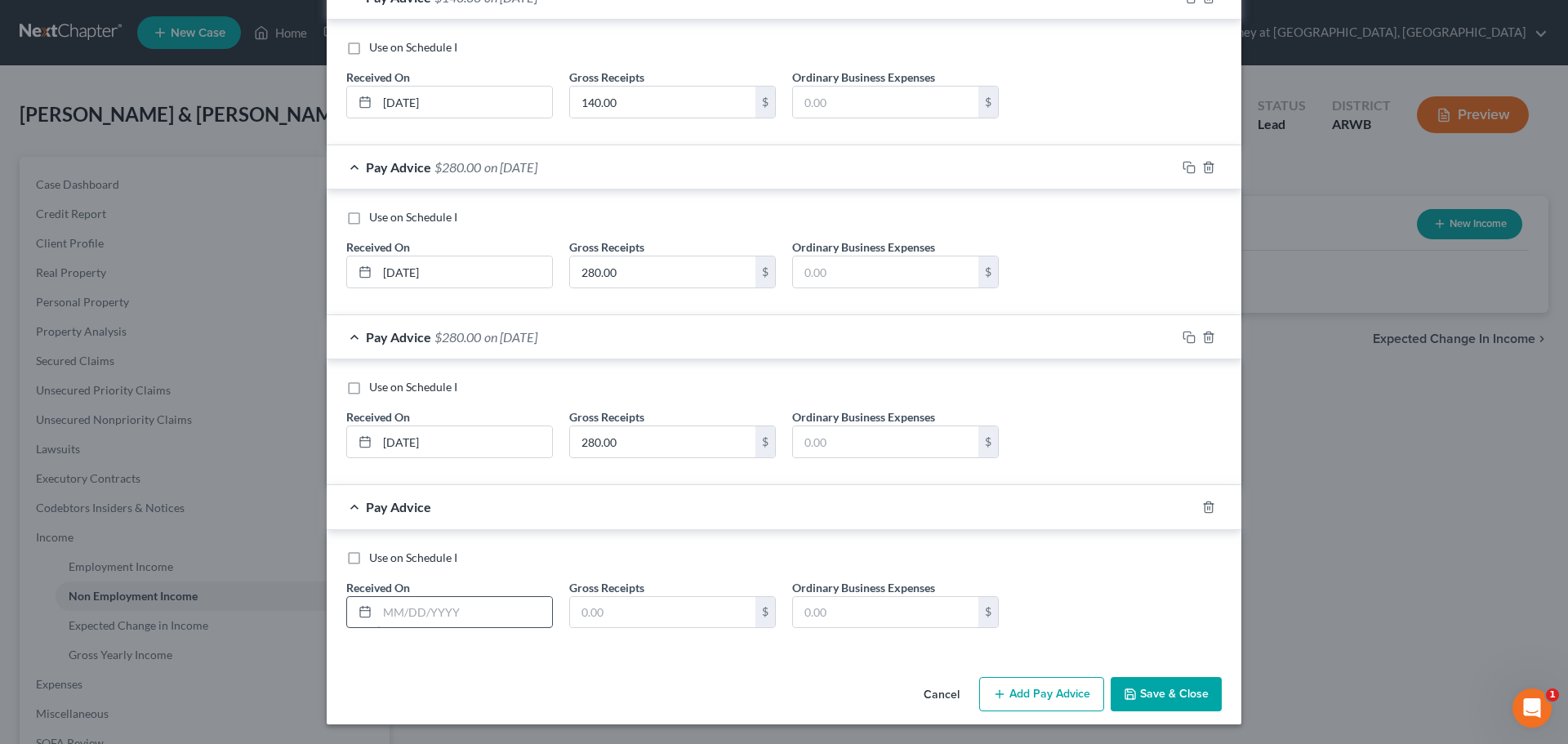
click at [443, 611] on input "text" at bounding box center [464, 613] width 175 height 31
type input "[DATE]"
click at [706, 611] on input "text" at bounding box center [662, 613] width 186 height 31
type input "140.00"
click at [1039, 688] on button "Add Pay Advice" at bounding box center [1042, 694] width 125 height 34
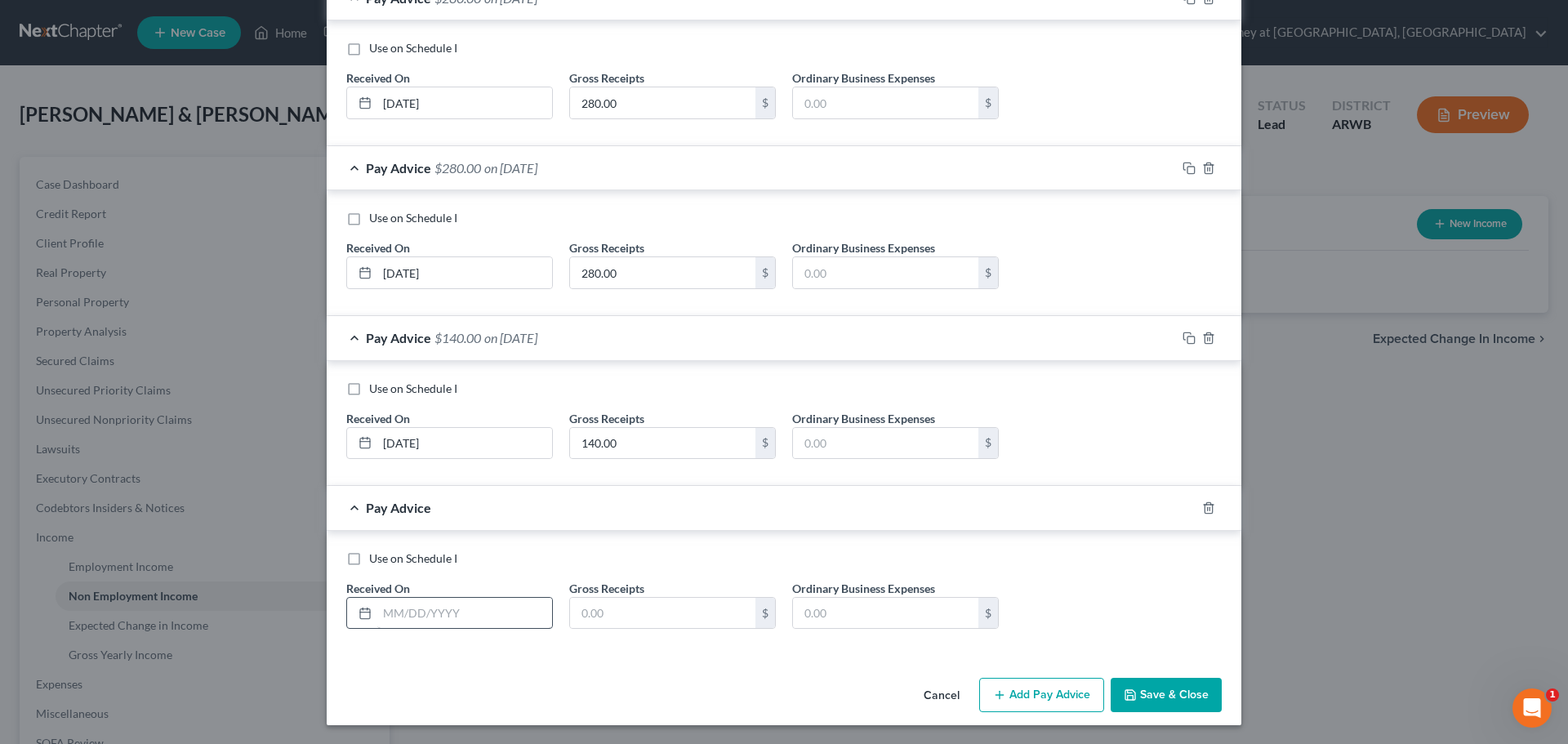
scroll to position [675, 0]
click at [461, 610] on input "text" at bounding box center [464, 613] width 175 height 31
type input "[DATE]"
click at [627, 597] on input "text" at bounding box center [662, 613] width 186 height 31
type input "960.00"
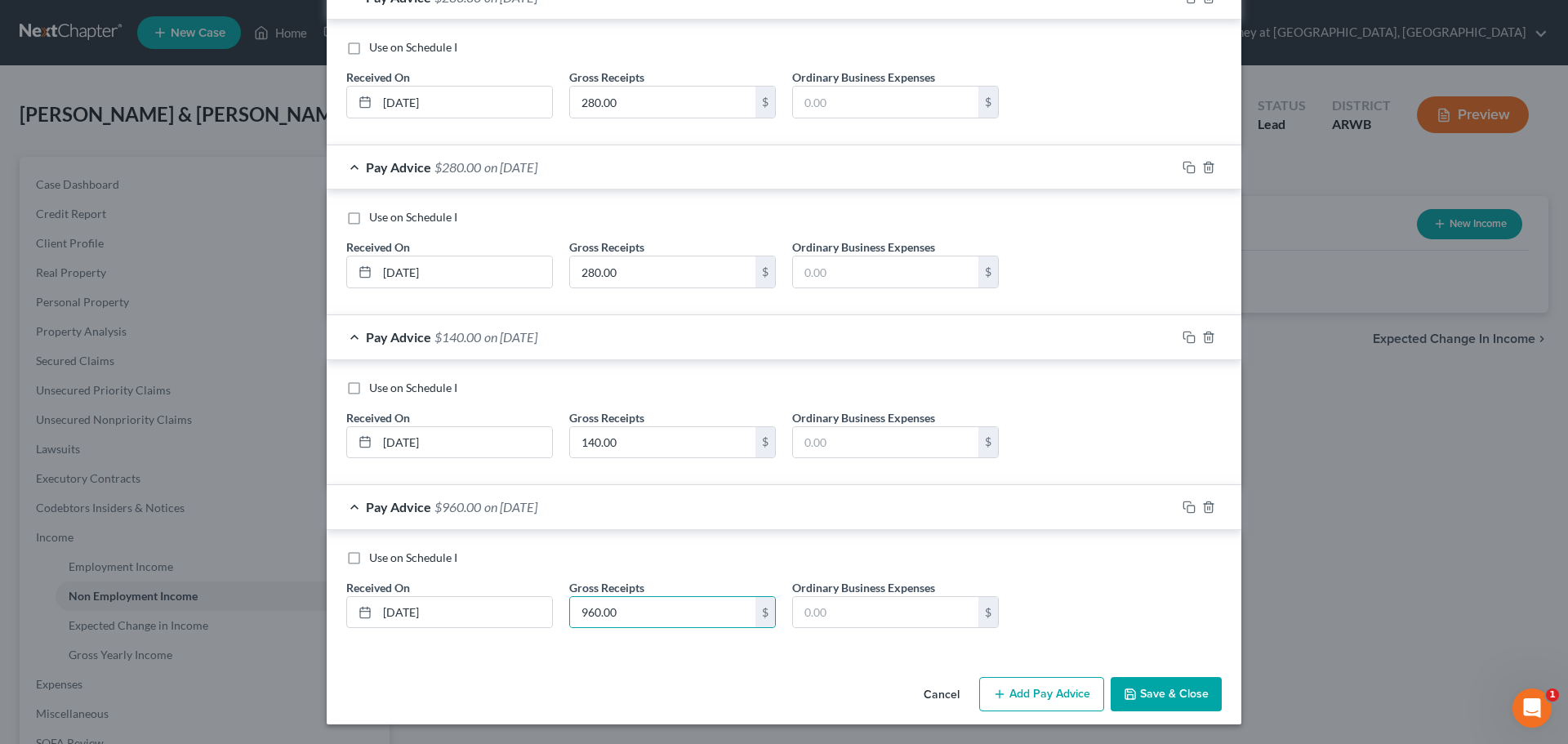
click at [1052, 687] on button "Add Pay Advice" at bounding box center [1042, 694] width 125 height 34
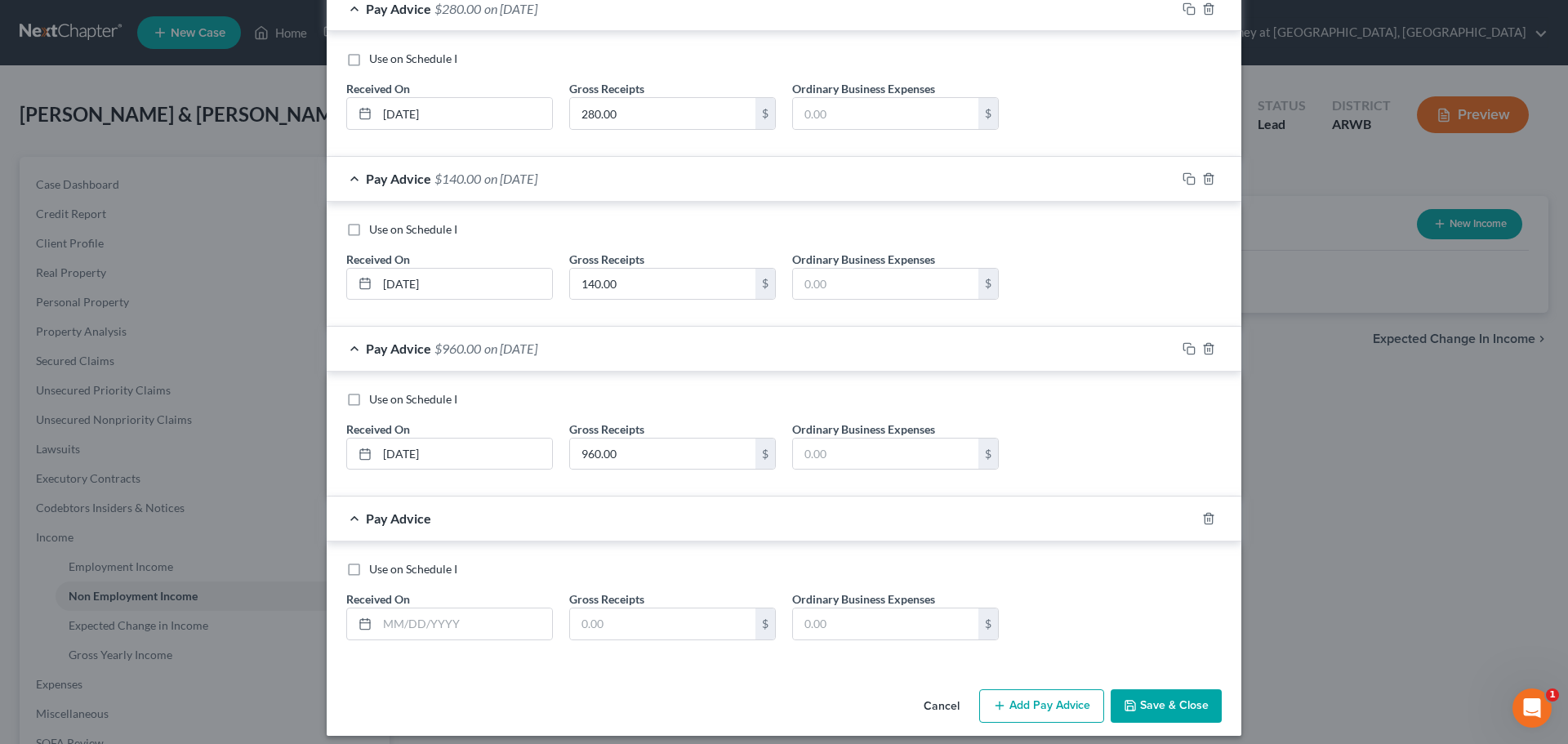
scroll to position [845, 0]
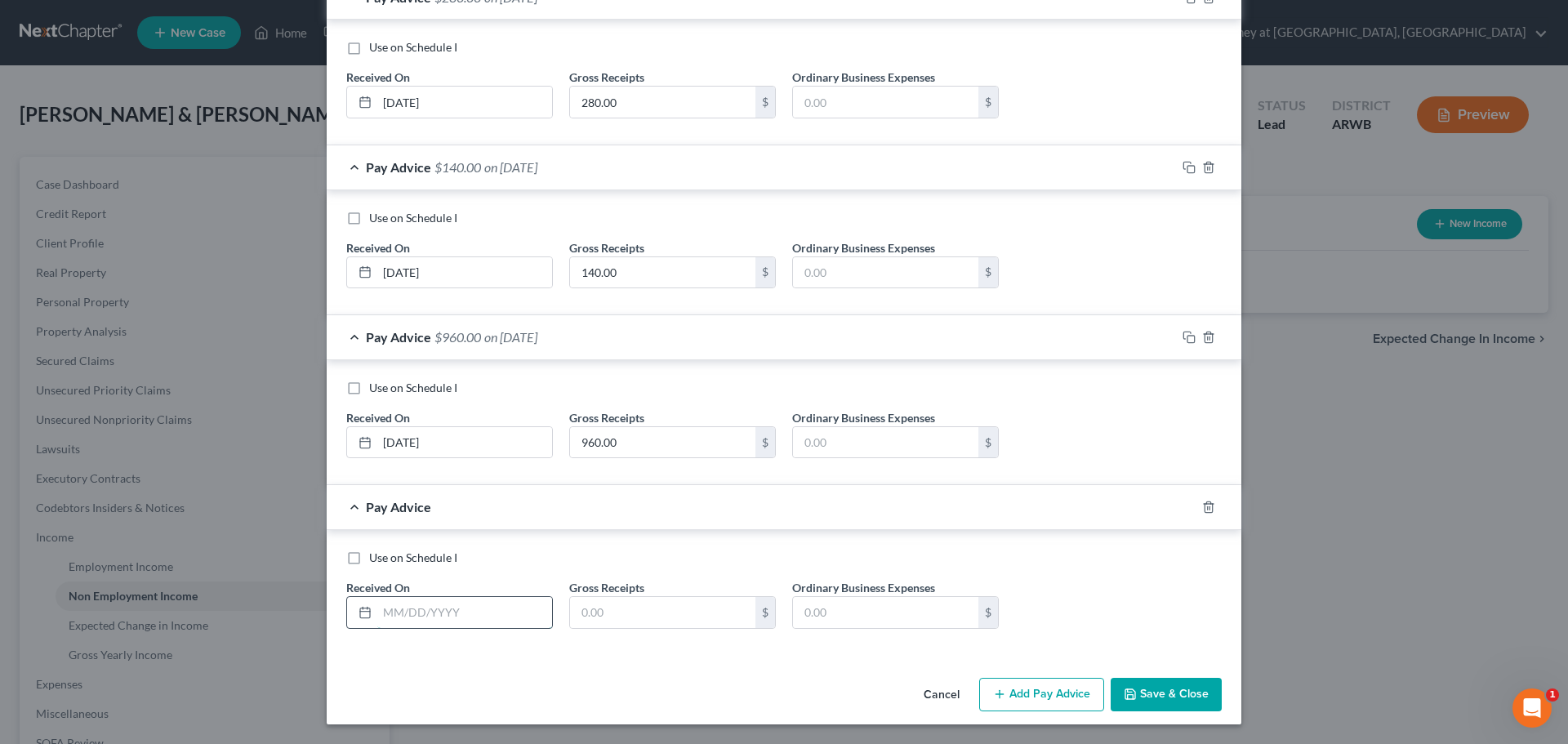
click at [396, 613] on input "text" at bounding box center [464, 613] width 175 height 31
type input "[DATE]"
click at [615, 616] on input "text" at bounding box center [662, 613] width 186 height 31
type input "400.00"
click at [1019, 702] on button "Add Pay Advice" at bounding box center [1042, 695] width 125 height 34
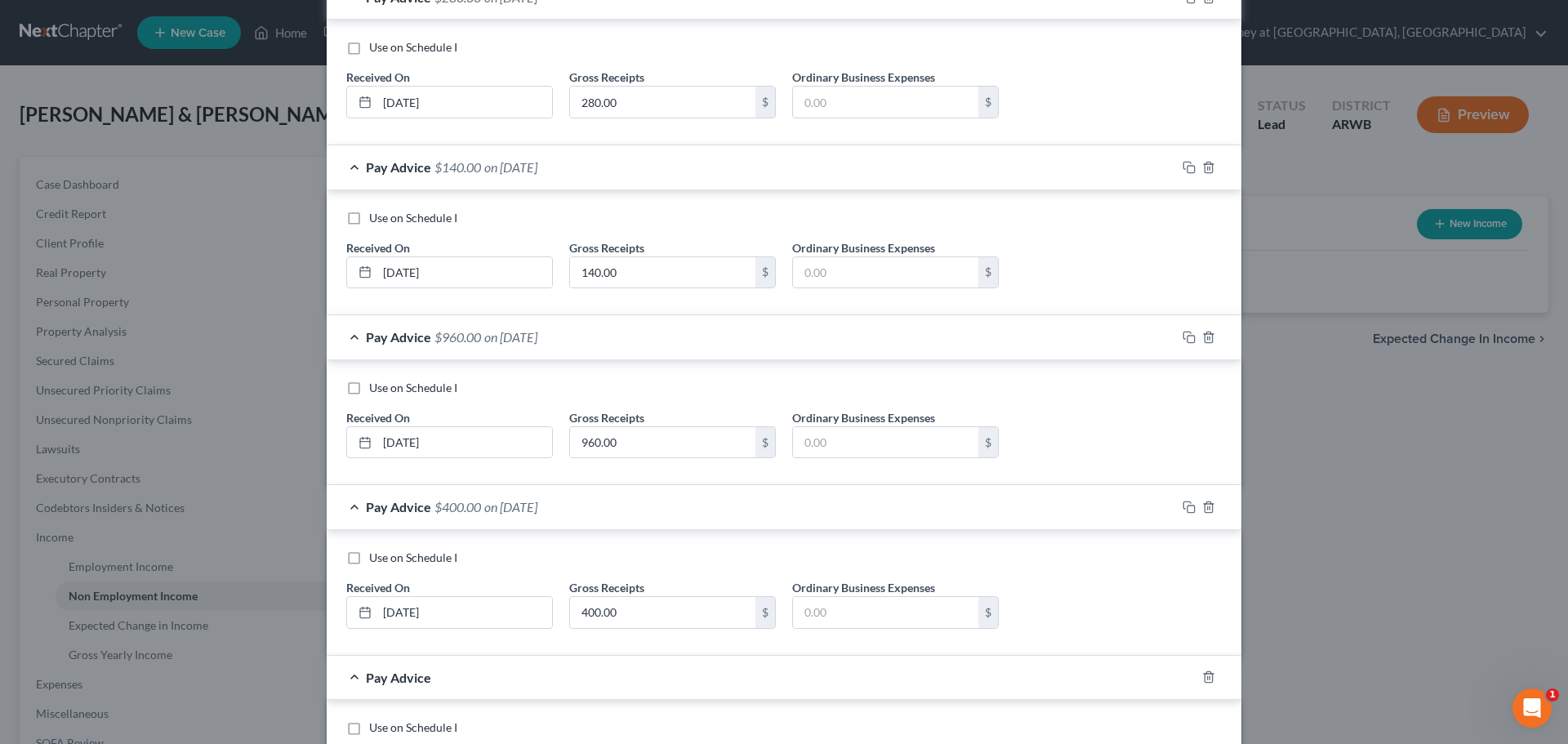
scroll to position [1014, 0]
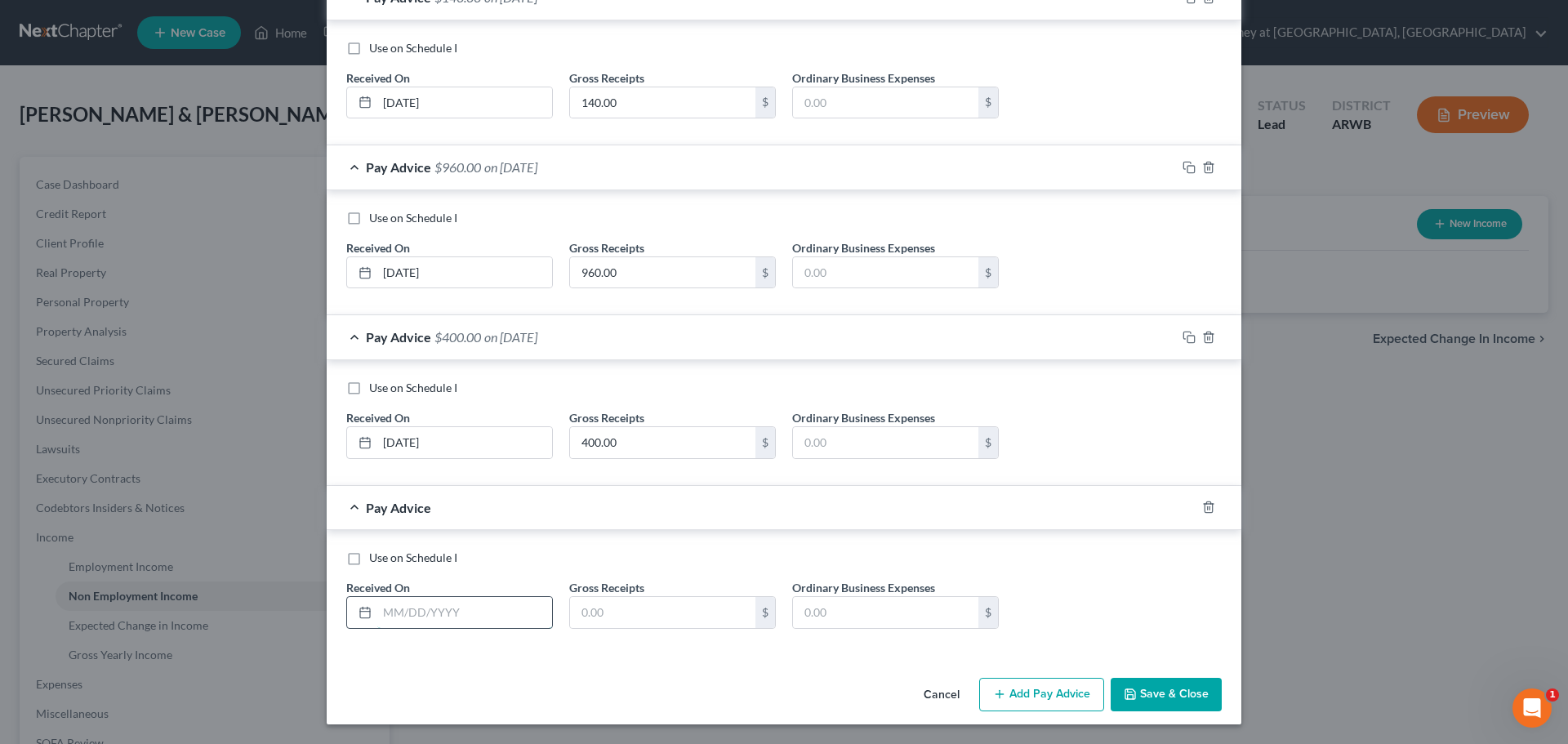
click at [392, 609] on input "text" at bounding box center [464, 613] width 175 height 31
type input "[DATE]"
click at [597, 614] on input "text" at bounding box center [662, 613] width 186 height 31
type input "320.00"
click at [1008, 687] on button "Add Pay Advice" at bounding box center [1042, 695] width 125 height 34
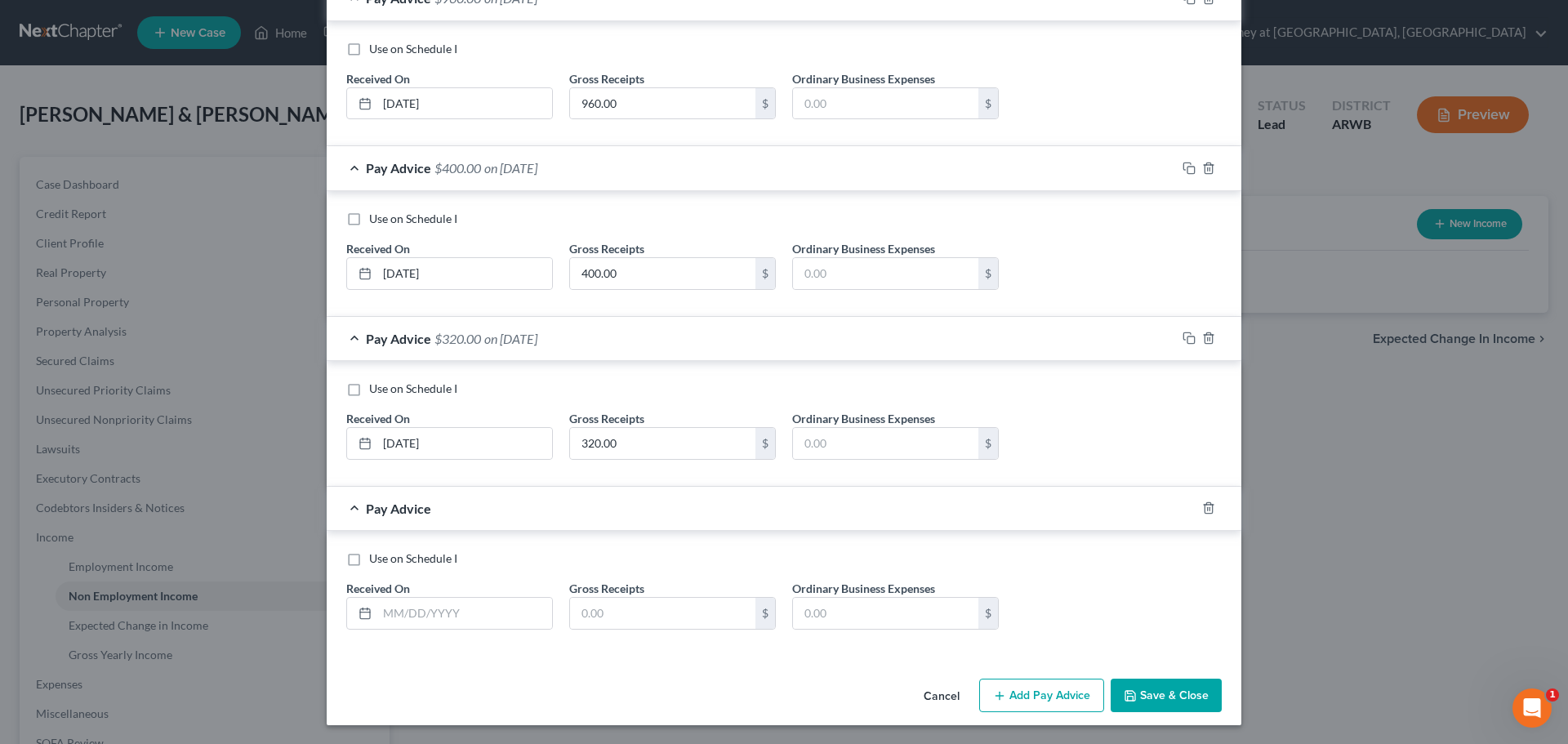
scroll to position [1184, 0]
click at [443, 614] on input "text" at bounding box center [464, 613] width 175 height 31
type input "[DATE]"
click at [609, 622] on input "text" at bounding box center [662, 613] width 186 height 31
type input "760.00"
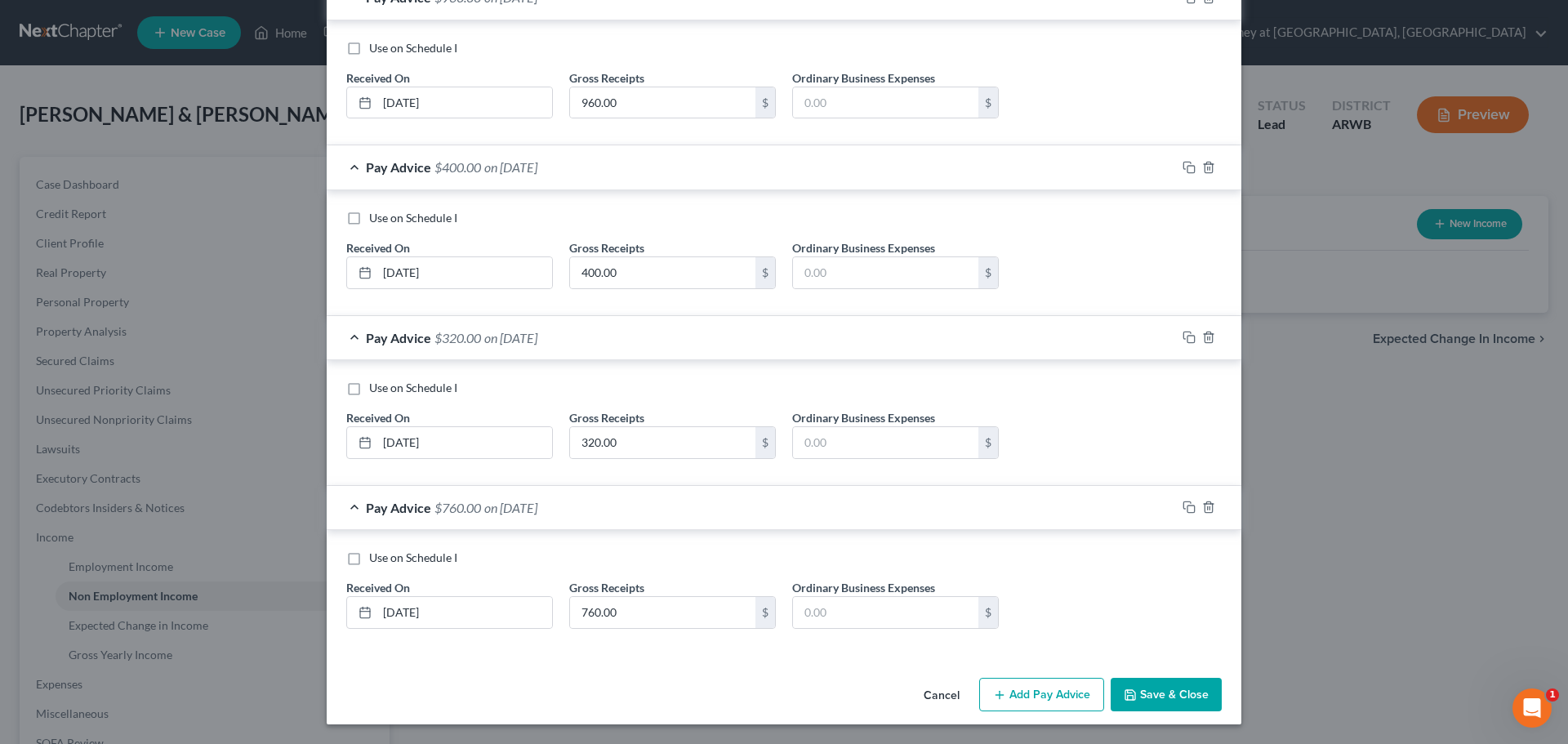
drag, startPoint x: 1178, startPoint y: 691, endPoint x: 1185, endPoint y: 698, distance: 9.9
click at [1176, 691] on button "Save & Close" at bounding box center [1166, 695] width 111 height 34
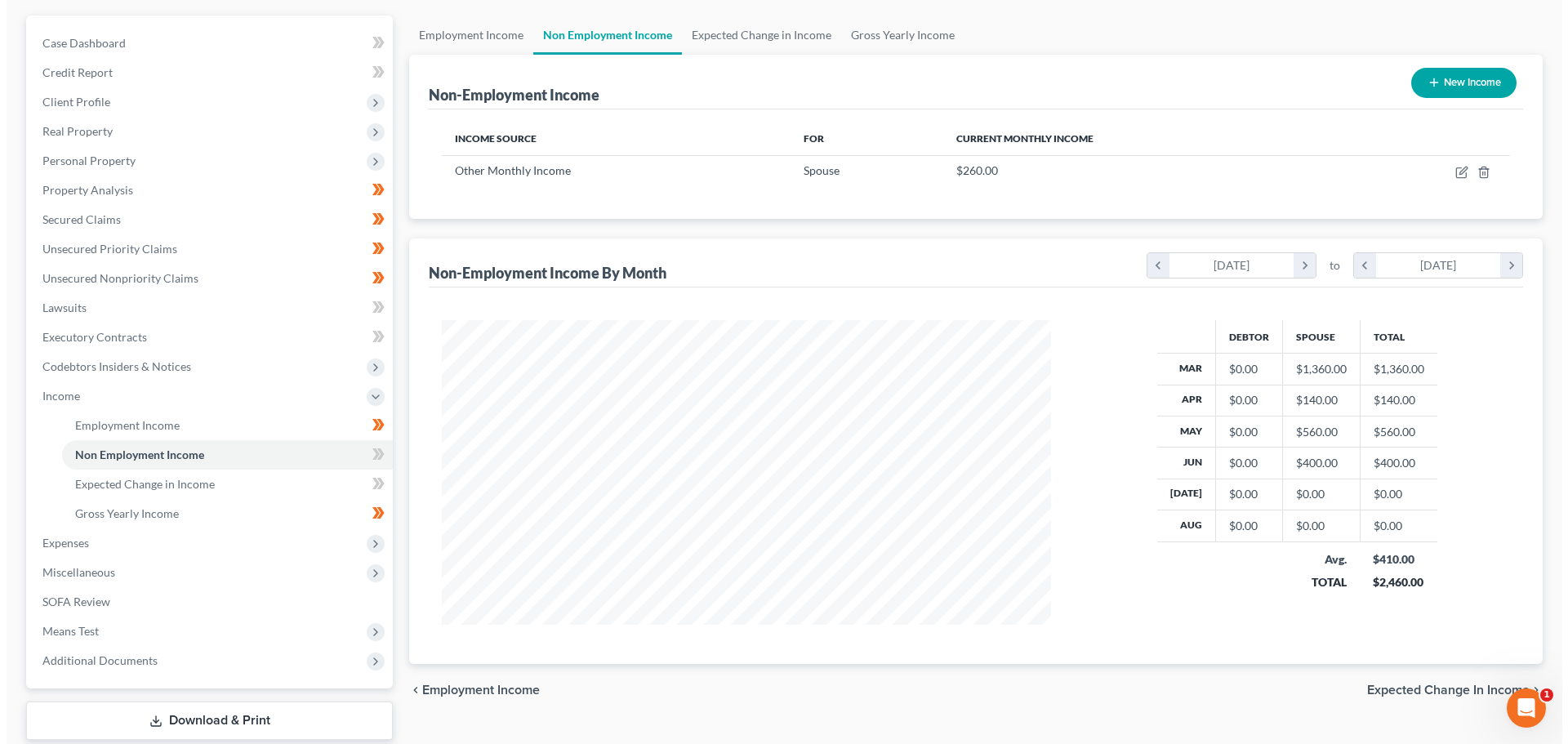
scroll to position [0, 0]
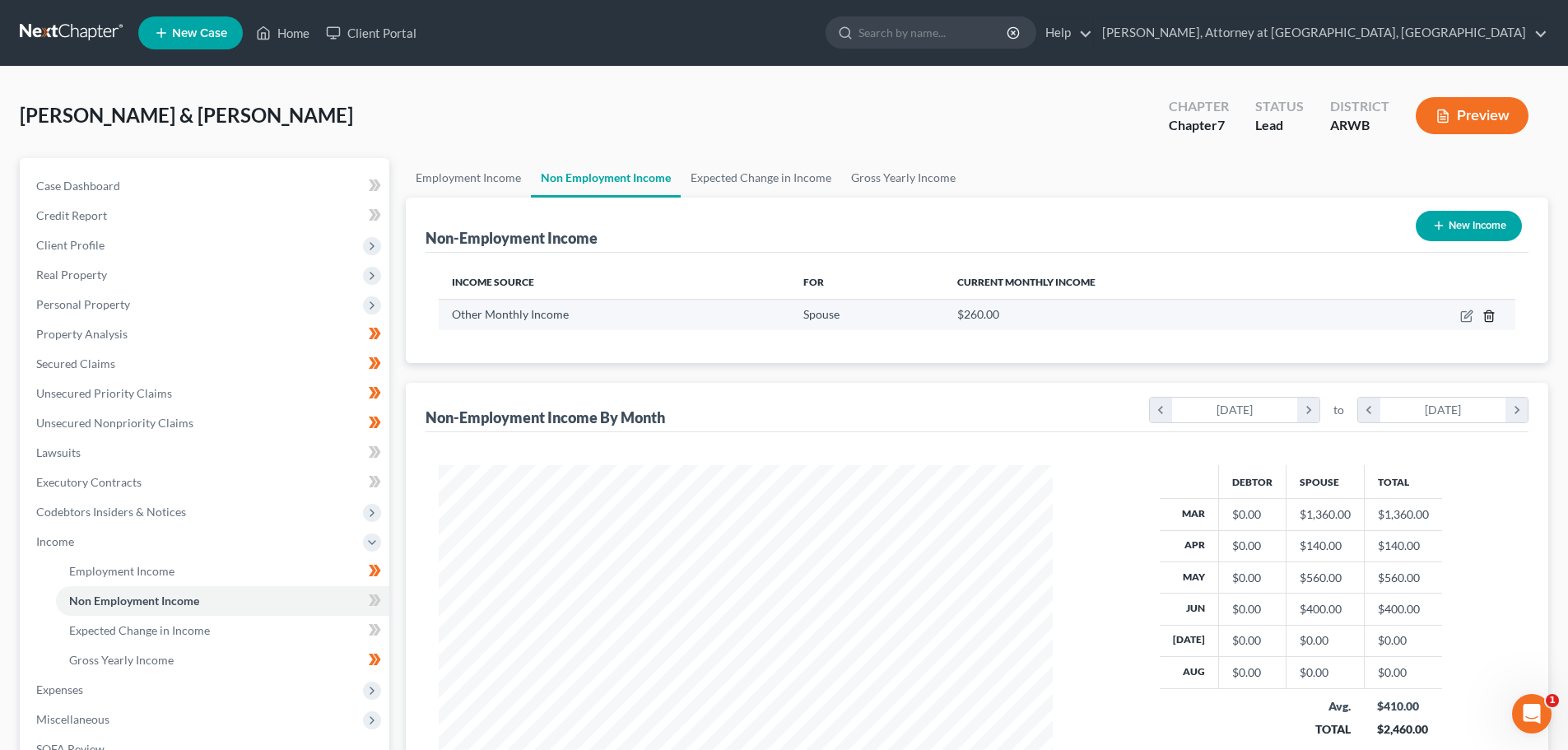
click at [1492, 313] on icon "button" at bounding box center [1489, 316] width 8 height 11
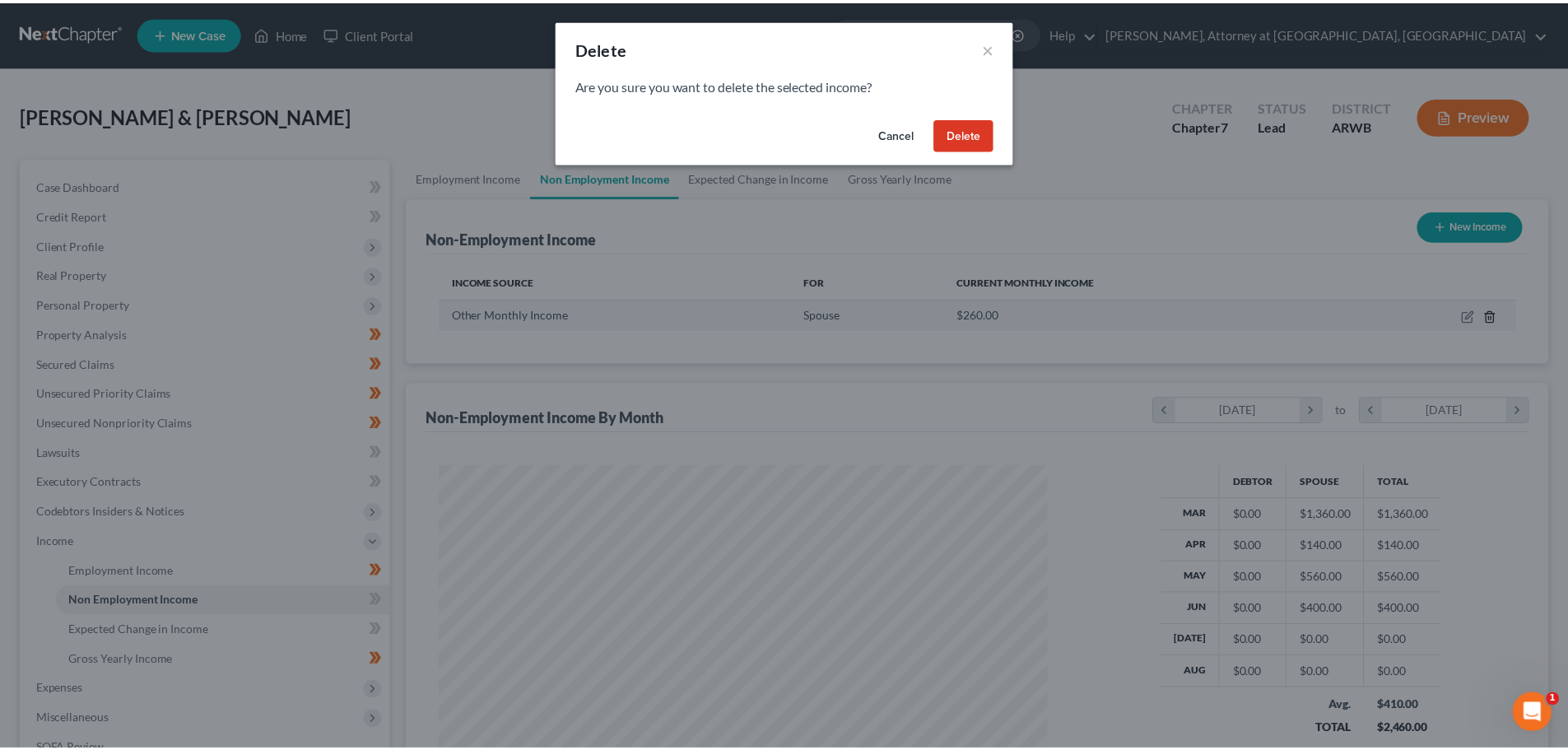
scroll to position [310, 652]
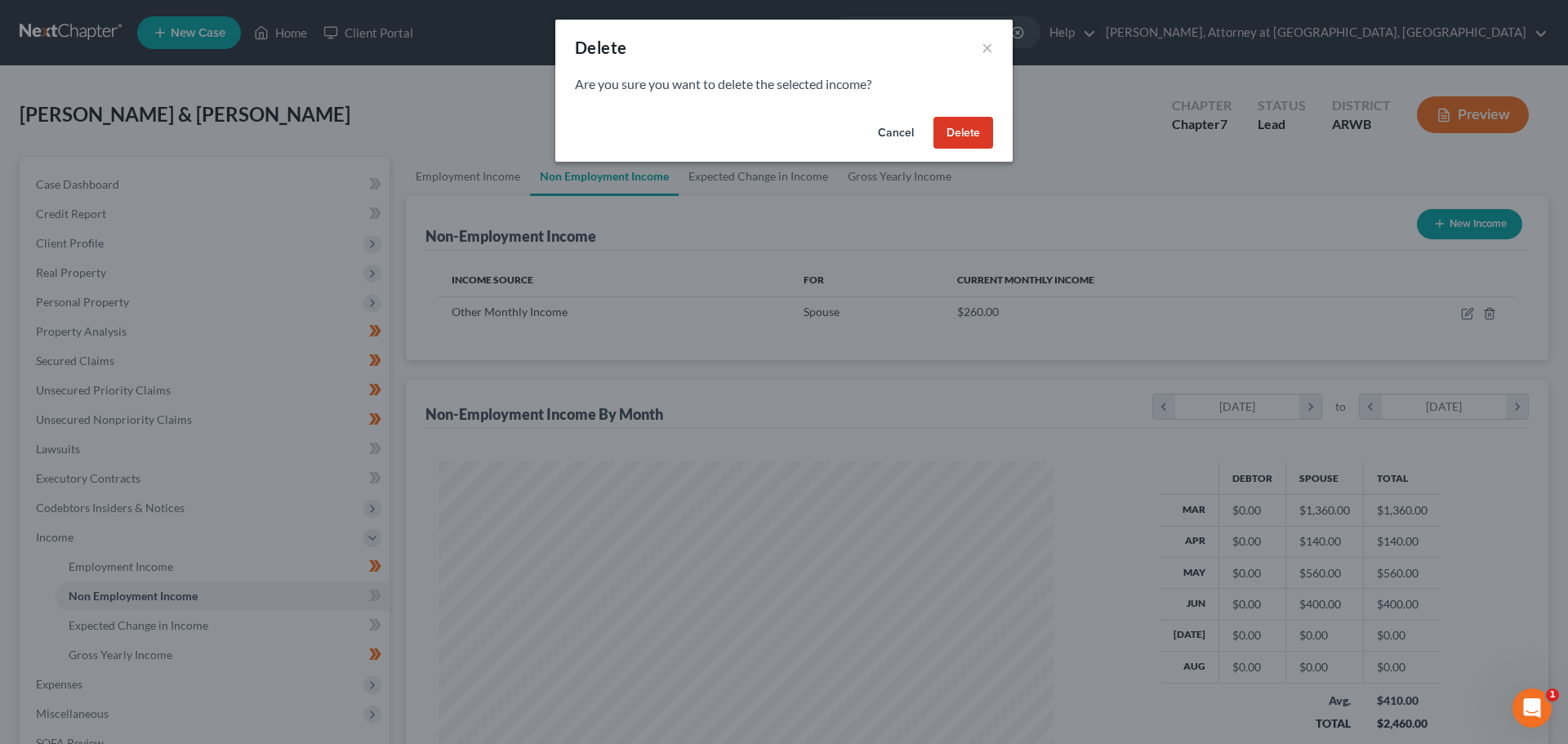
drag, startPoint x: 905, startPoint y: 132, endPoint x: 1219, endPoint y: 227, distance: 328.1
click at [908, 132] on button "Cancel" at bounding box center [895, 133] width 62 height 33
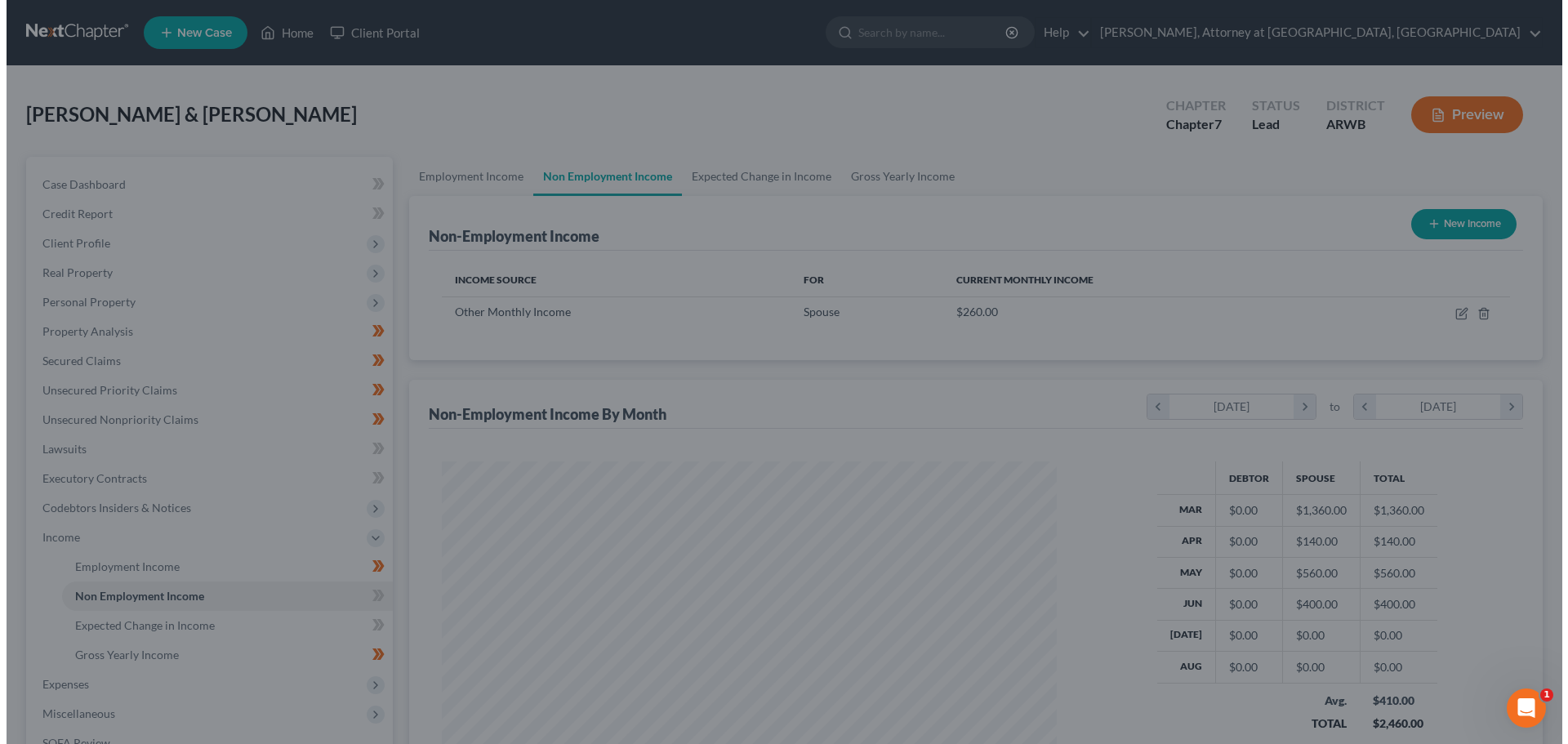
scroll to position [816430, 815868]
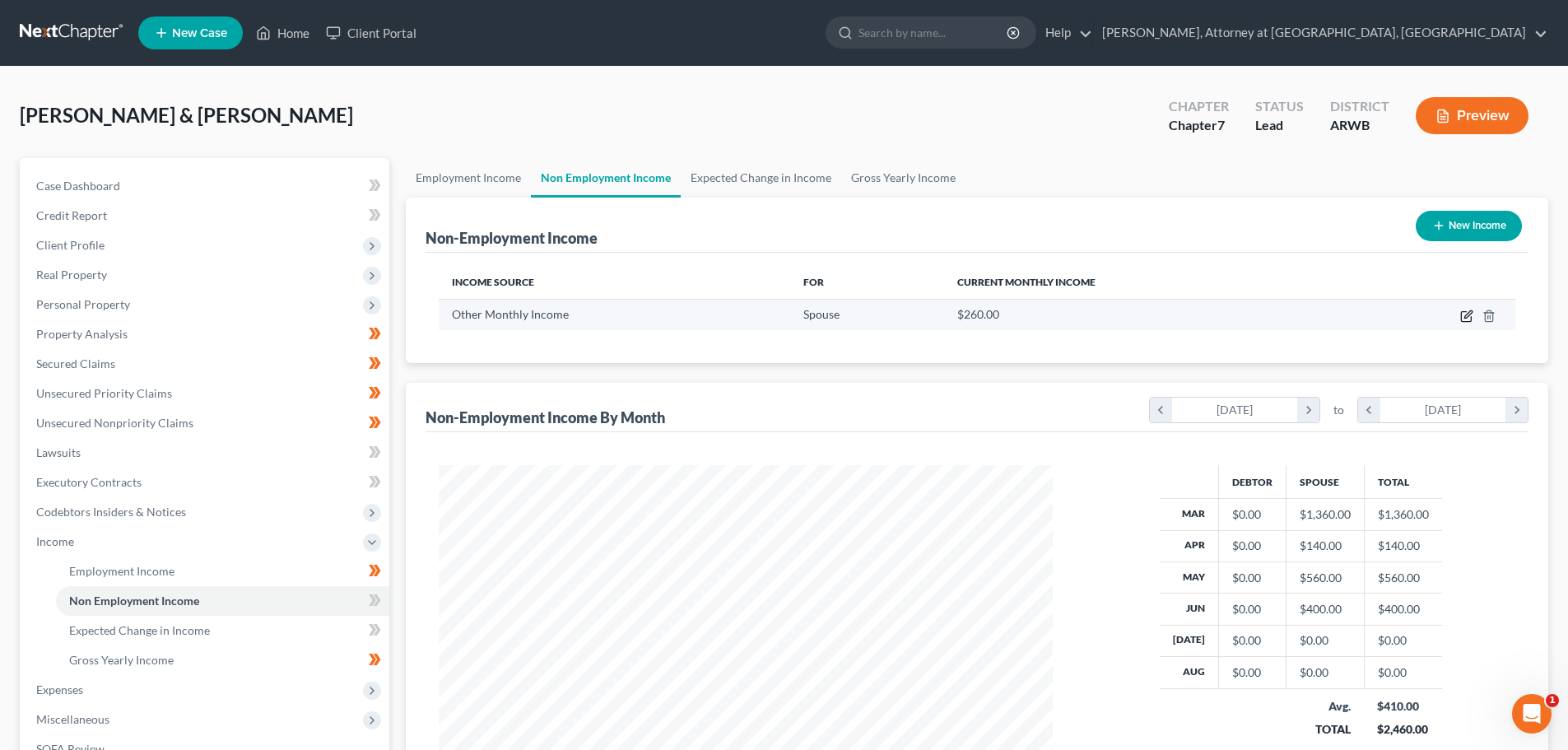
click at [1464, 314] on icon "button" at bounding box center [1467, 317] width 14 height 14
select select "13"
select select "0"
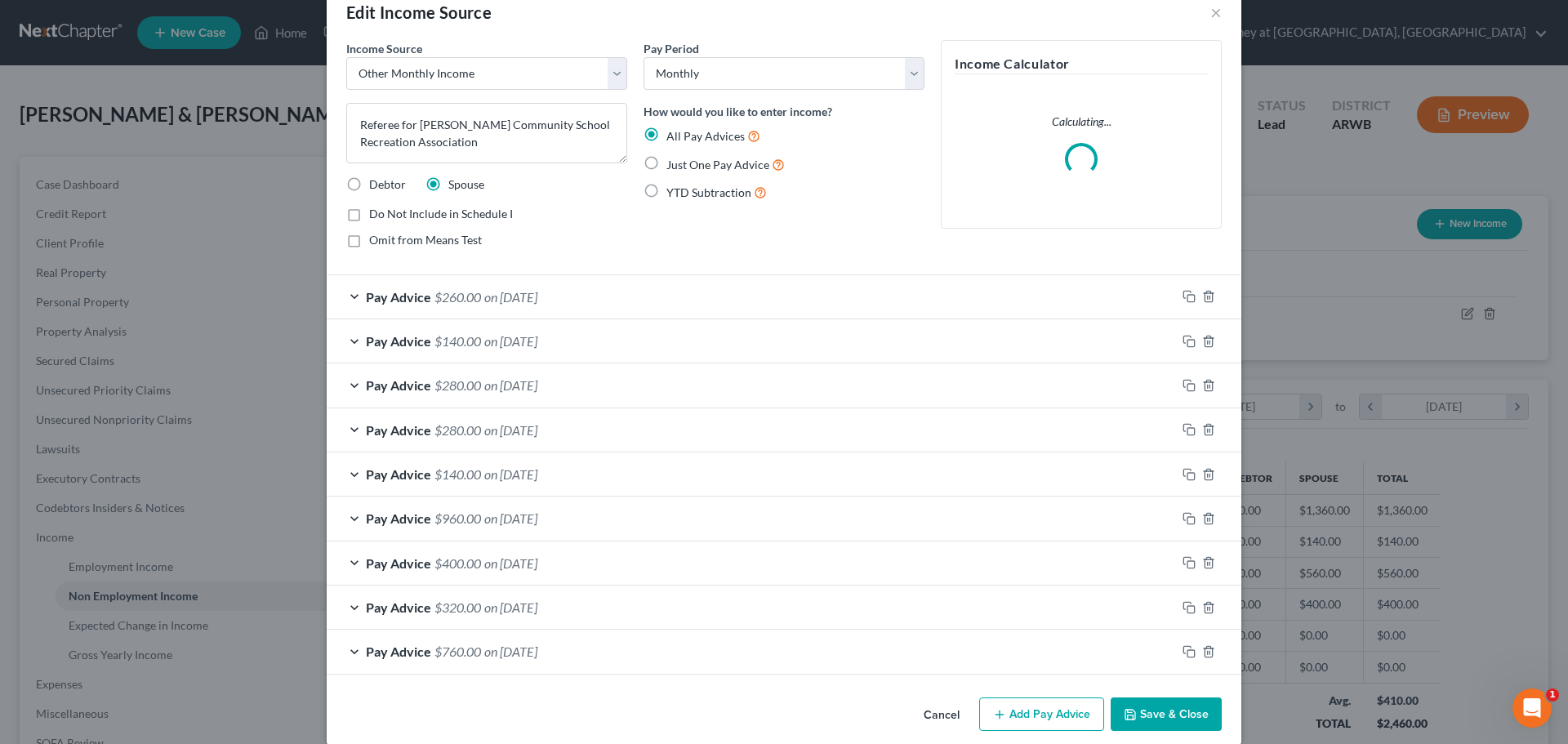
scroll to position [55, 0]
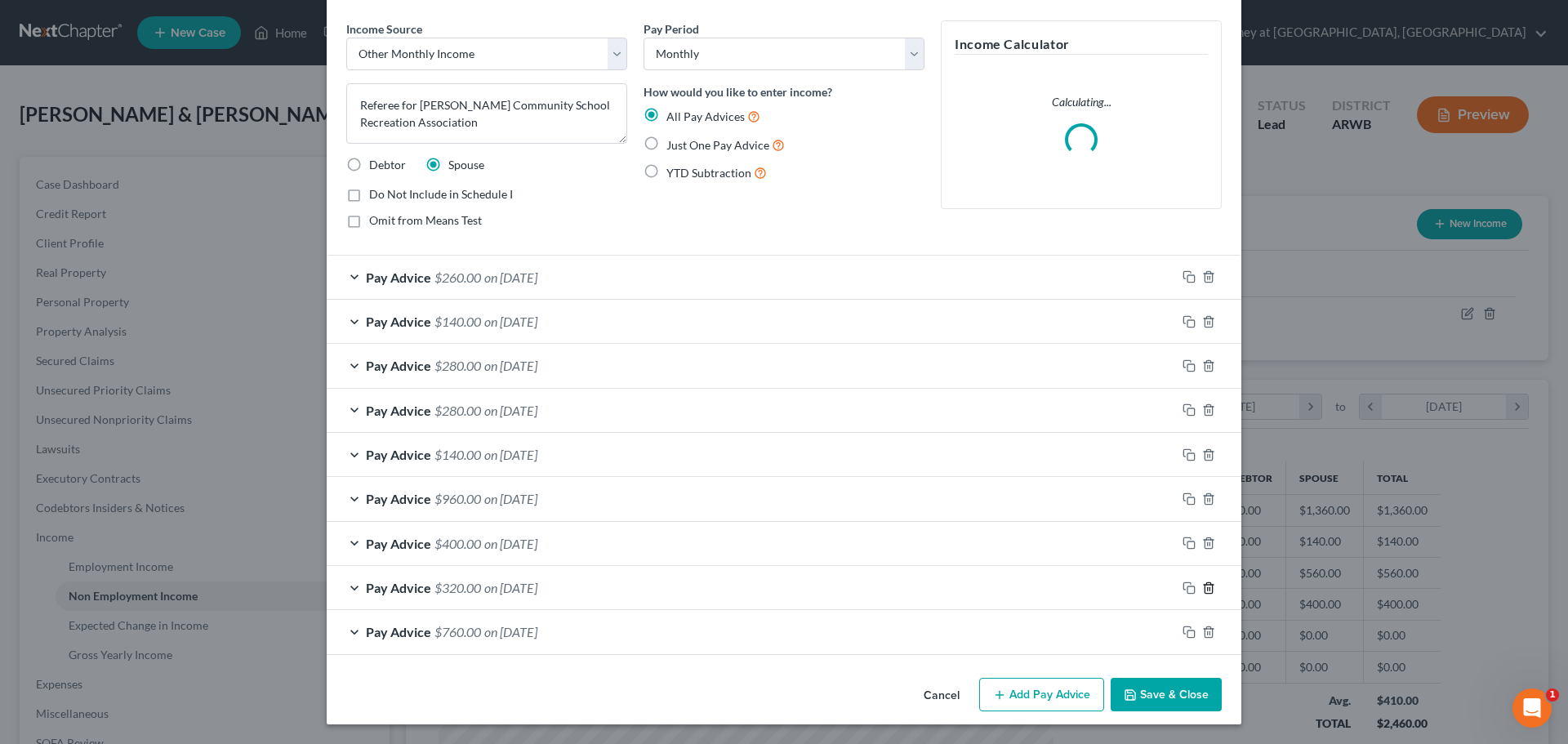
click at [1202, 587] on icon "button" at bounding box center [1209, 588] width 13 height 13
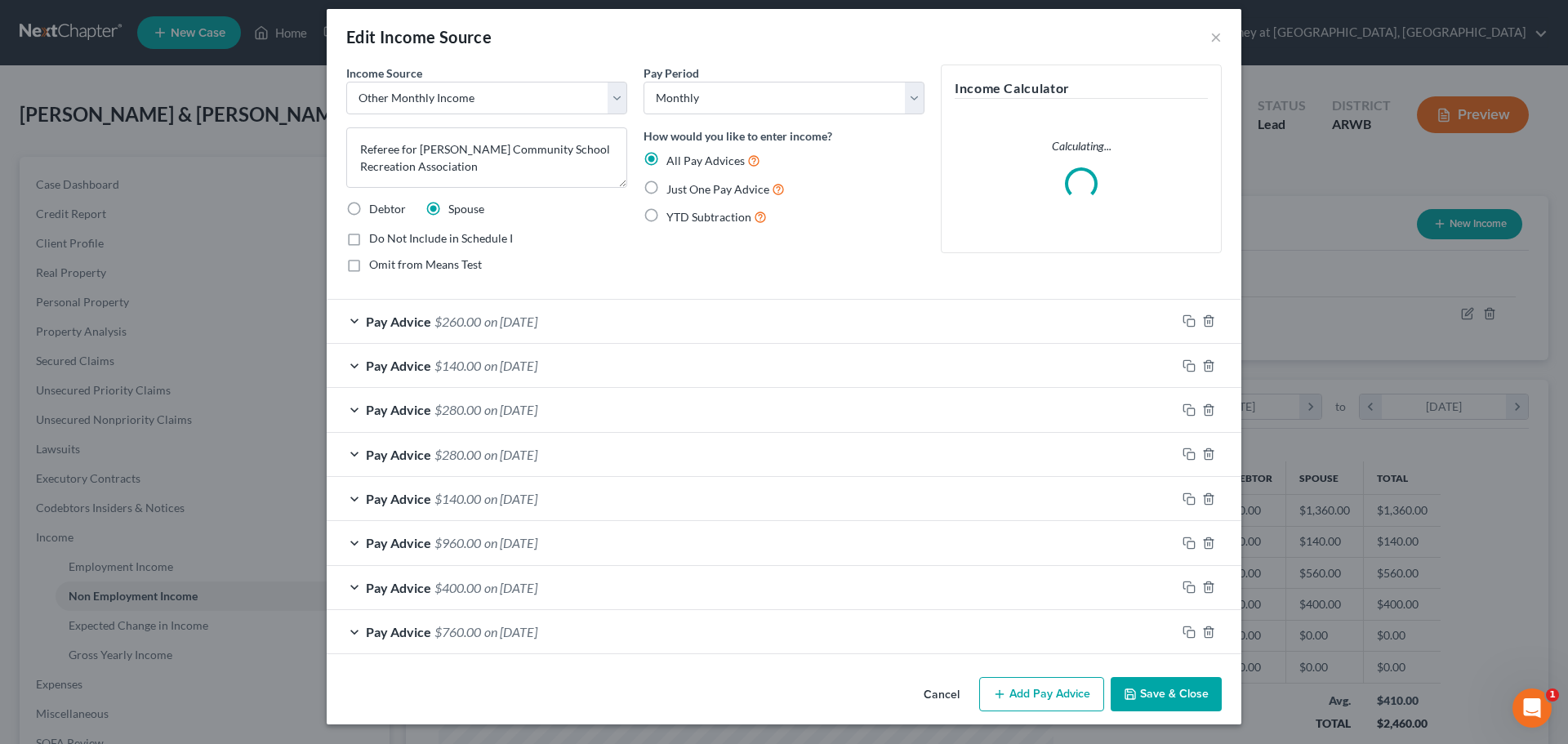
scroll to position [11, 0]
click at [1204, 636] on icon "button" at bounding box center [1208, 631] width 8 height 11
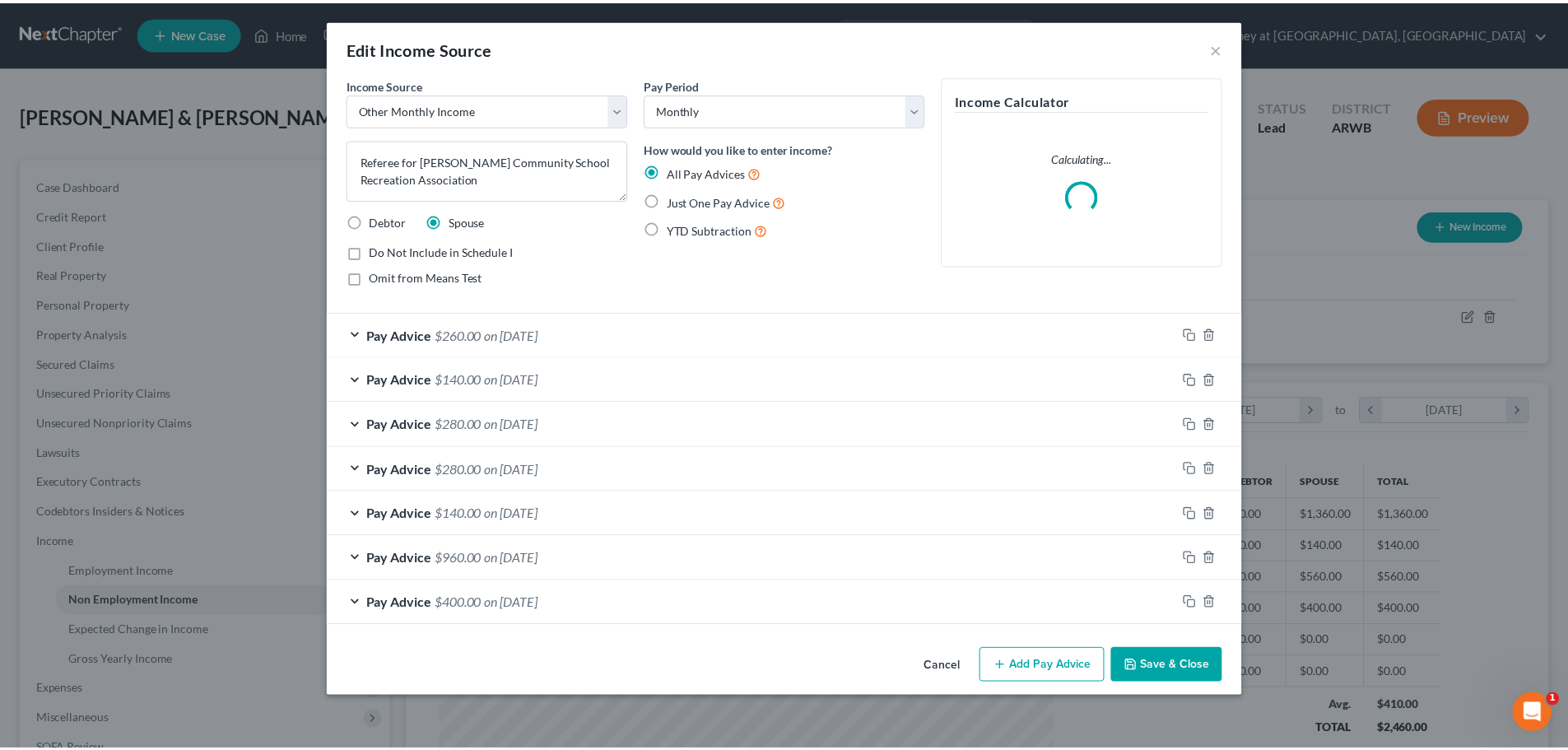
scroll to position [0, 0]
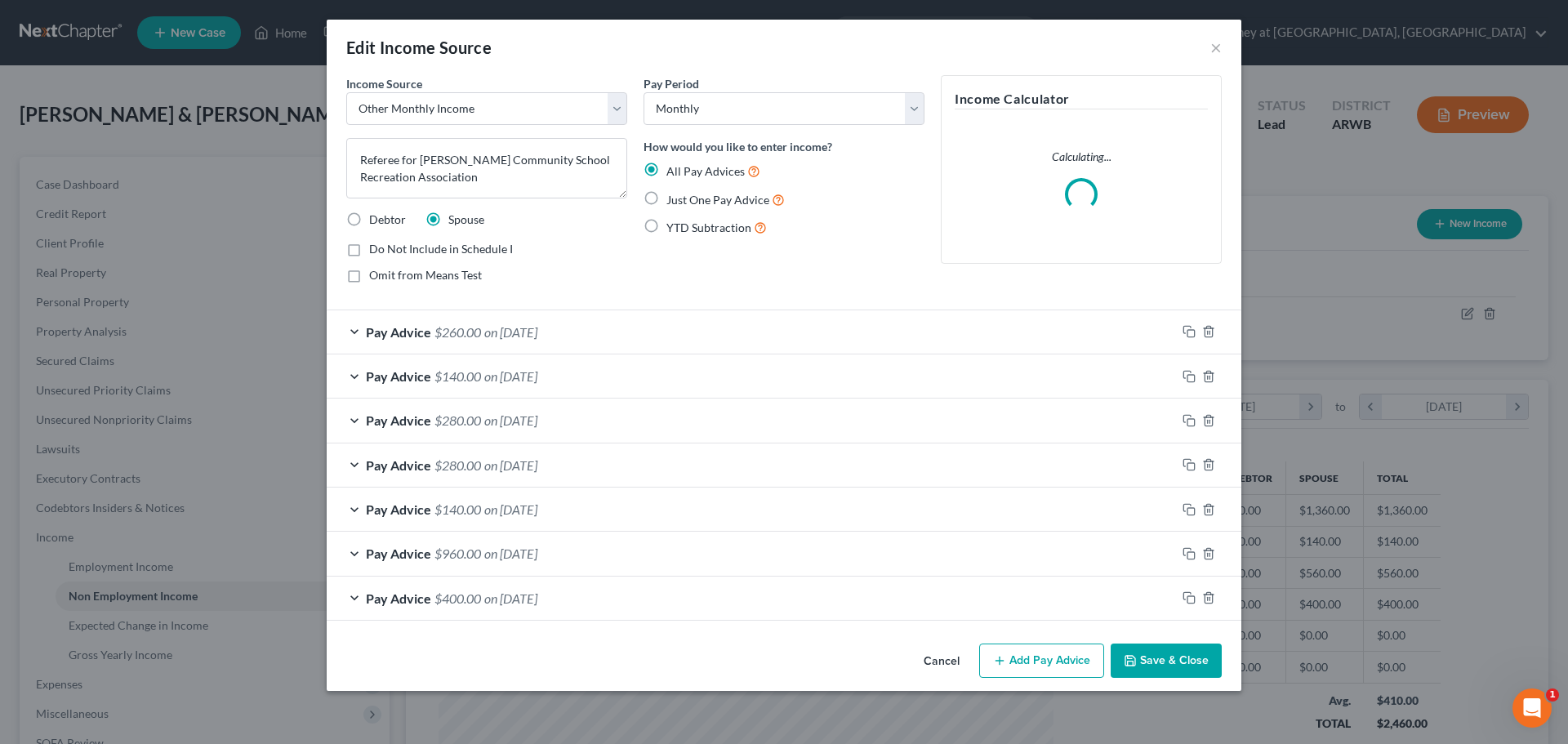
click at [1163, 665] on button "Save & Close" at bounding box center [1166, 661] width 111 height 34
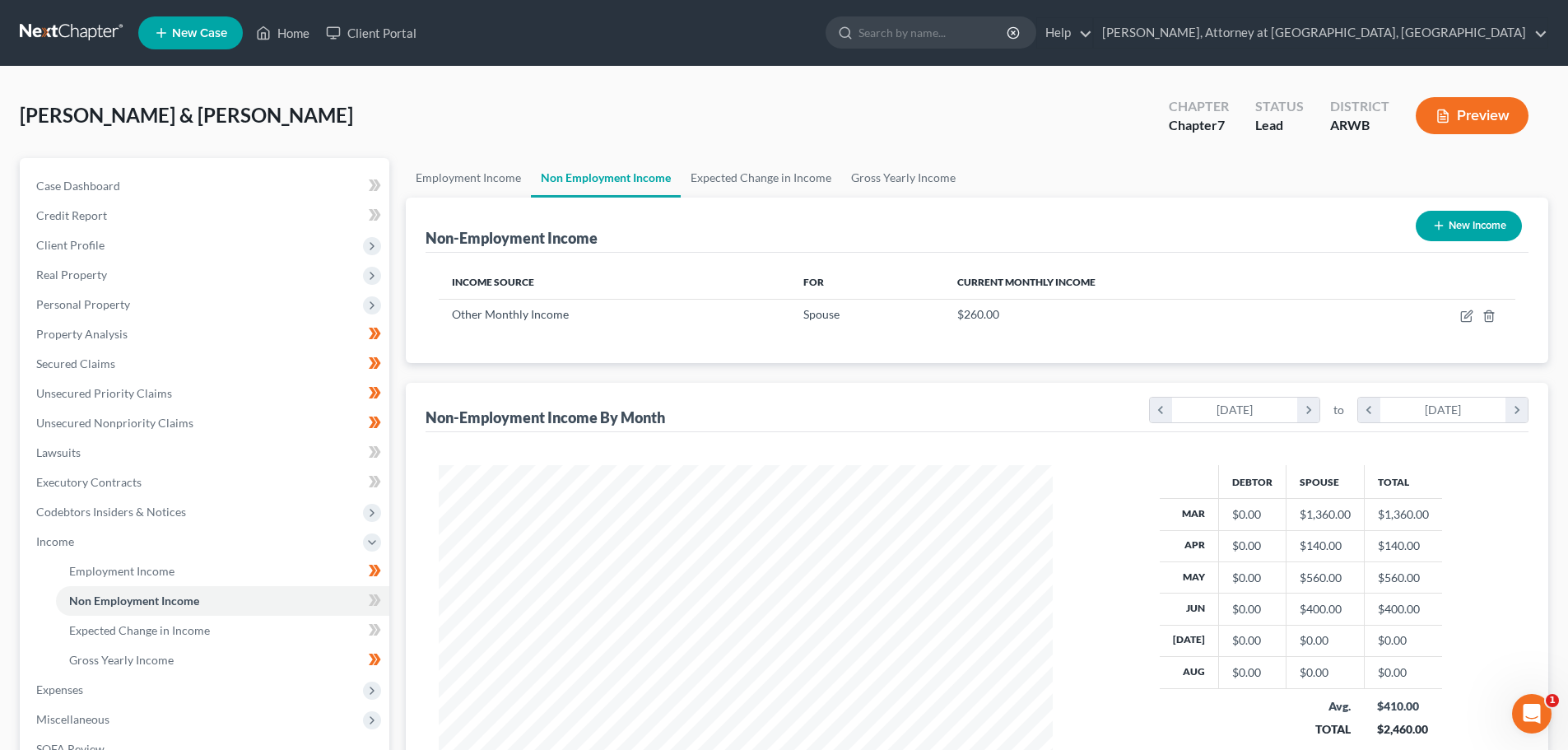
click at [1450, 217] on button "New Income" at bounding box center [1469, 226] width 106 height 31
select select "0"
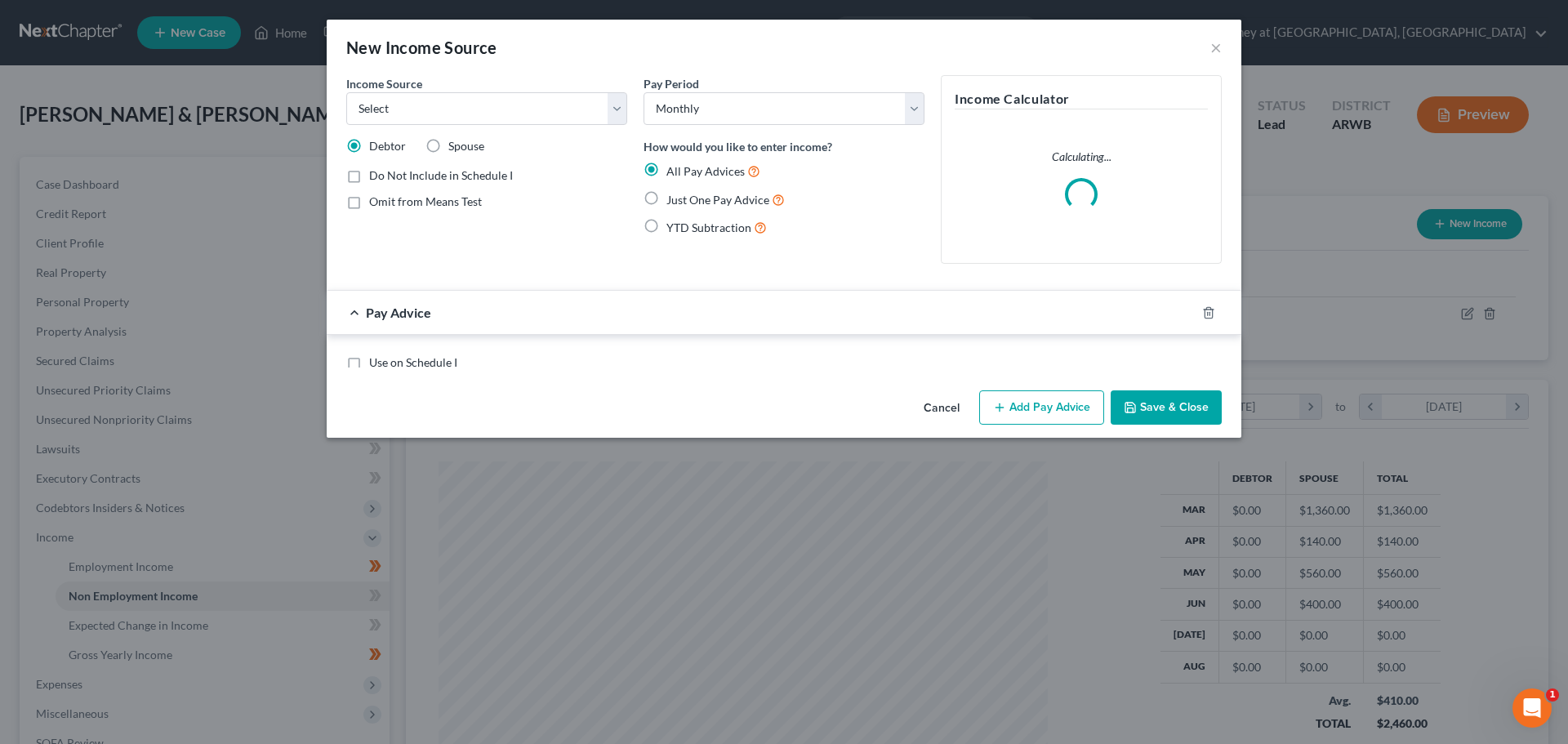
scroll to position [307, 647]
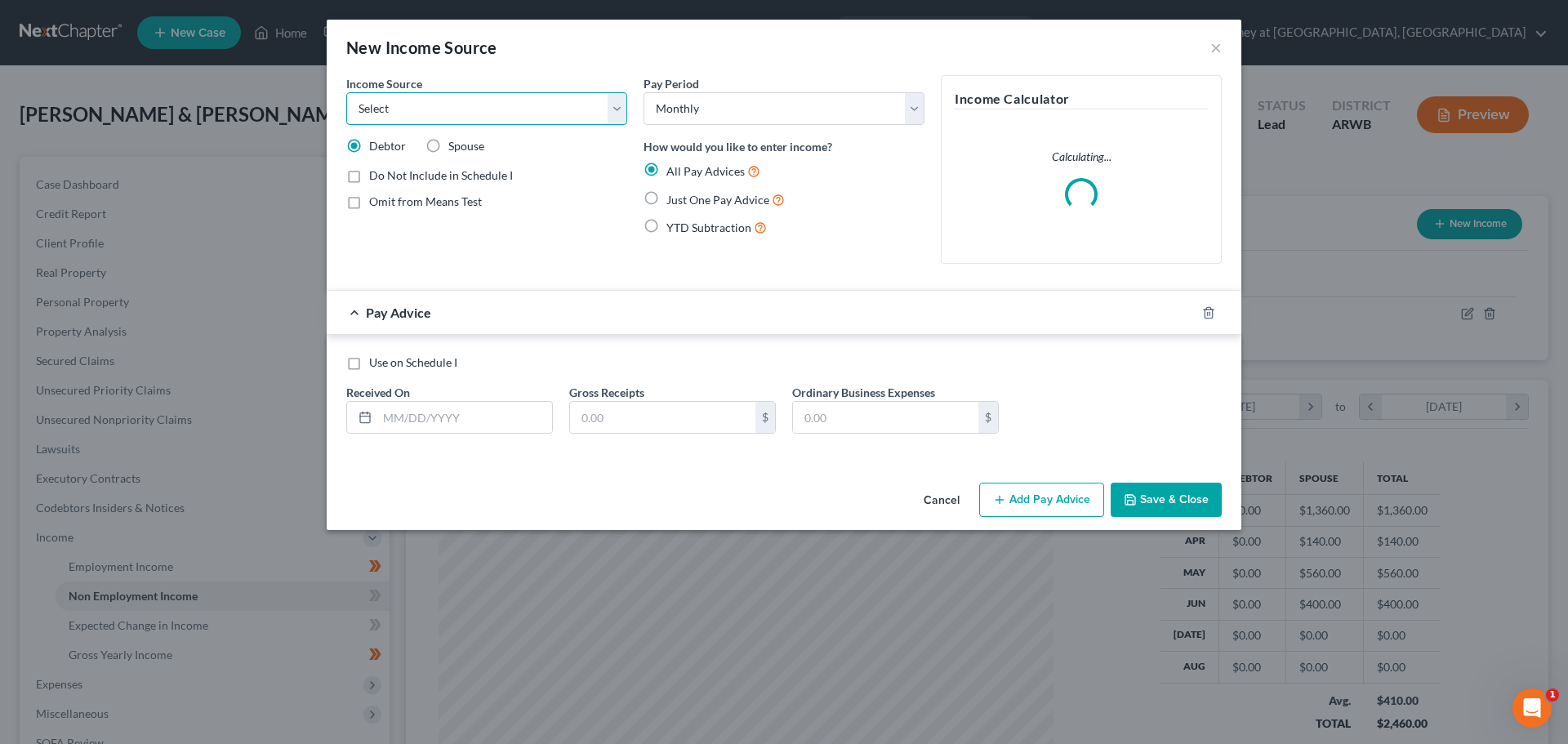
click at [478, 111] on select "Select Unemployment Disability (from employer) Pension Retirement Social Securi…" at bounding box center [486, 108] width 280 height 33
select select "0"
click at [347, 92] on select "Select Unemployment Disability (from employer) Pension Retirement Social Securi…" at bounding box center [486, 108] width 280 height 33
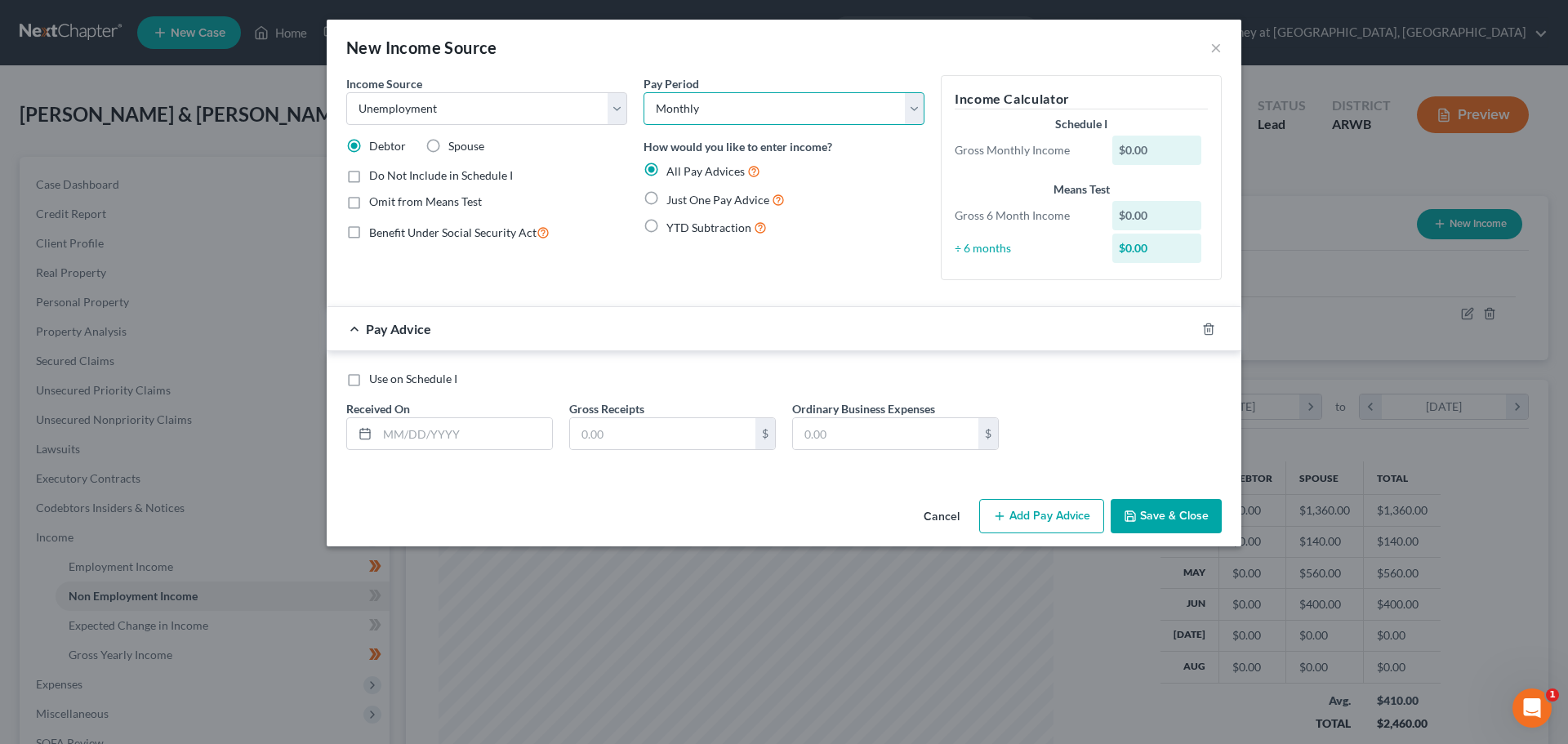
click at [697, 107] on select "Select Monthly Twice Monthly Every Other Week Weekly" at bounding box center [783, 108] width 280 height 33
select select "3"
click at [643, 92] on select "Select Monthly Twice Monthly Every Other Week Weekly" at bounding box center [783, 108] width 280 height 33
click at [427, 440] on input "text" at bounding box center [464, 434] width 175 height 31
